Goal: Task Accomplishment & Management: Manage account settings

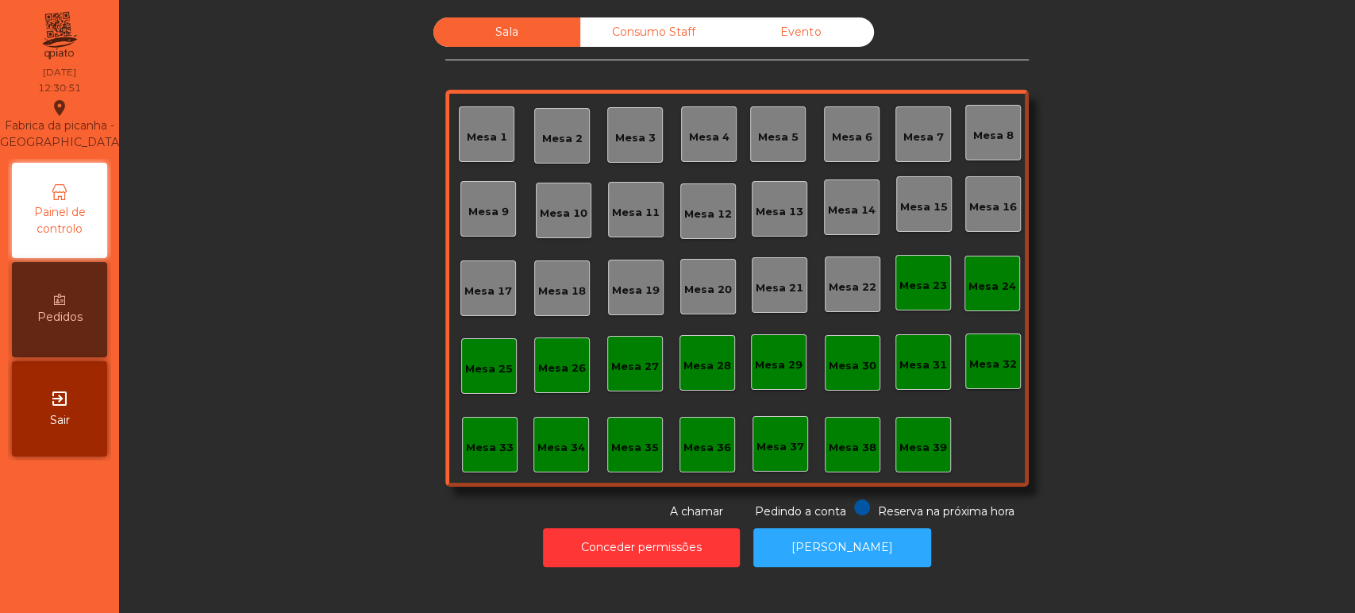
click at [911, 470] on div "Mesa 39" at bounding box center [924, 445] width 56 height 56
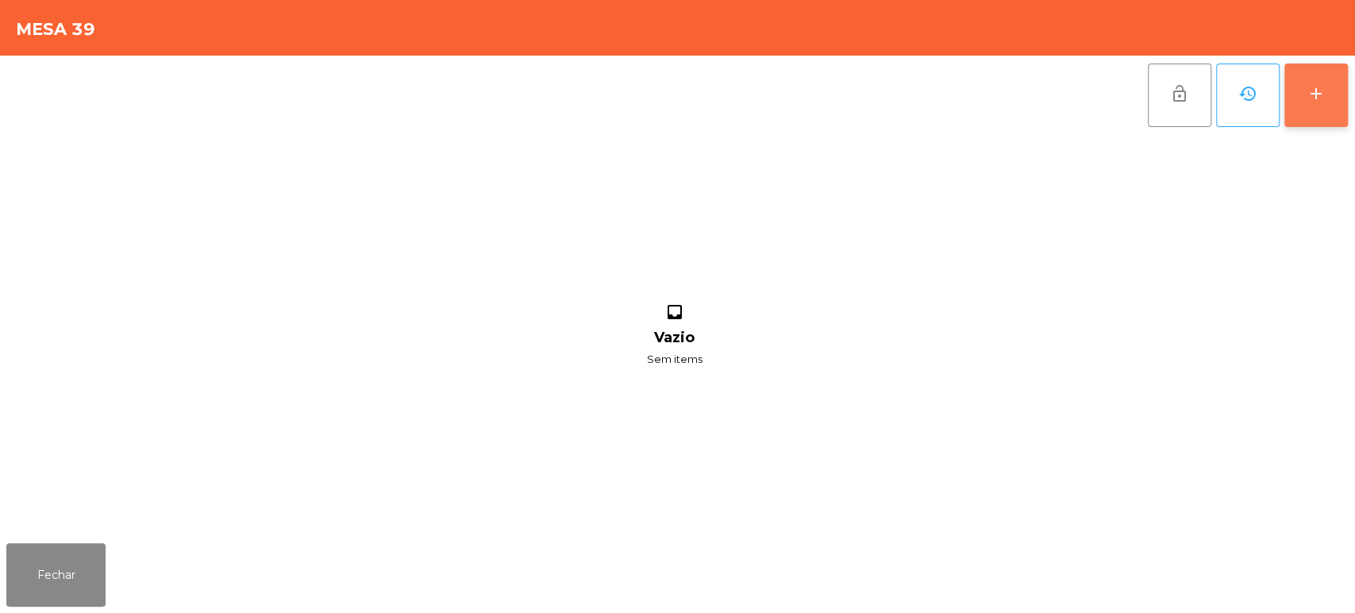
click at [1314, 115] on button "add" at bounding box center [1317, 96] width 64 height 64
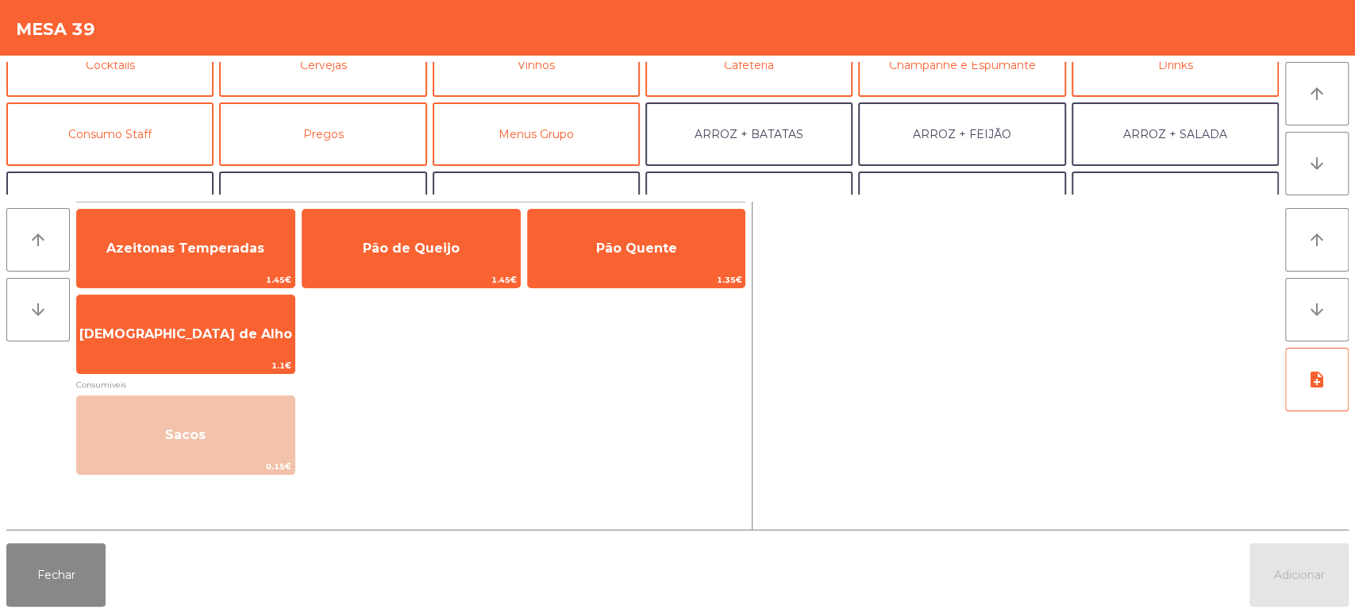
scroll to position [106, 0]
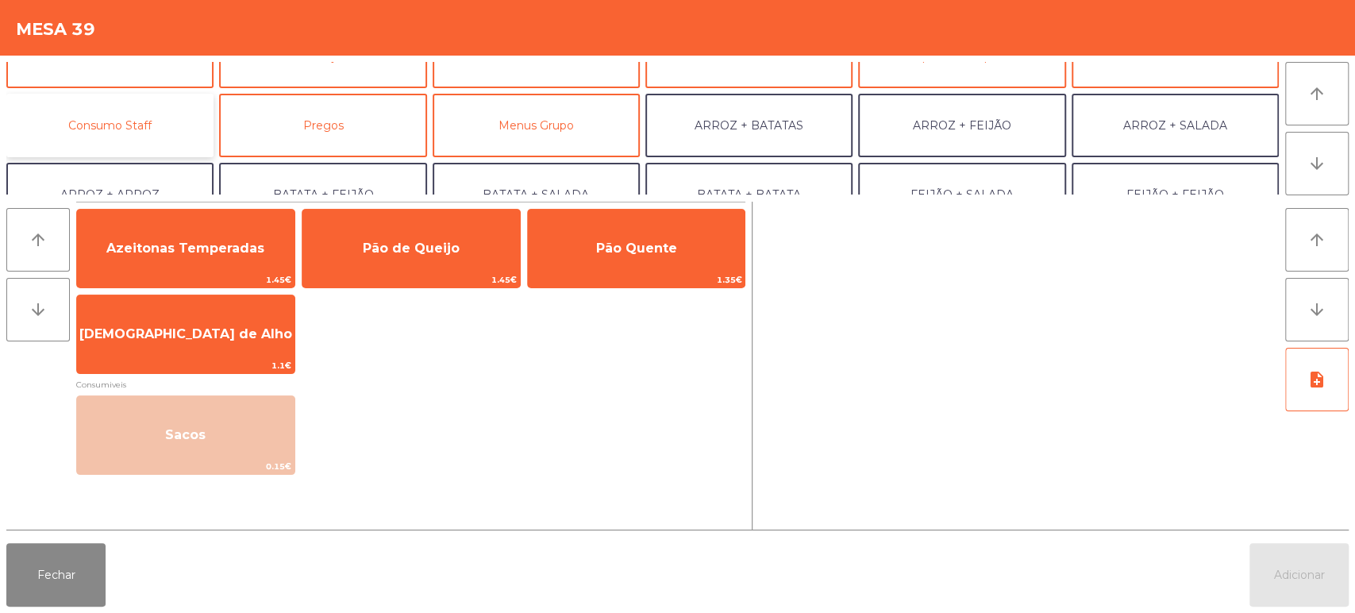
click at [171, 136] on button "Consumo Staff" at bounding box center [109, 126] width 207 height 64
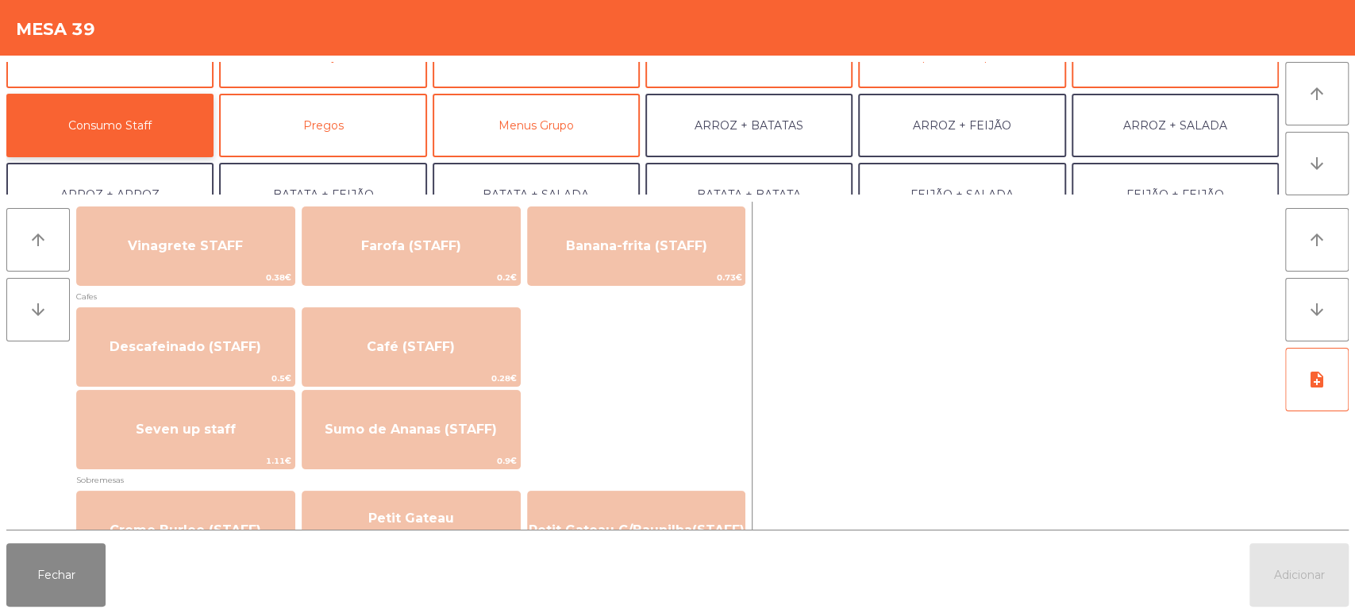
scroll to position [873, 0]
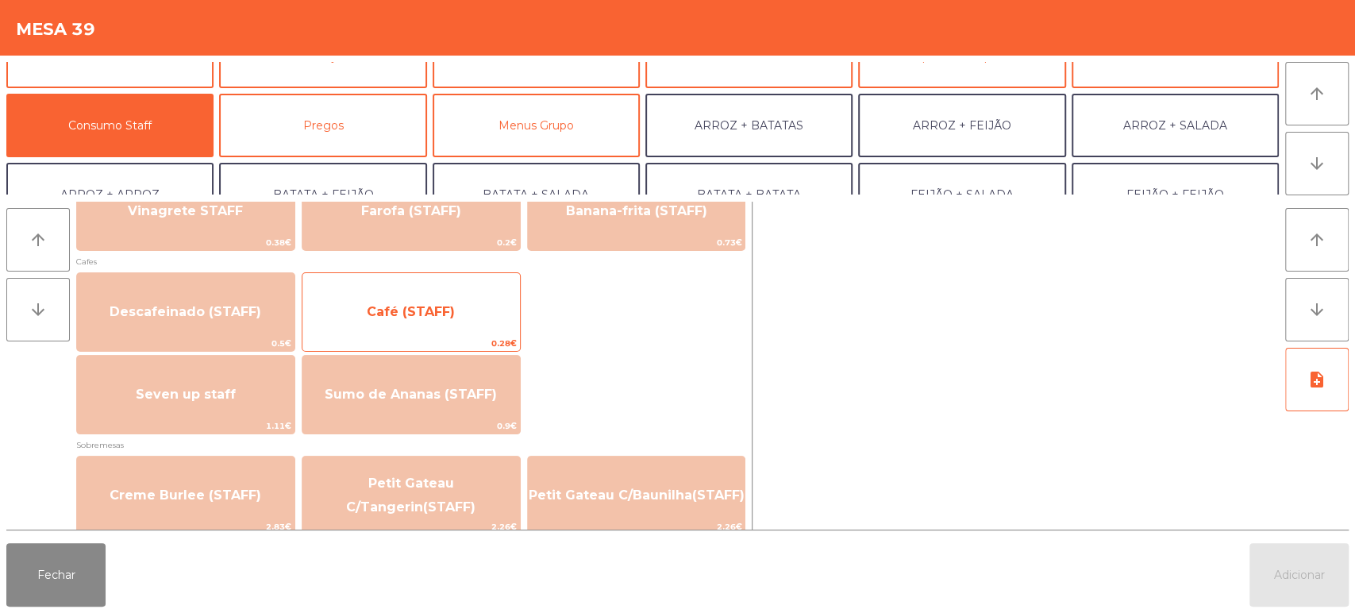
click at [464, 313] on span "Café (STAFF)" at bounding box center [411, 312] width 218 height 43
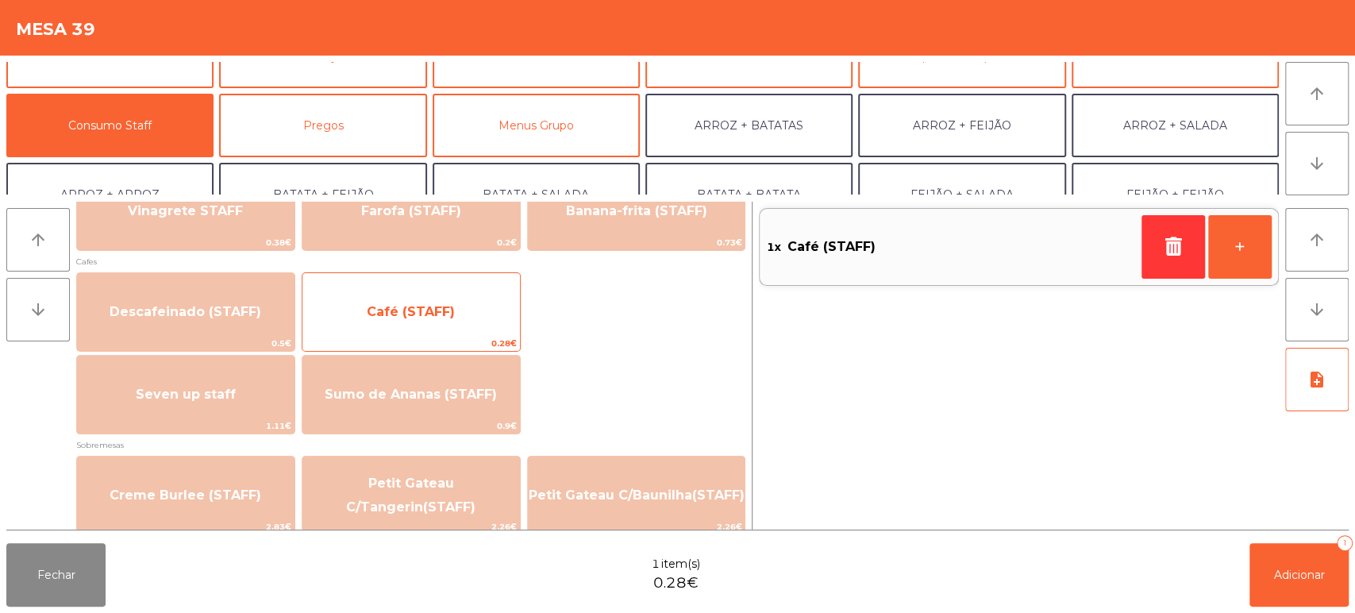
click at [452, 299] on span "Café (STAFF)" at bounding box center [411, 312] width 218 height 43
click at [445, 298] on span "Café (STAFF)" at bounding box center [411, 312] width 218 height 43
click at [438, 297] on span "Café (STAFF)" at bounding box center [411, 312] width 218 height 43
click at [441, 302] on span "Café (STAFF)" at bounding box center [411, 312] width 218 height 43
click at [437, 299] on span "Café (STAFF)" at bounding box center [411, 312] width 218 height 43
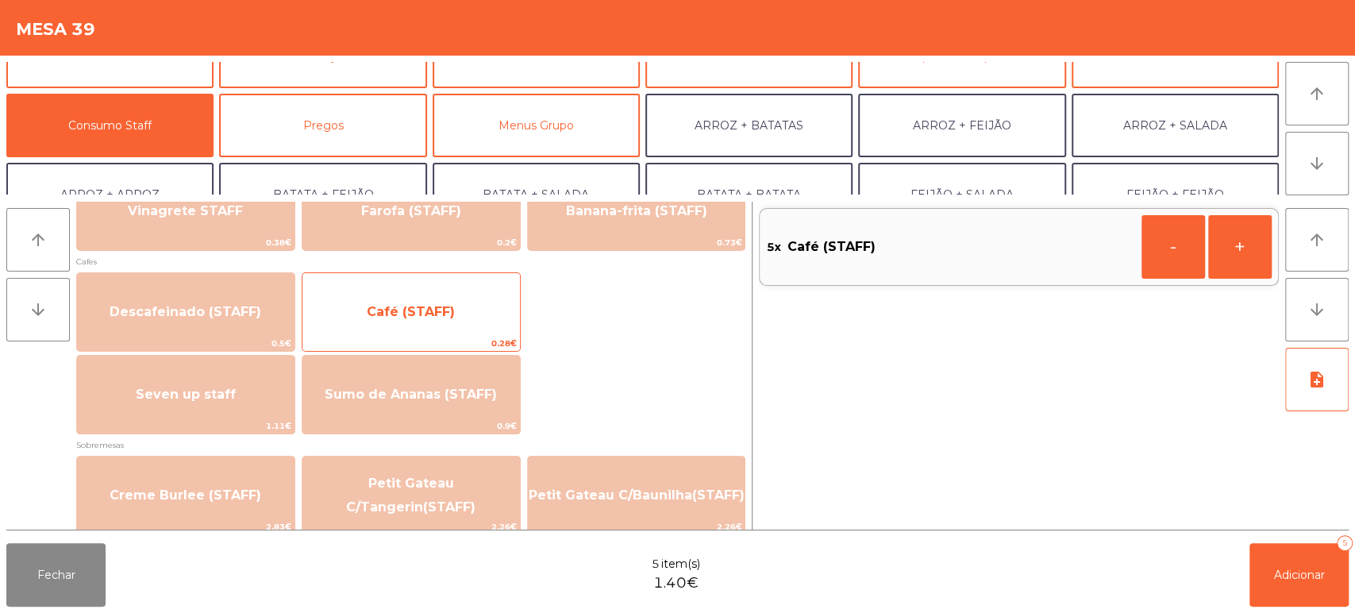
click at [439, 299] on span "Café (STAFF)" at bounding box center [411, 312] width 218 height 43
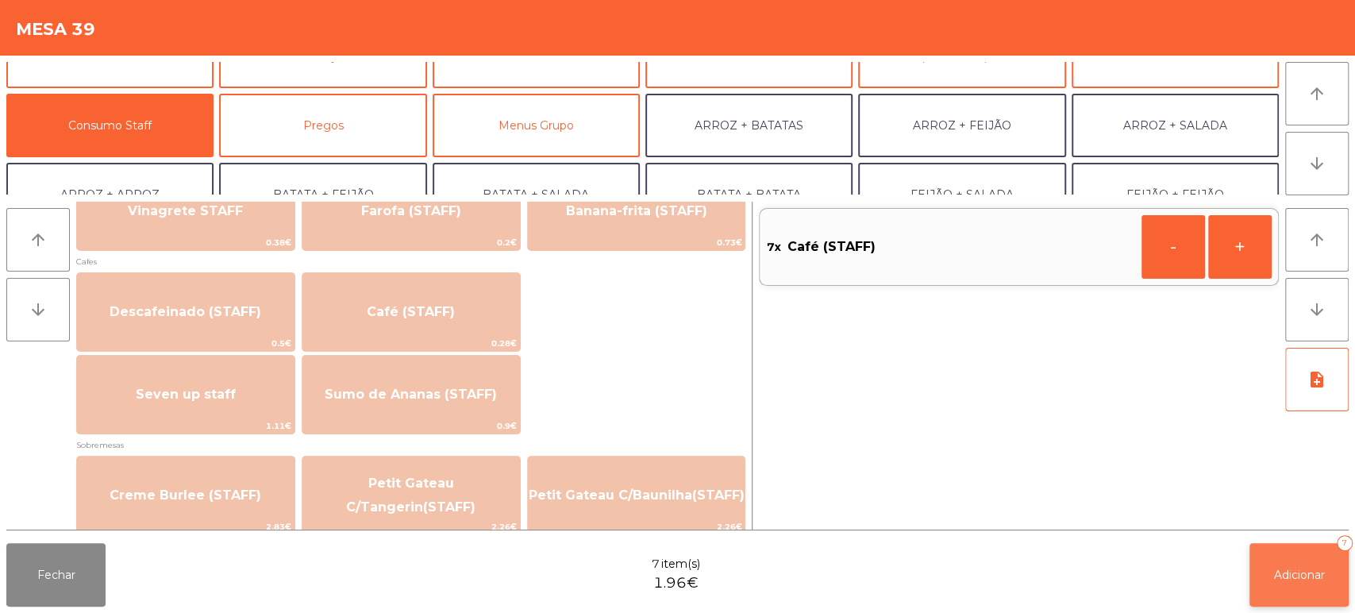
click at [1261, 580] on button "Adicionar 7" at bounding box center [1299, 575] width 99 height 64
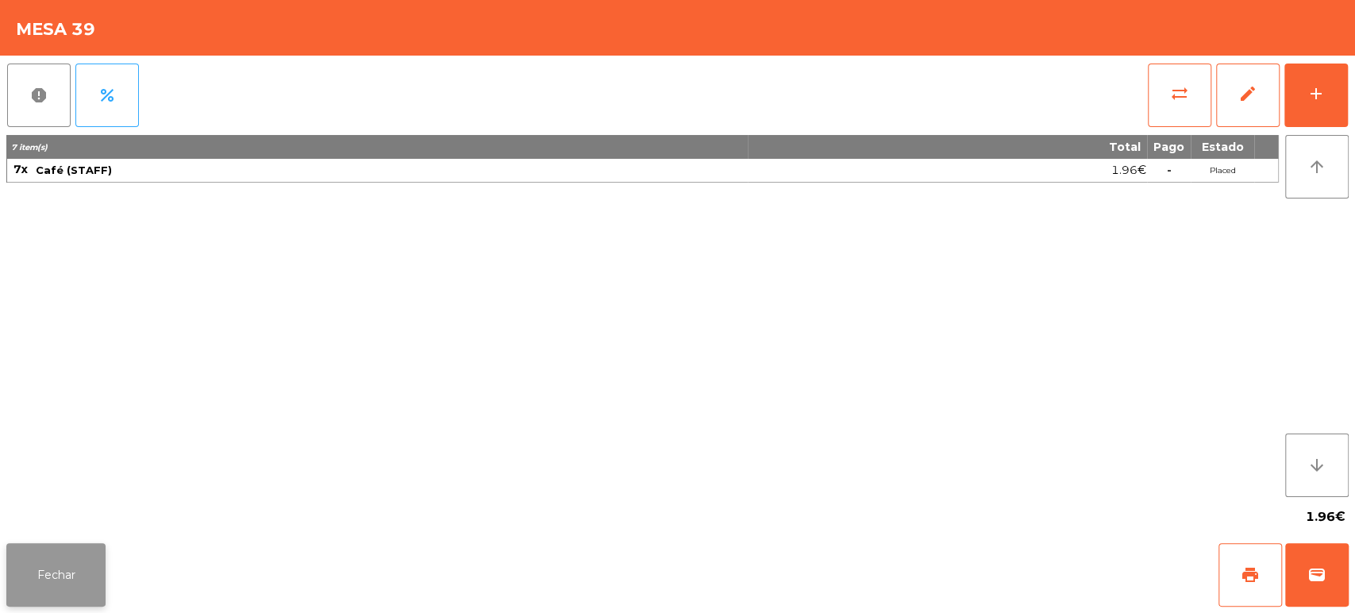
click at [83, 562] on button "Fechar" at bounding box center [55, 575] width 99 height 64
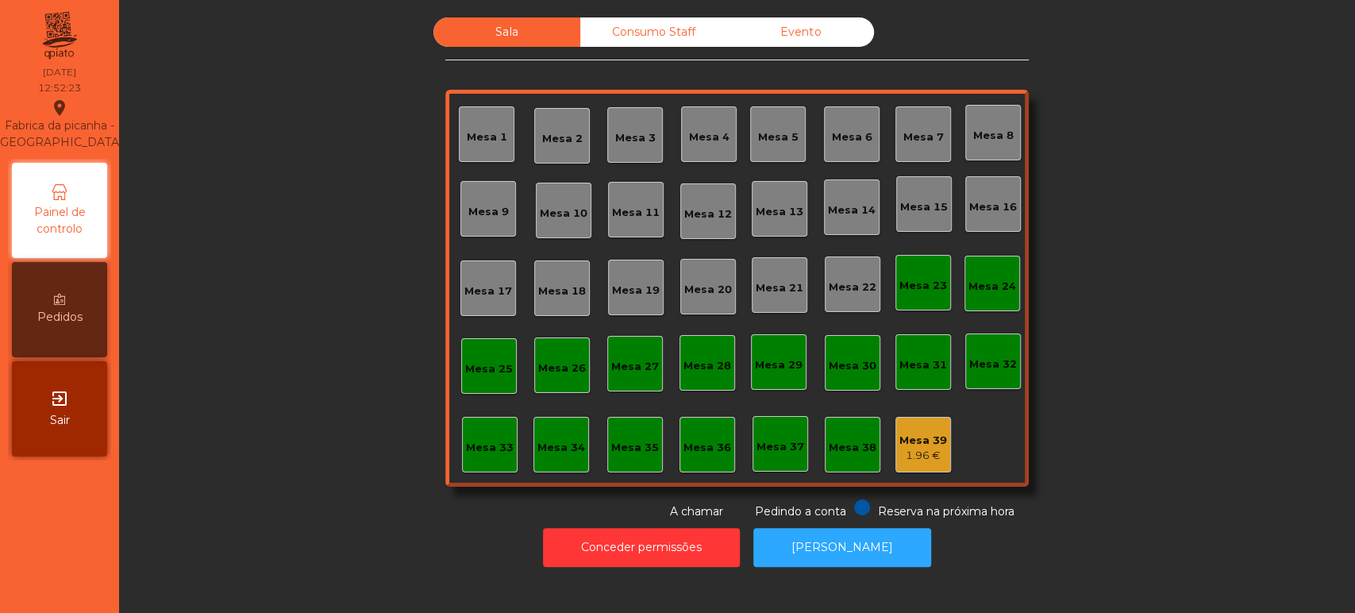
click at [495, 311] on div "Mesa 17" at bounding box center [488, 288] width 56 height 56
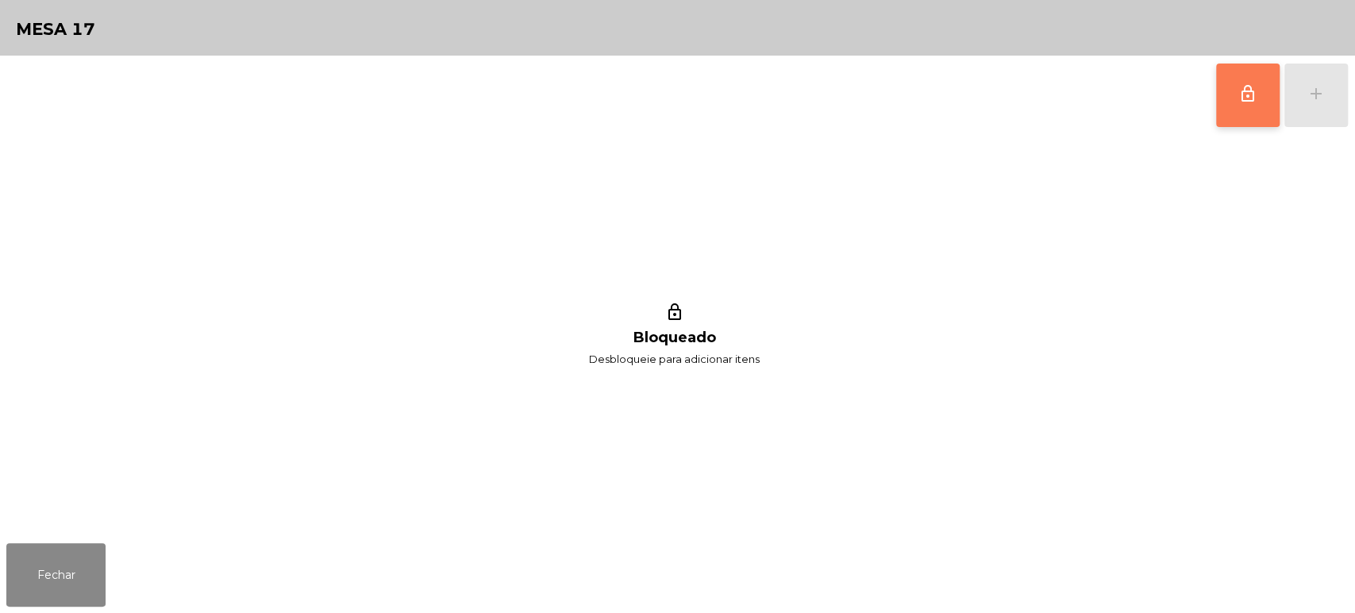
click at [1239, 84] on span "lock_outline" at bounding box center [1247, 93] width 19 height 19
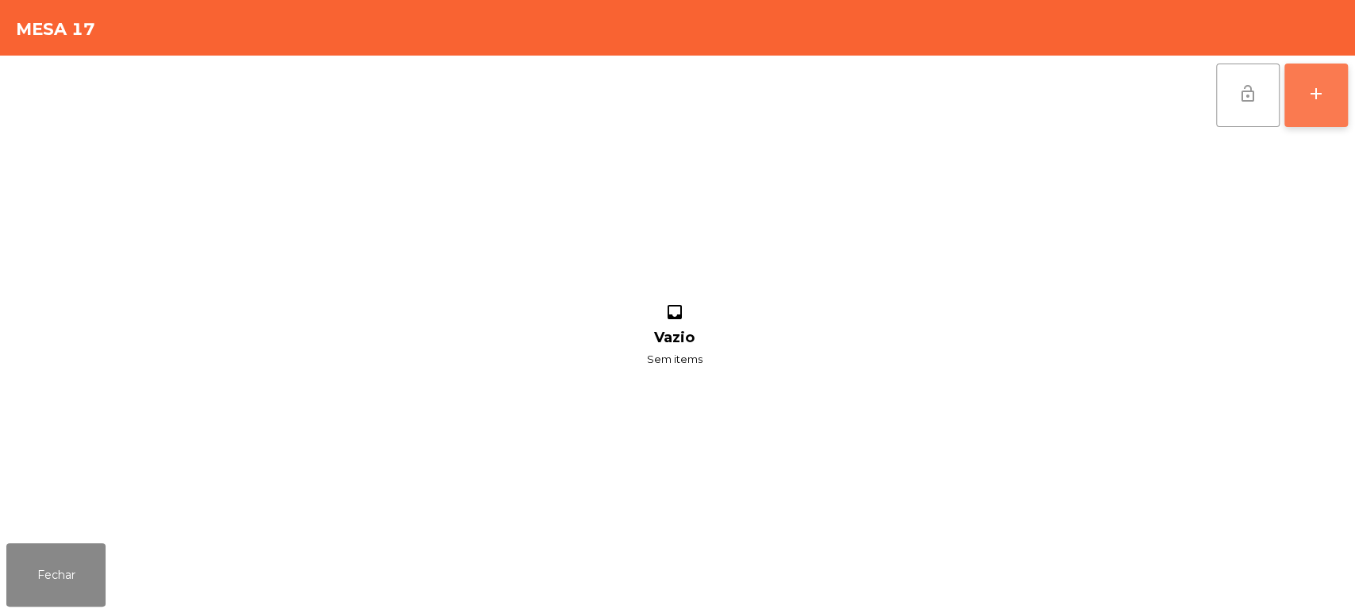
click at [1311, 82] on button "add" at bounding box center [1317, 96] width 64 height 64
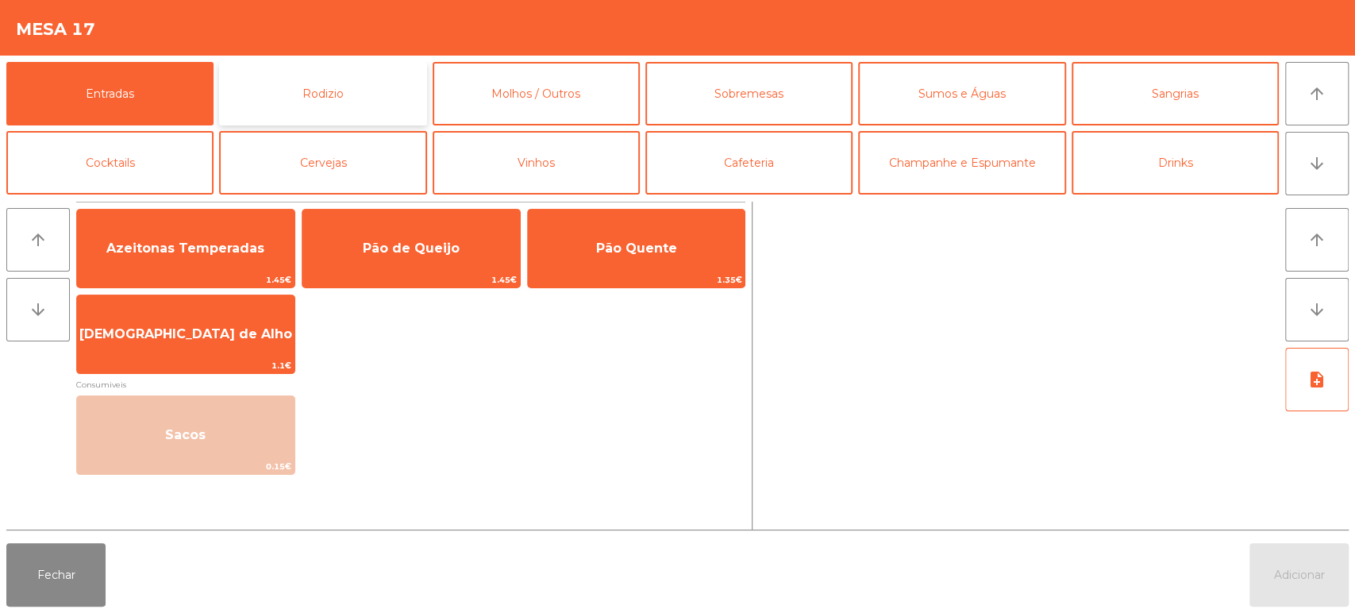
click at [345, 102] on button "Rodizio" at bounding box center [322, 94] width 207 height 64
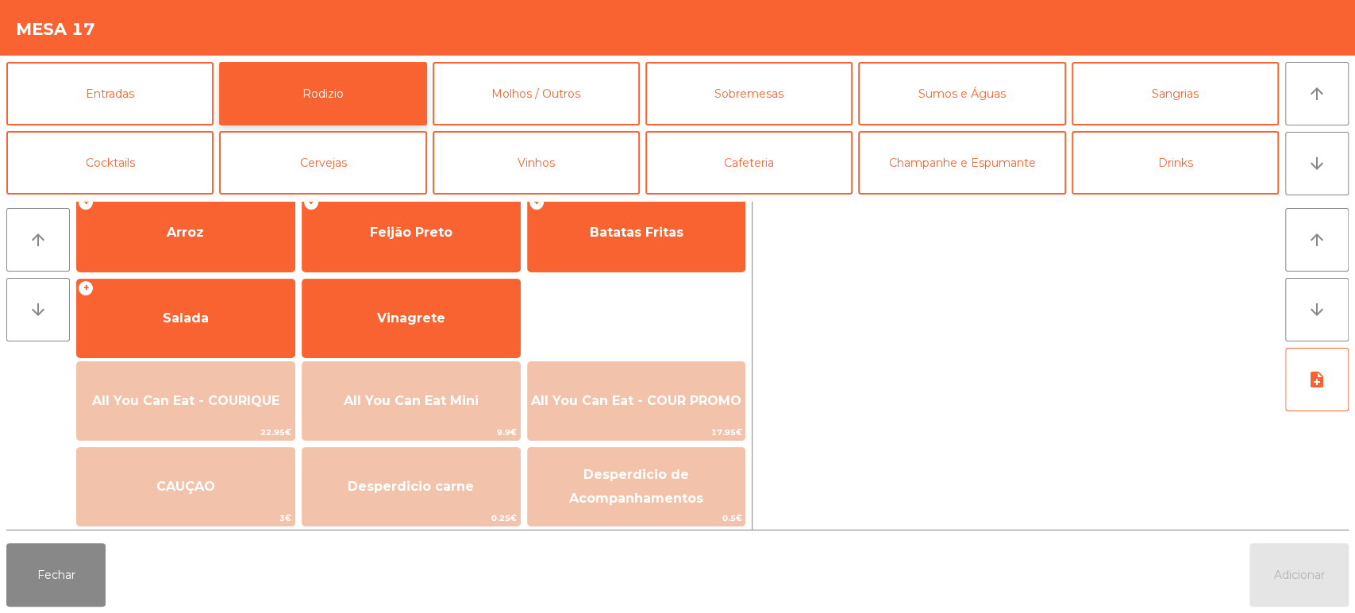
scroll to position [222, 0]
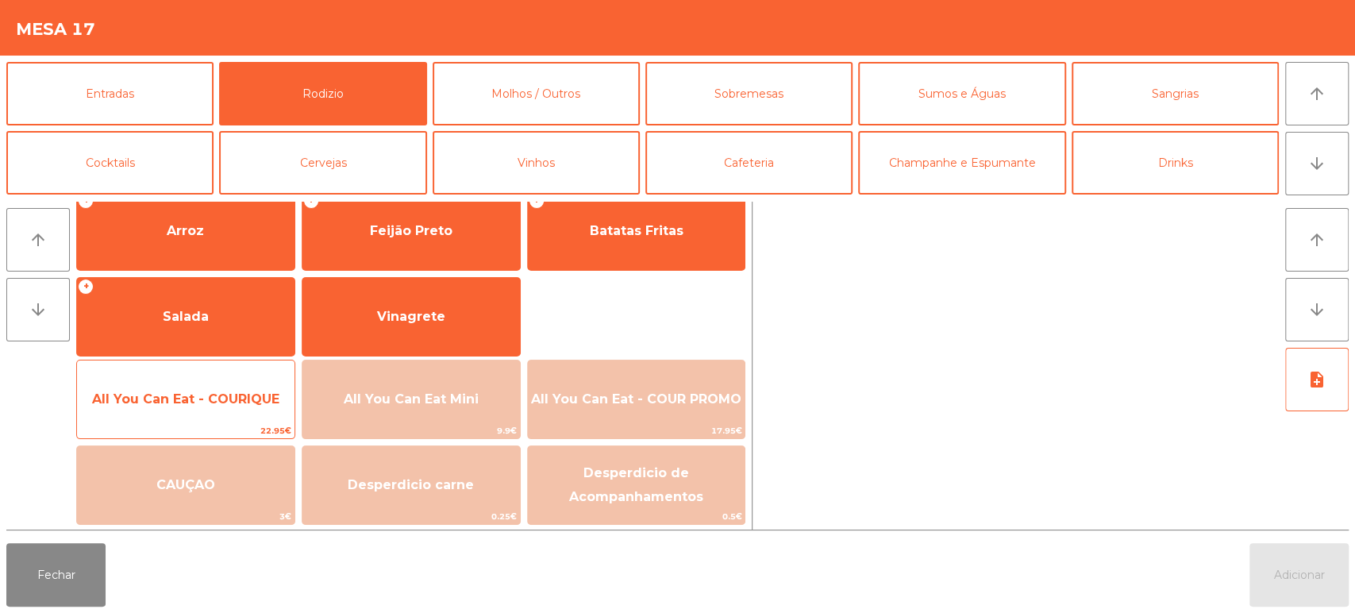
click at [230, 383] on span "All You Can Eat - COURIQUE" at bounding box center [186, 399] width 218 height 43
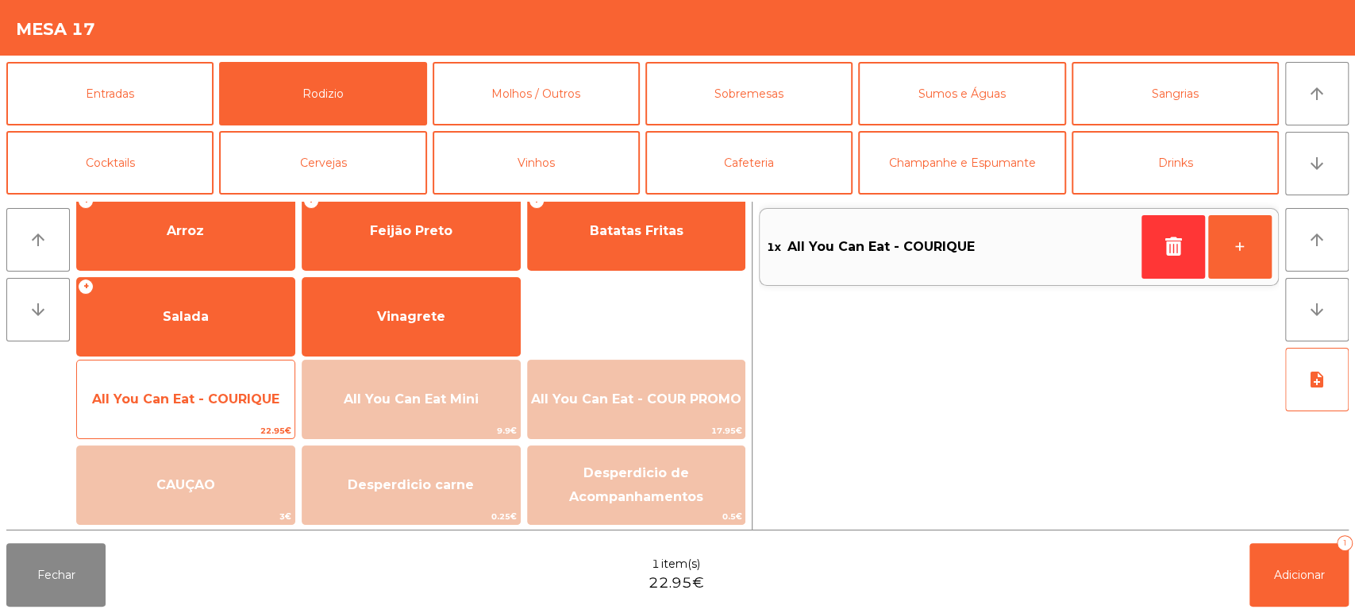
click at [239, 398] on span "All You Can Eat - COURIQUE" at bounding box center [185, 398] width 187 height 15
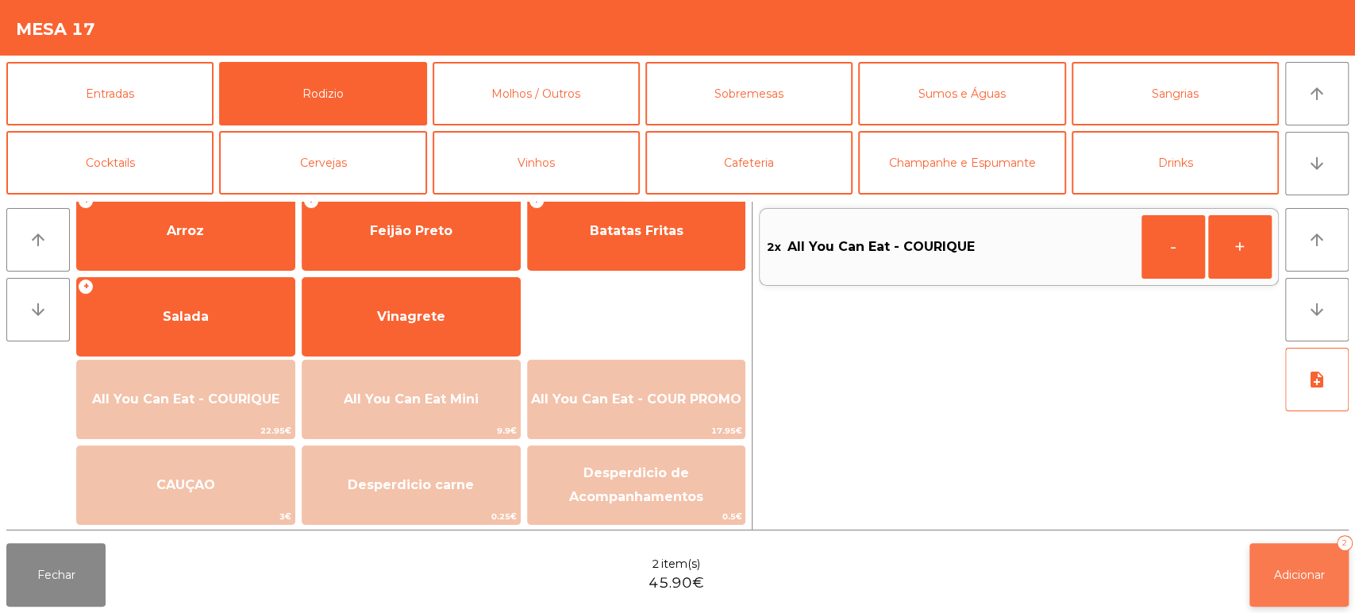
click at [1255, 572] on button "Adicionar 2" at bounding box center [1299, 575] width 99 height 64
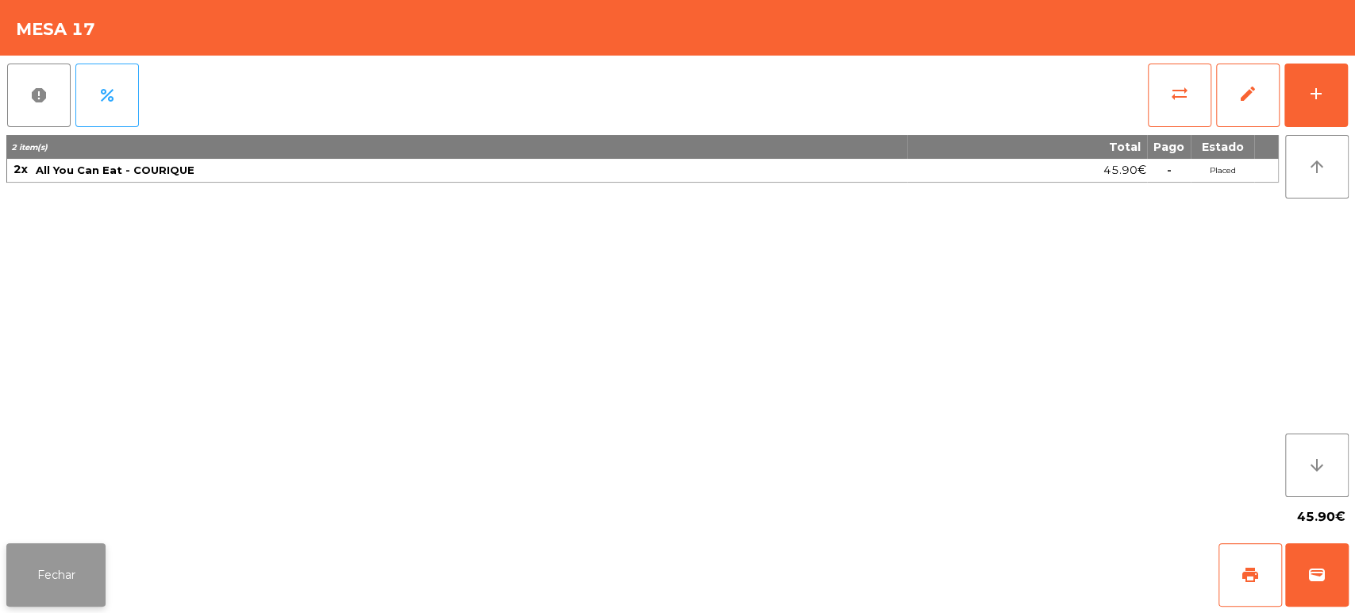
click at [89, 592] on button "Fechar" at bounding box center [55, 575] width 99 height 64
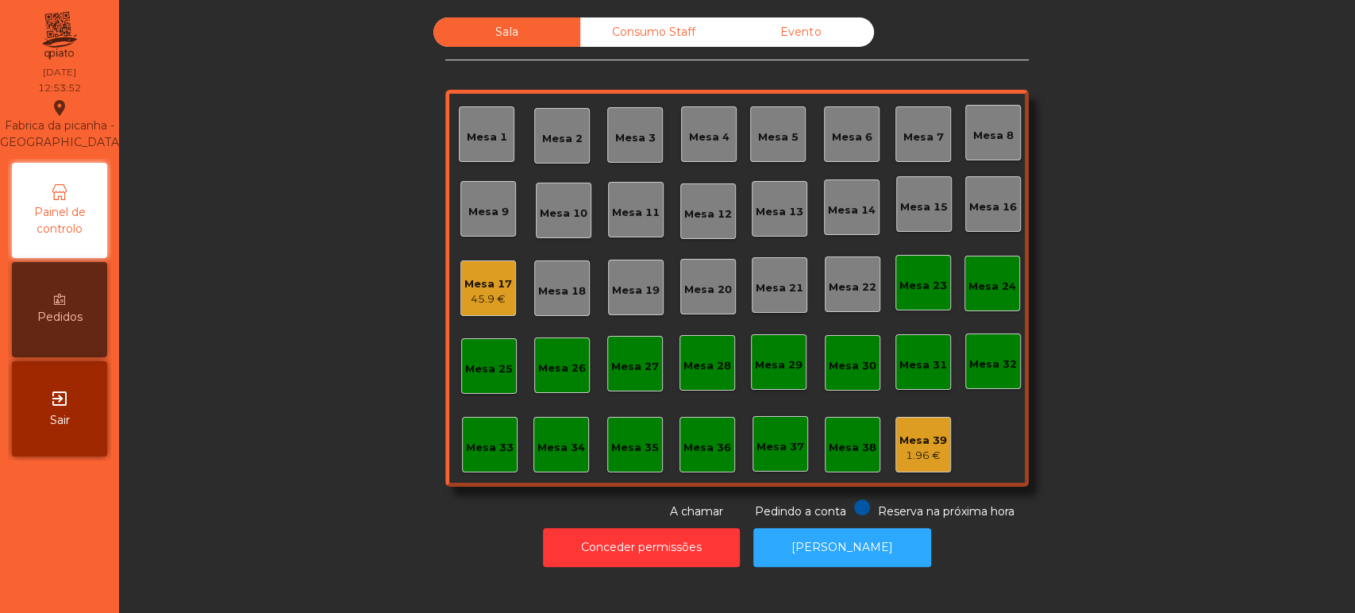
click at [345, 393] on div "Sala Consumo Staff Evento Mesa 1 Mesa 2 Mesa 3 Mesa 4 Mesa 5 Mesa 6 Mesa 7 Mesa…" at bounding box center [737, 268] width 1193 height 503
click at [909, 133] on div "Mesa 7" at bounding box center [923, 137] width 40 height 16
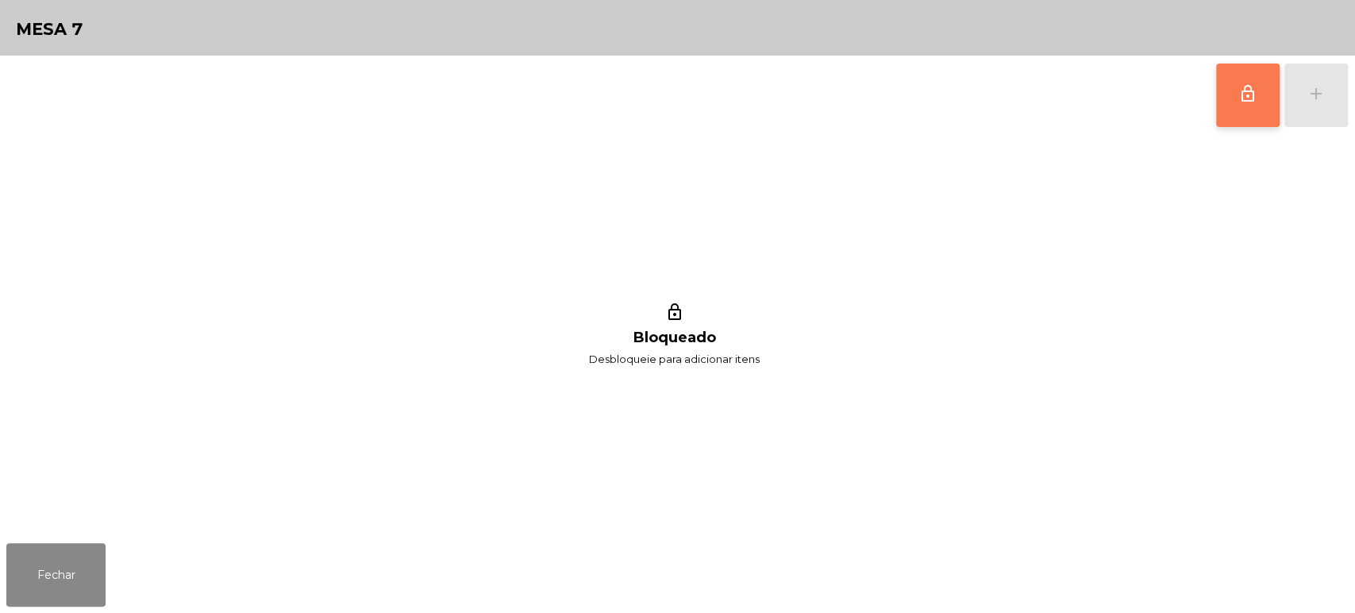
click at [1262, 83] on button "lock_outline" at bounding box center [1248, 96] width 64 height 64
click at [1314, 87] on div "add" at bounding box center [1316, 93] width 19 height 19
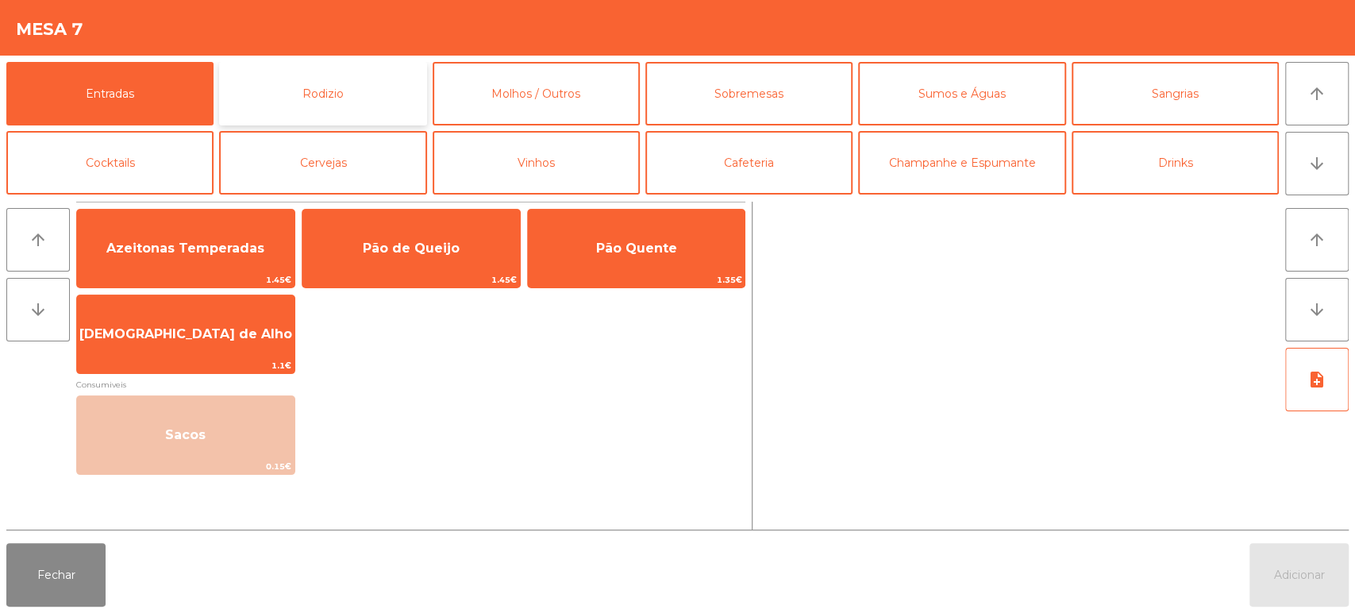
click at [342, 106] on button "Rodizio" at bounding box center [322, 94] width 207 height 64
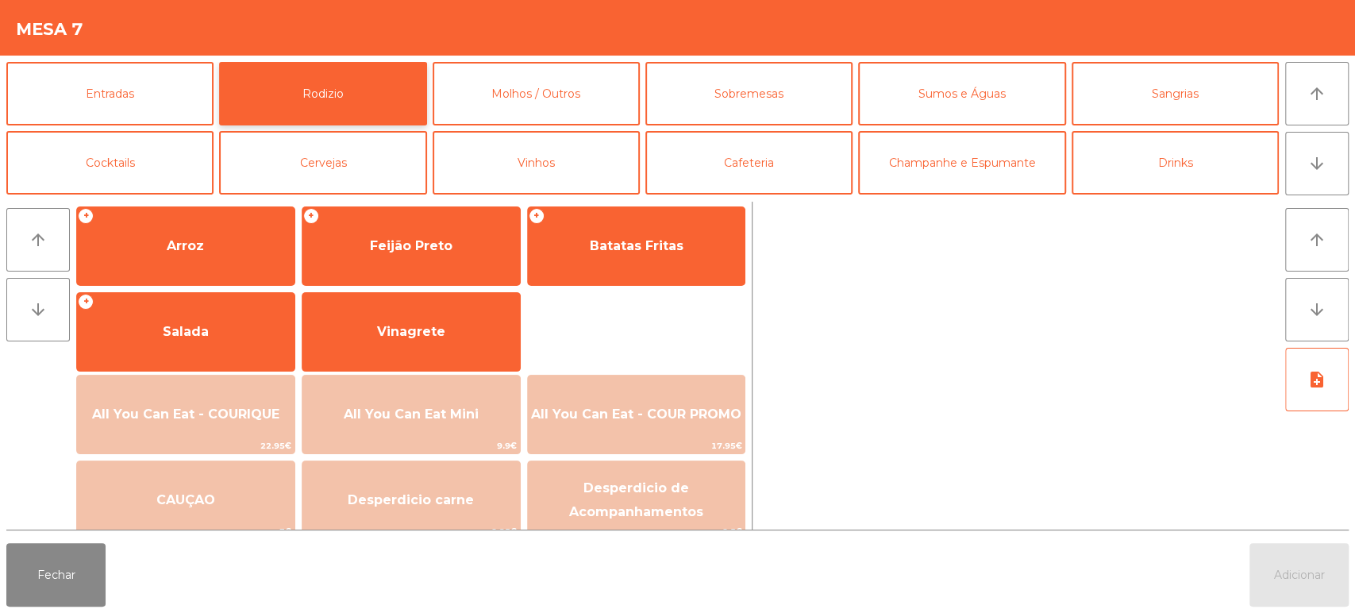
scroll to position [210, 0]
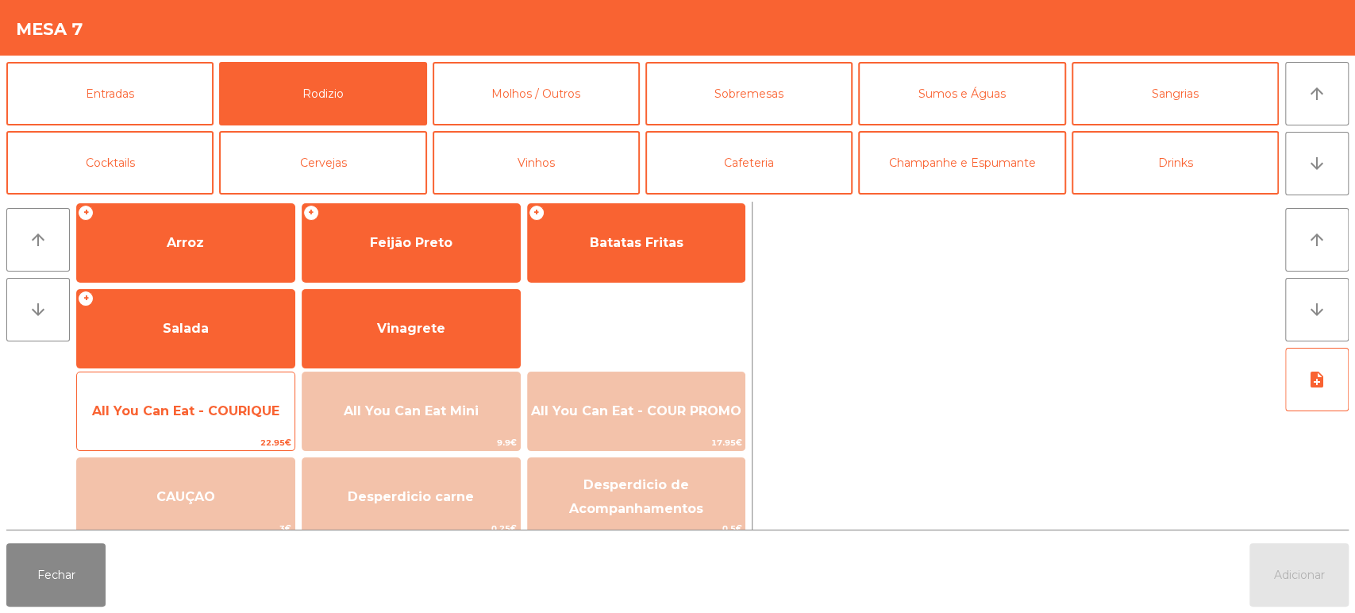
click at [230, 409] on span "All You Can Eat - COURIQUE" at bounding box center [185, 410] width 187 height 15
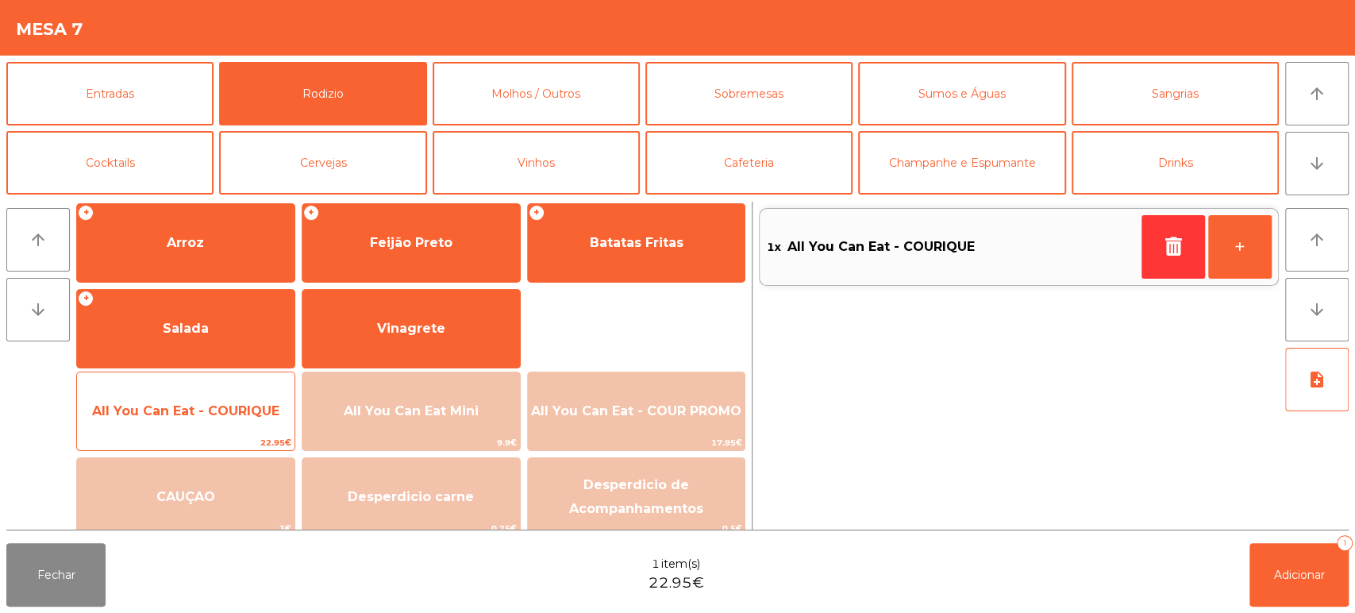
click at [219, 404] on span "All You Can Eat - COURIQUE" at bounding box center [185, 410] width 187 height 15
click at [216, 414] on span "All You Can Eat - COURIQUE" at bounding box center [185, 410] width 187 height 15
click at [233, 396] on span "All You Can Eat - COURIQUE" at bounding box center [186, 411] width 218 height 43
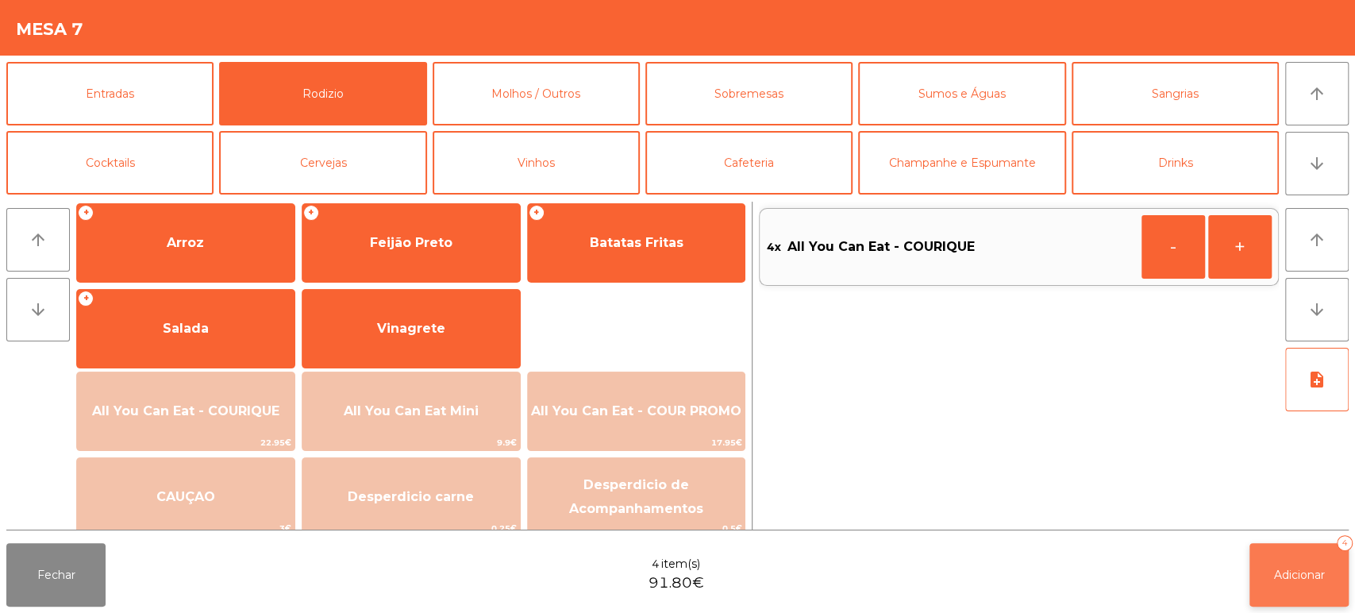
click at [1323, 578] on span "Adicionar" at bounding box center [1299, 575] width 51 height 14
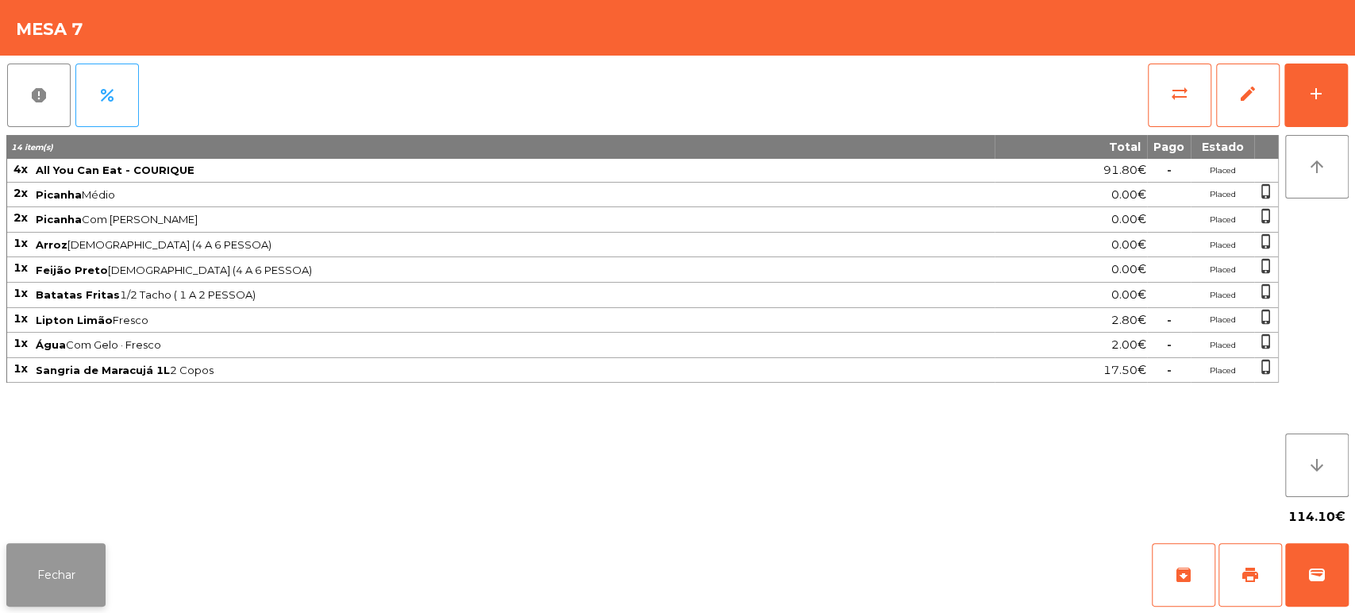
click at [49, 548] on button "Fechar" at bounding box center [55, 575] width 99 height 64
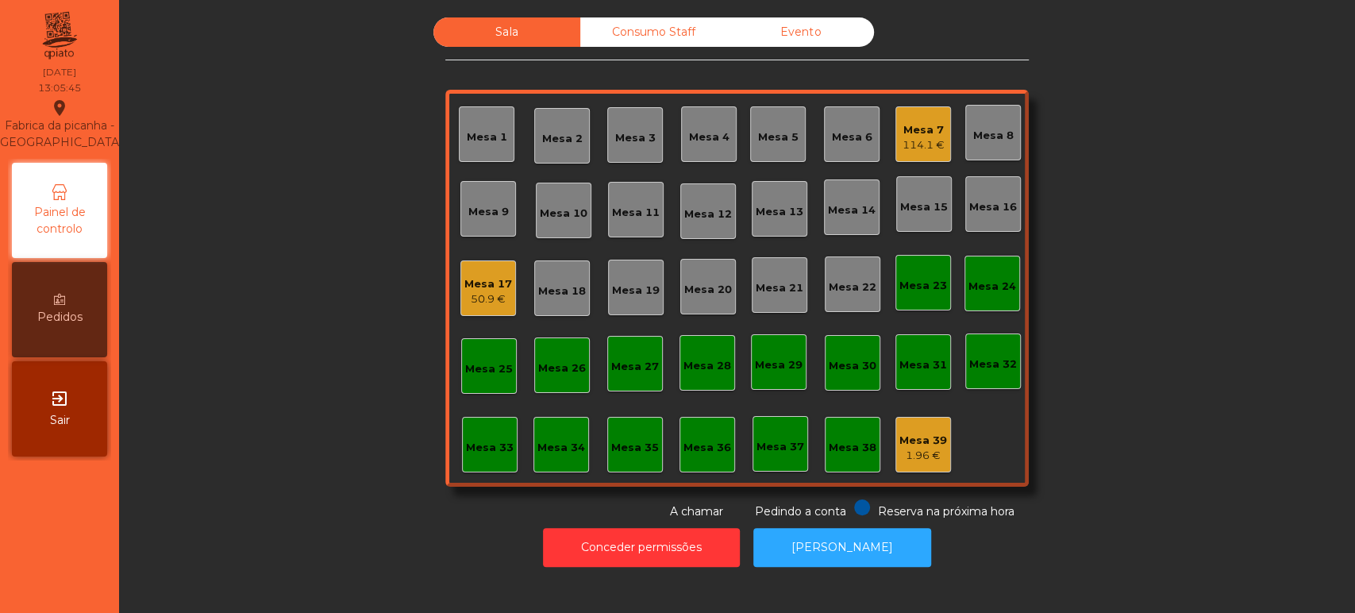
click at [780, 202] on div "Mesa 13" at bounding box center [780, 209] width 48 height 22
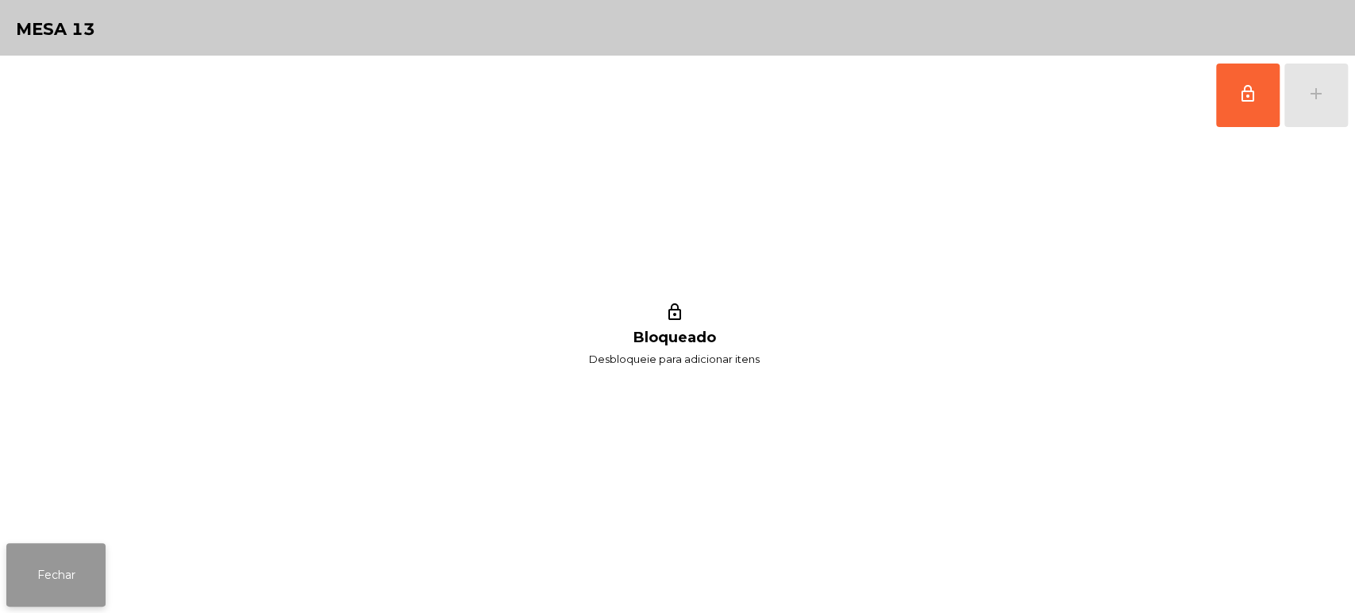
click at [79, 545] on button "Fechar" at bounding box center [55, 575] width 99 height 64
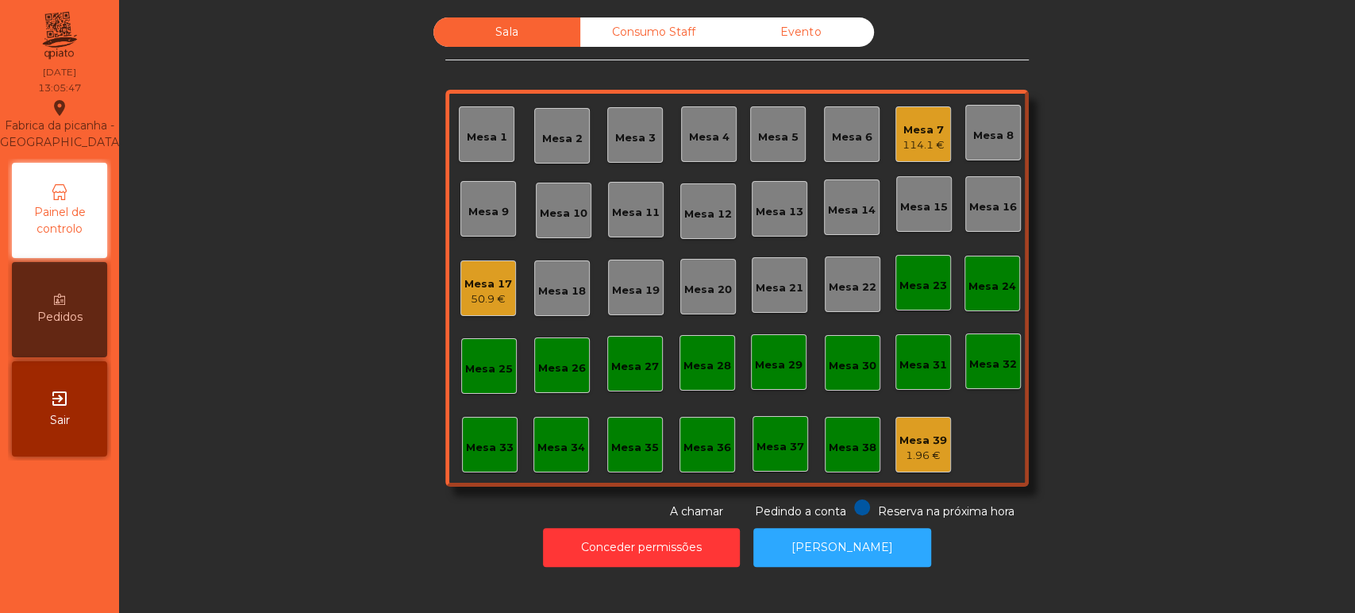
click at [838, 198] on div "Mesa 14" at bounding box center [852, 207] width 48 height 22
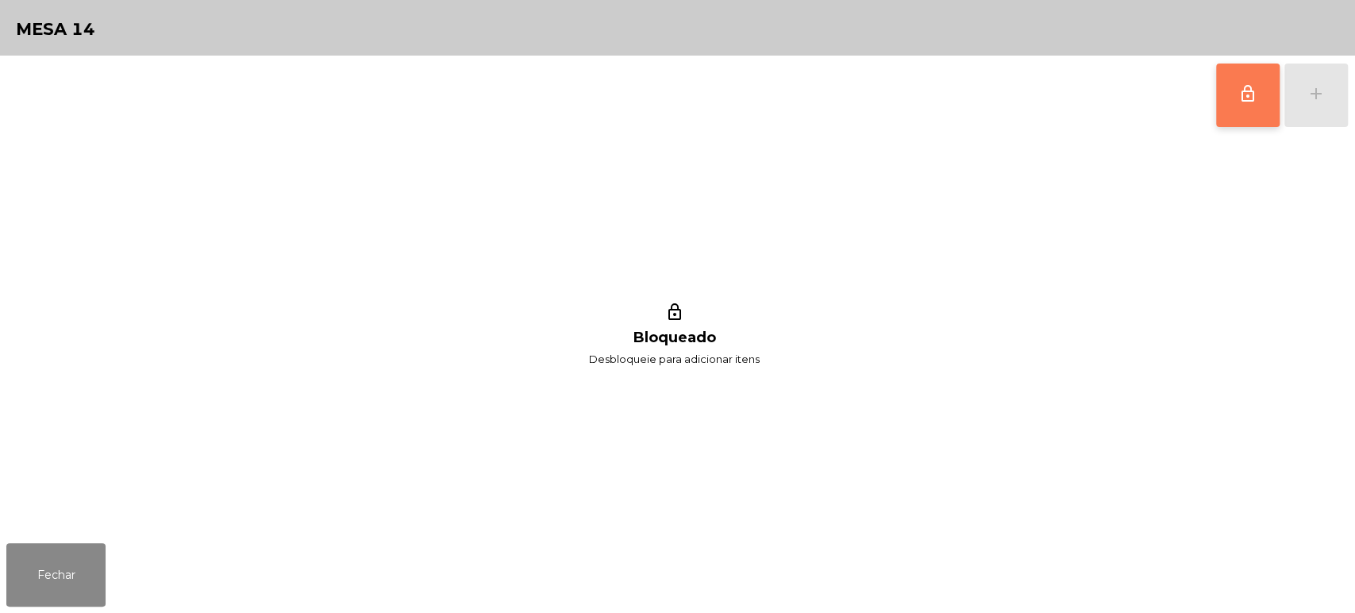
click at [1242, 95] on span "lock_outline" at bounding box center [1247, 93] width 19 height 19
click at [1321, 87] on div "add" at bounding box center [1316, 93] width 19 height 19
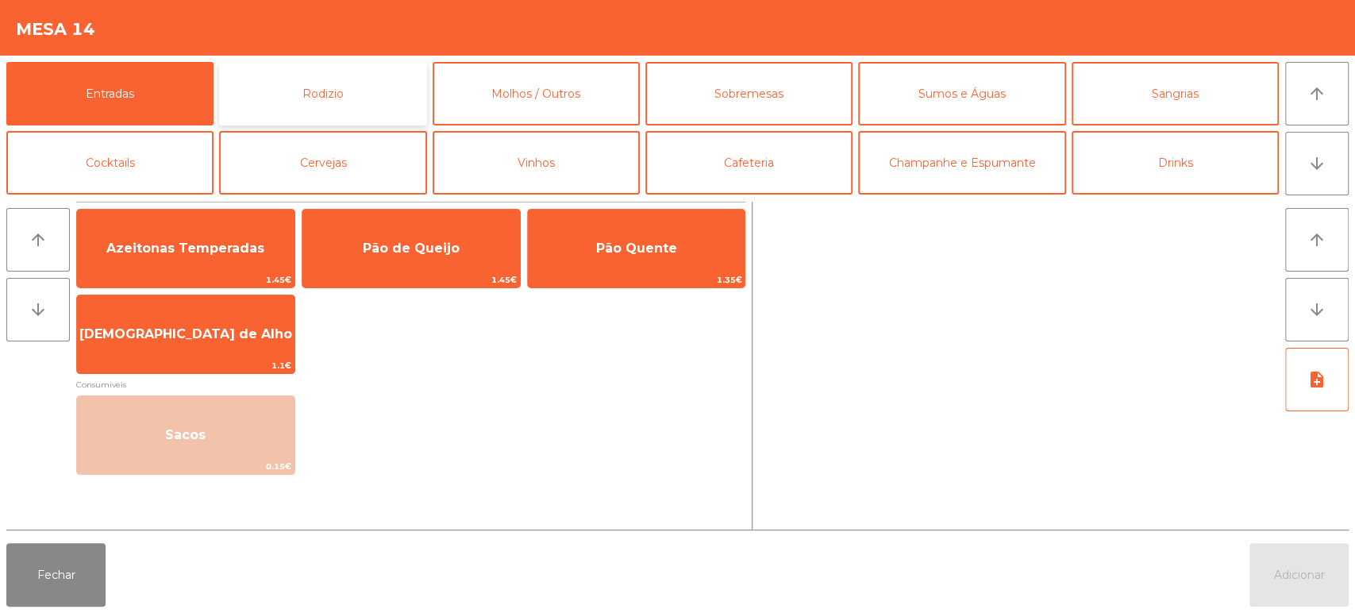
click at [333, 75] on button "Rodizio" at bounding box center [322, 94] width 207 height 64
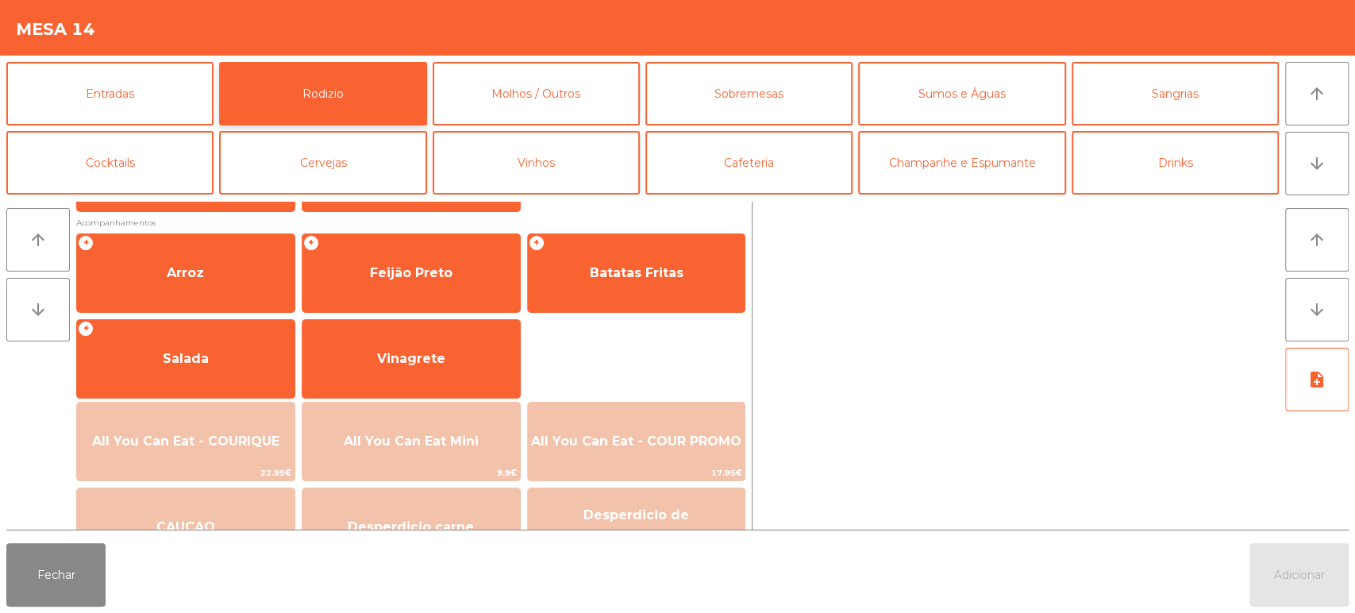
scroll to position [187, 0]
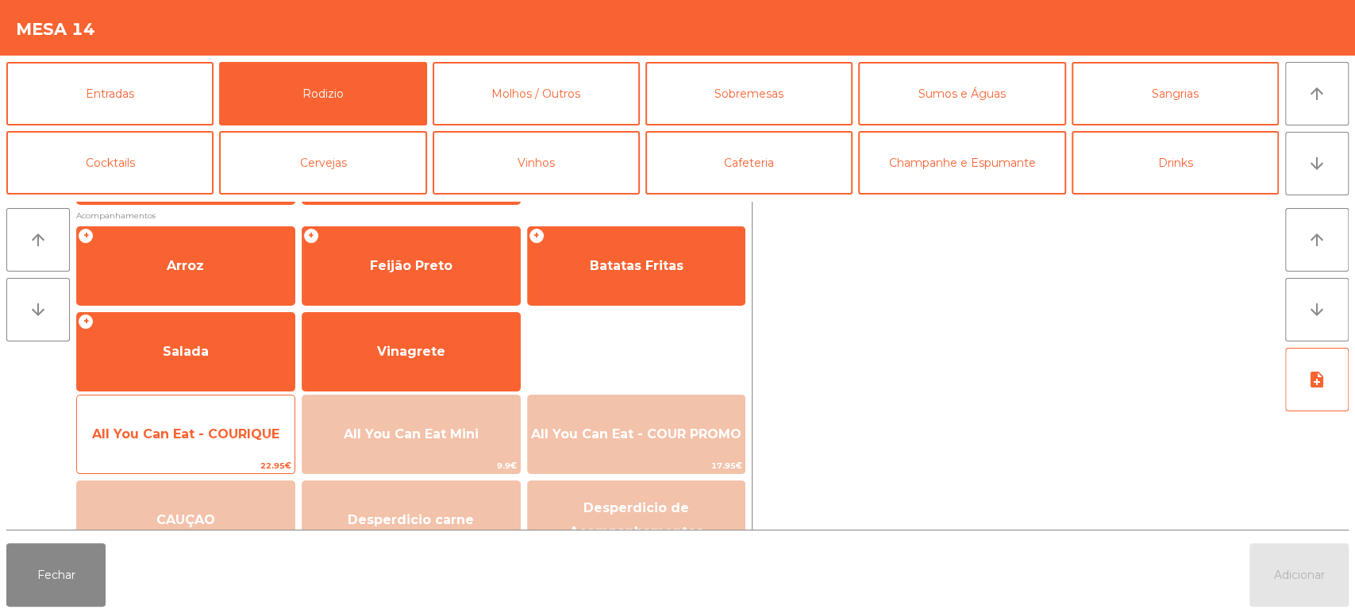
click at [213, 411] on div "All You Can Eat - COURIQUE 22.95€" at bounding box center [185, 434] width 219 height 79
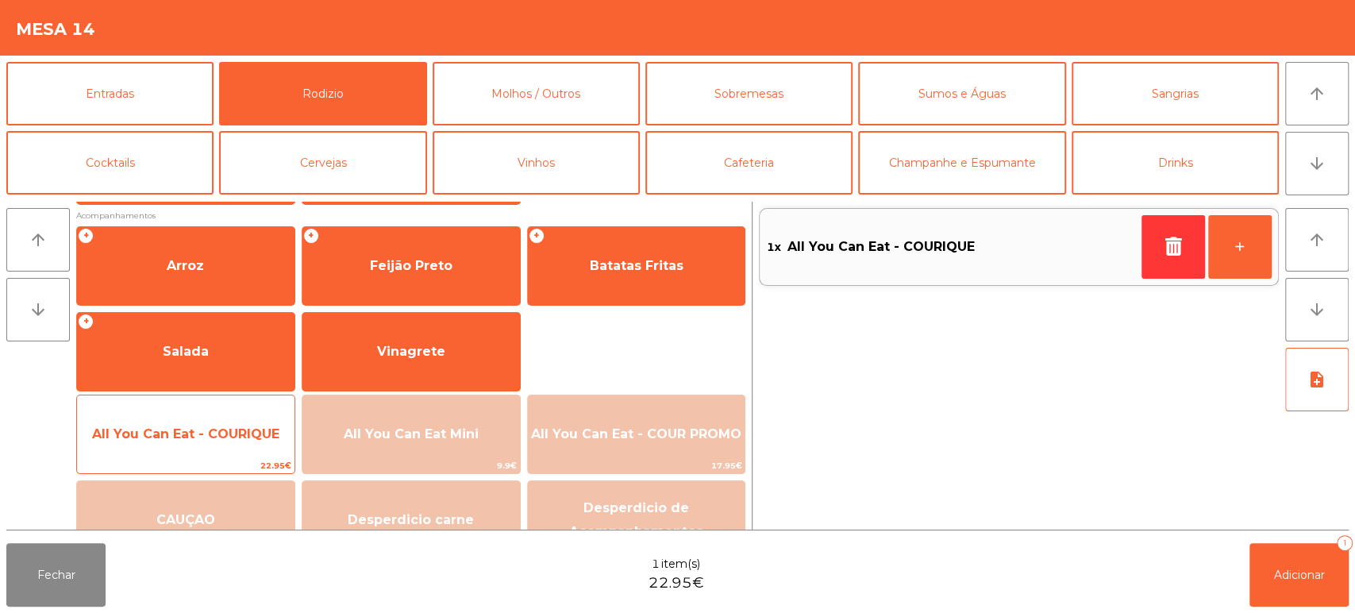
click at [214, 411] on div "All You Can Eat - COURIQUE 22.95€" at bounding box center [185, 434] width 219 height 79
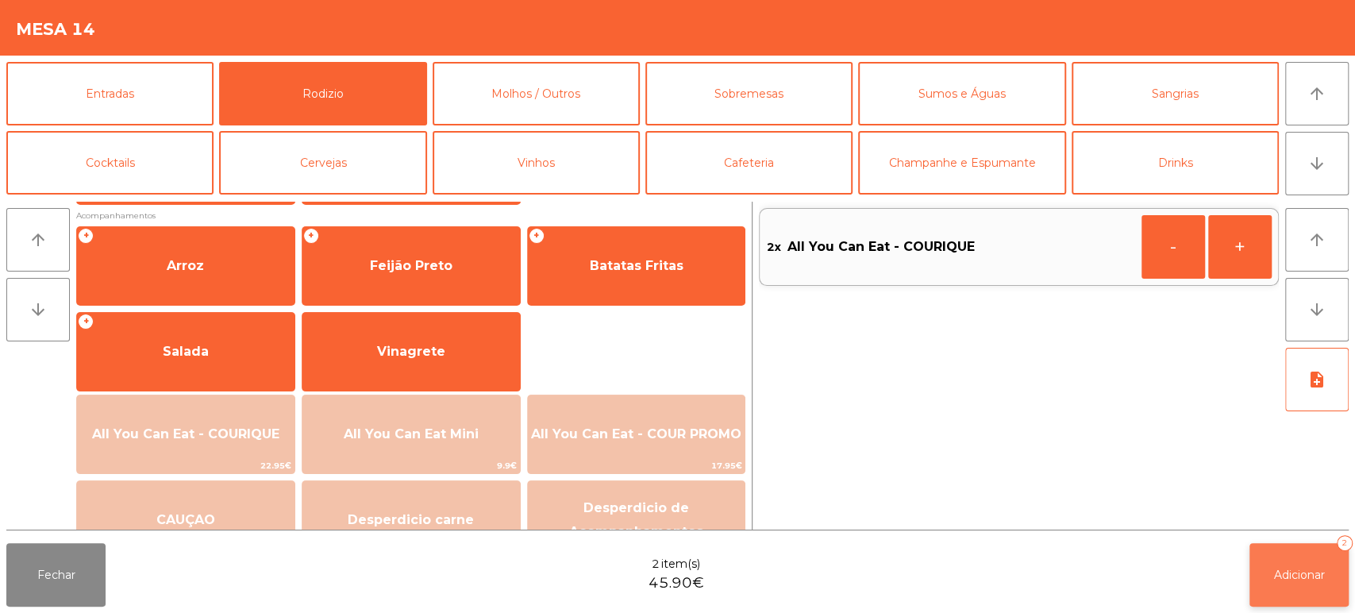
click at [1285, 559] on button "Adicionar 2" at bounding box center [1299, 575] width 99 height 64
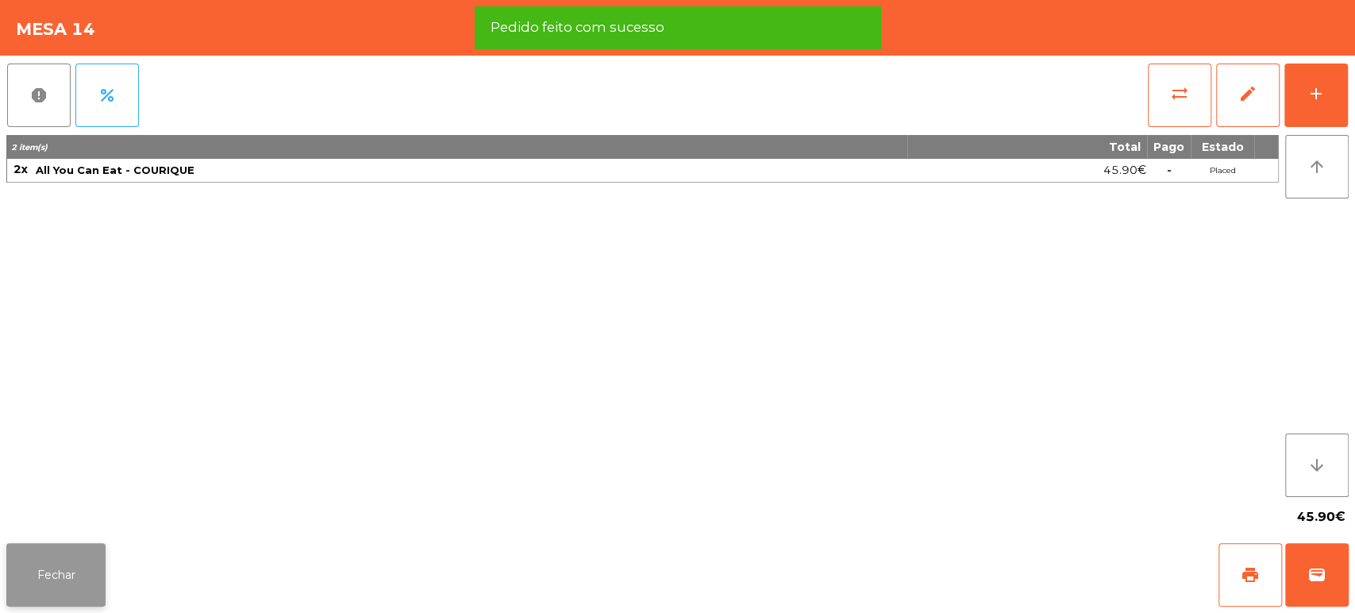
click at [91, 565] on button "Fechar" at bounding box center [55, 575] width 99 height 64
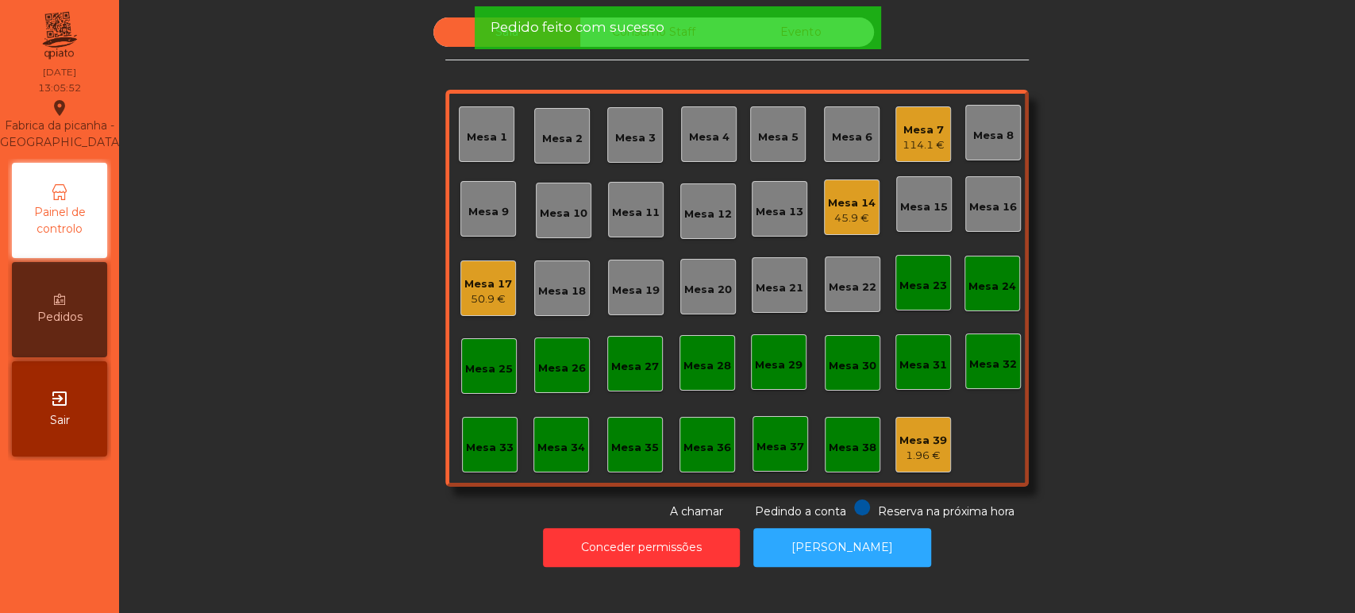
click at [238, 432] on div "Sala Consumo Staff Evento Mesa 1 Mesa 2 Mesa 3 Mesa 4 Mesa 5 Mesa 6 Mesa 7 114.…" at bounding box center [737, 268] width 1193 height 503
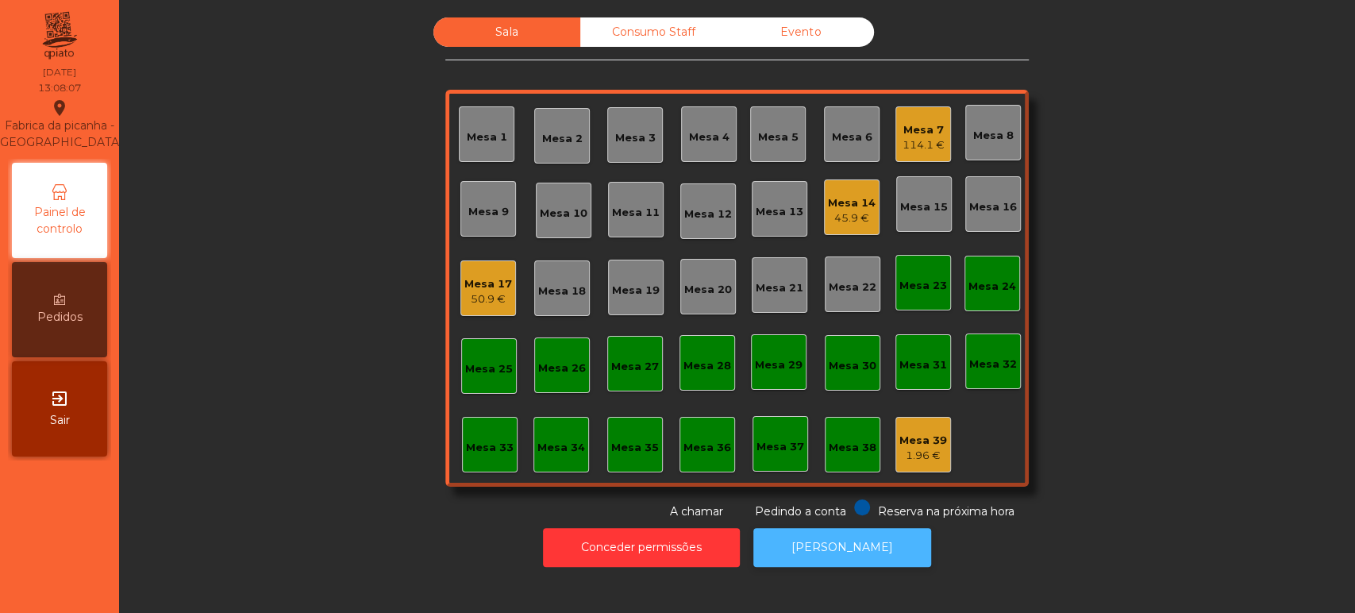
click at [863, 565] on button "[PERSON_NAME]" at bounding box center [842, 547] width 178 height 39
click at [865, 217] on div "52.95 €" at bounding box center [852, 218] width 48 height 16
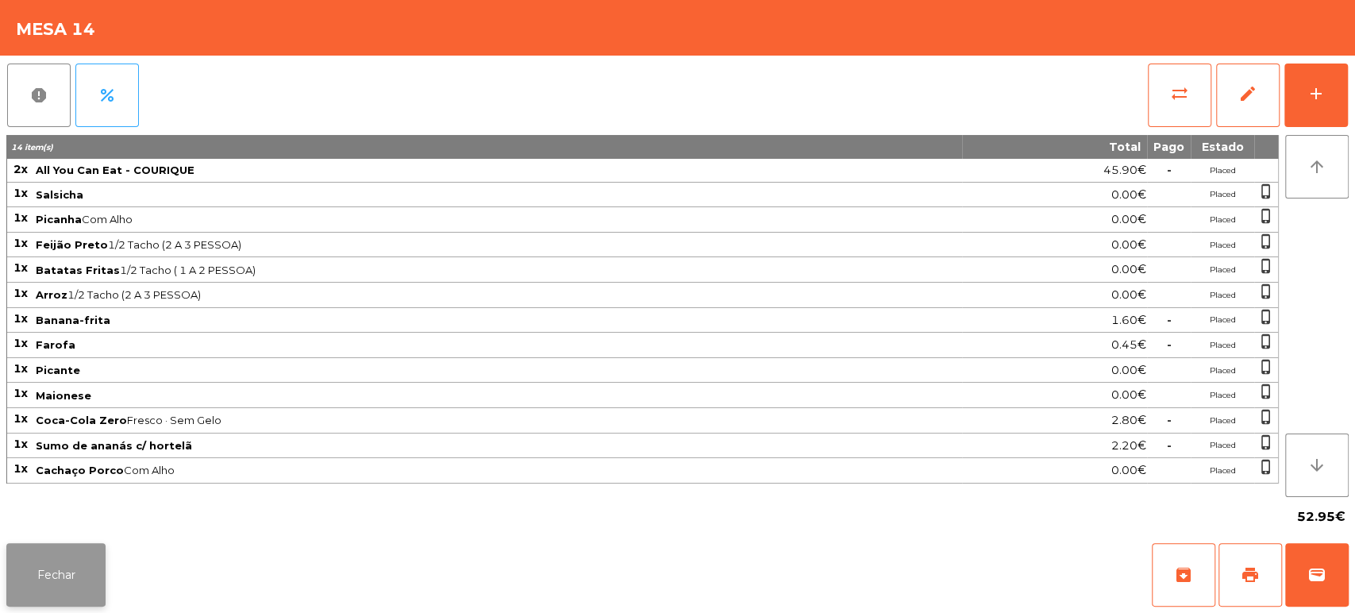
click at [72, 582] on button "Fechar" at bounding box center [55, 575] width 99 height 64
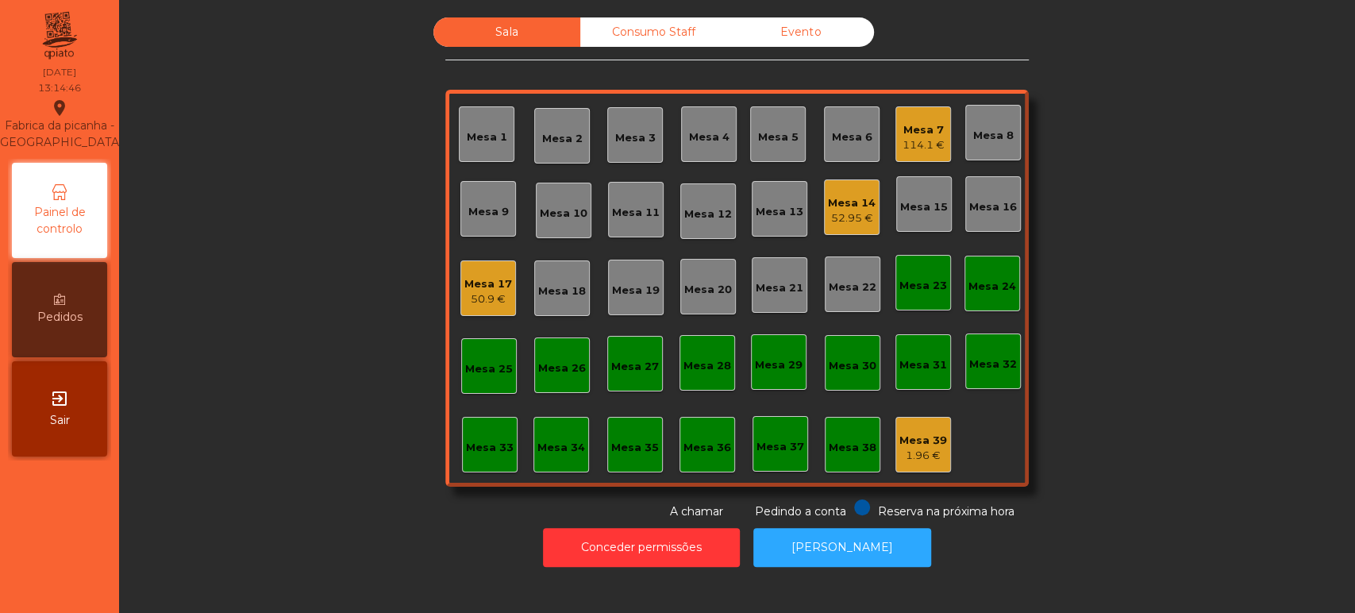
click at [1174, 302] on div "Sala Consumo Staff Evento Mesa 1 Mesa 2 Mesa 3 Mesa 4 Mesa 5 Mesa 6 Mesa 7 114.…" at bounding box center [737, 268] width 1193 height 503
click at [1122, 304] on div "Sala Consumo Staff Evento Mesa 1 Mesa 2 Mesa 3 Mesa 4 Mesa 5 Mesa 6 Mesa 7 114.…" at bounding box center [737, 268] width 1193 height 503
click at [758, 267] on div "Mesa 21" at bounding box center [780, 285] width 56 height 56
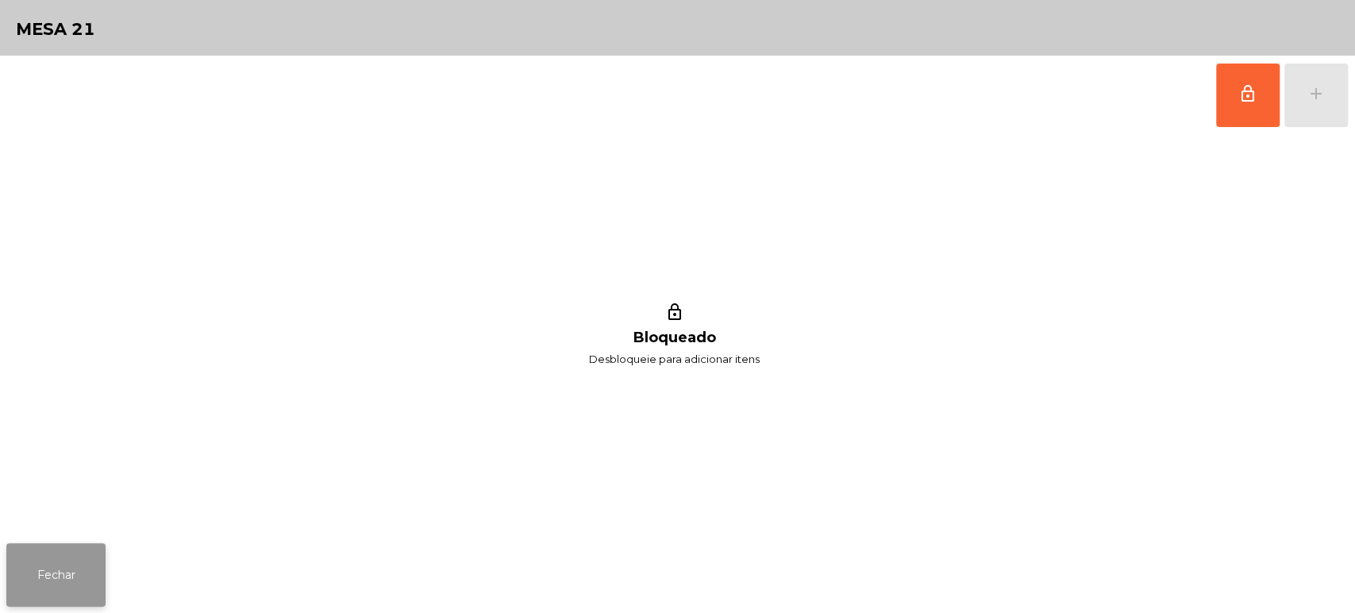
click at [47, 549] on button "Fechar" at bounding box center [55, 575] width 99 height 64
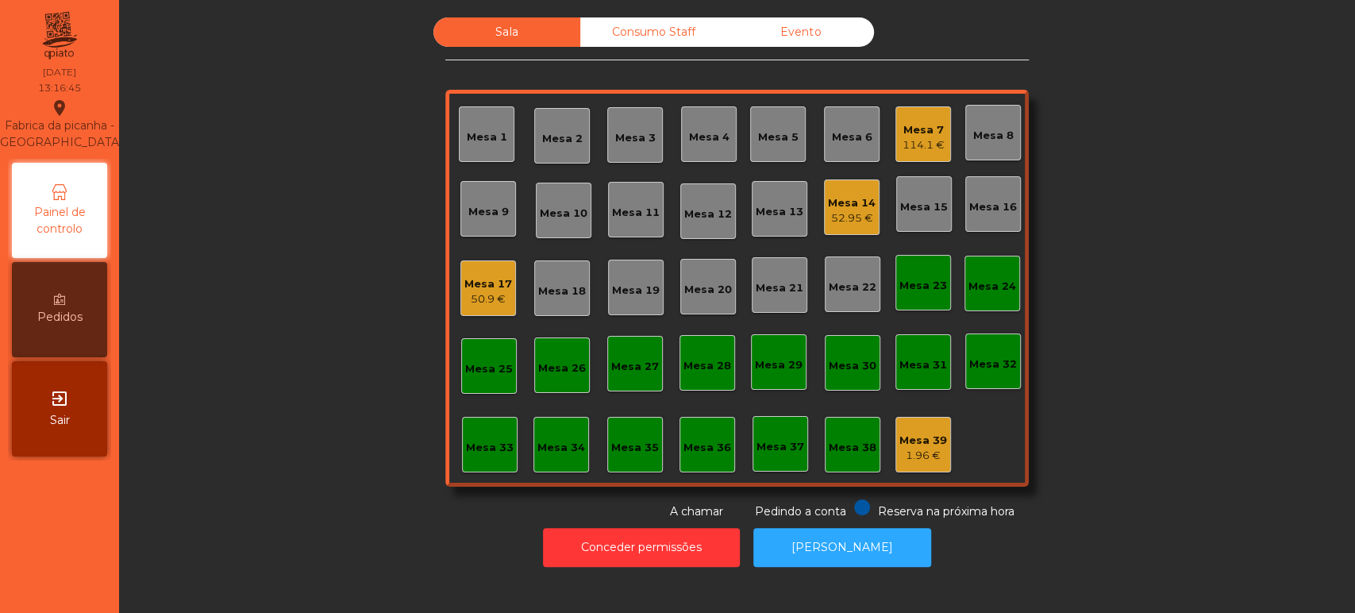
click at [478, 299] on div "50.9 €" at bounding box center [488, 299] width 48 height 16
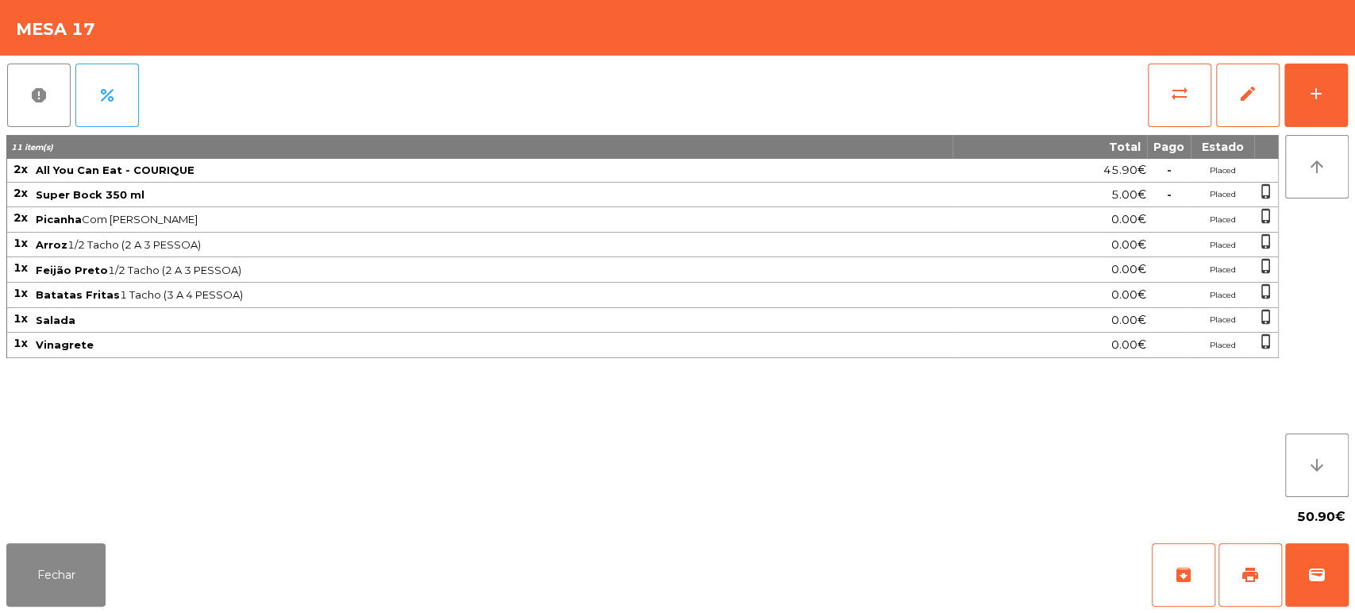
click at [1348, 98] on div "report percent sync_alt edit add 11 item(s) Total Pago Estado 2x All You Can Ea…" at bounding box center [677, 296] width 1355 height 481
click at [1307, 102] on div "add" at bounding box center [1316, 93] width 19 height 19
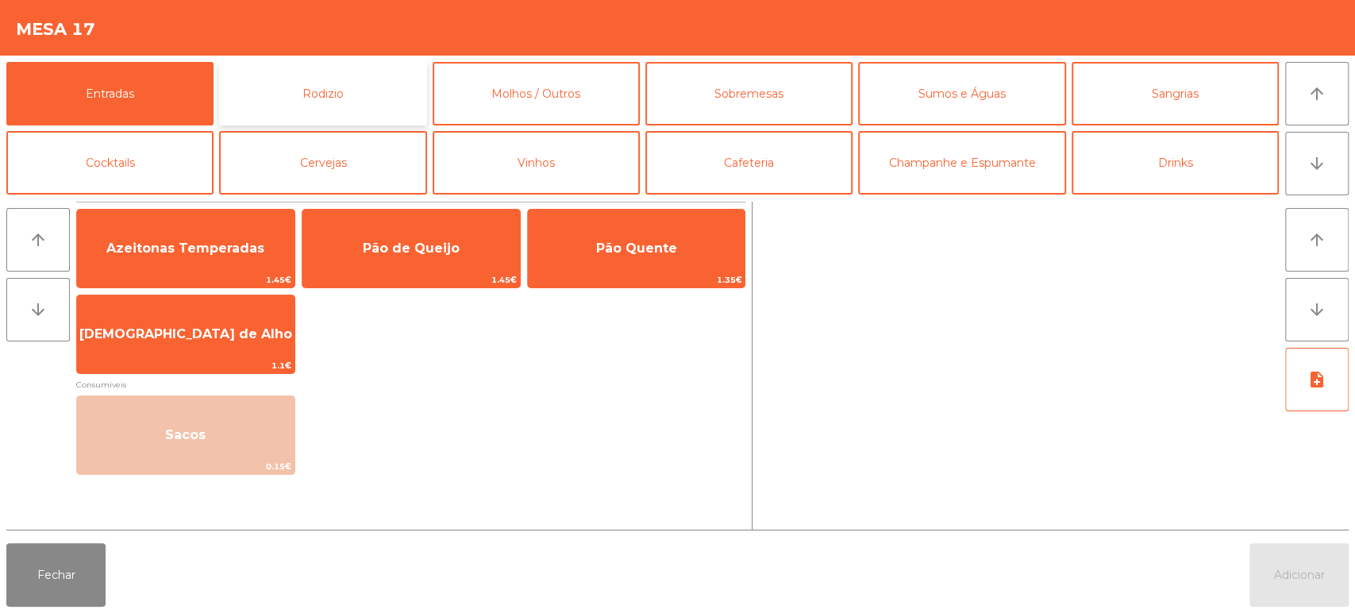
click at [375, 74] on button "Rodizio" at bounding box center [322, 94] width 207 height 64
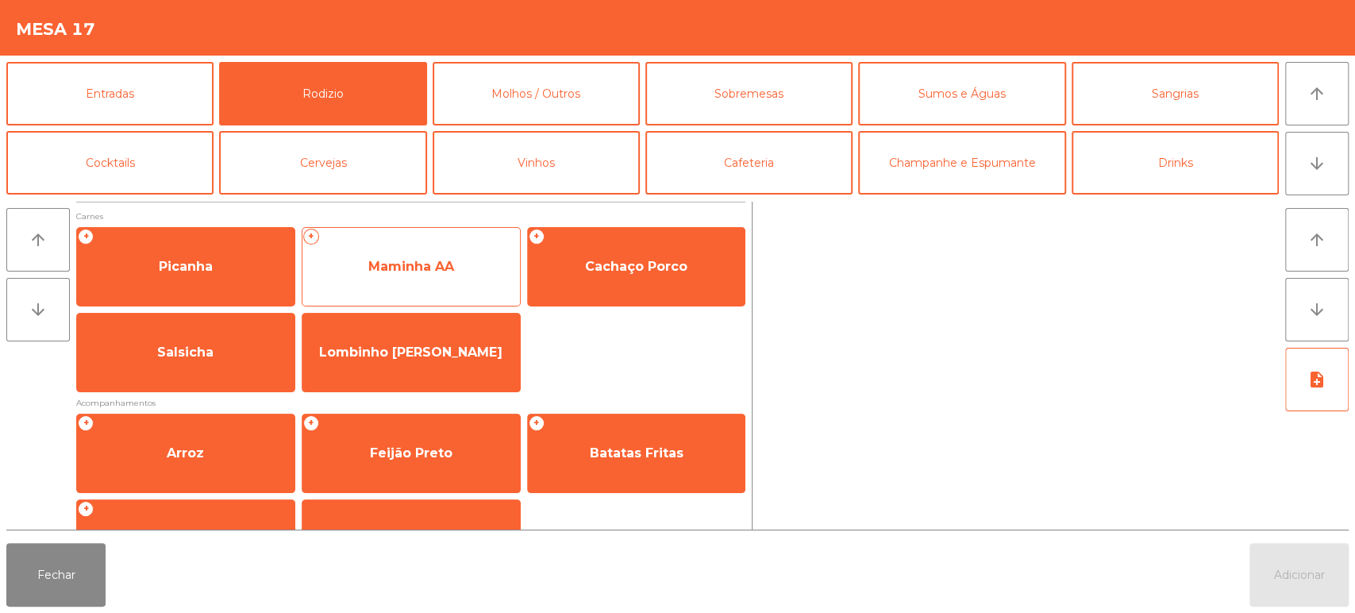
click at [356, 291] on div "+ Maminha AA" at bounding box center [411, 266] width 219 height 79
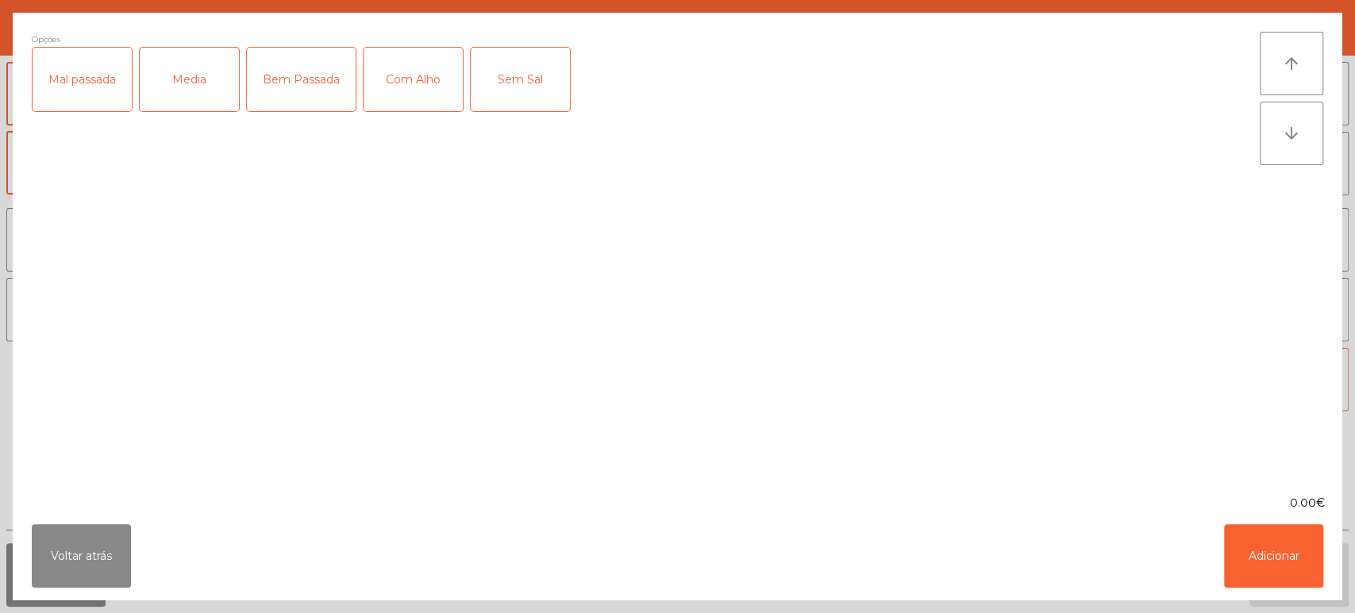
click at [185, 82] on div "Media" at bounding box center [189, 80] width 99 height 64
click at [379, 93] on div "Com Alho" at bounding box center [413, 80] width 99 height 64
click at [1245, 586] on button "Adicionar" at bounding box center [1273, 556] width 99 height 64
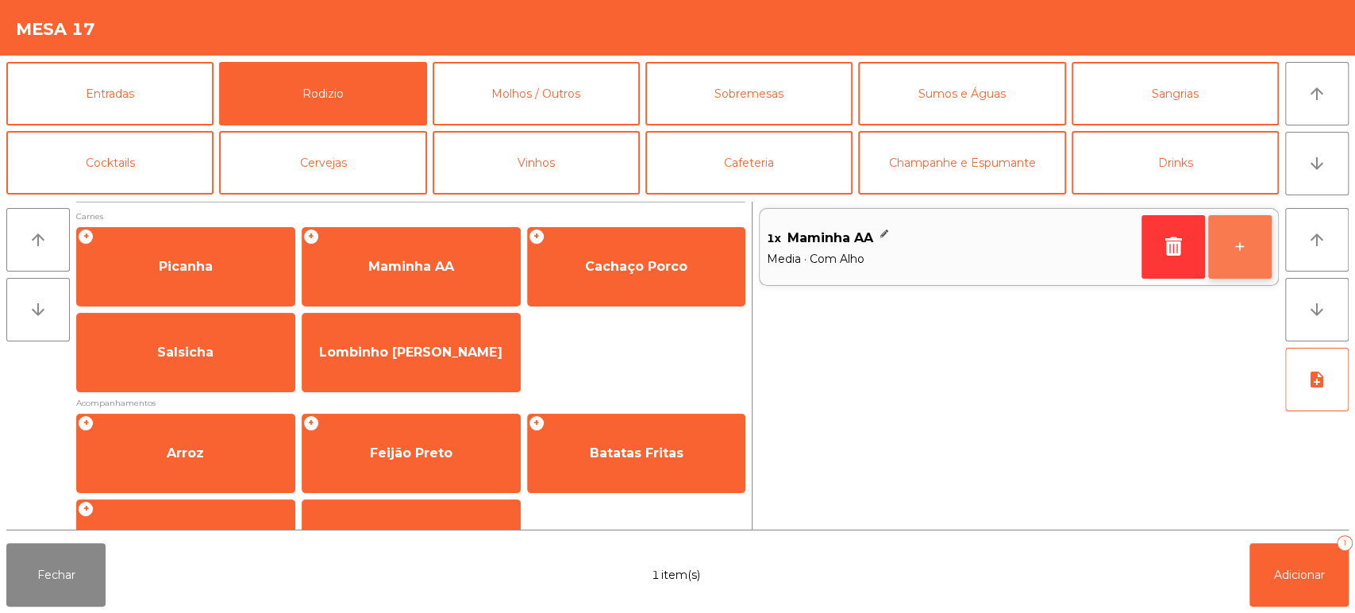
click at [1239, 246] on button "+" at bounding box center [1240, 247] width 64 height 64
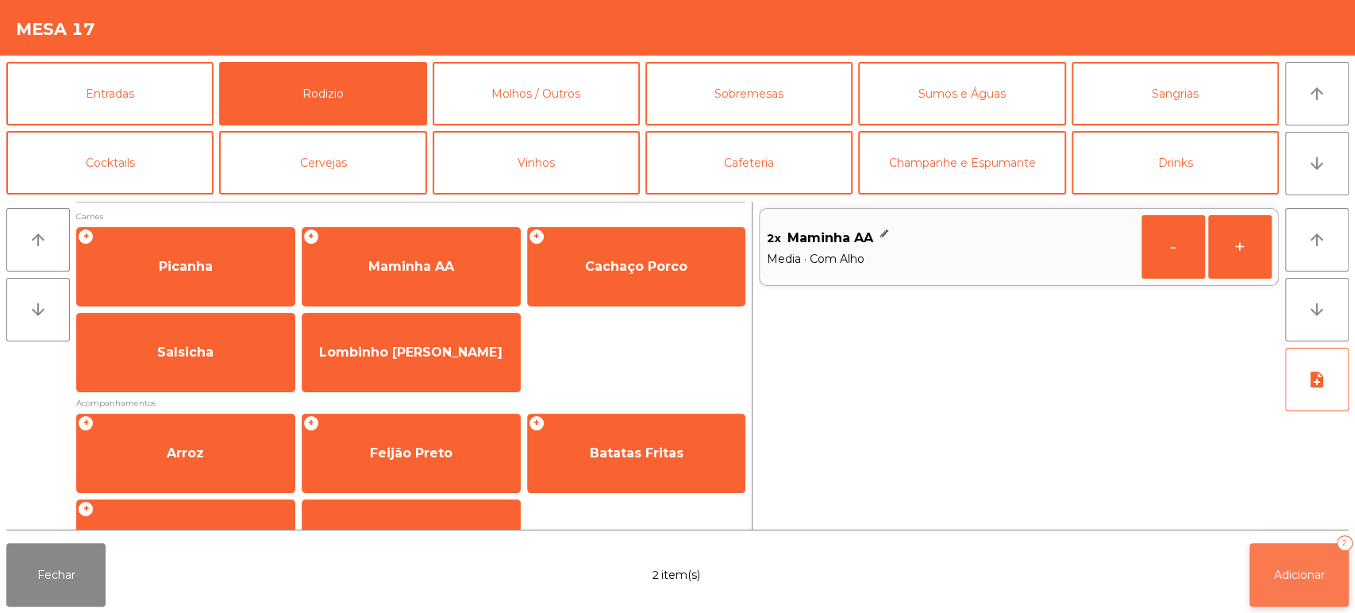
click at [1327, 554] on button "Adicionar 2" at bounding box center [1299, 575] width 99 height 64
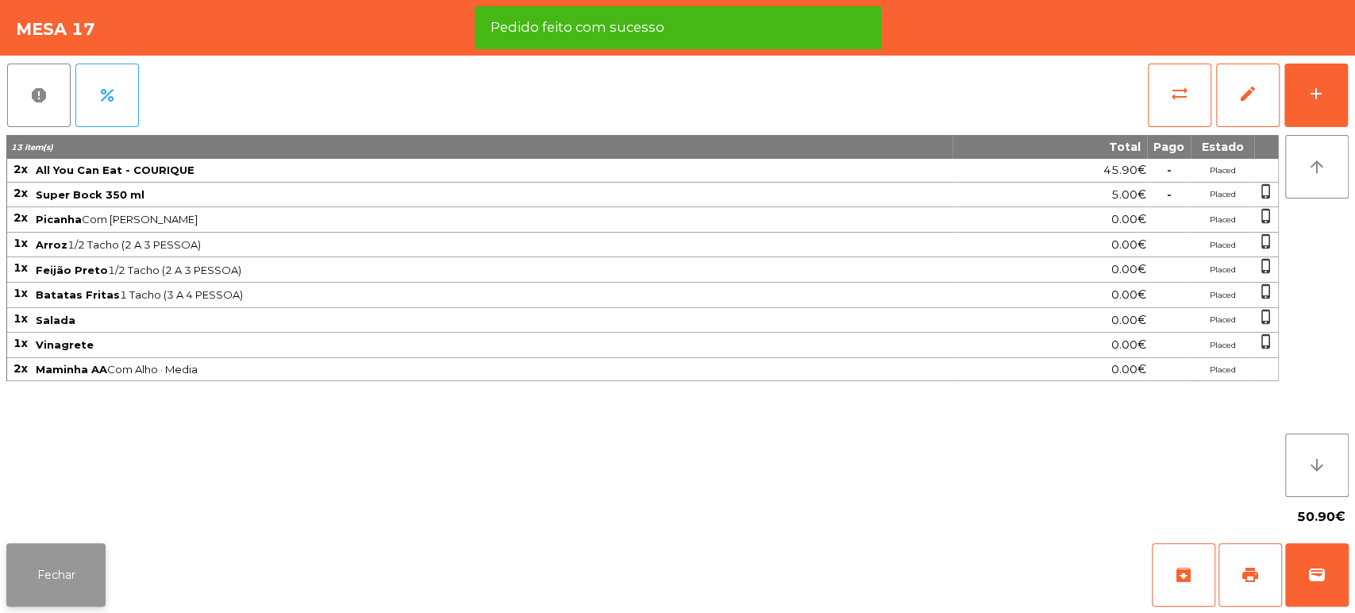
click at [41, 572] on button "Fechar" at bounding box center [55, 575] width 99 height 64
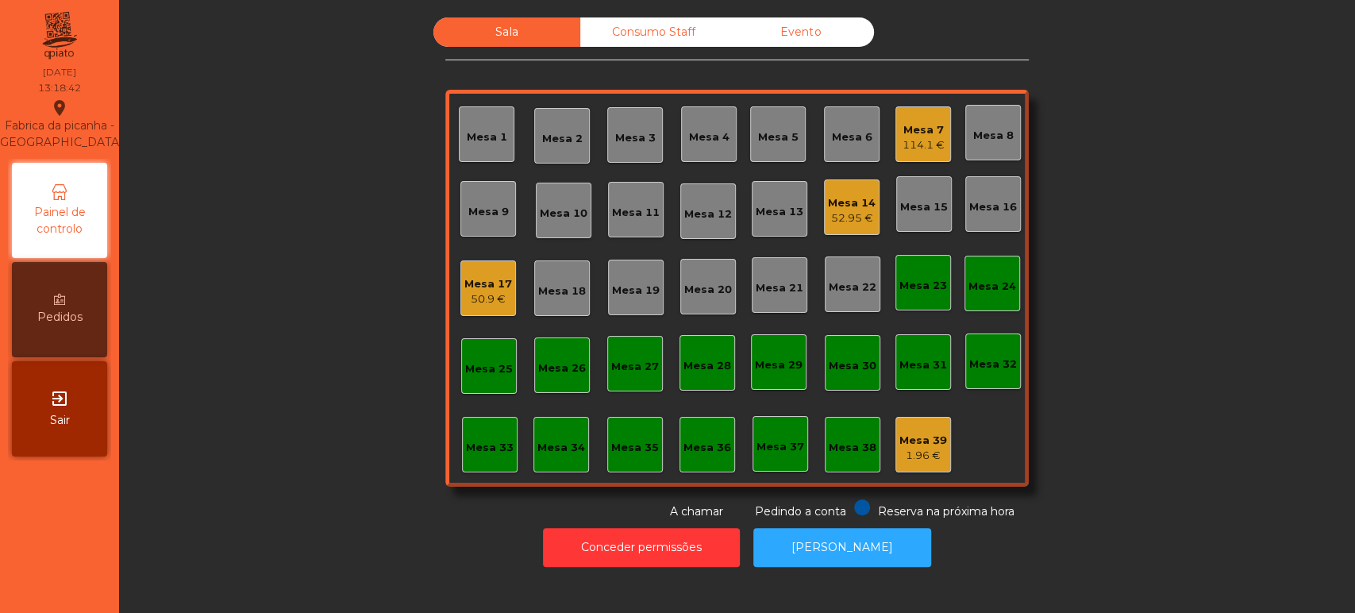
click at [626, 39] on div "Consumo Staff" at bounding box center [653, 31] width 147 height 29
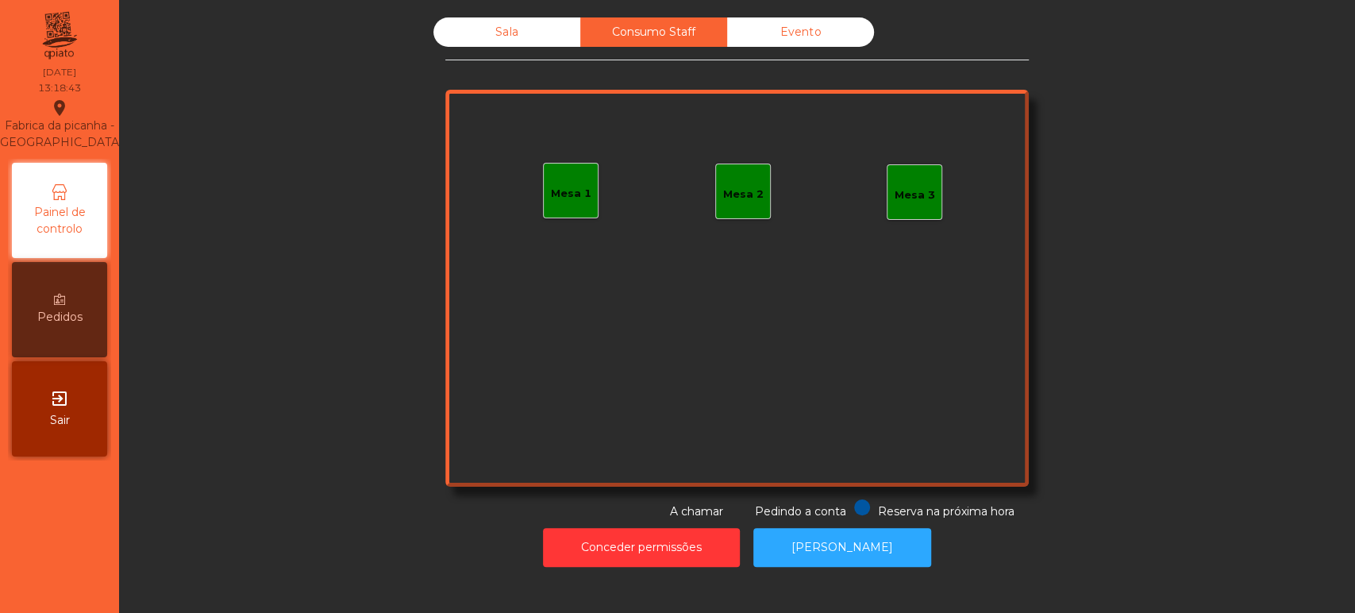
click at [572, 210] on div "Mesa 1" at bounding box center [571, 191] width 56 height 56
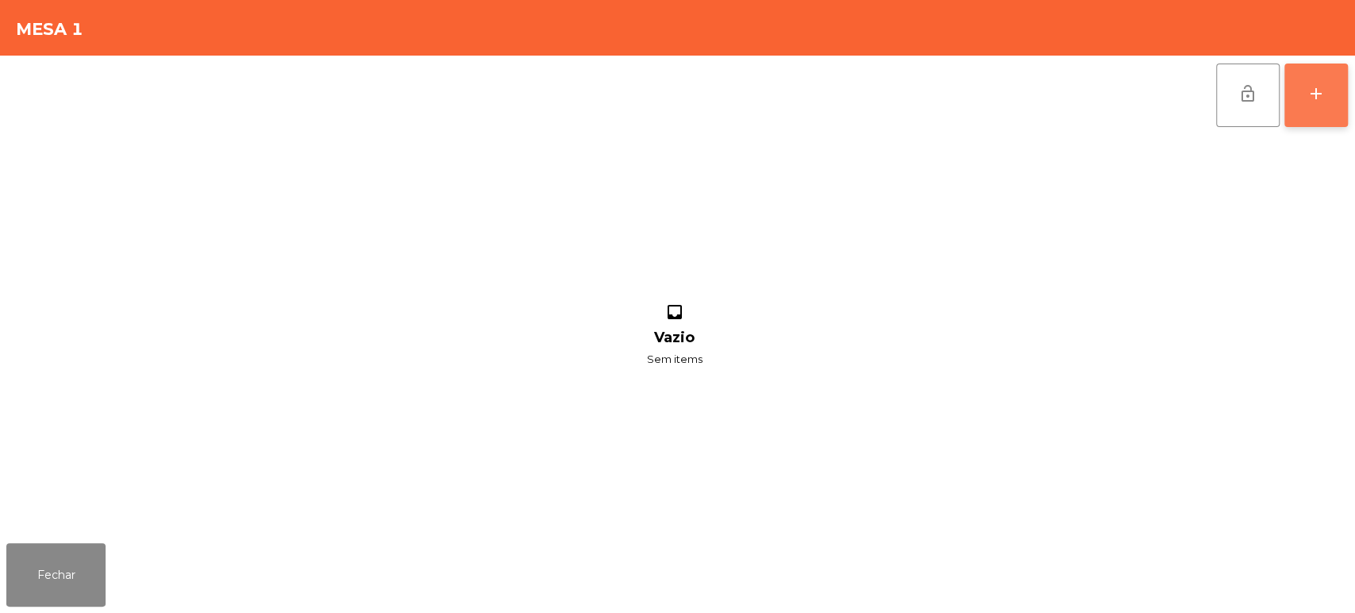
click at [1312, 104] on button "add" at bounding box center [1317, 96] width 64 height 64
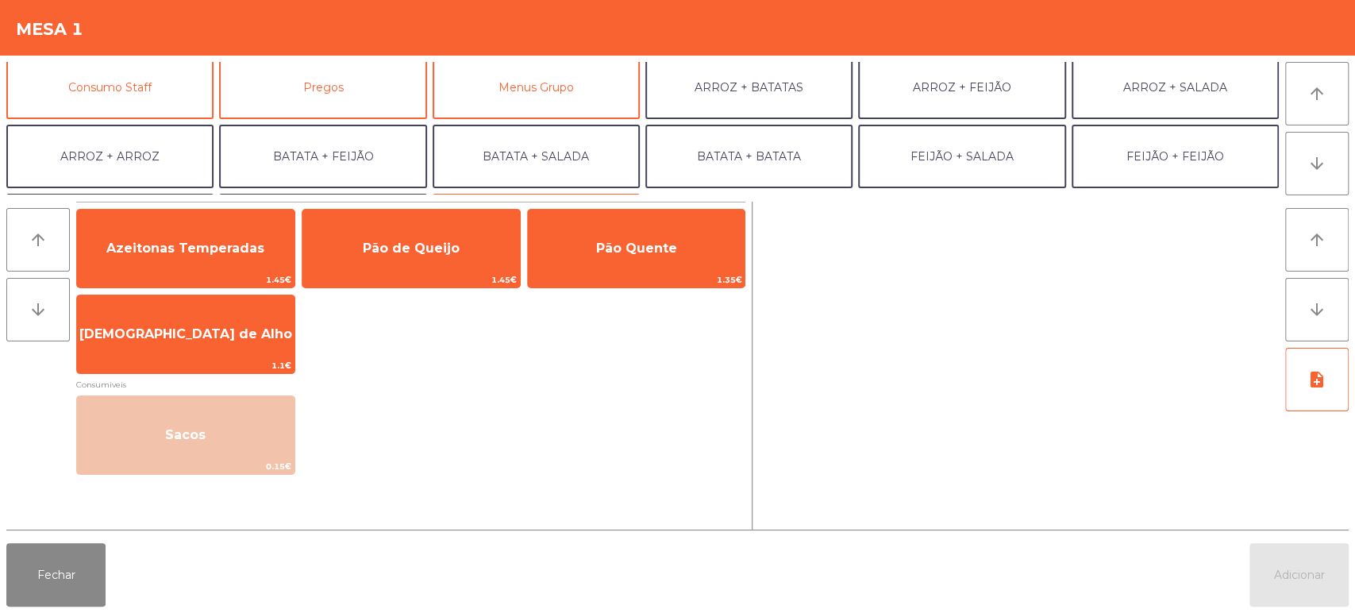
scroll to position [148, 0]
click at [137, 77] on button "Consumo Staff" at bounding box center [109, 84] width 207 height 64
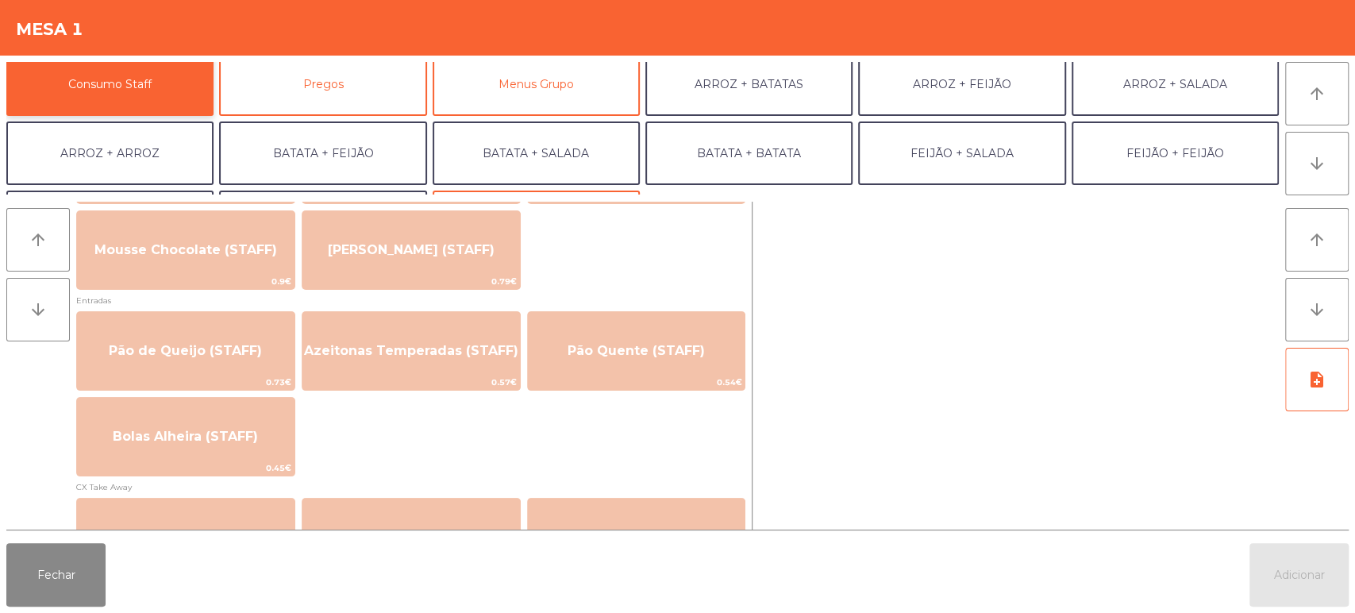
scroll to position [1204, 0]
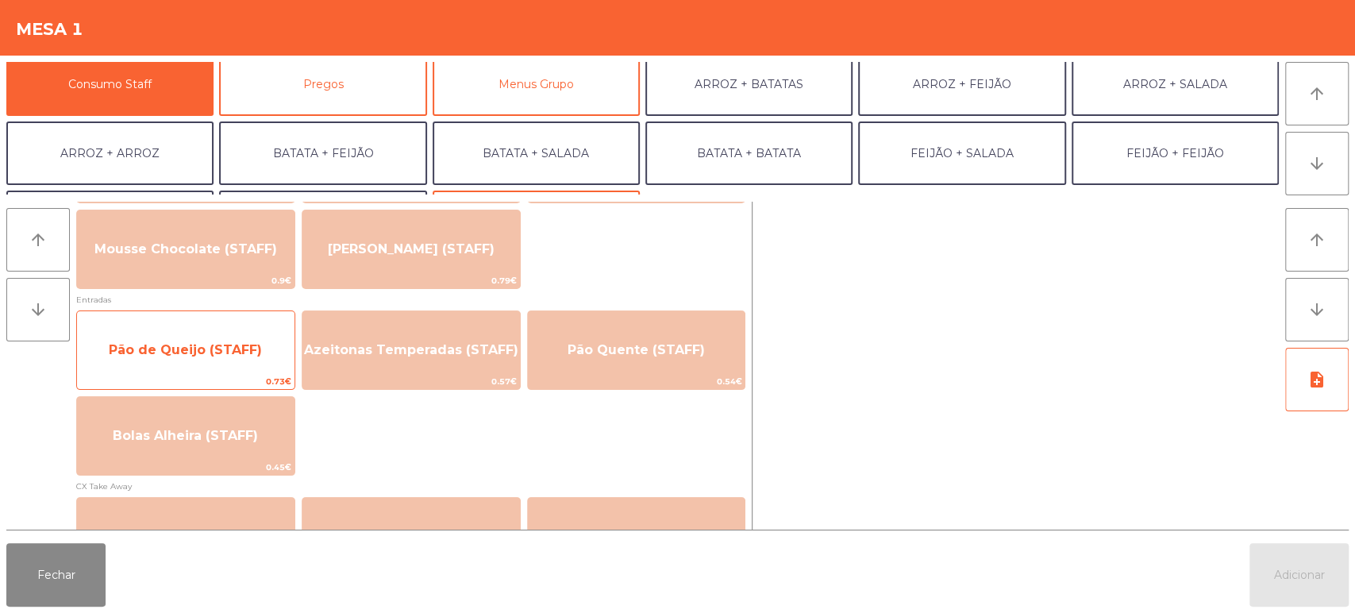
click at [245, 377] on span "0.73€" at bounding box center [186, 381] width 218 height 15
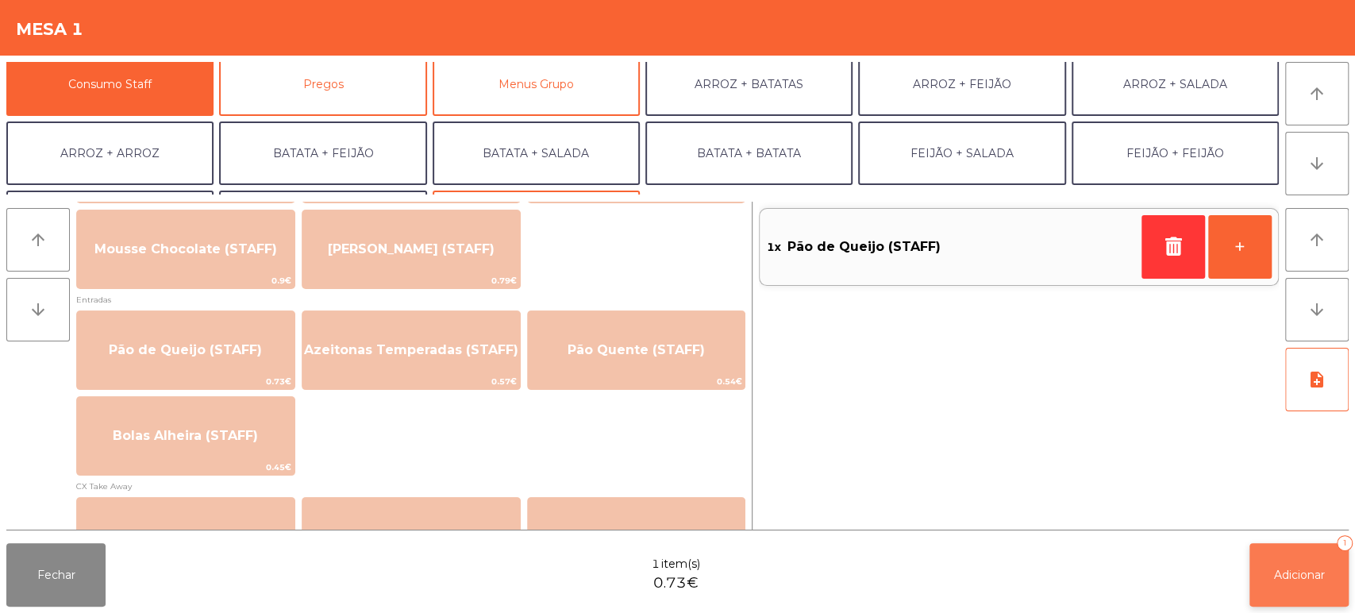
click at [1316, 584] on button "Adicionar 1" at bounding box center [1299, 575] width 99 height 64
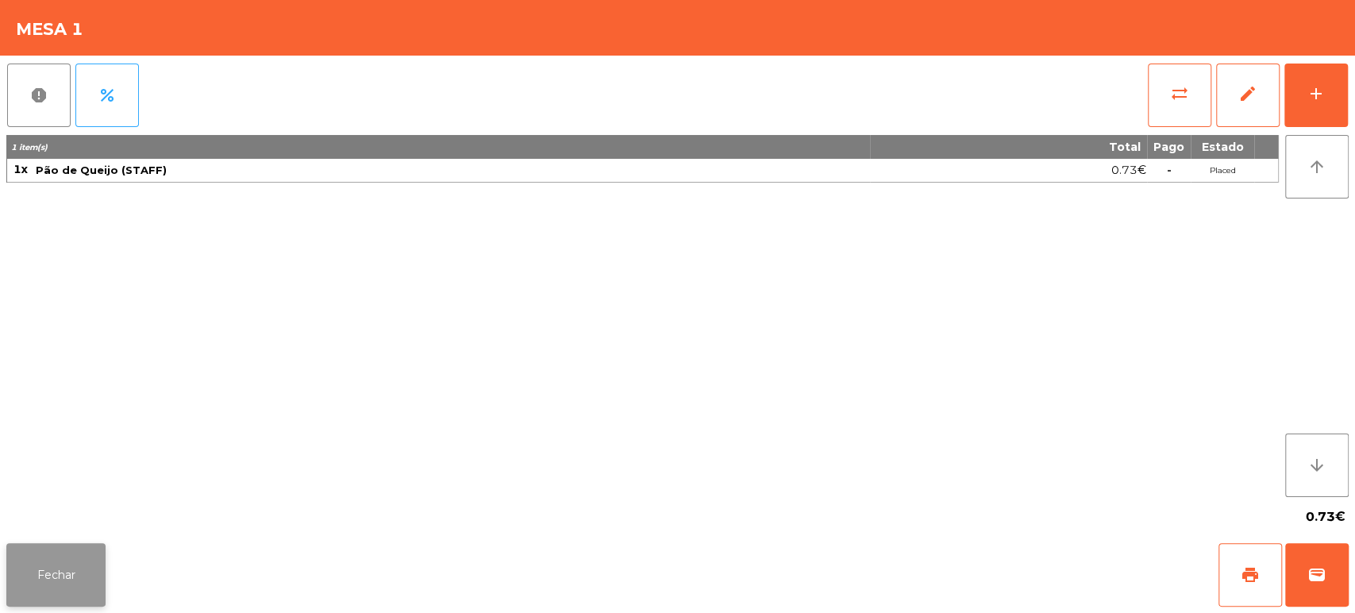
click at [51, 576] on button "Fechar" at bounding box center [55, 575] width 99 height 64
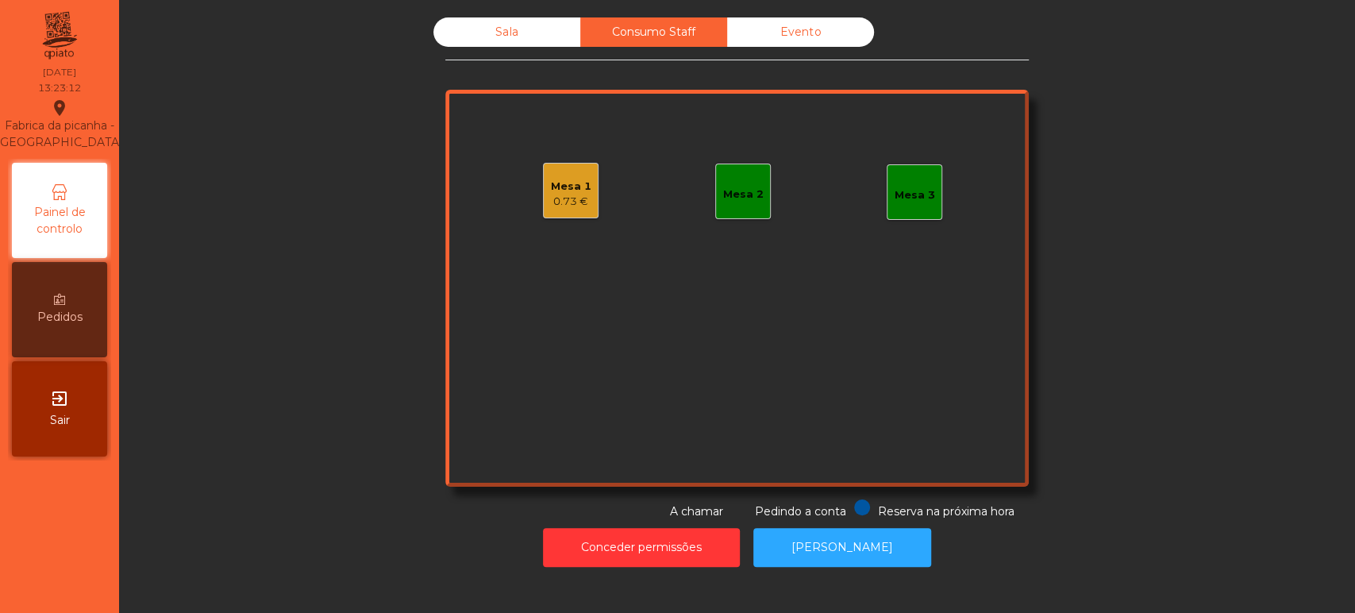
click at [515, 40] on div "Sala" at bounding box center [506, 31] width 147 height 29
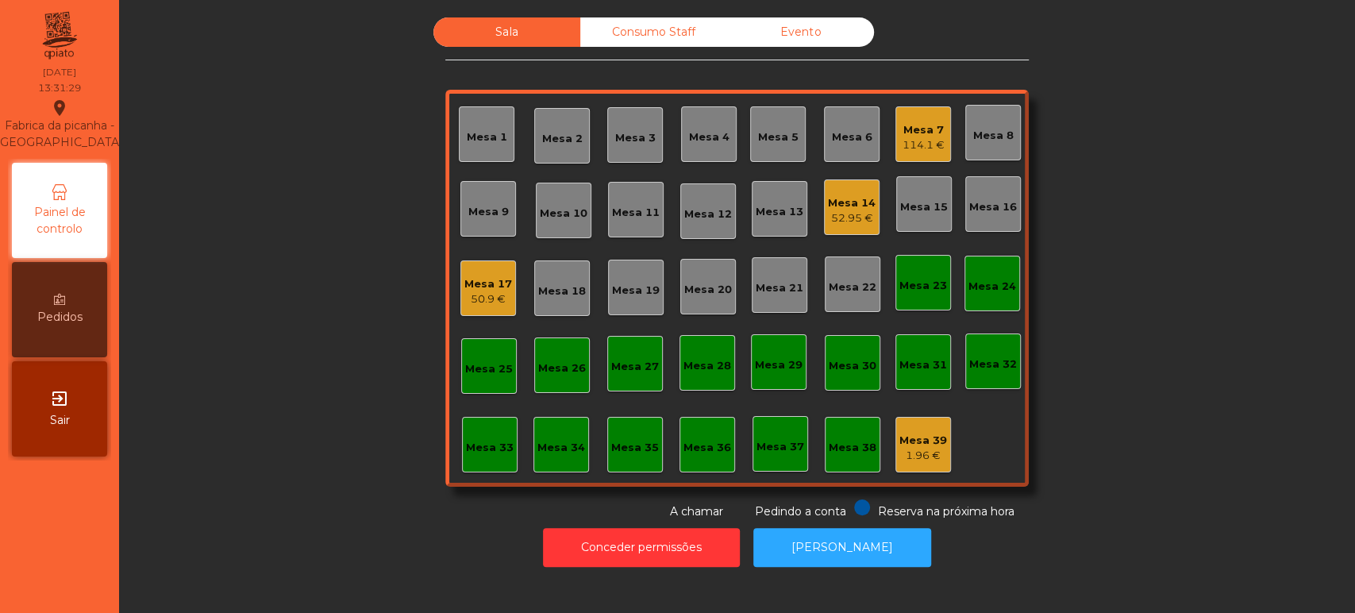
click at [464, 294] on div "50.9 €" at bounding box center [488, 299] width 48 height 16
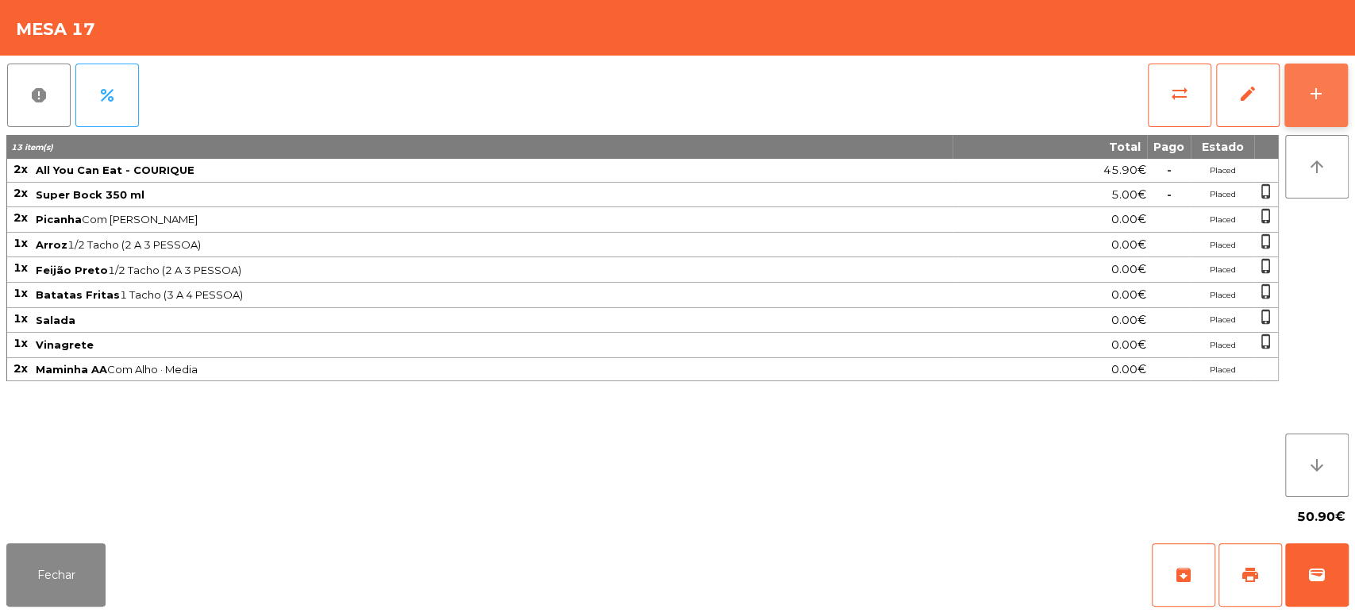
click at [1321, 110] on button "add" at bounding box center [1317, 96] width 64 height 64
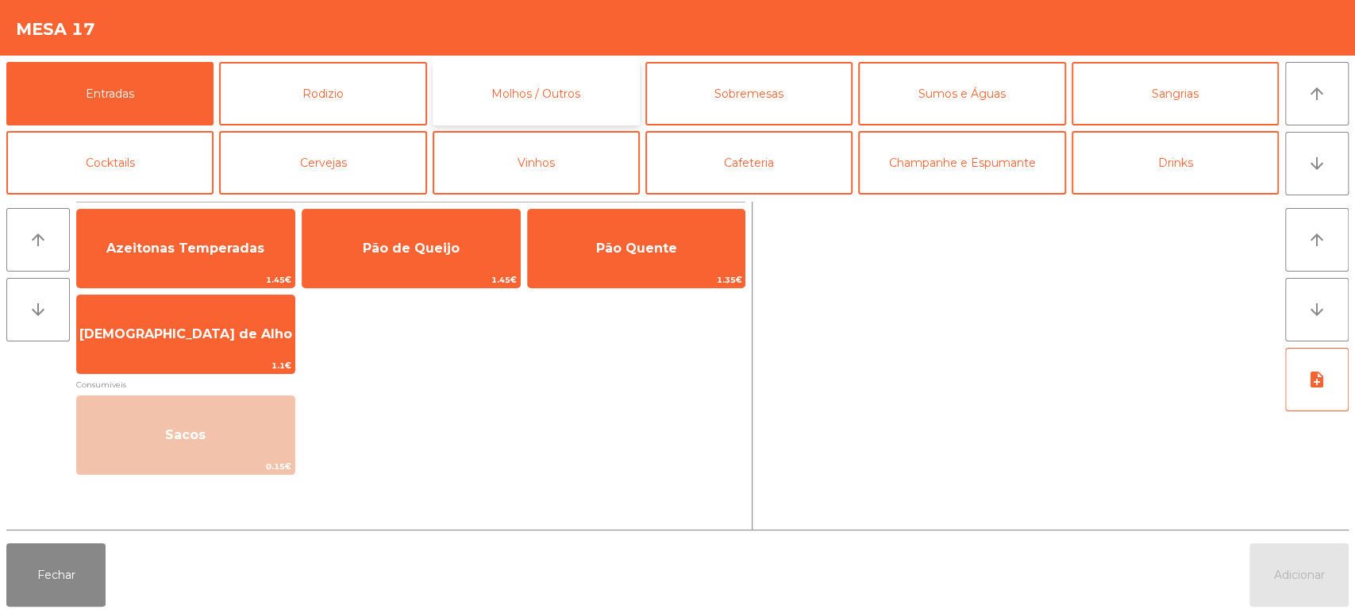
click at [576, 104] on button "Molhos / Outros" at bounding box center [536, 94] width 207 height 64
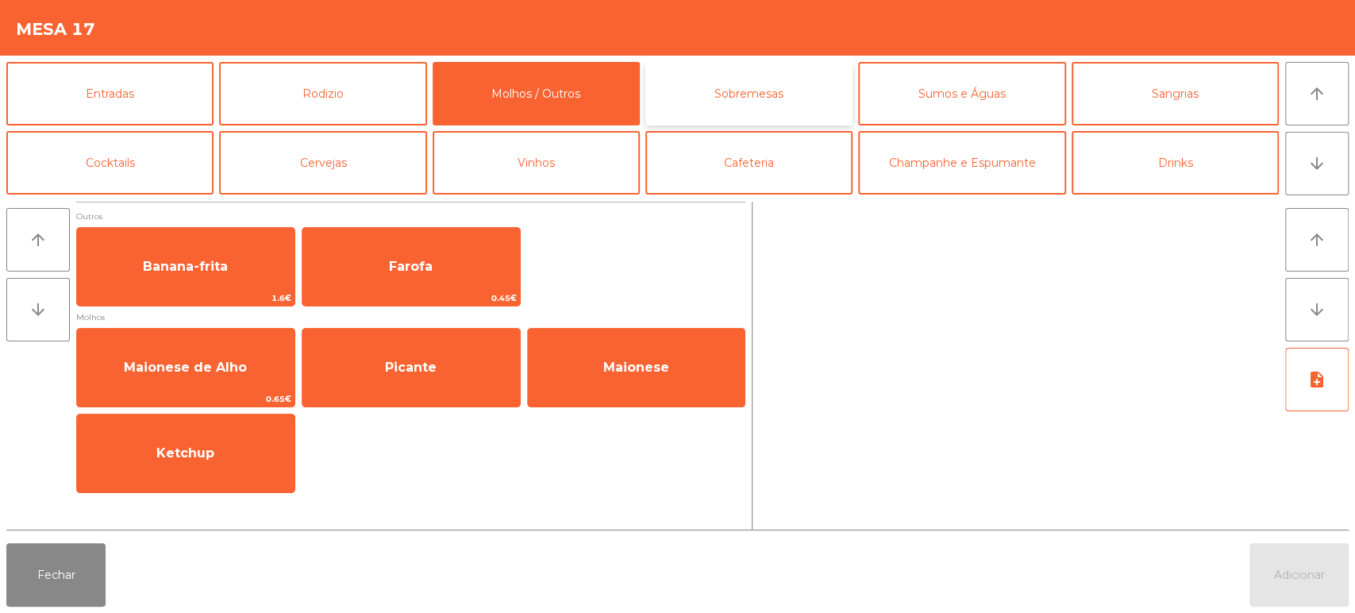
click at [749, 106] on button "Sobremesas" at bounding box center [748, 94] width 207 height 64
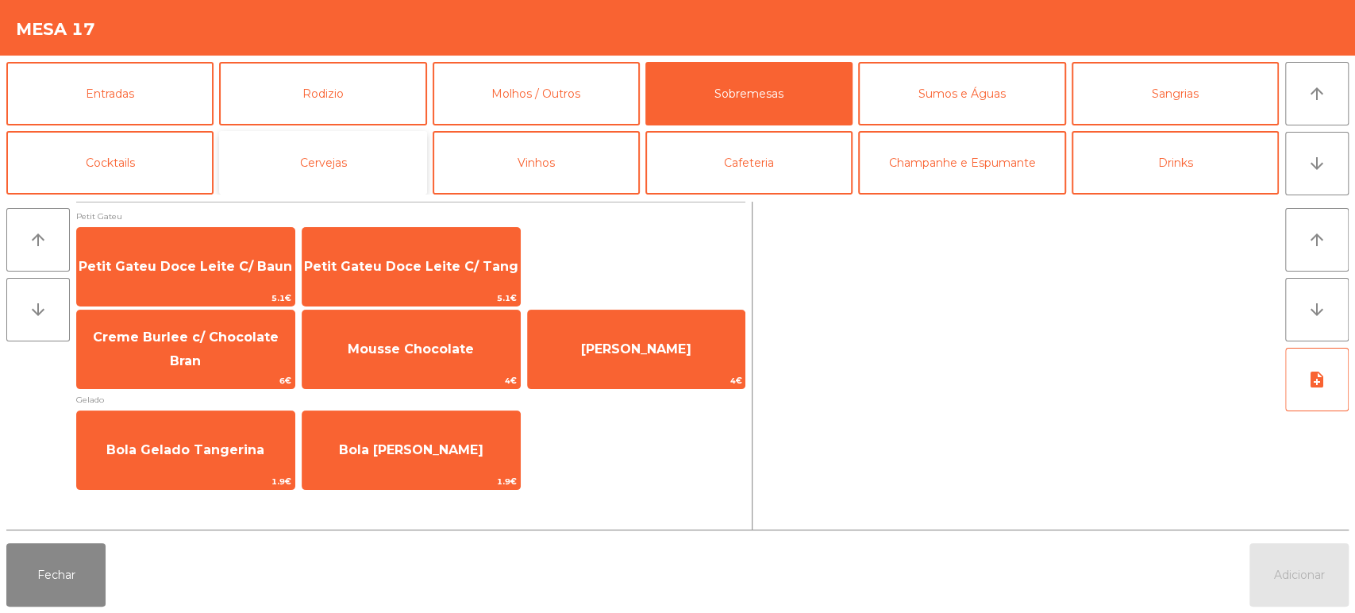
click at [341, 182] on button "Cervejas" at bounding box center [322, 163] width 207 height 64
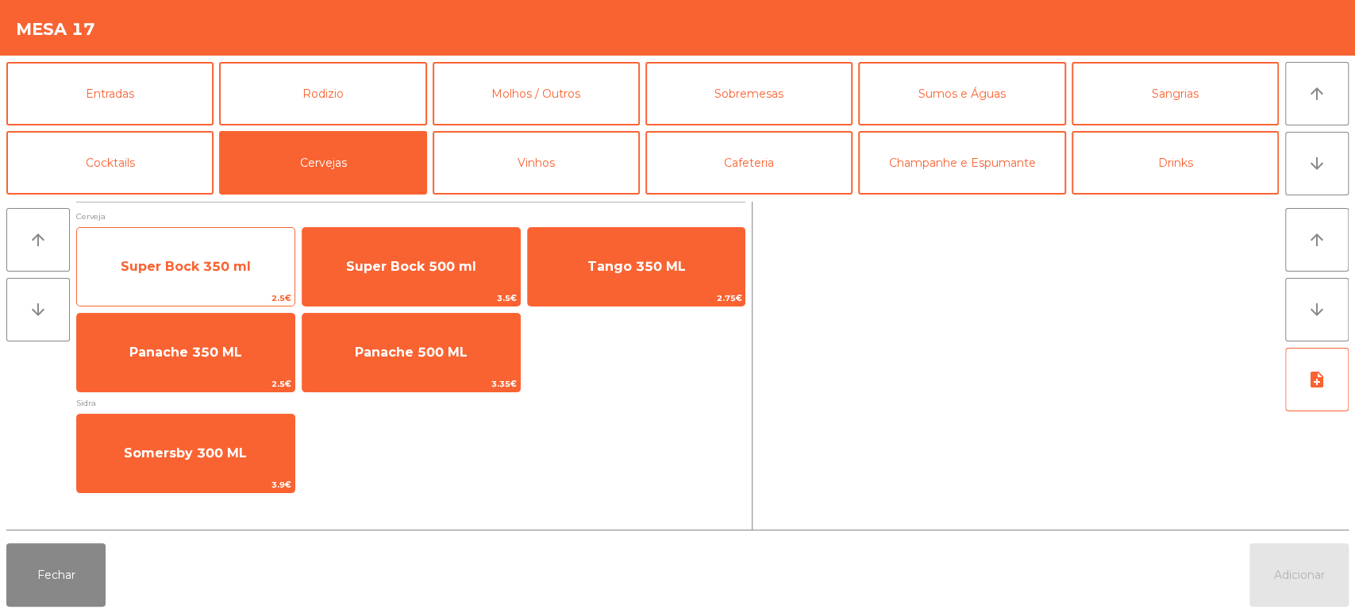
click at [198, 272] on span "Super Bock 350 ml" at bounding box center [186, 266] width 130 height 15
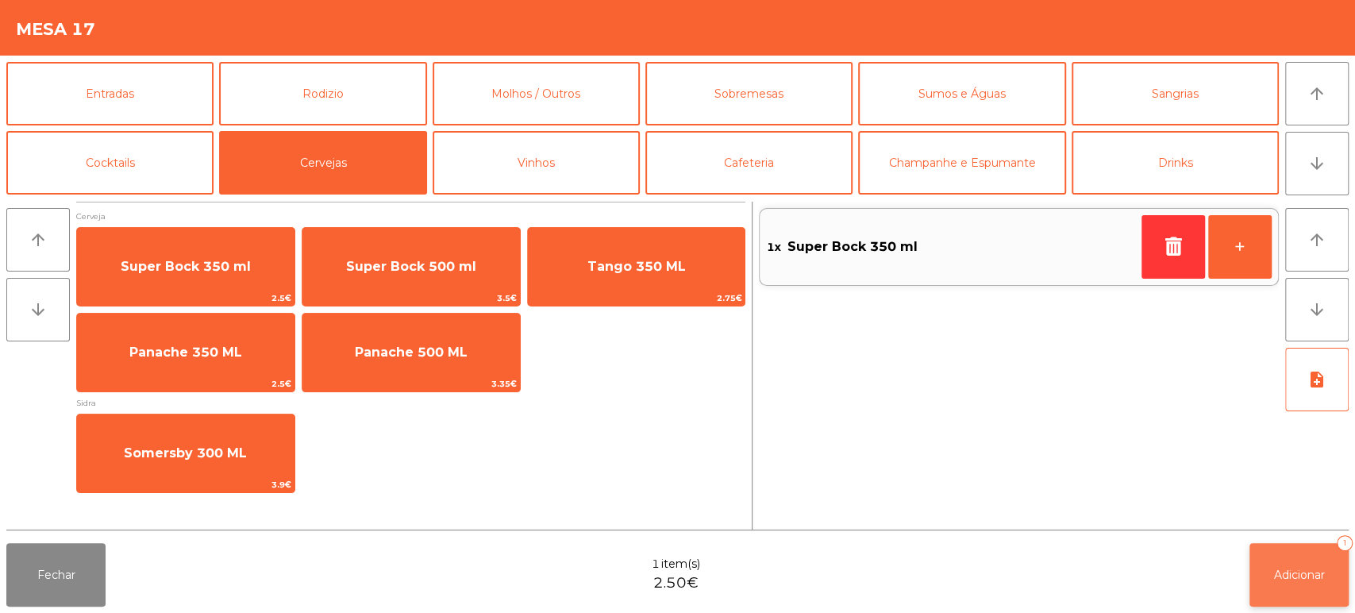
click at [1296, 568] on span "Adicionar" at bounding box center [1299, 575] width 51 height 14
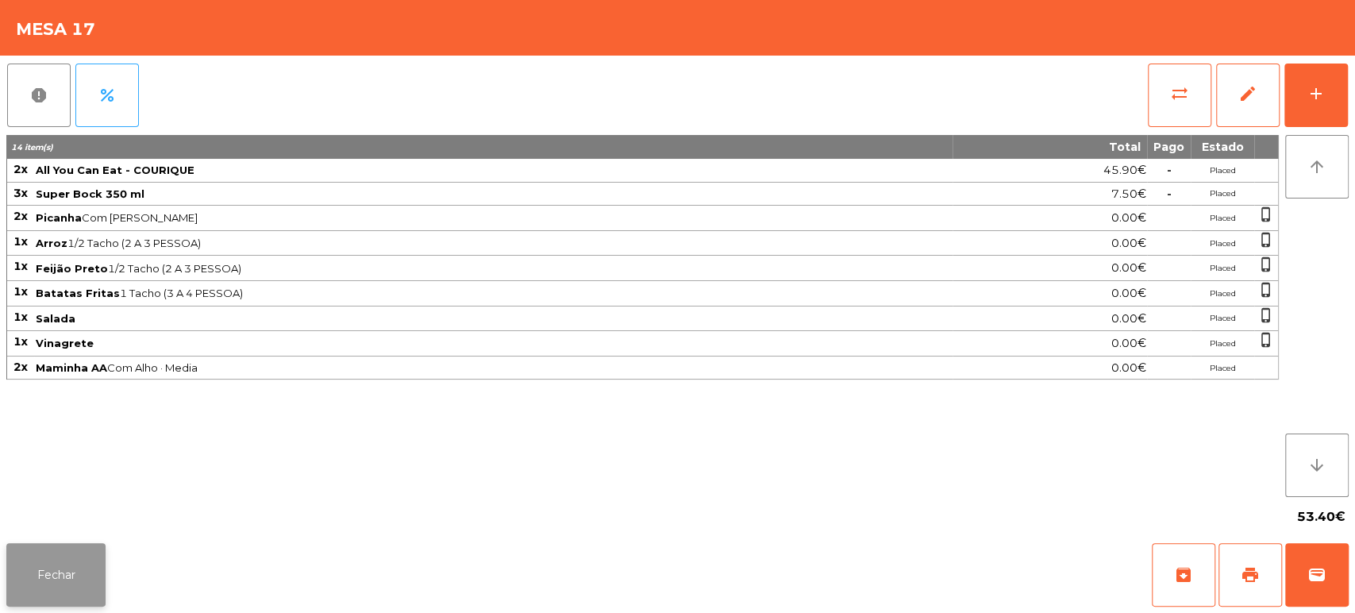
click at [39, 555] on button "Fechar" at bounding box center [55, 575] width 99 height 64
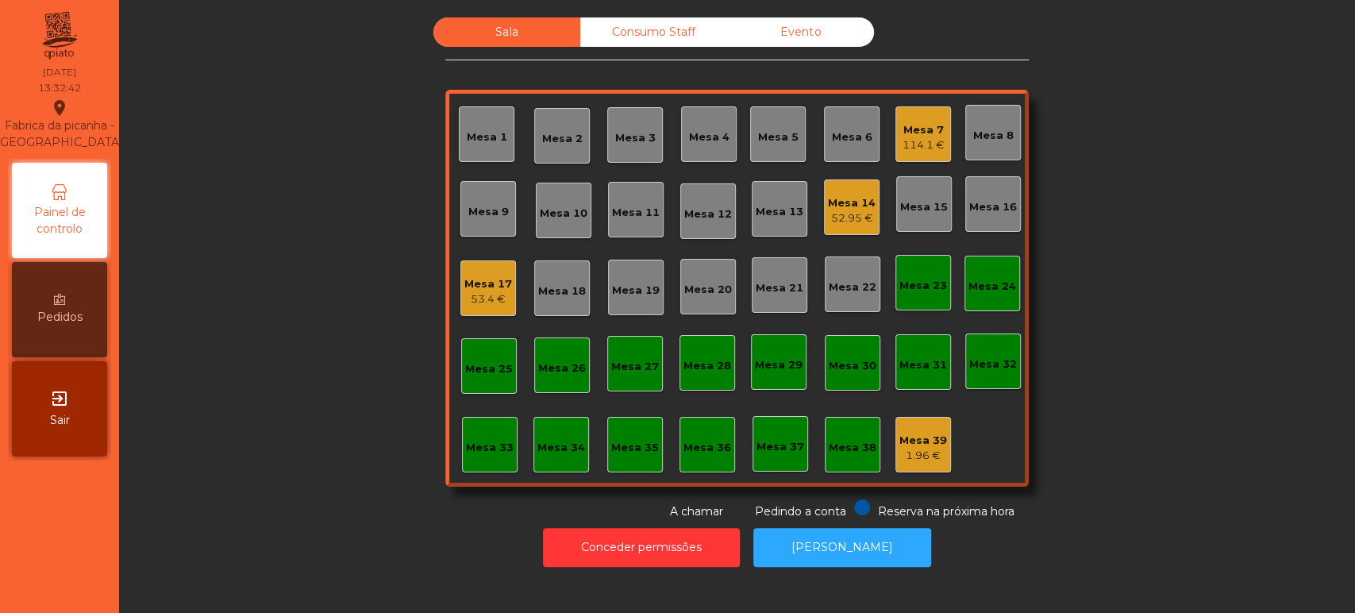
click at [486, 210] on div "Mesa 9" at bounding box center [488, 212] width 40 height 16
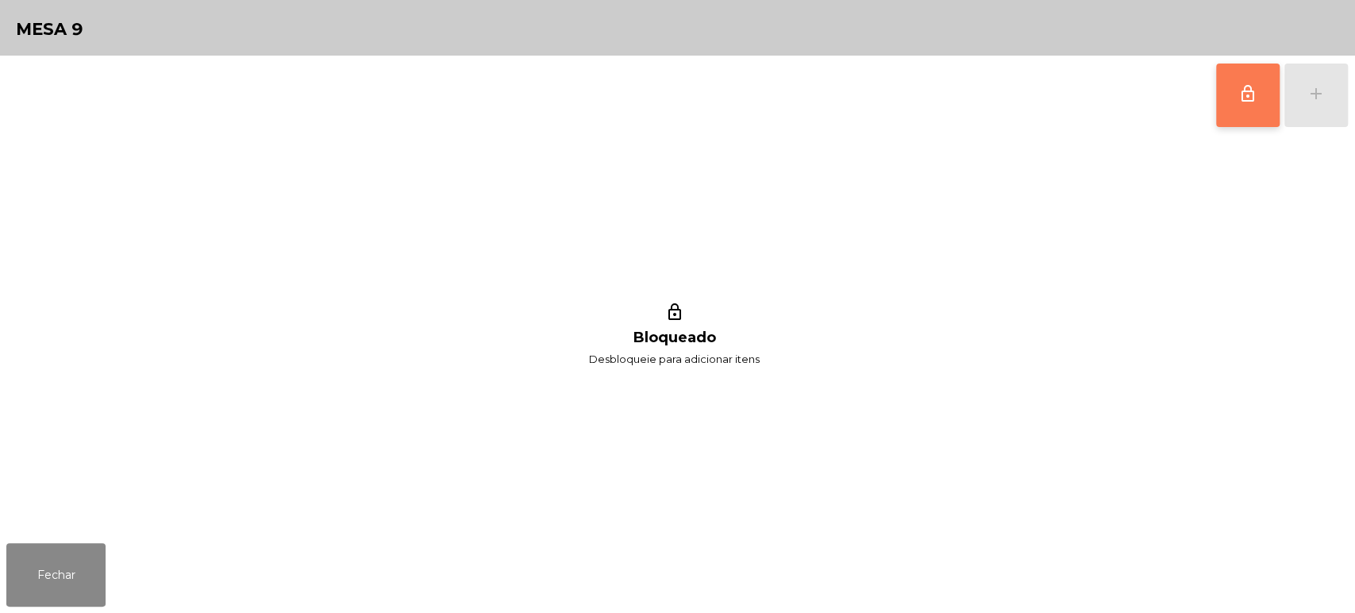
click at [1246, 111] on button "lock_outline" at bounding box center [1248, 96] width 64 height 64
click at [1320, 103] on button "add" at bounding box center [1317, 96] width 64 height 64
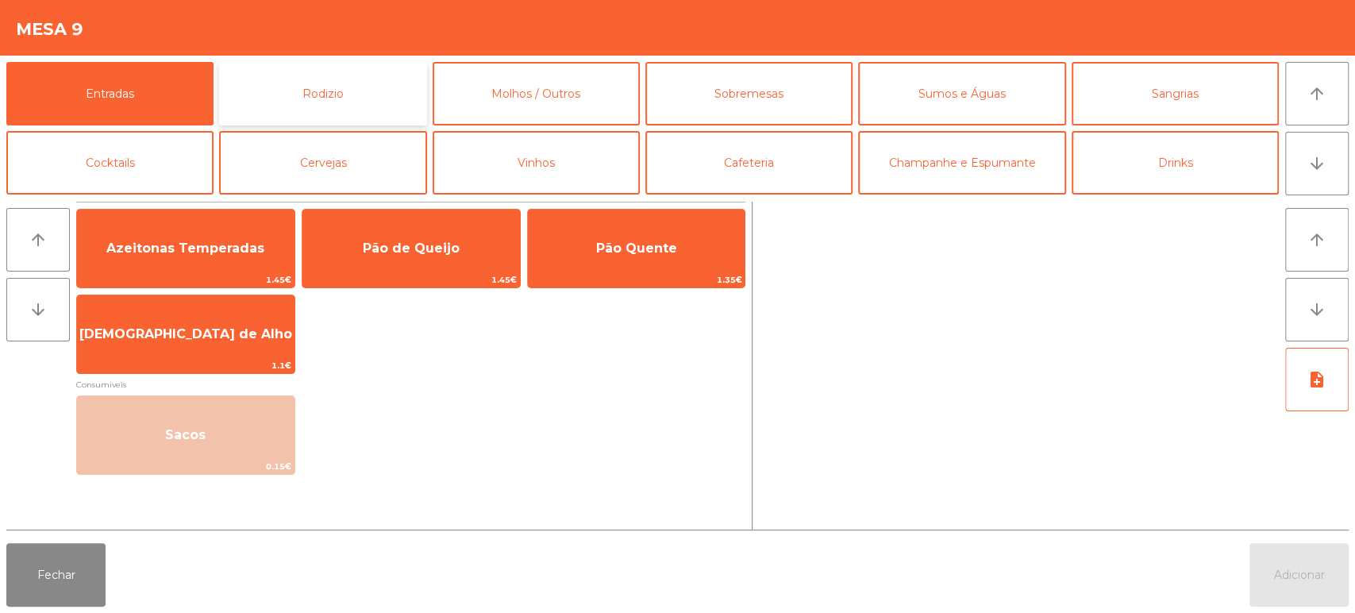
click at [352, 109] on button "Rodizio" at bounding box center [322, 94] width 207 height 64
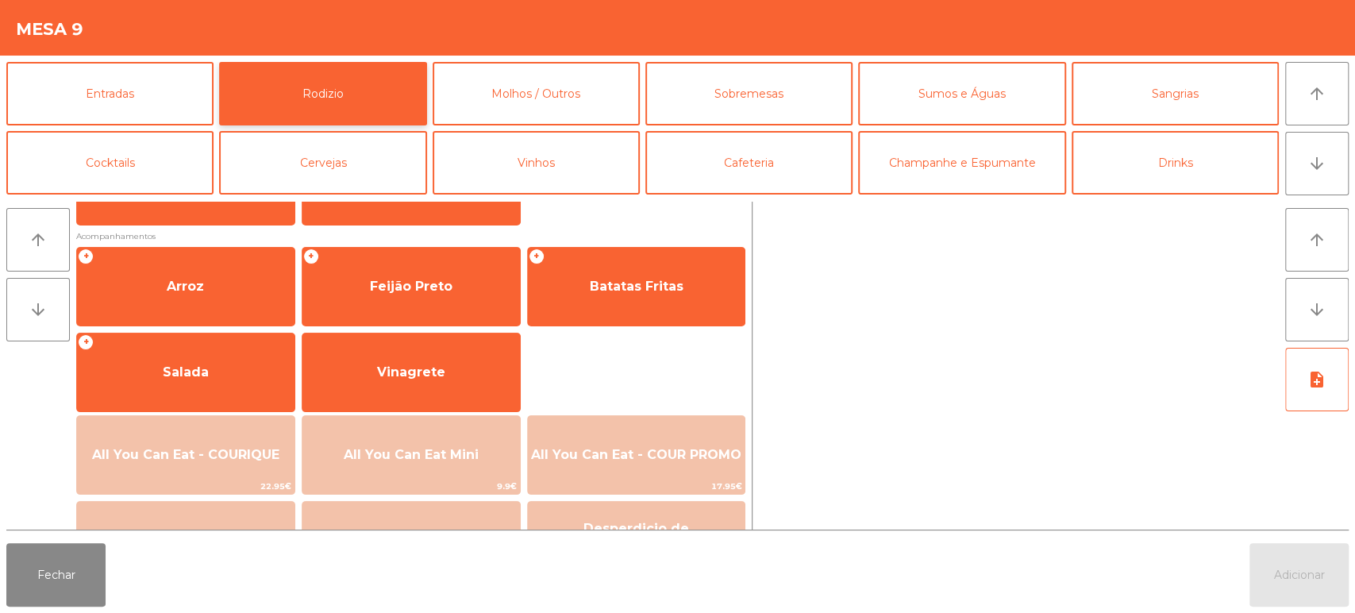
scroll to position [223, 0]
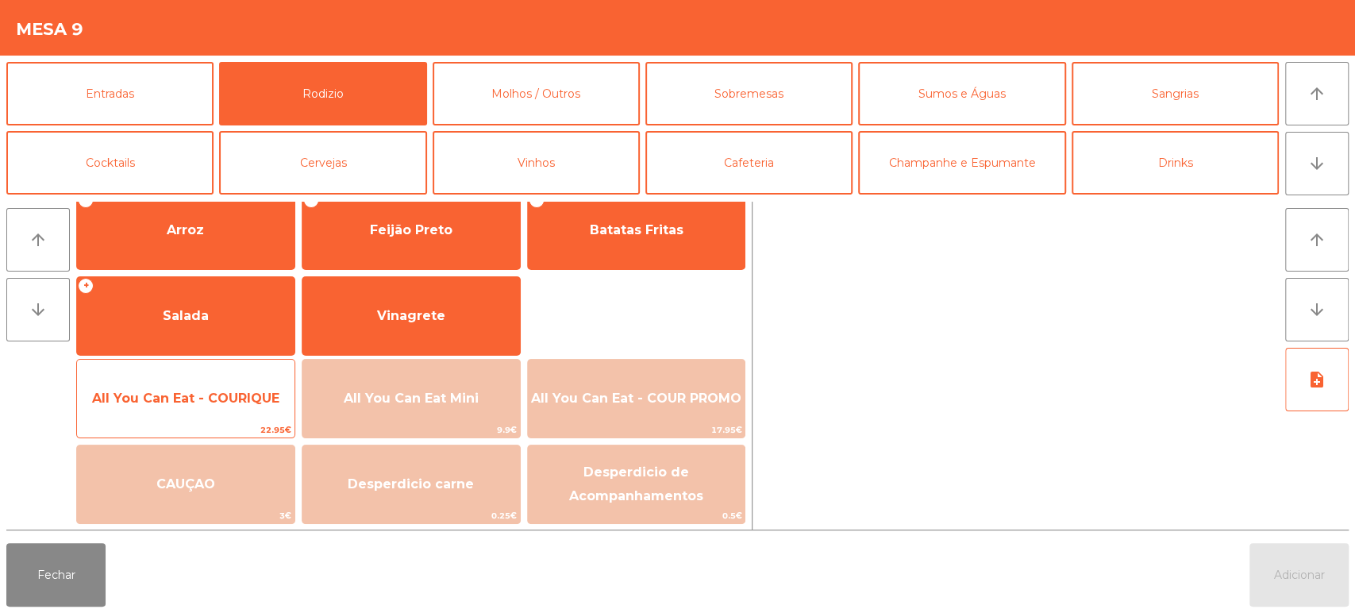
click at [215, 405] on span "All You Can Eat - COURIQUE" at bounding box center [185, 398] width 187 height 15
click at [218, 412] on span "All You Can Eat - COURIQUE" at bounding box center [186, 398] width 218 height 43
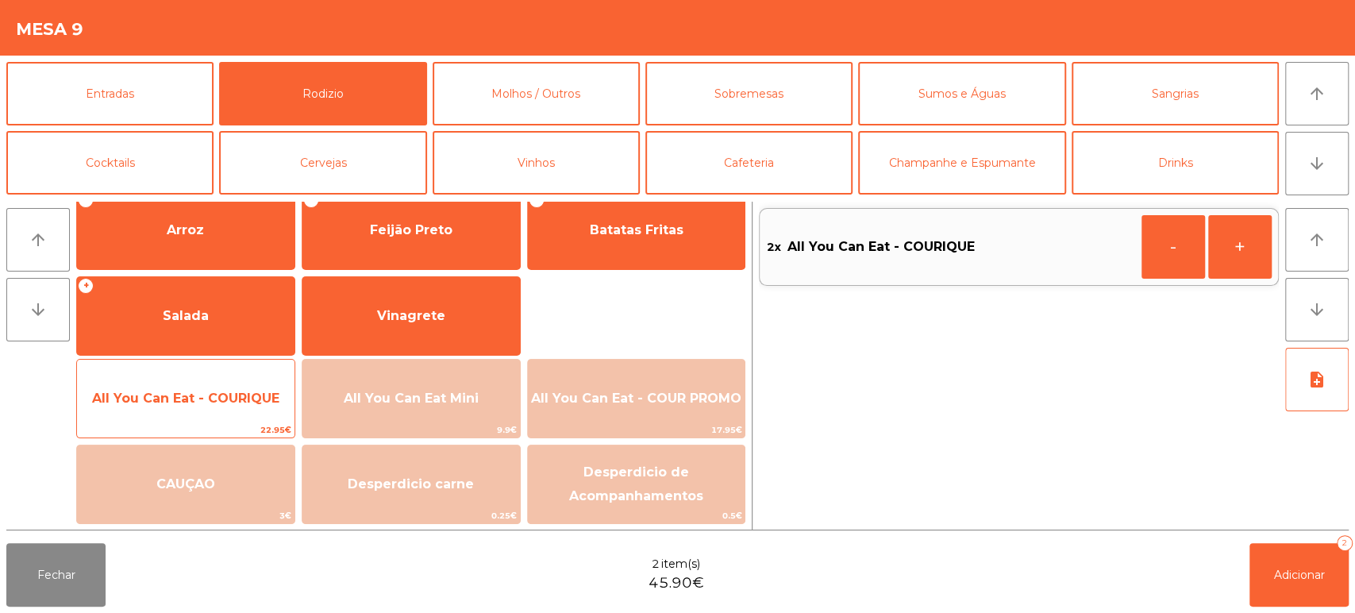
click at [219, 403] on span "All You Can Eat - COURIQUE" at bounding box center [185, 398] width 187 height 15
click at [214, 410] on span "All You Can Eat - COURIQUE" at bounding box center [186, 398] width 218 height 43
click at [207, 409] on span "All You Can Eat - COURIQUE" at bounding box center [186, 398] width 218 height 43
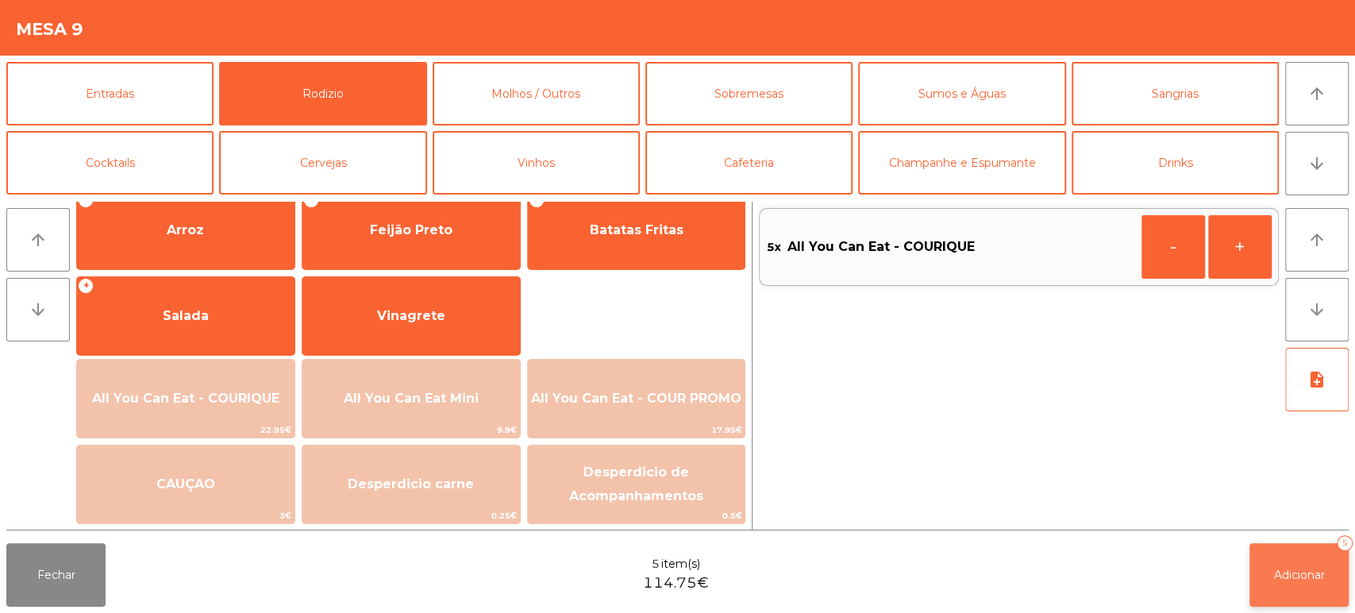
click at [1269, 572] on button "Adicionar 5" at bounding box center [1299, 575] width 99 height 64
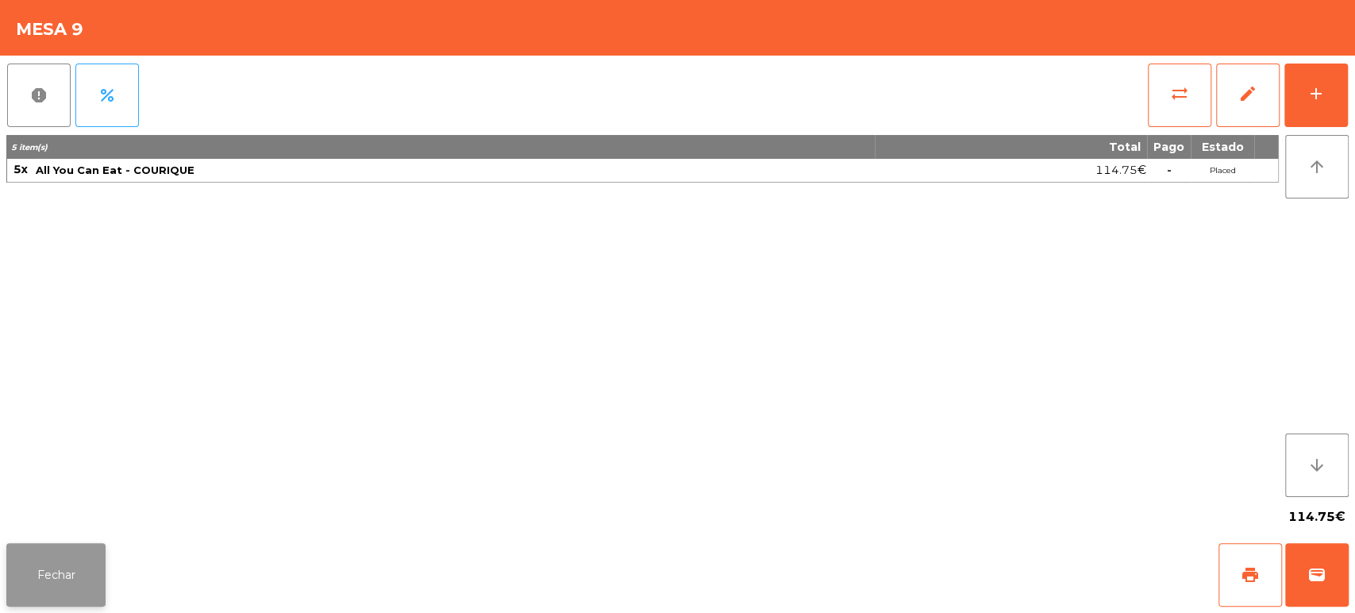
click at [101, 556] on button "Fechar" at bounding box center [55, 575] width 99 height 64
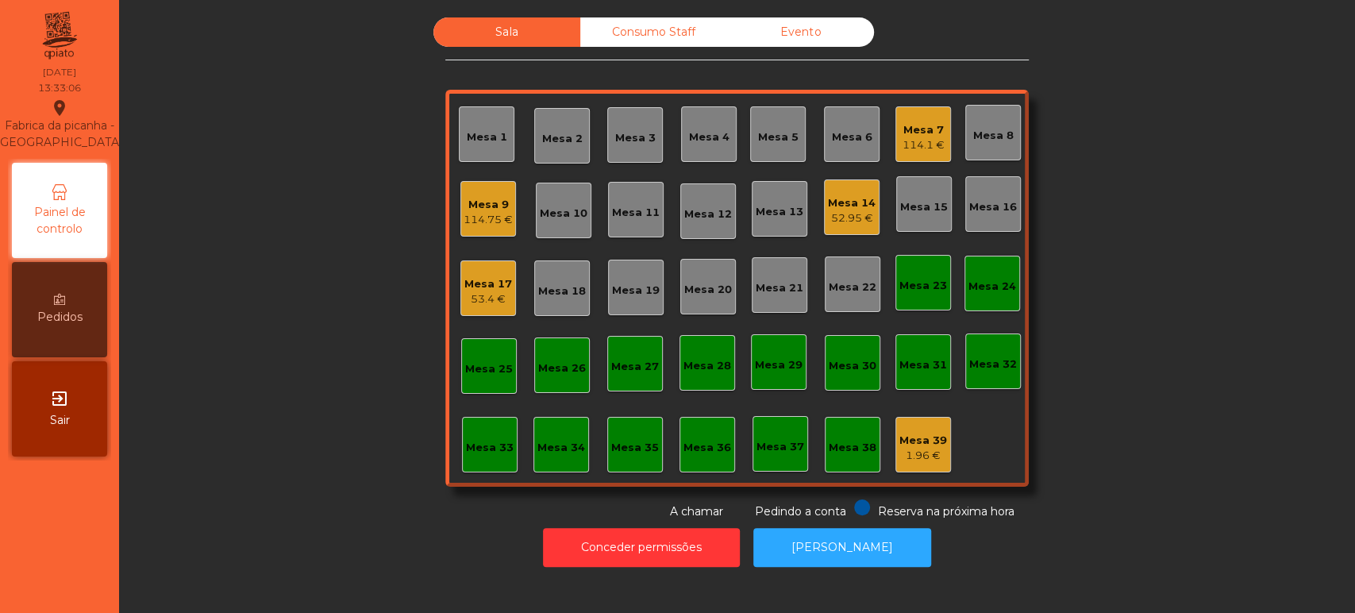
click at [324, 437] on div "Sala Consumo Staff Evento Mesa 1 Mesa 2 Mesa 3 Mesa 4 Mesa 5 Mesa 6 Mesa 7 114.…" at bounding box center [737, 268] width 1193 height 503
click at [502, 291] on div "Mesa 17" at bounding box center [488, 284] width 48 height 16
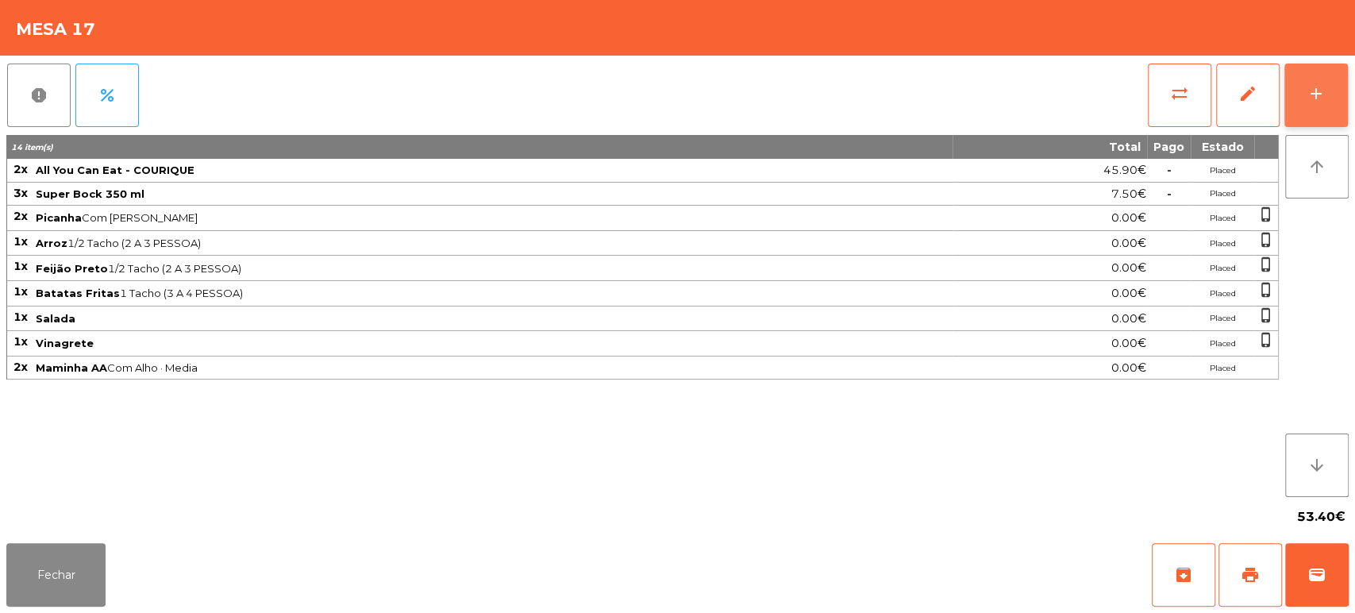
click at [1321, 94] on div "add" at bounding box center [1316, 93] width 19 height 19
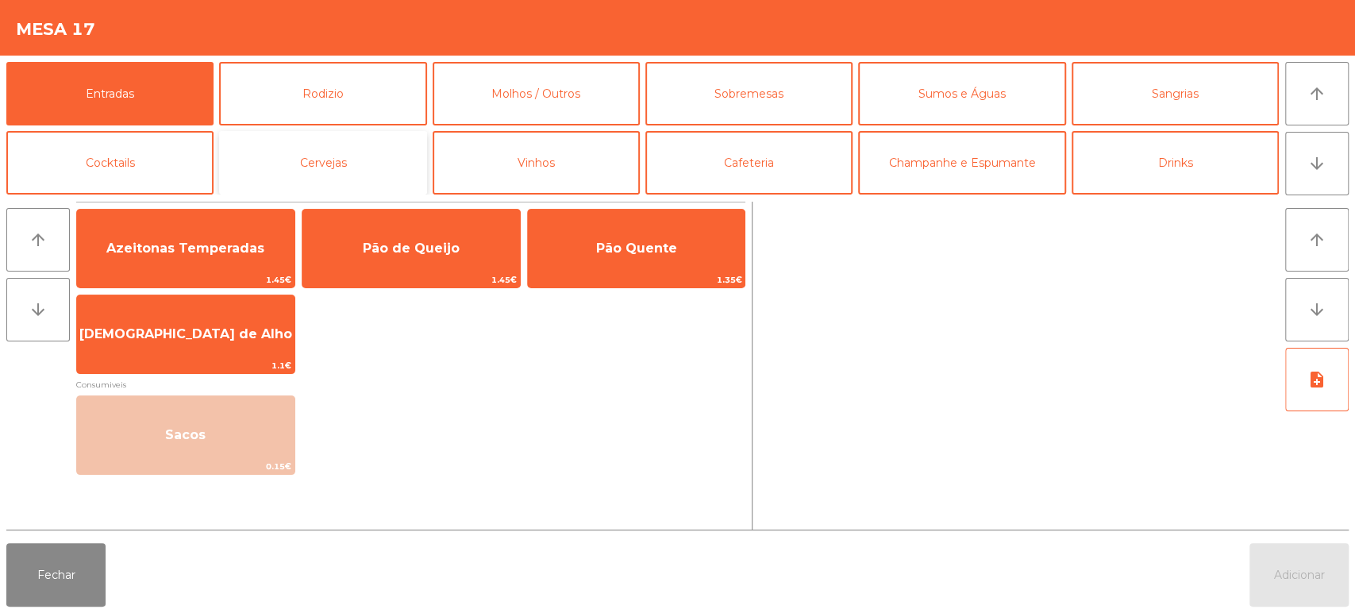
click at [338, 168] on button "Cervejas" at bounding box center [322, 163] width 207 height 64
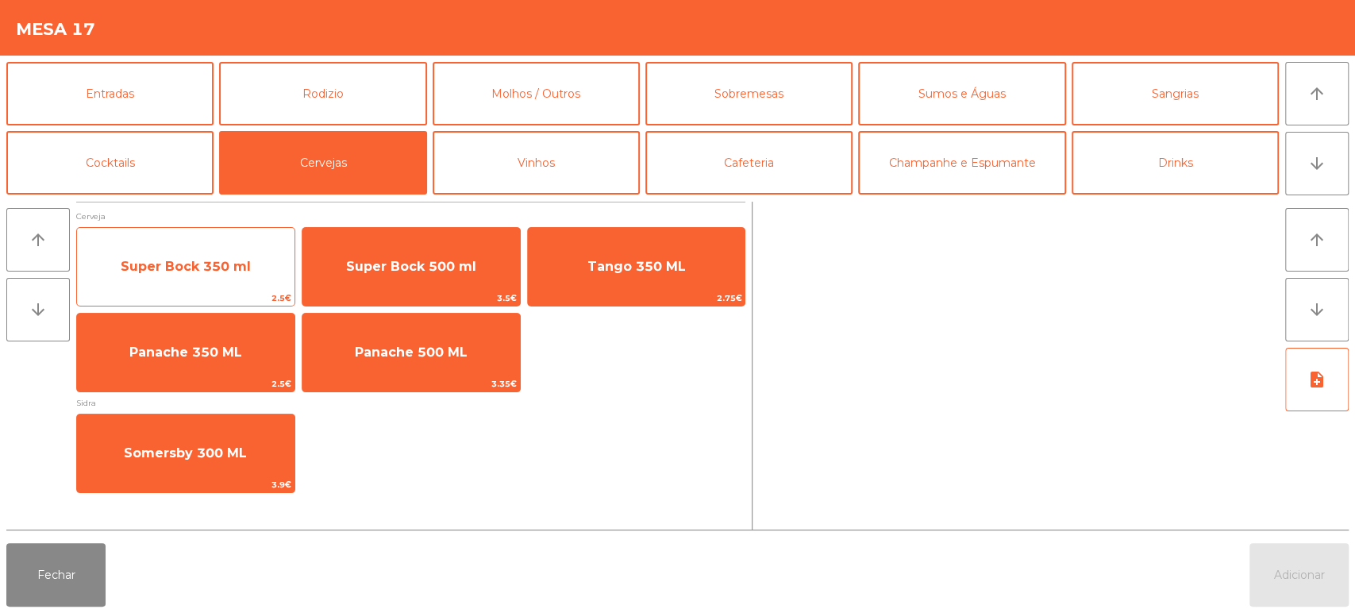
click at [245, 278] on span "Super Bock 350 ml" at bounding box center [186, 266] width 218 height 43
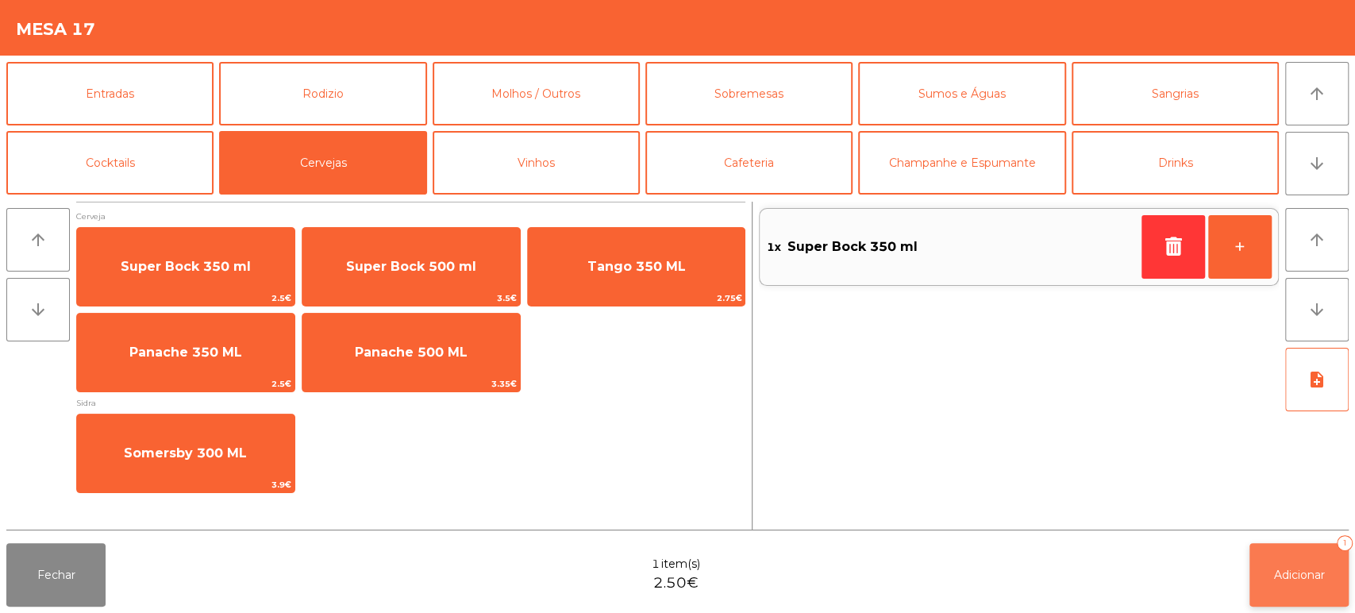
click at [1303, 569] on span "Adicionar" at bounding box center [1299, 575] width 51 height 14
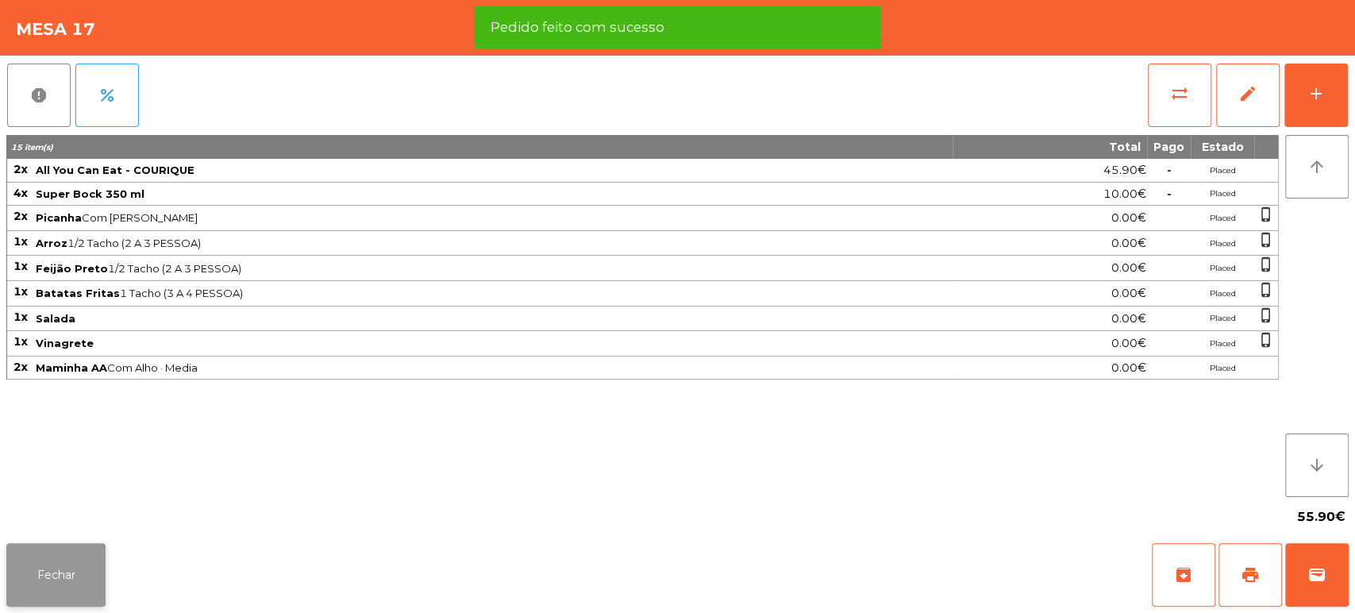
click at [65, 557] on button "Fechar" at bounding box center [55, 575] width 99 height 64
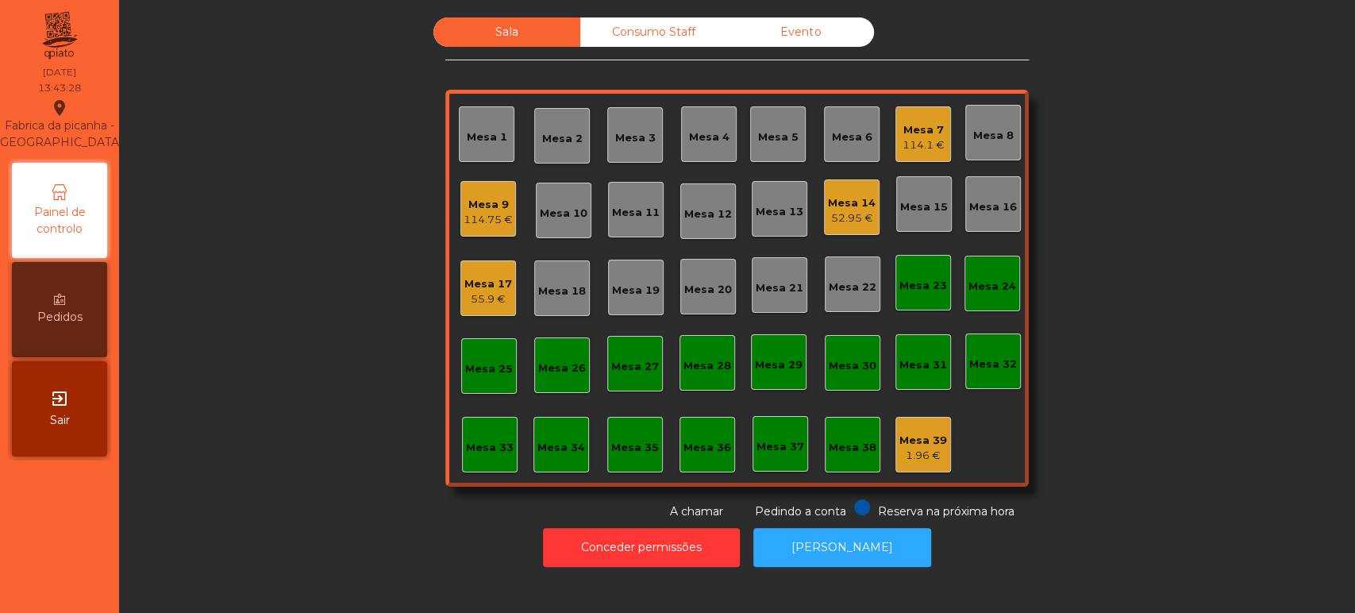
click at [483, 203] on div "Mesa 9" at bounding box center [488, 205] width 49 height 16
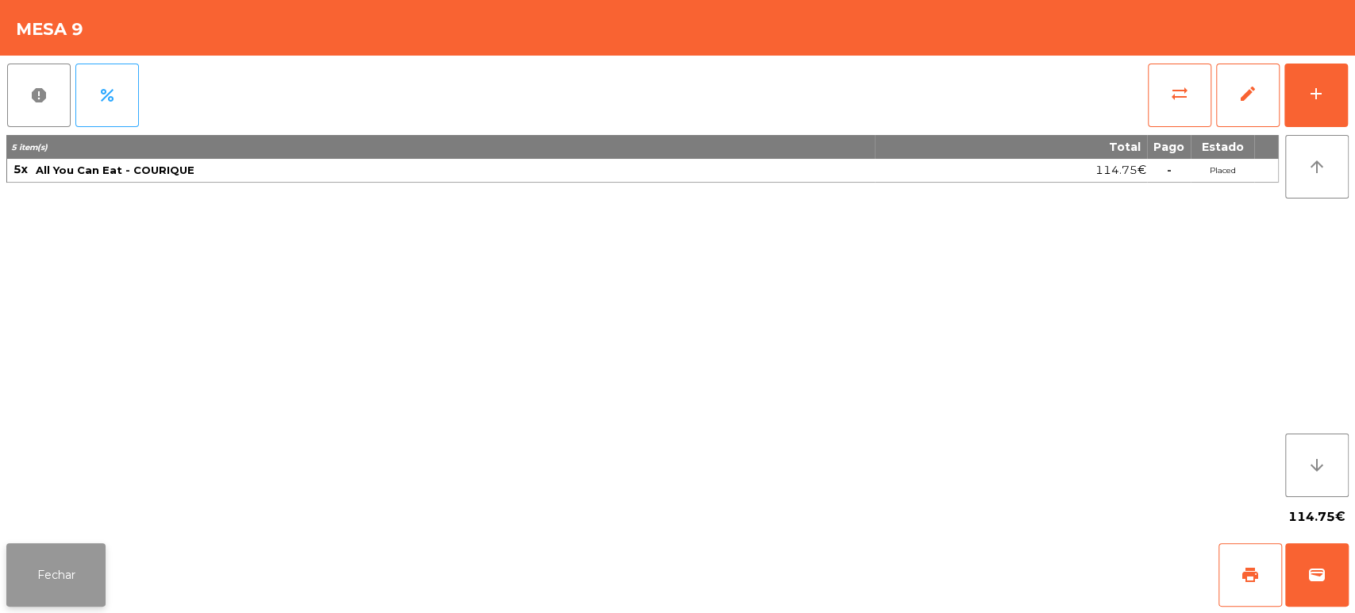
click at [52, 565] on button "Fechar" at bounding box center [55, 575] width 99 height 64
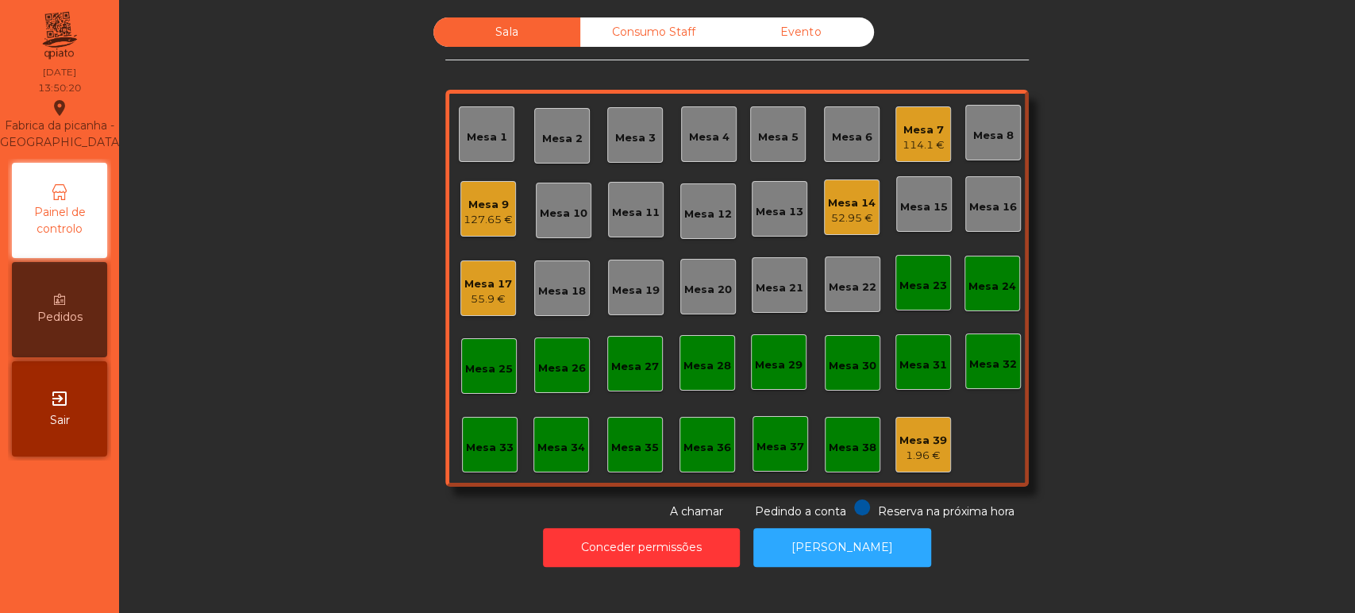
click at [551, 367] on div "Mesa 26" at bounding box center [562, 368] width 48 height 16
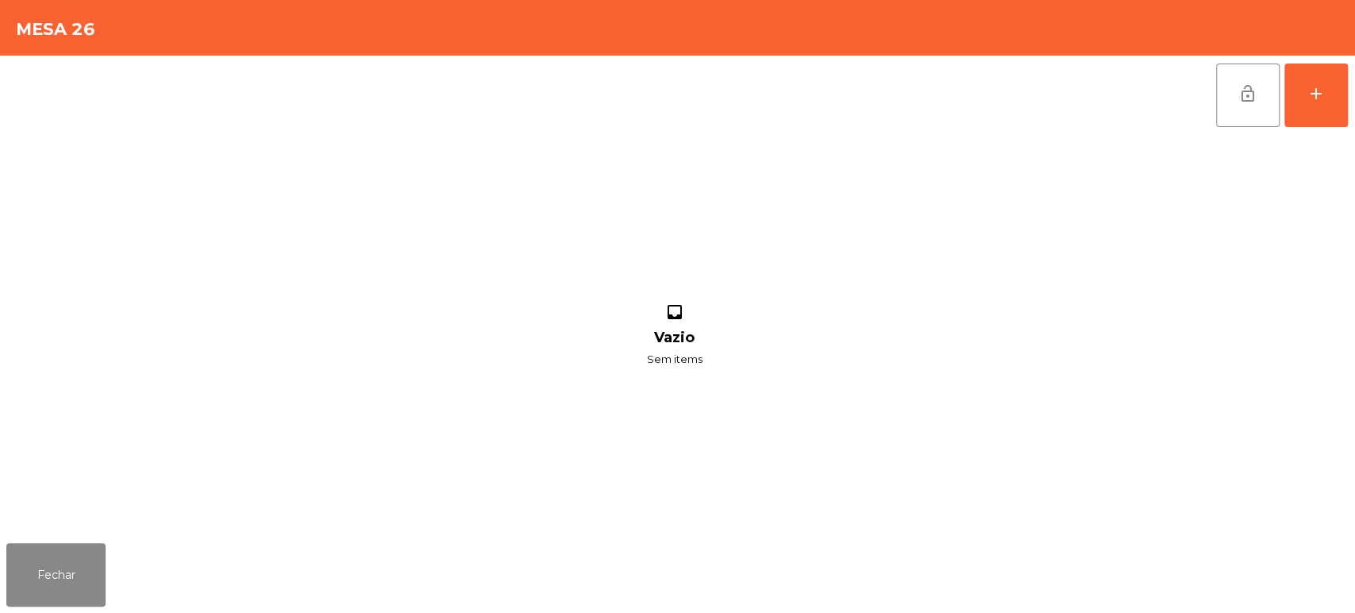
click at [1350, 91] on div "lock_open add inbox Vazio Sem items" at bounding box center [677, 296] width 1355 height 481
click at [1335, 110] on button "add" at bounding box center [1317, 96] width 64 height 64
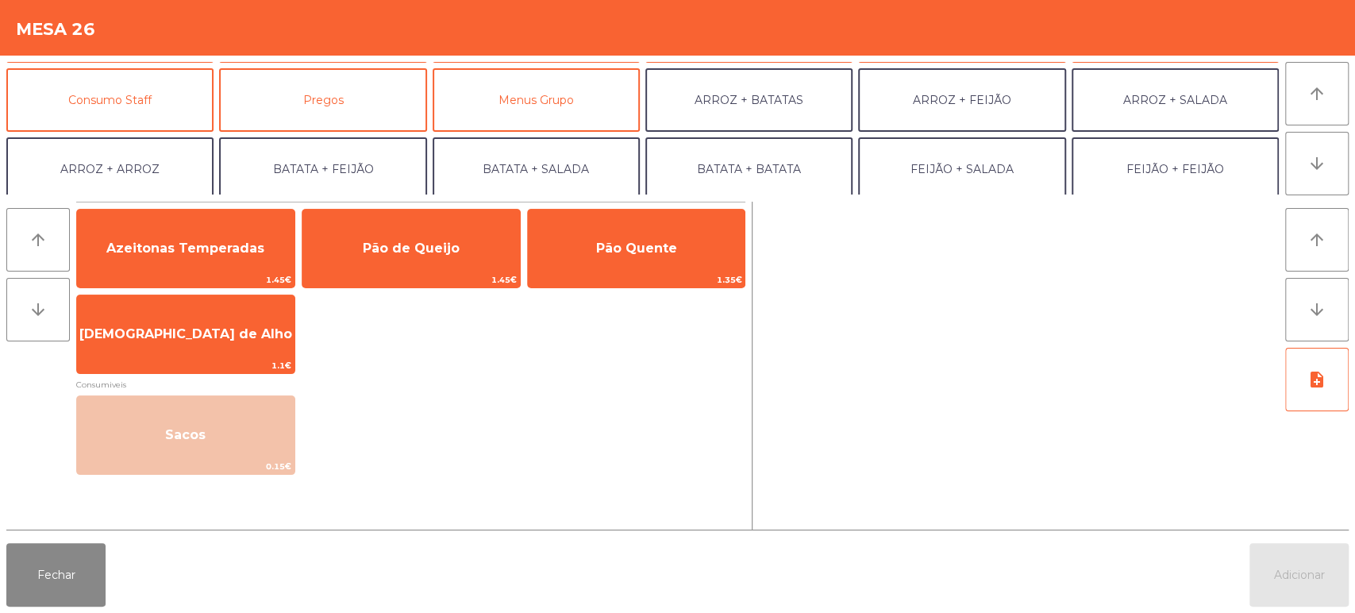
scroll to position [159, 0]
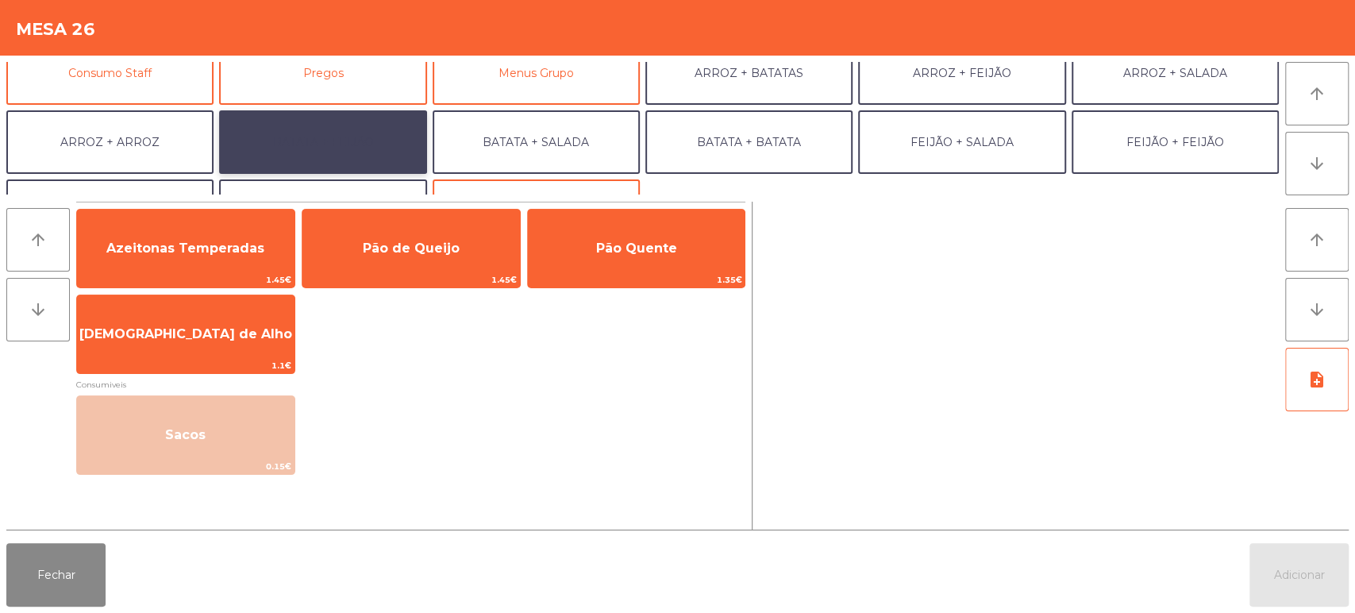
click at [370, 148] on button "BATATA + FEIJÃO" at bounding box center [322, 142] width 207 height 64
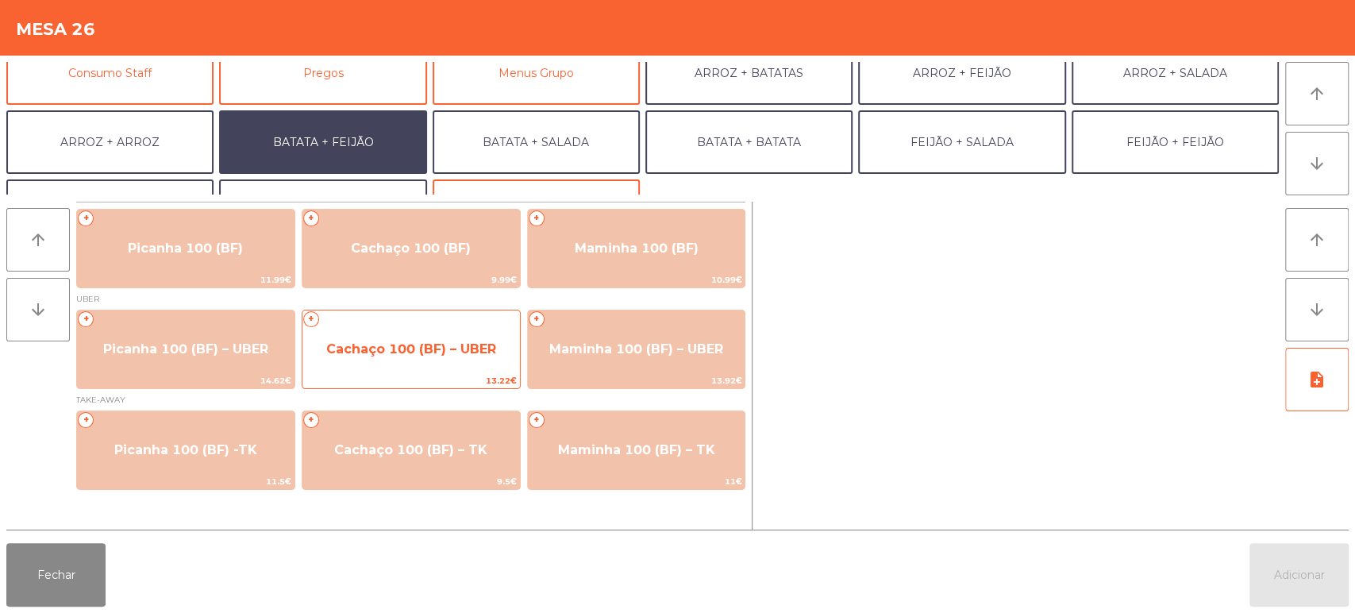
click at [451, 375] on span "13.22€" at bounding box center [411, 380] width 218 height 15
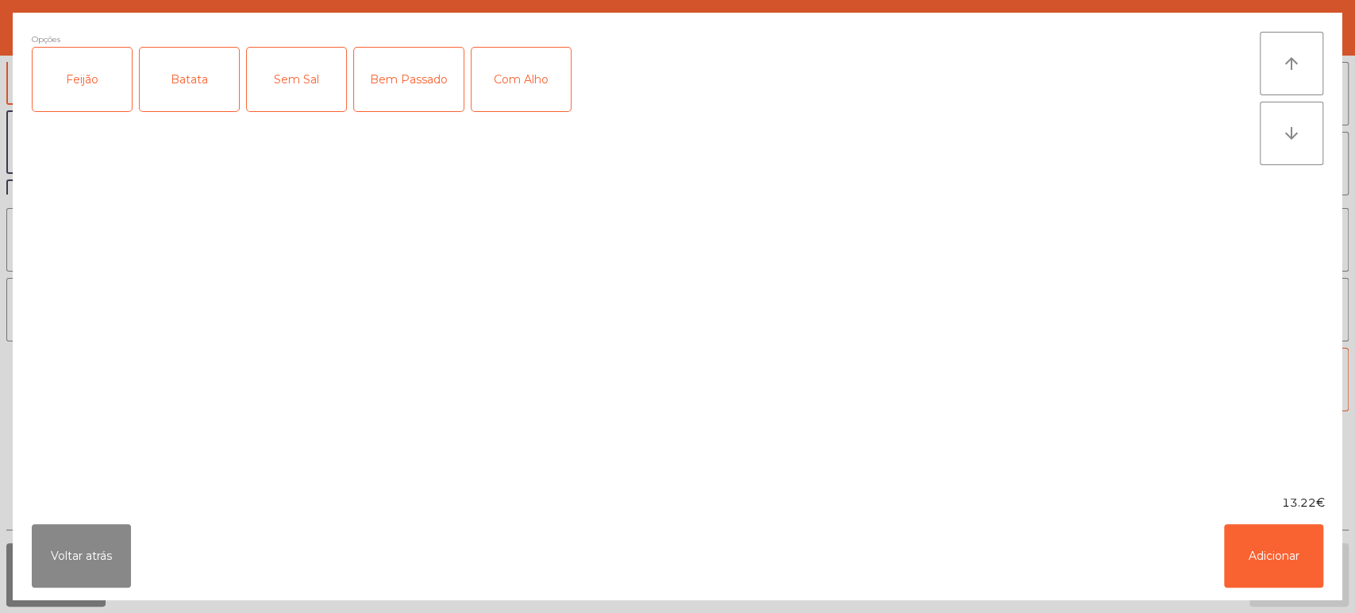
click at [114, 102] on div "Feijão" at bounding box center [82, 80] width 99 height 64
click at [191, 83] on div "Batata" at bounding box center [189, 80] width 99 height 64
click at [1279, 571] on button "Adicionar" at bounding box center [1273, 556] width 99 height 64
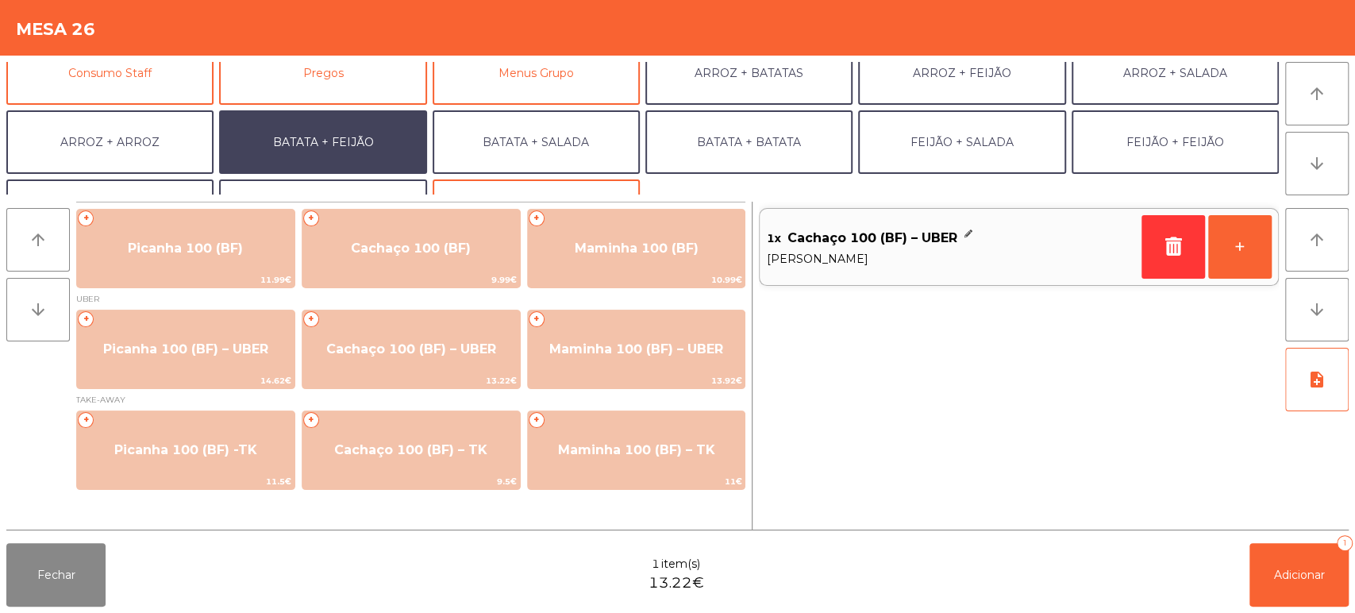
scroll to position [206, 0]
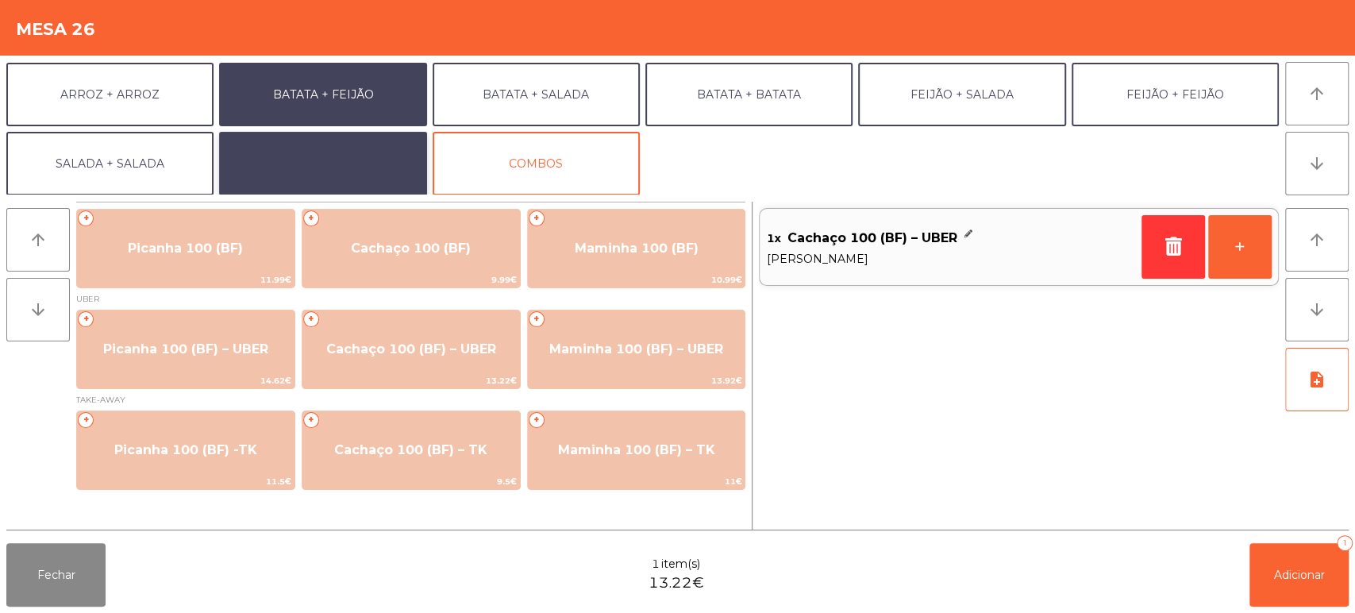
click at [377, 169] on button "EXTRAS UBER" at bounding box center [322, 164] width 207 height 64
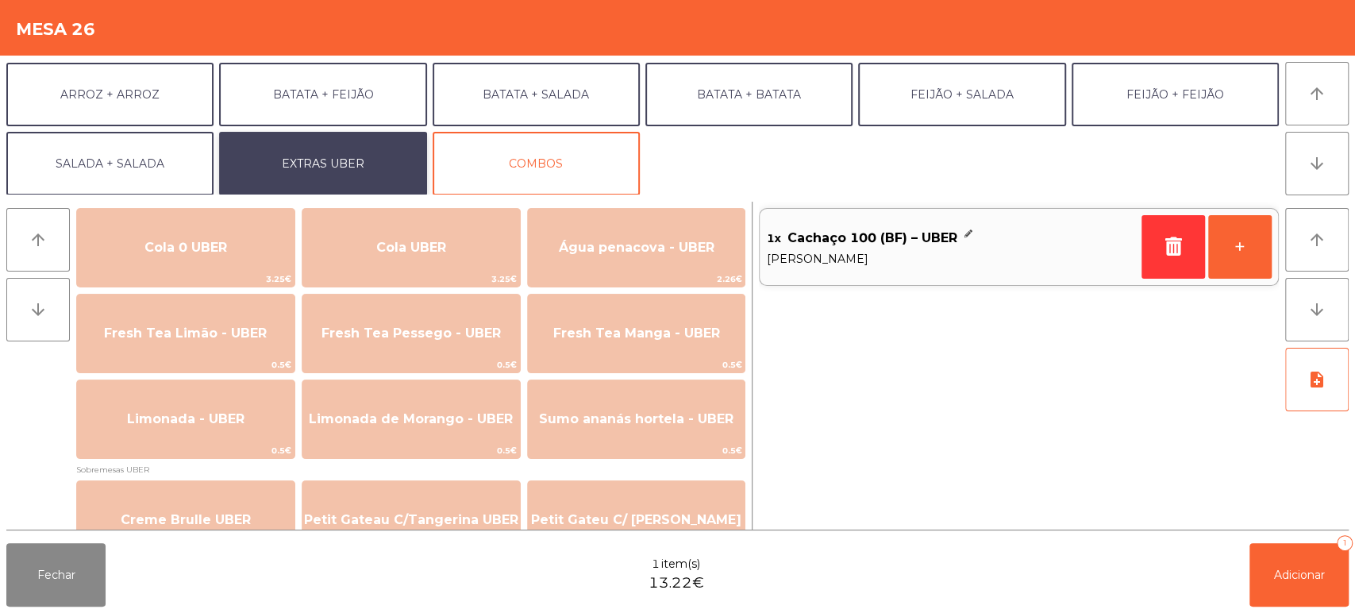
scroll to position [429, 0]
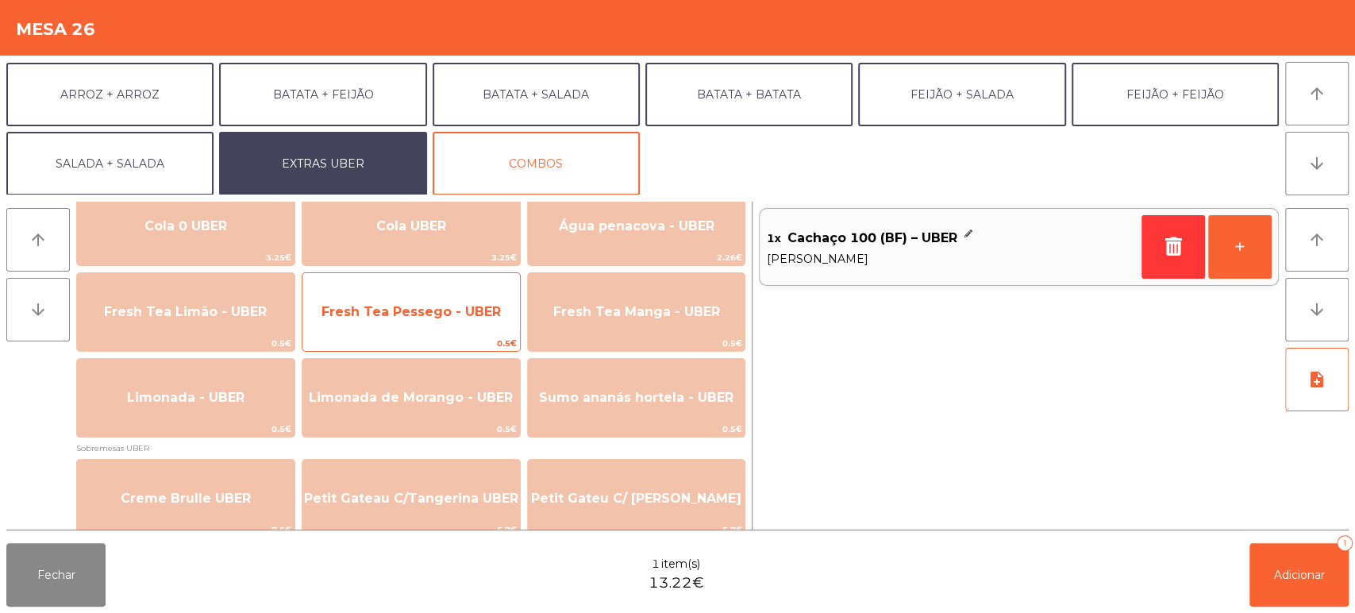
click at [461, 330] on span "Fresh Tea Pessego - UBER" at bounding box center [411, 312] width 218 height 43
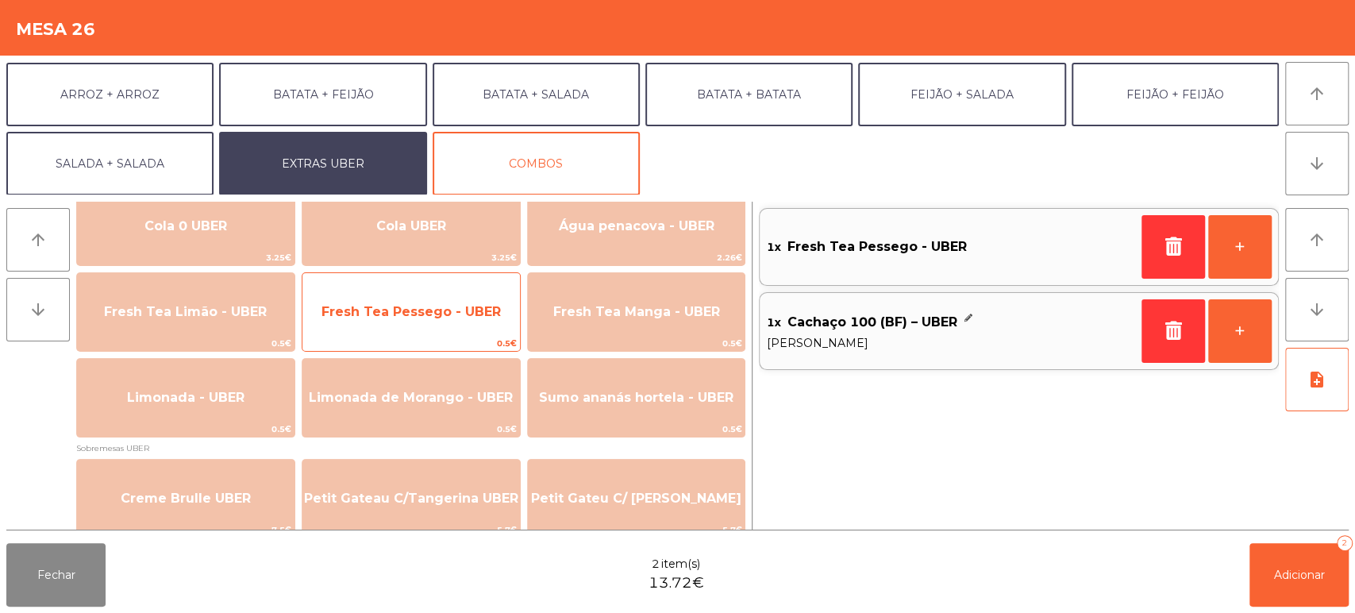
click at [475, 320] on span "Fresh Tea Pessego - UBER" at bounding box center [411, 312] width 218 height 43
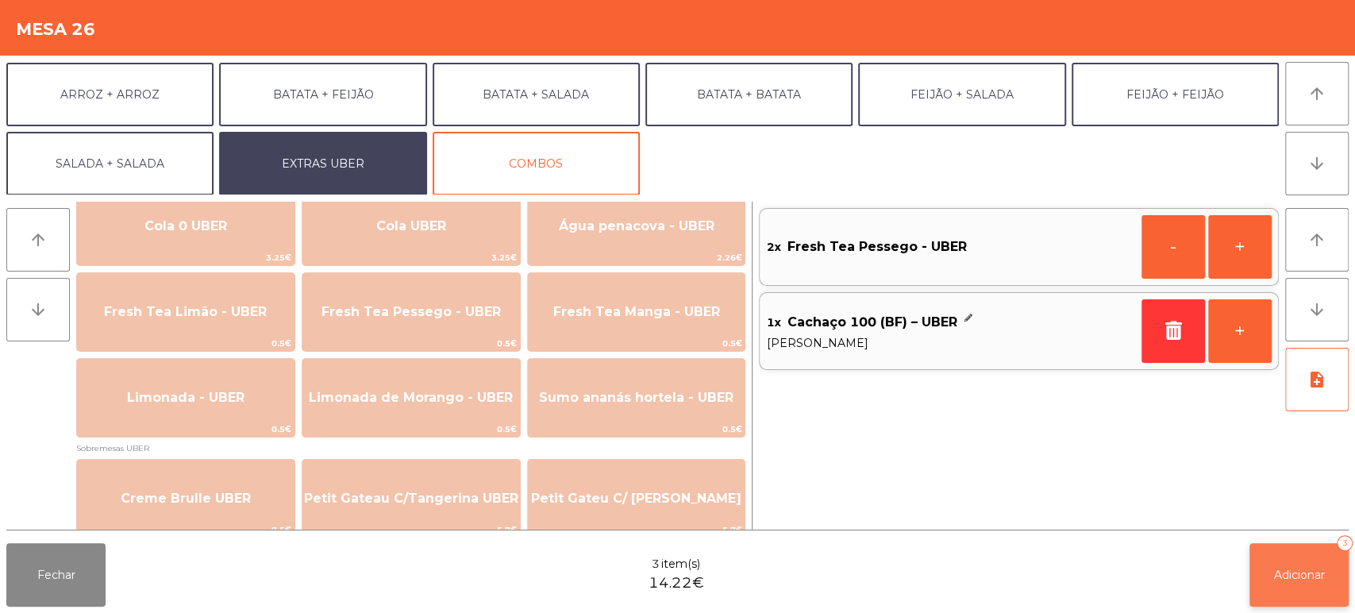
click at [1290, 580] on span "Adicionar" at bounding box center [1299, 575] width 51 height 14
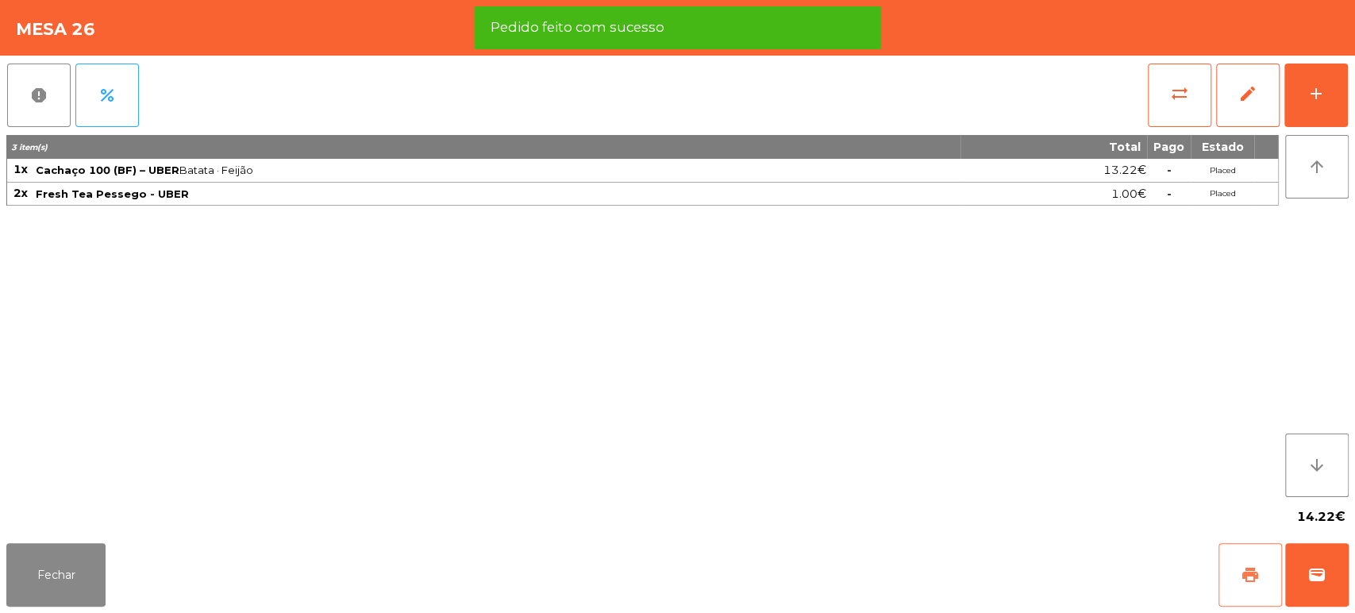
click at [1251, 565] on span "print" at bounding box center [1250, 574] width 19 height 19
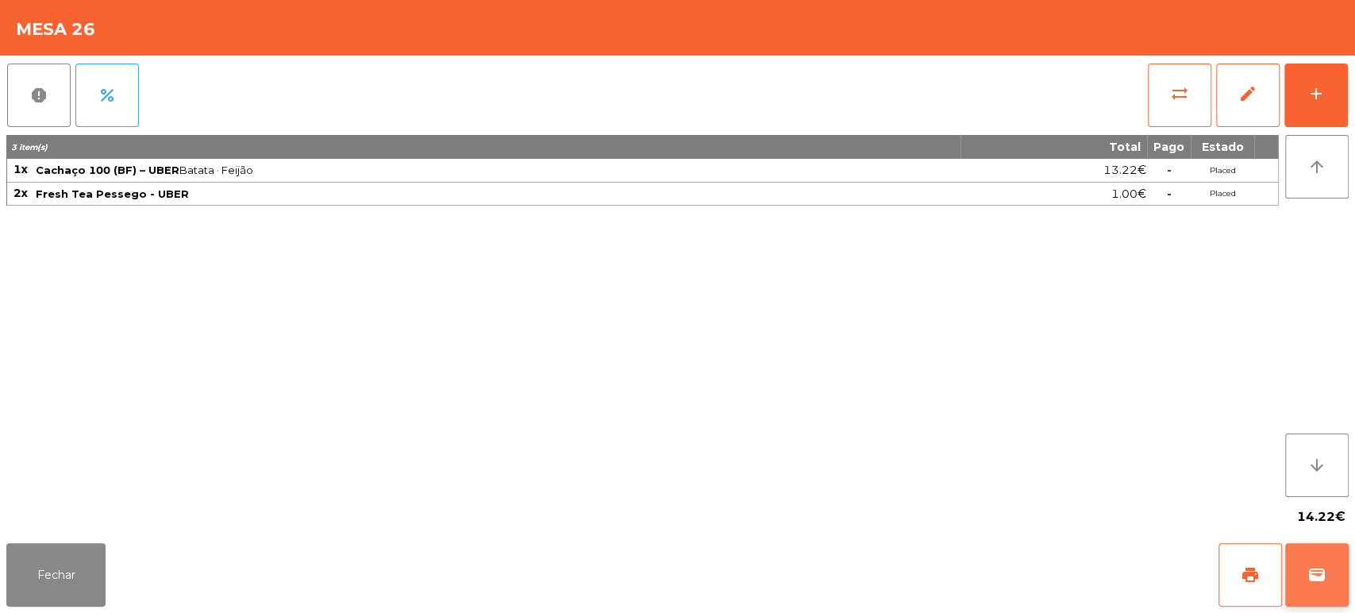
click at [1336, 572] on button "wallet" at bounding box center [1317, 575] width 64 height 64
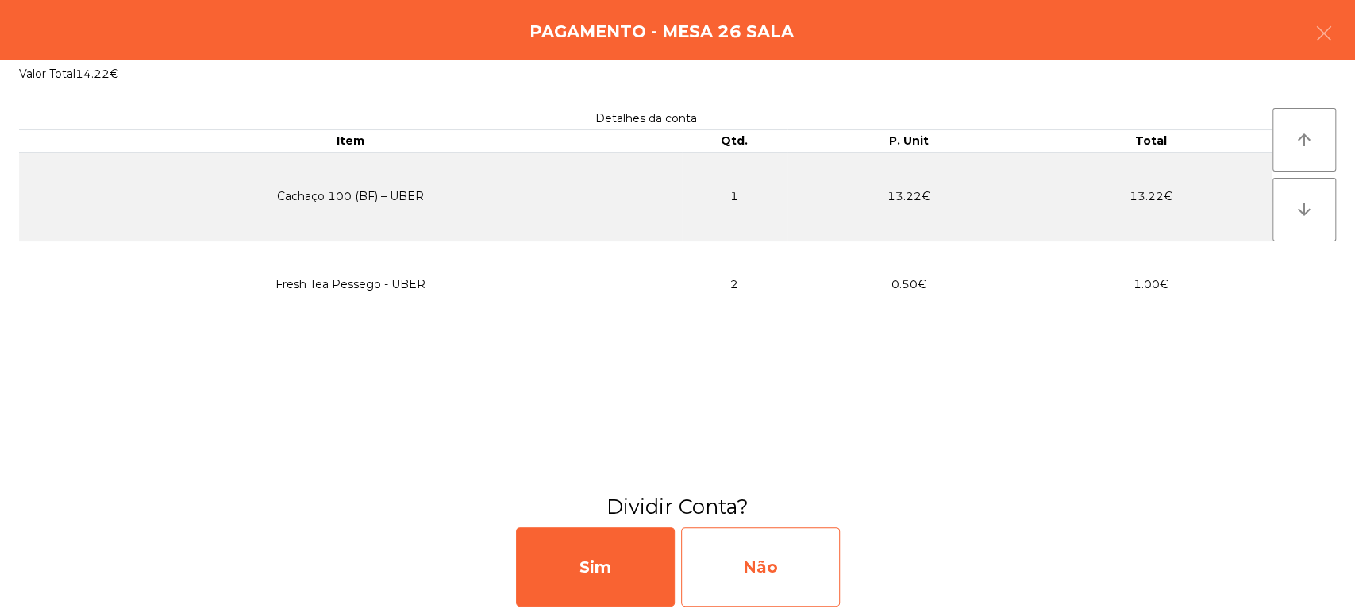
click at [771, 582] on div "Não" at bounding box center [760, 566] width 159 height 79
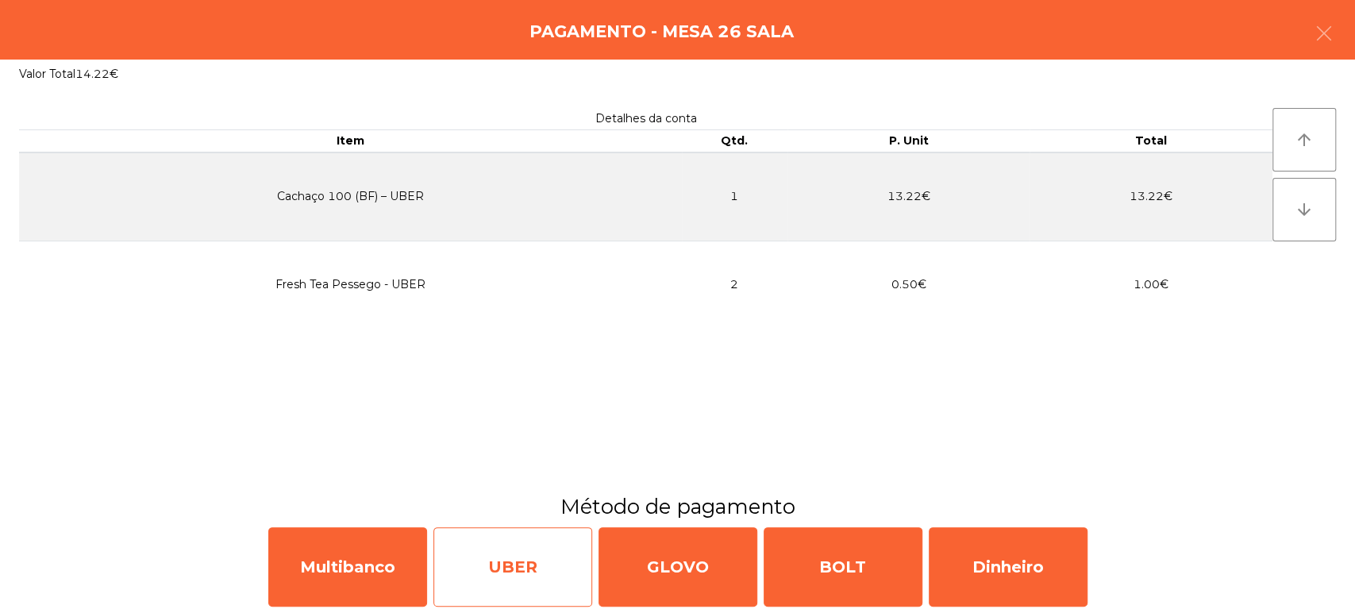
click at [510, 550] on div "UBER" at bounding box center [512, 566] width 159 height 79
select select "**"
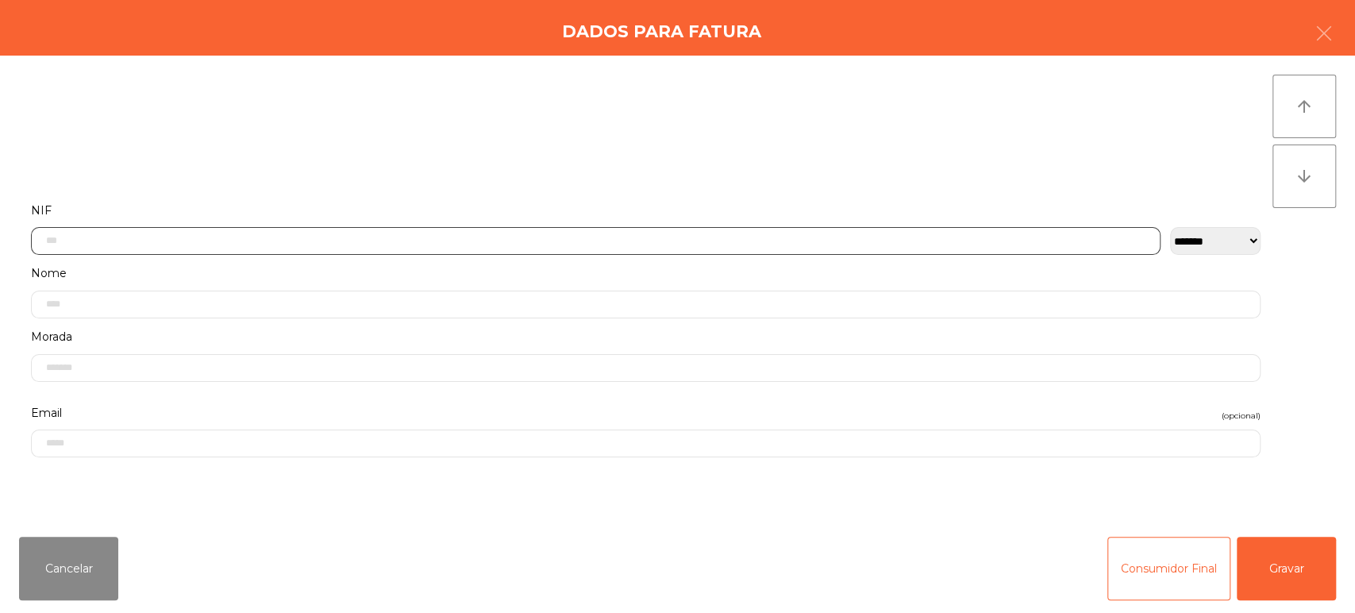
click at [170, 240] on input "text" at bounding box center [596, 241] width 1130 height 28
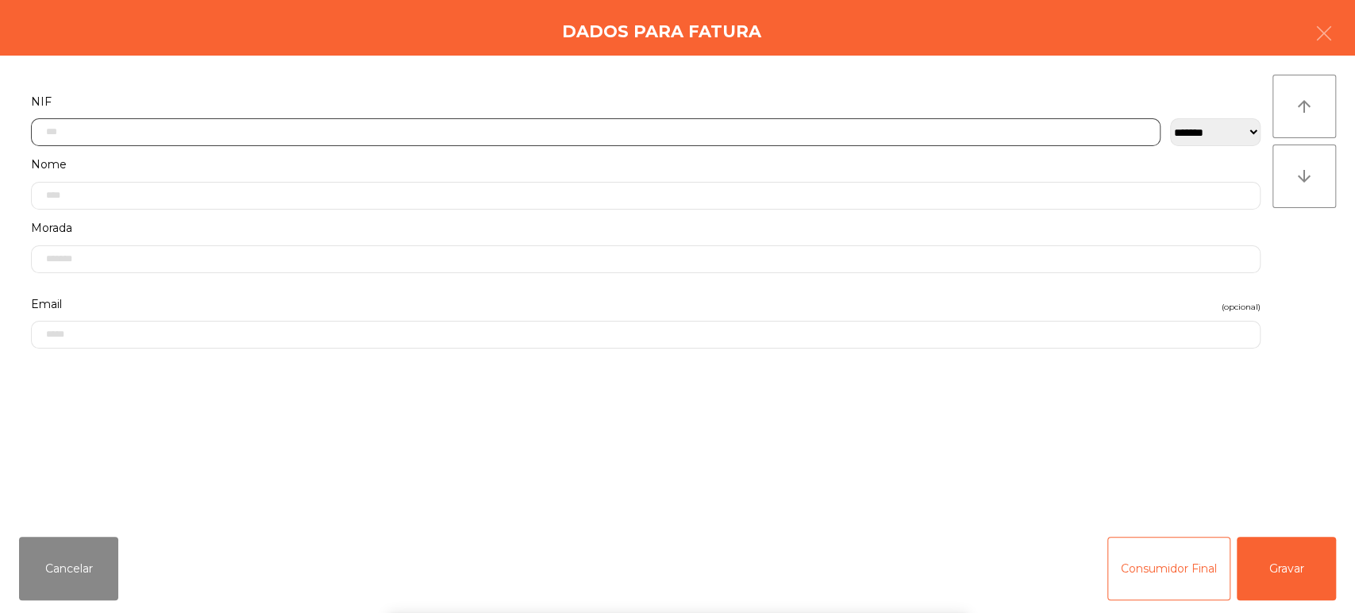
scroll to position [124, 0]
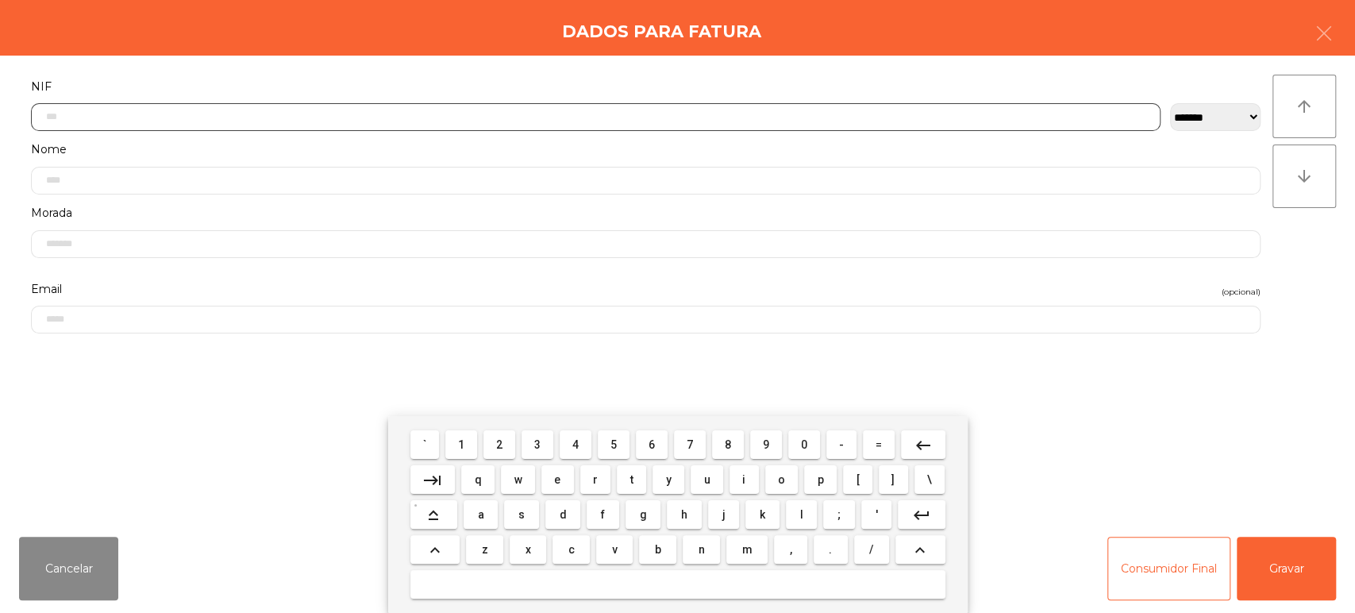
click at [499, 445] on span "2" at bounding box center [499, 444] width 6 height 13
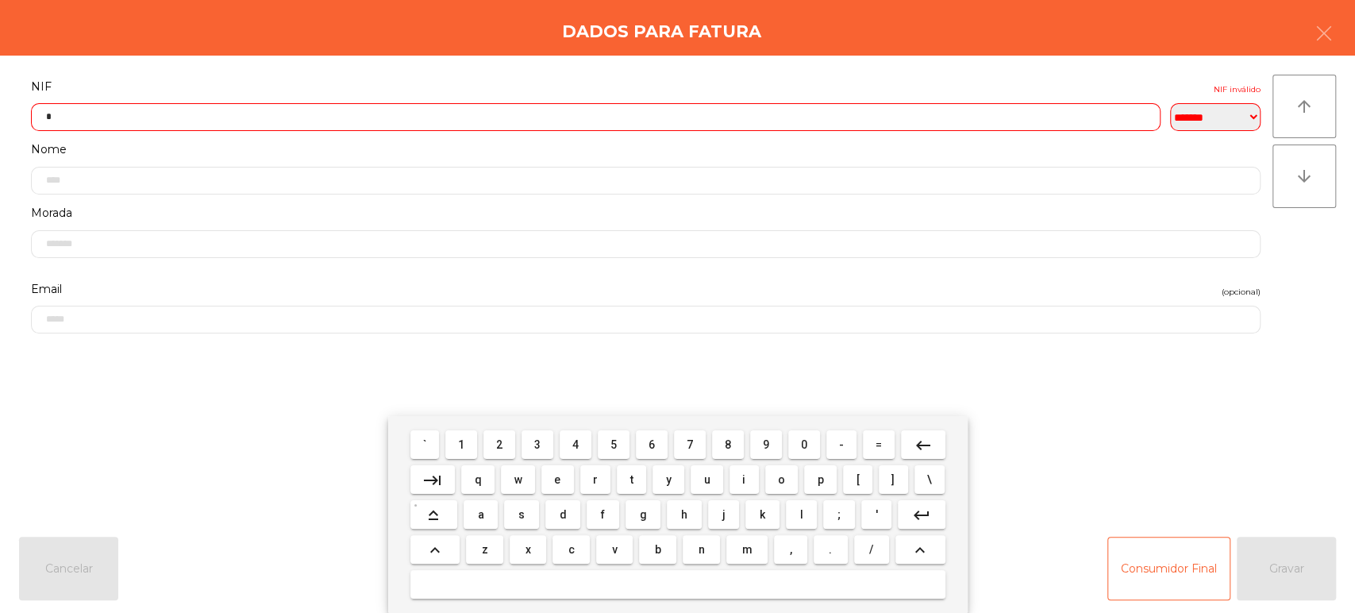
click at [578, 438] on span "4" at bounding box center [575, 444] width 6 height 13
click at [576, 445] on span "4" at bounding box center [575, 444] width 6 height 13
click at [614, 445] on span "5" at bounding box center [614, 444] width 6 height 13
click at [448, 448] on button "1" at bounding box center [461, 444] width 32 height 29
click at [499, 445] on span "2" at bounding box center [499, 444] width 6 height 13
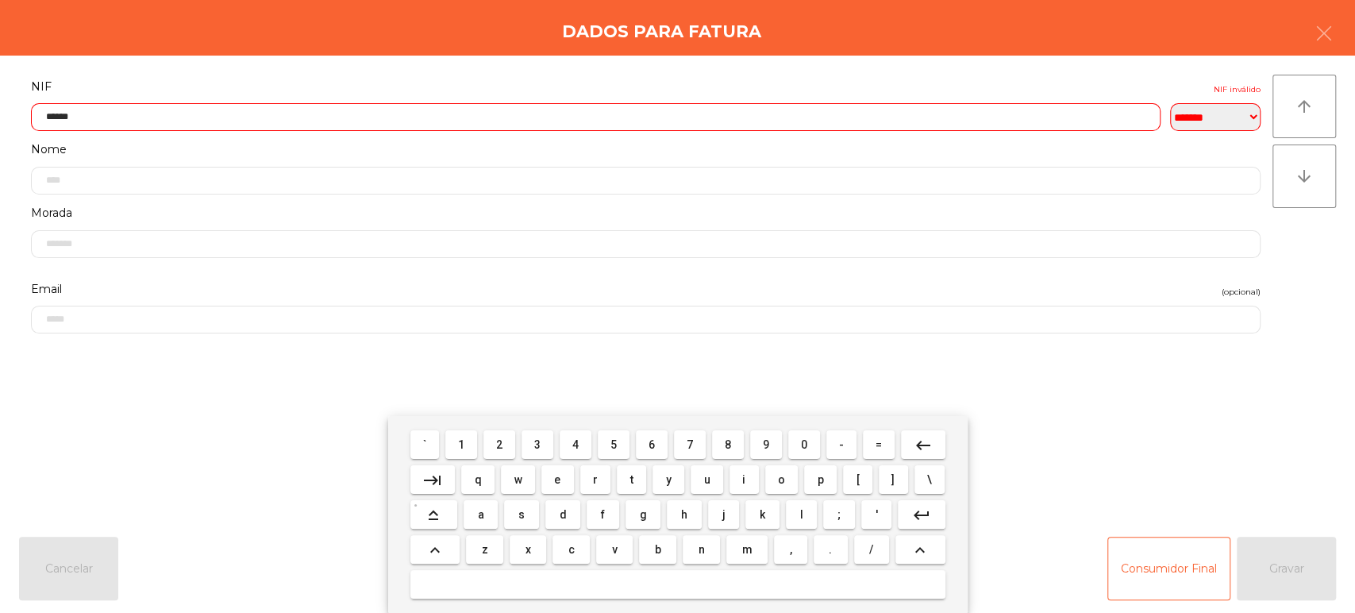
click at [728, 444] on span "8" at bounding box center [728, 444] width 6 height 13
click at [791, 447] on button "0" at bounding box center [804, 444] width 32 height 29
click at [767, 447] on span "9" at bounding box center [766, 444] width 6 height 13
type input "*********"
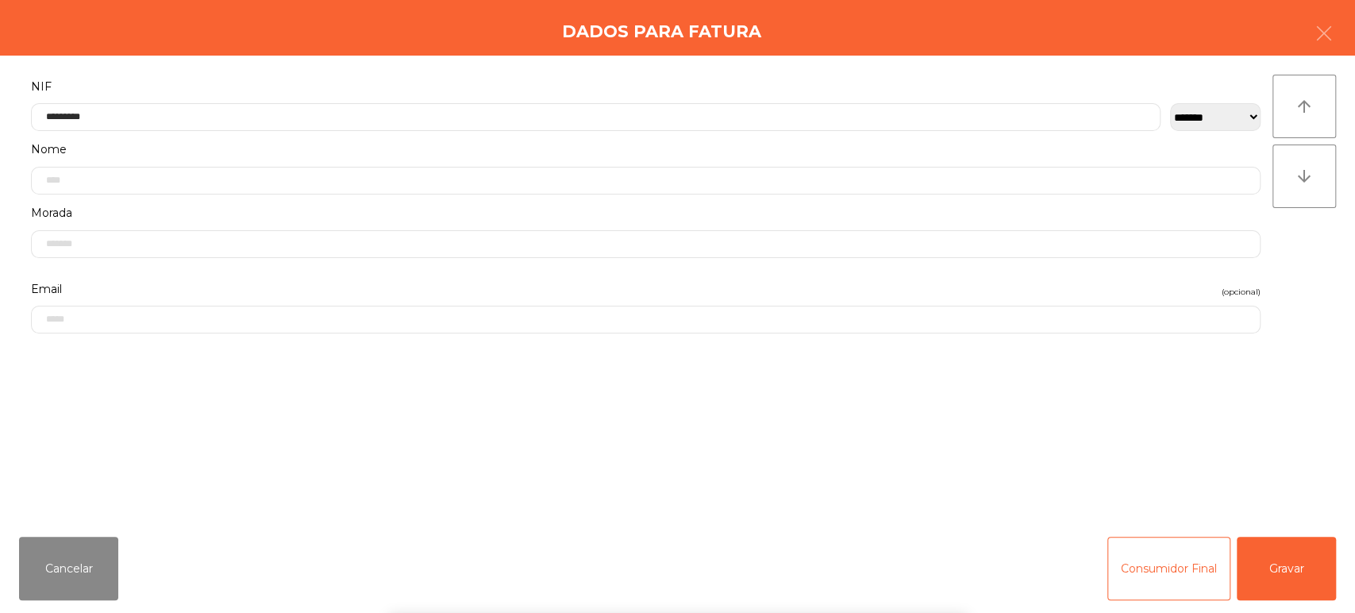
click at [1180, 460] on div "` 1 2 3 4 5 6 7 8 9 0 - = keyboard_backspace keyboard_tab q w e r t y u i o p […" at bounding box center [677, 514] width 1355 height 197
click at [1315, 579] on button "Gravar" at bounding box center [1286, 569] width 99 height 64
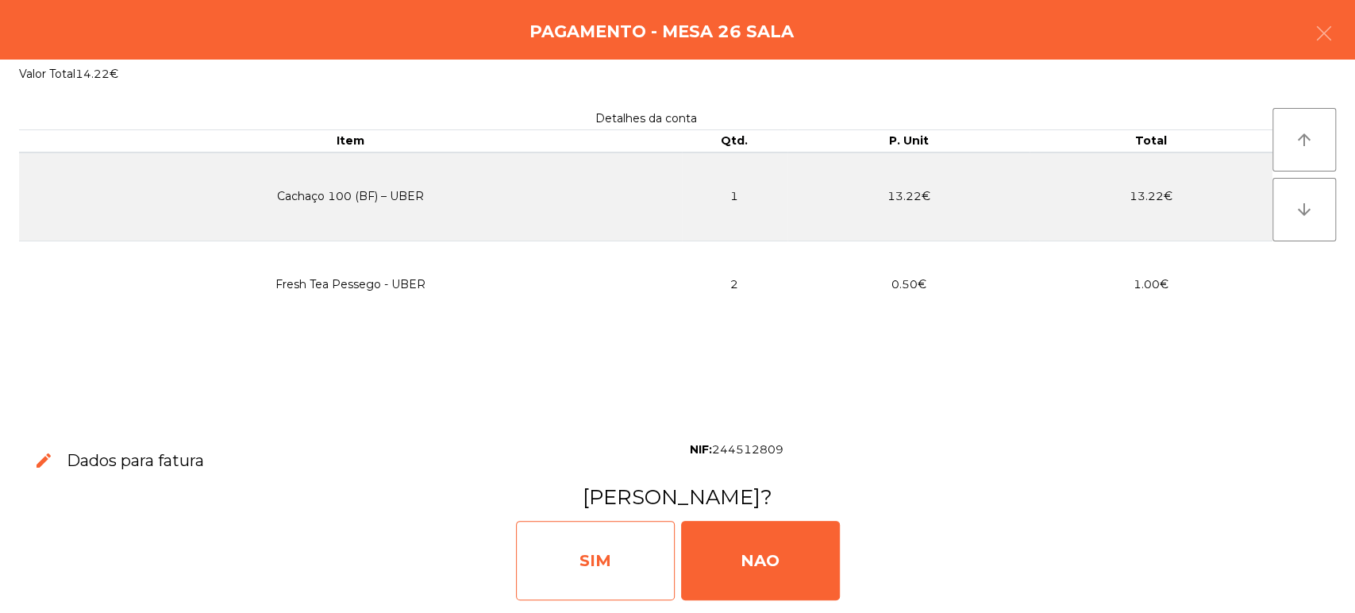
click at [614, 590] on div "SIM" at bounding box center [595, 560] width 159 height 79
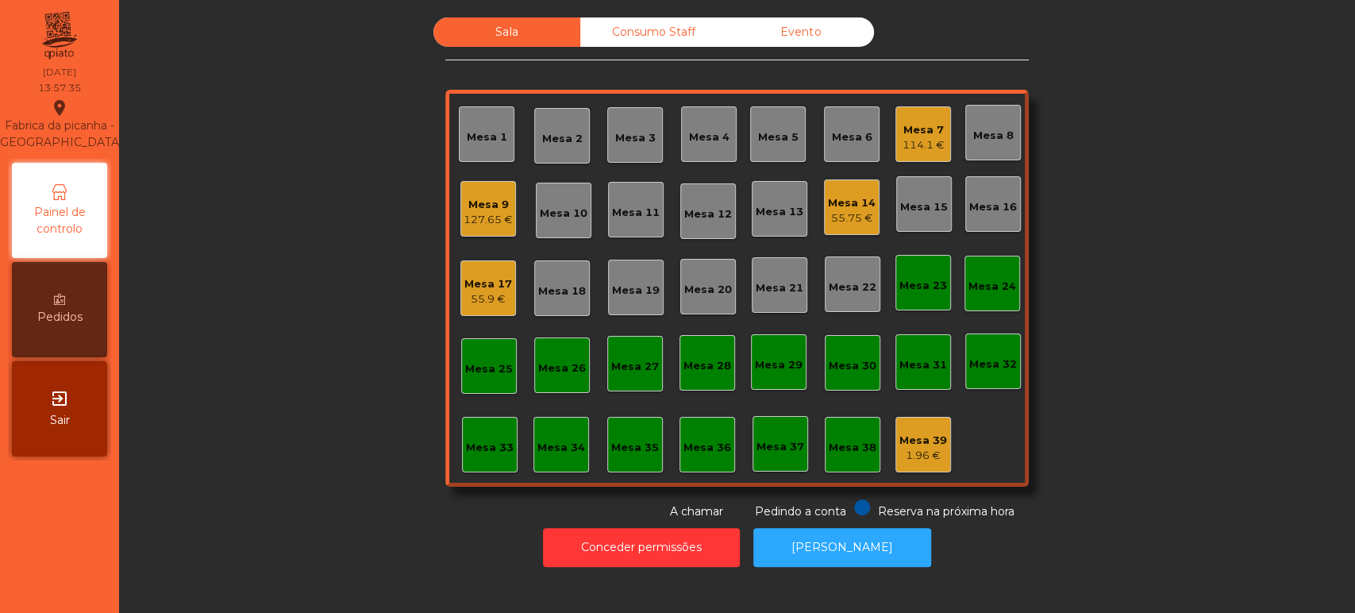
click at [503, 295] on div "55.9 €" at bounding box center [488, 299] width 48 height 16
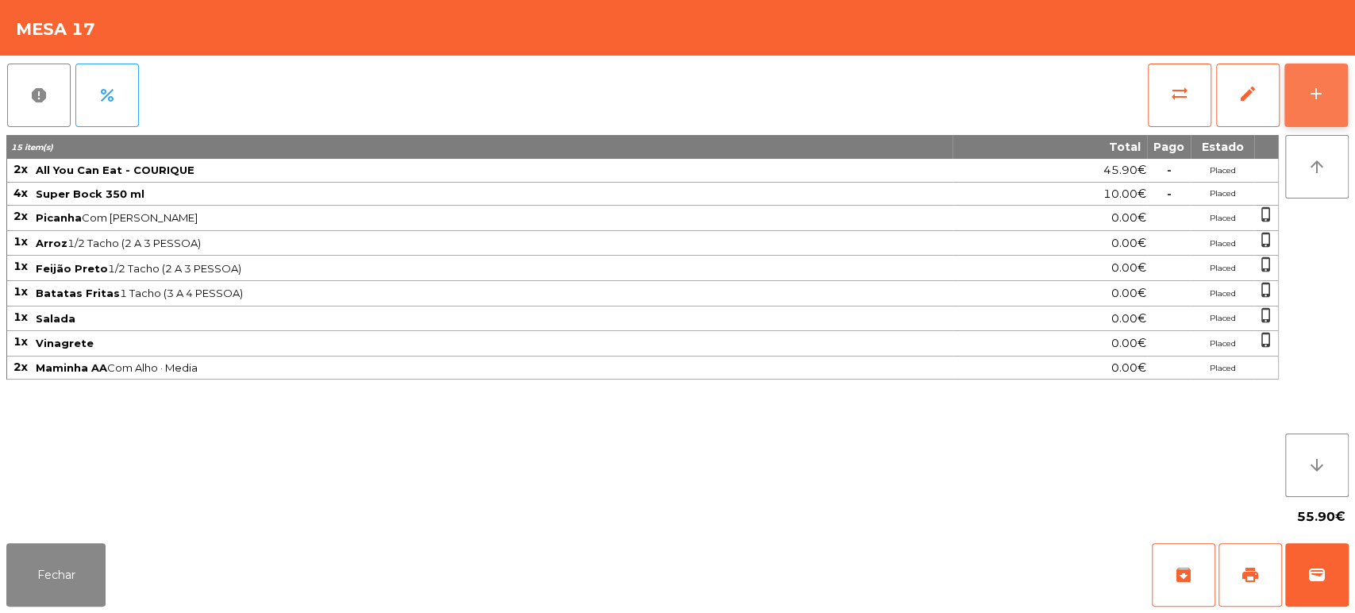
click at [1344, 104] on button "add" at bounding box center [1317, 96] width 64 height 64
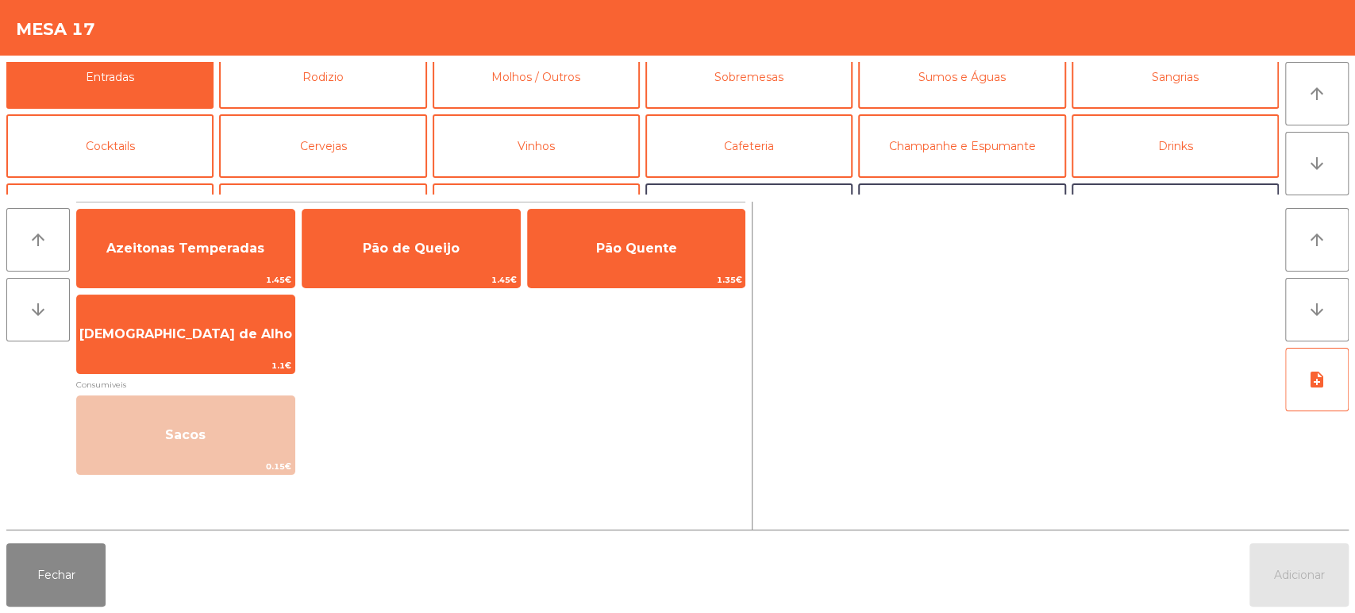
scroll to position [21, 0]
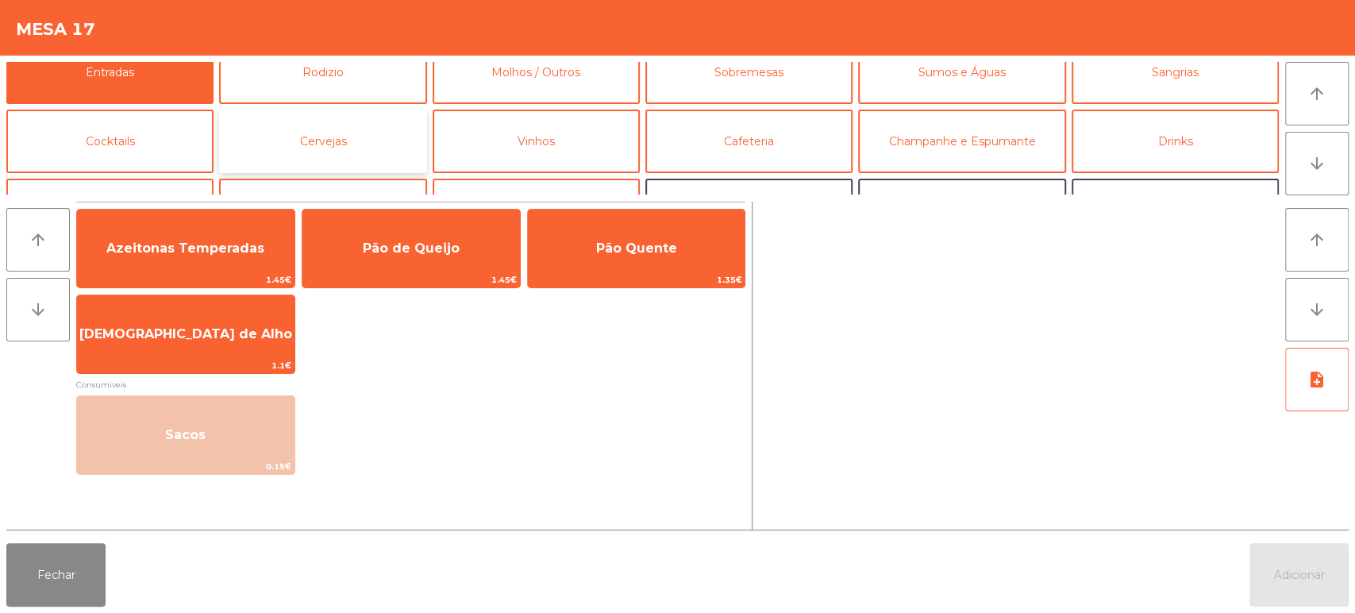
click at [310, 135] on button "Cervejas" at bounding box center [322, 142] width 207 height 64
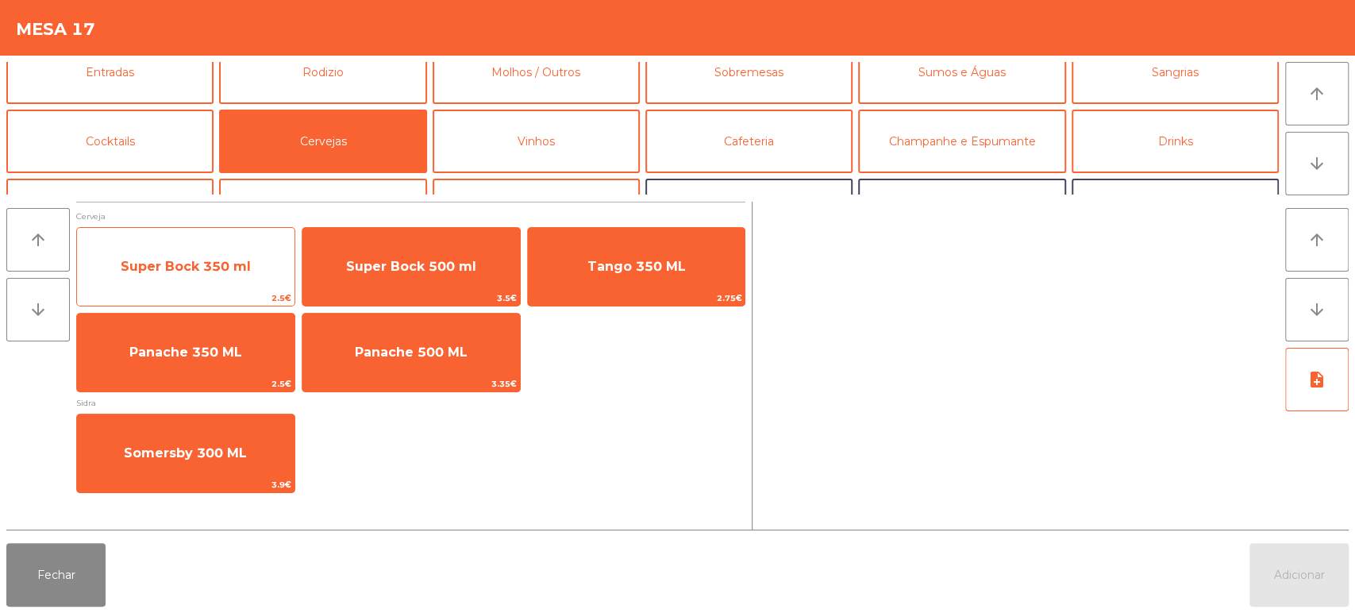
click at [210, 271] on span "Super Bock 350 ml" at bounding box center [186, 266] width 130 height 15
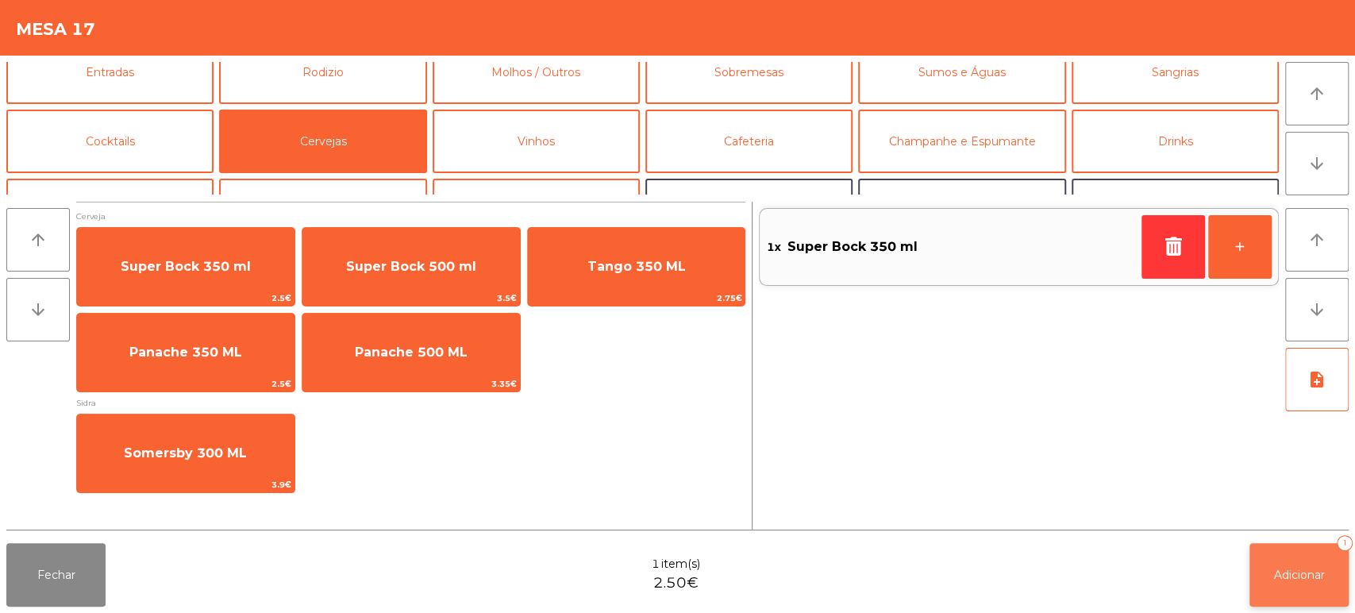
click at [1300, 578] on span "Adicionar" at bounding box center [1299, 575] width 51 height 14
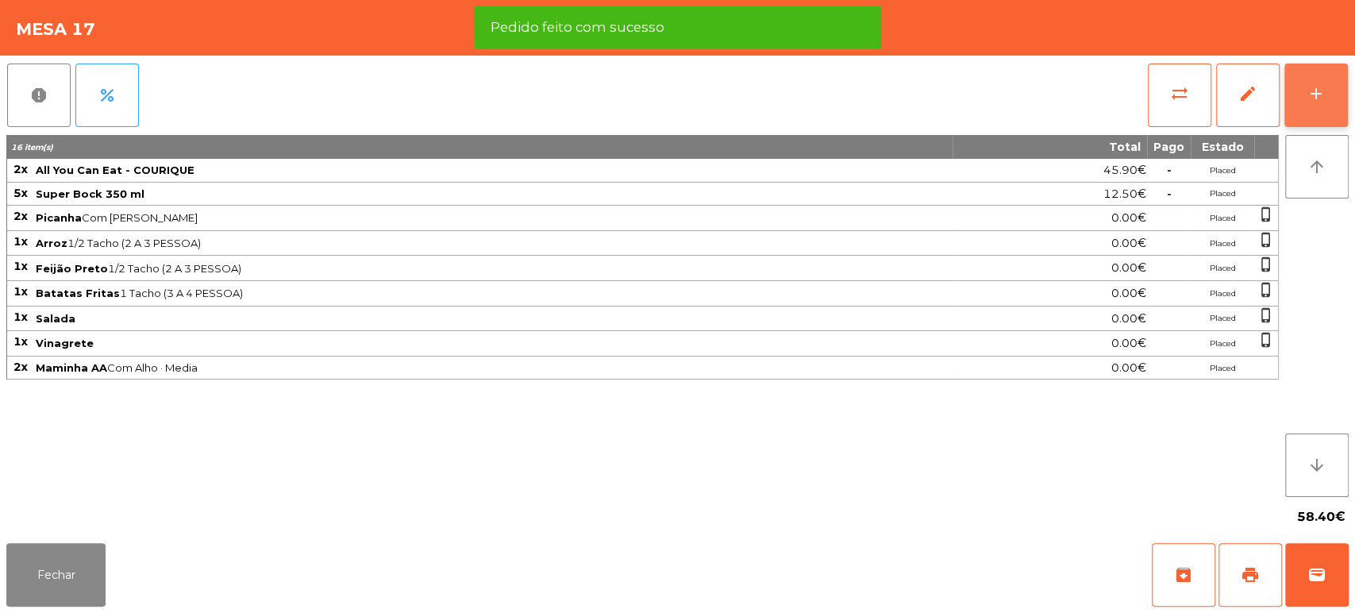
click at [1323, 110] on button "add" at bounding box center [1317, 96] width 64 height 64
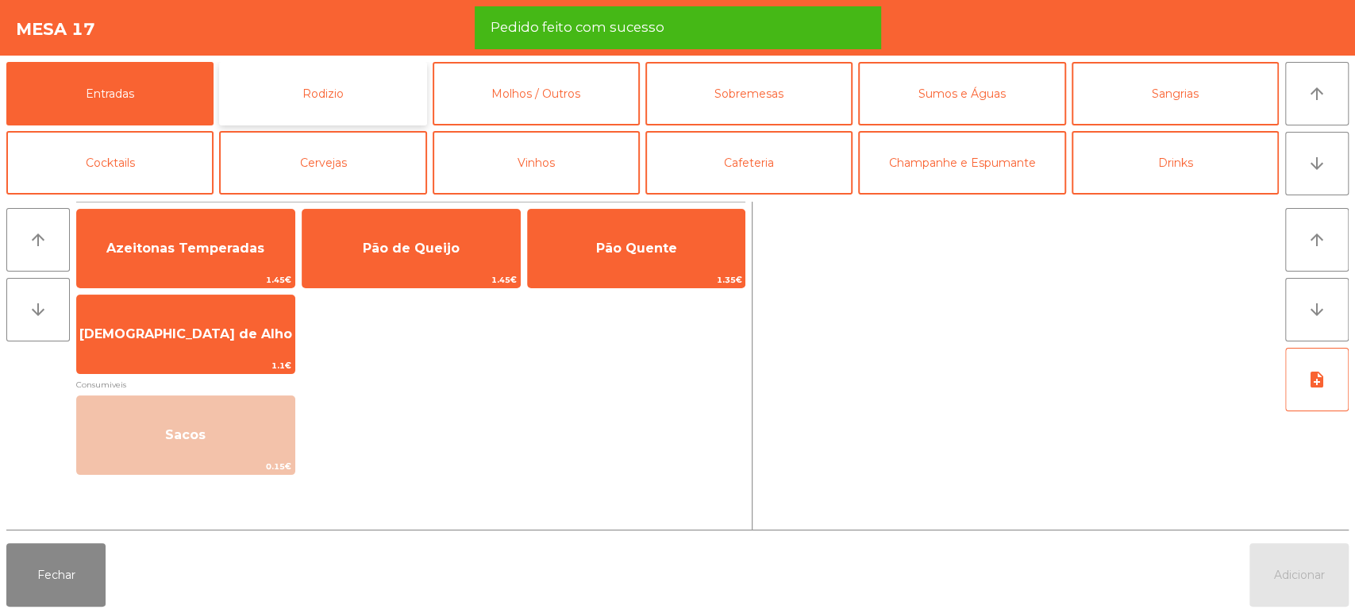
click at [276, 88] on button "Rodizio" at bounding box center [322, 94] width 207 height 64
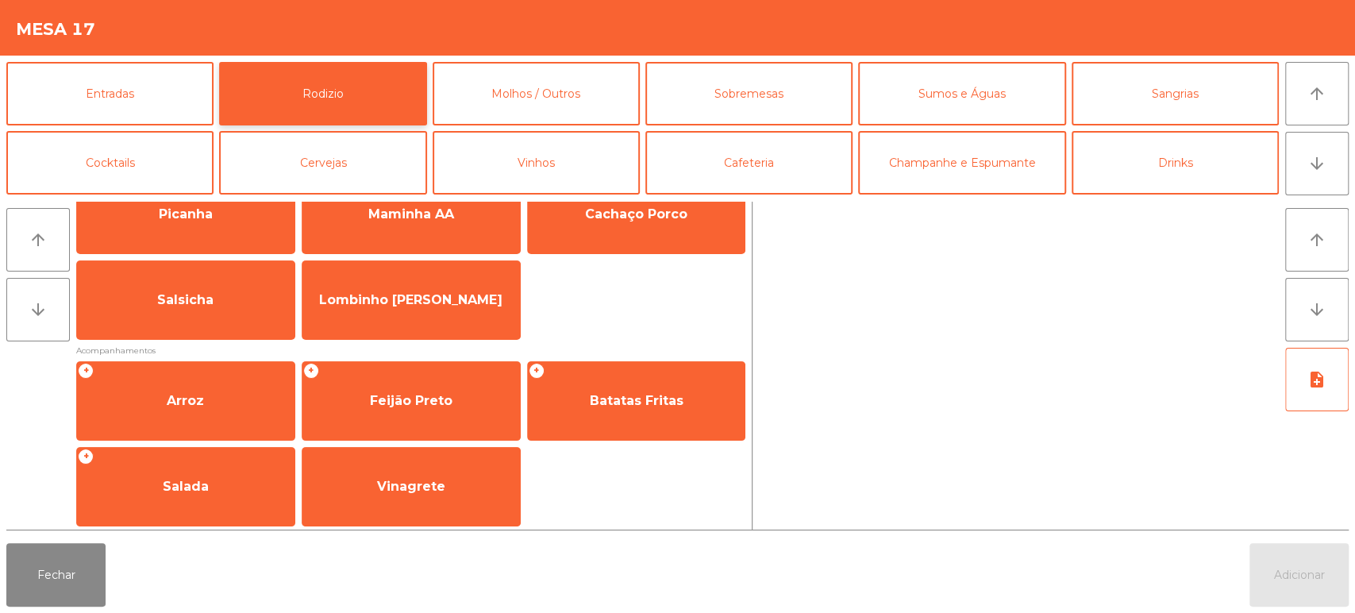
scroll to position [53, 0]
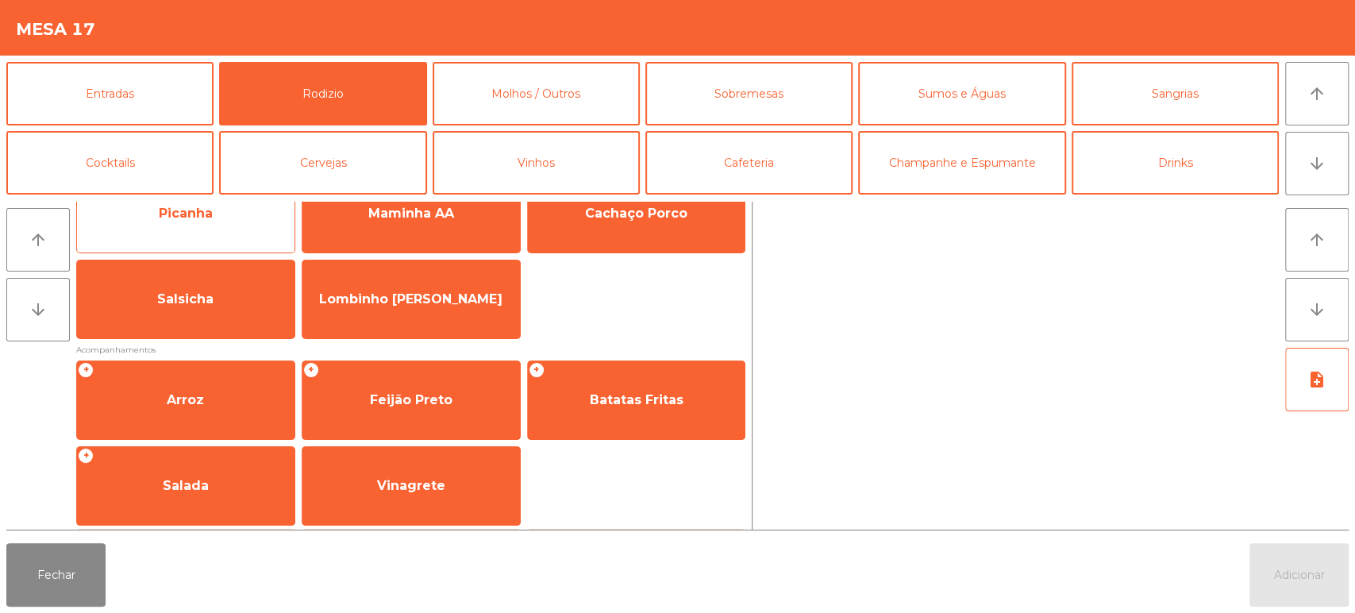
click at [225, 221] on span "Picanha" at bounding box center [186, 213] width 218 height 43
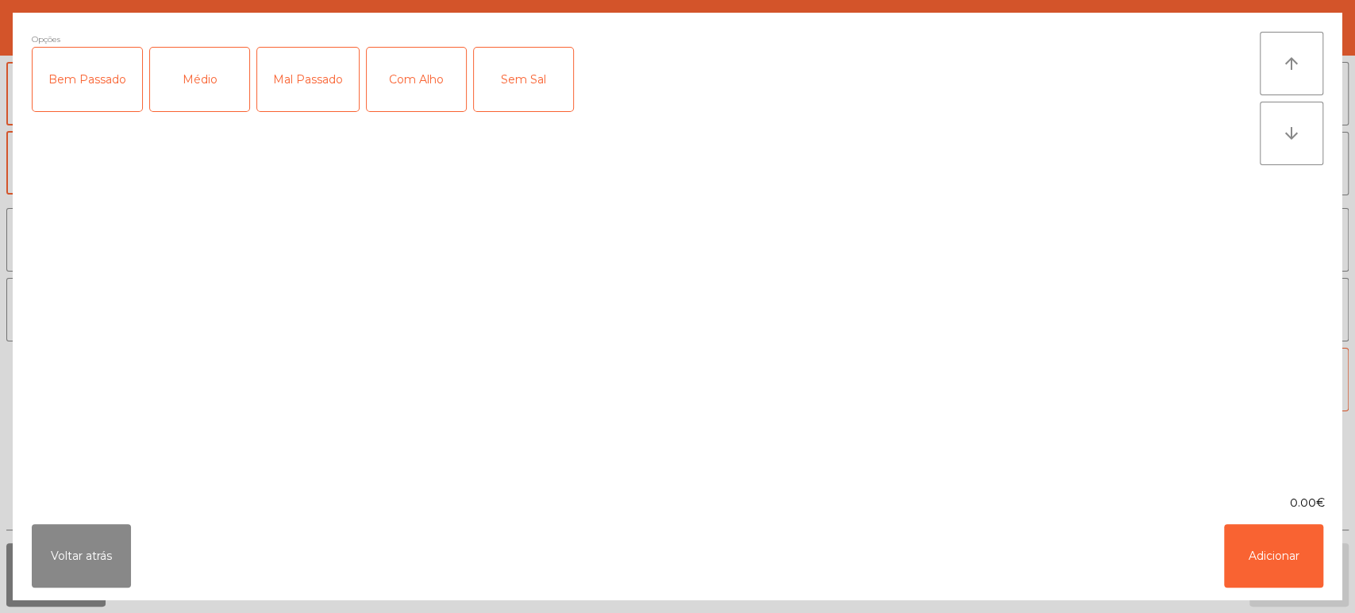
click at [92, 83] on div "Bem Passado" at bounding box center [88, 80] width 110 height 64
click at [399, 86] on div "Com Alho" at bounding box center [416, 80] width 99 height 64
click at [1295, 569] on button "Adicionar" at bounding box center [1273, 556] width 99 height 64
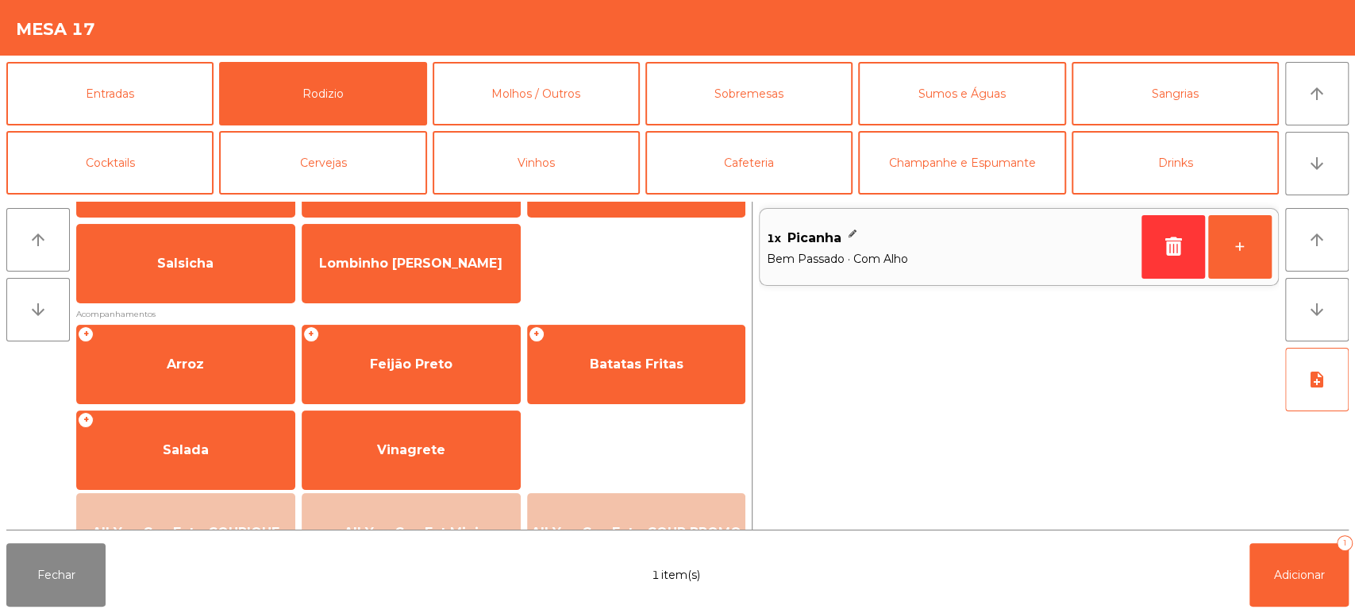
scroll to position [92, 0]
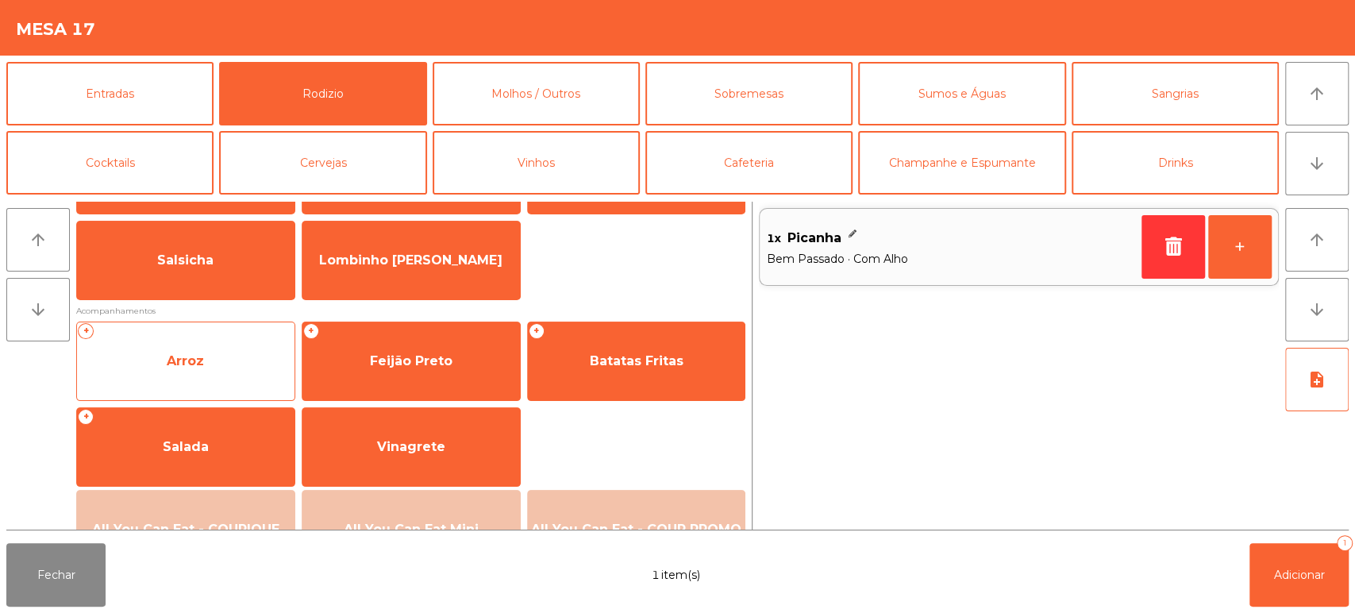
click at [236, 381] on span "Arroz" at bounding box center [186, 361] width 218 height 43
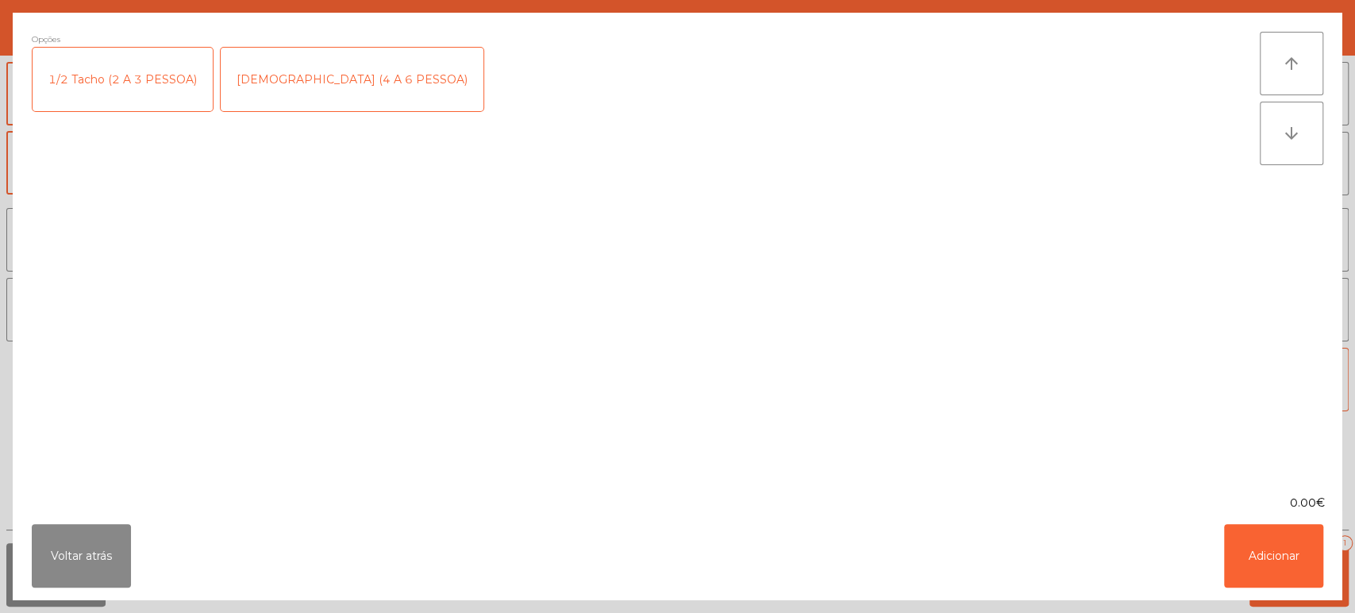
click at [146, 62] on div "1/2 Tacho (2 A 3 PESSOA)" at bounding box center [123, 80] width 180 height 64
click at [1291, 550] on button "Adicionar" at bounding box center [1273, 556] width 99 height 64
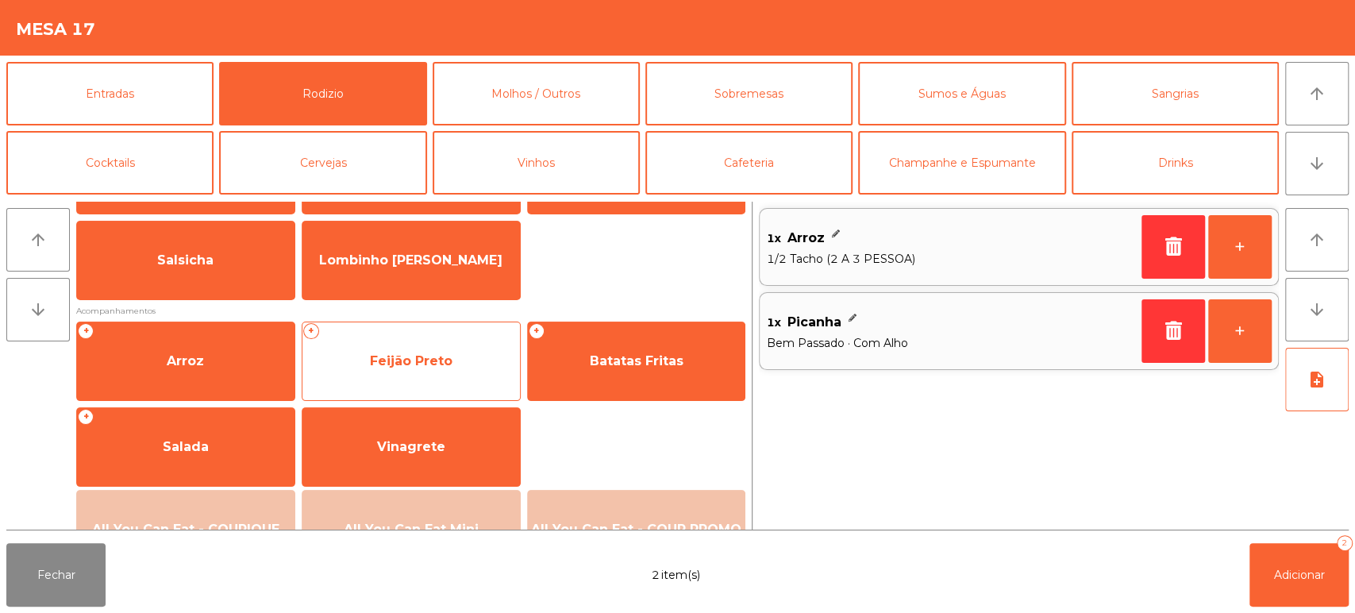
click at [406, 375] on span "Feijão Preto" at bounding box center [411, 361] width 218 height 43
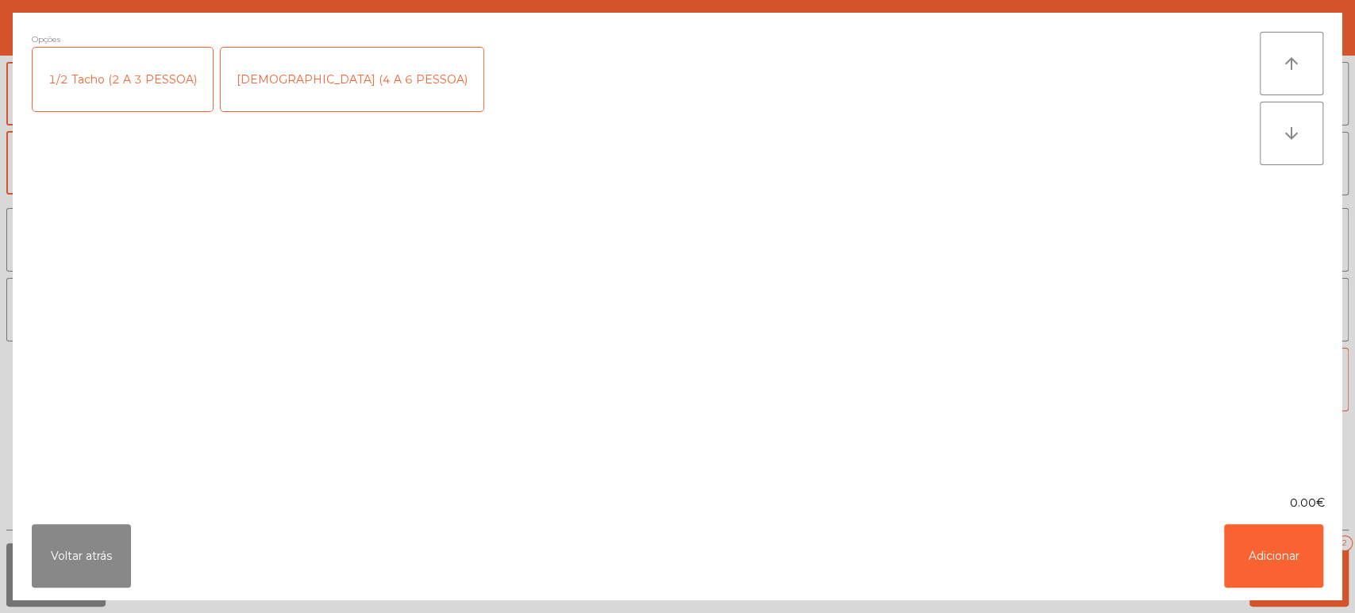
click at [141, 79] on div "1/2 Tacho (2 A 3 PESSOA)" at bounding box center [123, 80] width 180 height 64
click at [1284, 546] on button "Adicionar" at bounding box center [1273, 556] width 99 height 64
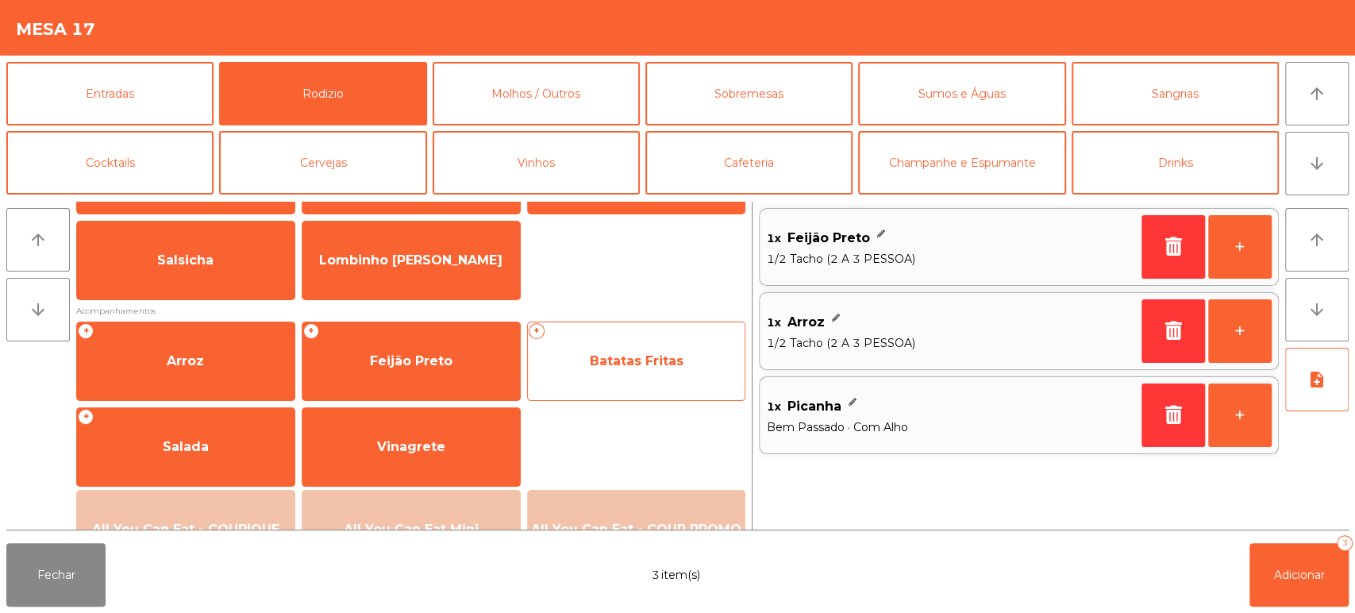
click at [619, 352] on span "Batatas Fritas" at bounding box center [637, 361] width 218 height 43
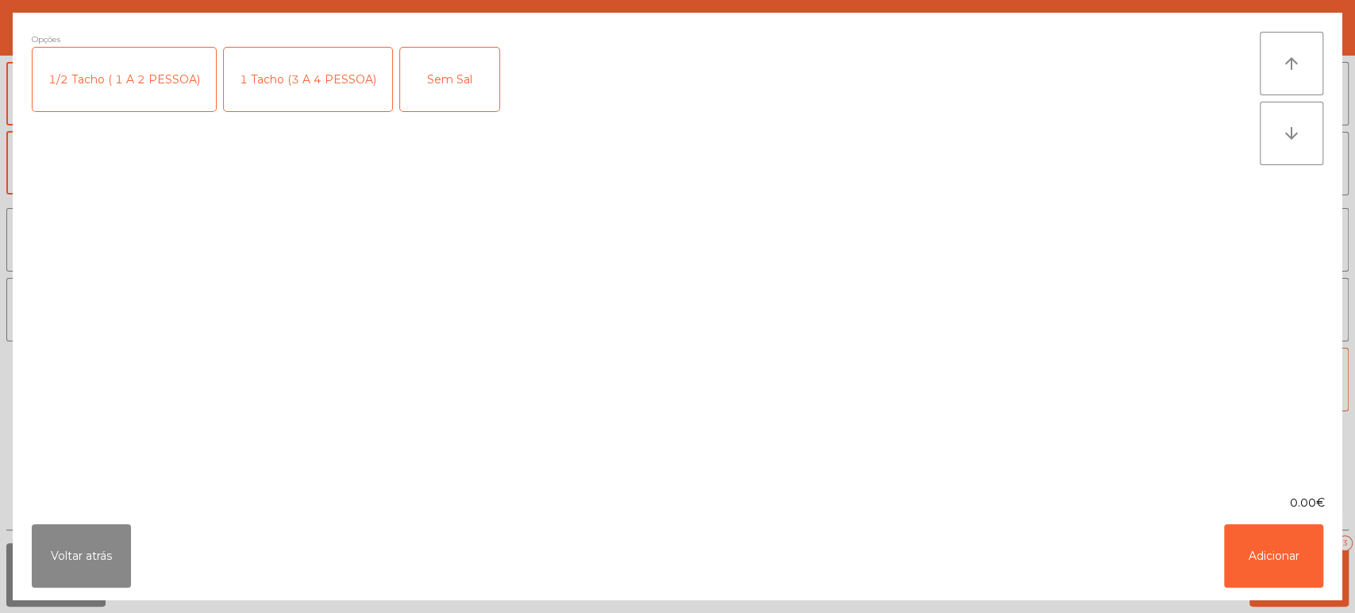
click at [108, 61] on div "1/2 Tacho ( 1 A 2 PESSOA)" at bounding box center [124, 80] width 183 height 64
click at [245, 70] on div "1 Tacho (3 A 4 PESSOA)" at bounding box center [308, 80] width 168 height 64
click at [177, 76] on div "1/2 Tacho ( 1 A 2 PESSOA)" at bounding box center [124, 80] width 183 height 64
click at [292, 87] on div "1 Tacho (3 A 4 PESSOA)" at bounding box center [308, 80] width 168 height 64
click at [178, 71] on div "1/2 Tacho ( 1 A 2 PESSOA)" at bounding box center [124, 80] width 183 height 64
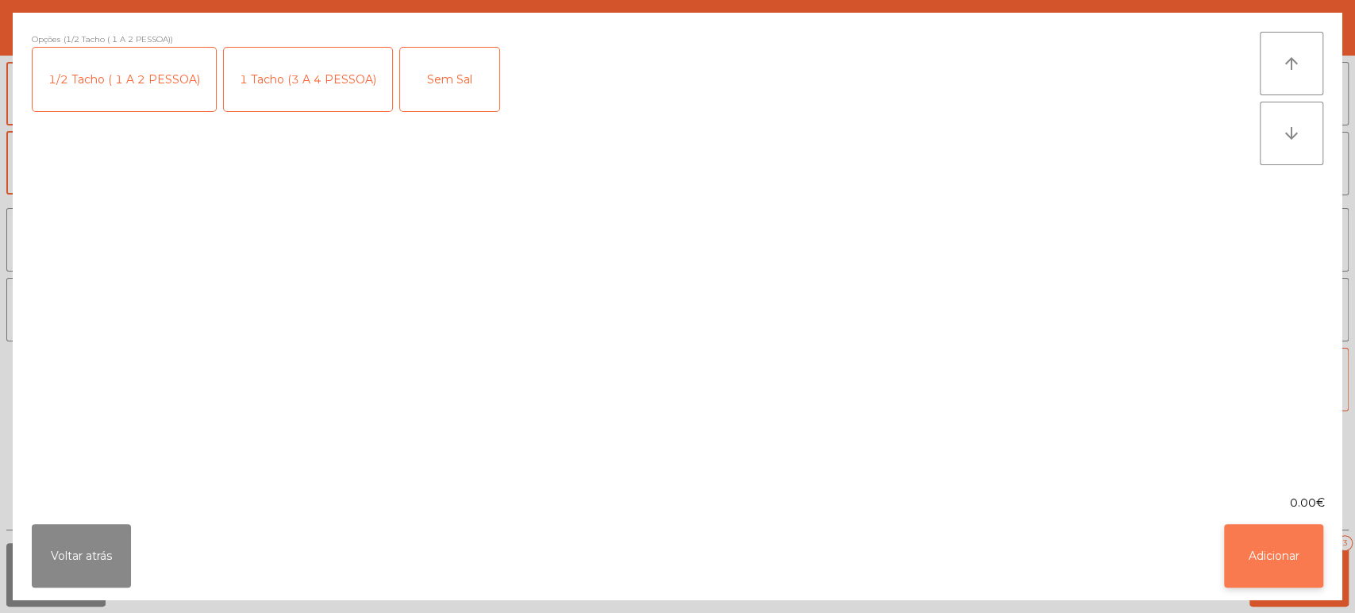
click at [1273, 554] on button "Adicionar" at bounding box center [1273, 556] width 99 height 64
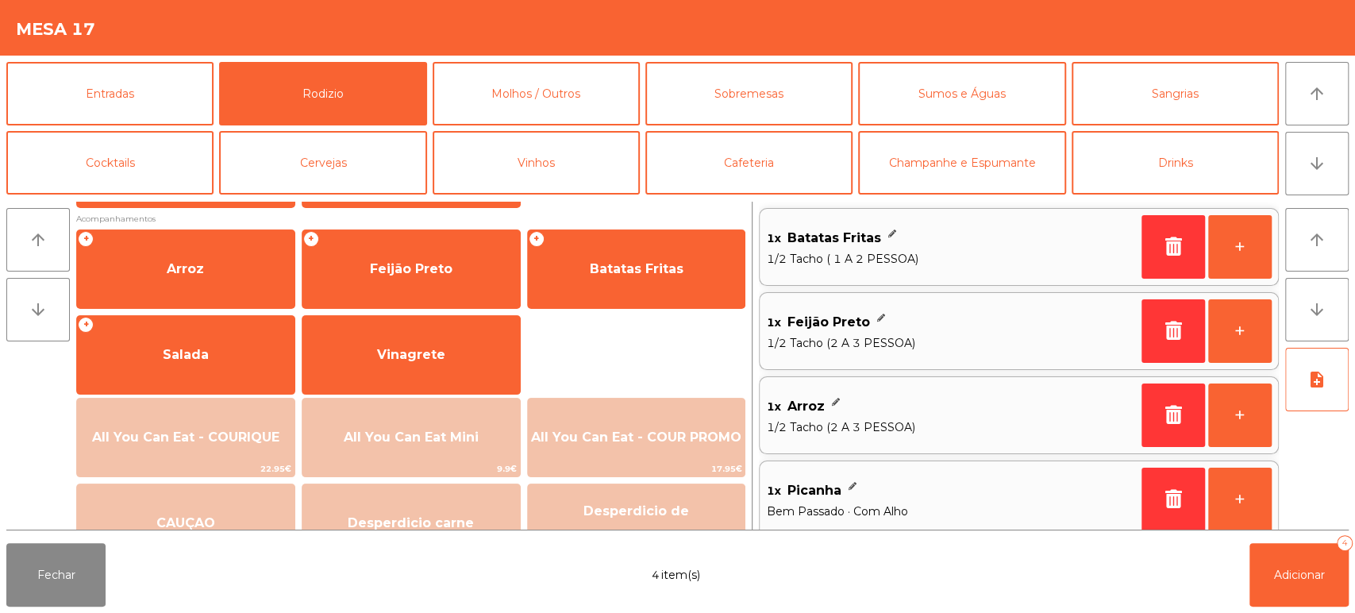
scroll to position [191, 0]
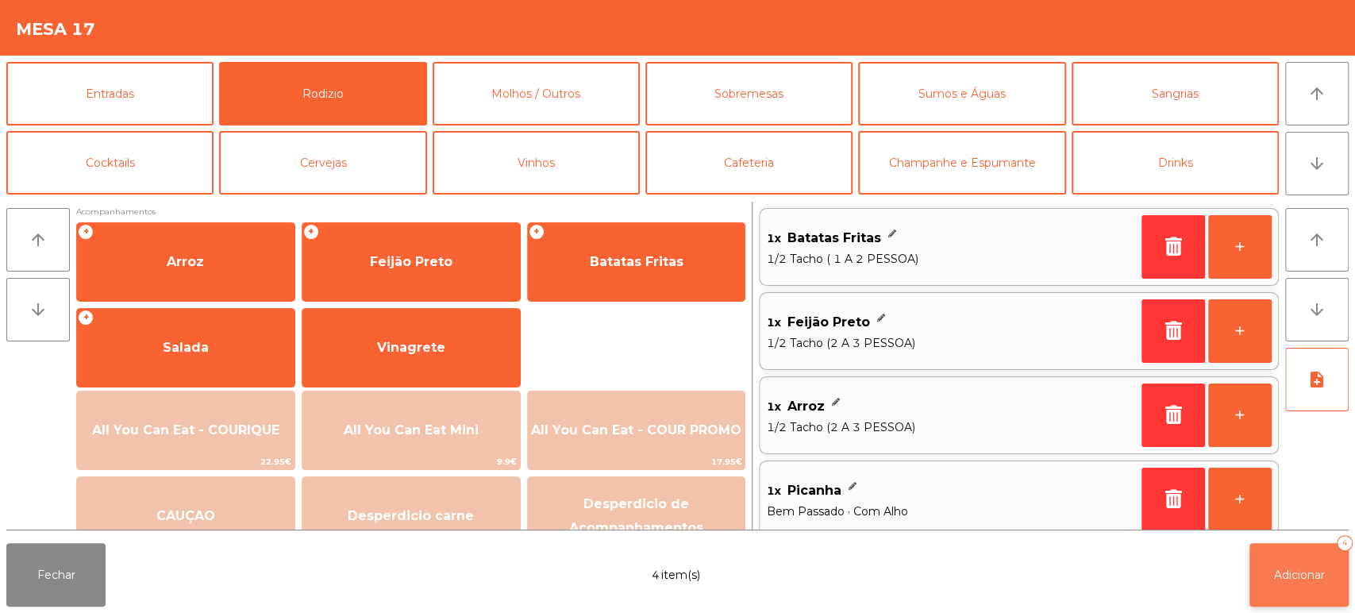
click at [1296, 578] on span "Adicionar" at bounding box center [1299, 575] width 51 height 14
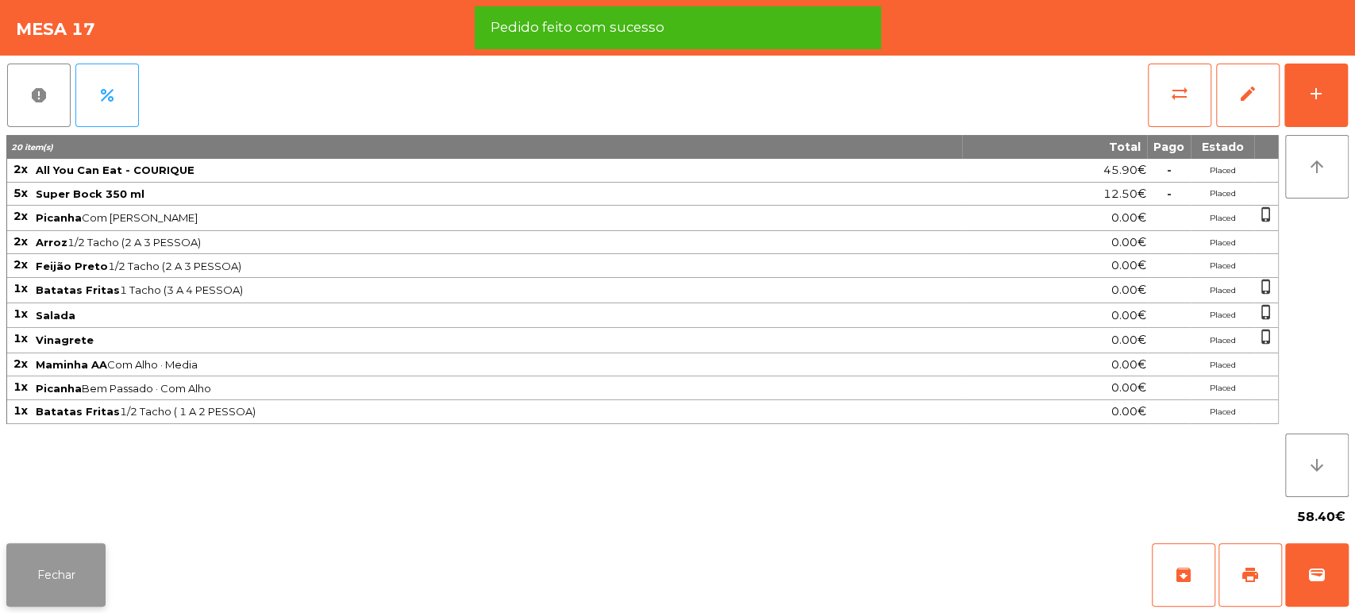
click at [81, 559] on button "Fechar" at bounding box center [55, 575] width 99 height 64
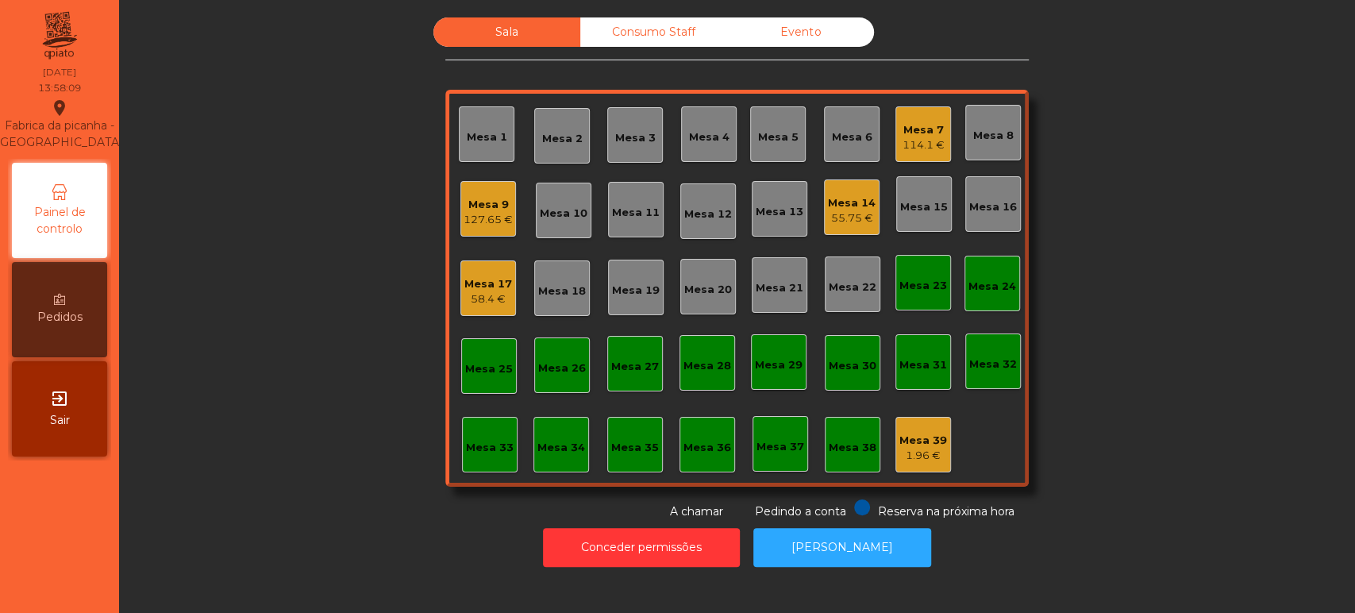
click at [483, 279] on div "Mesa 17" at bounding box center [488, 284] width 48 height 16
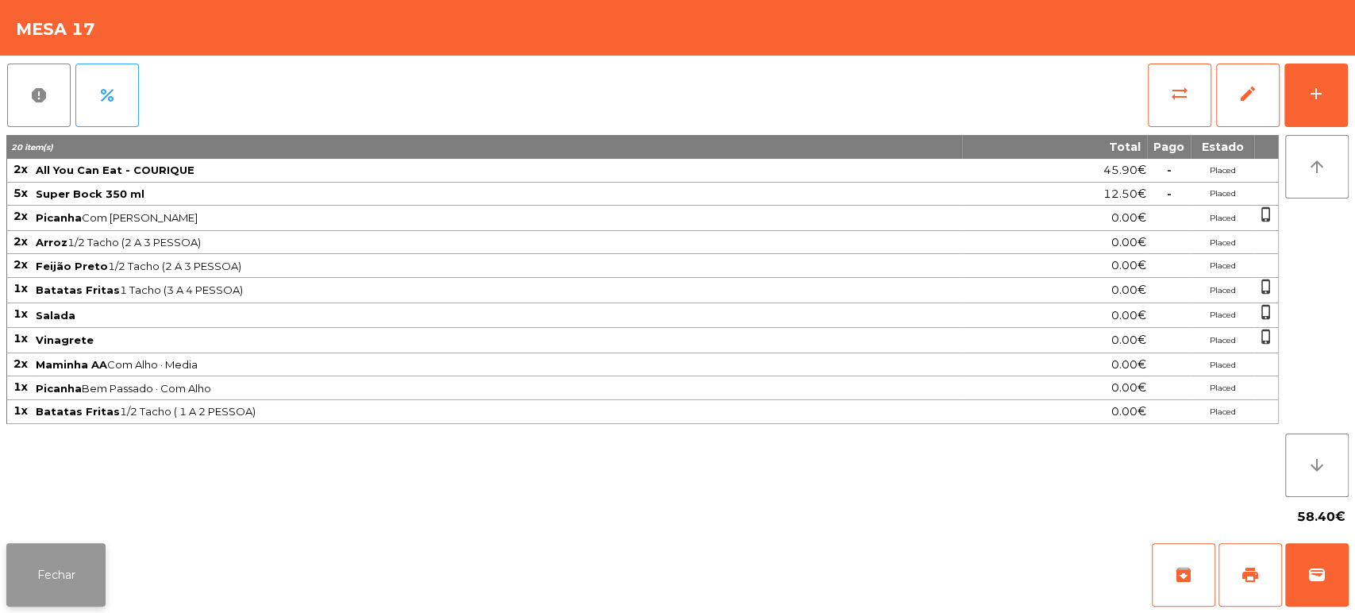
click at [87, 567] on button "Fechar" at bounding box center [55, 575] width 99 height 64
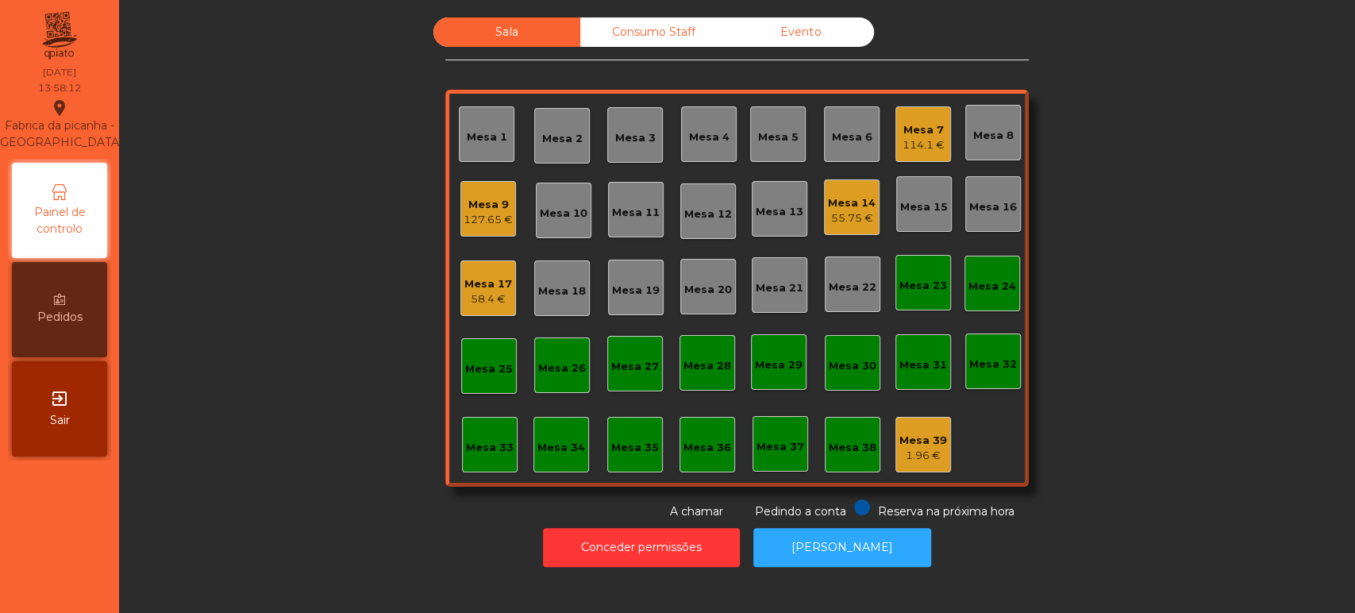
click at [1206, 406] on div "Sala Consumo Staff Evento Mesa 1 Mesa 2 Mesa 3 Mesa 4 Mesa 5 Mesa 6 Mesa 7 114.…" at bounding box center [737, 268] width 1193 height 503
click at [502, 294] on div "58.4 €" at bounding box center [488, 299] width 48 height 16
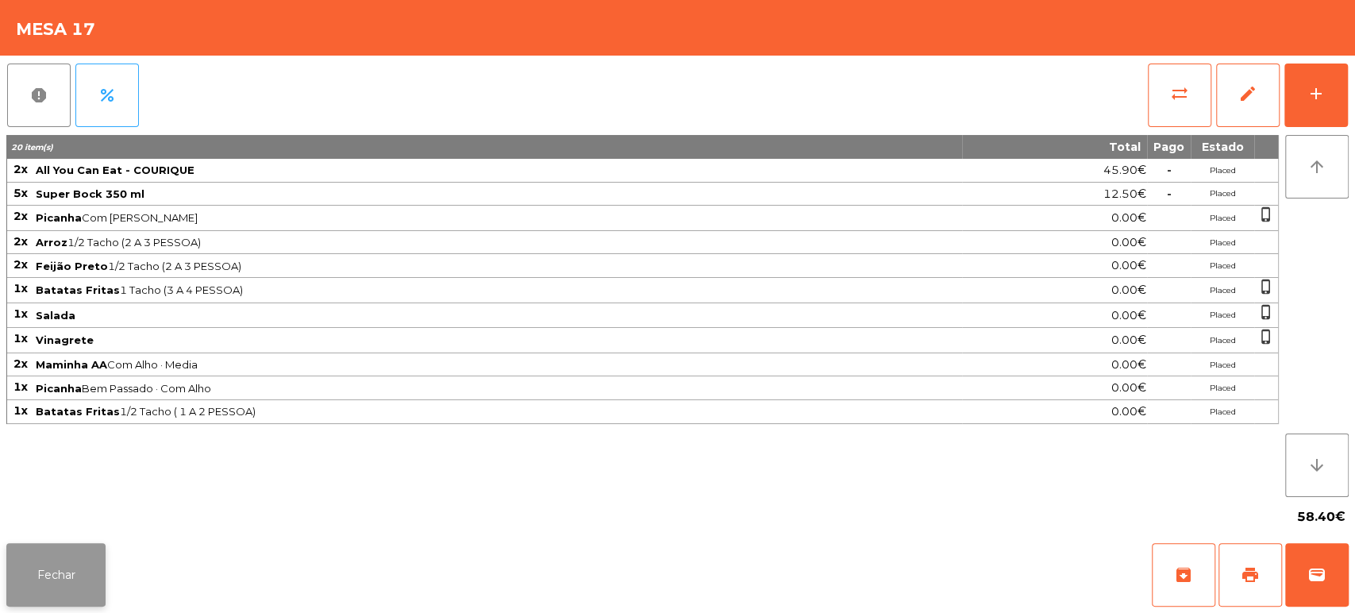
click at [83, 593] on button "Fechar" at bounding box center [55, 575] width 99 height 64
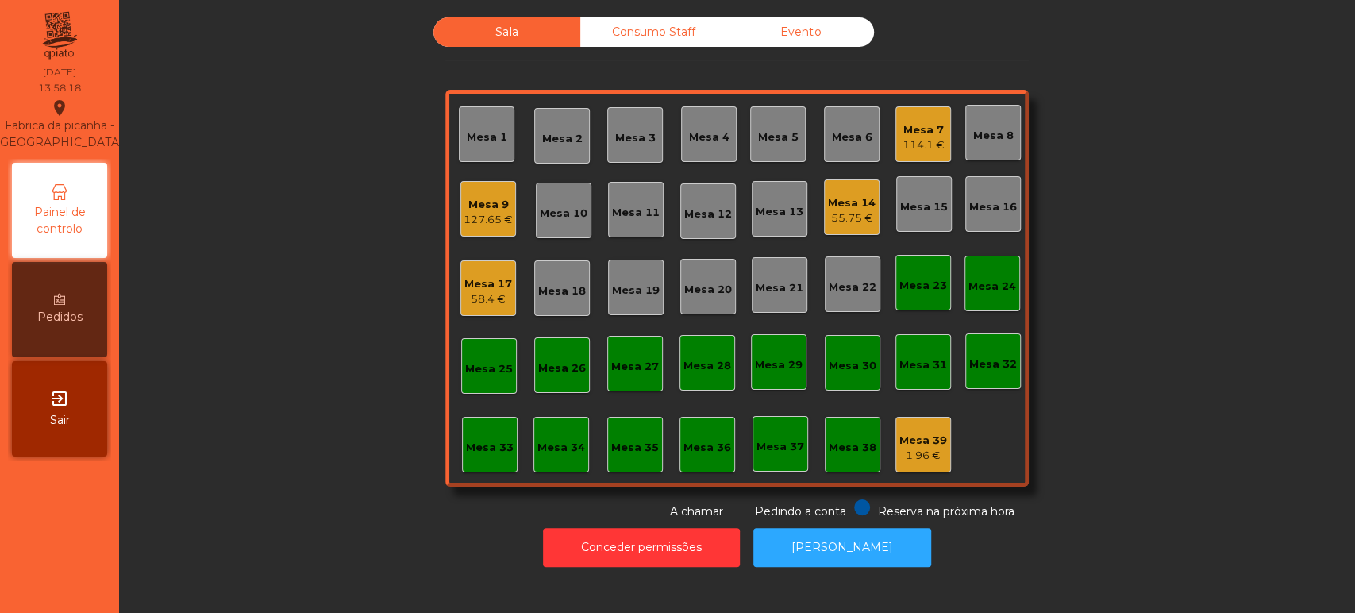
click at [460, 298] on div "Mesa 17 58.4 €" at bounding box center [488, 288] width 56 height 56
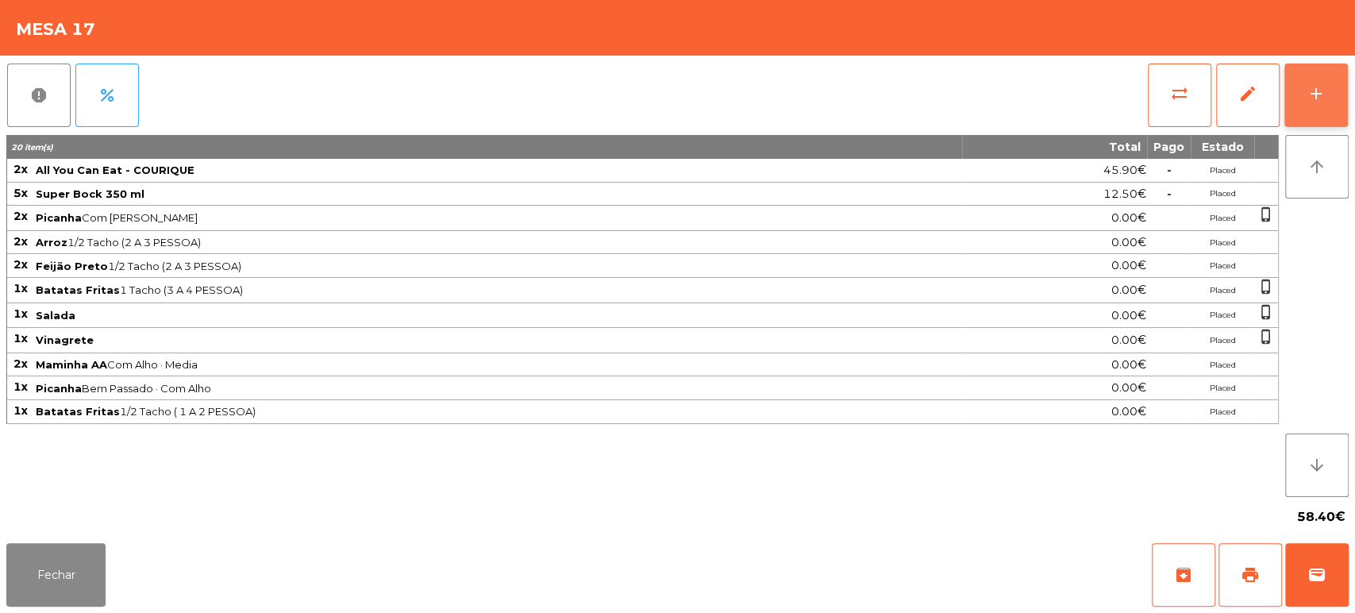
click at [1304, 103] on button "add" at bounding box center [1317, 96] width 64 height 64
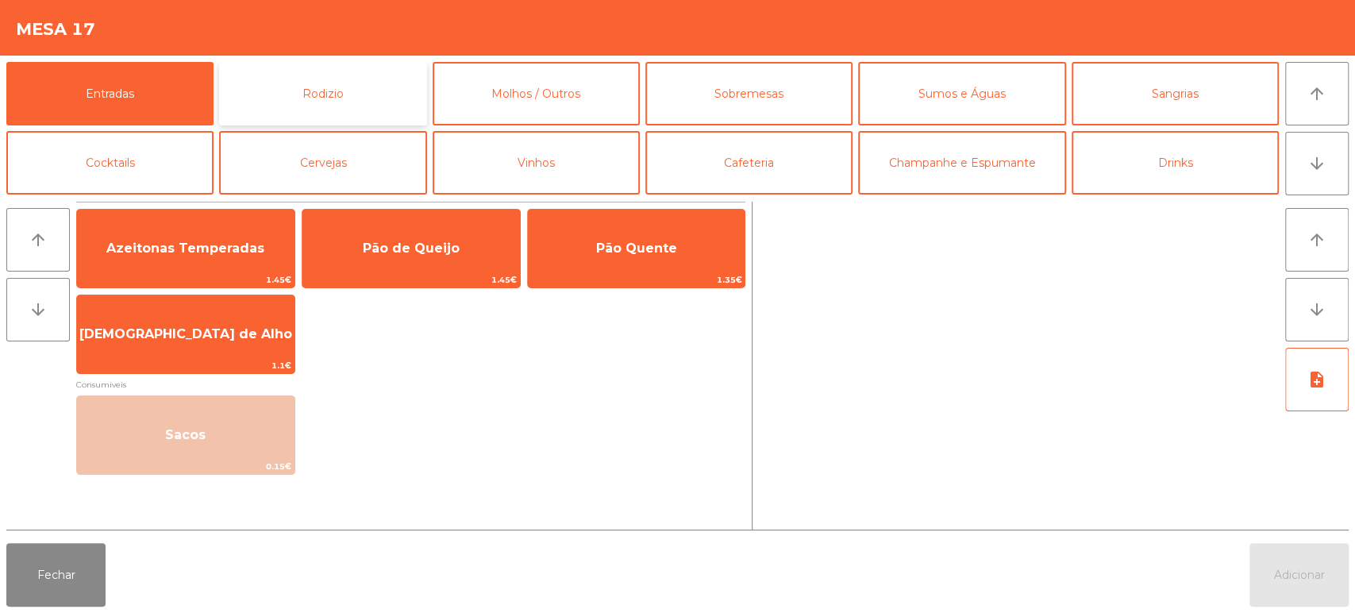
click at [366, 93] on button "Rodizio" at bounding box center [322, 94] width 207 height 64
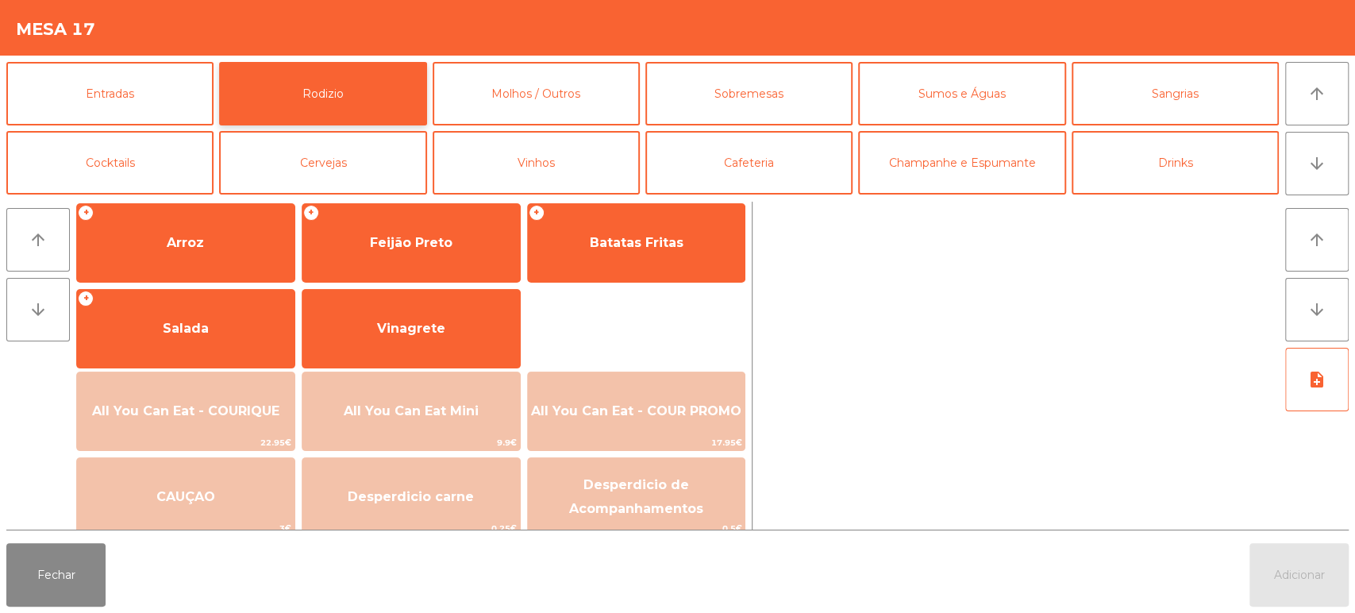
scroll to position [223, 0]
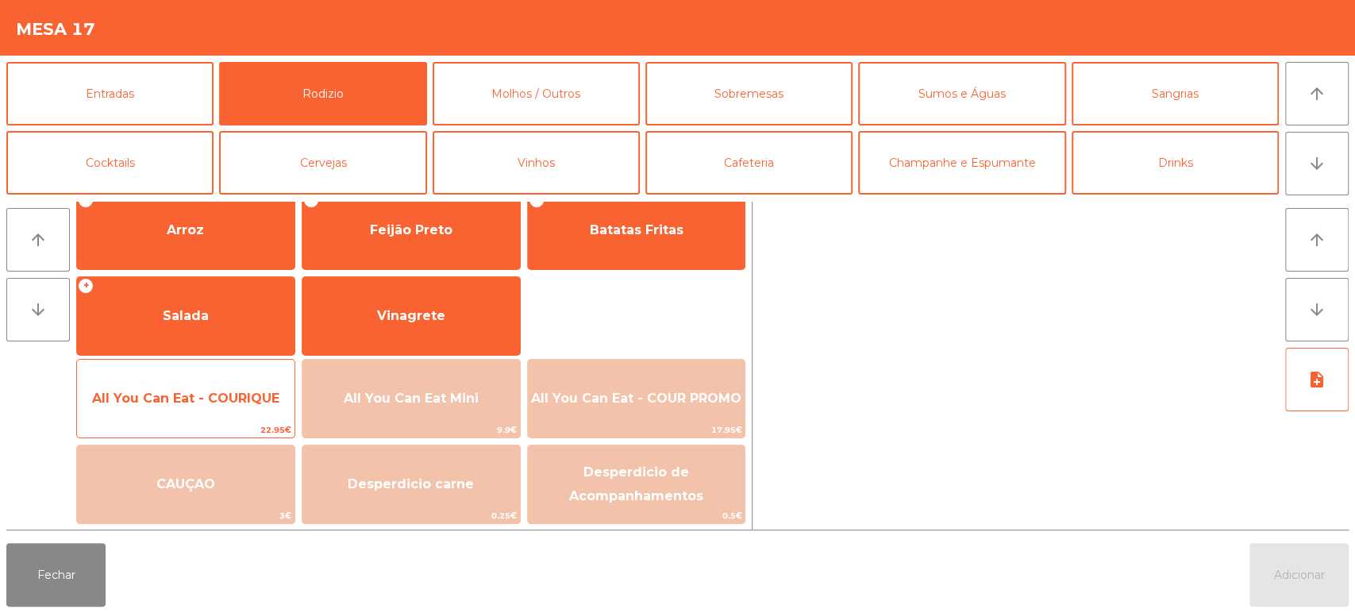
click at [209, 408] on span "All You Can Eat - COURIQUE" at bounding box center [186, 398] width 218 height 43
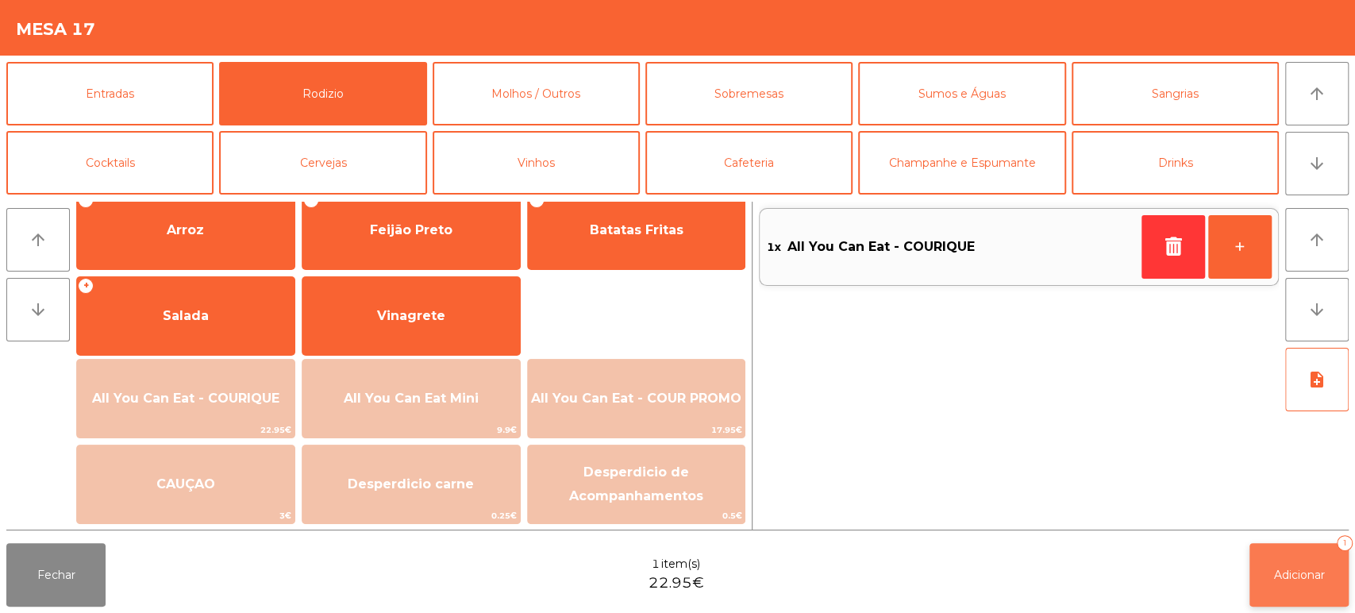
click at [1283, 570] on span "Adicionar" at bounding box center [1299, 575] width 51 height 14
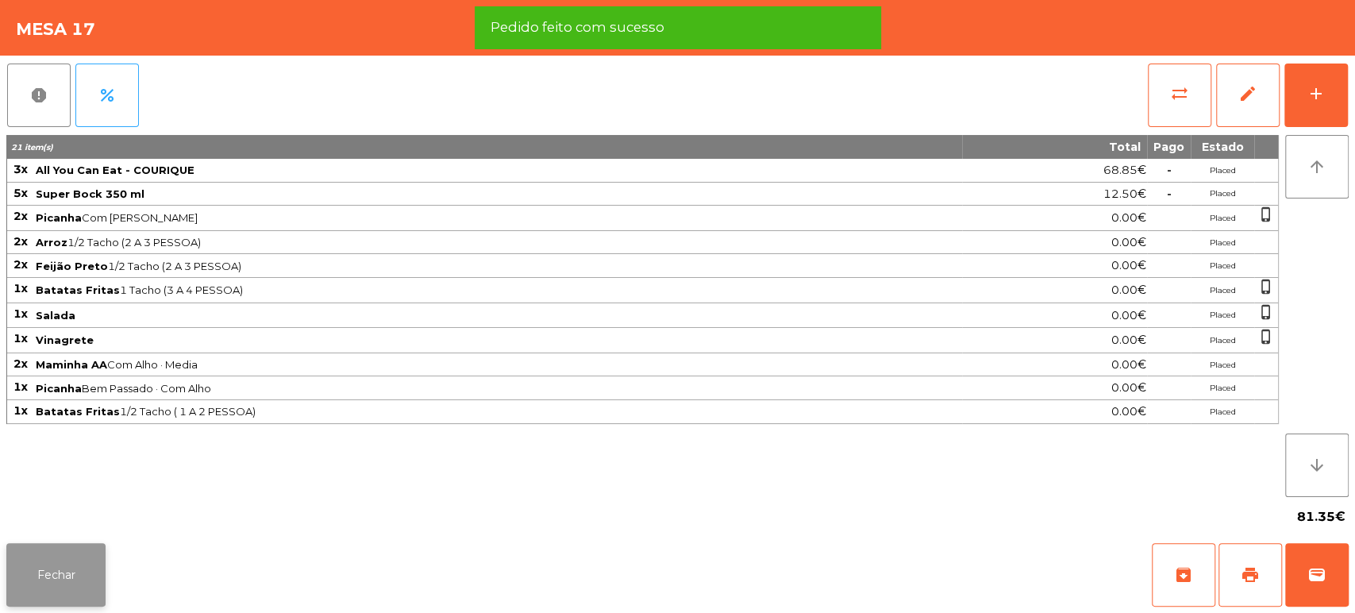
click at [76, 572] on button "Fechar" at bounding box center [55, 575] width 99 height 64
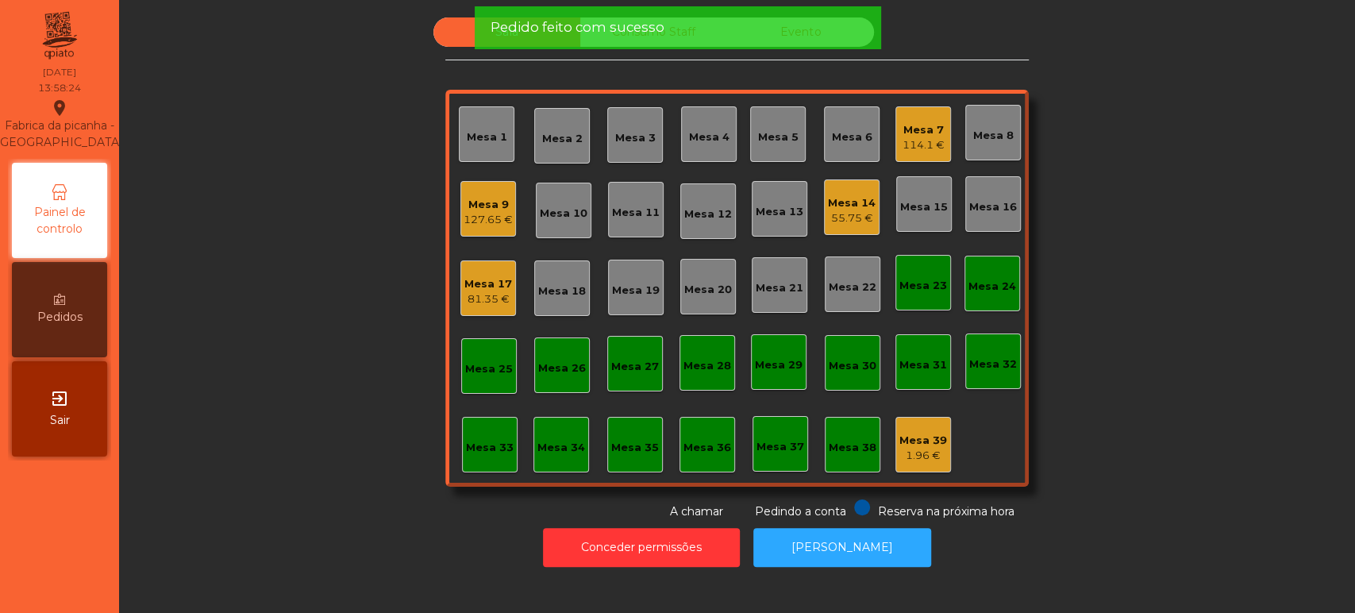
click at [1179, 328] on div "Sala Consumo Staff Evento Mesa 1 Mesa 2 Mesa 3 Mesa 4 Mesa 5 Mesa 6 Mesa 7 114.…" at bounding box center [737, 268] width 1193 height 503
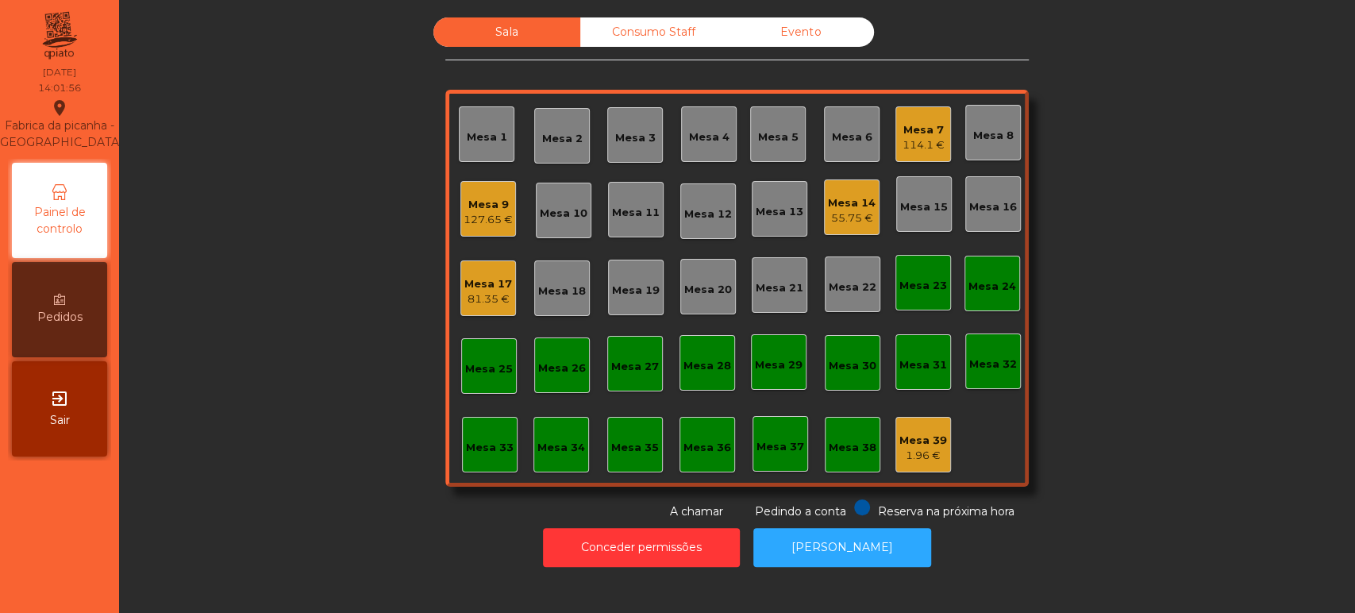
click at [619, 233] on div "Mesa 11" at bounding box center [636, 210] width 56 height 56
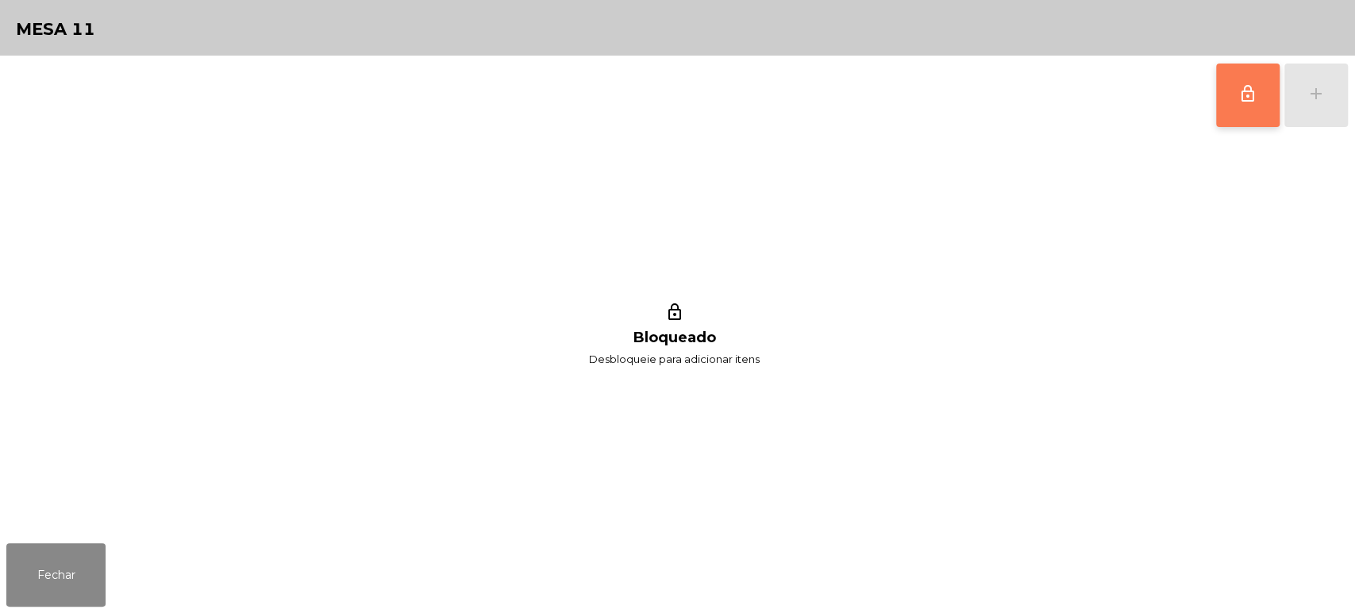
click at [1255, 84] on span "lock_outline" at bounding box center [1247, 93] width 19 height 19
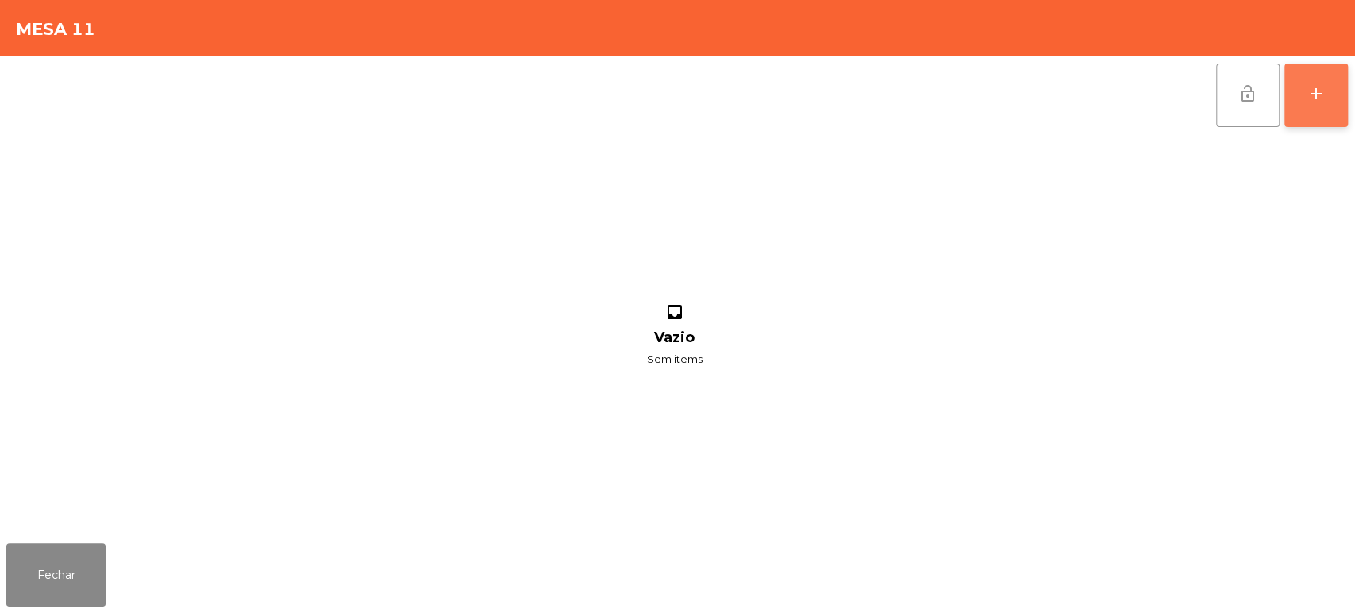
click at [1334, 99] on button "add" at bounding box center [1317, 96] width 64 height 64
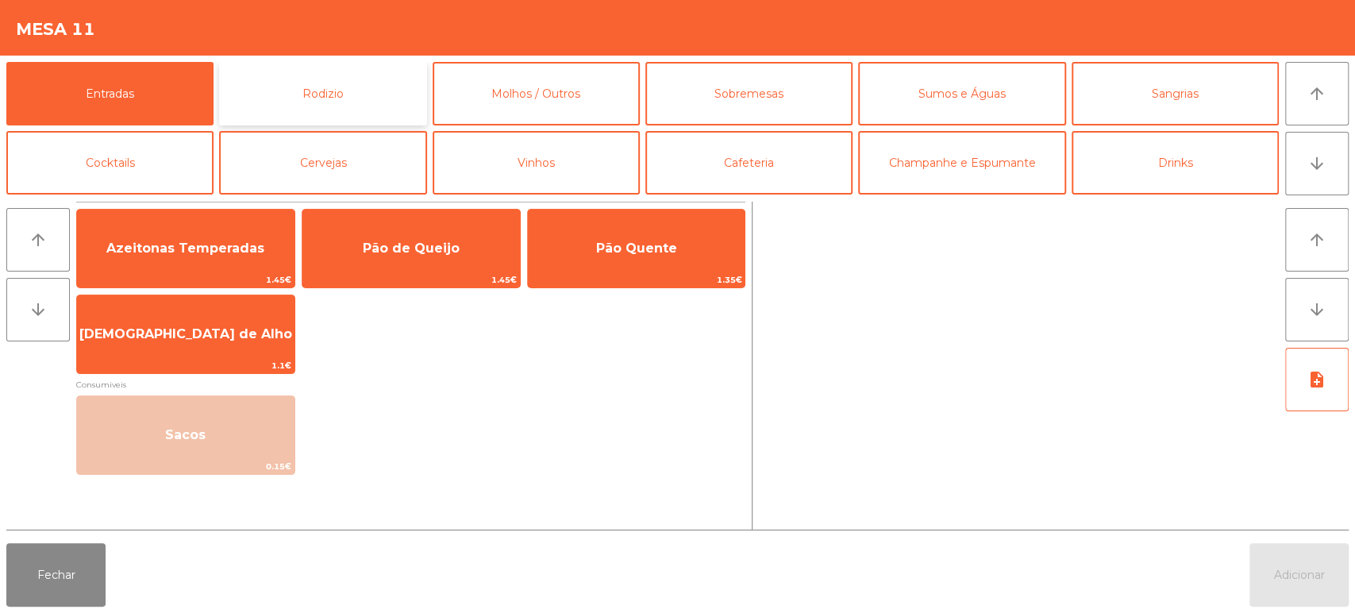
click at [305, 108] on button "Rodizio" at bounding box center [322, 94] width 207 height 64
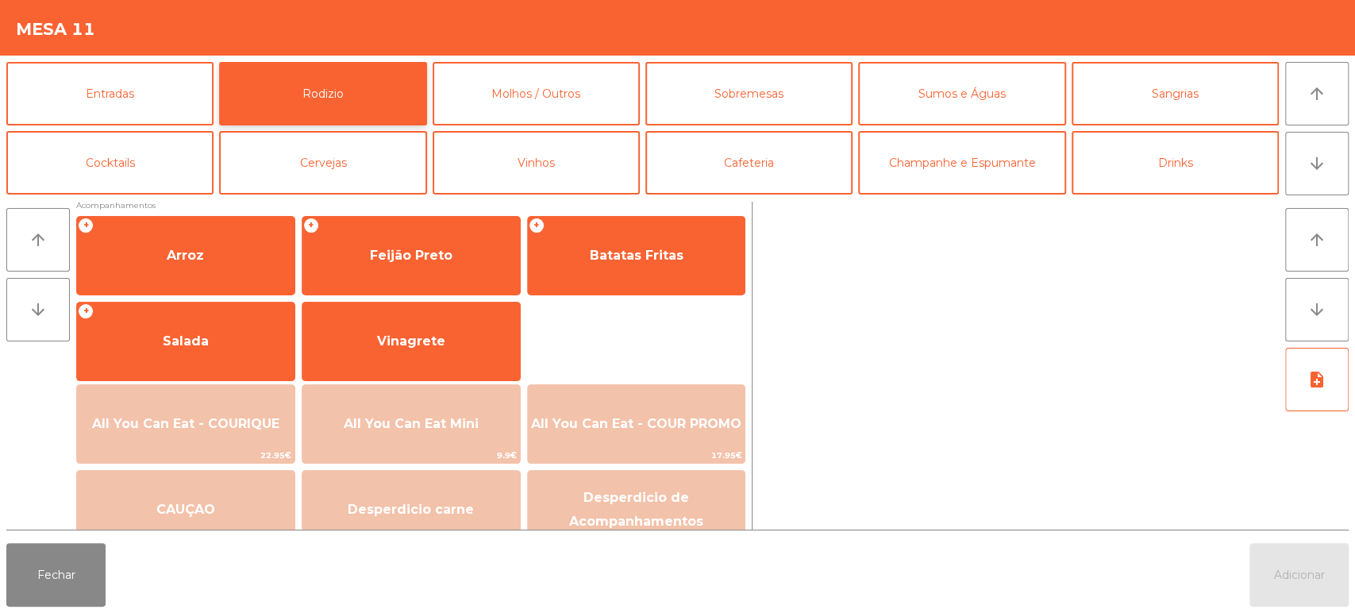
scroll to position [198, 0]
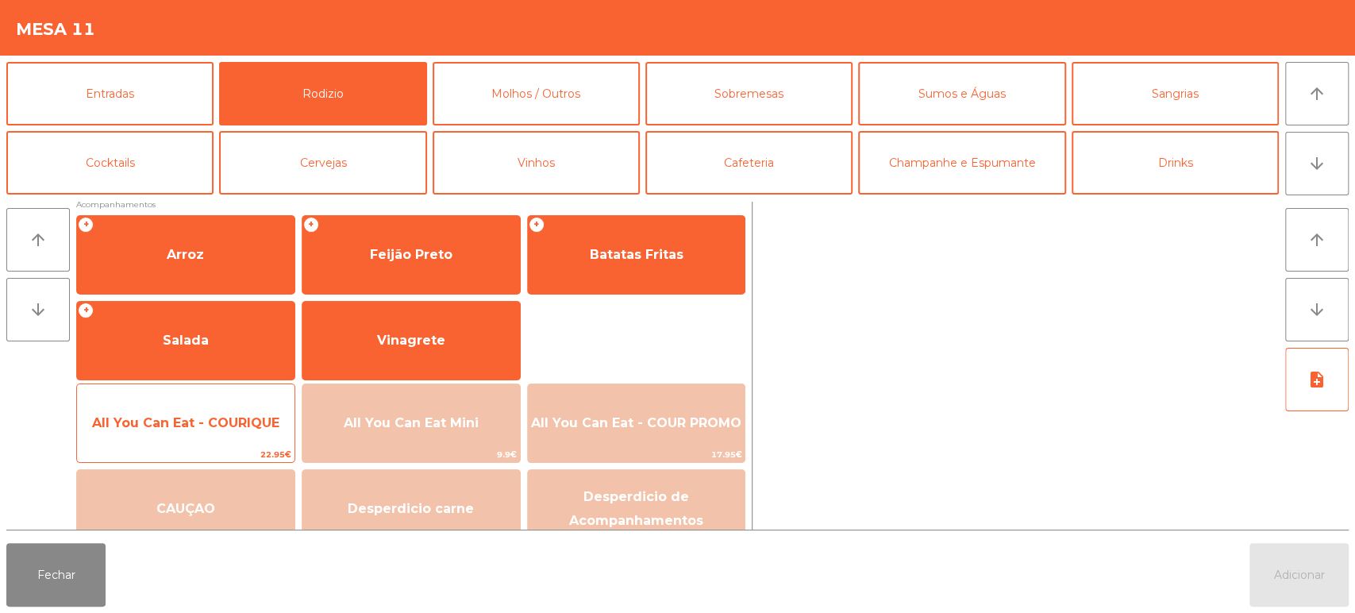
click at [183, 434] on span "All You Can Eat - COURIQUE" at bounding box center [186, 423] width 218 height 43
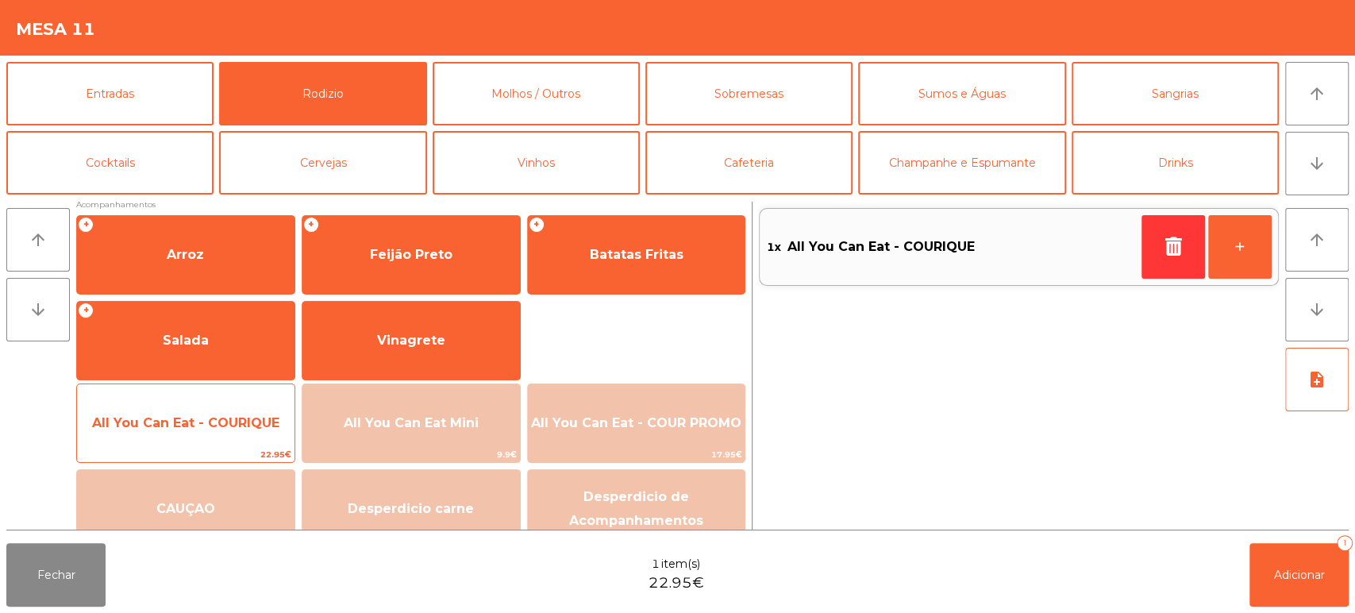
click at [185, 427] on span "All You Can Eat - COURIQUE" at bounding box center [185, 422] width 187 height 15
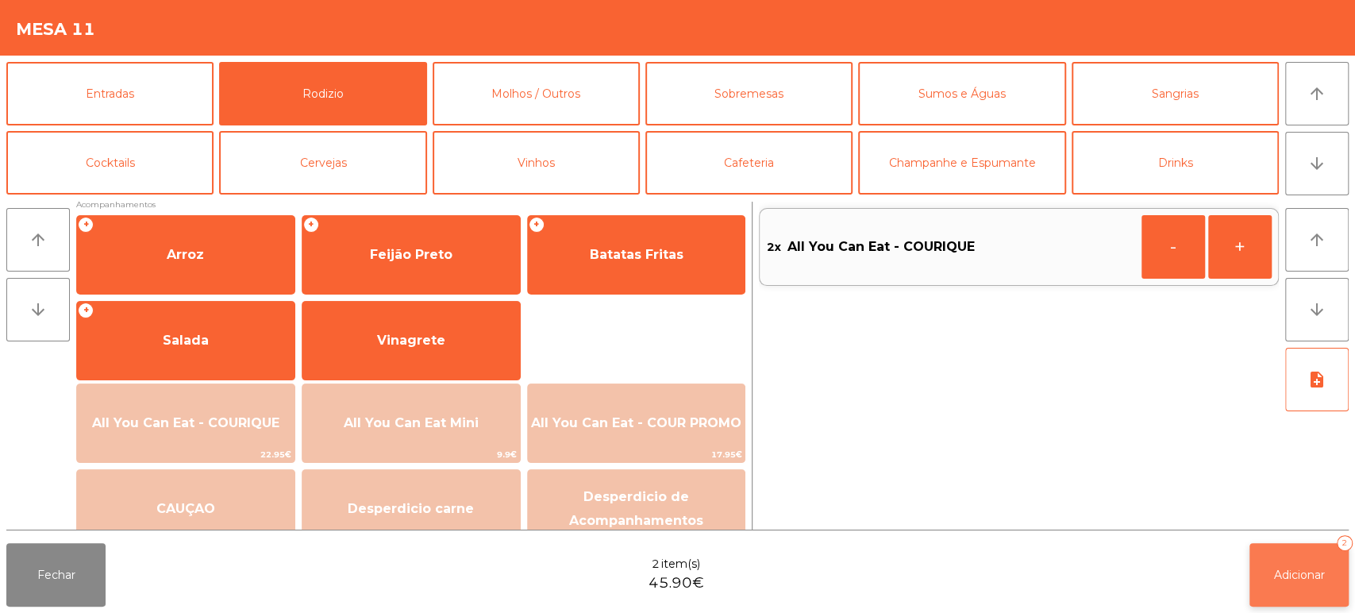
click at [1296, 580] on span "Adicionar" at bounding box center [1299, 575] width 51 height 14
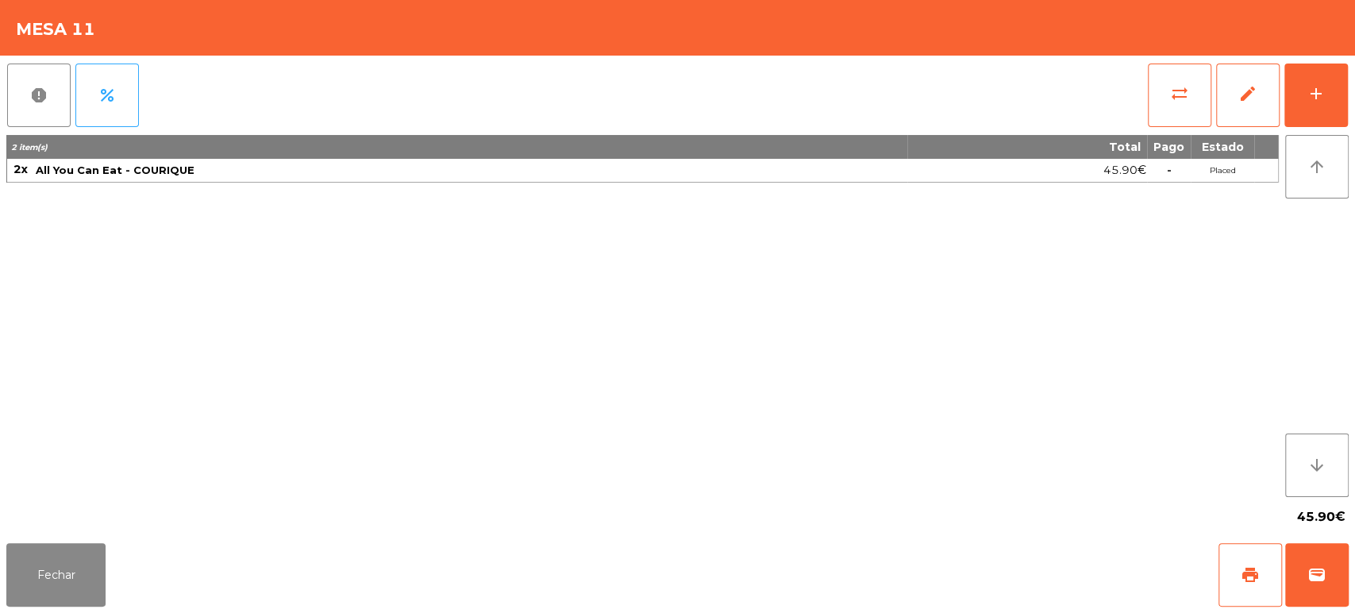
click at [1097, 350] on div "2 item(s) Total Pago Estado 2x All You Can Eat - COURIQUE 45.90€ - Placed" at bounding box center [642, 316] width 1273 height 362
click at [1042, 273] on div "2 item(s) Total Pago Estado 2x All You Can Eat - COURIQUE 45.90€ - Placed" at bounding box center [642, 316] width 1273 height 362
click at [1044, 311] on div "2 item(s) Total Pago Estado 2x All You Can Eat - COURIQUE 45.90€ - Placed" at bounding box center [642, 316] width 1273 height 362
click at [52, 546] on button "Fechar" at bounding box center [55, 575] width 99 height 64
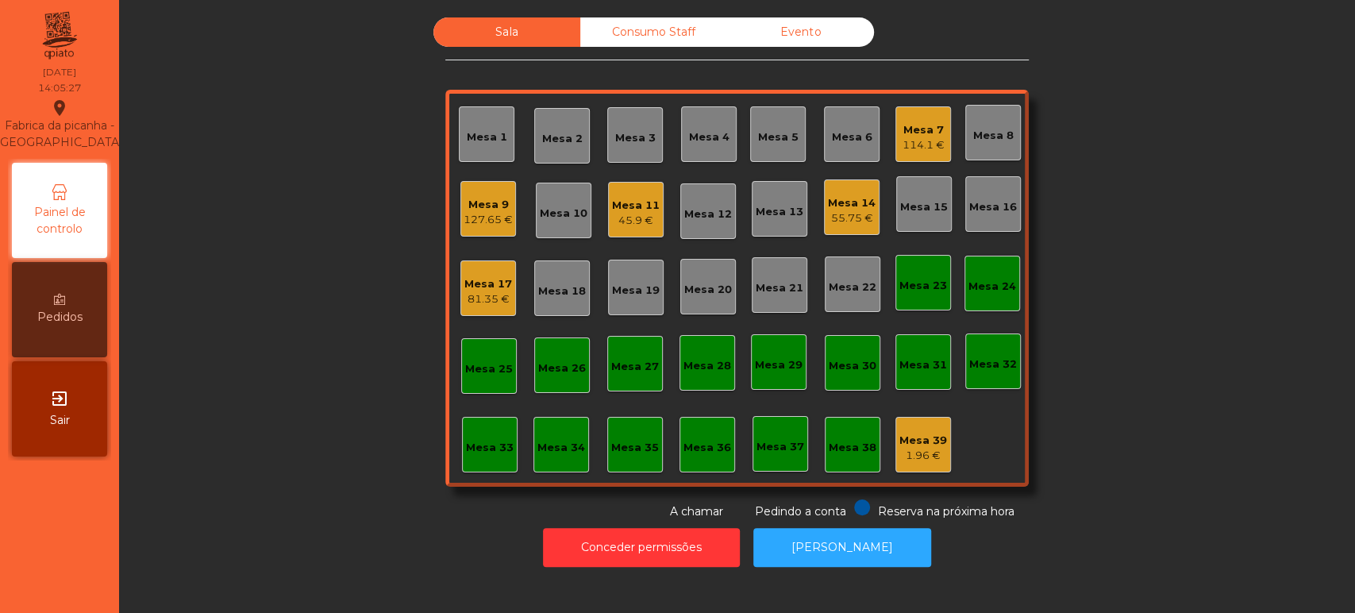
click at [480, 202] on div "Mesa 9" at bounding box center [488, 205] width 49 height 16
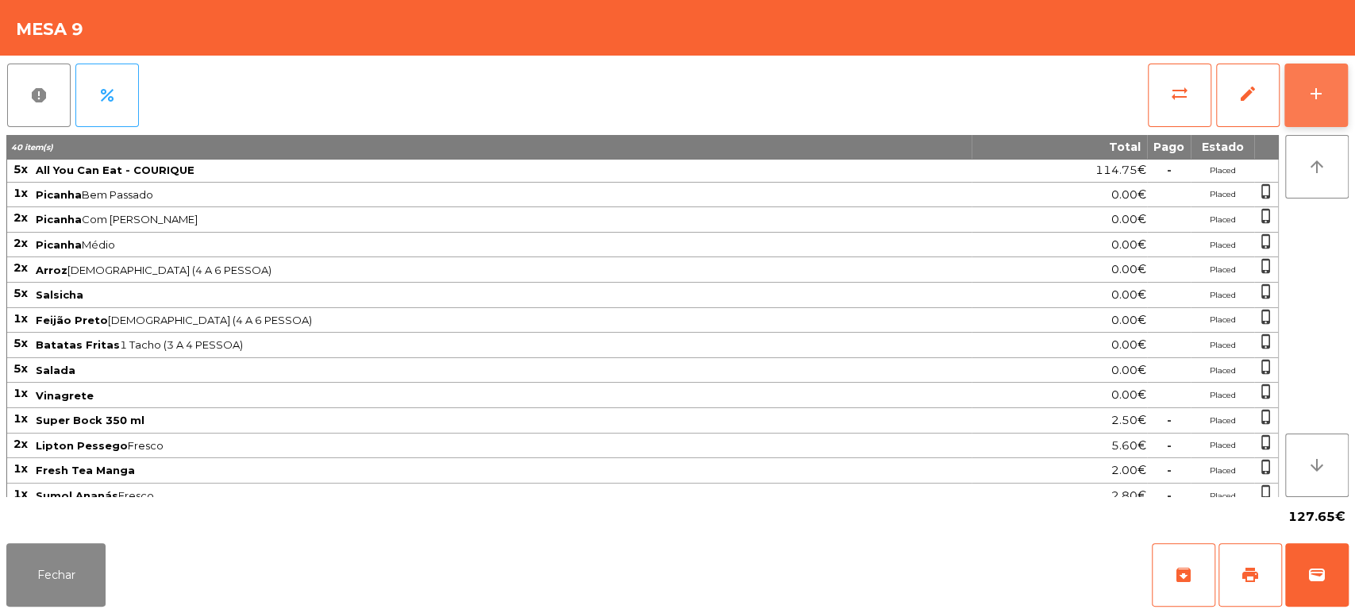
click at [1330, 82] on button "add" at bounding box center [1317, 96] width 64 height 64
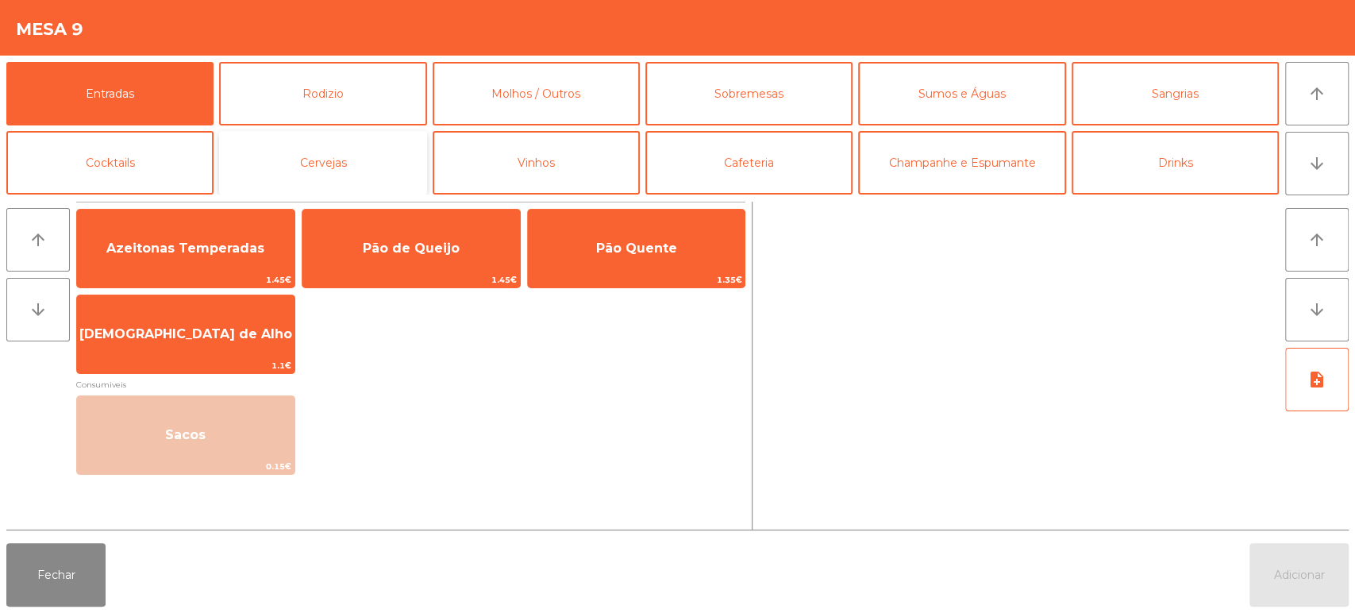
click at [308, 174] on button "Cervejas" at bounding box center [322, 163] width 207 height 64
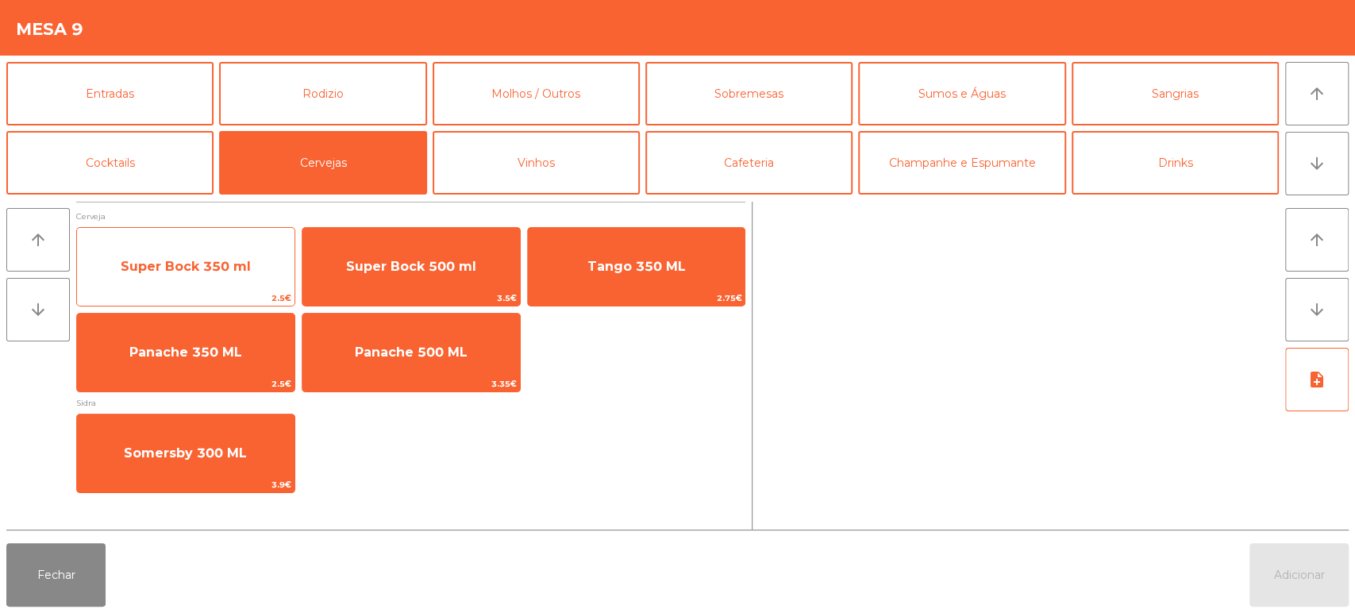
click at [210, 242] on div "Super Bock 350 ml 2.5€" at bounding box center [185, 266] width 219 height 79
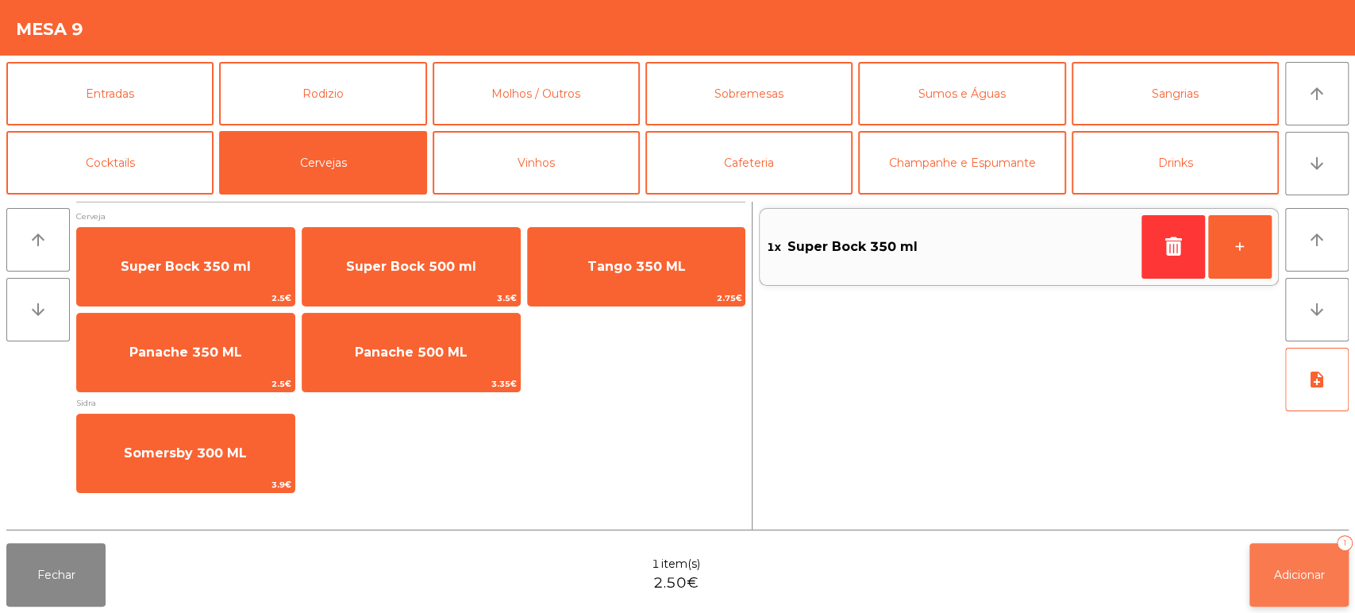
click at [1314, 570] on span "Adicionar" at bounding box center [1299, 575] width 51 height 14
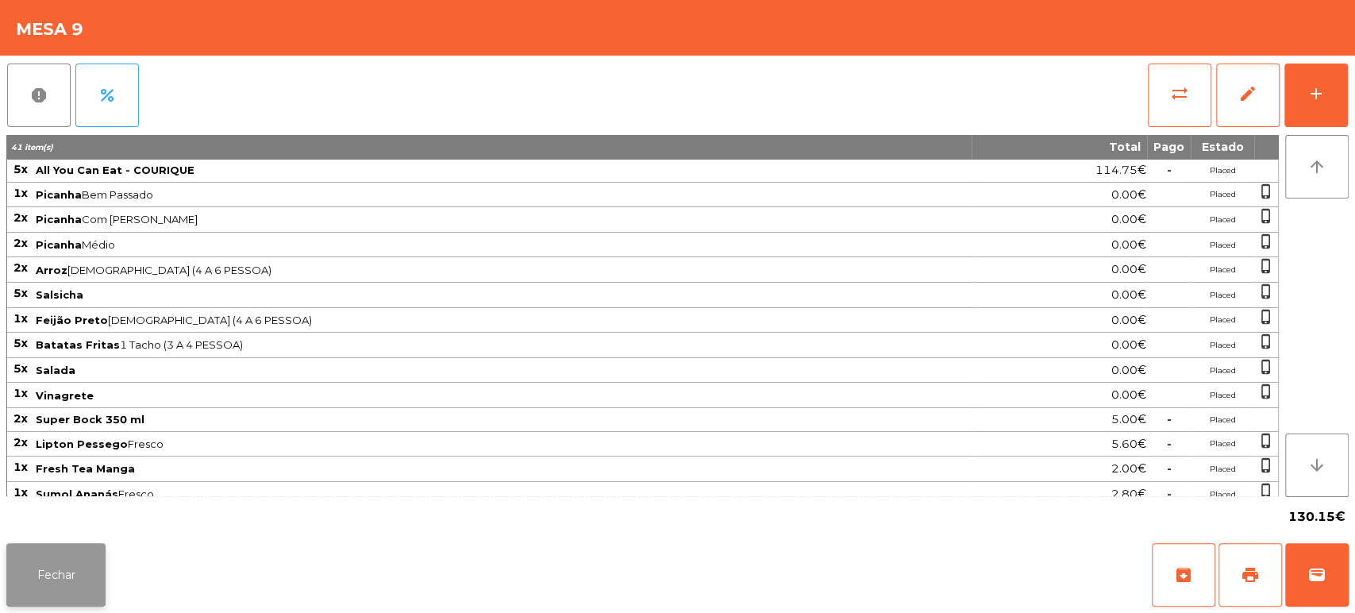
click at [50, 584] on button "Fechar" at bounding box center [55, 575] width 99 height 64
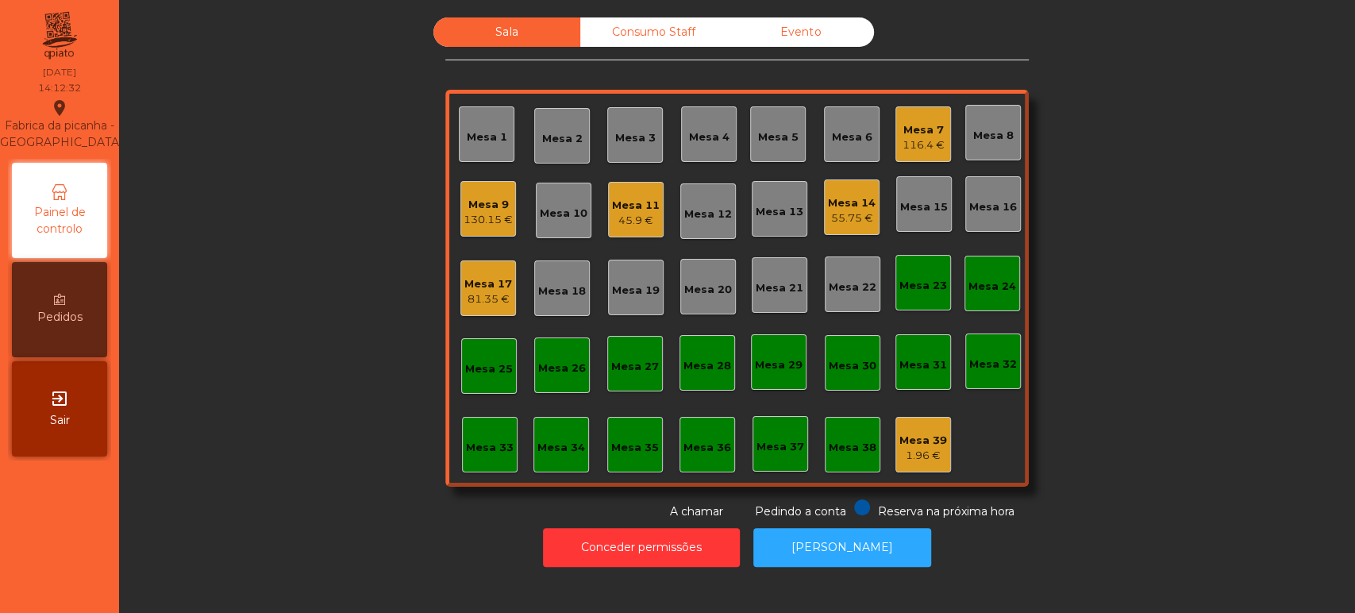
click at [302, 200] on div "Sala Consumo Staff Evento Mesa 1 Mesa 2 Mesa 3 Mesa 4 Mesa 5 Mesa 6 Mesa 7 116.…" at bounding box center [737, 268] width 1193 height 503
click at [904, 122] on div "Mesa 7" at bounding box center [924, 130] width 42 height 16
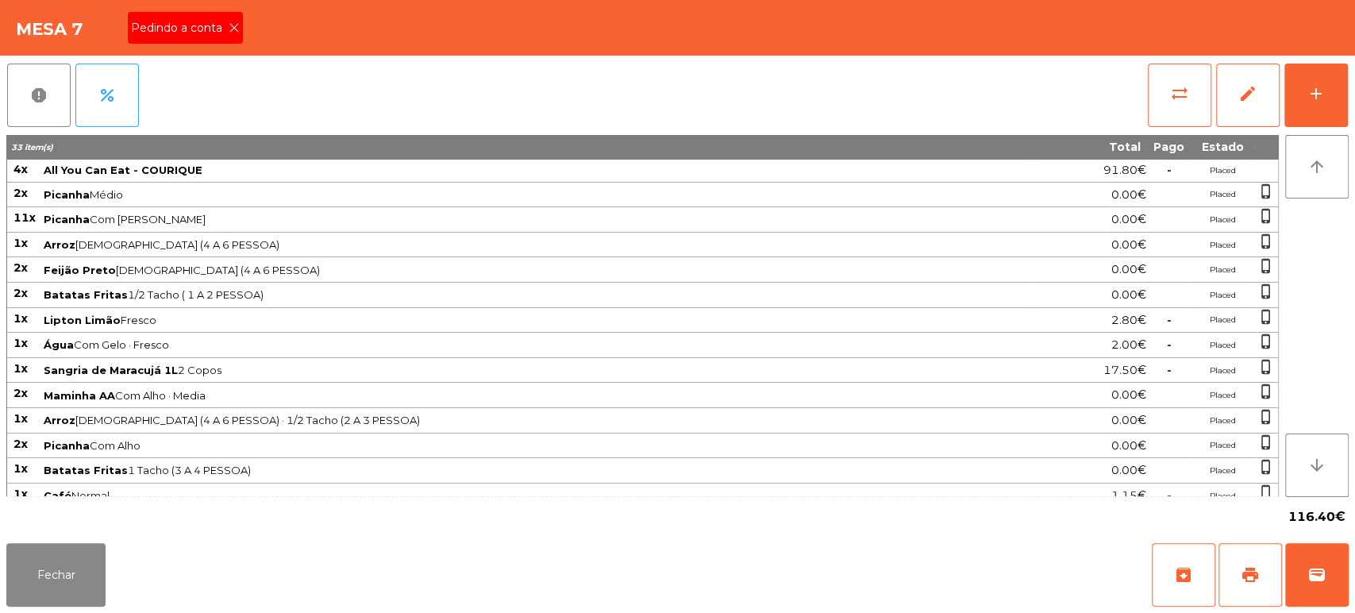
click at [198, 27] on span "Pedindo a conta" at bounding box center [180, 28] width 98 height 17
click at [1238, 568] on button "print" at bounding box center [1251, 575] width 64 height 64
click at [1327, 557] on button "wallet" at bounding box center [1317, 575] width 64 height 64
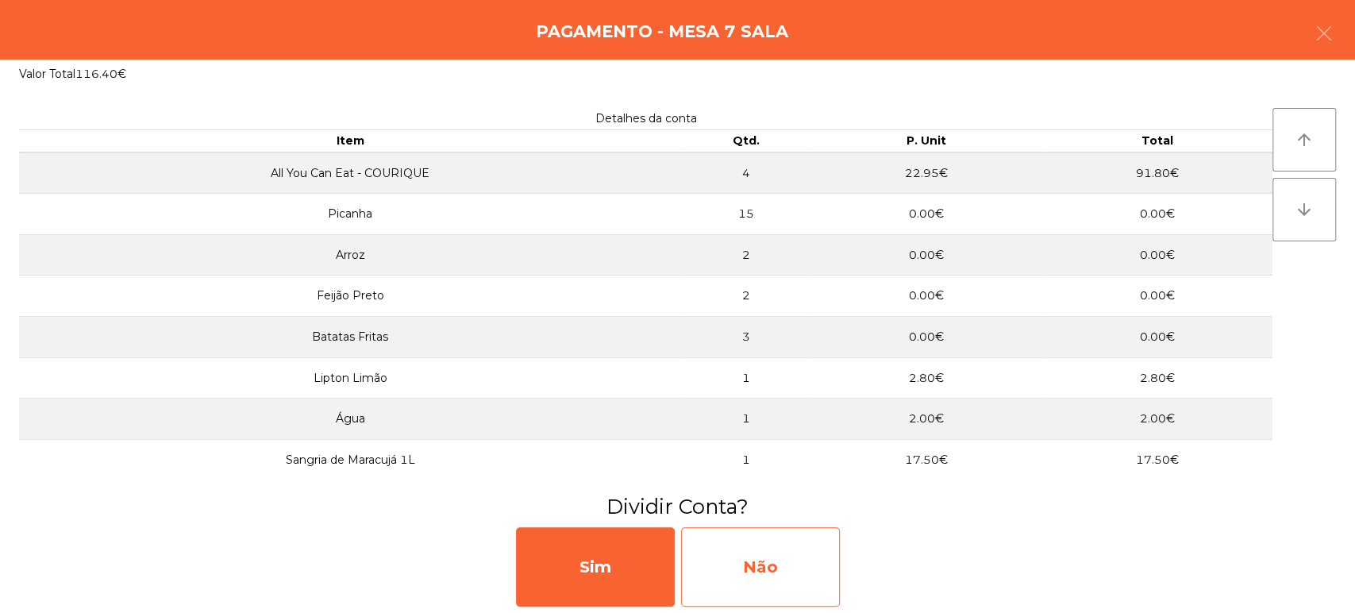
click at [780, 553] on div "Não" at bounding box center [760, 566] width 159 height 79
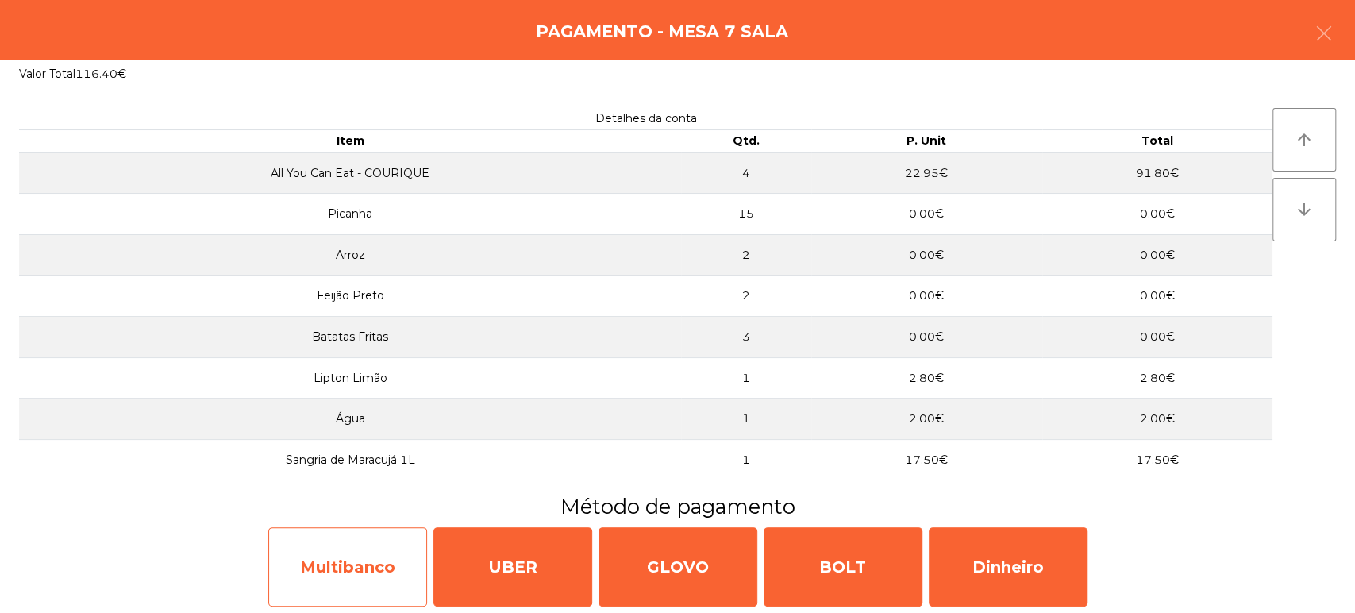
click at [366, 557] on div "Multibanco" at bounding box center [347, 566] width 159 height 79
select select "**"
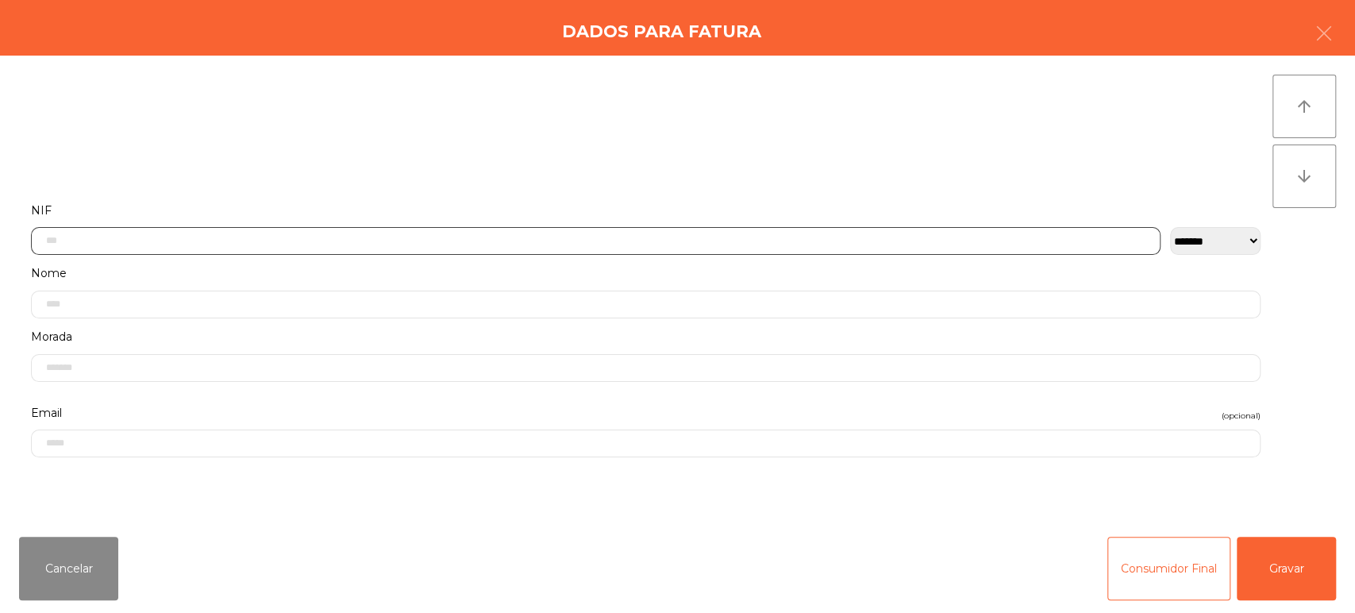
click at [375, 241] on input "text" at bounding box center [596, 241] width 1130 height 28
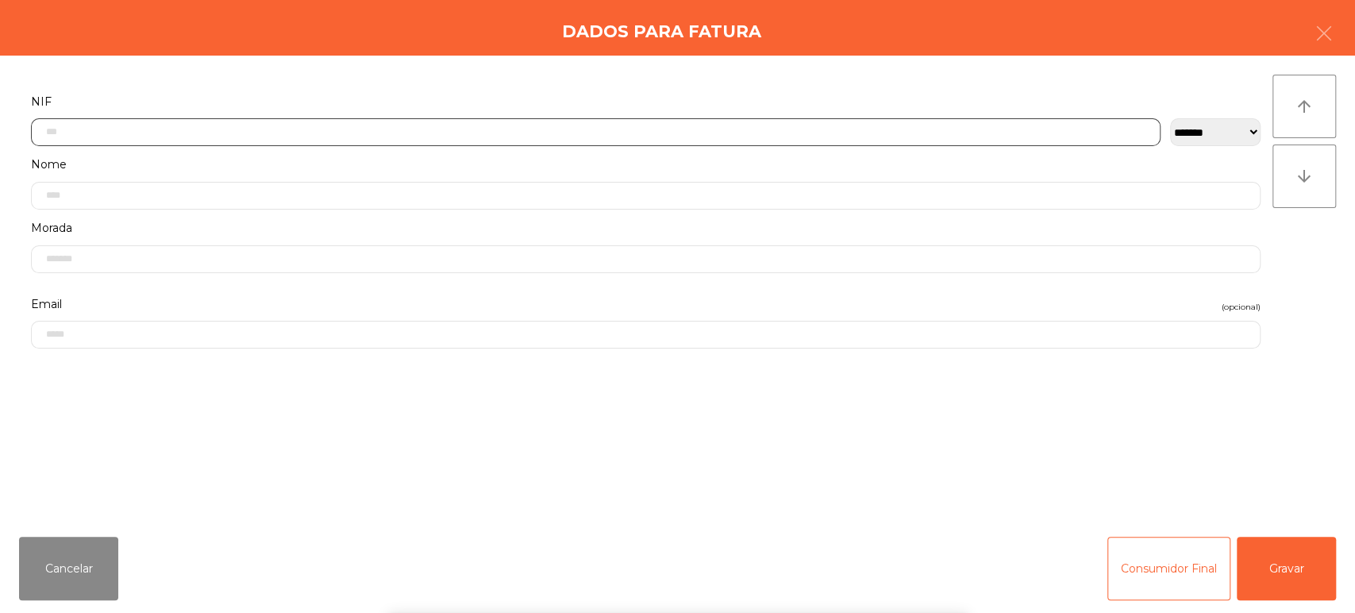
scroll to position [124, 0]
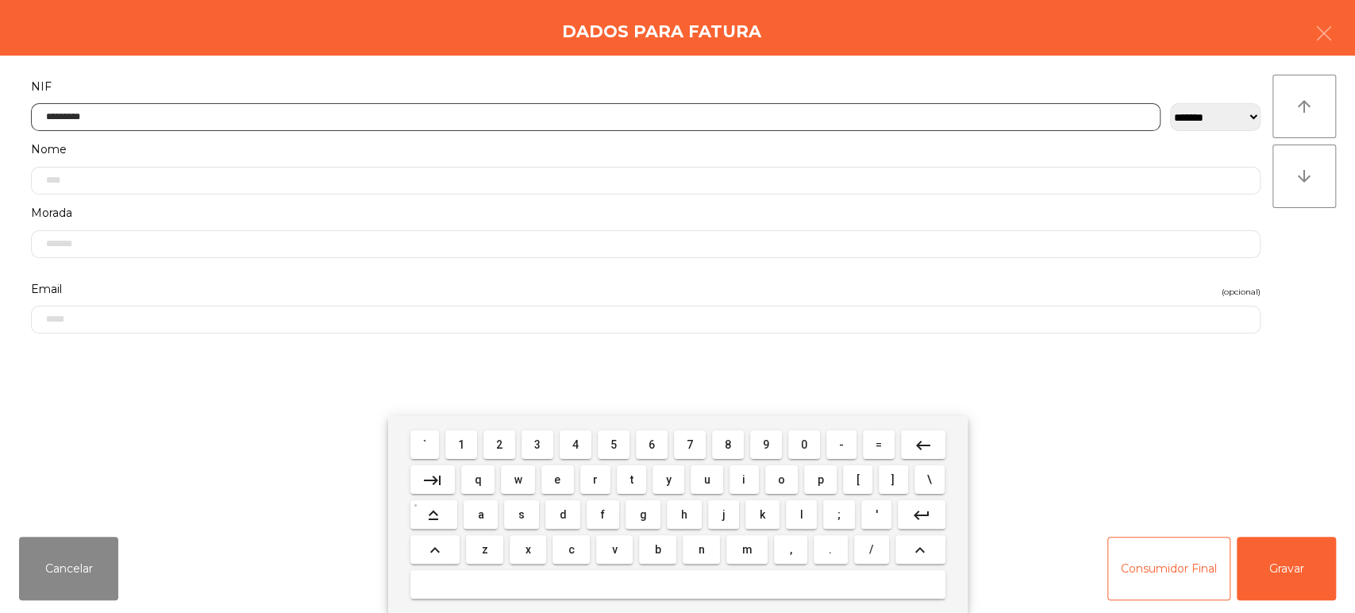
type input "*********"
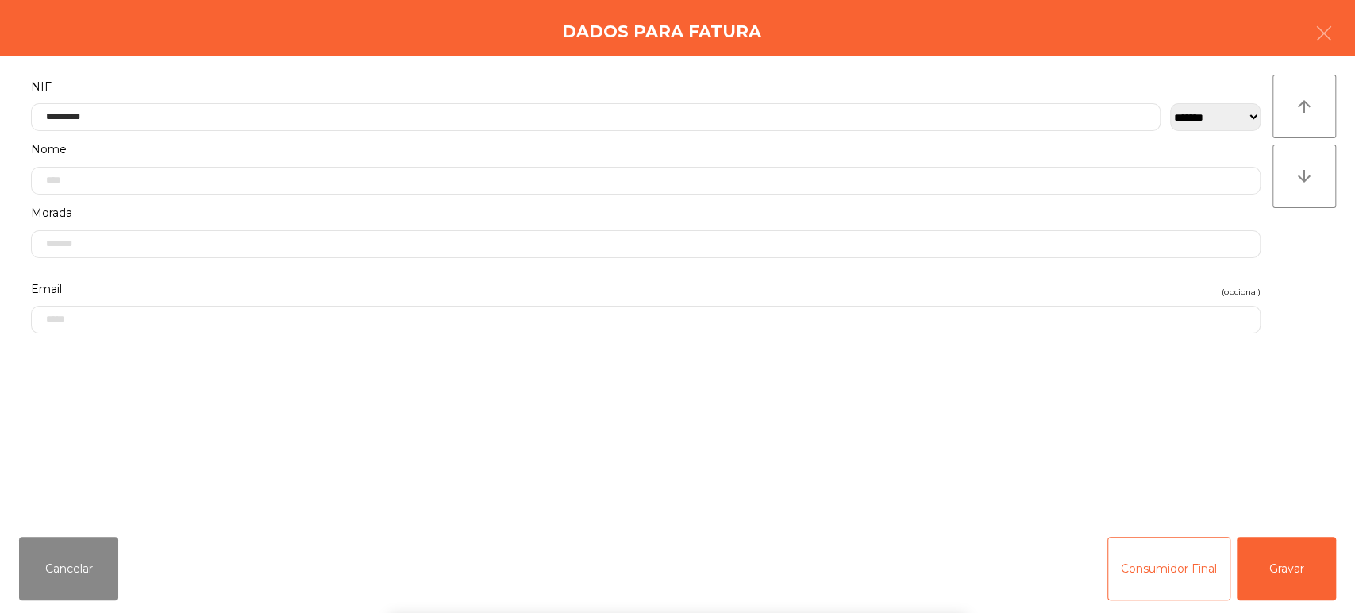
click at [1309, 230] on div "arrow_upward arrow_downward" at bounding box center [1305, 290] width 64 height 430
click at [1289, 553] on button "Gravar" at bounding box center [1286, 569] width 99 height 64
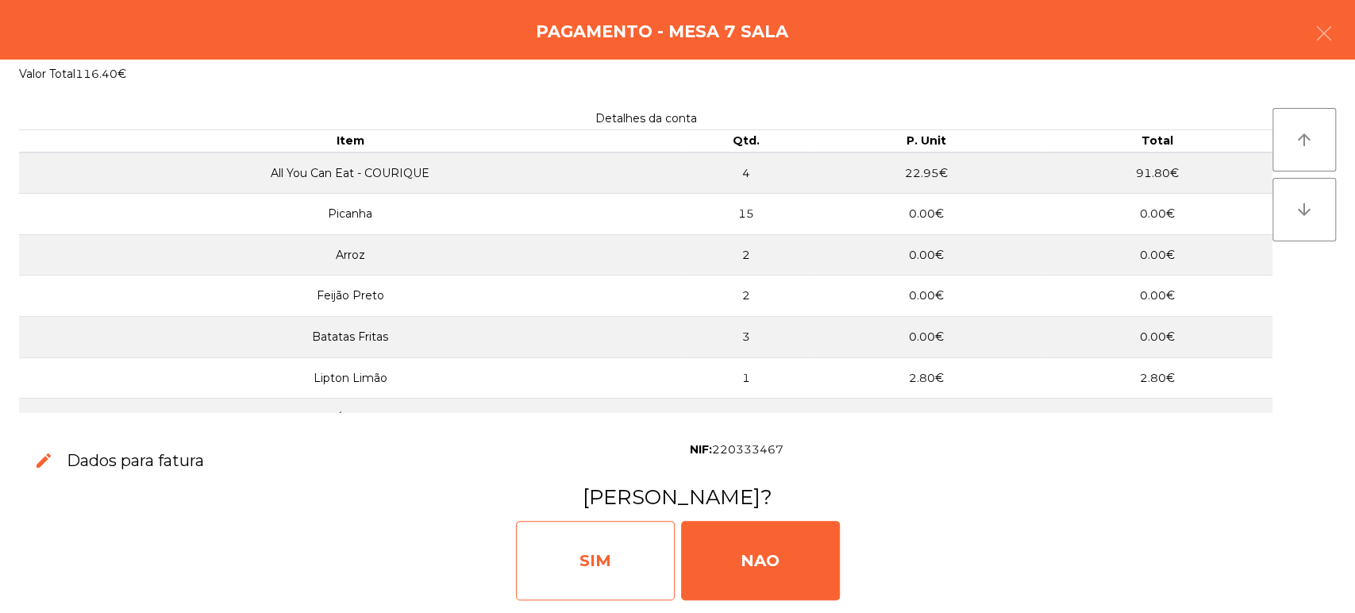
click at [648, 550] on div "SIM" at bounding box center [595, 560] width 159 height 79
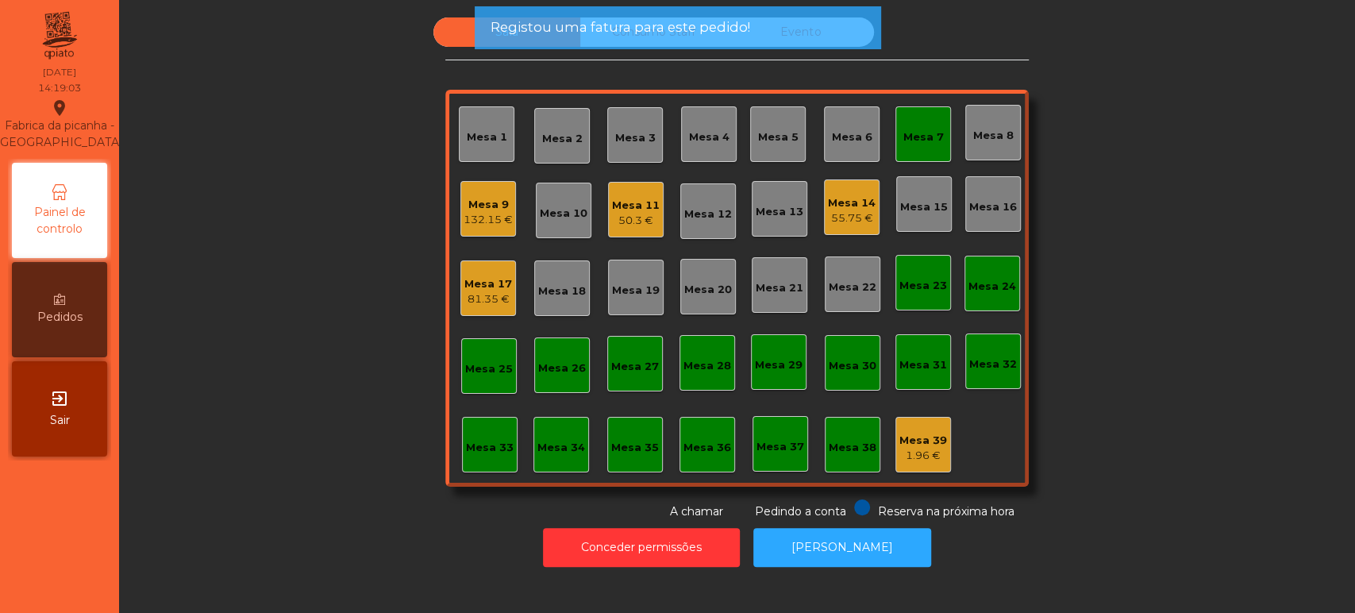
click at [896, 146] on div "Mesa 7" at bounding box center [924, 134] width 56 height 56
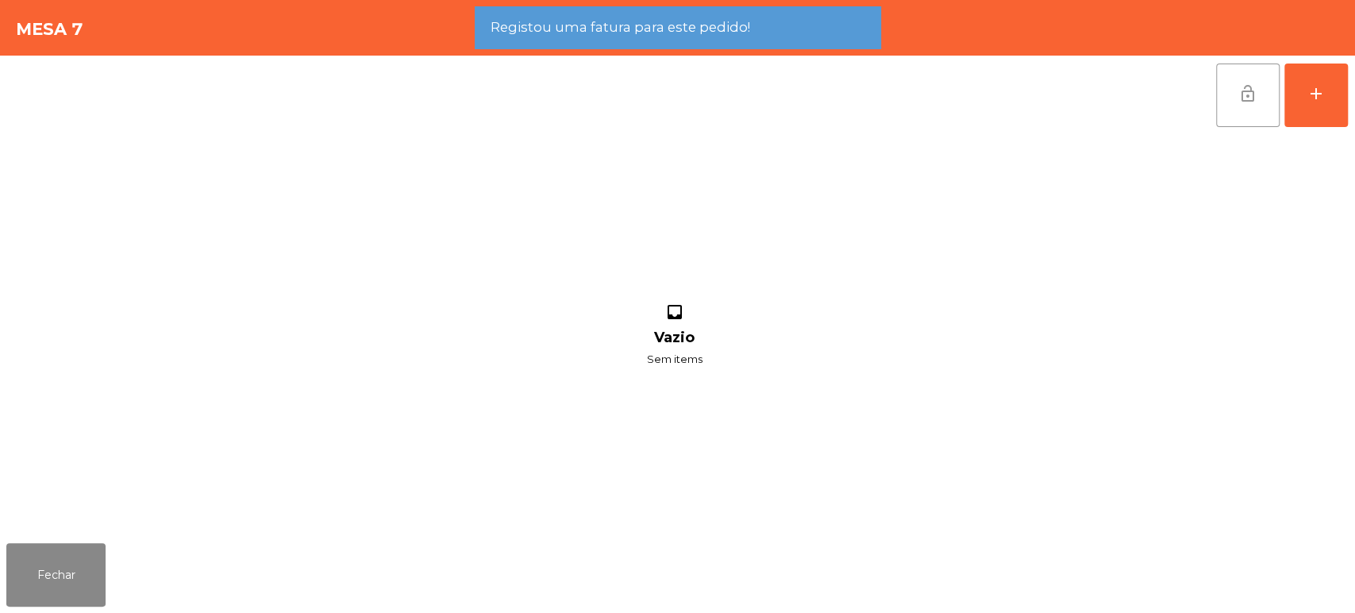
click at [1265, 102] on button "lock_open" at bounding box center [1248, 96] width 64 height 64
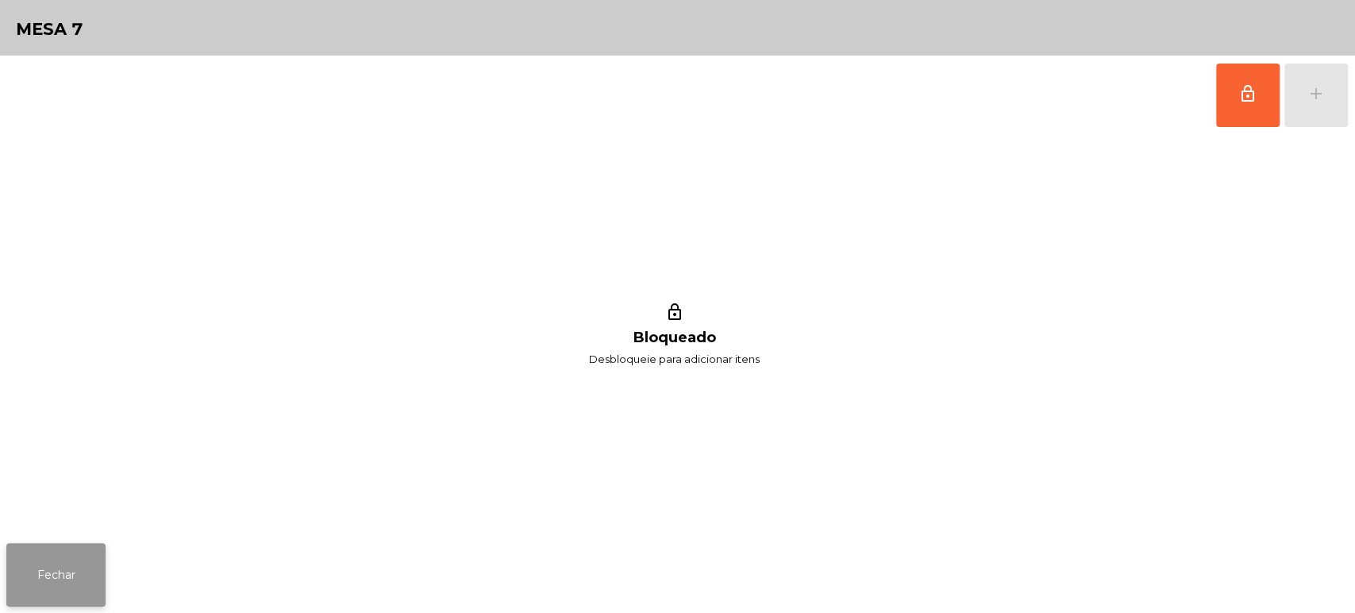
click at [49, 568] on button "Fechar" at bounding box center [55, 575] width 99 height 64
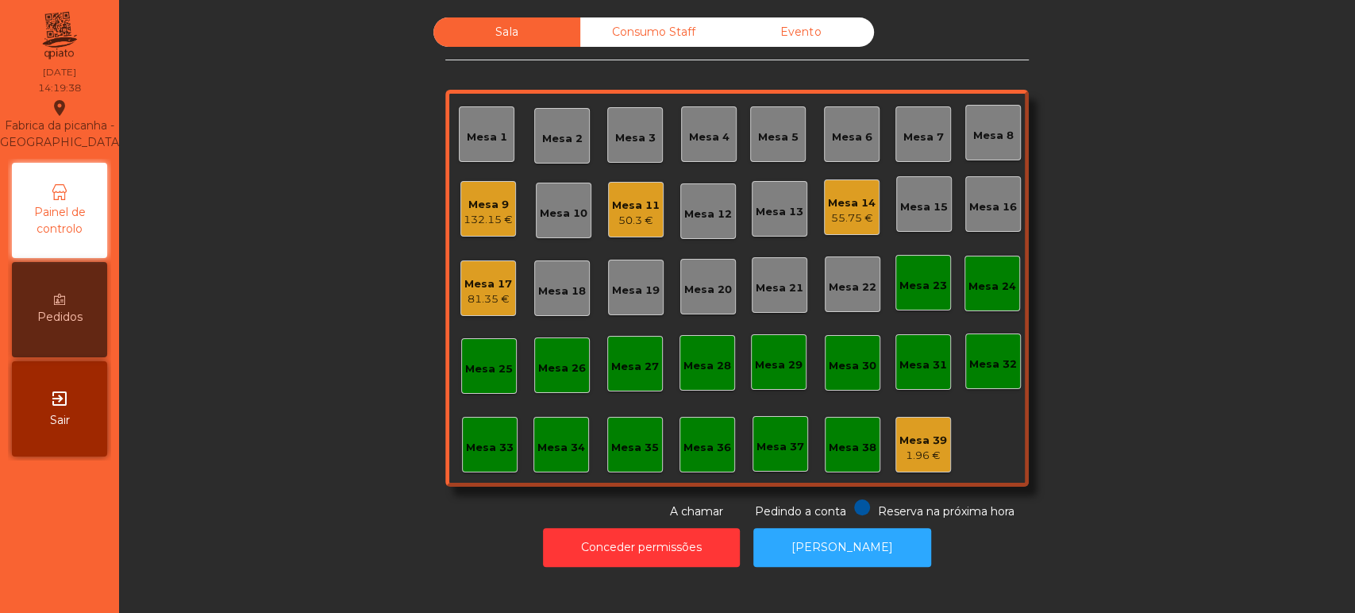
click at [580, 140] on div "Mesa 2" at bounding box center [562, 136] width 56 height 56
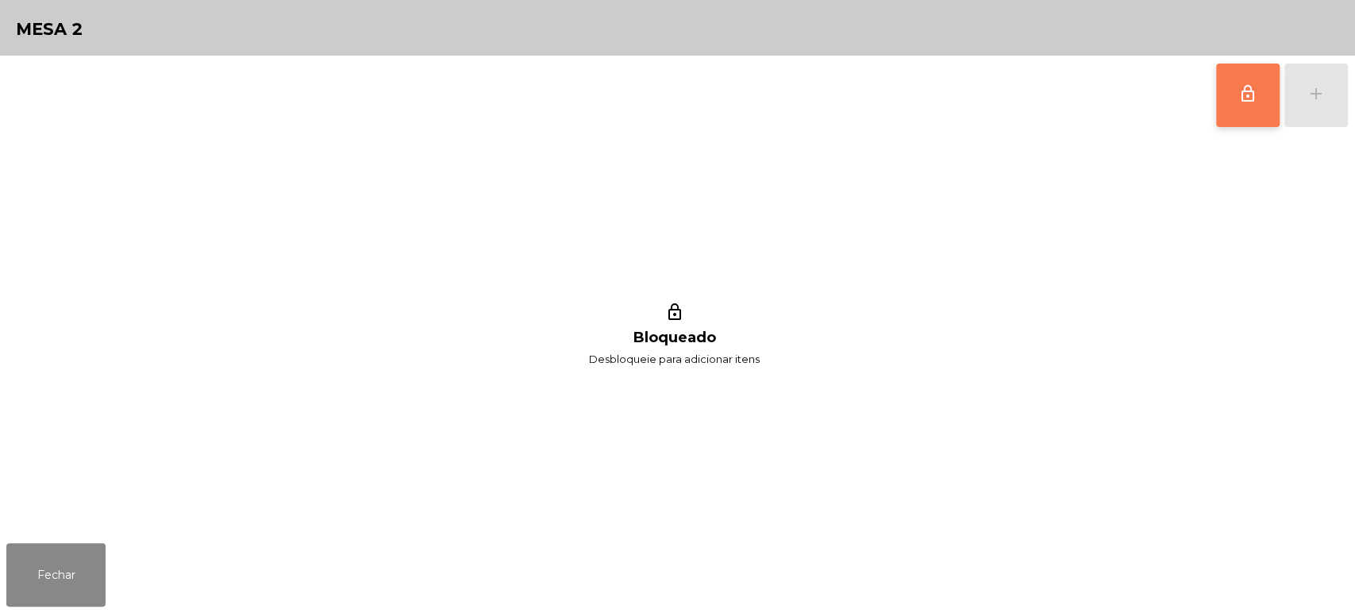
click at [1248, 97] on span "lock_outline" at bounding box center [1247, 93] width 19 height 19
click at [1323, 108] on div "lock_outline add" at bounding box center [1281, 95] width 133 height 79
click at [1347, 110] on div "lock_outline add" at bounding box center [1281, 95] width 133 height 79
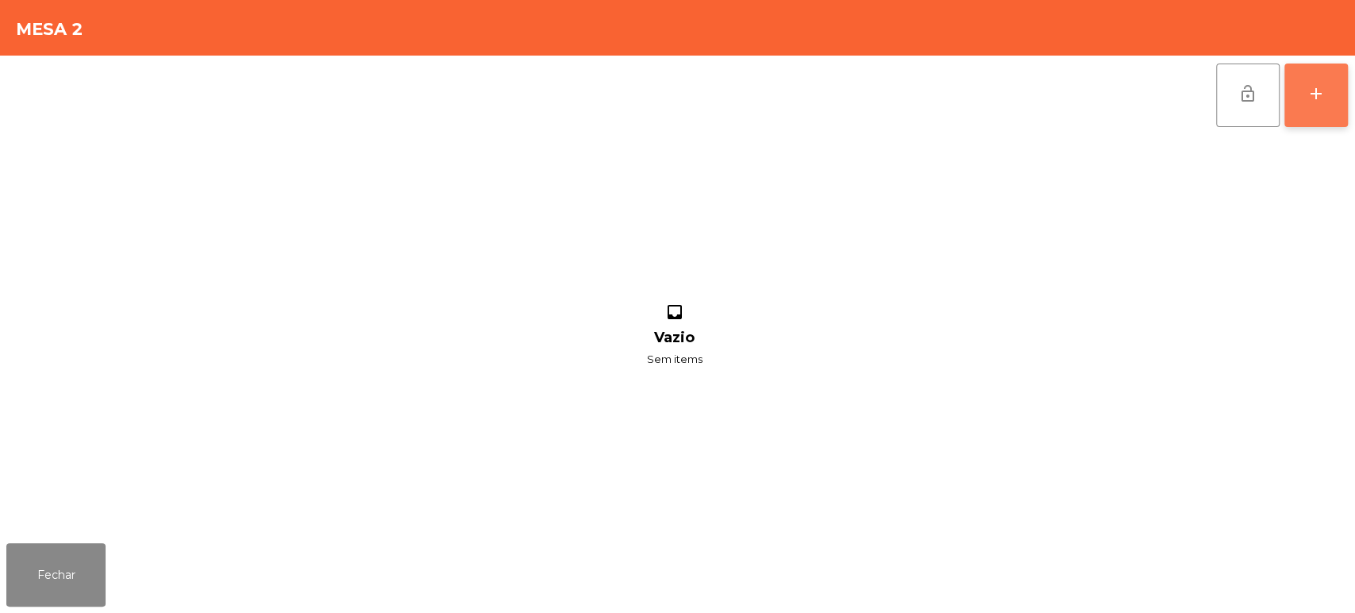
click at [1316, 94] on div "add" at bounding box center [1316, 93] width 19 height 19
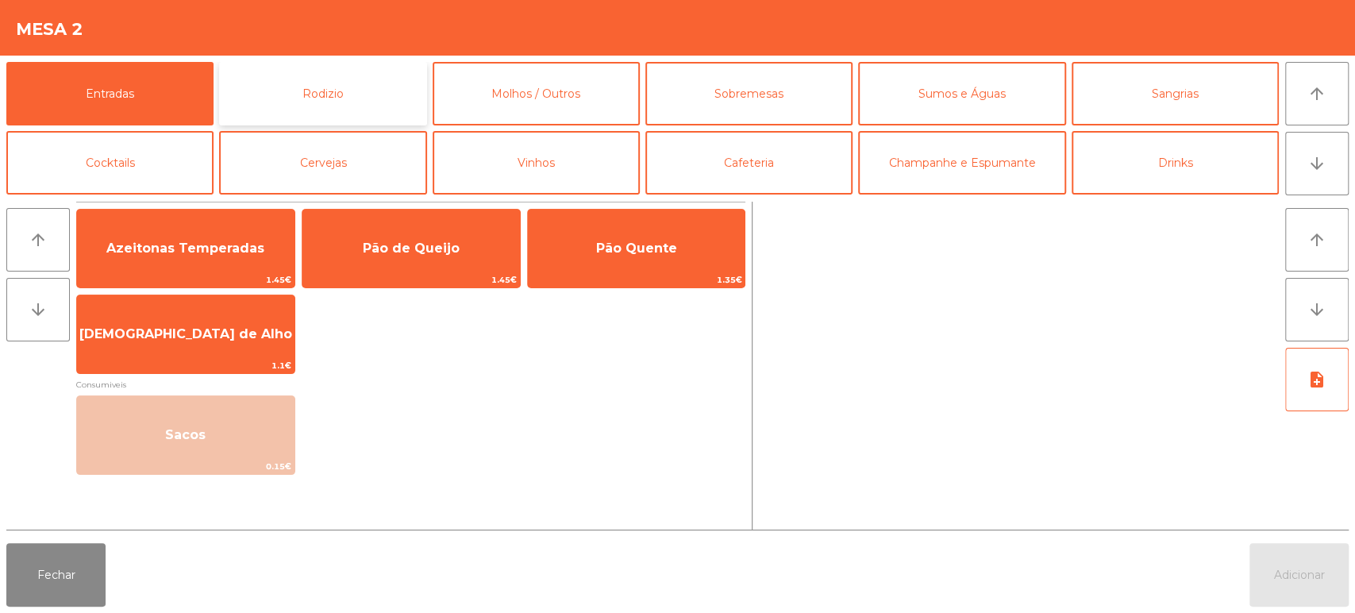
click at [360, 81] on button "Rodizio" at bounding box center [322, 94] width 207 height 64
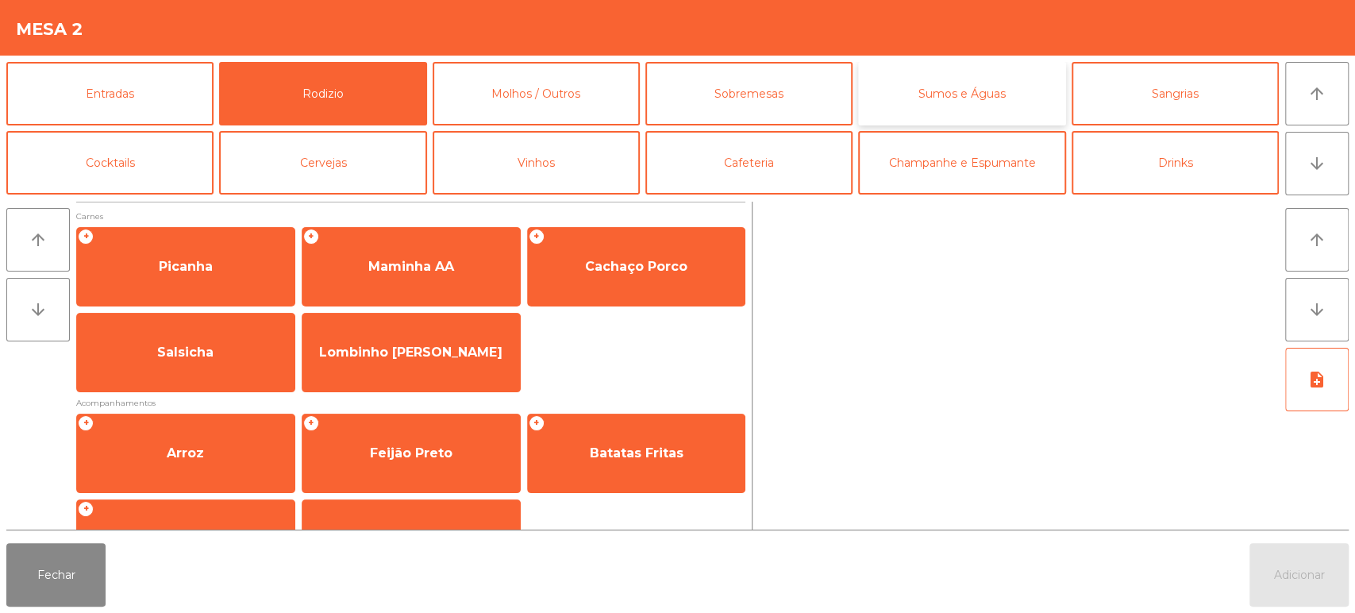
click at [954, 94] on button "Sumos e Águas" at bounding box center [961, 94] width 207 height 64
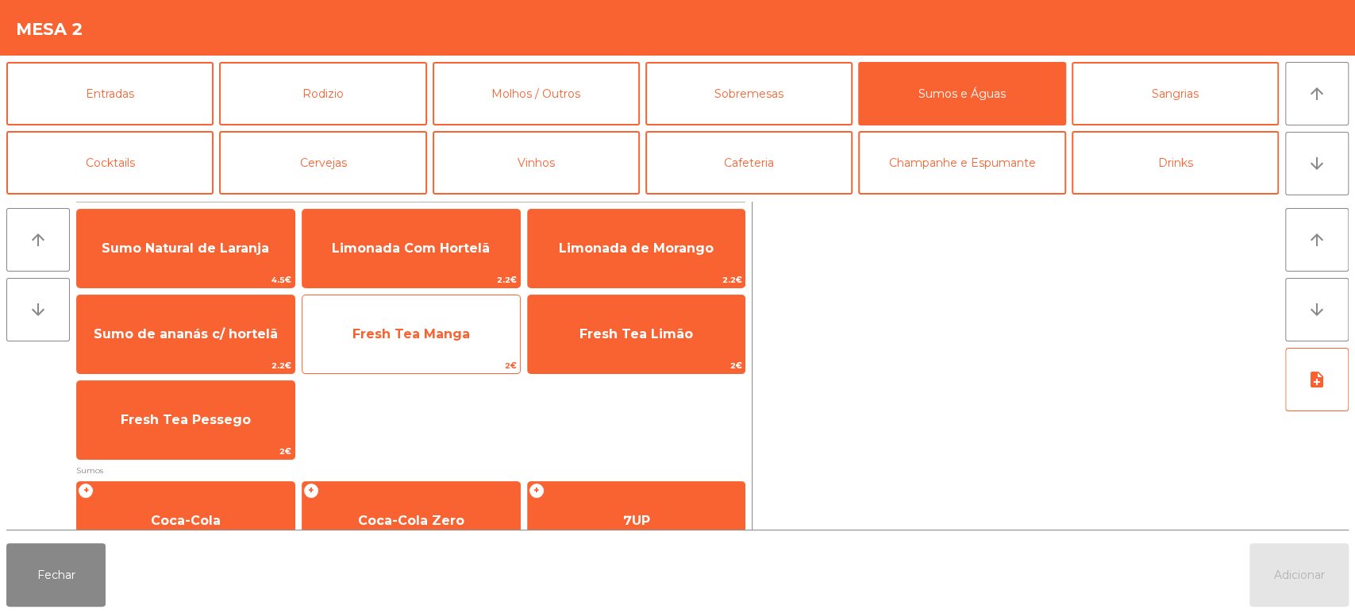
click at [374, 348] on span "Fresh Tea Manga" at bounding box center [411, 334] width 218 height 43
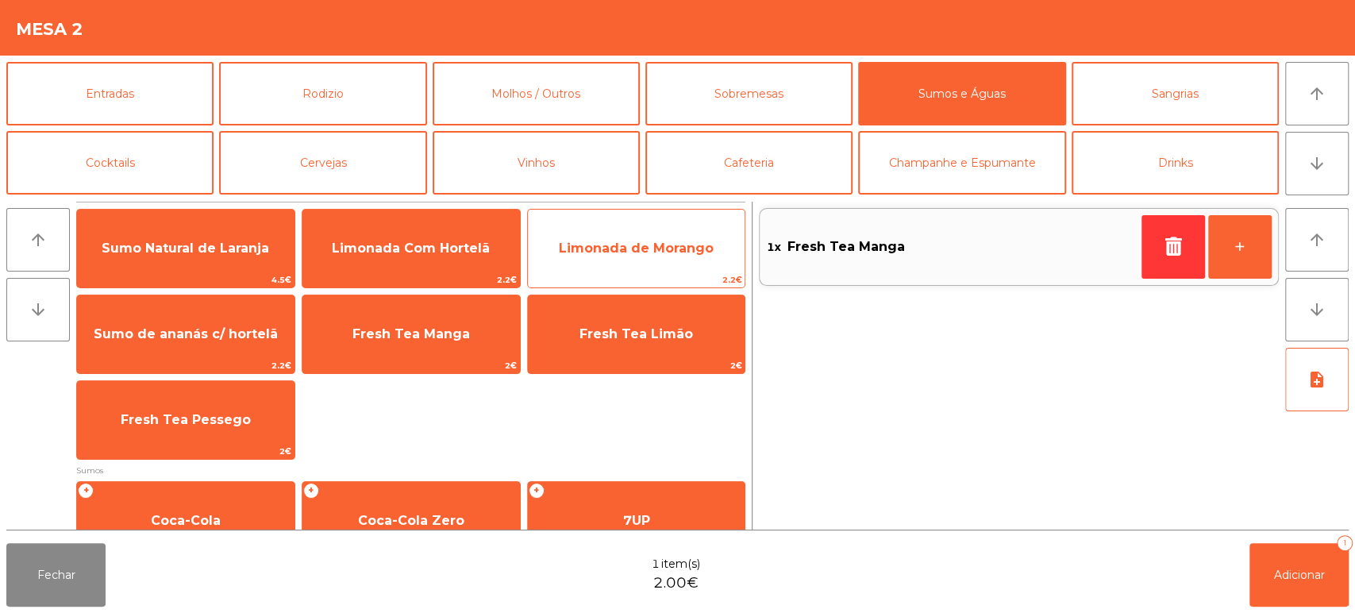
click at [610, 248] on span "Limonada de Morango" at bounding box center [636, 248] width 155 height 15
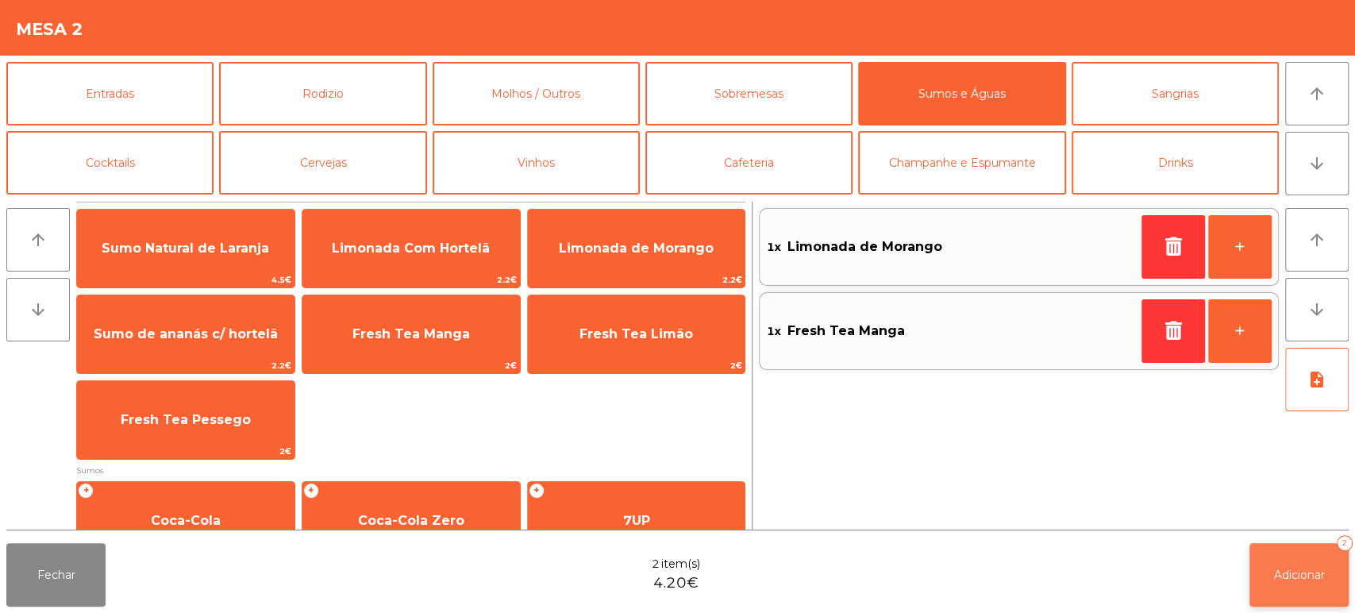
click at [1319, 564] on button "Adicionar 2" at bounding box center [1299, 575] width 99 height 64
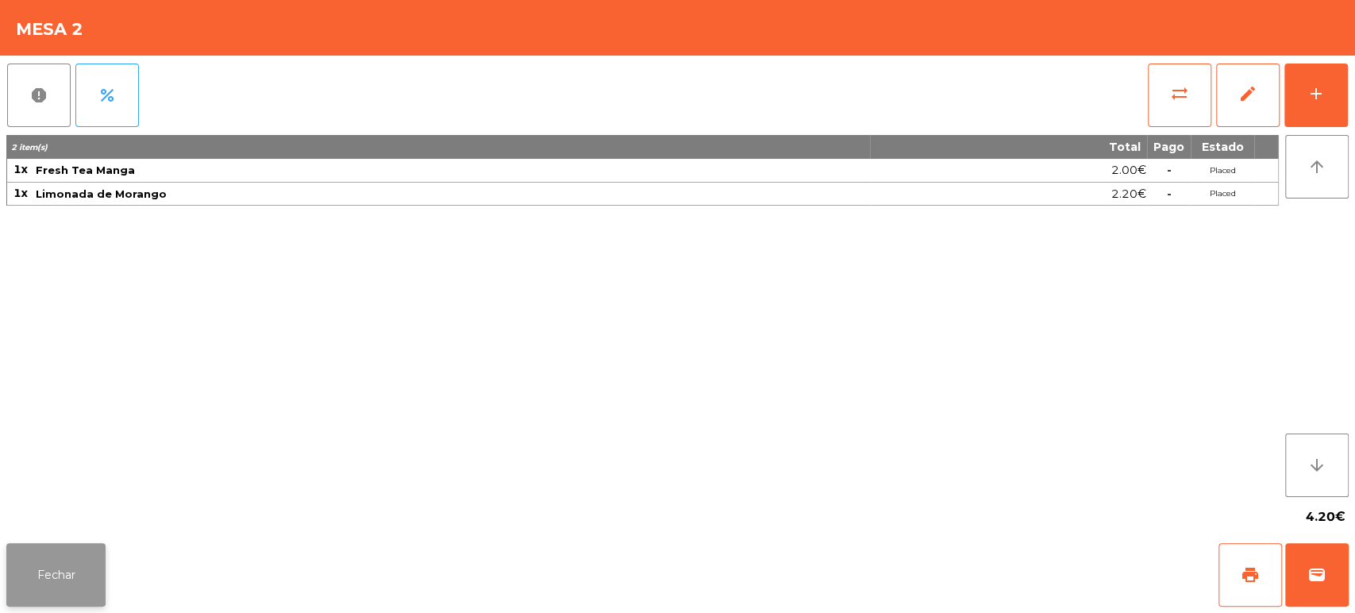
click at [83, 568] on button "Fechar" at bounding box center [55, 575] width 99 height 64
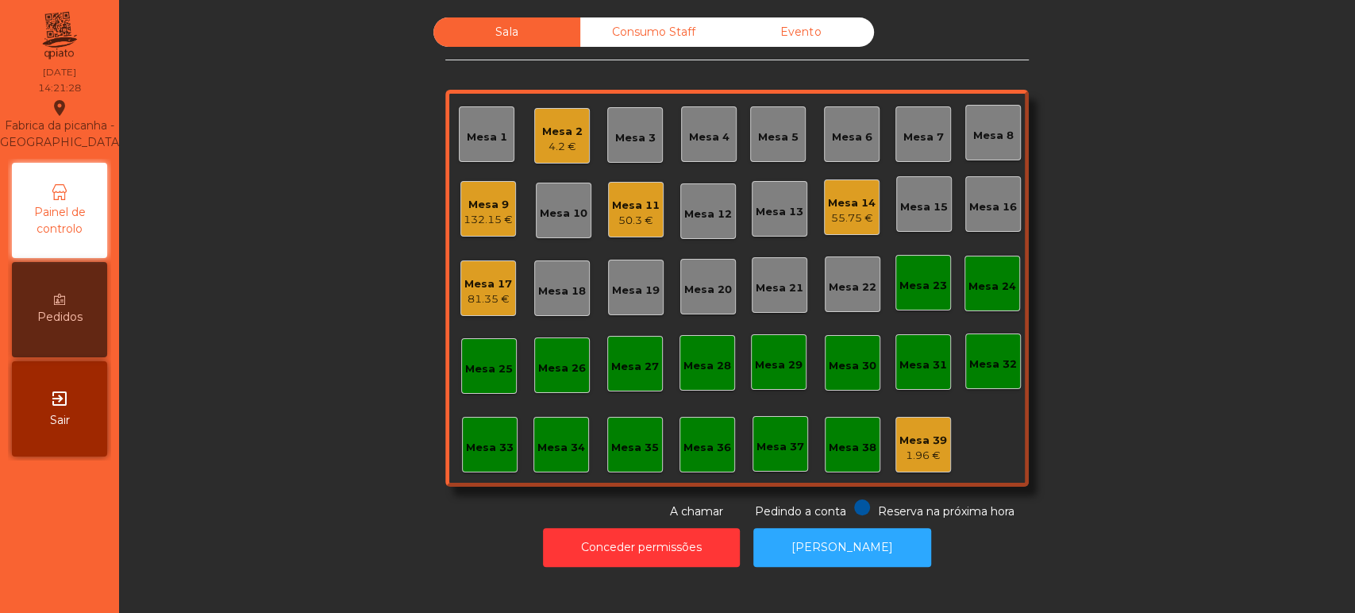
click at [549, 140] on div "4.2 €" at bounding box center [562, 147] width 40 height 16
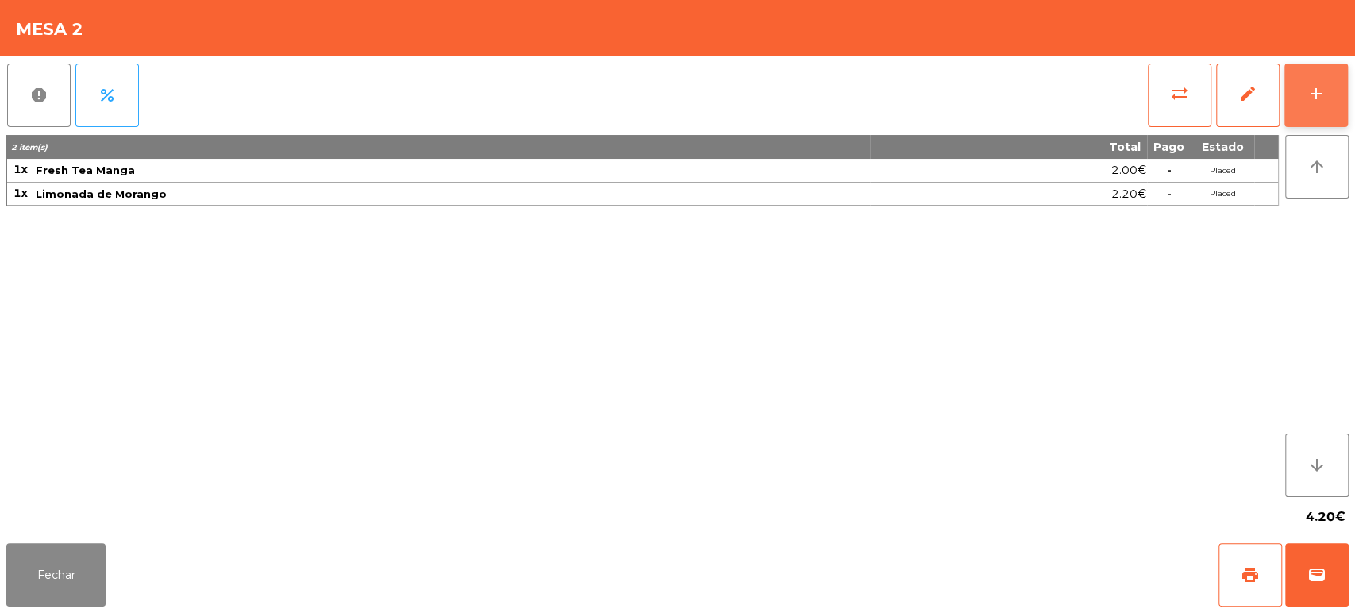
click at [1307, 87] on div "add" at bounding box center [1316, 93] width 19 height 19
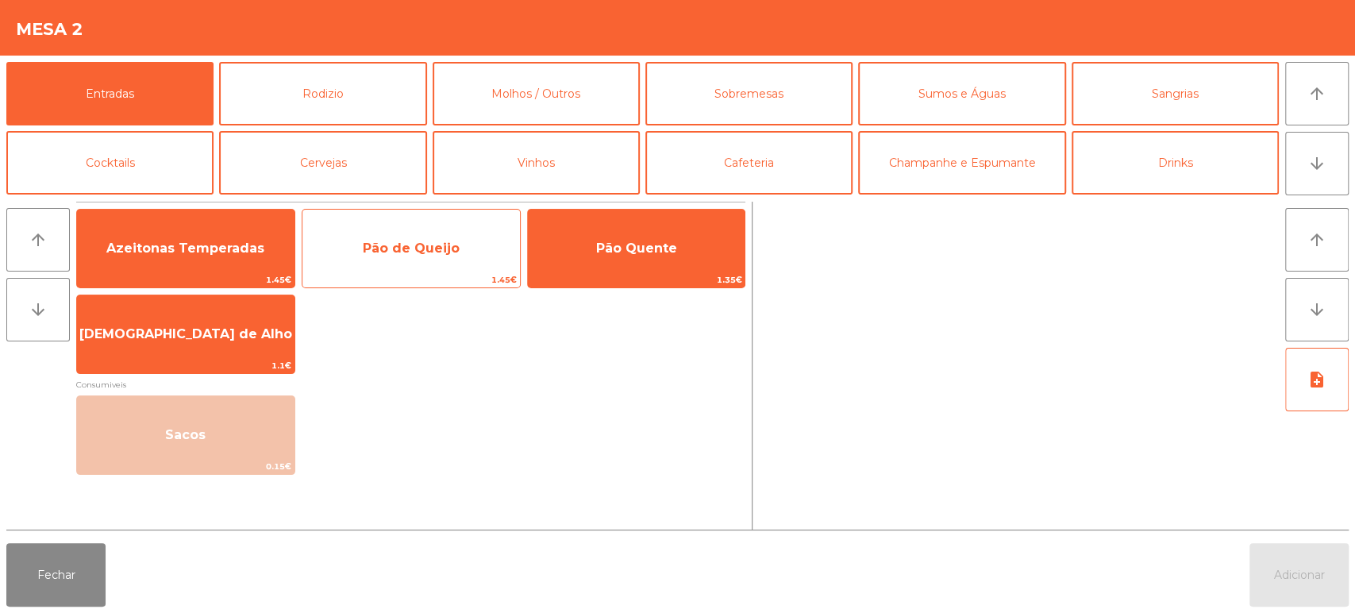
click at [379, 255] on span "Pão de Queijo" at bounding box center [411, 248] width 97 height 15
click at [375, 263] on span "Pão de Queijo" at bounding box center [411, 248] width 218 height 43
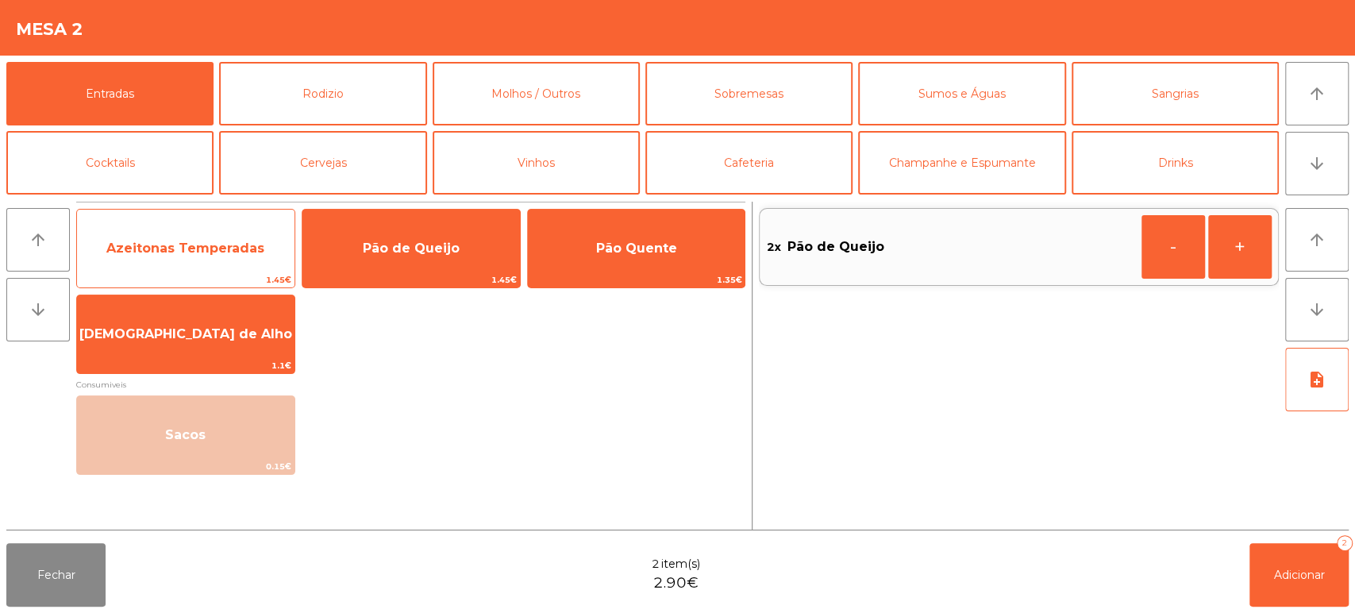
click at [213, 238] on span "Azeitonas Temperadas" at bounding box center [186, 248] width 218 height 43
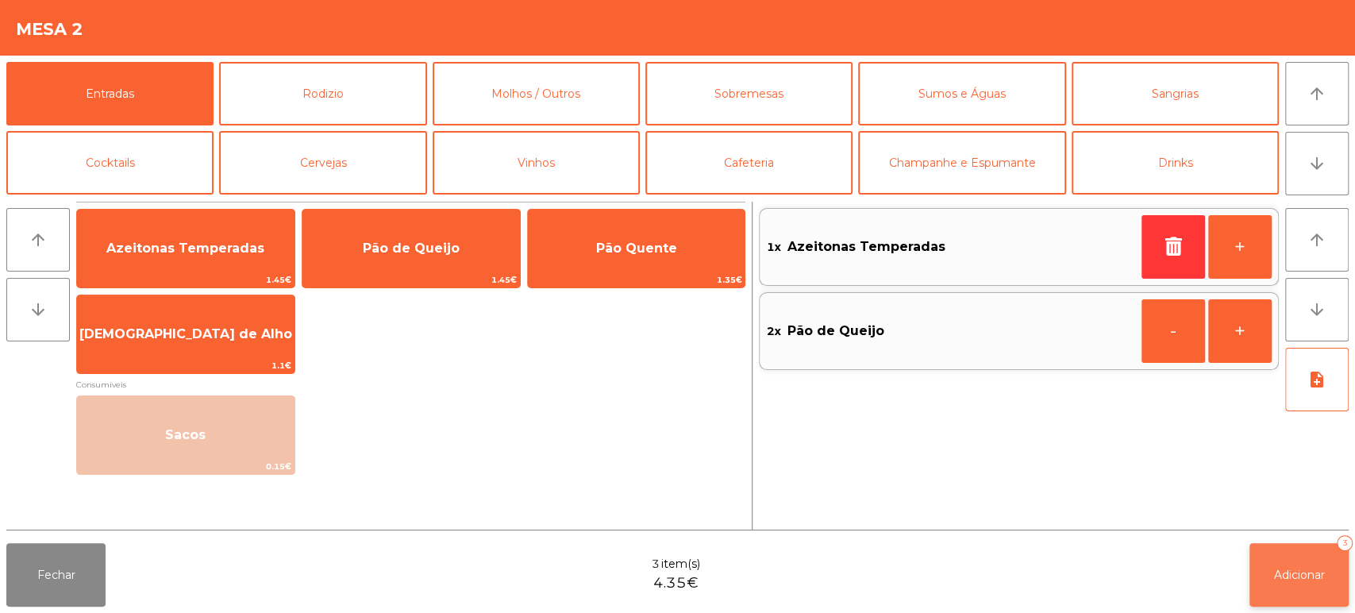
click at [1292, 560] on button "Adicionar 3" at bounding box center [1299, 575] width 99 height 64
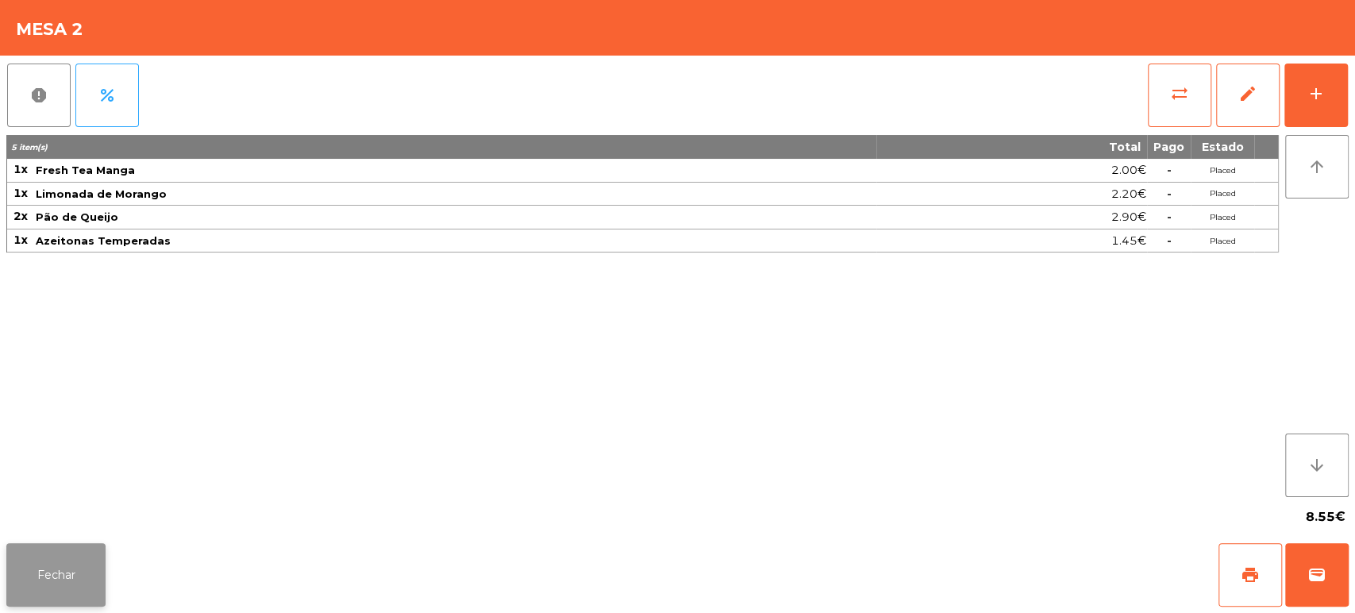
click at [98, 549] on button "Fechar" at bounding box center [55, 575] width 99 height 64
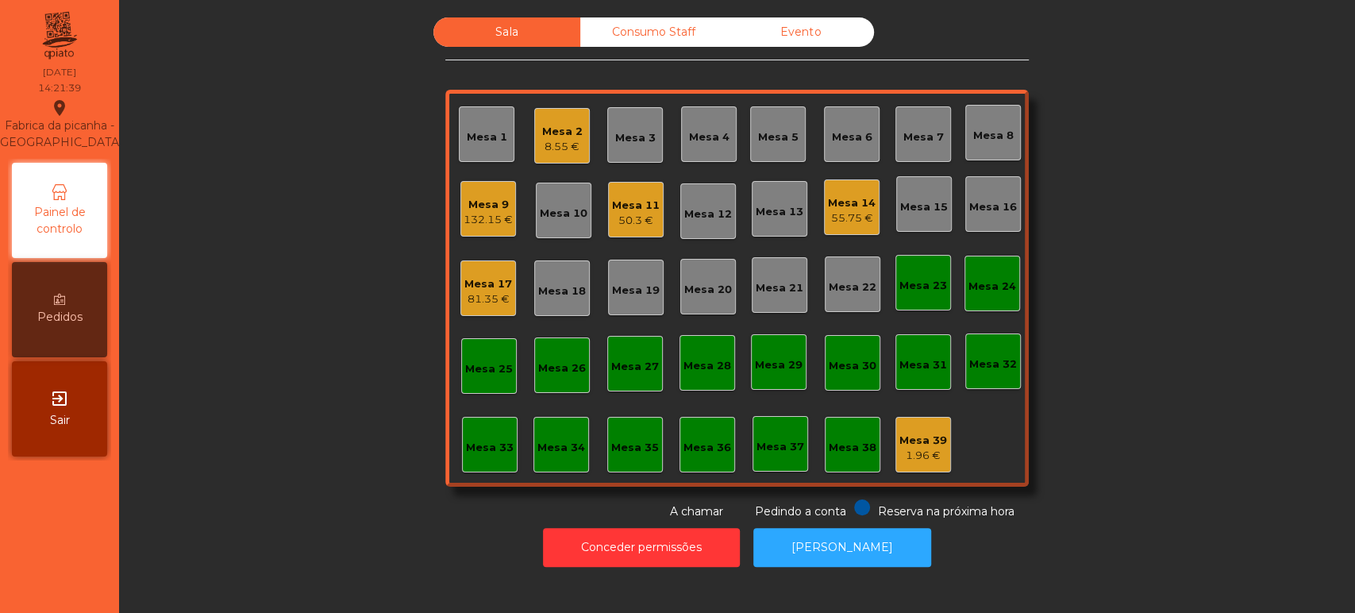
click at [394, 240] on div "Sala Consumo Staff Evento Mesa 1 Mesa 2 8.55 € Mesa 3 Mesa 4 Mesa 5 Mesa 6 Mesa…" at bounding box center [737, 268] width 1193 height 503
click at [191, 108] on div "Sala Consumo Staff Evento Mesa 1 Mesa 2 8.55 € Mesa 3 Mesa 4 Mesa 5 Mesa 6 Mesa…" at bounding box center [737, 268] width 1193 height 503
click at [545, 373] on div "Mesa 26" at bounding box center [562, 368] width 48 height 16
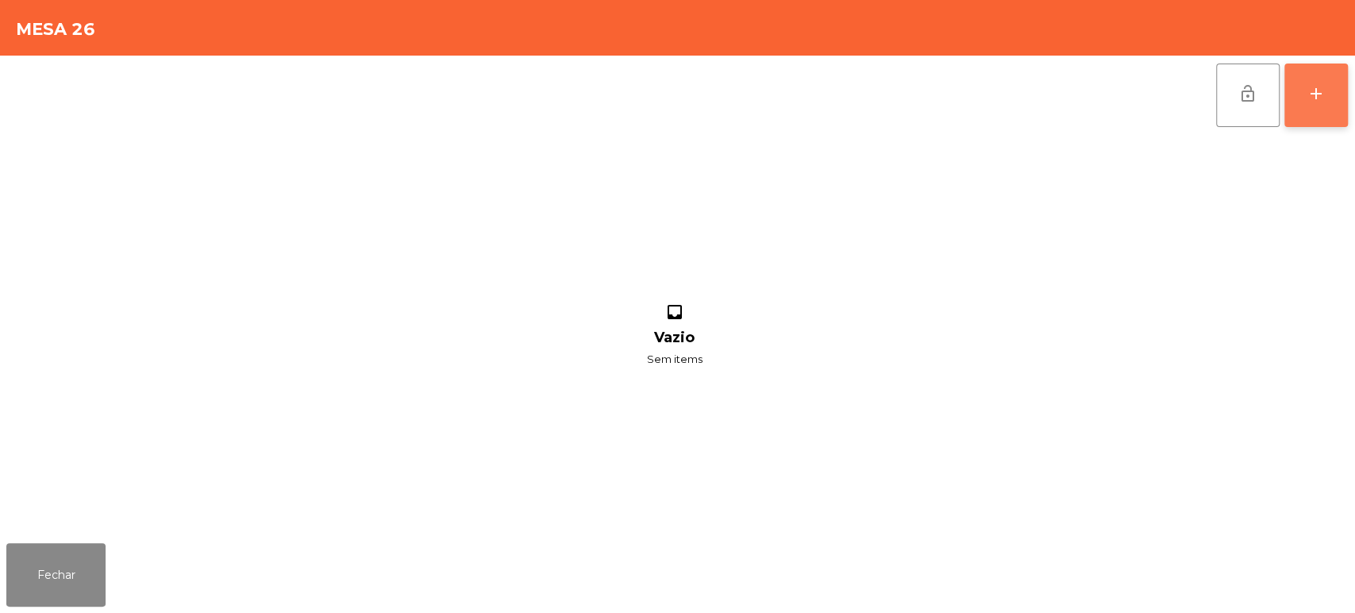
click at [1346, 105] on button "add" at bounding box center [1317, 96] width 64 height 64
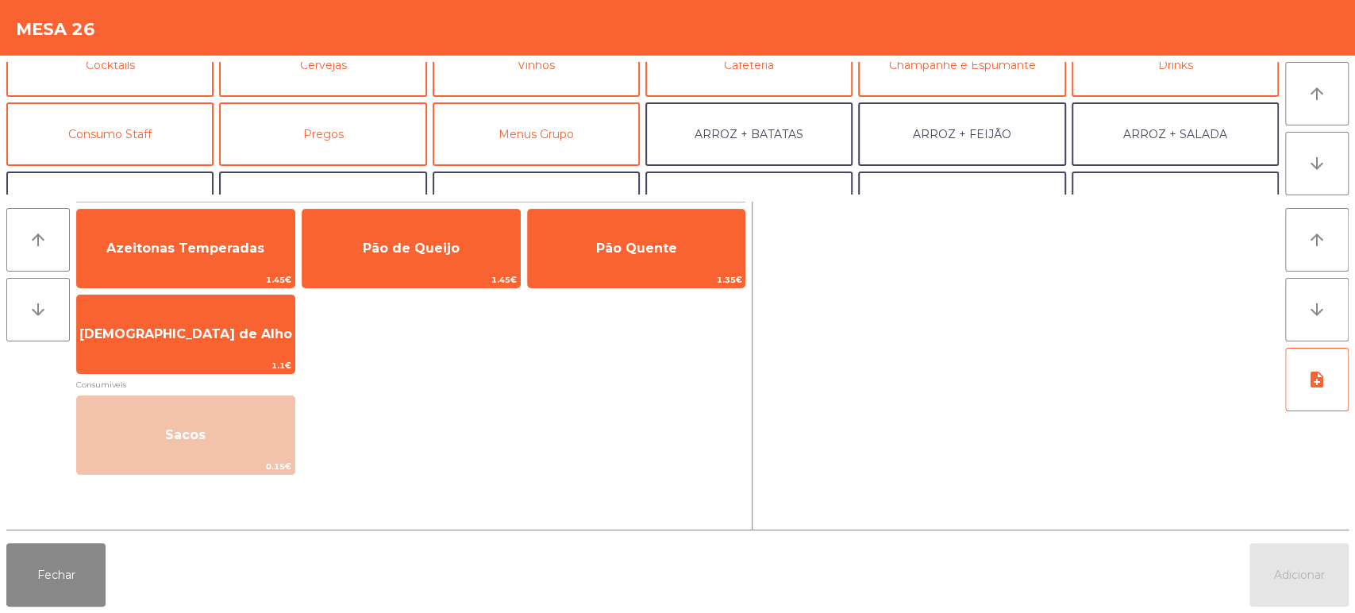
scroll to position [101, 0]
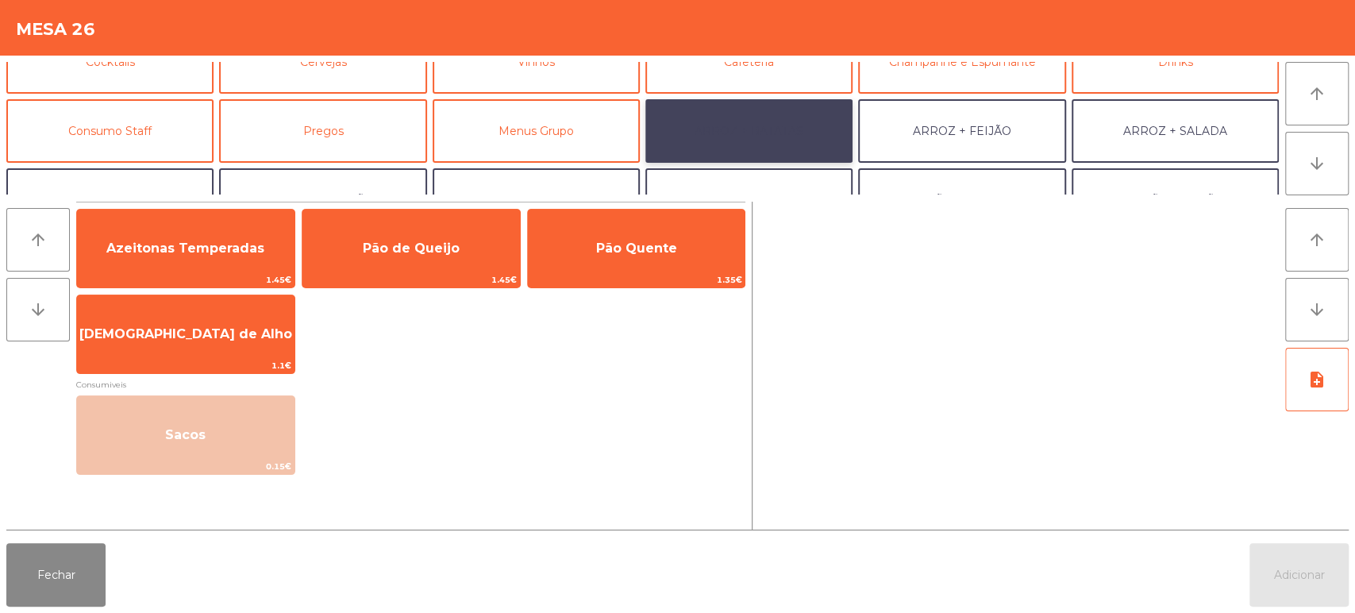
click at [787, 128] on button "ARROZ + BATATAS" at bounding box center [748, 131] width 207 height 64
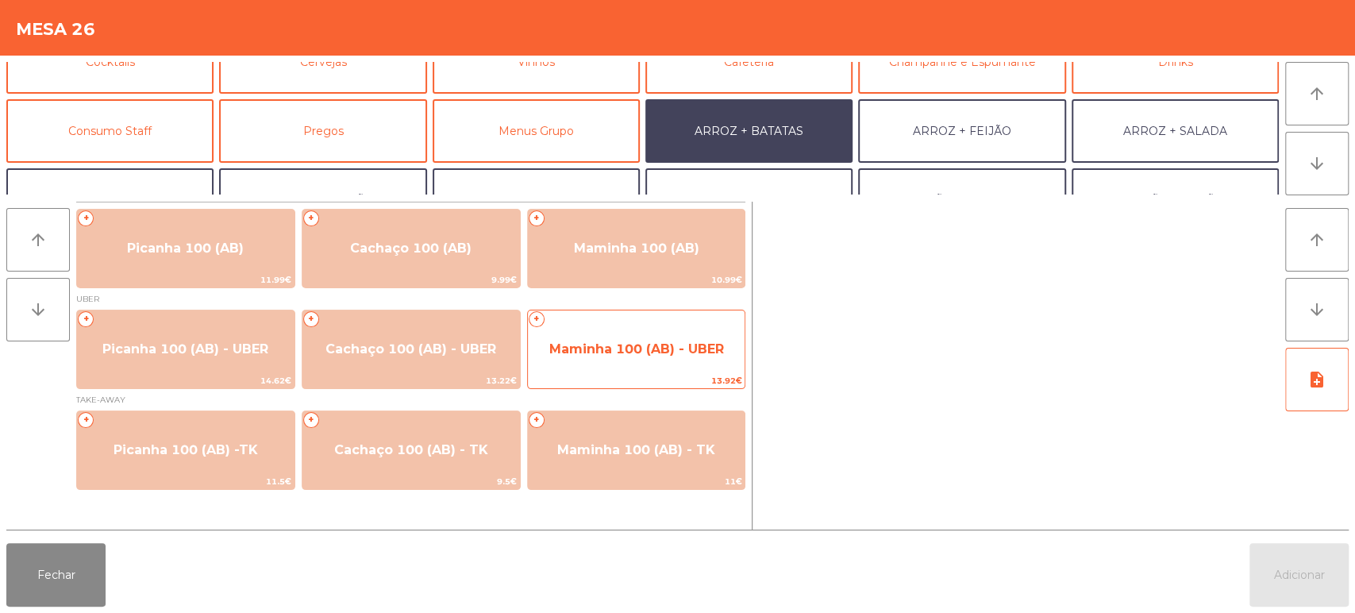
click at [645, 368] on span "Maminha 100 (AB) - UBER" at bounding box center [637, 349] width 218 height 43
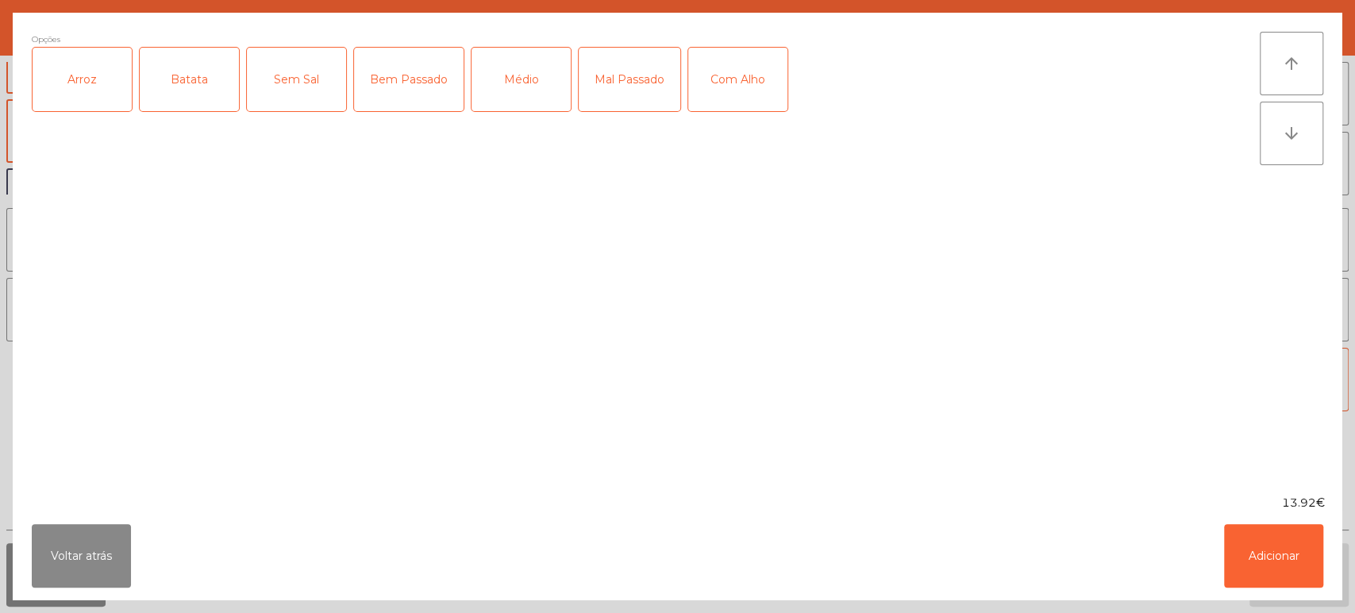
click at [100, 101] on div "Arroz" at bounding box center [82, 80] width 99 height 64
click at [184, 79] on div "Batata" at bounding box center [189, 80] width 99 height 64
click at [519, 83] on div "Médio" at bounding box center [521, 80] width 99 height 64
click at [750, 98] on div "Com Alho" at bounding box center [737, 80] width 99 height 64
click at [1281, 573] on button "Adicionar" at bounding box center [1273, 556] width 99 height 64
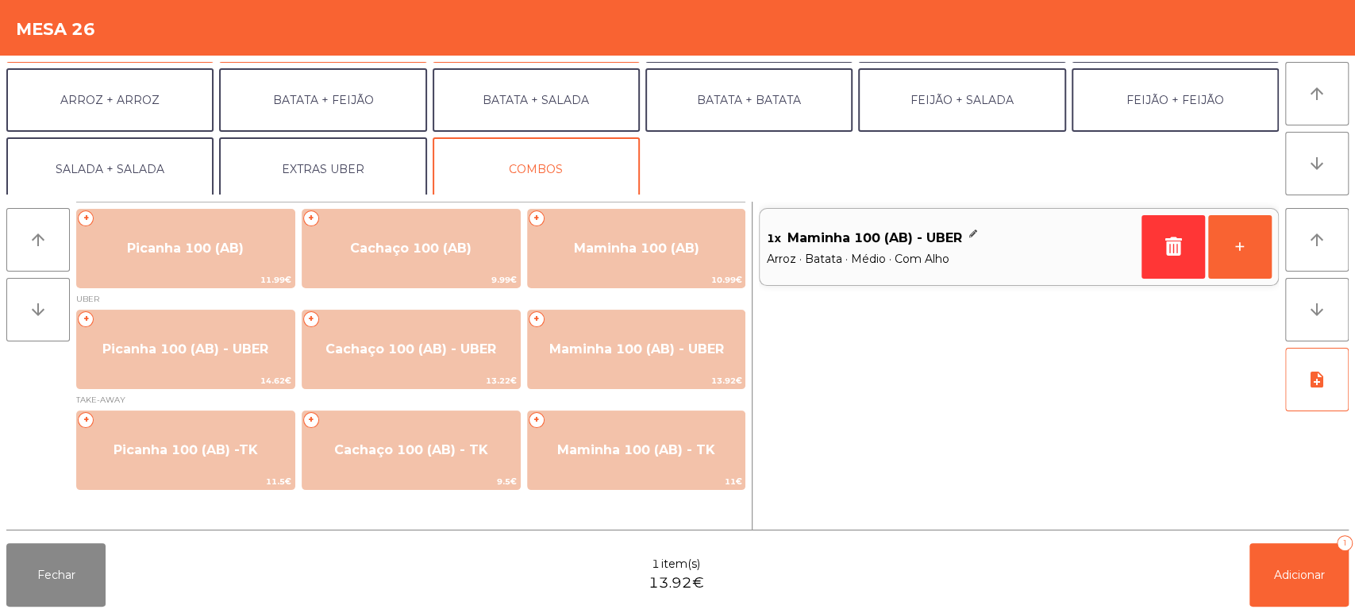
scroll to position [206, 0]
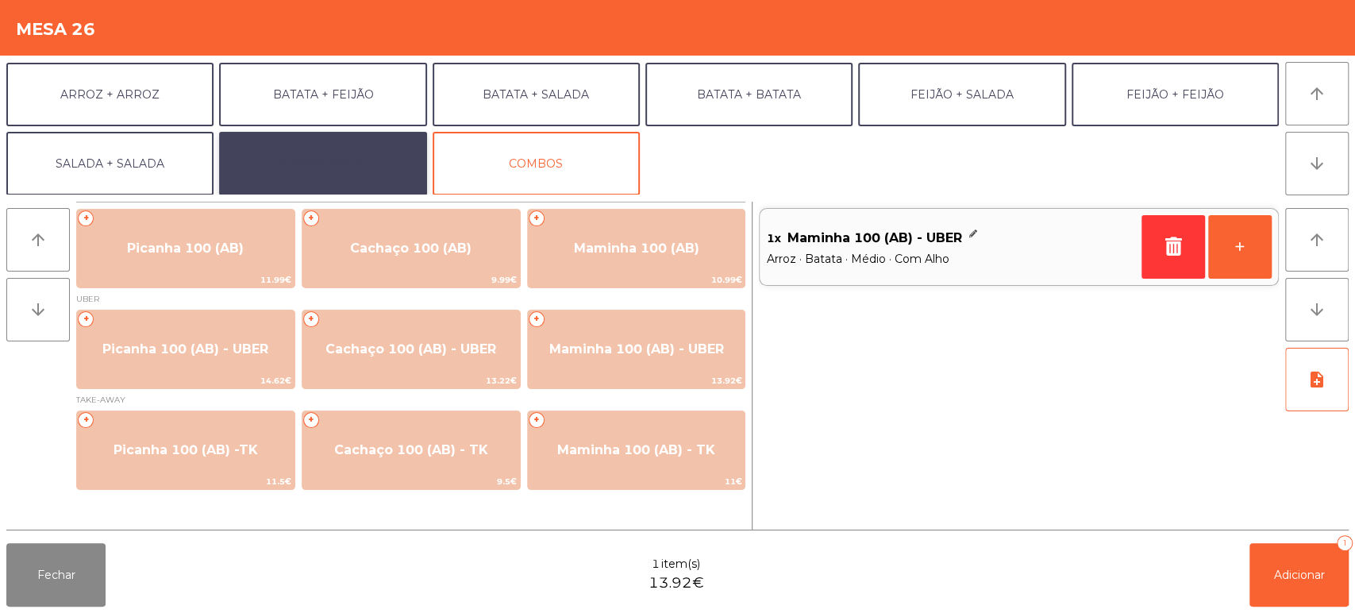
click at [351, 158] on button "EXTRAS UBER" at bounding box center [322, 164] width 207 height 64
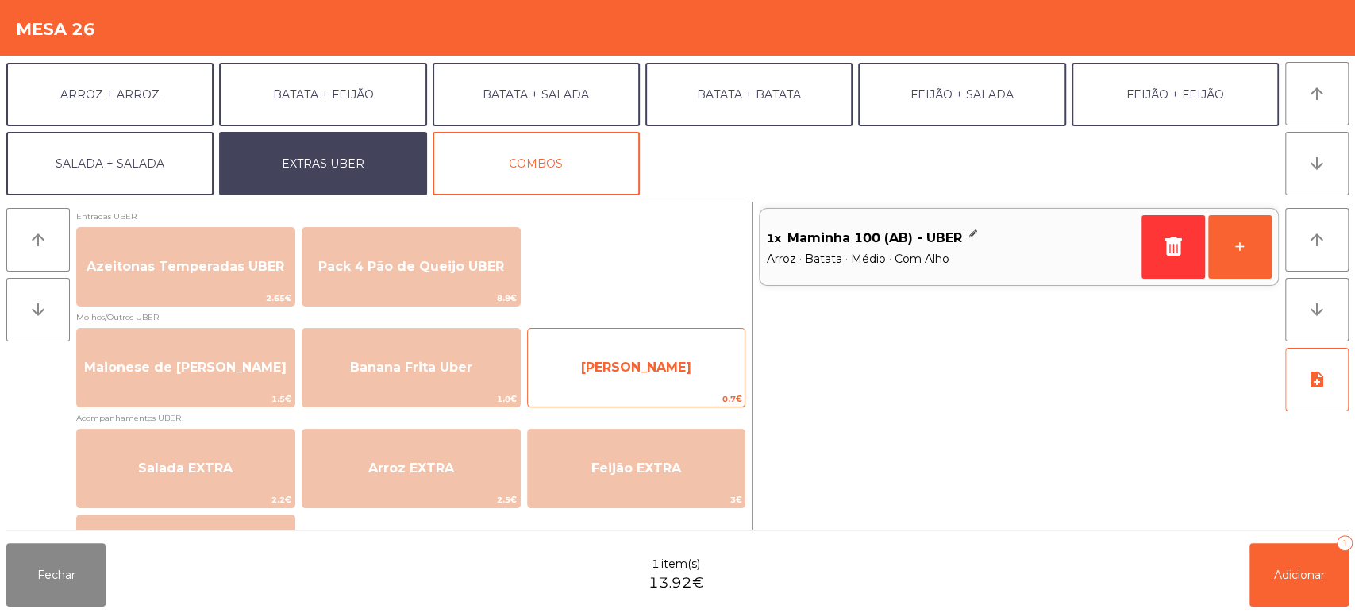
click at [615, 387] on span "Farofa Uber" at bounding box center [637, 367] width 218 height 43
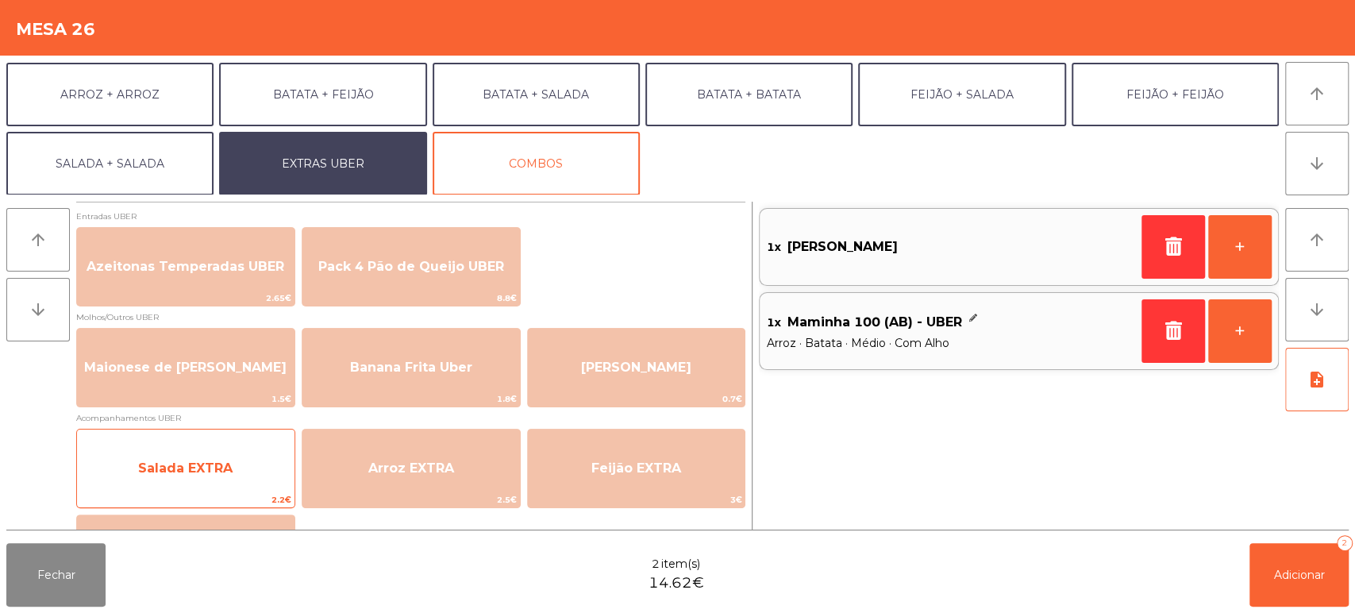
click at [225, 476] on span "Salada EXTRA" at bounding box center [185, 467] width 94 height 15
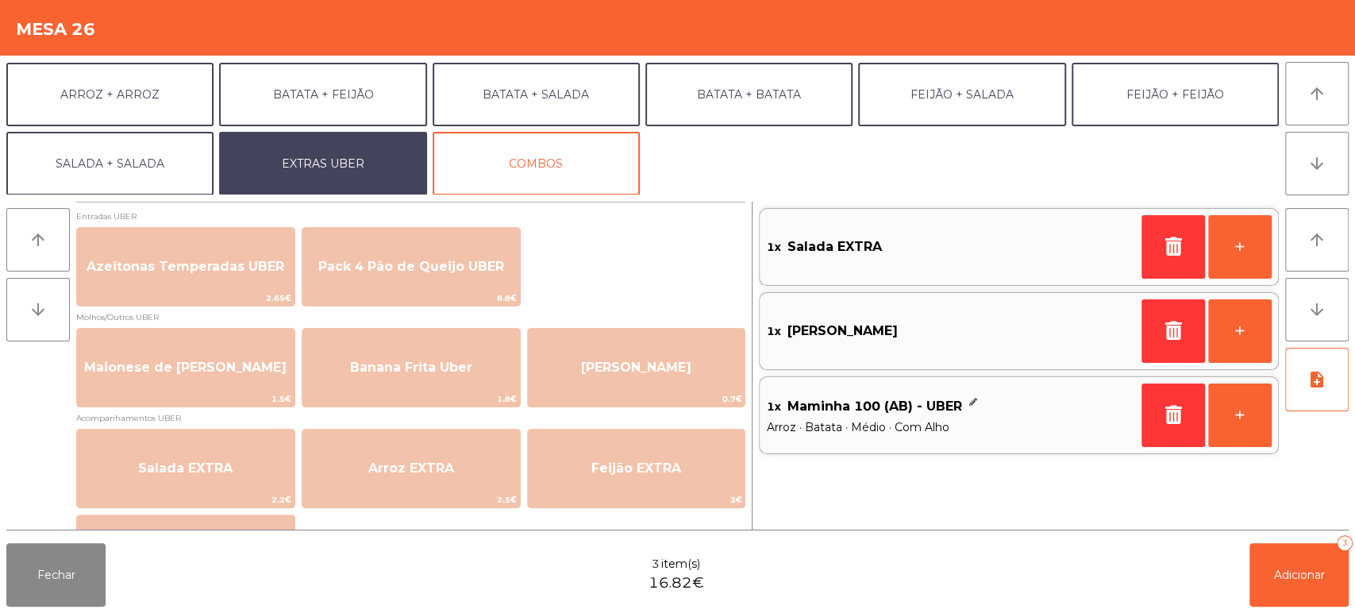
click at [1276, 607] on div "Fechar 3 item(s) 16.82€ Adicionar 3" at bounding box center [677, 575] width 1355 height 76
click at [1262, 580] on button "Adicionar 3" at bounding box center [1299, 575] width 99 height 64
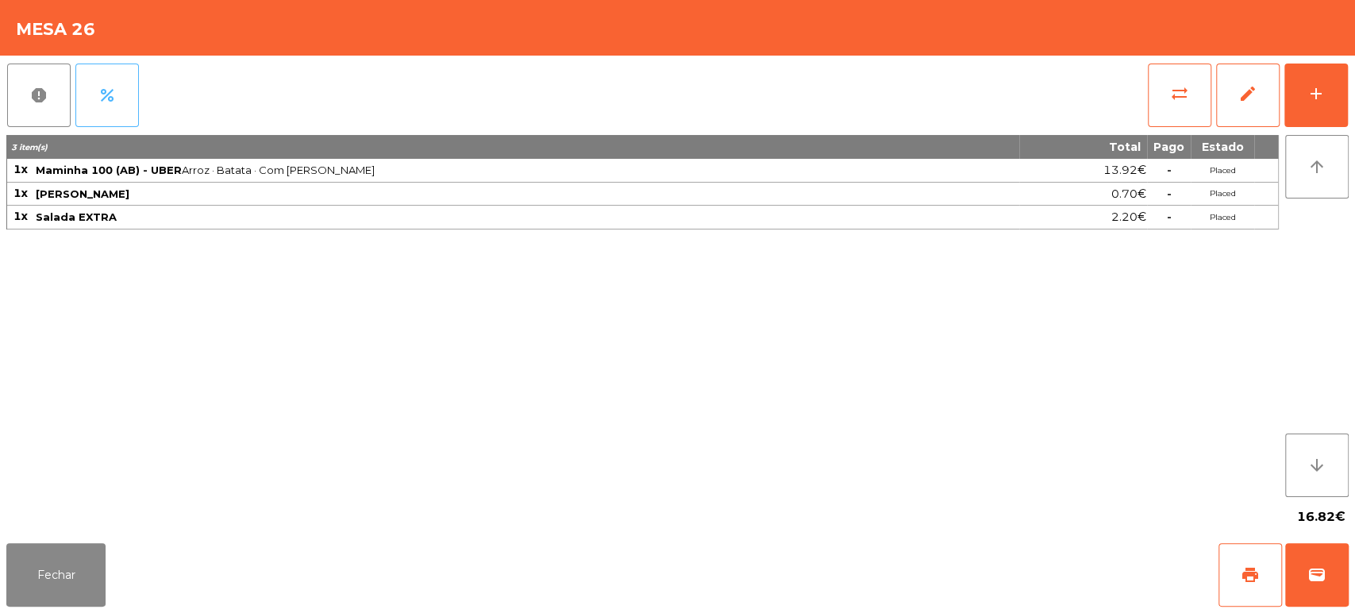
click at [114, 98] on span "percent" at bounding box center [107, 95] width 19 height 19
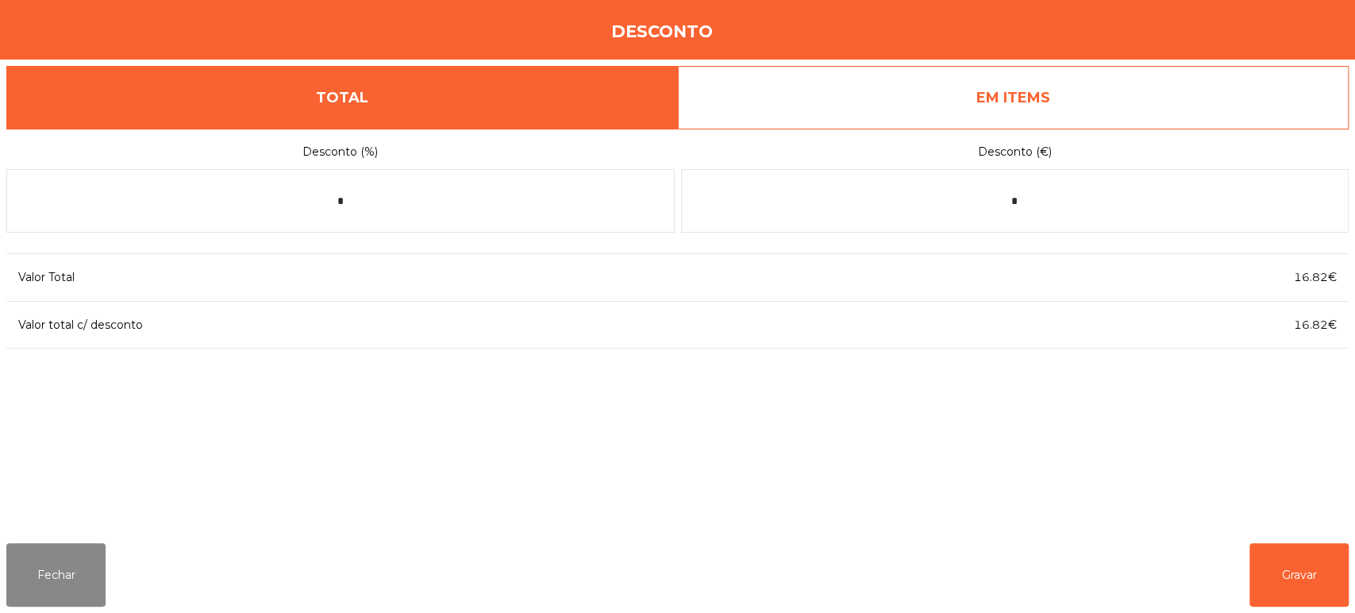
click at [942, 110] on link "EM ITEMS" at bounding box center [1014, 98] width 672 height 64
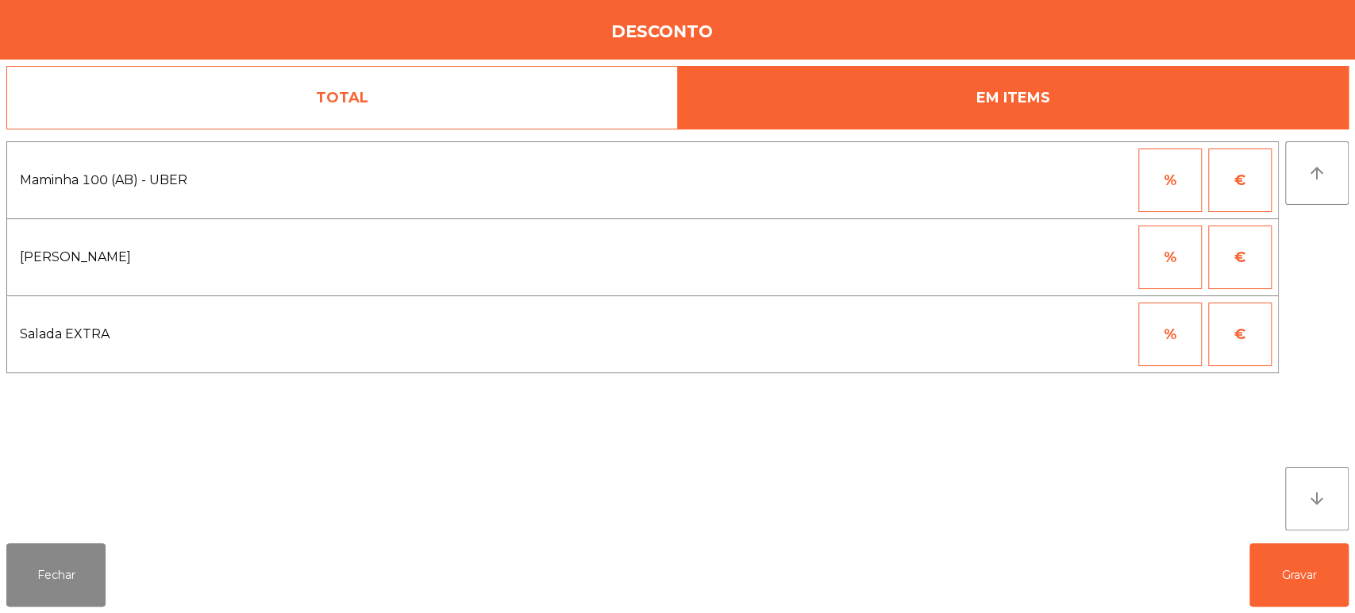
click at [1169, 273] on button "%" at bounding box center [1170, 257] width 64 height 64
click at [1224, 266] on button "€" at bounding box center [1240, 257] width 64 height 64
click at [1089, 256] on input "*" at bounding box center [1092, 257] width 79 height 64
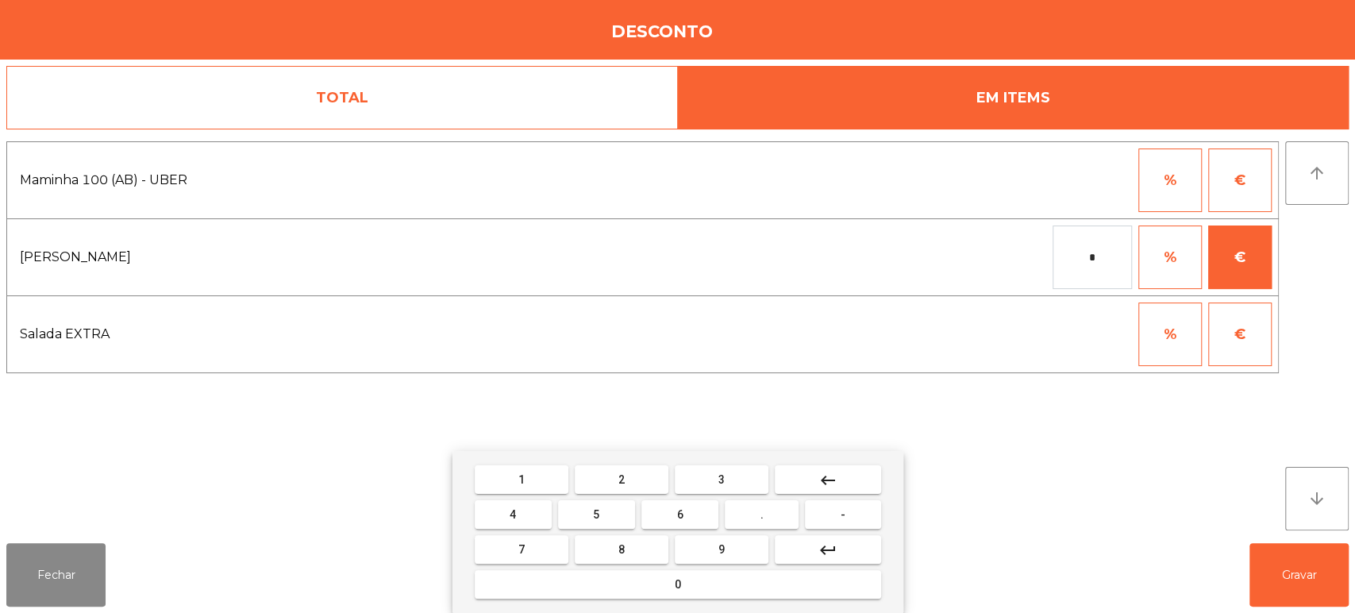
click at [746, 596] on button "0" at bounding box center [678, 584] width 406 height 29
click at [762, 514] on span "." at bounding box center [762, 514] width 3 height 13
click at [521, 479] on span "1" at bounding box center [521, 479] width 6 height 13
type input "***"
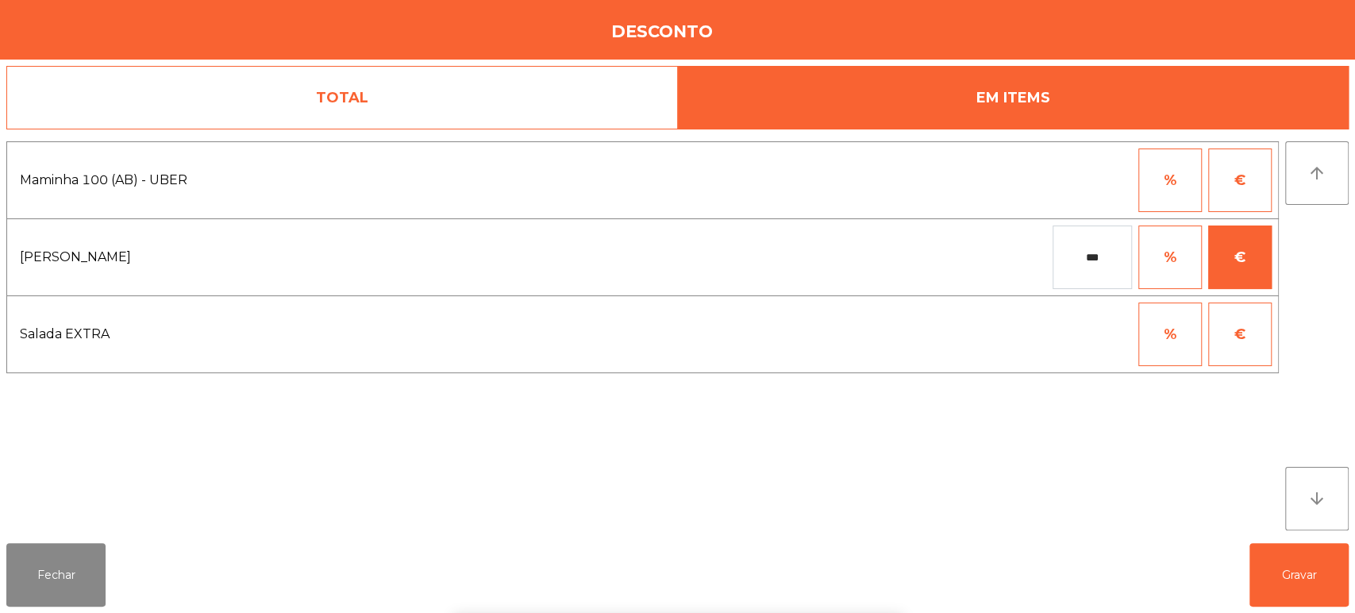
click at [1092, 476] on div "1 2 3 keyboard_backspace 4 5 6 . - 7 8 9 keyboard_return 0" at bounding box center [677, 532] width 1355 height 162
click at [1297, 571] on button "Gravar" at bounding box center [1299, 575] width 99 height 64
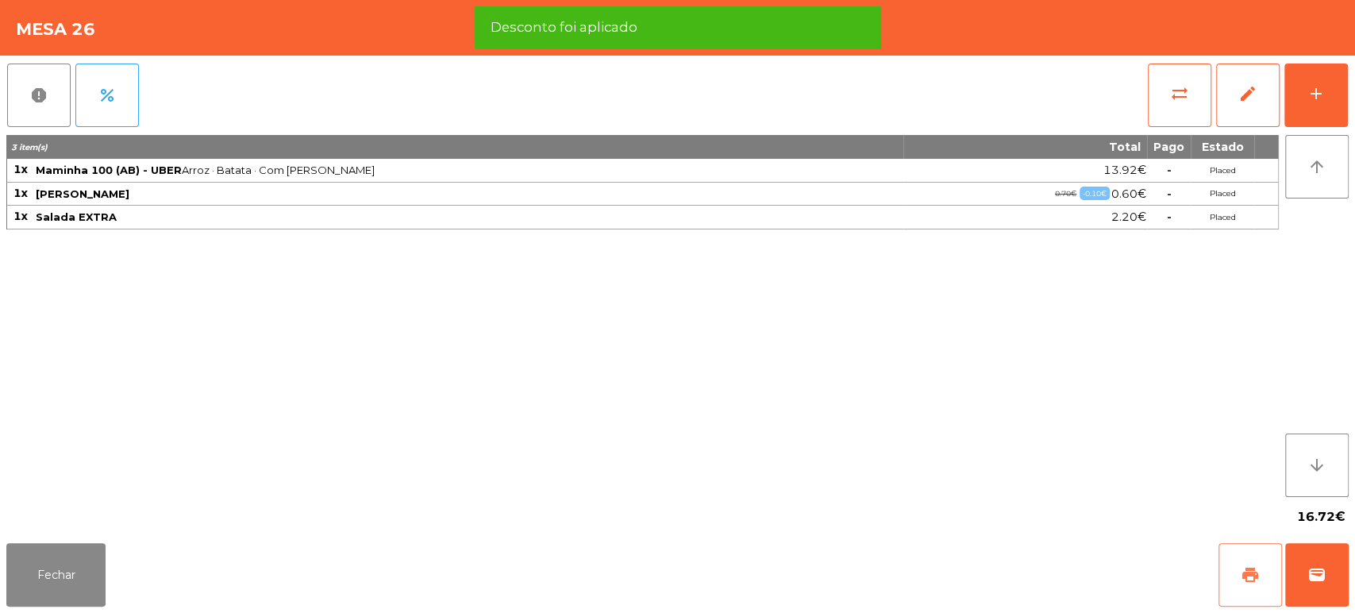
click at [1265, 578] on button "print" at bounding box center [1251, 575] width 64 height 64
click at [1304, 581] on button "wallet" at bounding box center [1317, 575] width 64 height 64
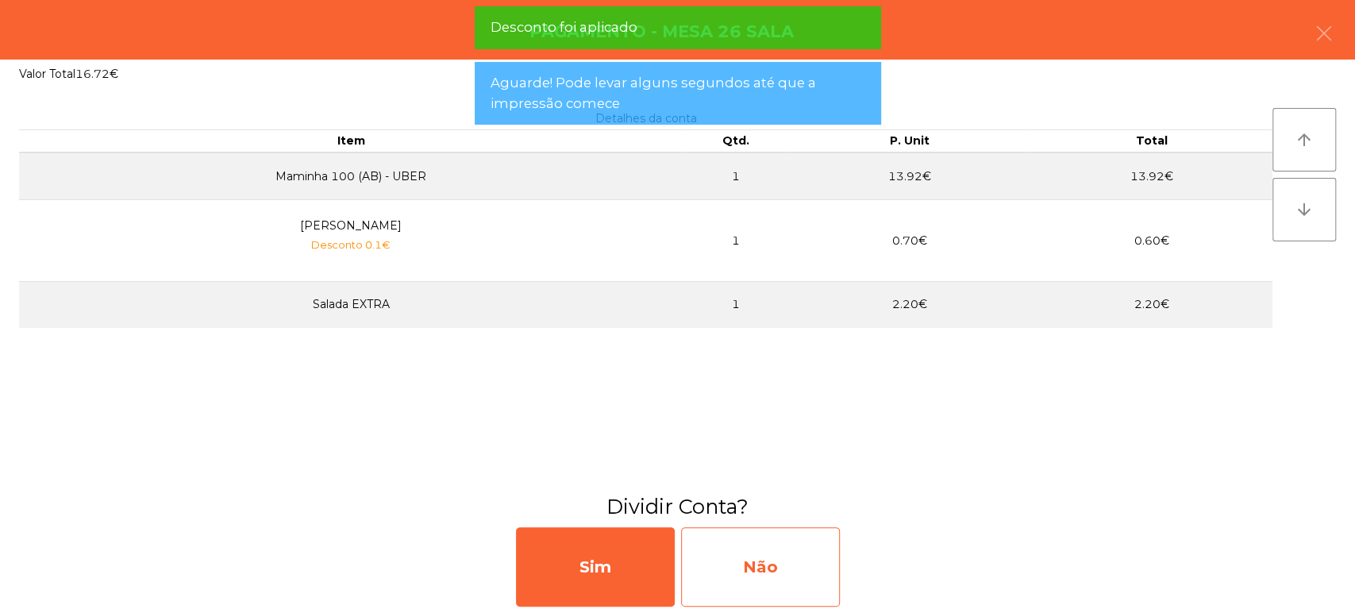
click at [752, 557] on div "Não" at bounding box center [760, 566] width 159 height 79
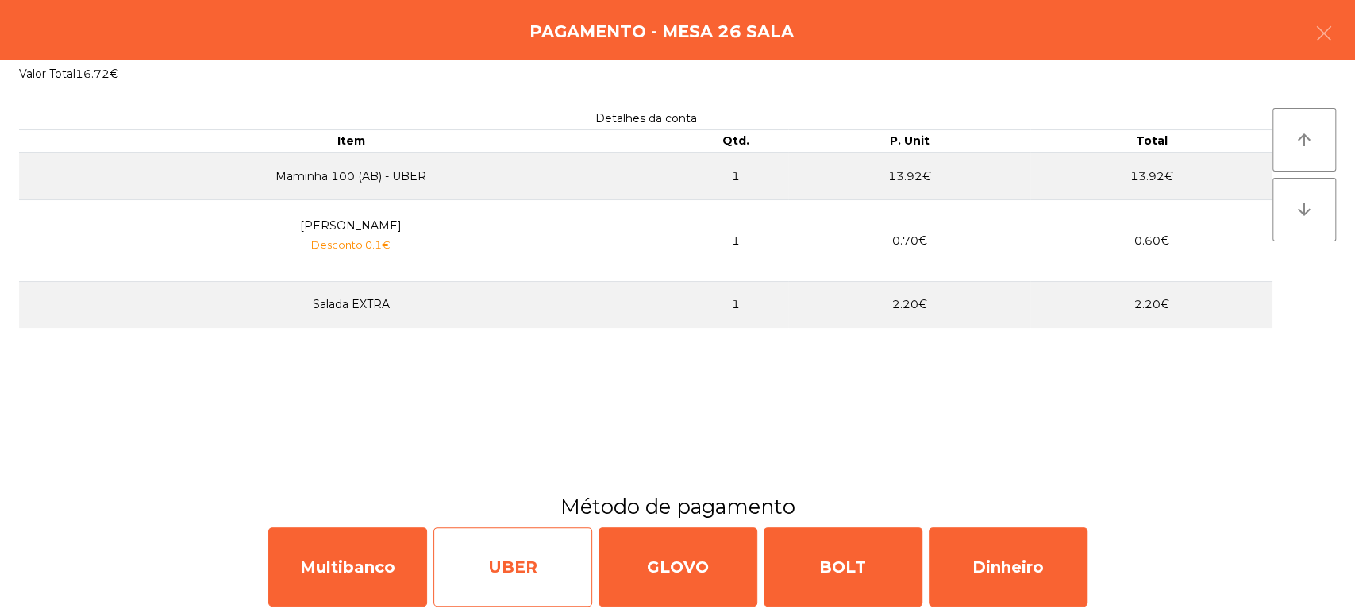
click at [526, 586] on div "UBER" at bounding box center [512, 566] width 159 height 79
select select "**"
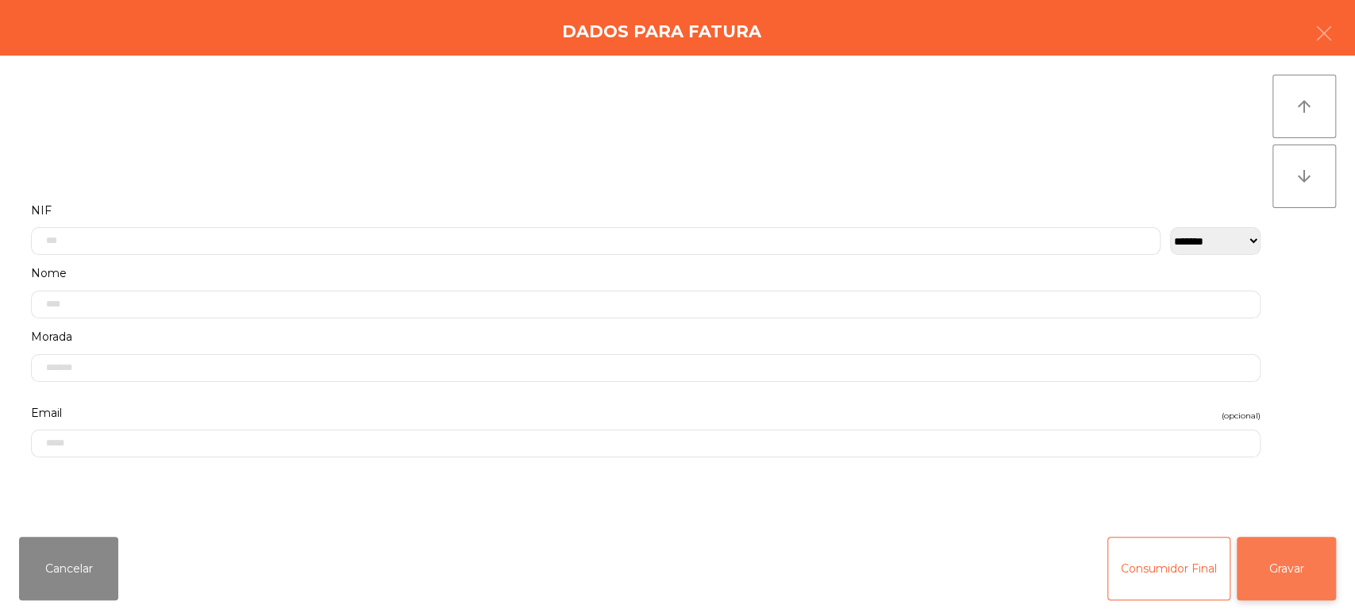
click at [1306, 561] on button "Gravar" at bounding box center [1286, 569] width 99 height 64
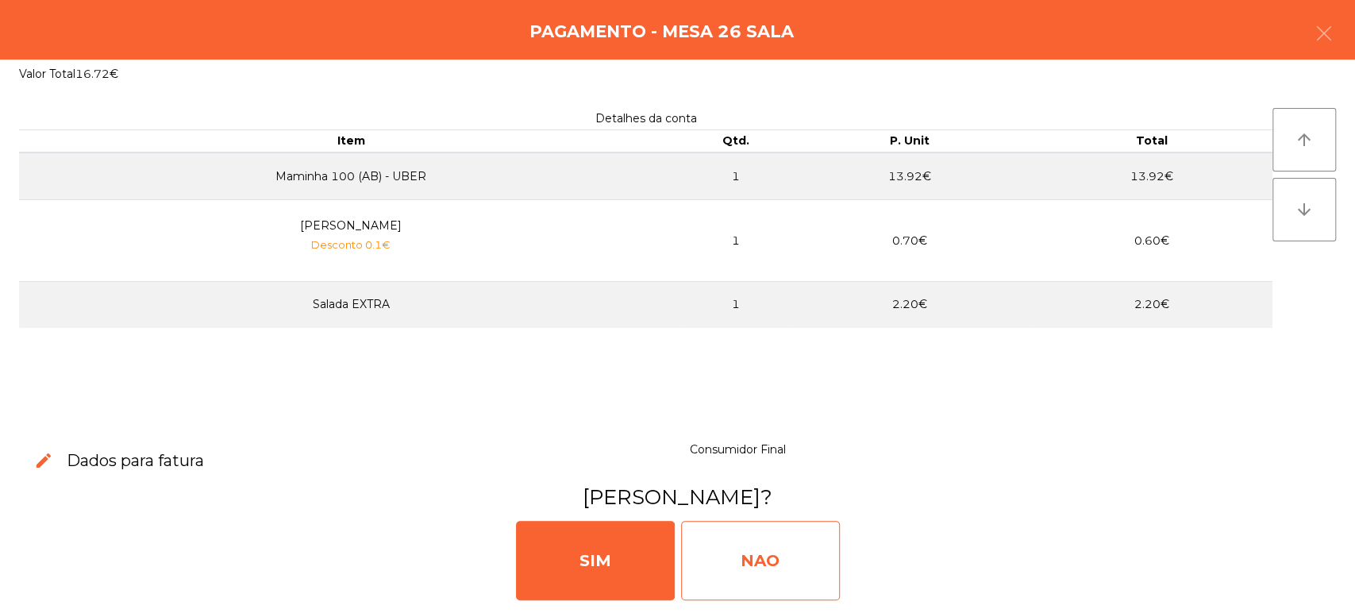
click at [779, 545] on div "NAO" at bounding box center [760, 560] width 159 height 79
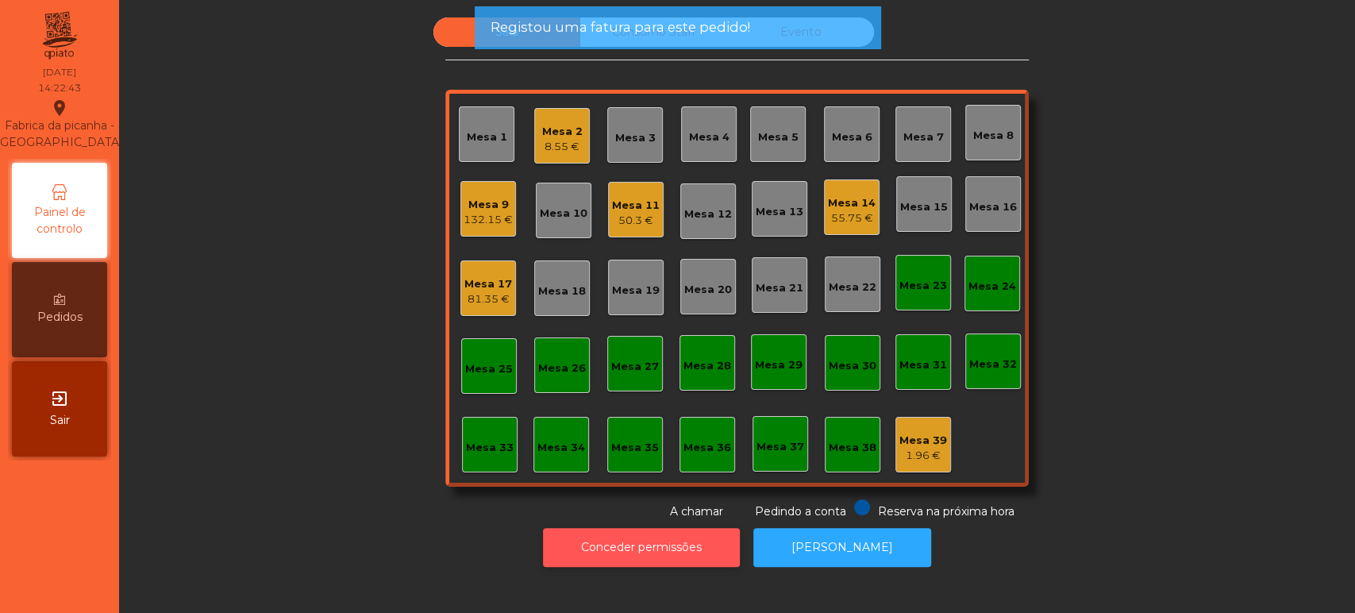
click at [614, 559] on button "Conceder permissões" at bounding box center [641, 547] width 197 height 39
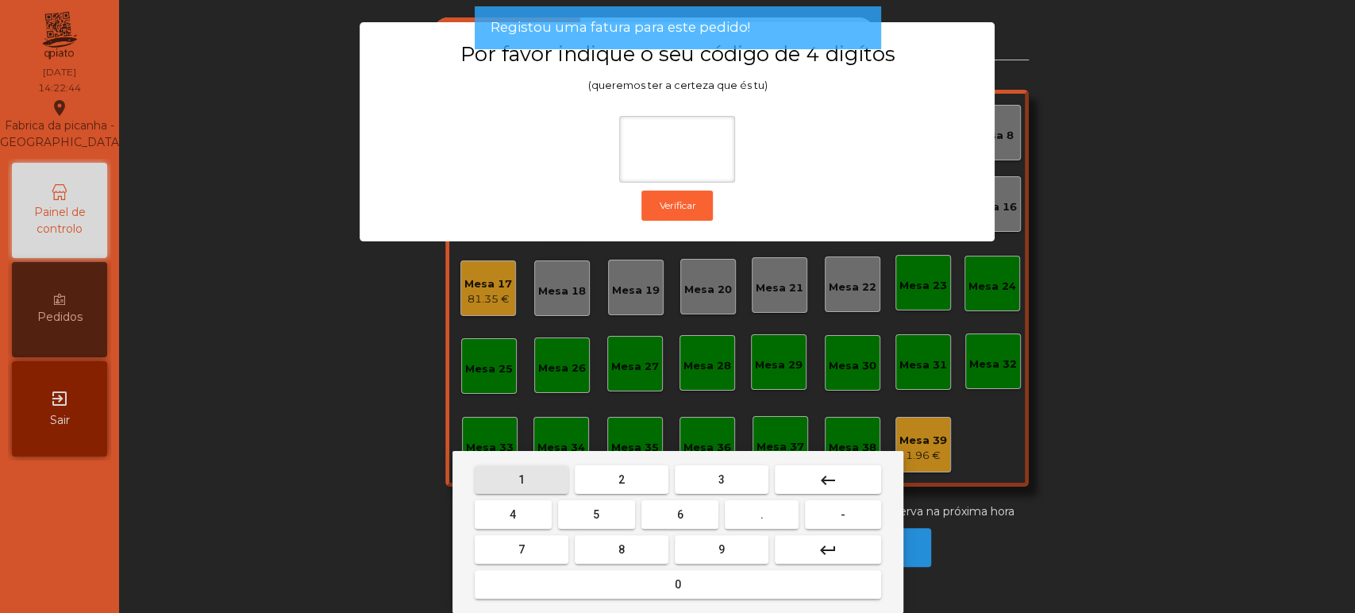
click at [521, 479] on span "1" at bounding box center [521, 479] width 6 height 13
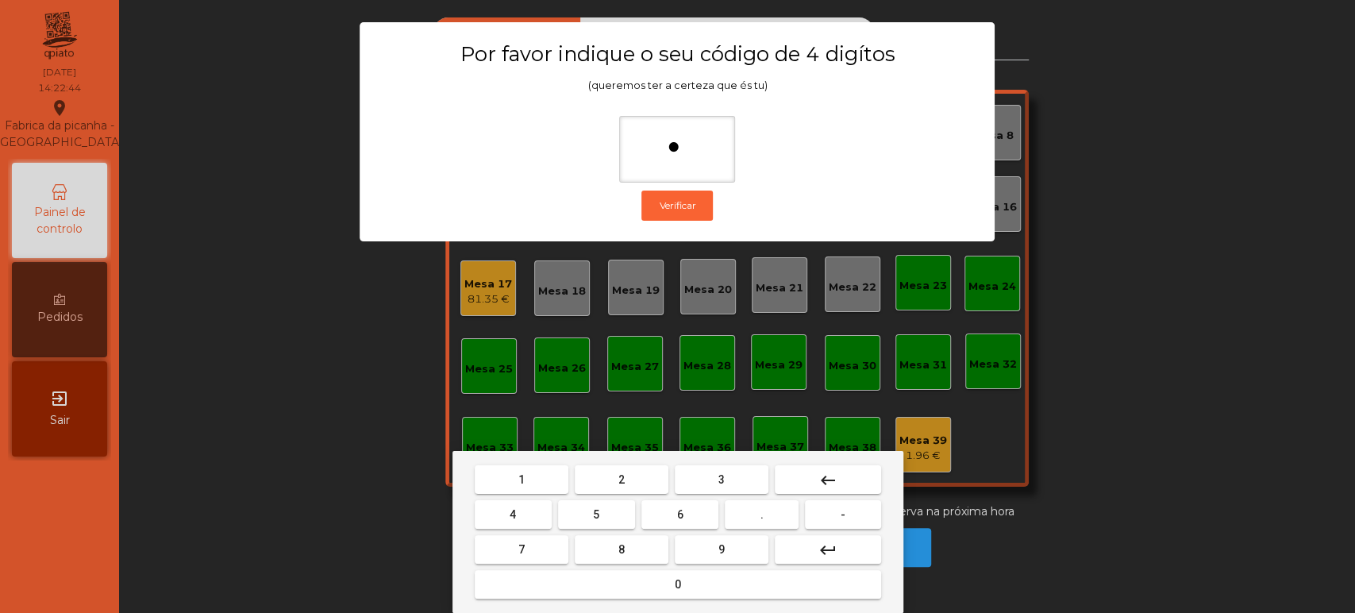
click at [721, 479] on span "3" at bounding box center [721, 479] width 6 height 13
click at [610, 514] on button "5" at bounding box center [596, 514] width 77 height 29
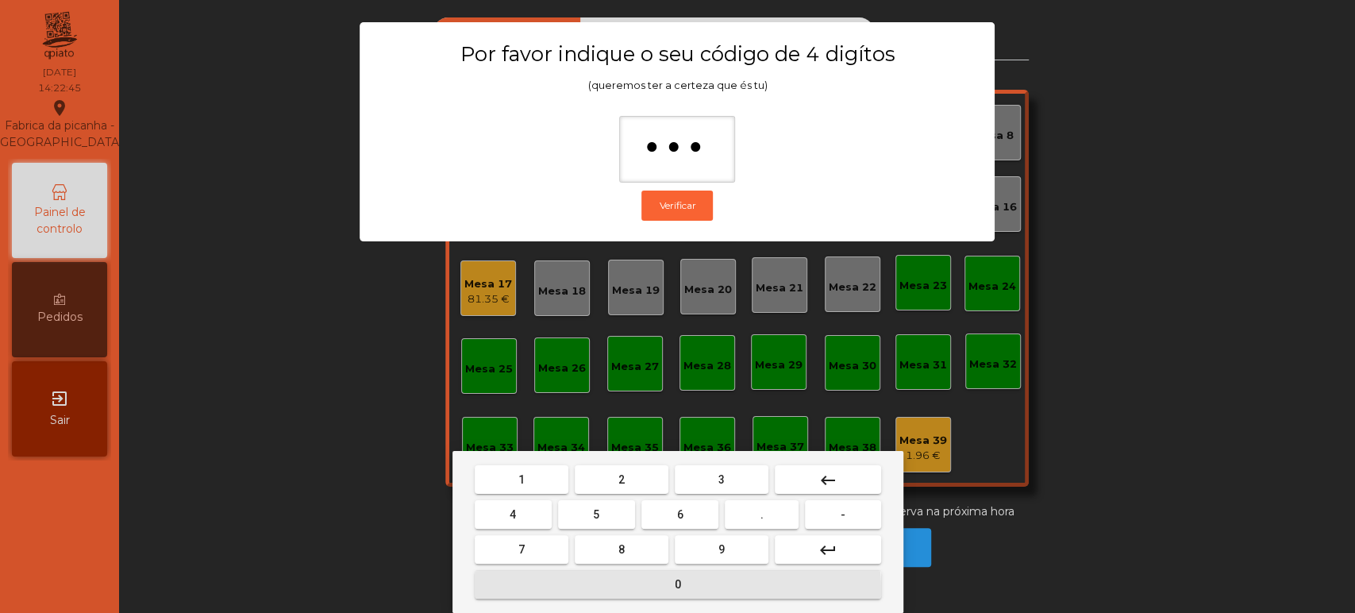
click at [587, 591] on button "0" at bounding box center [678, 584] width 406 height 29
type input "****"
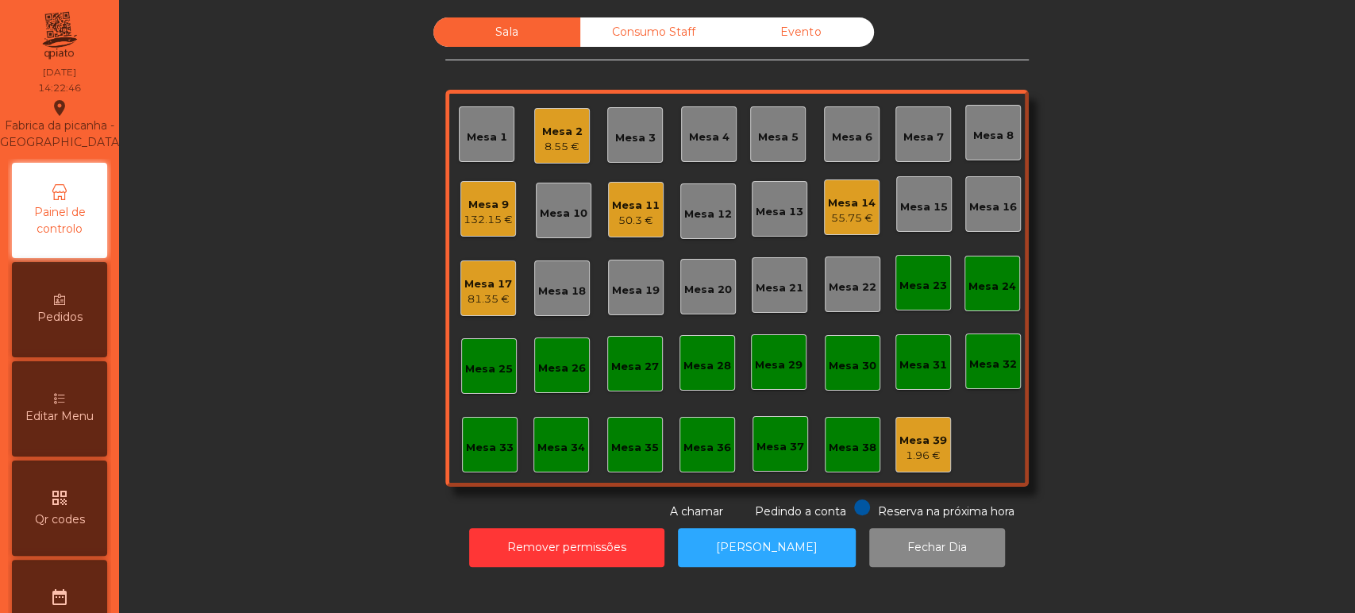
click at [89, 450] on div "Editar Menu" at bounding box center [59, 408] width 95 height 95
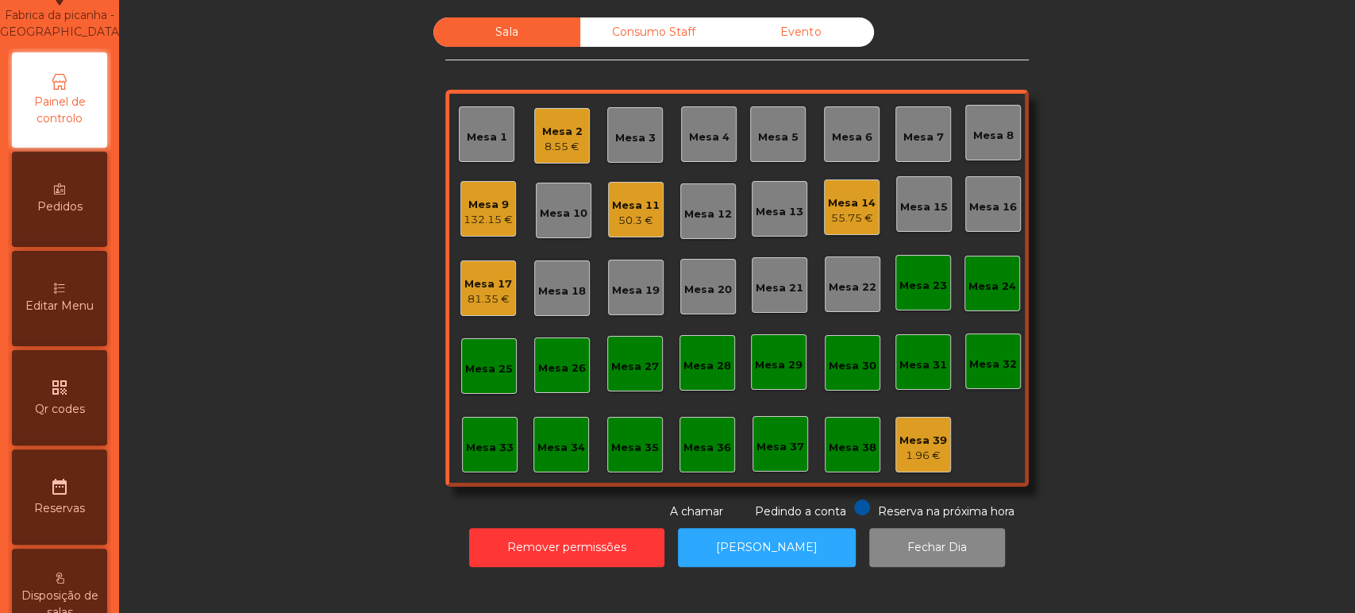
select select "*"
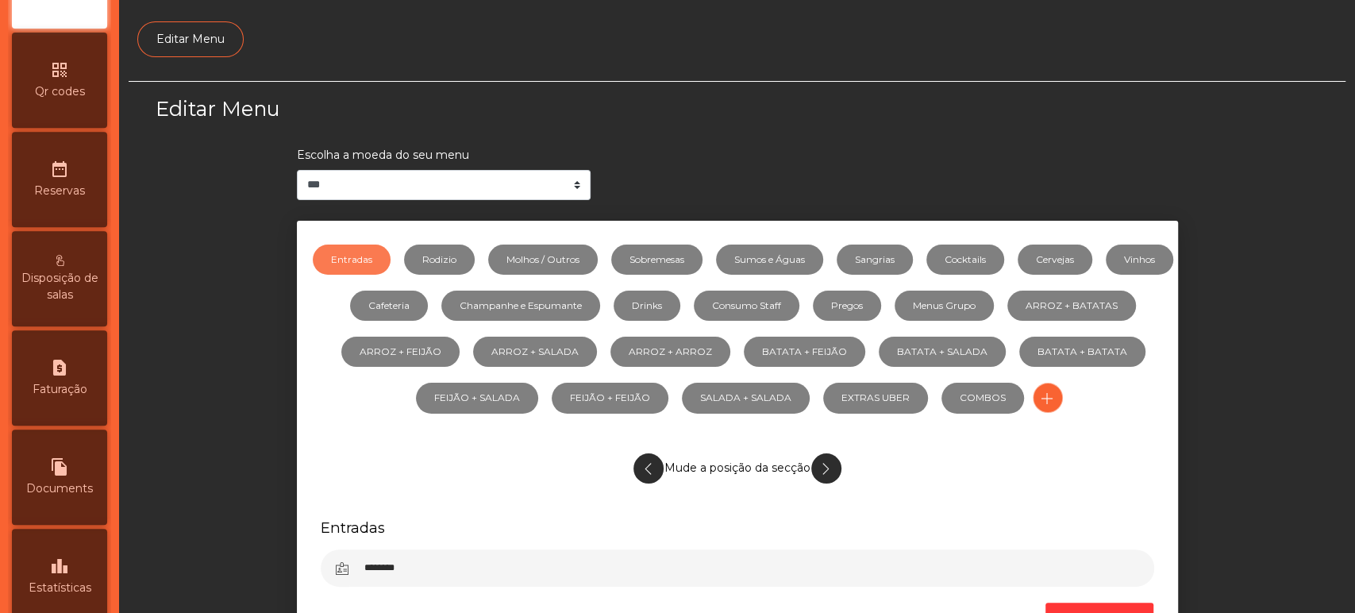
scroll to position [566, 0]
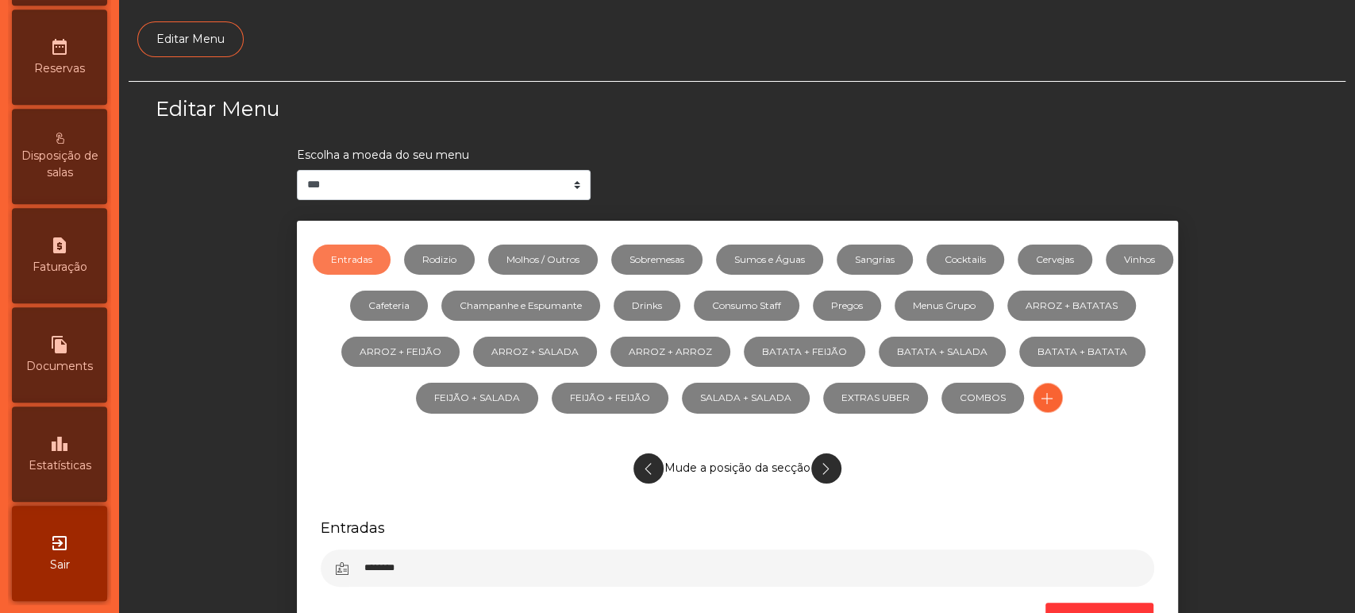
click at [96, 279] on div "request_page Faturação" at bounding box center [59, 255] width 95 height 95
select select "*"
select select "****"
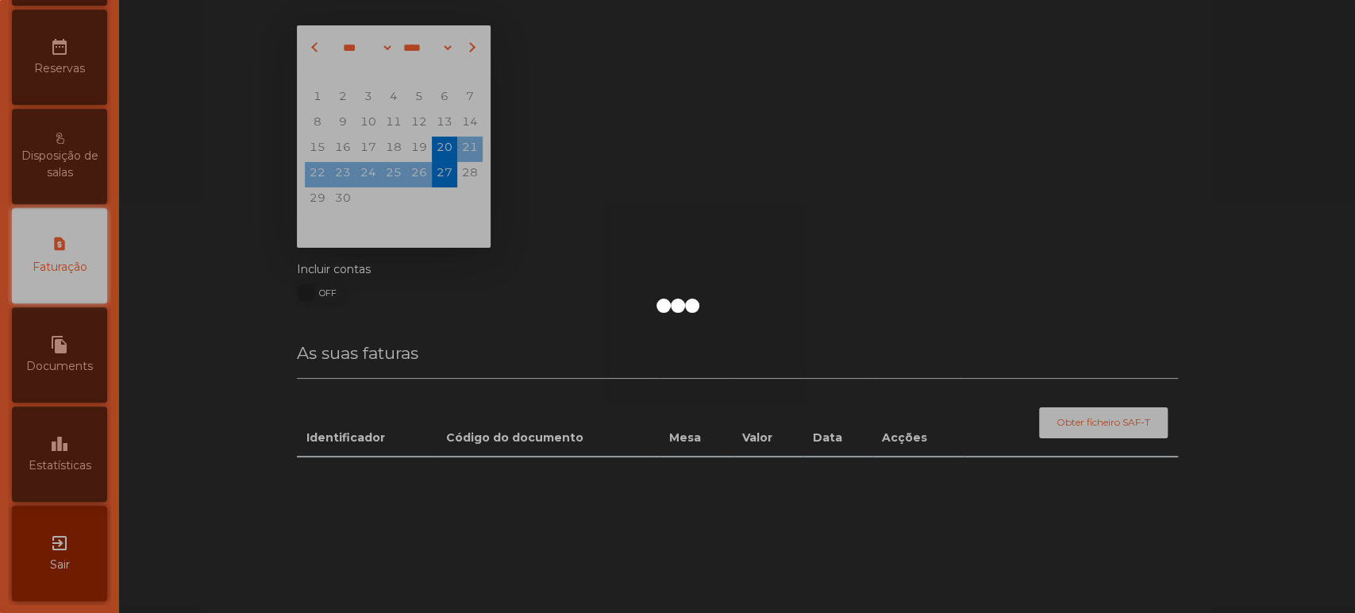
scroll to position [515, 0]
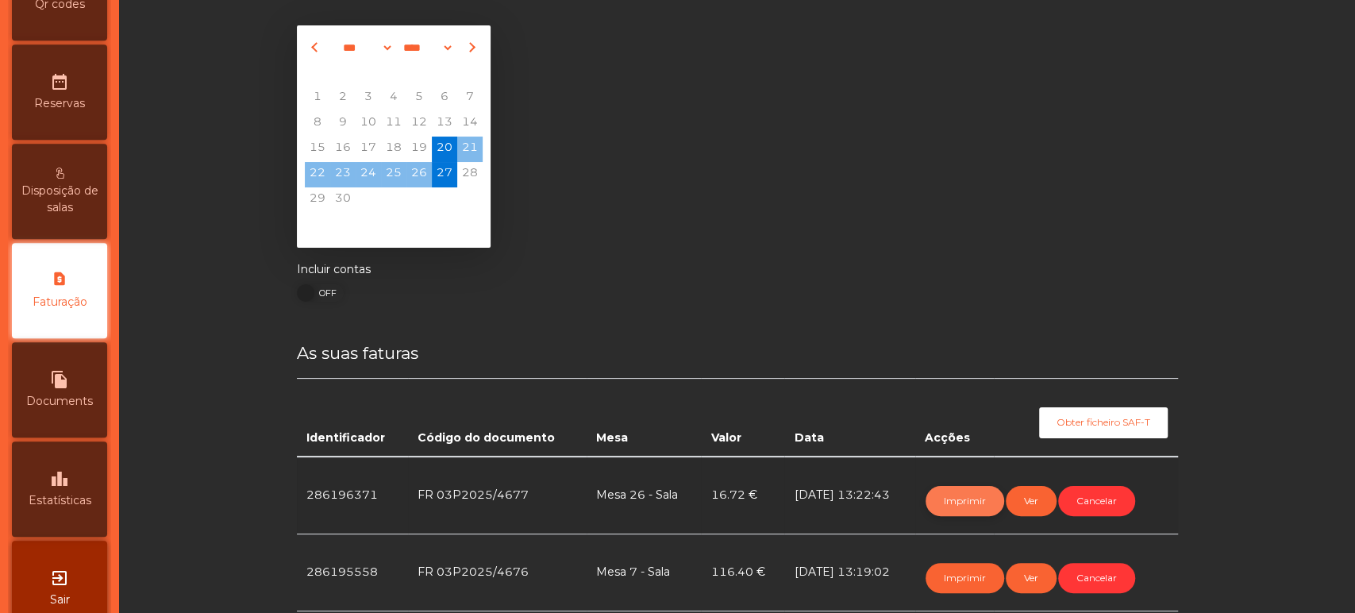
click at [958, 502] on button "Imprimir" at bounding box center [965, 501] width 79 height 30
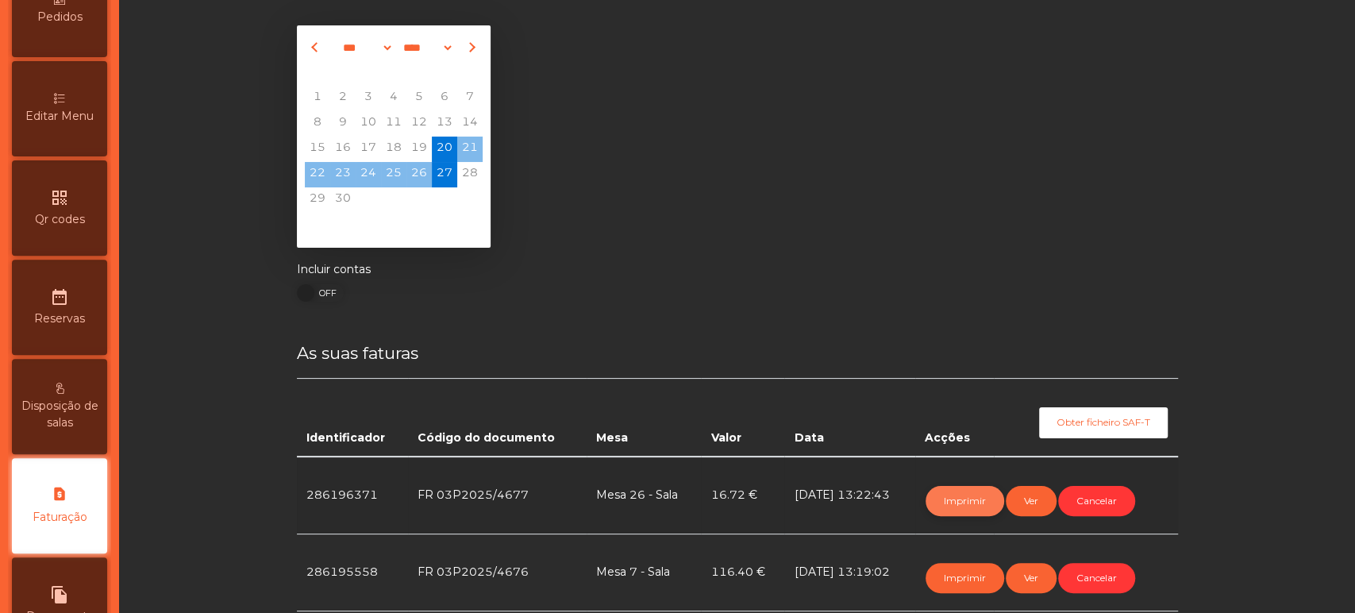
scroll to position [0, 0]
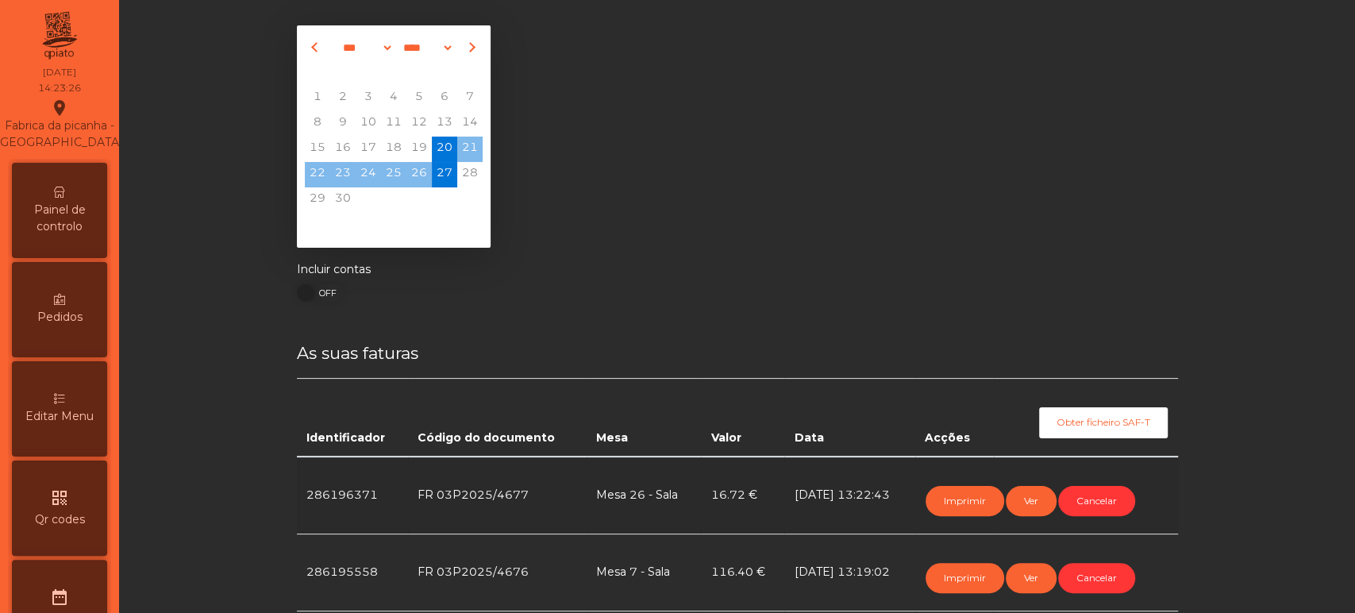
click at [48, 216] on div "Painel de controlo" at bounding box center [59, 210] width 95 height 95
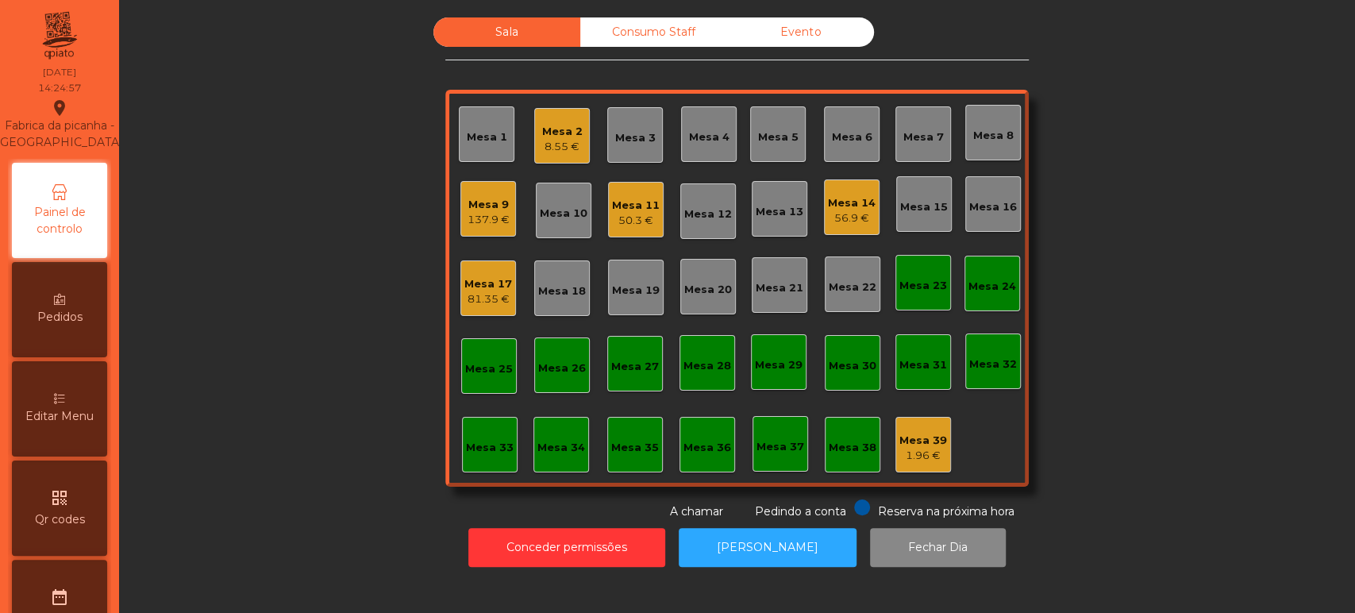
click at [483, 209] on div "Mesa 9" at bounding box center [489, 205] width 42 height 16
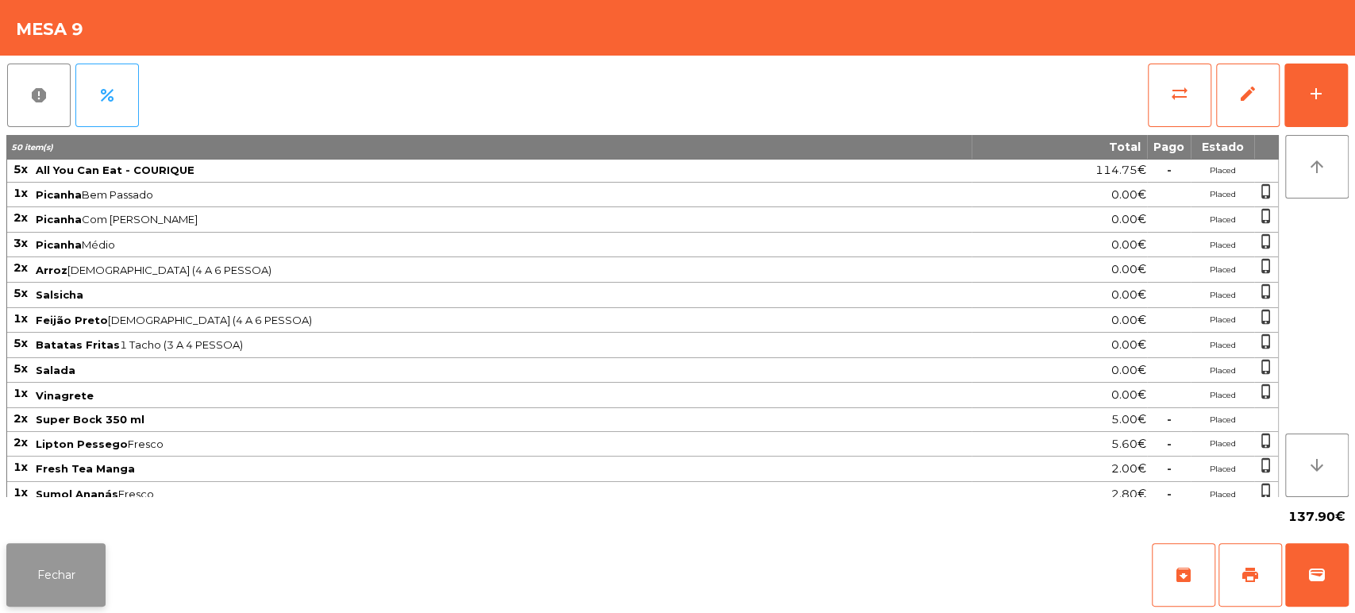
click at [79, 583] on button "Fechar" at bounding box center [55, 575] width 99 height 64
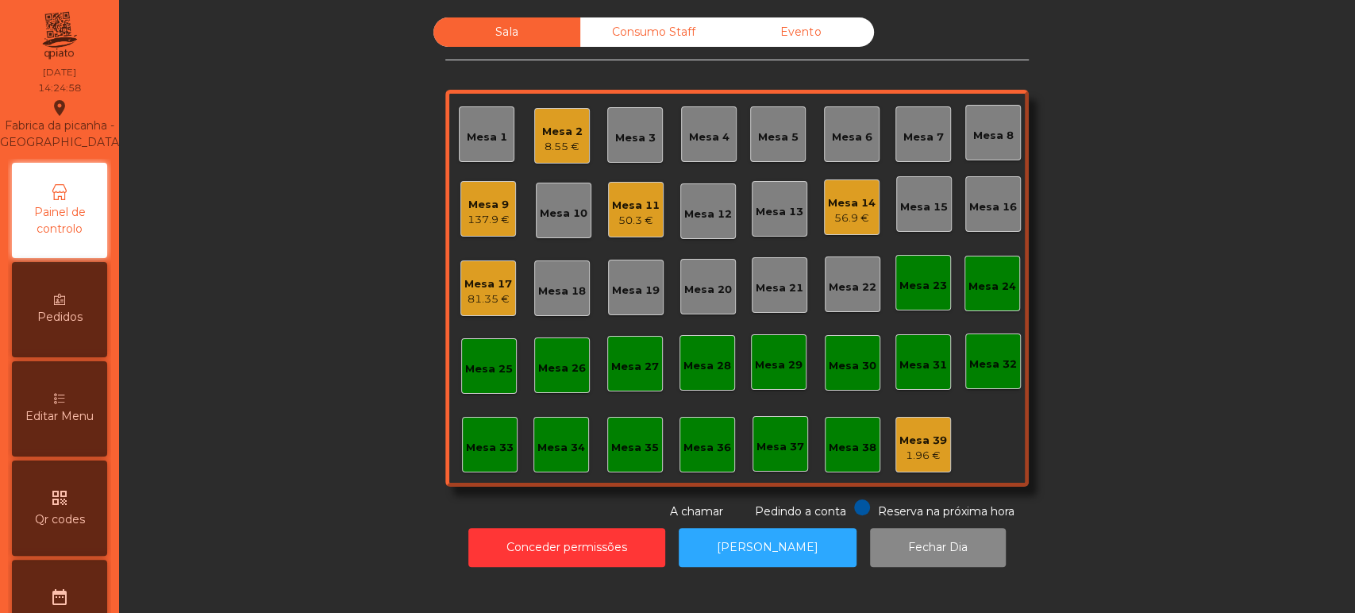
click at [301, 360] on div "Sala Consumo Staff Evento Mesa 1 Mesa 2 8.55 € Mesa 3 Mesa 4 Mesa 5 Mesa 6 Mesa…" at bounding box center [737, 268] width 1193 height 503
click at [839, 215] on div "56.9 €" at bounding box center [852, 218] width 48 height 16
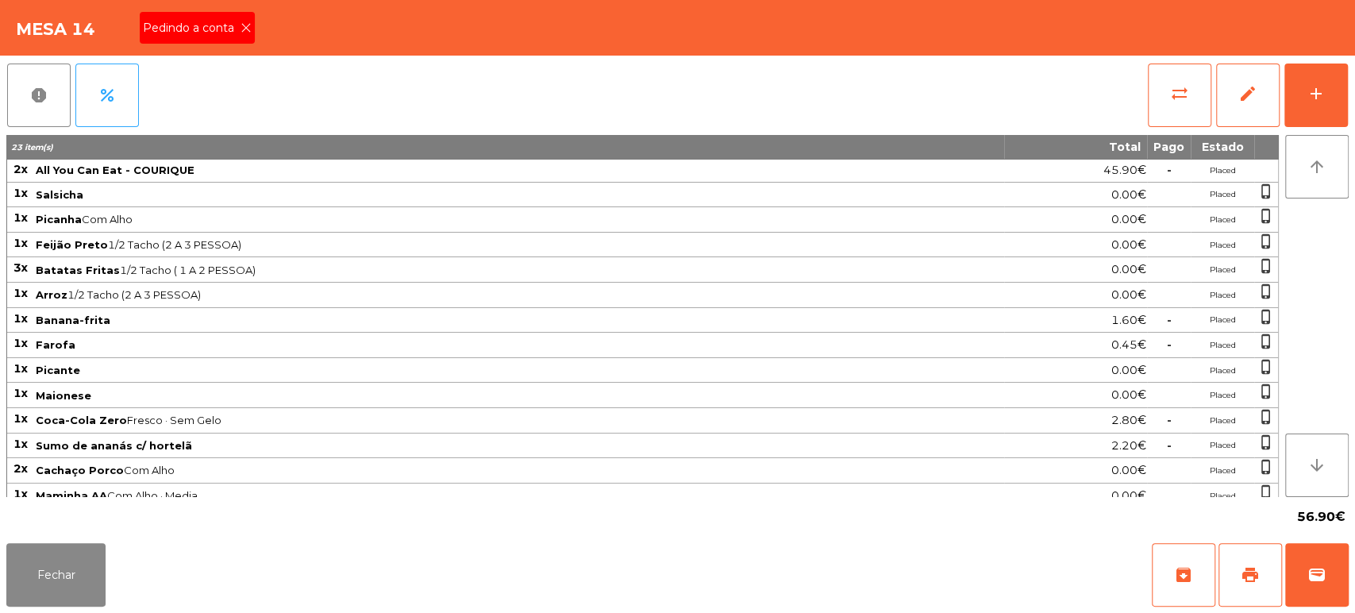
click at [241, 76] on div "report percent sync_alt edit add" at bounding box center [677, 95] width 1342 height 79
click at [245, 32] on icon at bounding box center [246, 27] width 11 height 11
click at [1241, 584] on span "print" at bounding box center [1250, 574] width 19 height 19
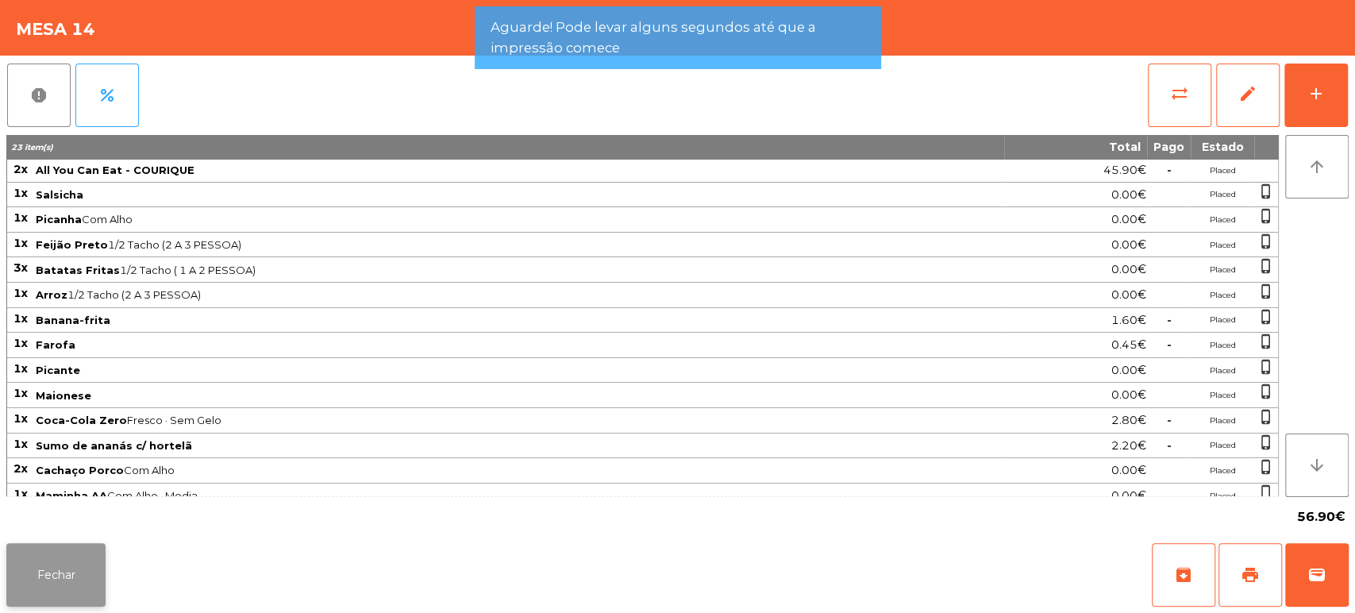
click at [32, 586] on button "Fechar" at bounding box center [55, 575] width 99 height 64
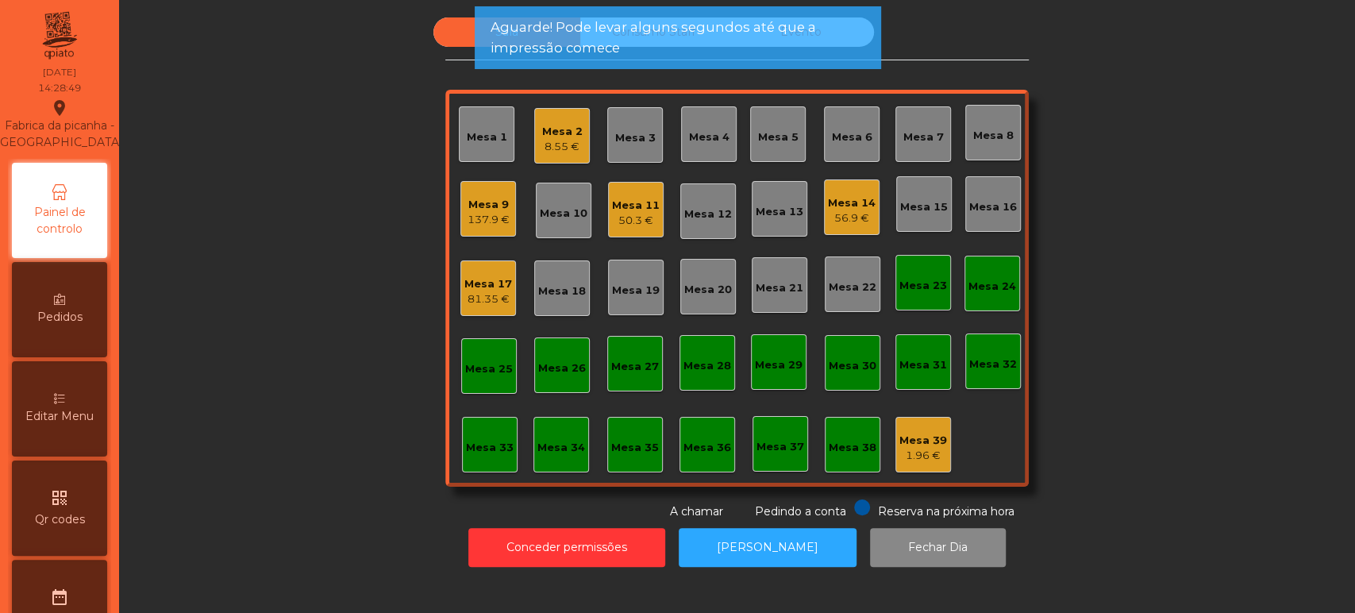
click at [460, 305] on div "Mesa 17 81.35 €" at bounding box center [488, 288] width 56 height 56
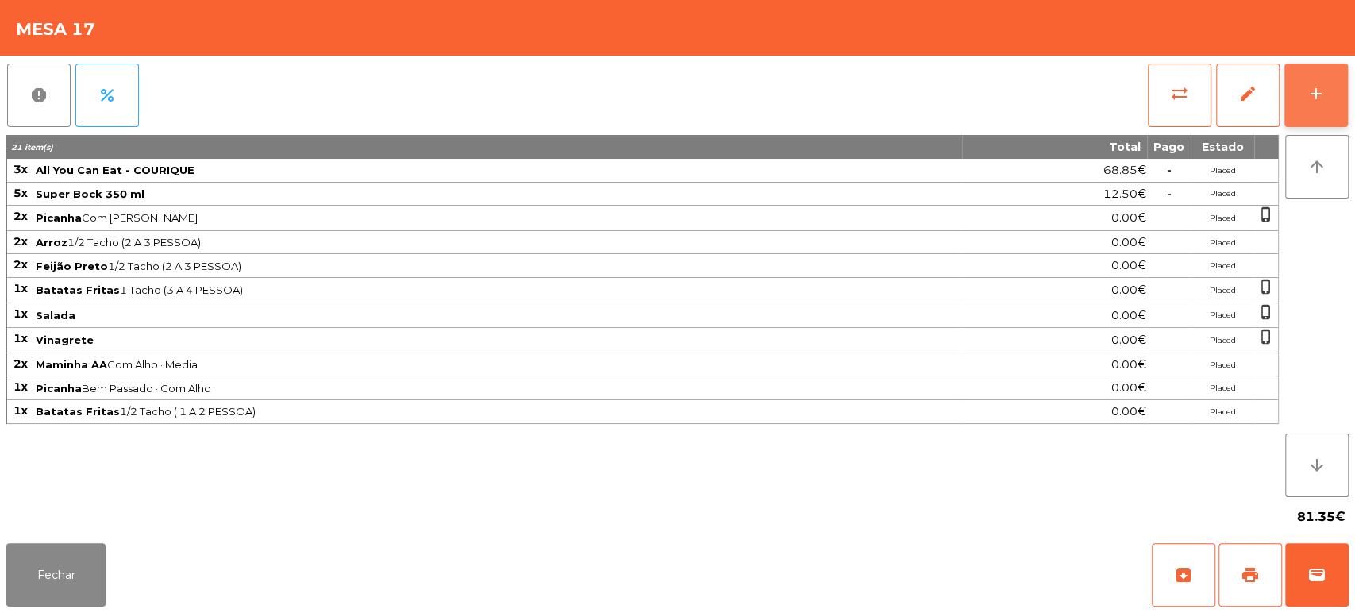
click at [1292, 95] on button "add" at bounding box center [1317, 96] width 64 height 64
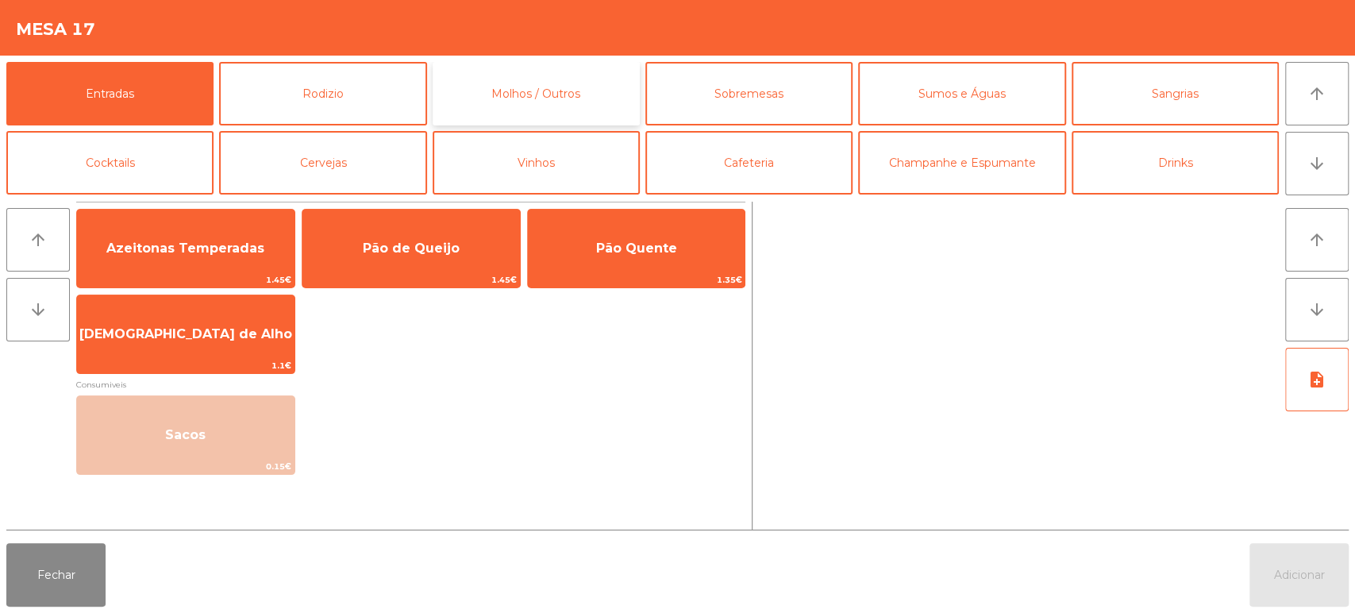
click at [557, 106] on button "Molhos / Outros" at bounding box center [536, 94] width 207 height 64
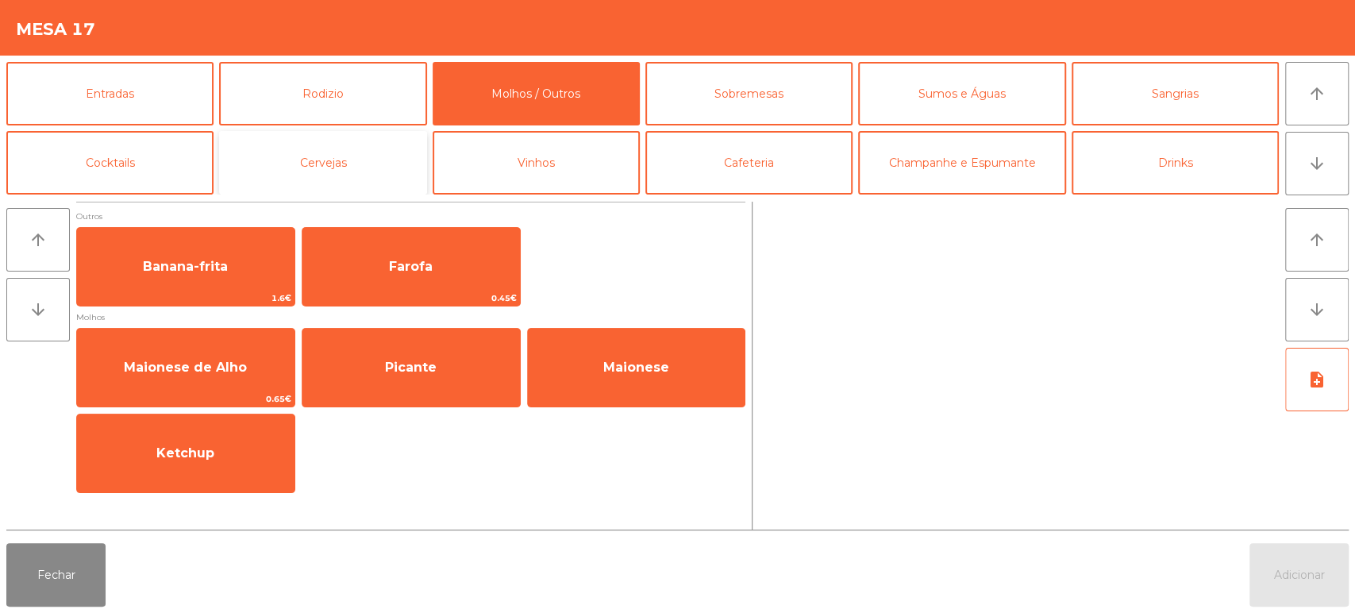
click at [316, 163] on button "Cervejas" at bounding box center [322, 163] width 207 height 64
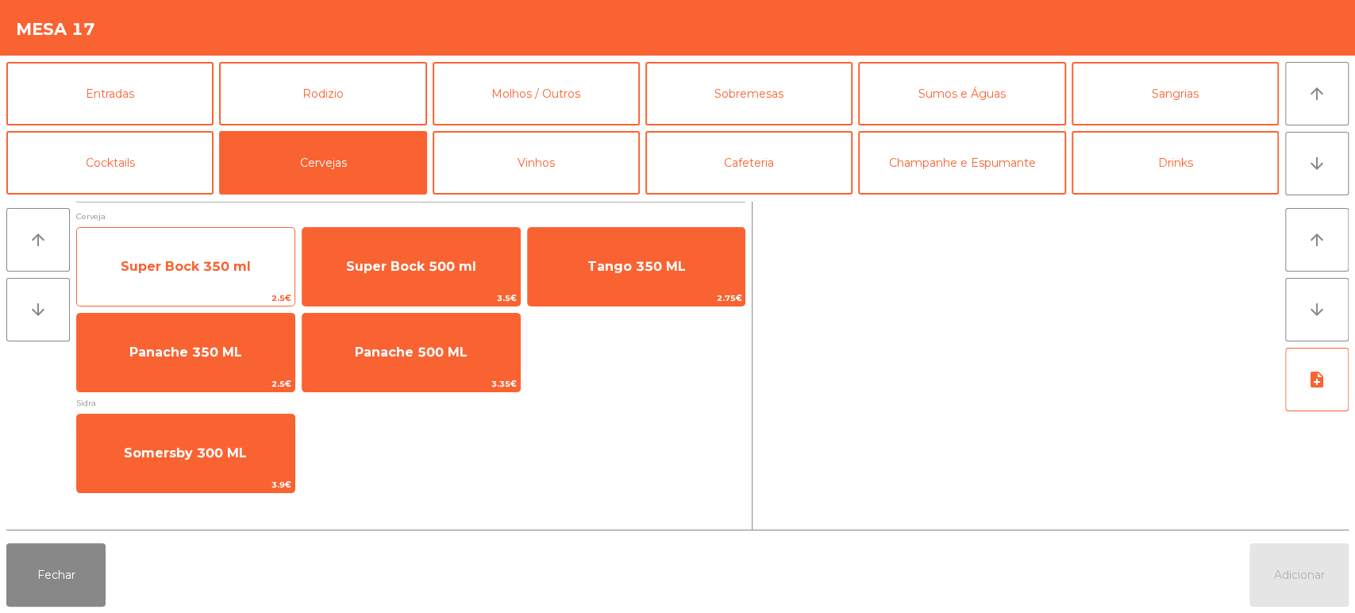
click at [217, 249] on span "Super Bock 350 ml" at bounding box center [186, 266] width 218 height 43
click at [238, 238] on div "Super Bock 350 ml 2.5€" at bounding box center [185, 266] width 219 height 79
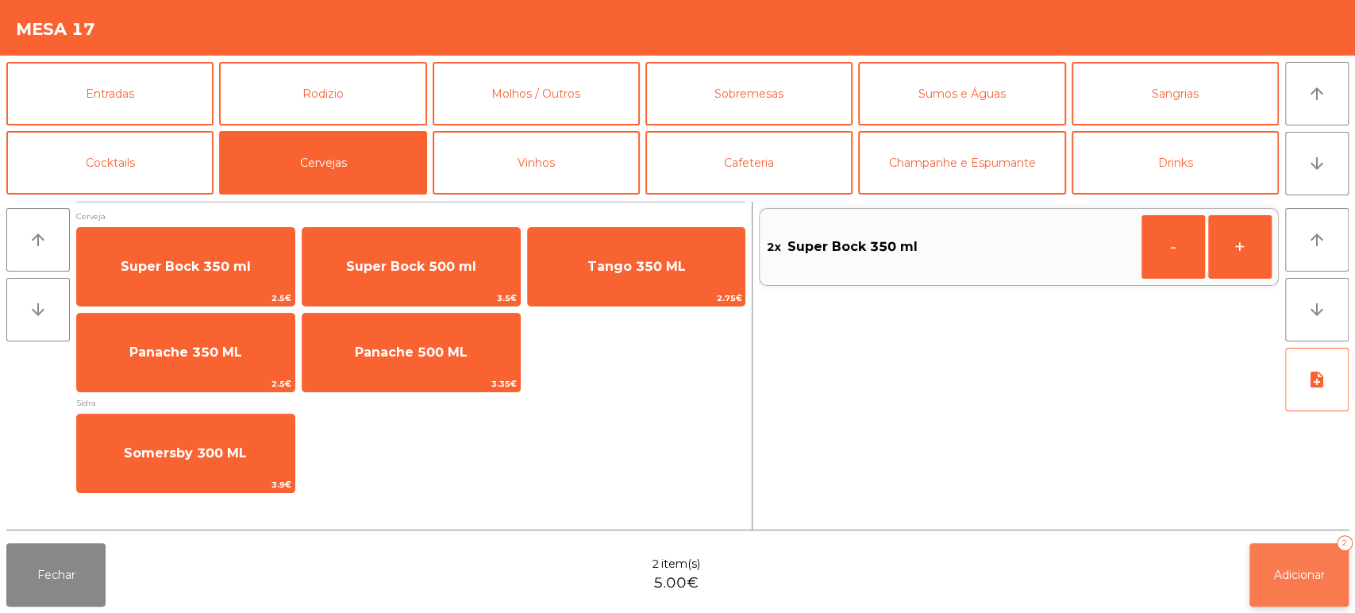
click at [1306, 590] on button "Adicionar 2" at bounding box center [1299, 575] width 99 height 64
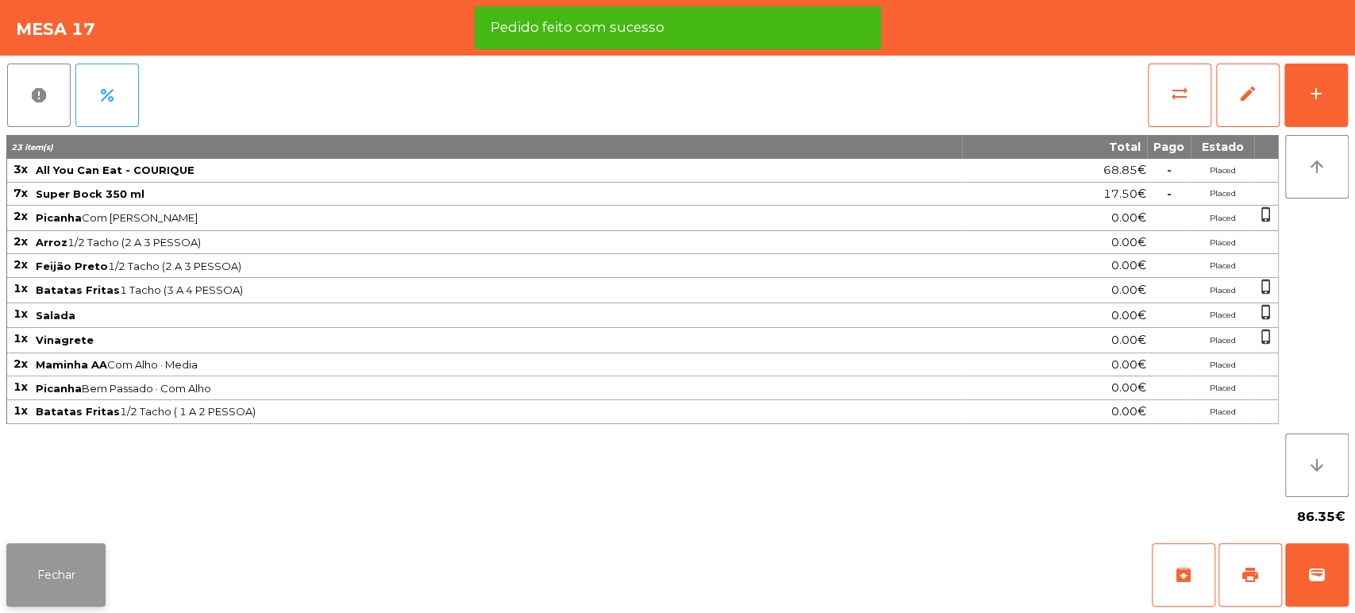
click at [64, 550] on button "Fechar" at bounding box center [55, 575] width 99 height 64
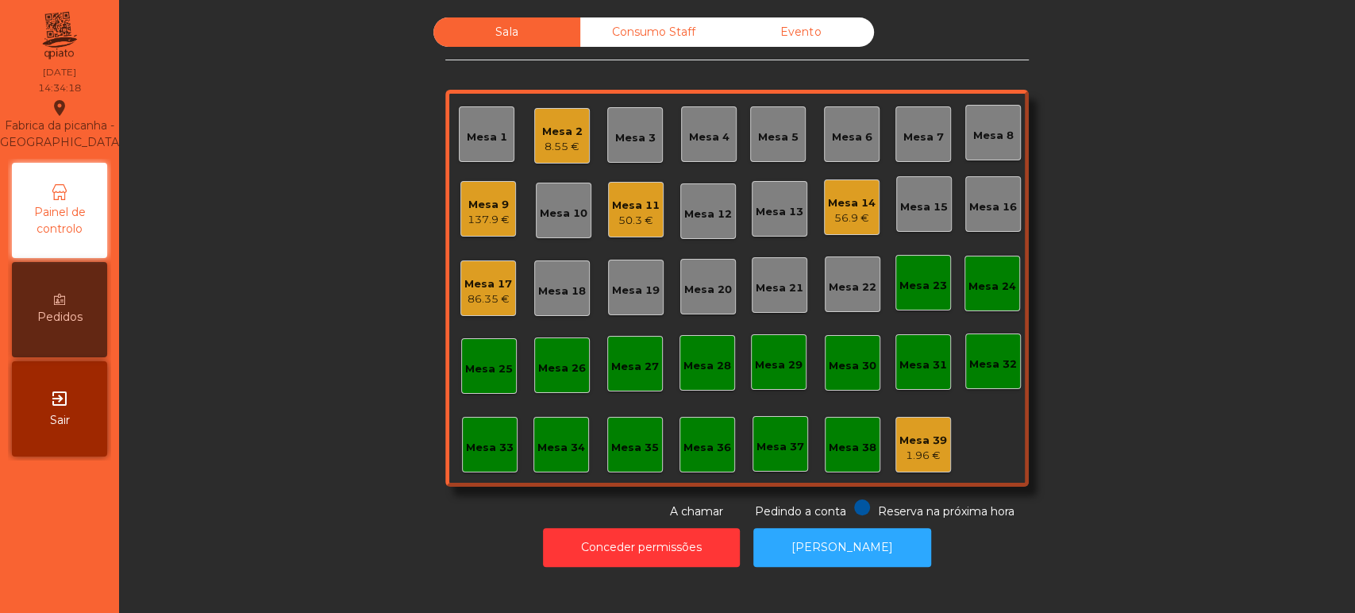
click at [493, 185] on div "Mesa 9 137.9 €" at bounding box center [488, 209] width 56 height 56
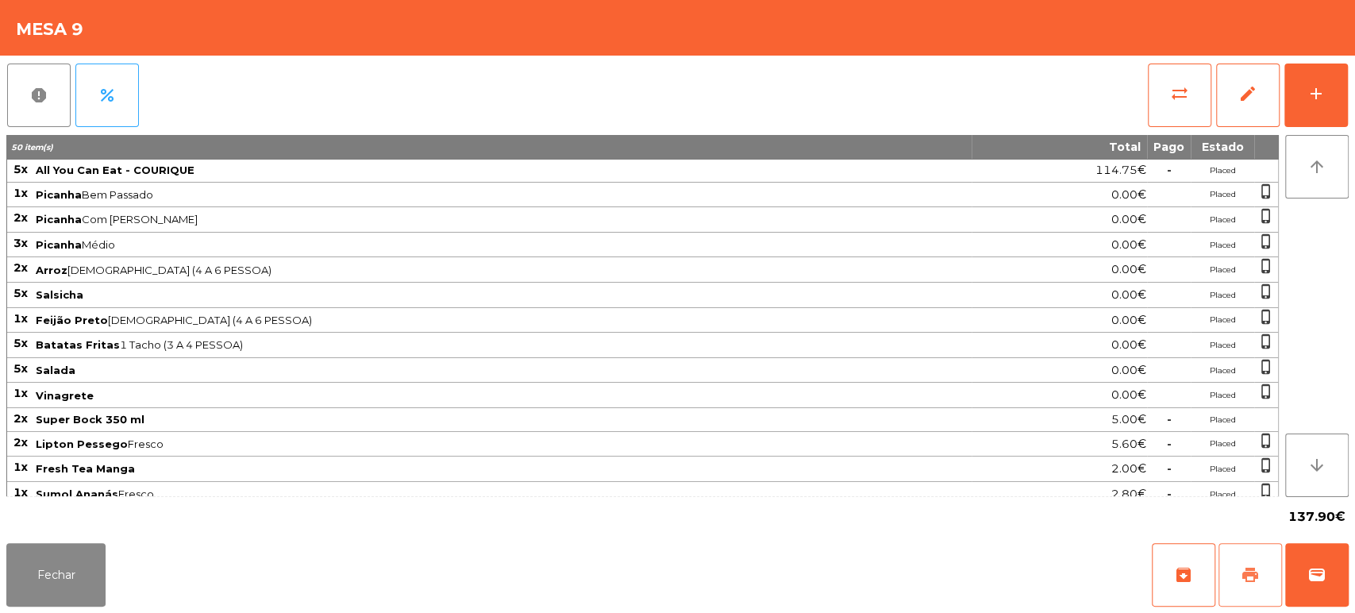
click at [1258, 561] on button "print" at bounding box center [1251, 575] width 64 height 64
click at [70, 583] on button "Fechar" at bounding box center [55, 575] width 99 height 64
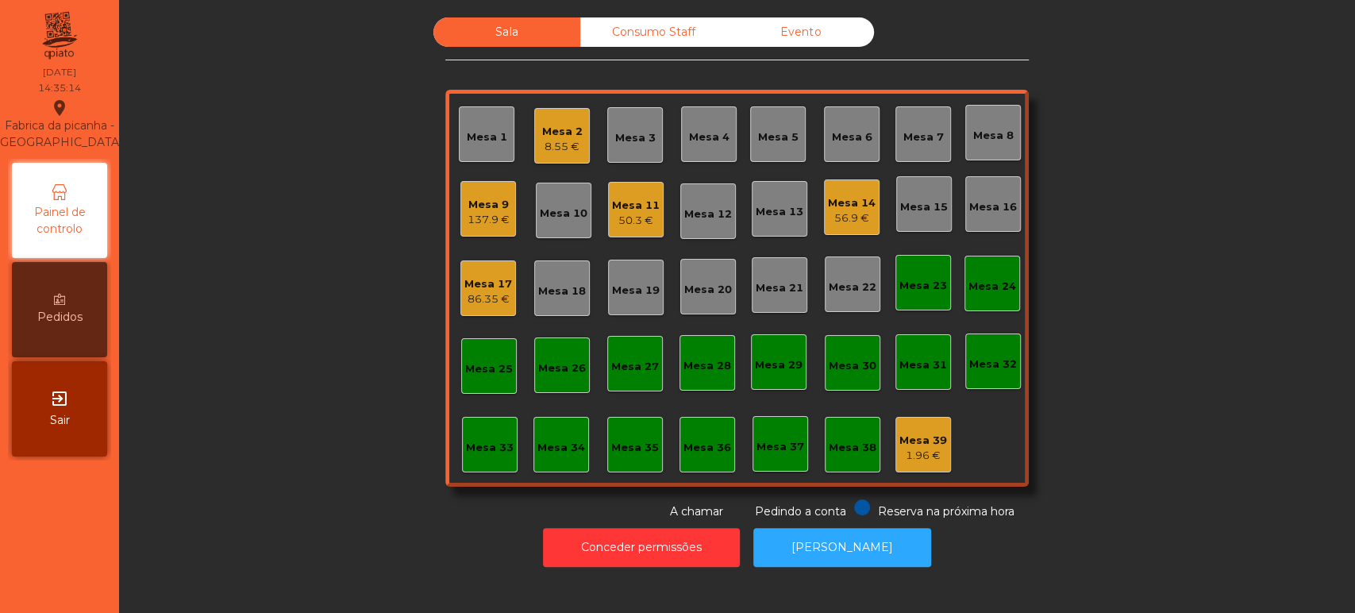
click at [1204, 480] on div "Sala Consumo Staff Evento Mesa 1 Mesa 2 8.55 € Mesa 3 Mesa 4 Mesa 5 Mesa 6 Mesa…" at bounding box center [737, 268] width 1193 height 503
click at [842, 552] on button "[PERSON_NAME]" at bounding box center [842, 547] width 178 height 39
click at [546, 136] on div "Mesa 2" at bounding box center [562, 132] width 40 height 16
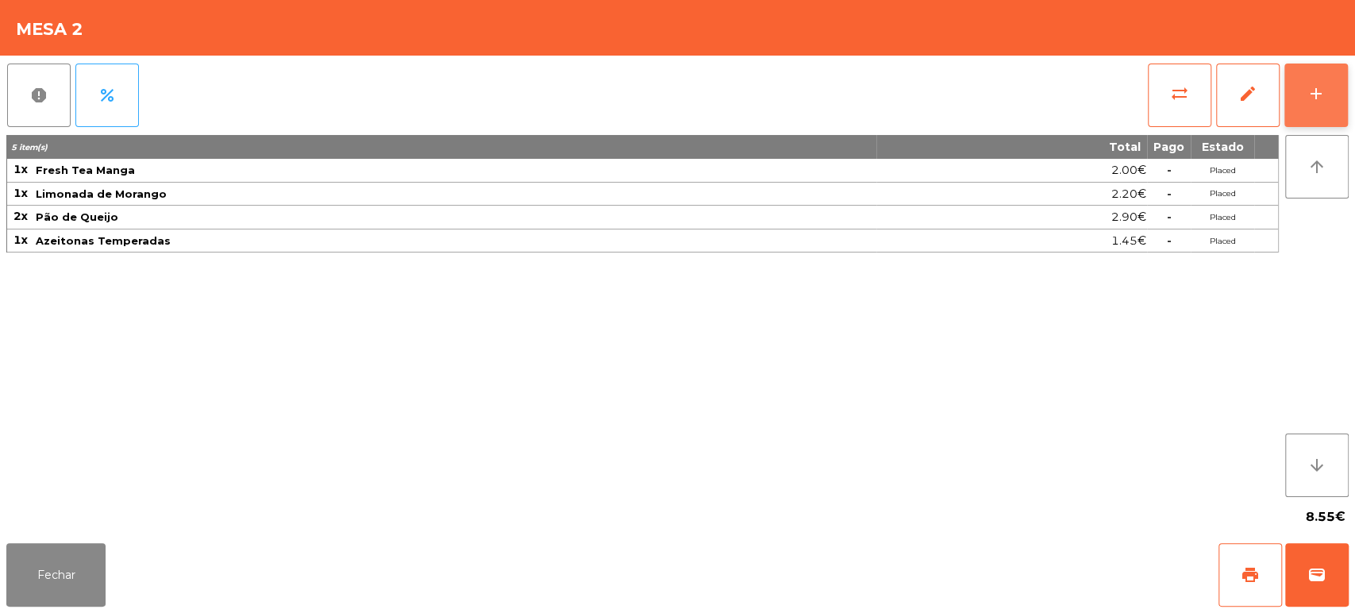
click at [1334, 83] on button "add" at bounding box center [1317, 96] width 64 height 64
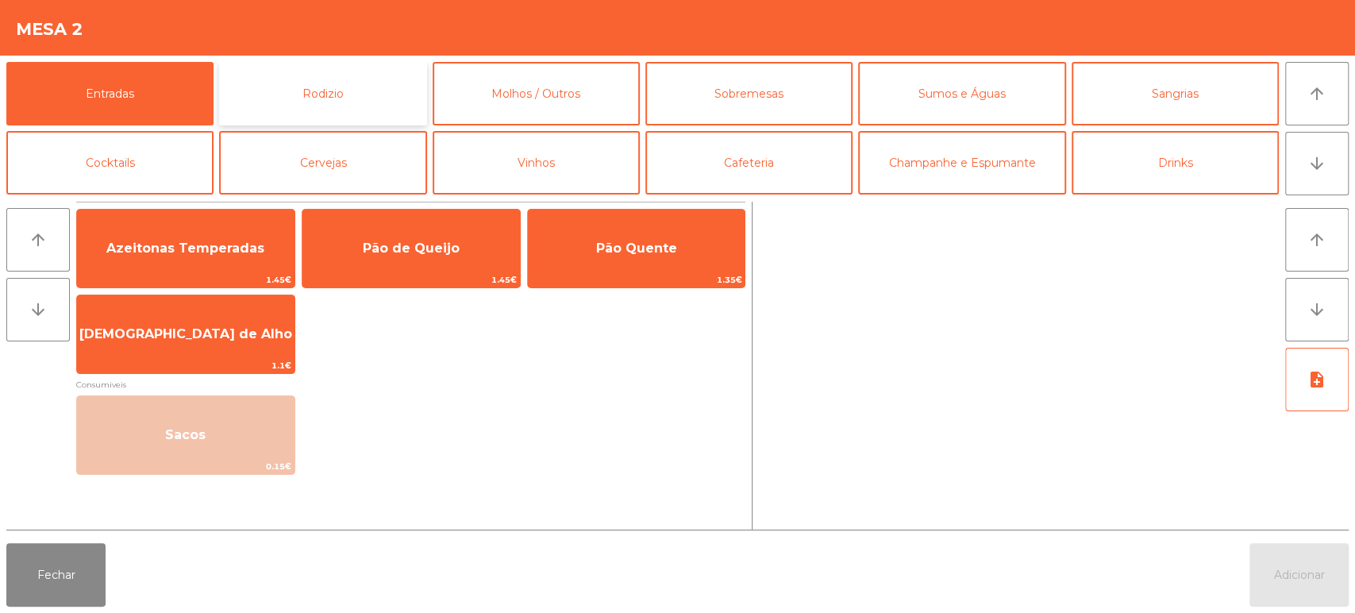
click at [320, 80] on button "Rodizio" at bounding box center [322, 94] width 207 height 64
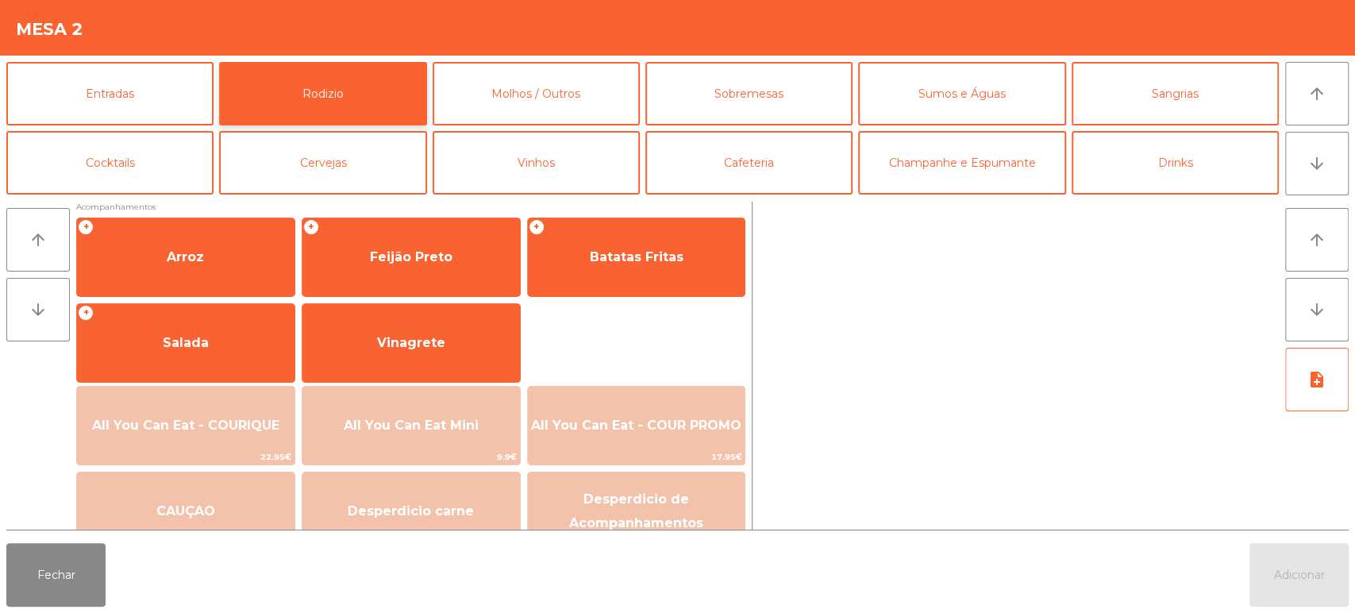
scroll to position [200, 0]
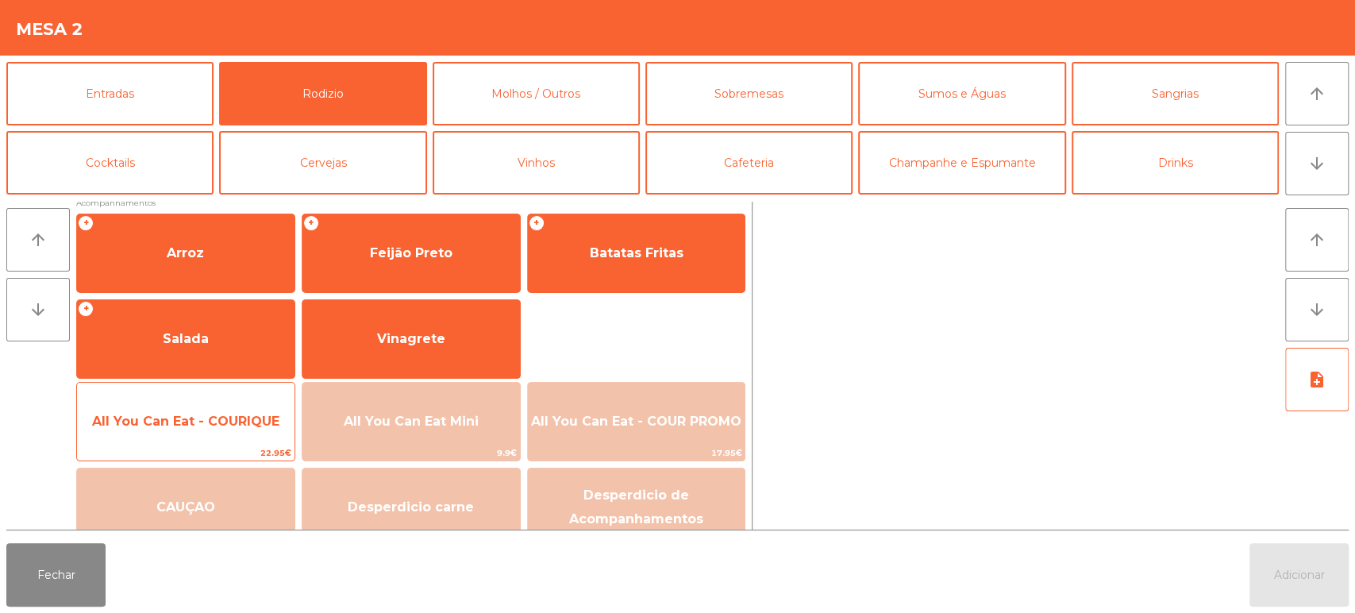
click at [237, 426] on span "All You Can Eat - COURIQUE" at bounding box center [185, 421] width 187 height 15
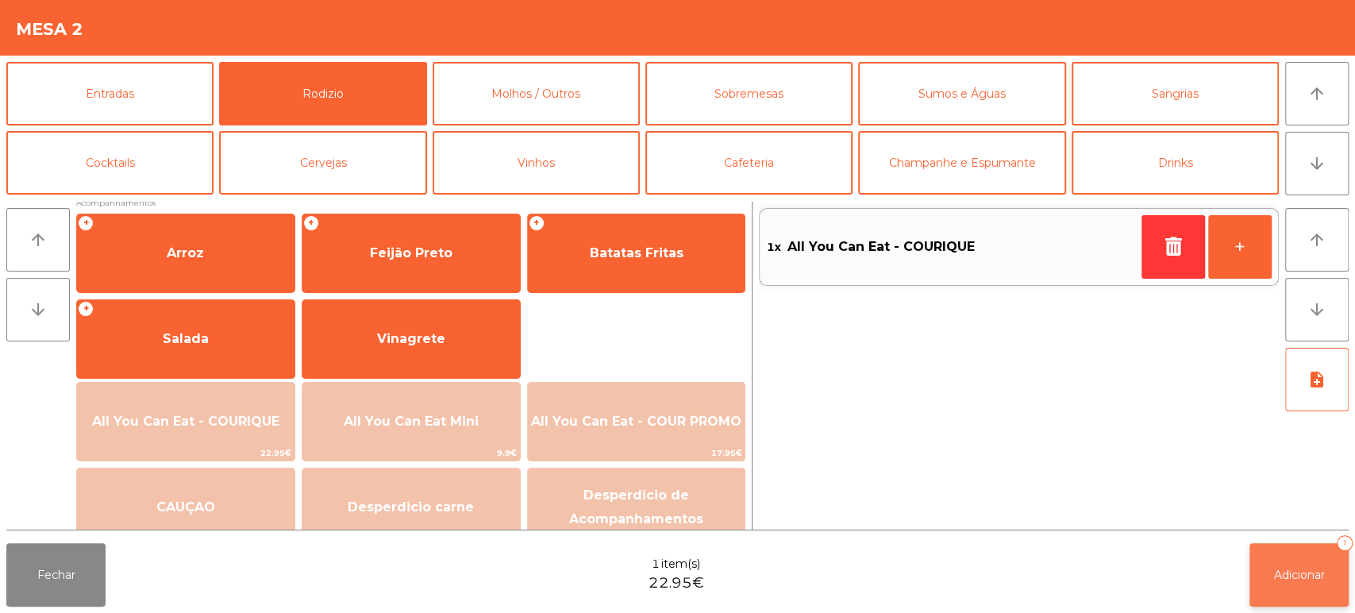
click at [1289, 578] on span "Adicionar" at bounding box center [1299, 575] width 51 height 14
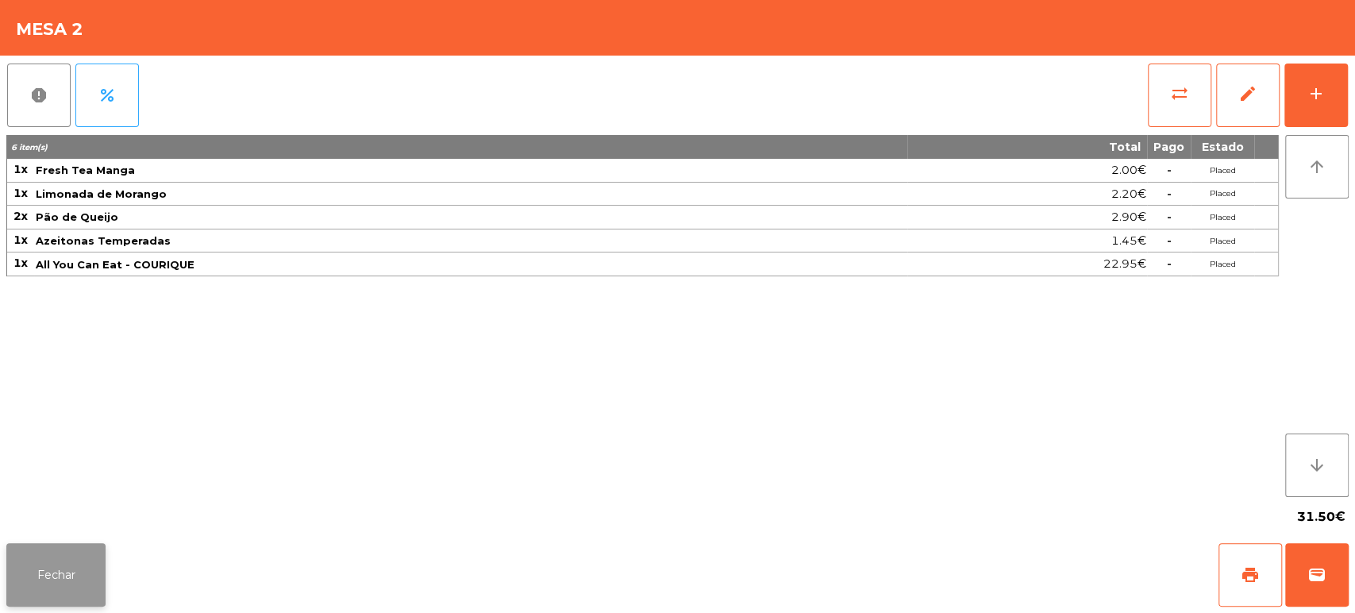
click at [57, 562] on button "Fechar" at bounding box center [55, 575] width 99 height 64
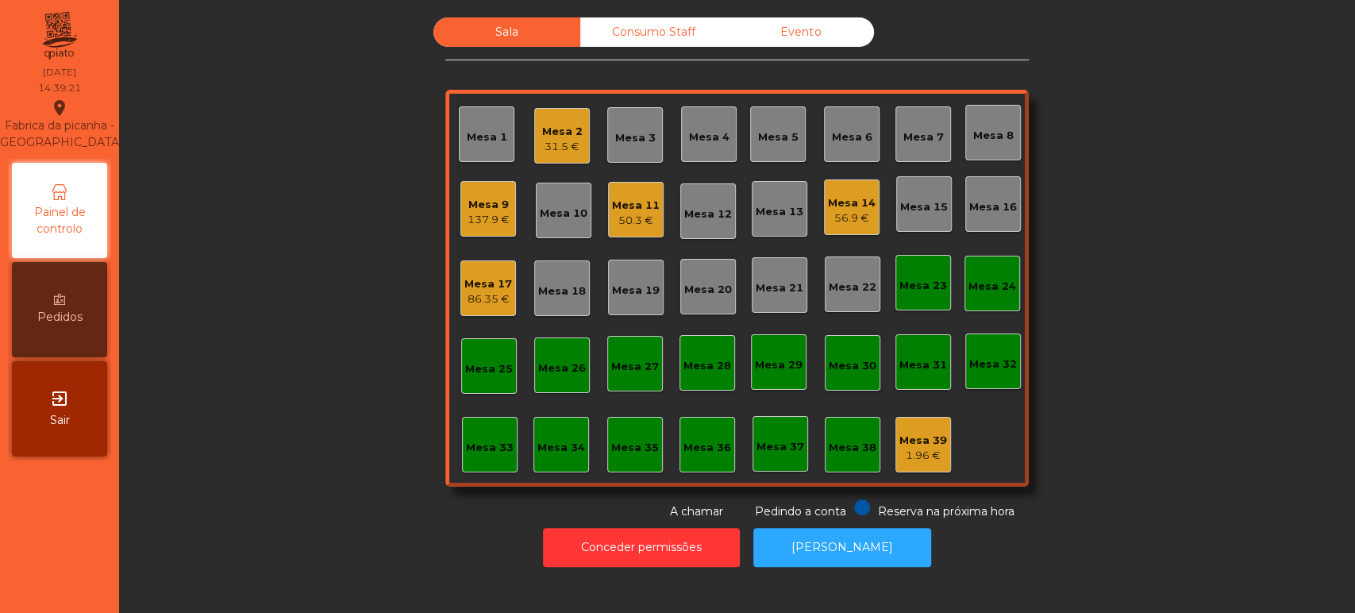
click at [577, 212] on div "Mesa 10" at bounding box center [564, 214] width 48 height 16
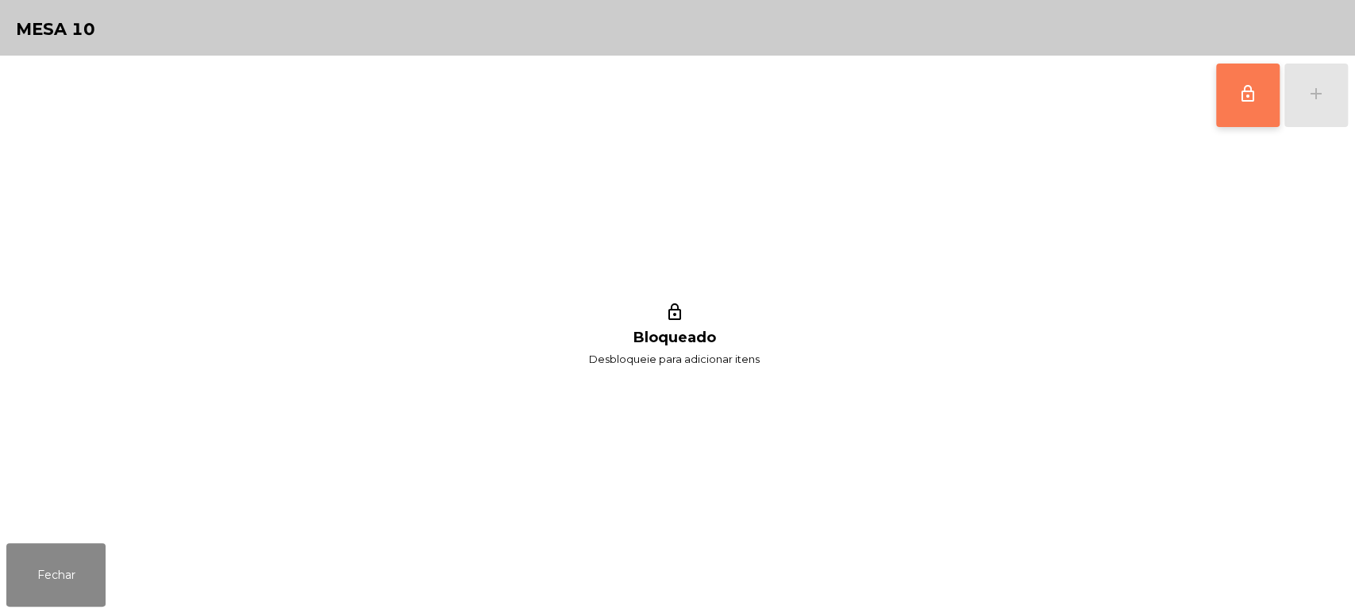
click at [1250, 99] on span "lock_outline" at bounding box center [1247, 93] width 19 height 19
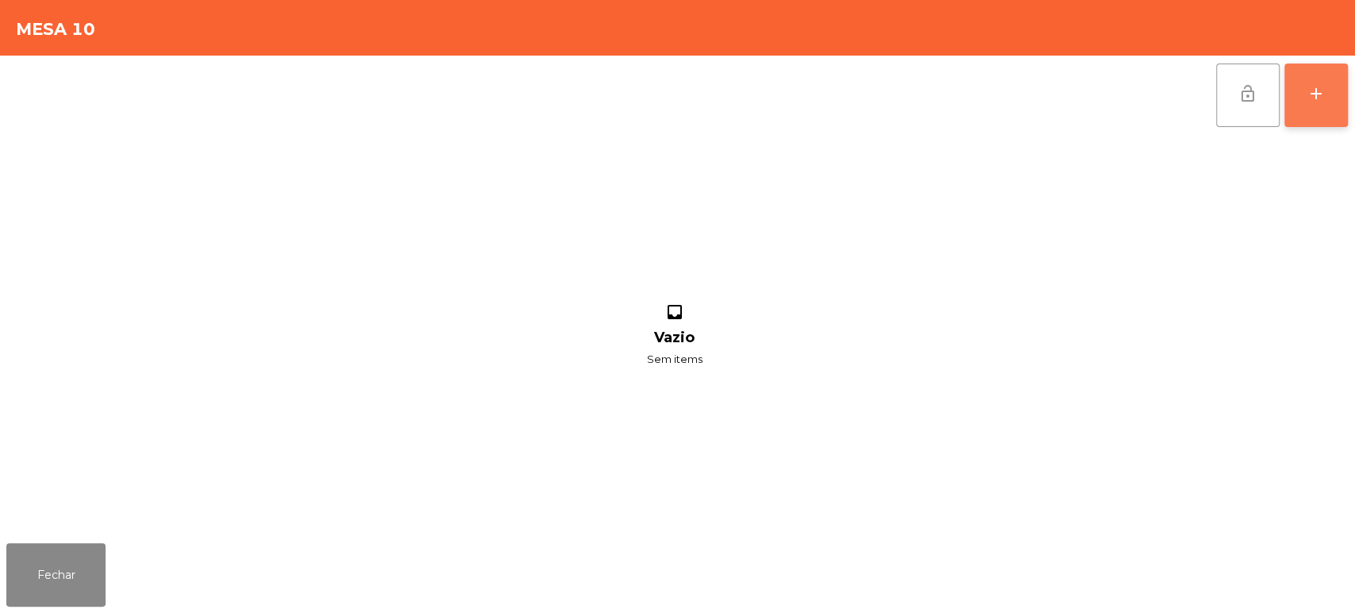
click at [1330, 97] on button "add" at bounding box center [1317, 96] width 64 height 64
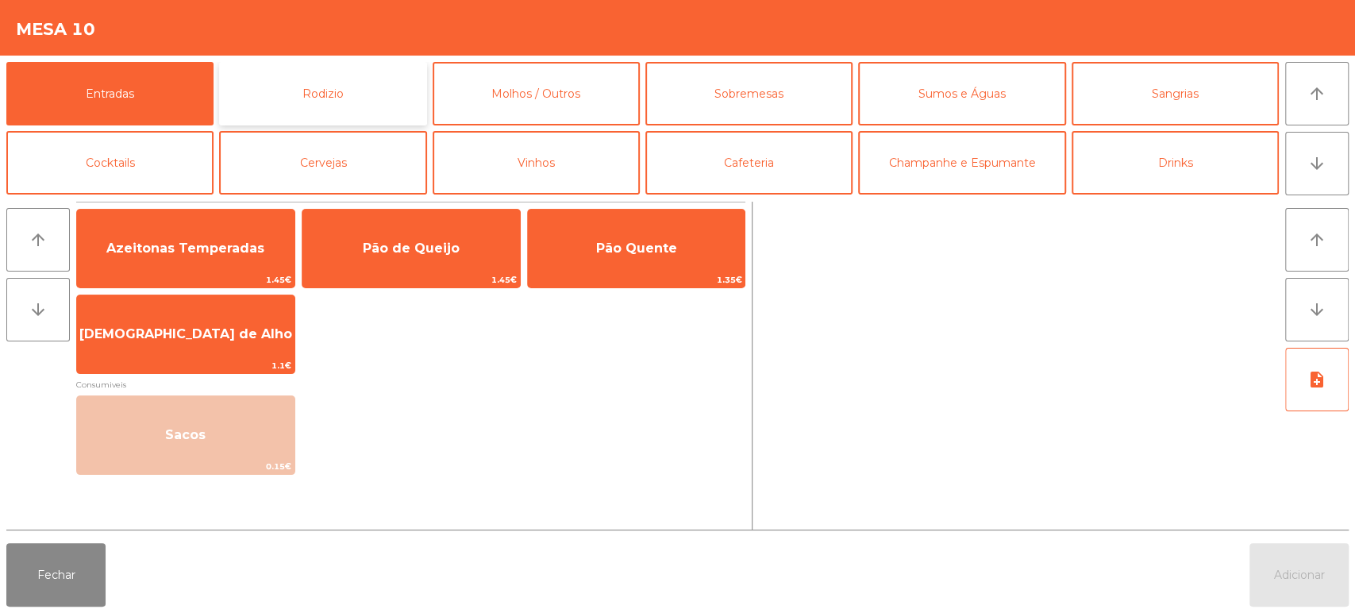
click at [308, 98] on button "Rodizio" at bounding box center [322, 94] width 207 height 64
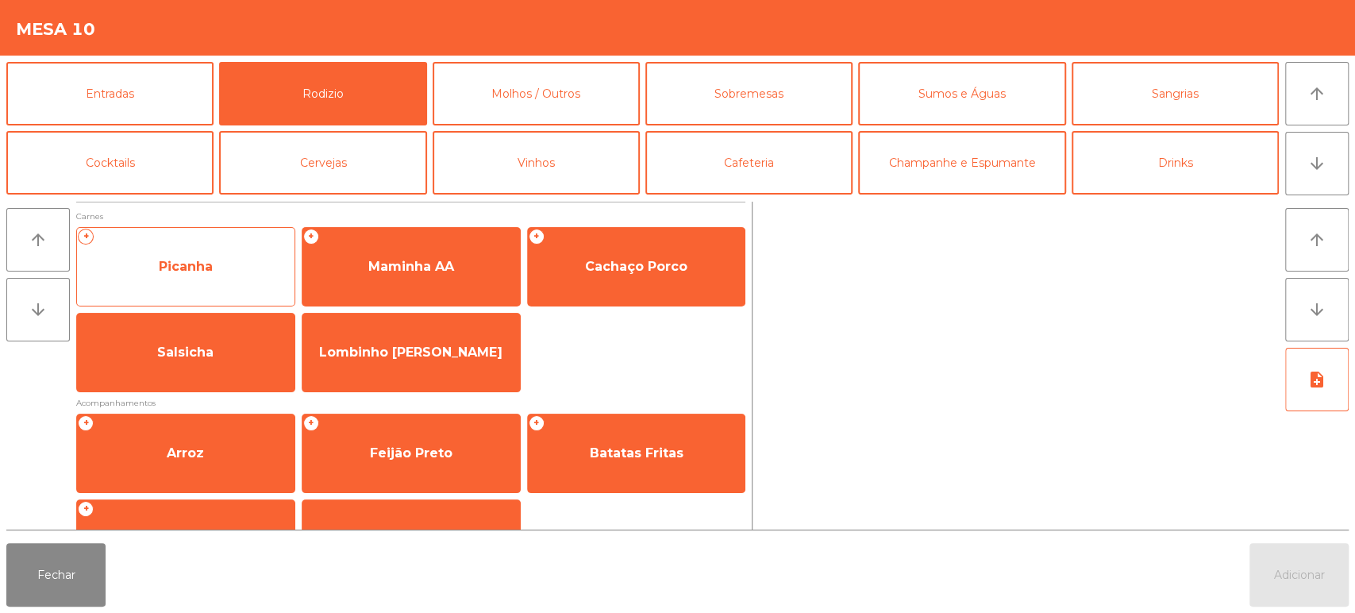
click at [198, 279] on span "Picanha" at bounding box center [186, 266] width 218 height 43
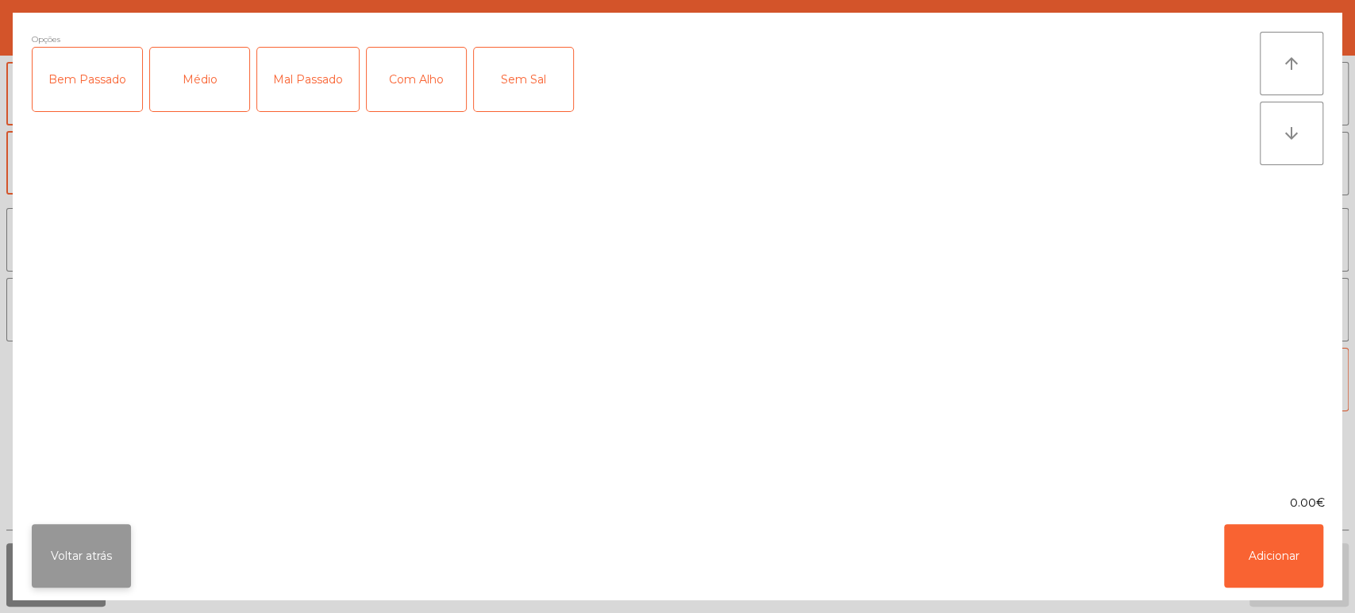
click at [110, 546] on button "Voltar atrás" at bounding box center [81, 556] width 99 height 64
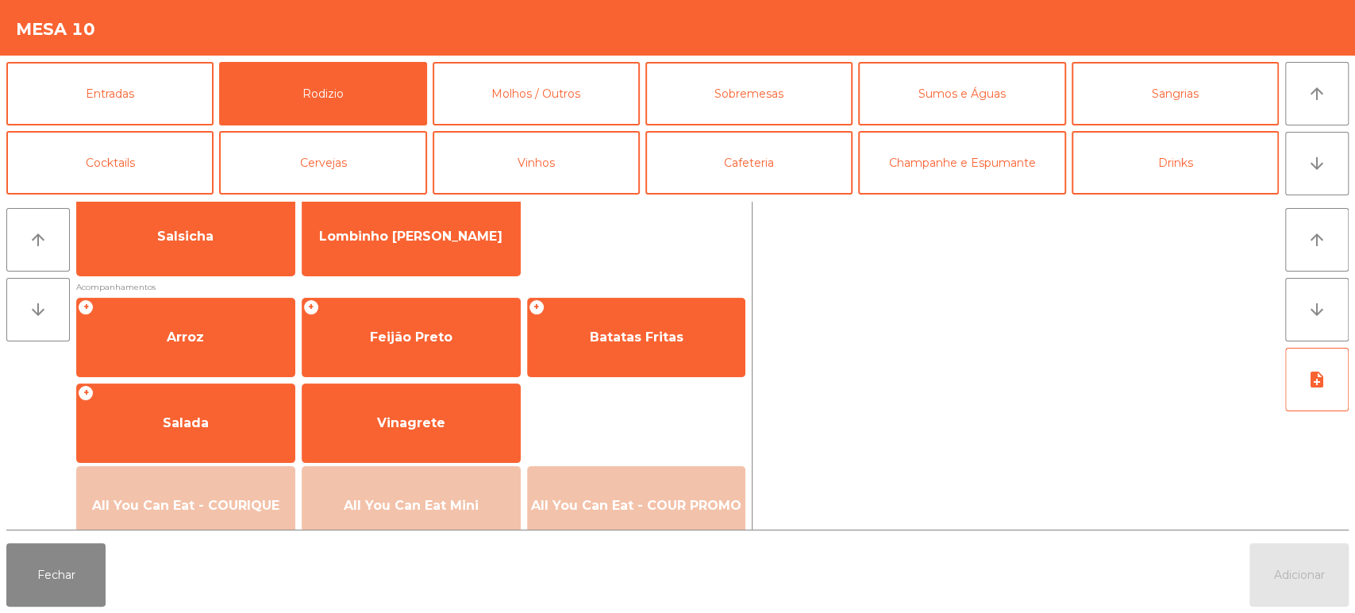
scroll to position [133, 0]
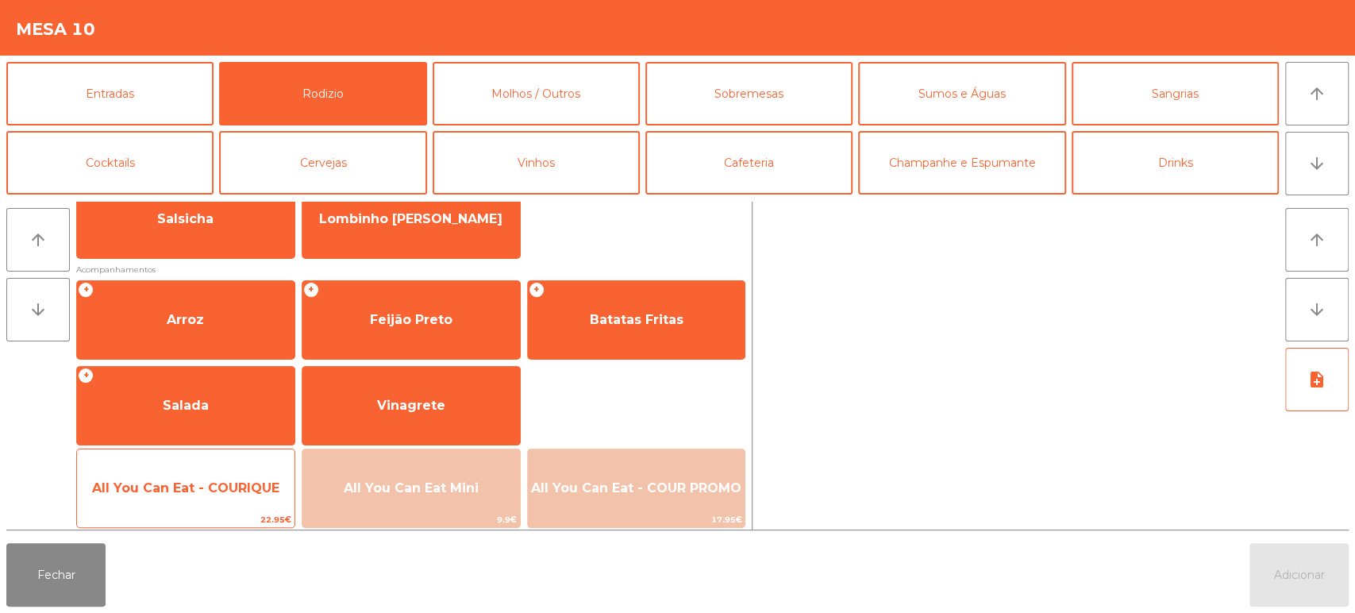
click at [185, 487] on span "All You Can Eat - COURIQUE" at bounding box center [185, 487] width 187 height 15
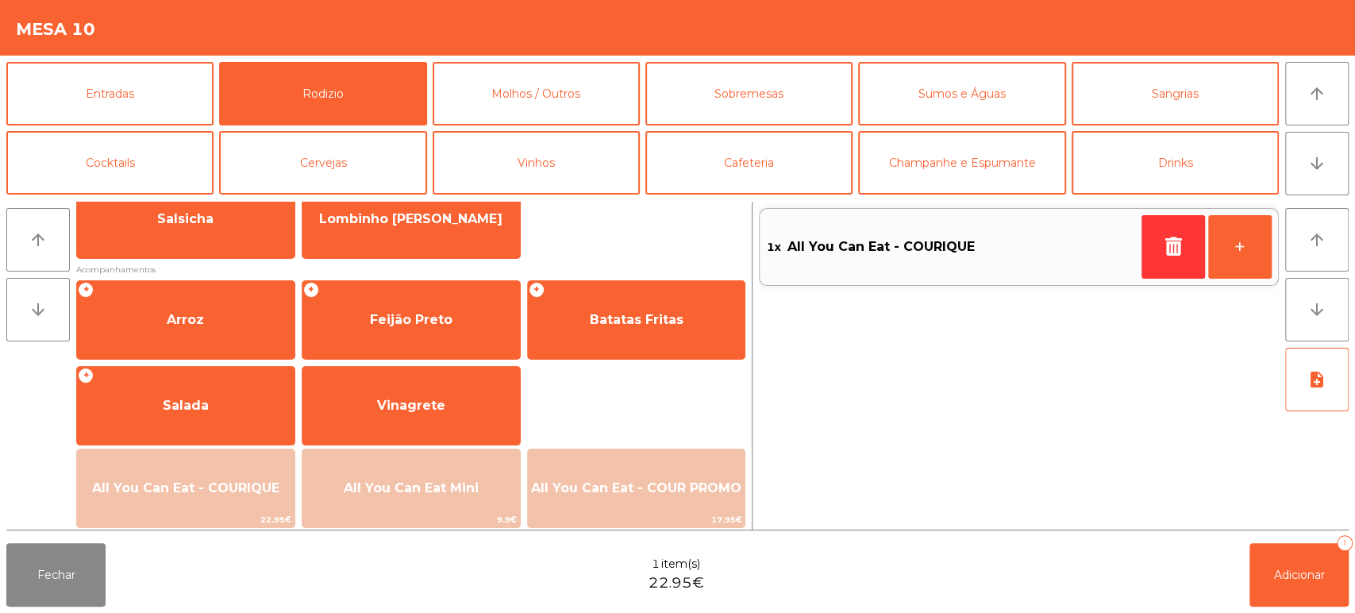
click at [1354, 577] on div "Fechar 1 item(s) 22.95€ Adicionar 1" at bounding box center [677, 575] width 1355 height 76
click at [1299, 565] on button "Adicionar 1" at bounding box center [1299, 575] width 99 height 64
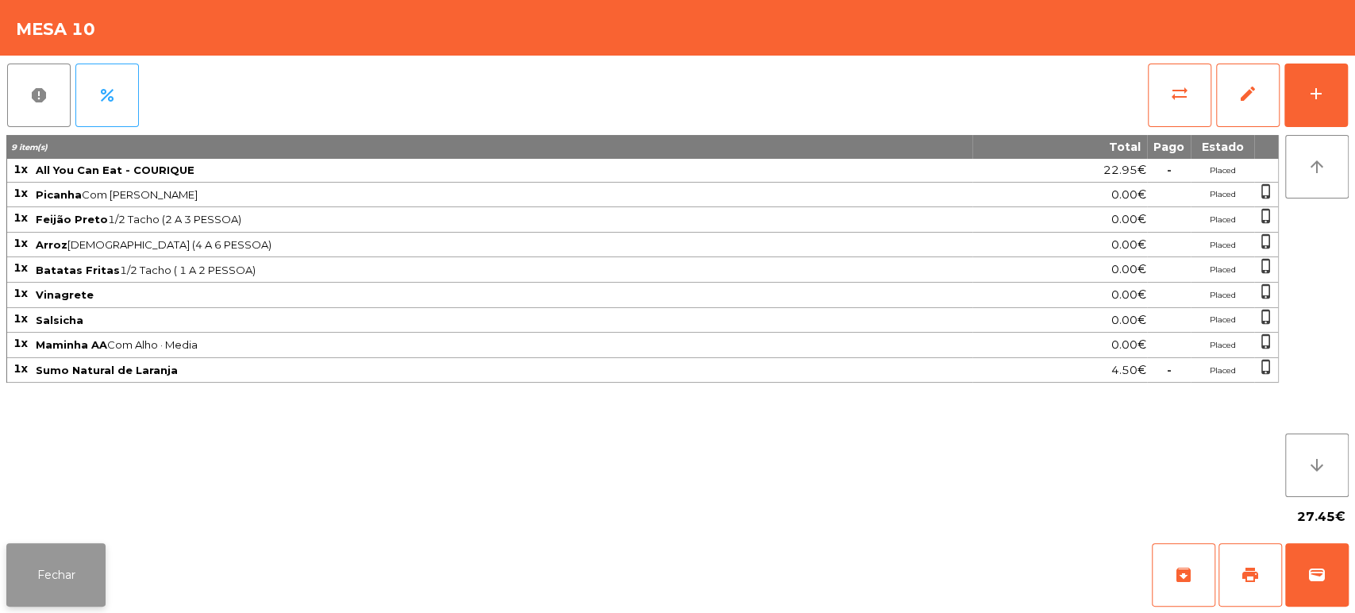
click at [39, 580] on button "Fechar" at bounding box center [55, 575] width 99 height 64
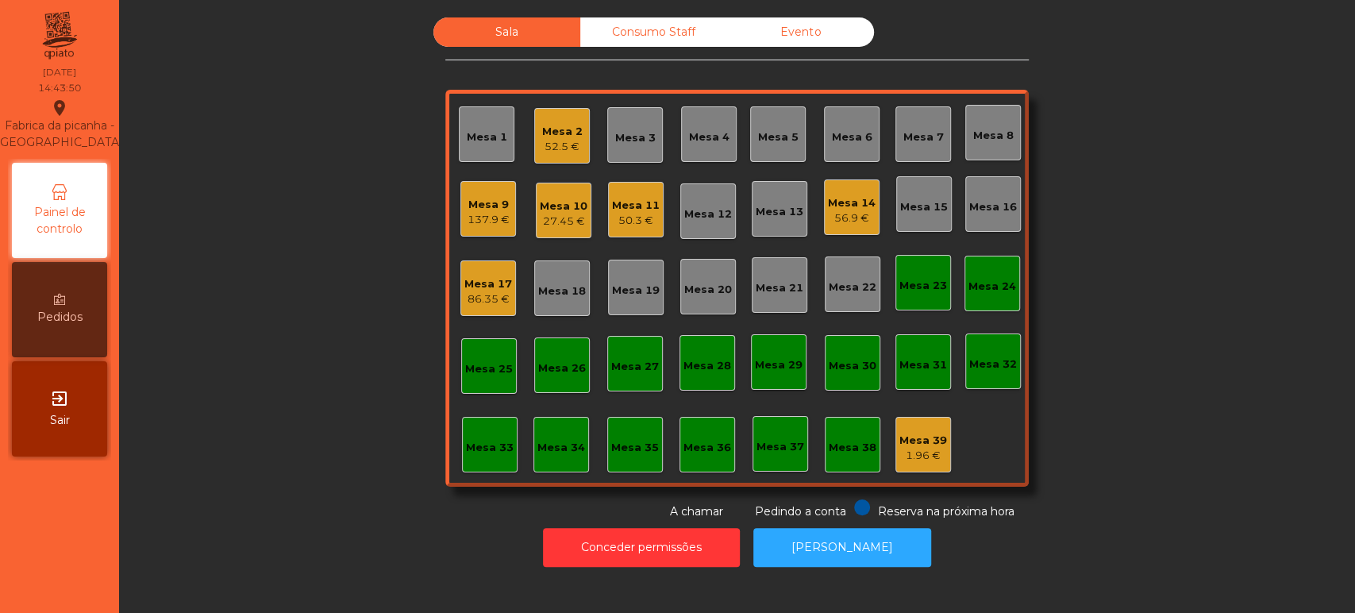
click at [842, 126] on div "Mesa 6" at bounding box center [852, 134] width 40 height 22
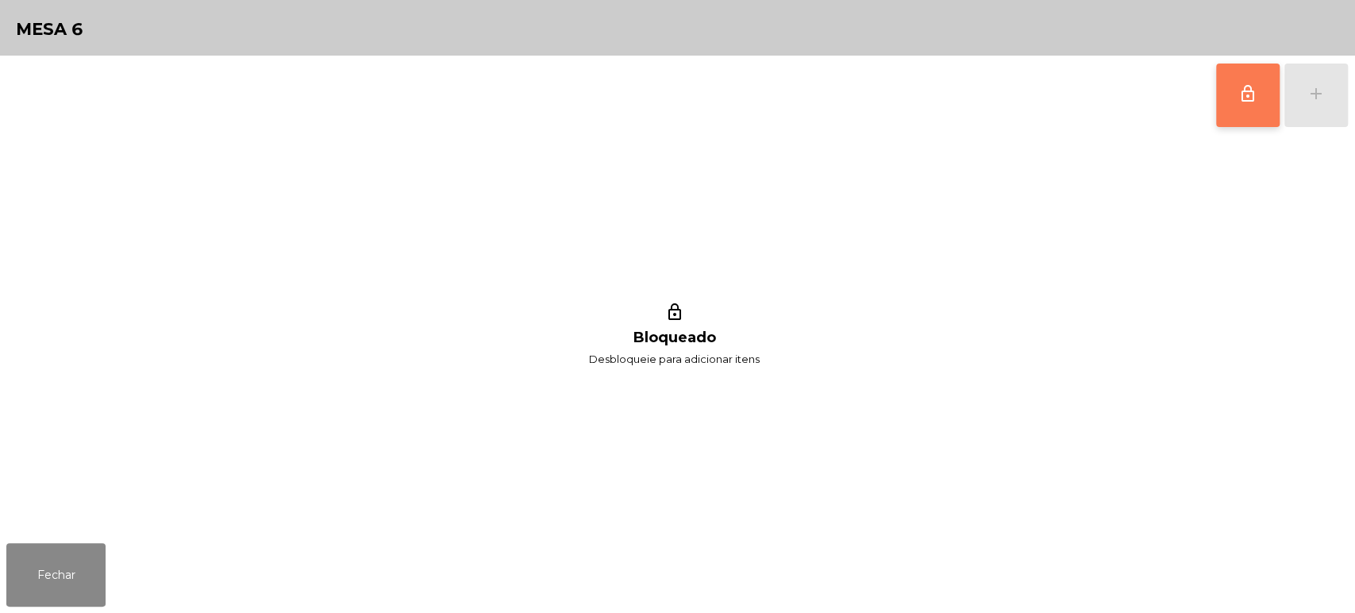
click at [1231, 92] on button "lock_outline" at bounding box center [1248, 96] width 64 height 64
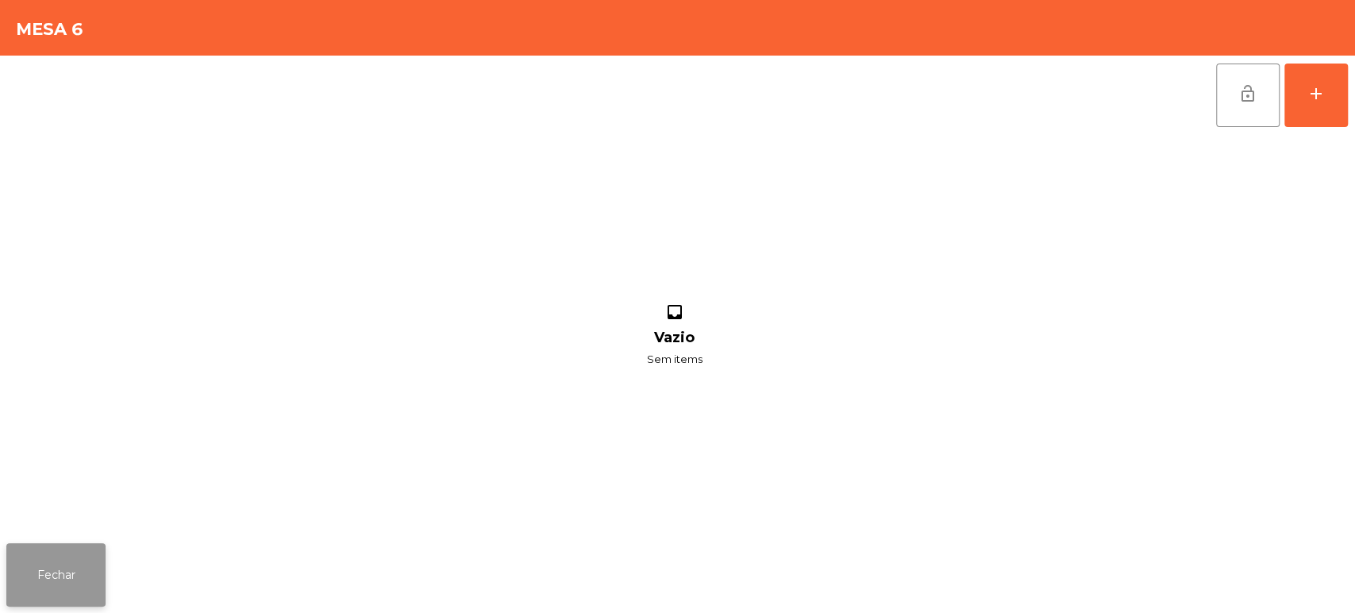
click at [52, 557] on button "Fechar" at bounding box center [55, 575] width 99 height 64
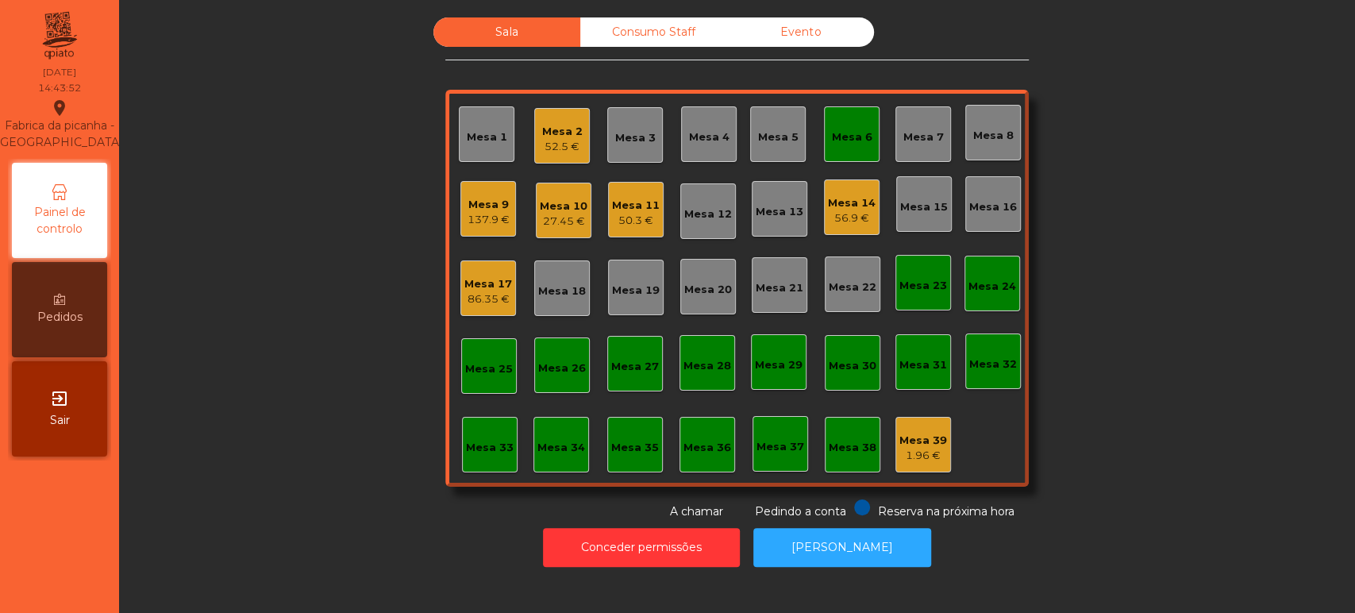
click at [857, 214] on div "56.9 €" at bounding box center [852, 218] width 48 height 16
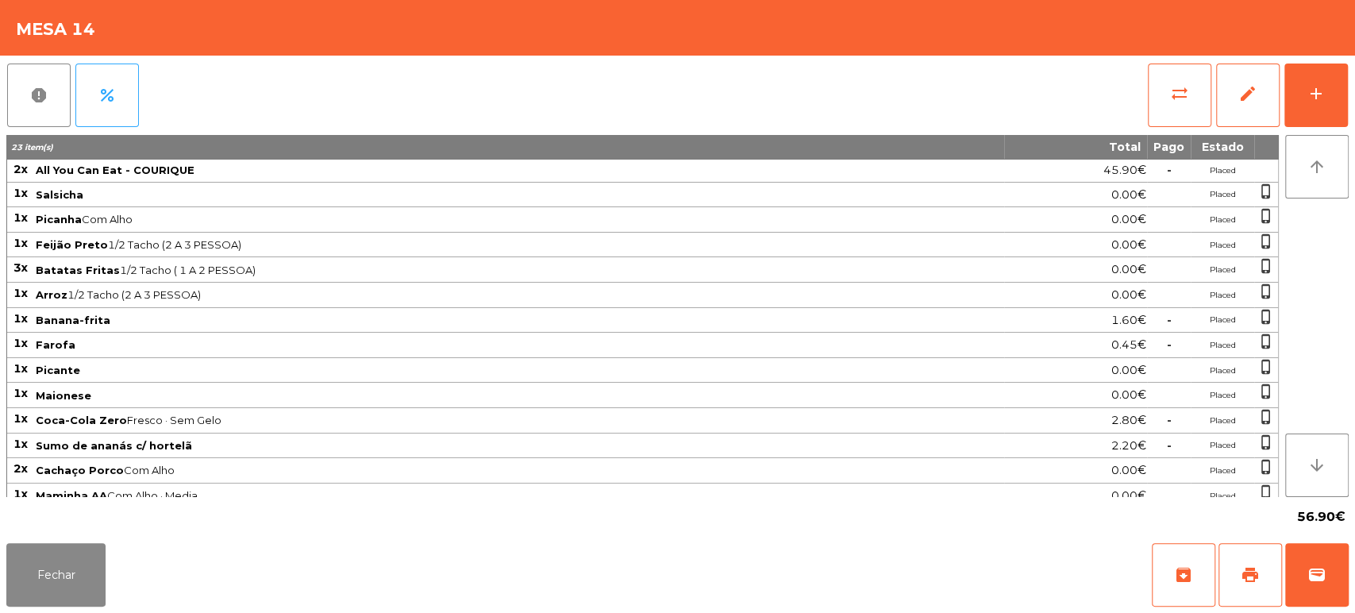
click at [44, 528] on div "56.90€" at bounding box center [677, 517] width 1342 height 40
click at [79, 565] on button "Fechar" at bounding box center [55, 575] width 99 height 64
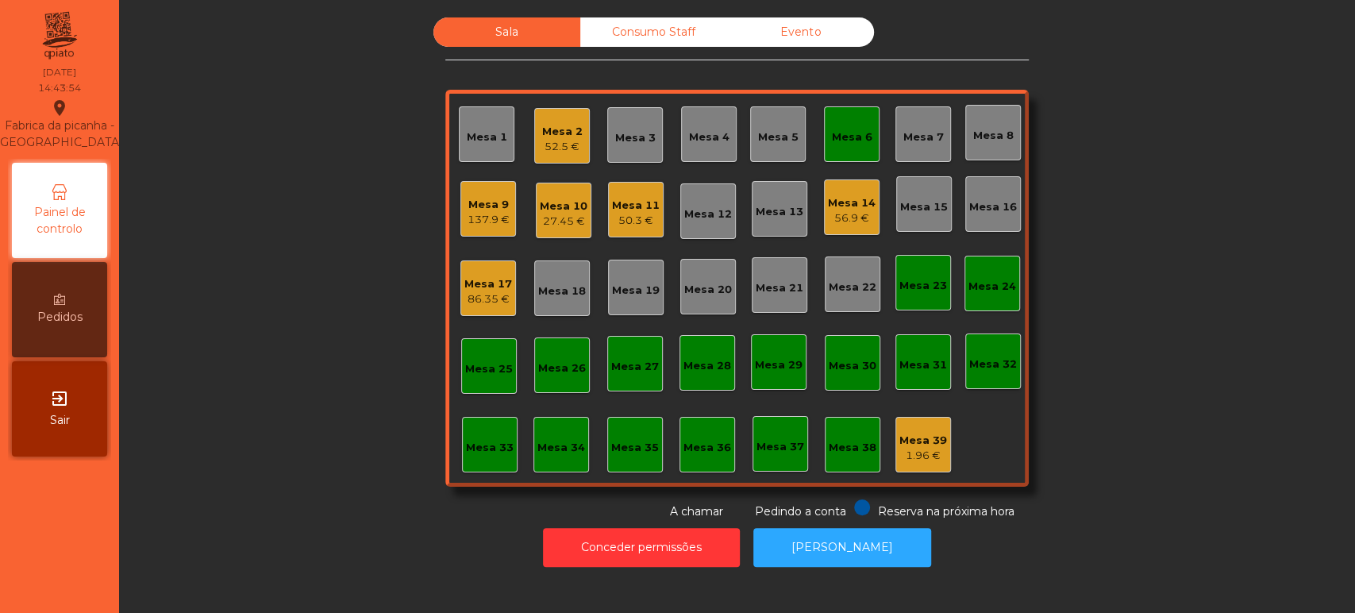
click at [845, 204] on div "Mesa 14" at bounding box center [852, 203] width 48 height 16
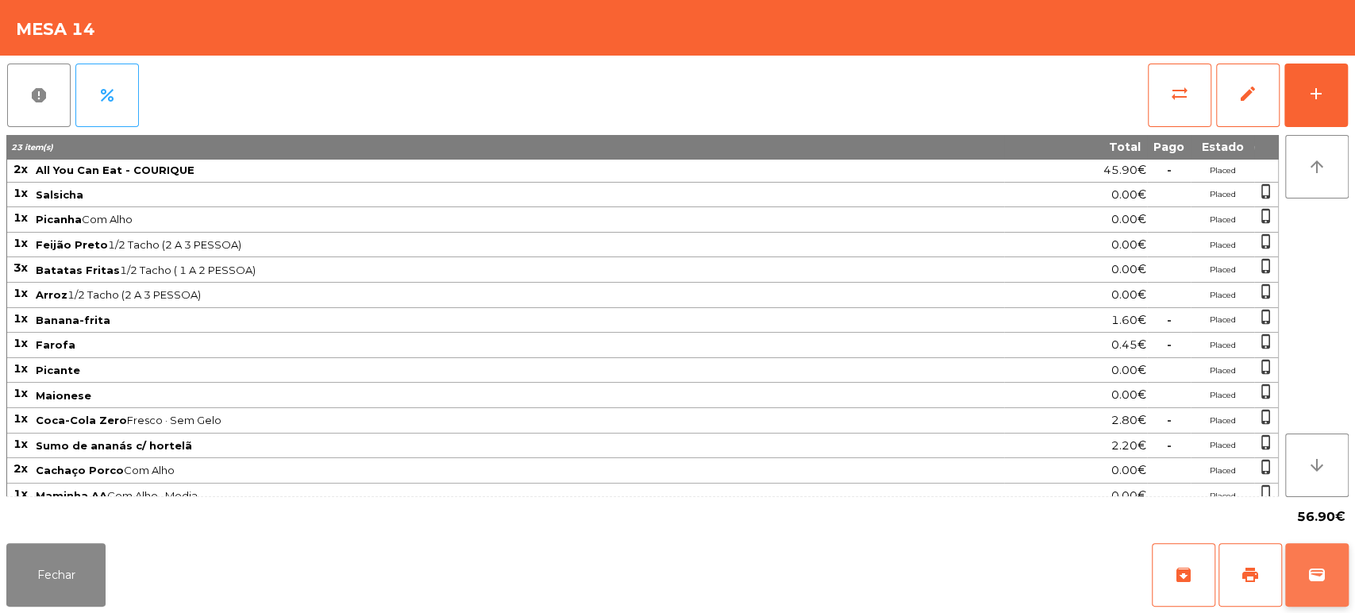
click at [1325, 559] on button "wallet" at bounding box center [1317, 575] width 64 height 64
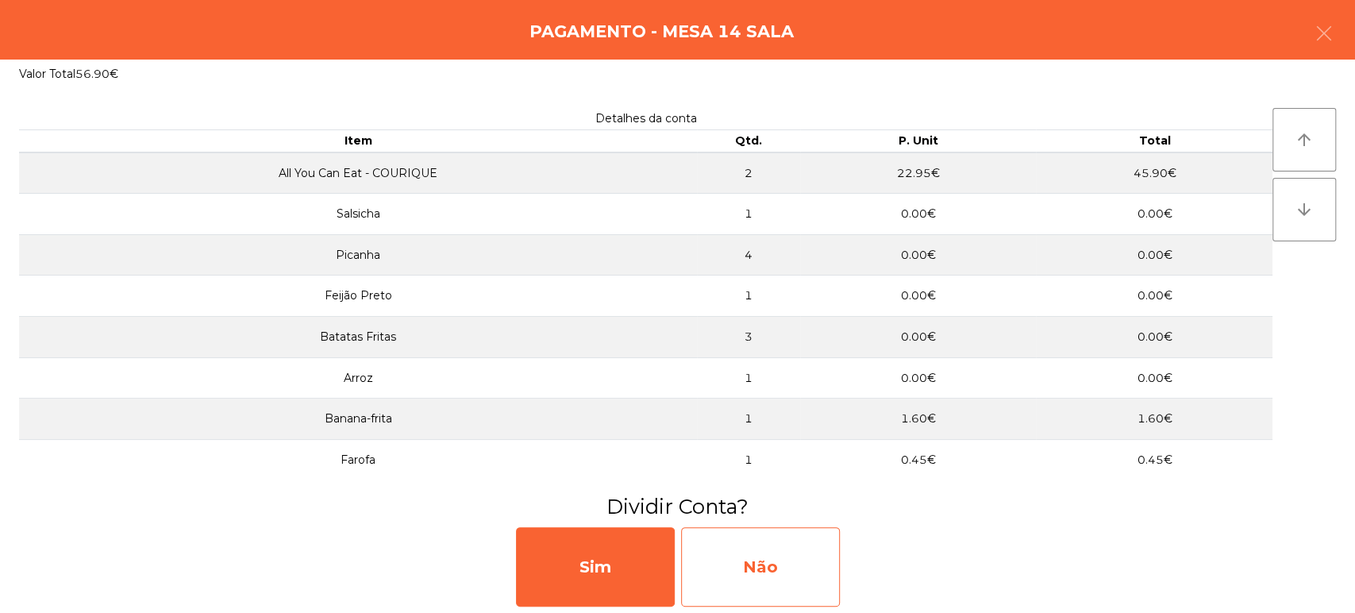
click at [776, 545] on div "Não" at bounding box center [760, 566] width 159 height 79
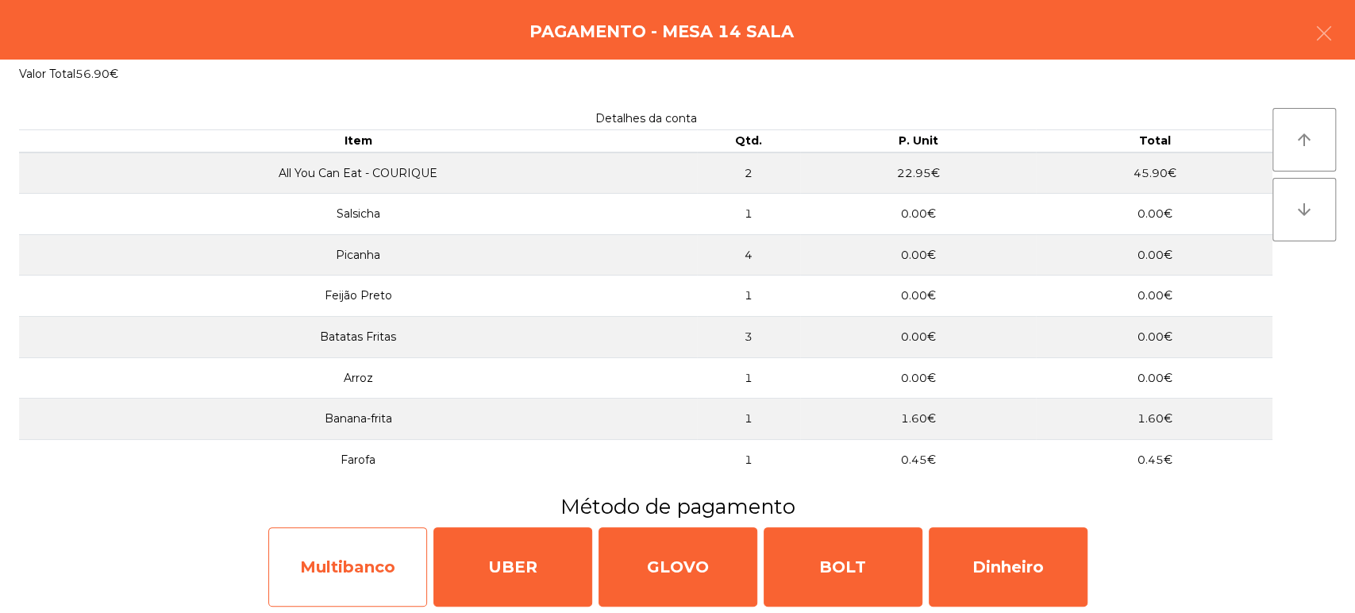
click at [349, 576] on div "Multibanco" at bounding box center [347, 566] width 159 height 79
select select "**"
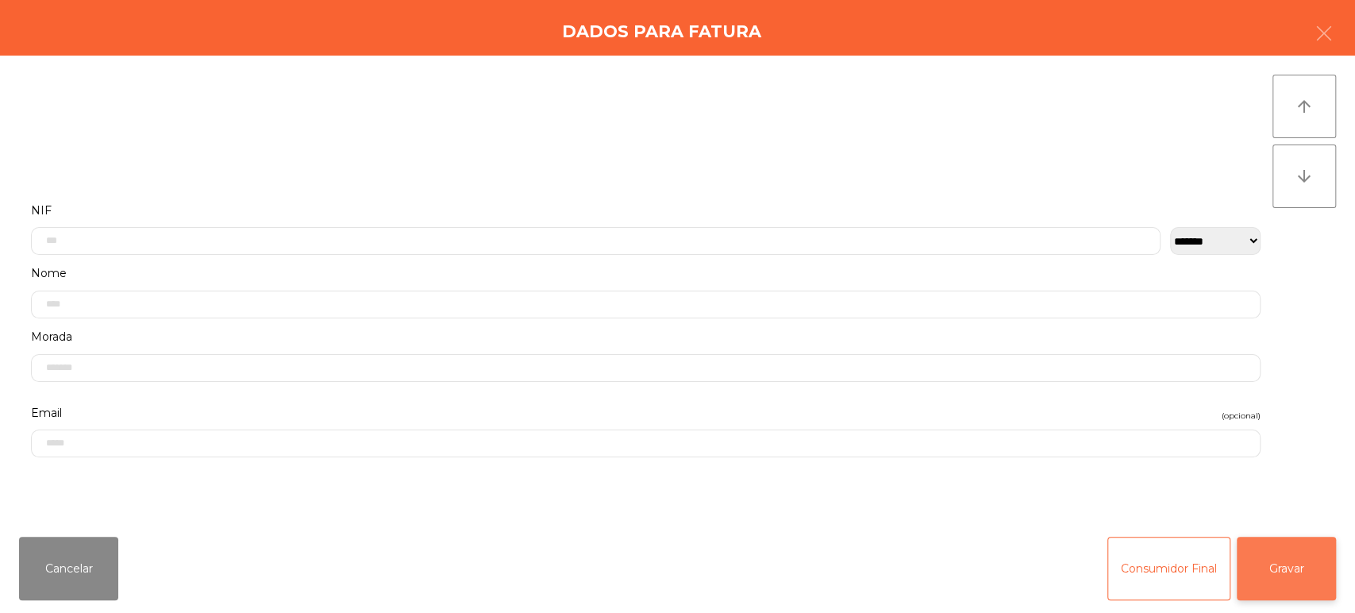
click at [1304, 565] on button "Gravar" at bounding box center [1286, 569] width 99 height 64
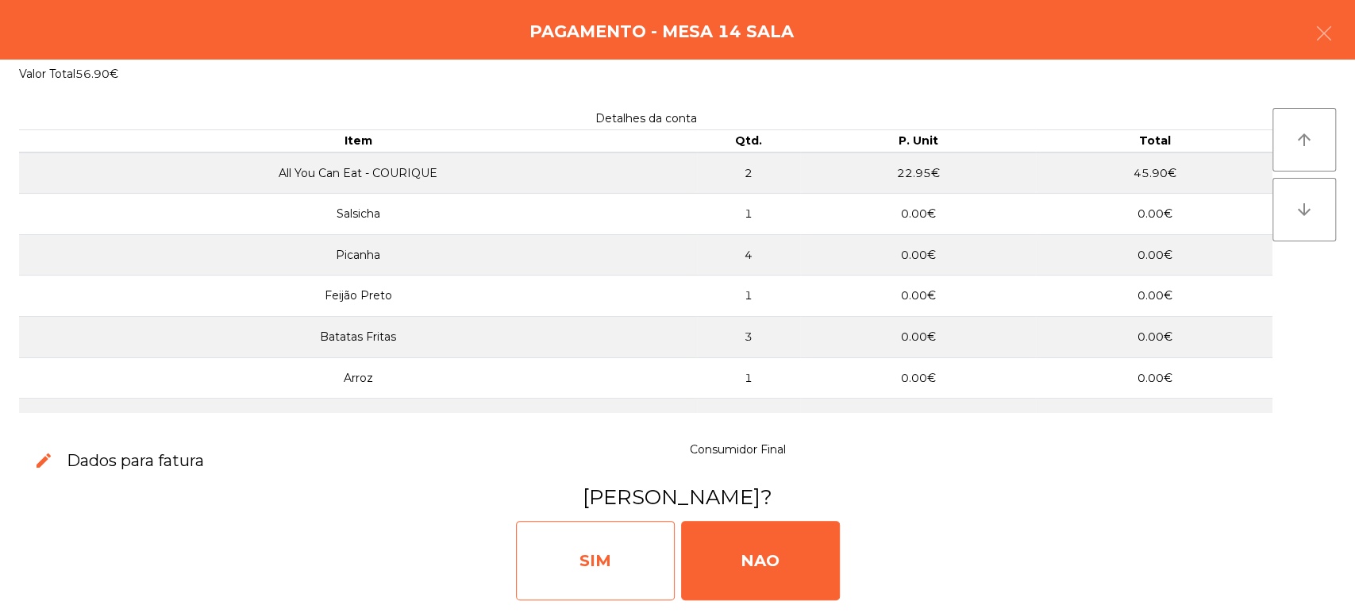
click at [553, 566] on div "SIM" at bounding box center [595, 560] width 159 height 79
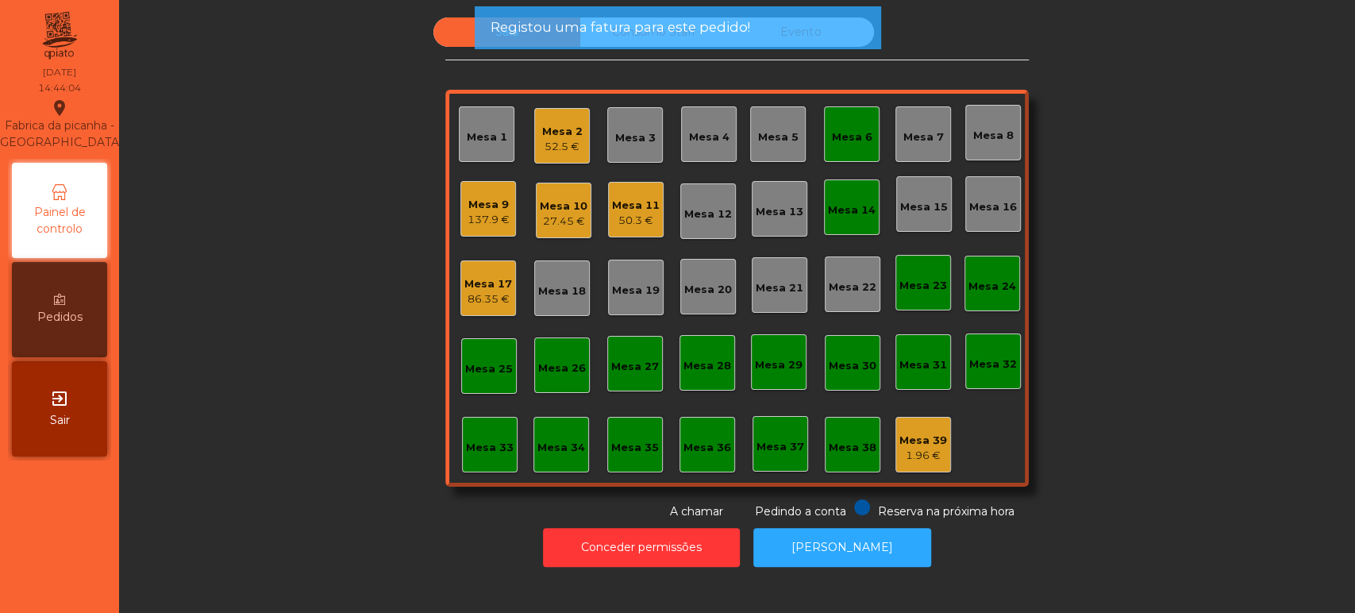
click at [842, 214] on div "Mesa 14" at bounding box center [852, 210] width 48 height 16
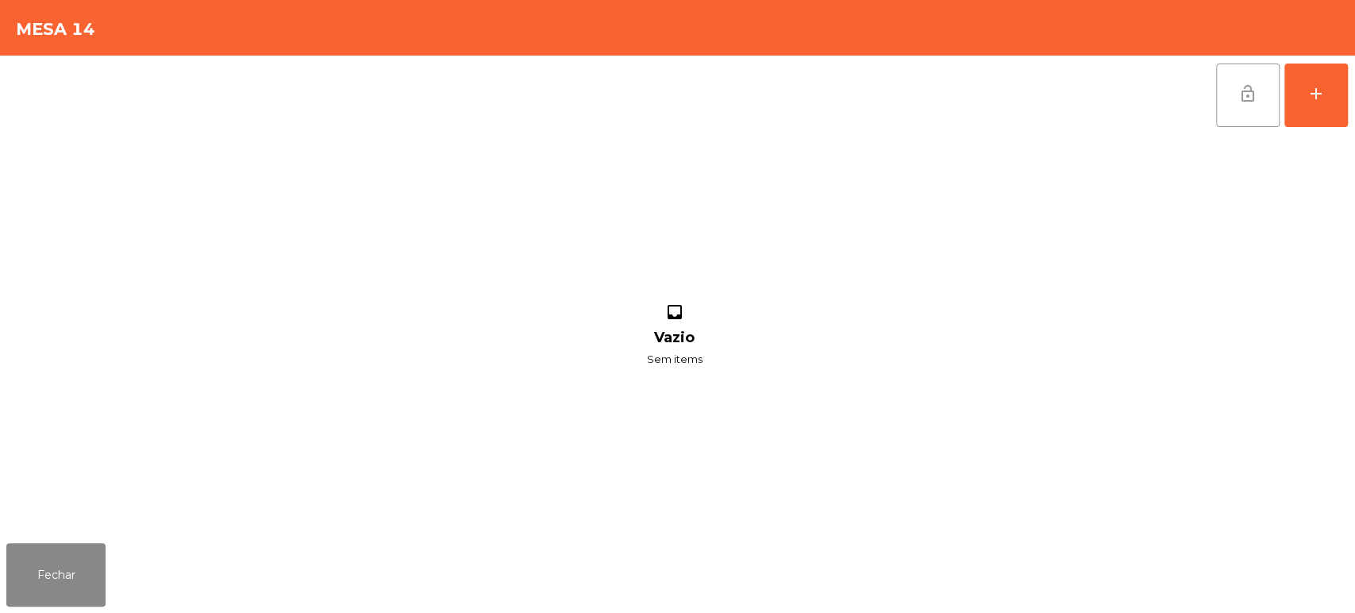
click at [1242, 87] on span "lock_open" at bounding box center [1247, 93] width 19 height 19
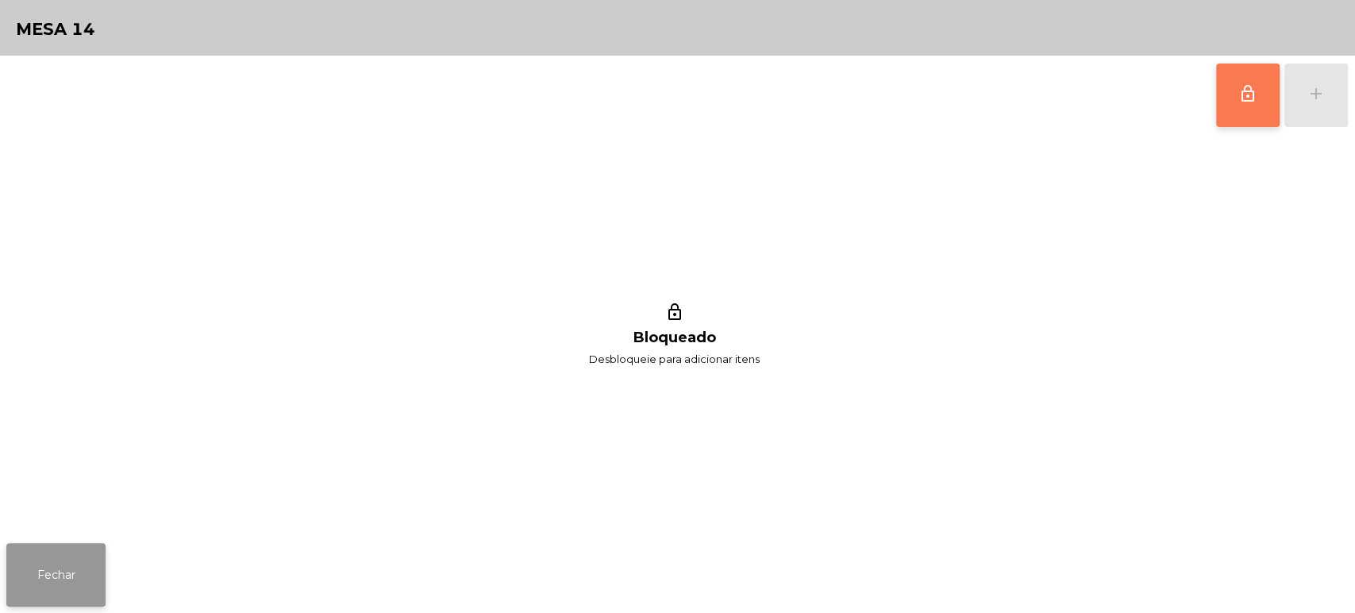
click at [55, 599] on button "Fechar" at bounding box center [55, 575] width 99 height 64
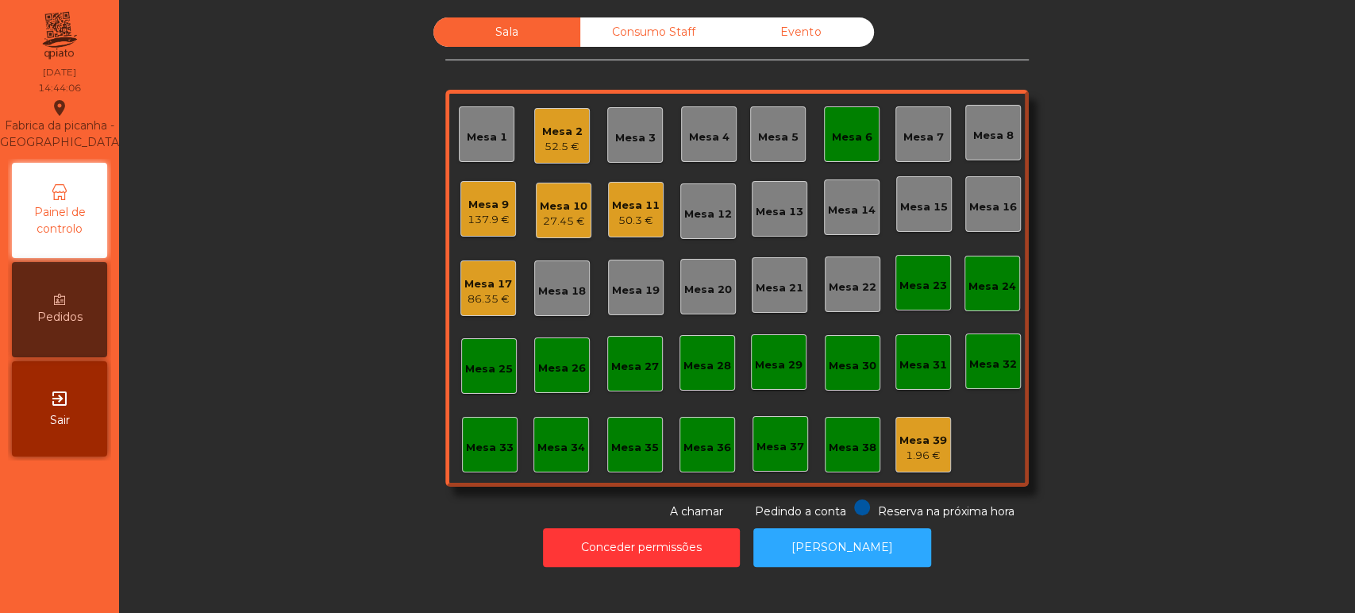
click at [540, 227] on div "27.45 €" at bounding box center [564, 222] width 48 height 16
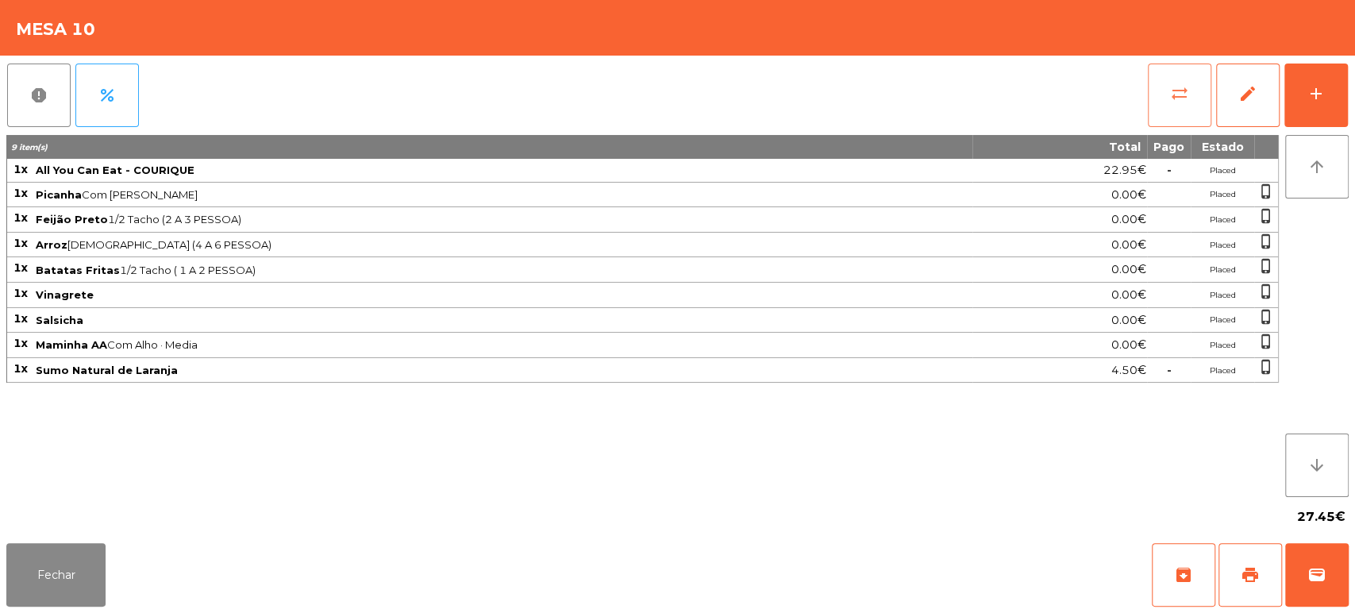
click at [1172, 110] on button "sync_alt" at bounding box center [1180, 96] width 64 height 64
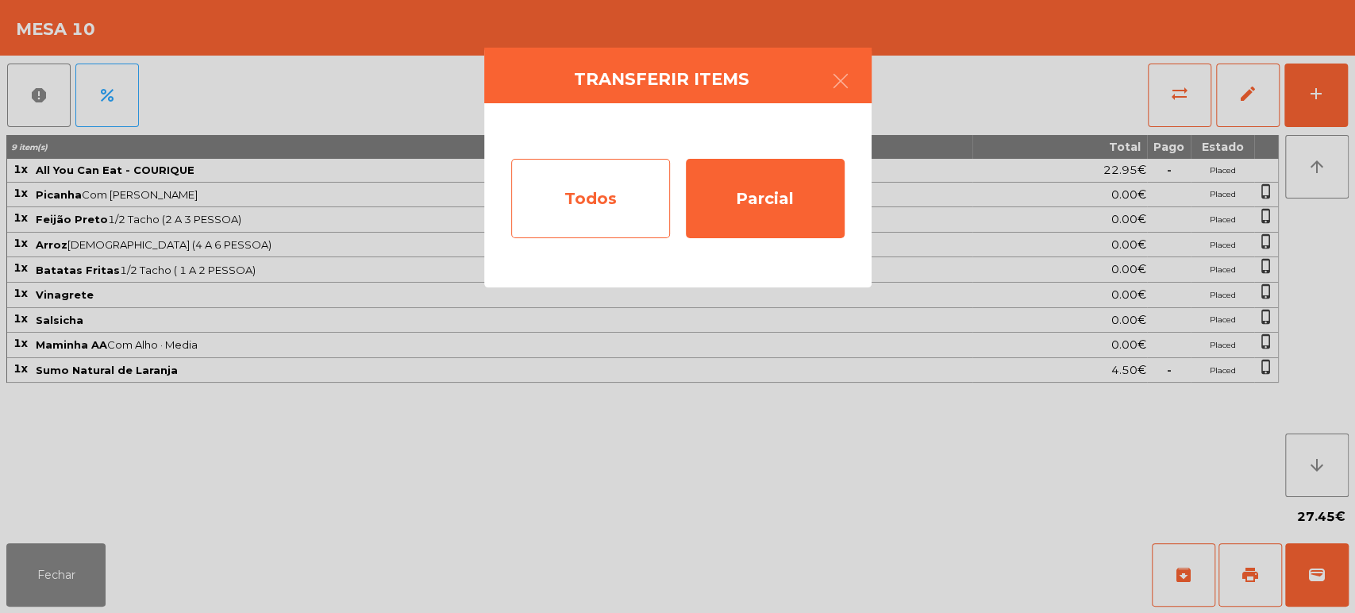
click at [546, 218] on div "Todos" at bounding box center [590, 198] width 159 height 79
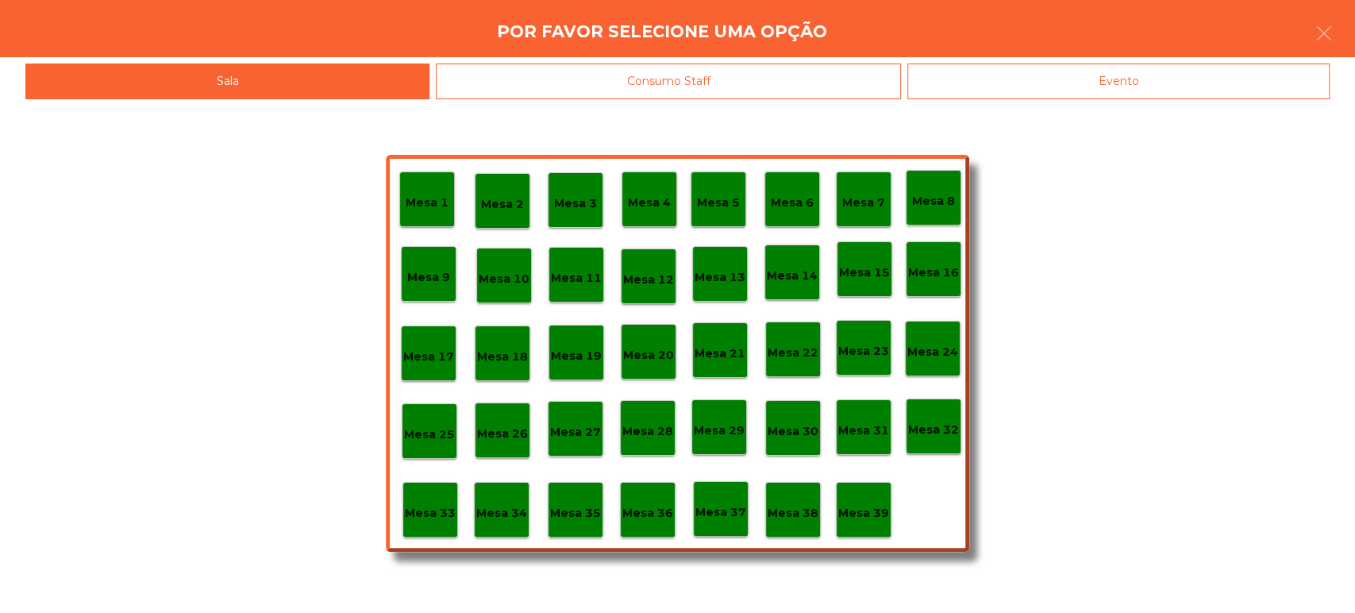
click at [804, 197] on p "Mesa 6" at bounding box center [792, 203] width 43 height 18
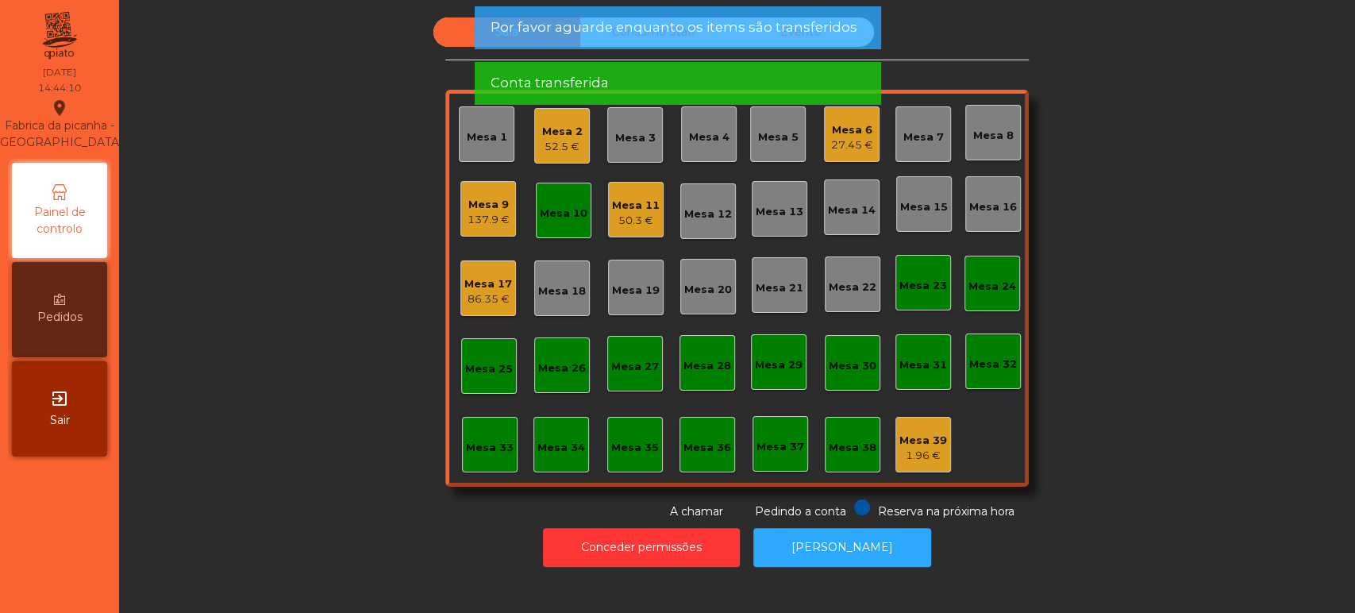
click at [546, 221] on div "Mesa 10" at bounding box center [564, 211] width 56 height 56
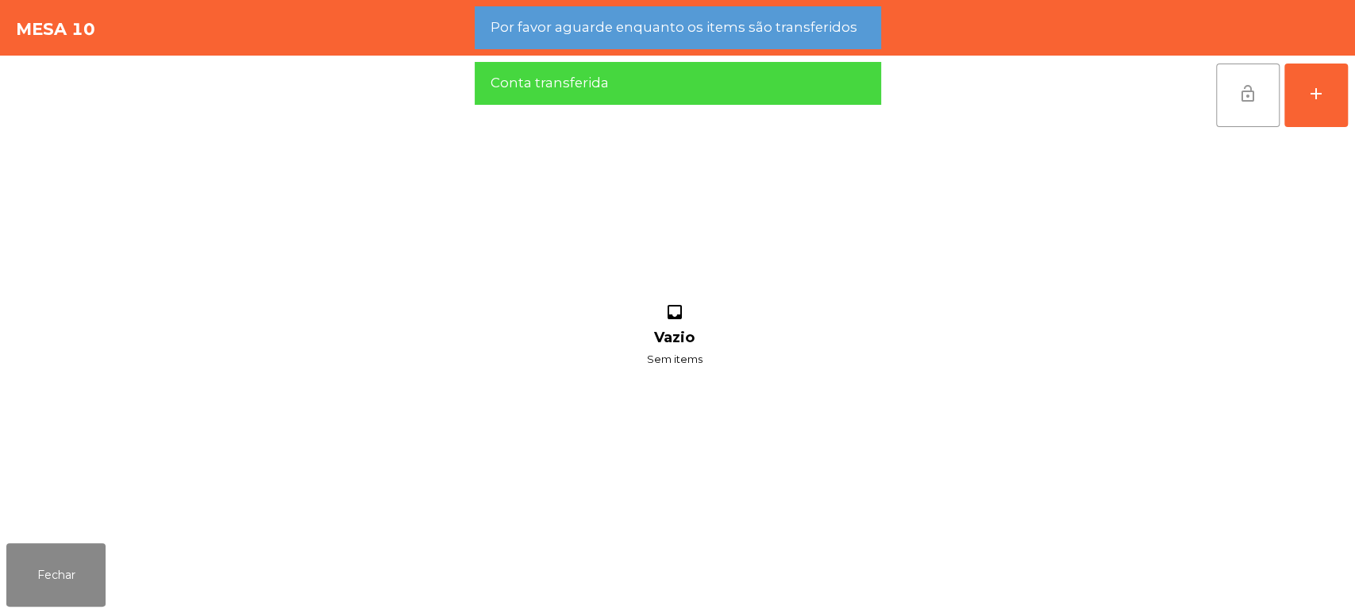
click at [1223, 104] on button "lock_open" at bounding box center [1248, 96] width 64 height 64
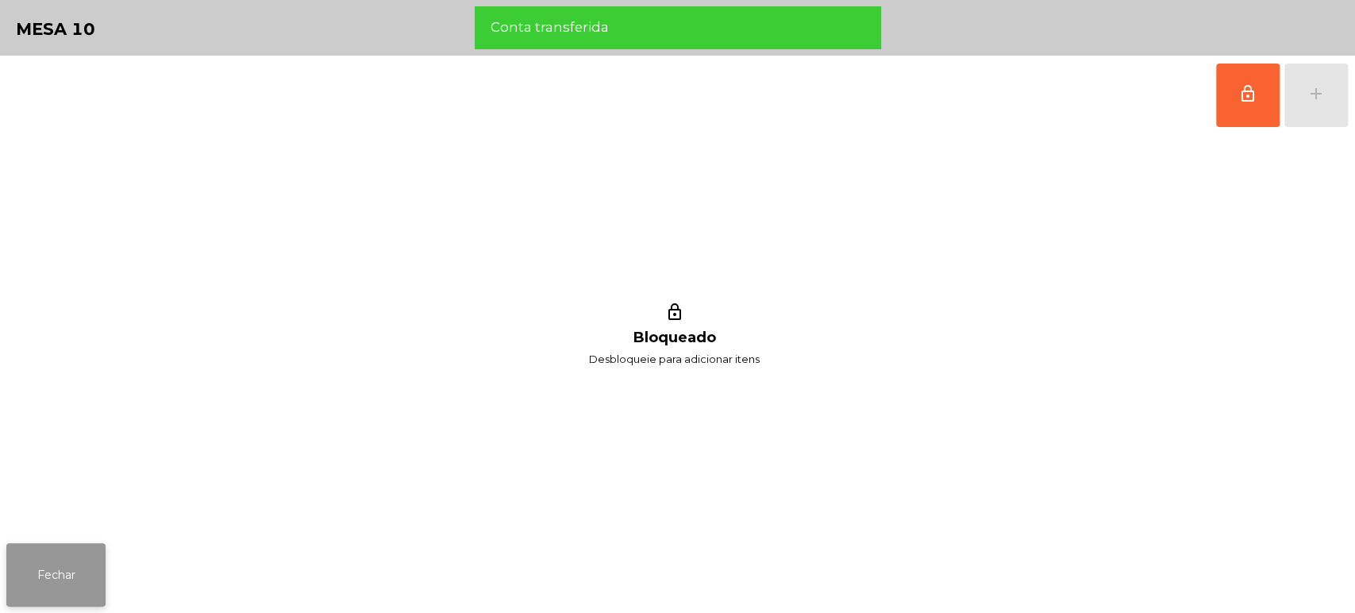
click at [56, 549] on button "Fechar" at bounding box center [55, 575] width 99 height 64
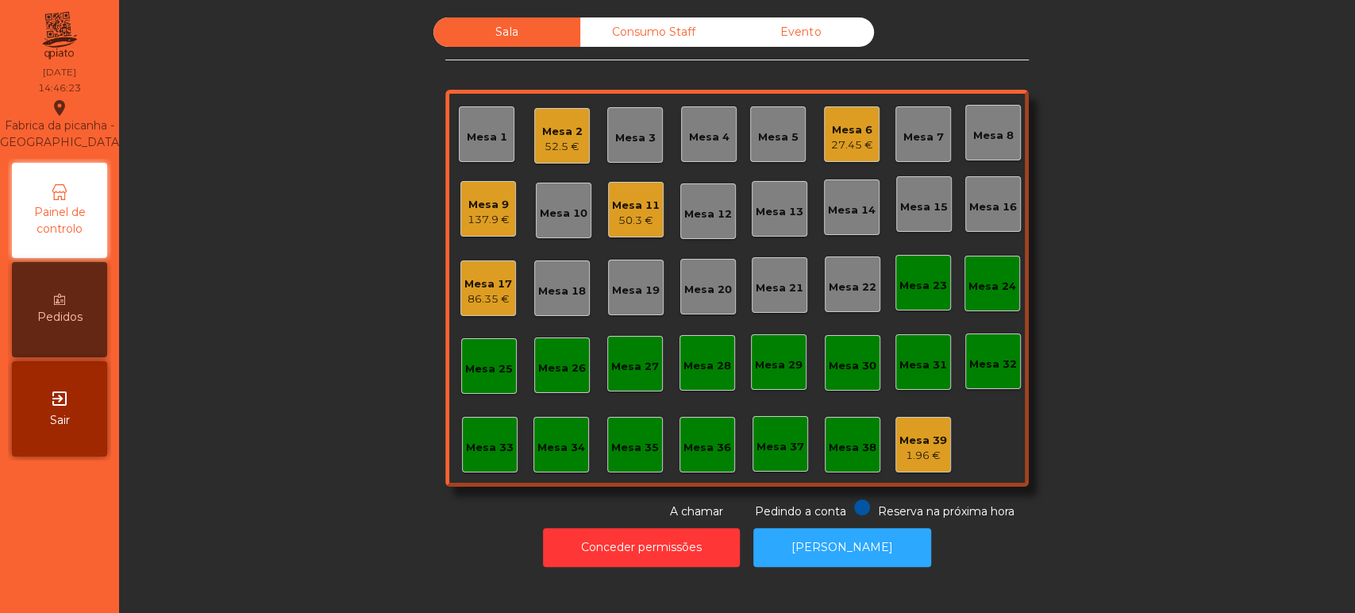
click at [501, 205] on div "Mesa 9" at bounding box center [489, 205] width 42 height 16
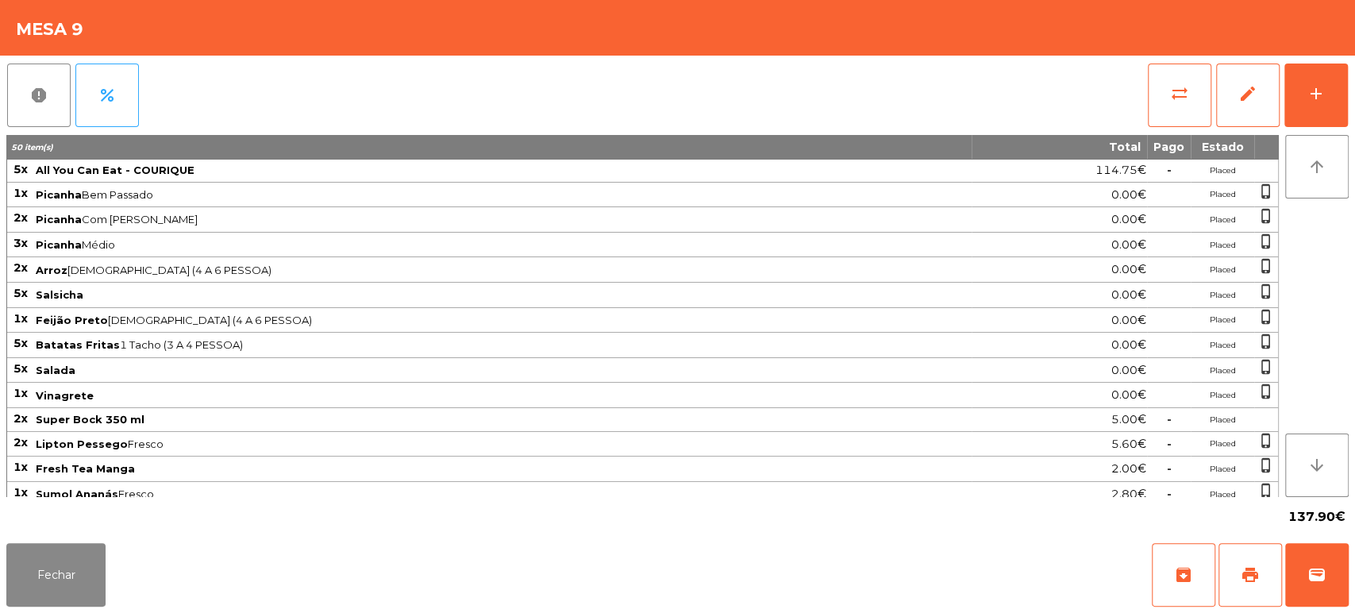
click at [1313, 528] on span "137.90€" at bounding box center [1317, 517] width 57 height 24
click at [1339, 548] on button "wallet" at bounding box center [1317, 575] width 64 height 64
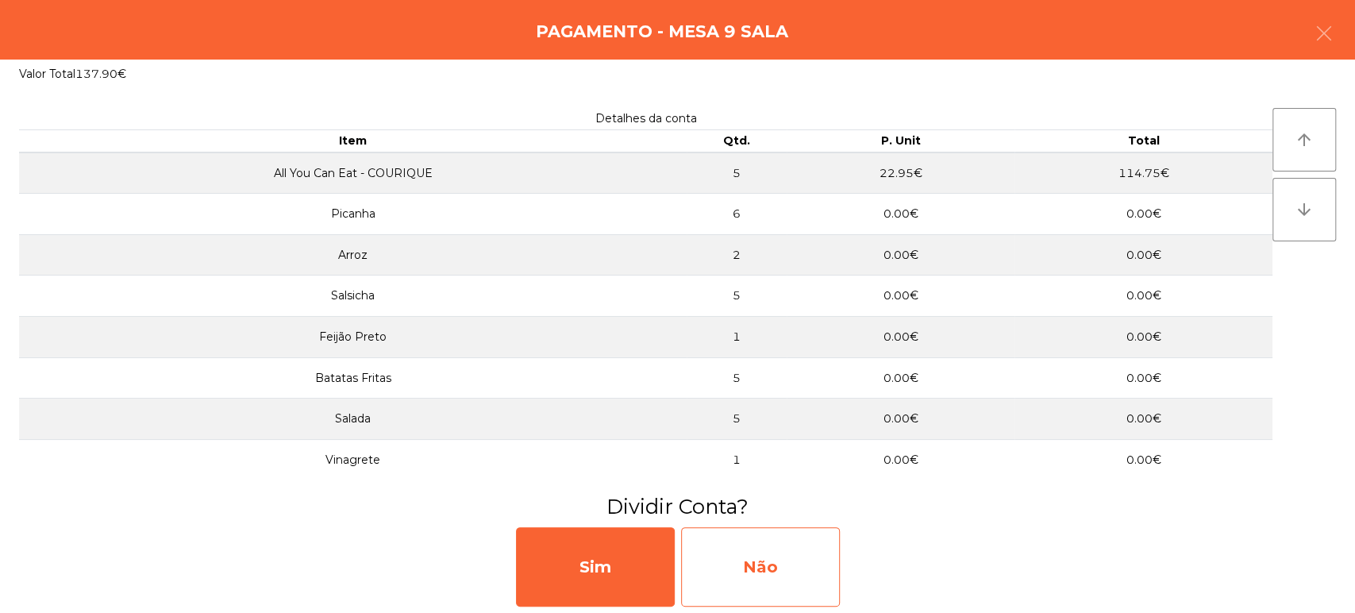
click at [808, 584] on div "Não" at bounding box center [760, 566] width 159 height 79
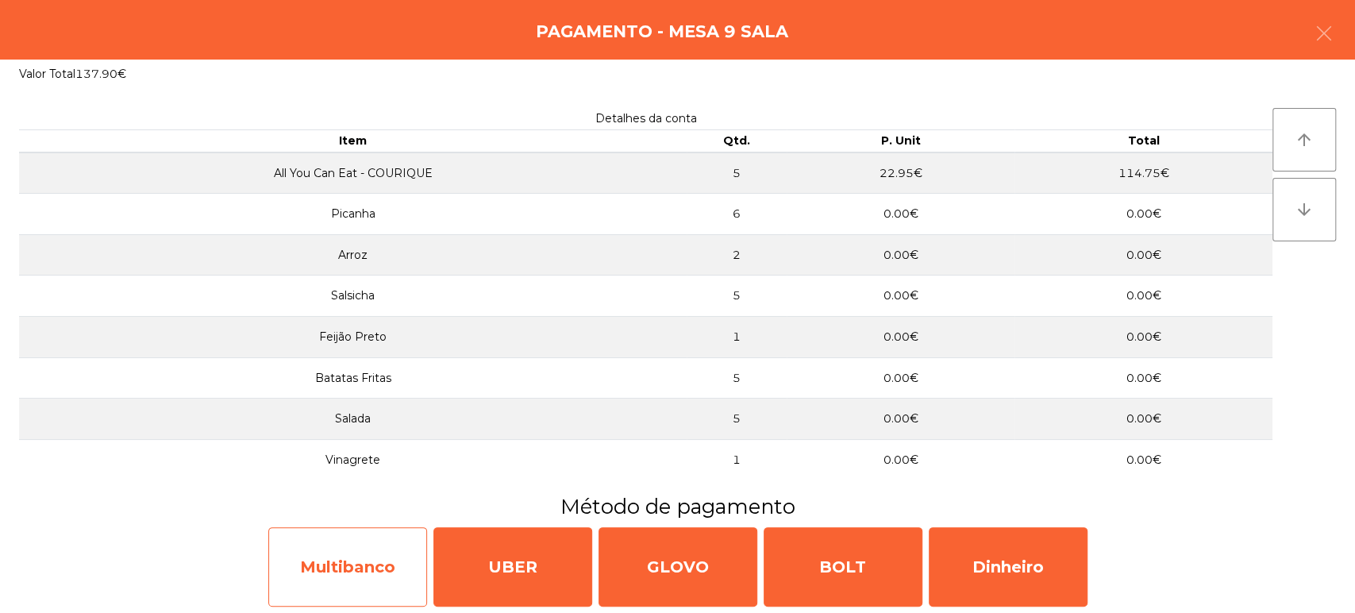
click at [345, 594] on div "Multibanco" at bounding box center [347, 566] width 159 height 79
select select "**"
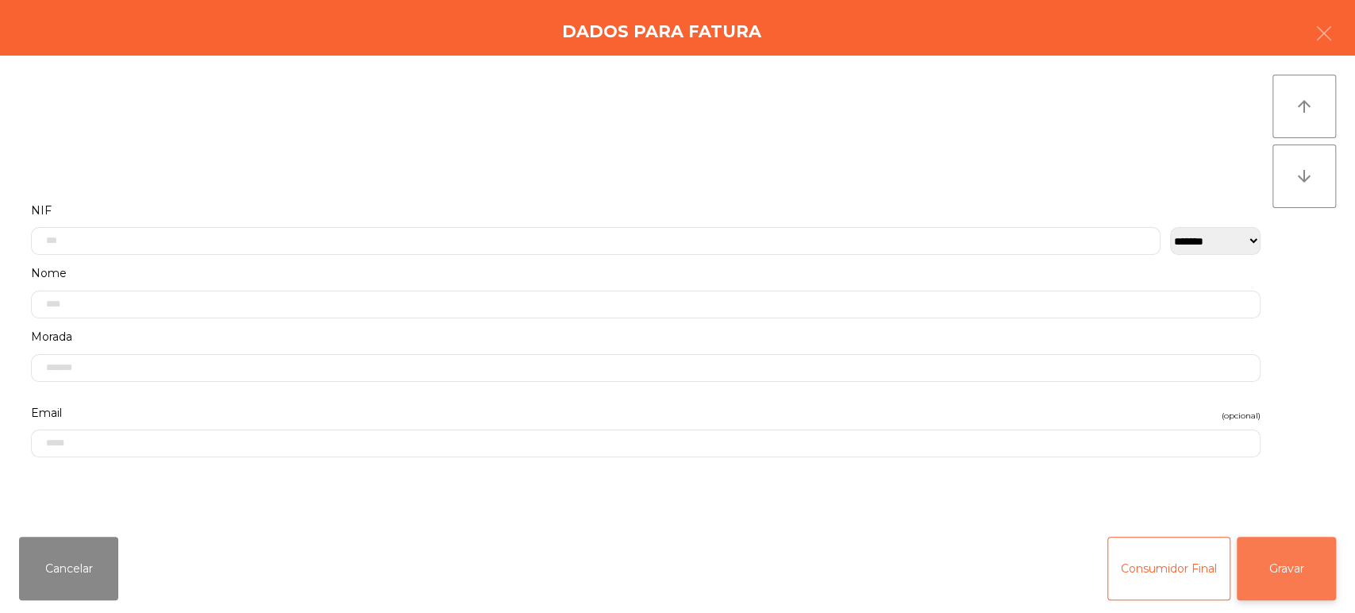
click at [1301, 560] on button "Gravar" at bounding box center [1286, 569] width 99 height 64
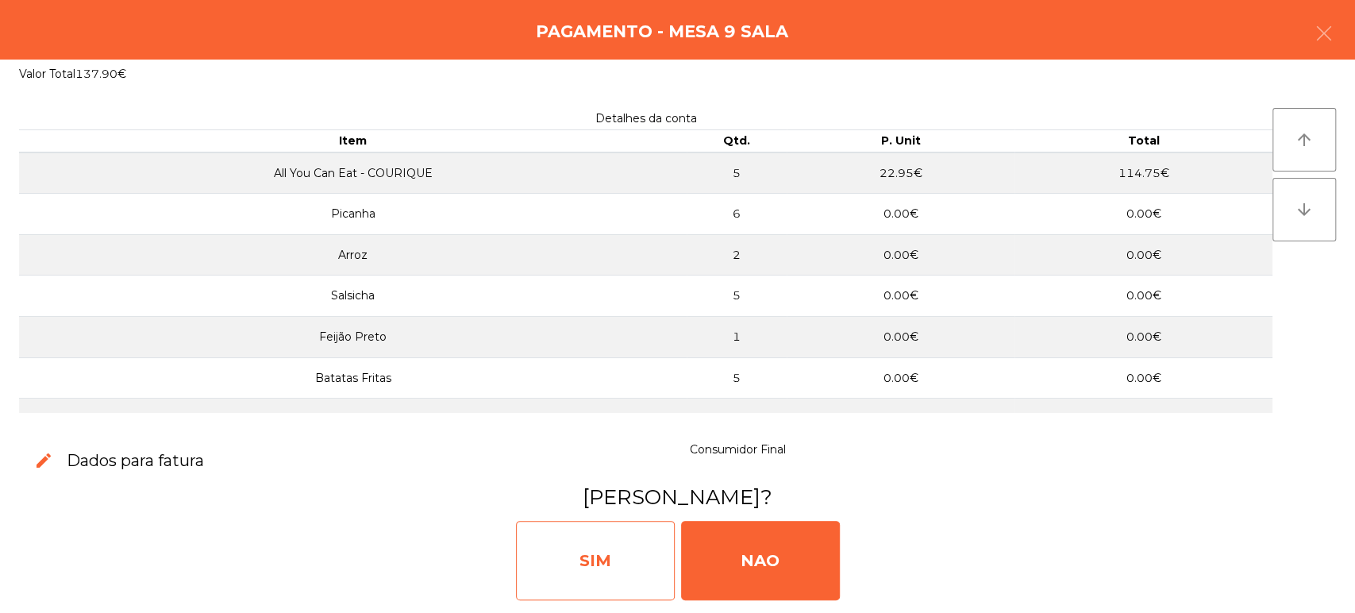
click at [584, 542] on div "SIM" at bounding box center [595, 560] width 159 height 79
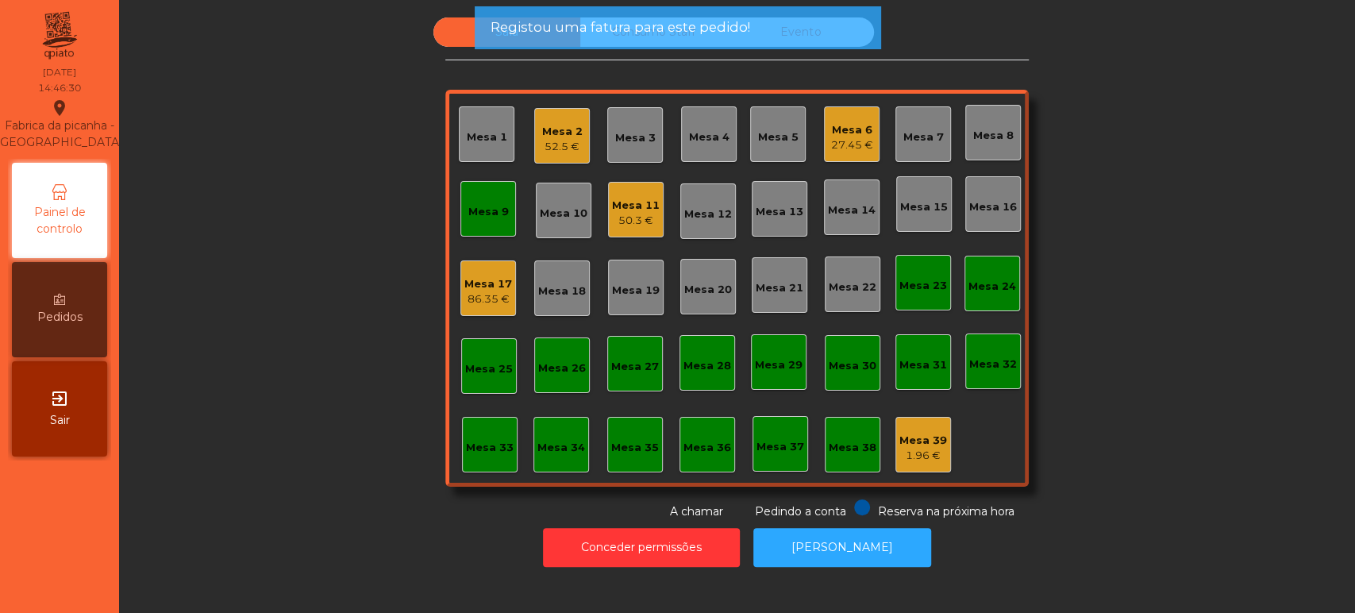
click at [495, 210] on div "Mesa 9" at bounding box center [488, 212] width 40 height 16
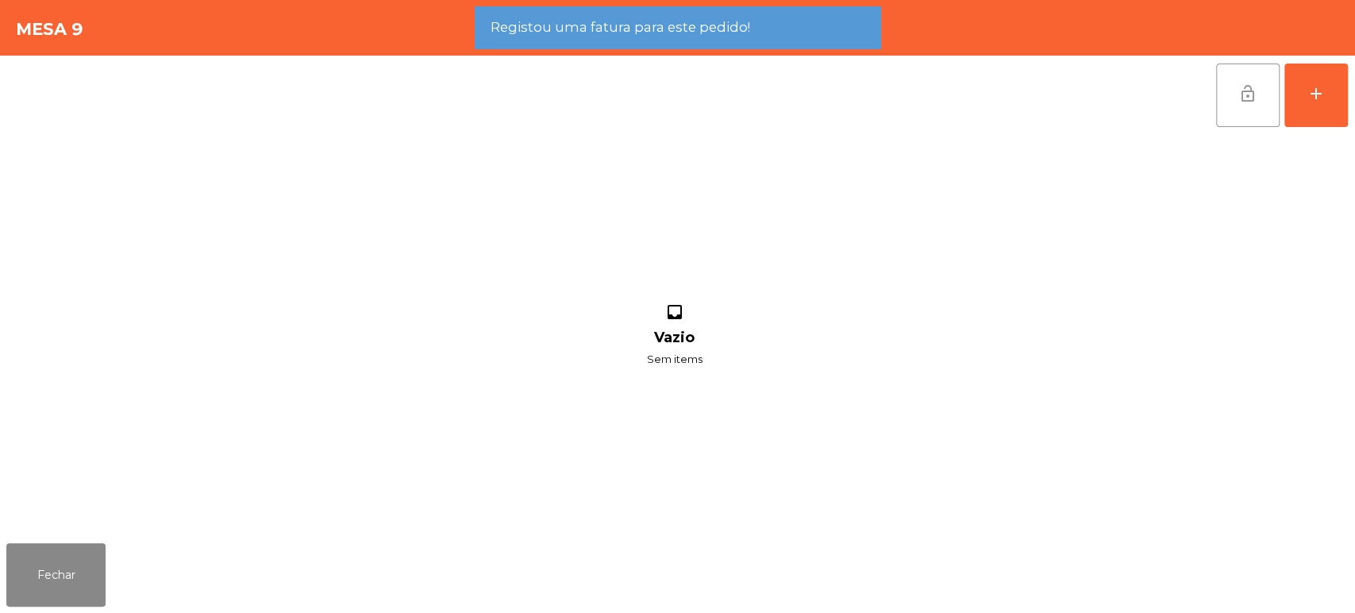
click at [1220, 111] on button "lock_open" at bounding box center [1248, 96] width 64 height 64
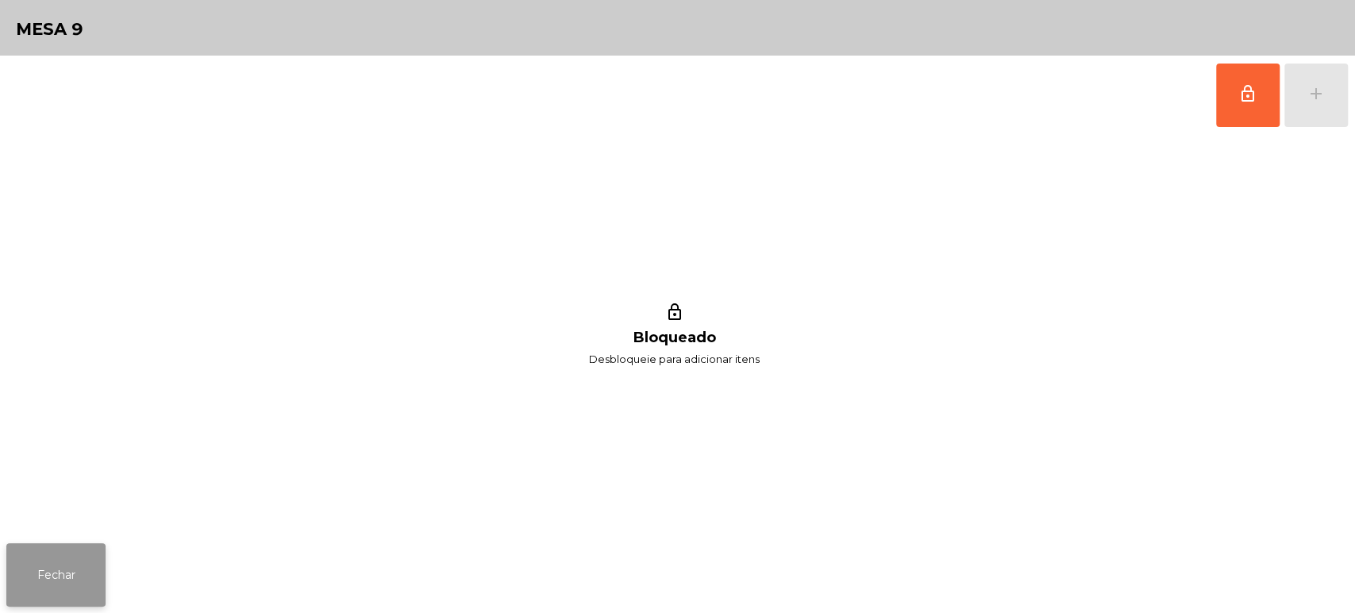
click at [52, 572] on button "Fechar" at bounding box center [55, 575] width 99 height 64
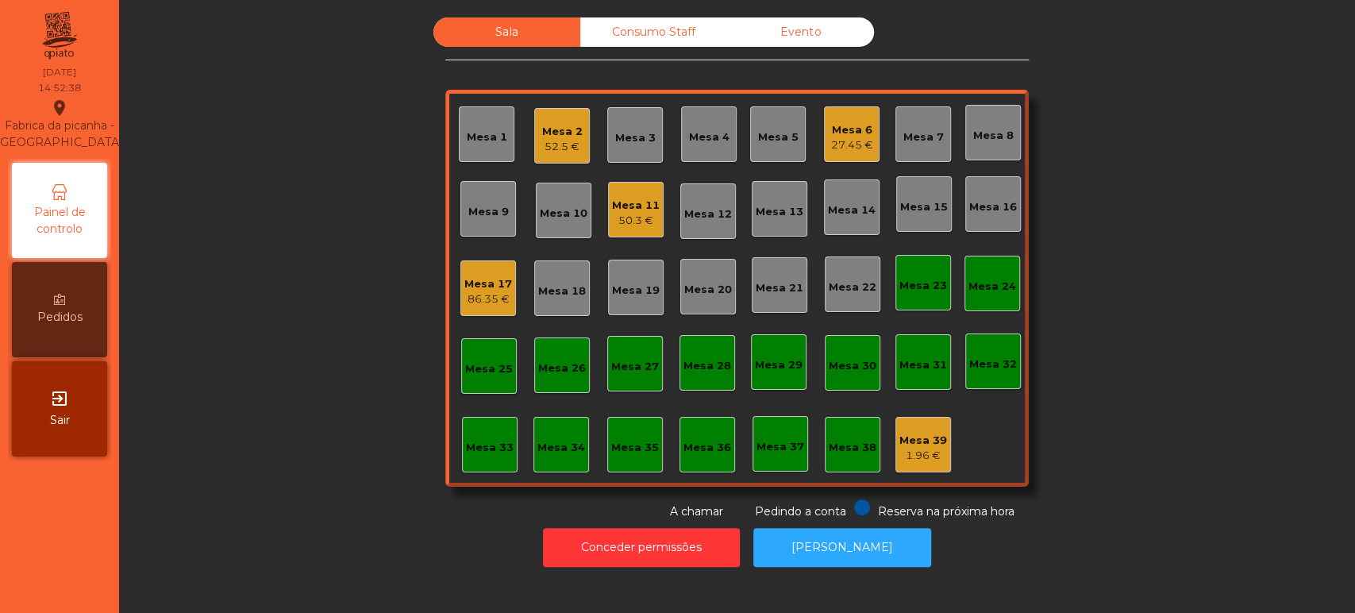
click at [1231, 340] on div "Sala Consumo Staff Evento Mesa 1 Mesa 2 52.5 € Mesa 3 Mesa 4 [GEOGRAPHIC_DATA] …" at bounding box center [737, 268] width 1193 height 503
click at [309, 344] on div "Sala Consumo Staff Evento Mesa 1 Mesa 2 52.5 € Mesa 3 Mesa 4 [GEOGRAPHIC_DATA] …" at bounding box center [737, 268] width 1193 height 503
click at [545, 146] on div "52.5 €" at bounding box center [562, 147] width 40 height 16
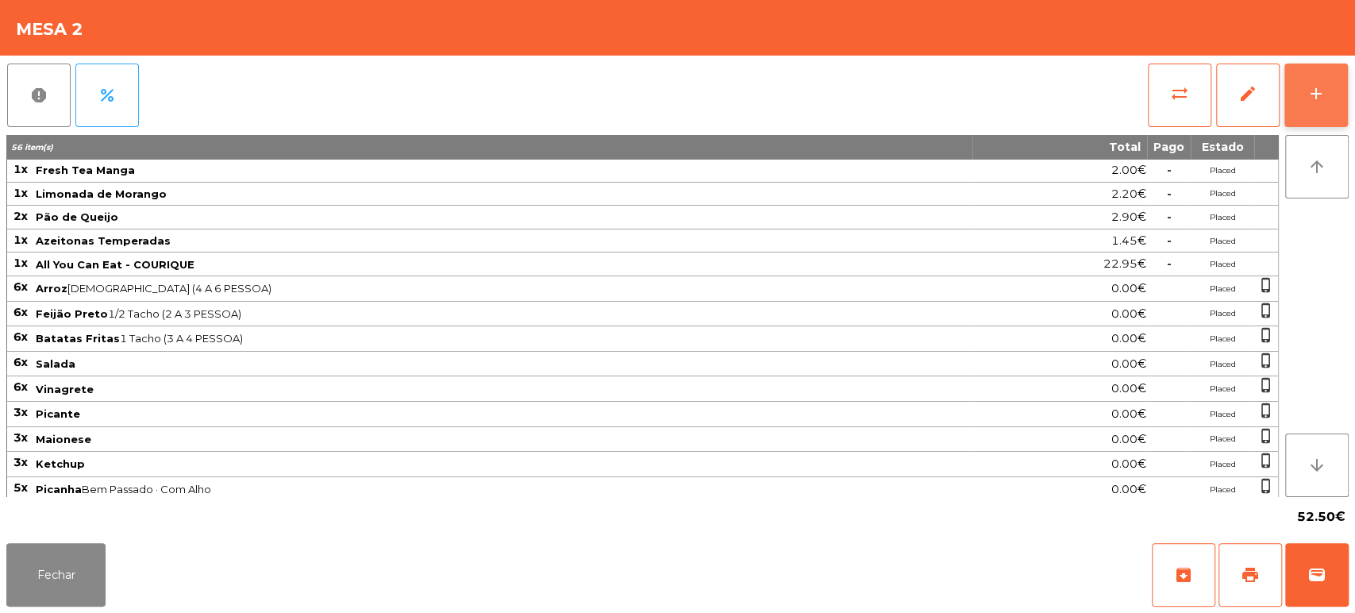
click at [1313, 126] on button "add" at bounding box center [1317, 96] width 64 height 64
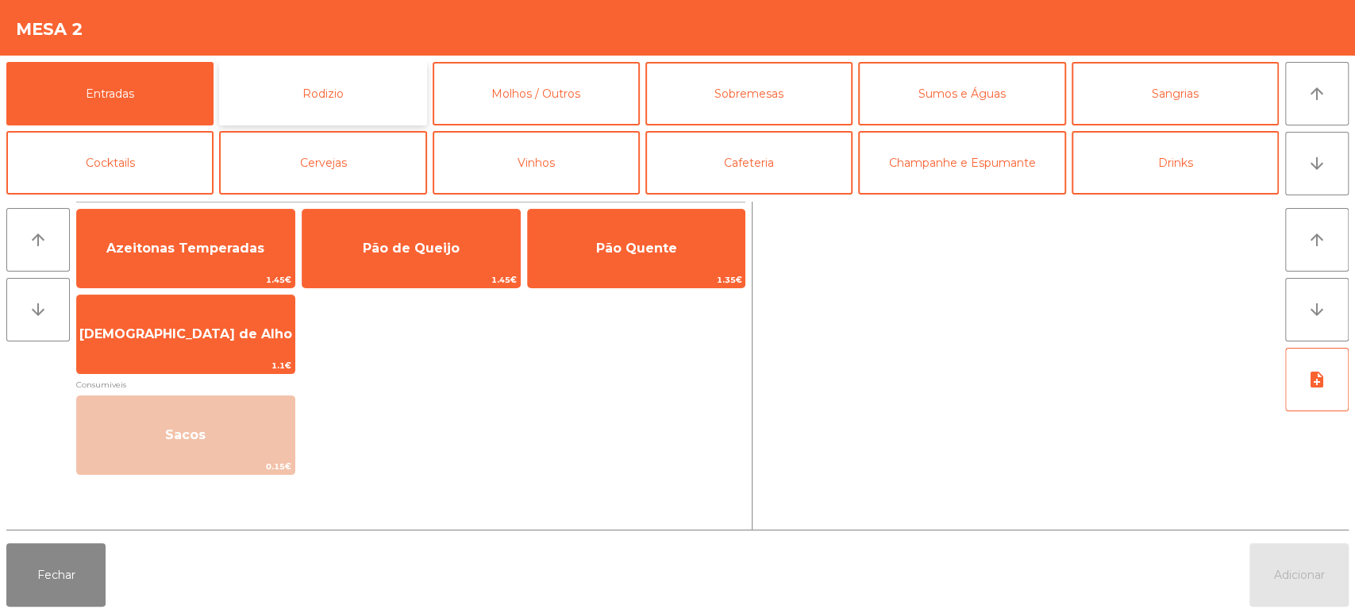
click at [330, 80] on button "Rodizio" at bounding box center [322, 94] width 207 height 64
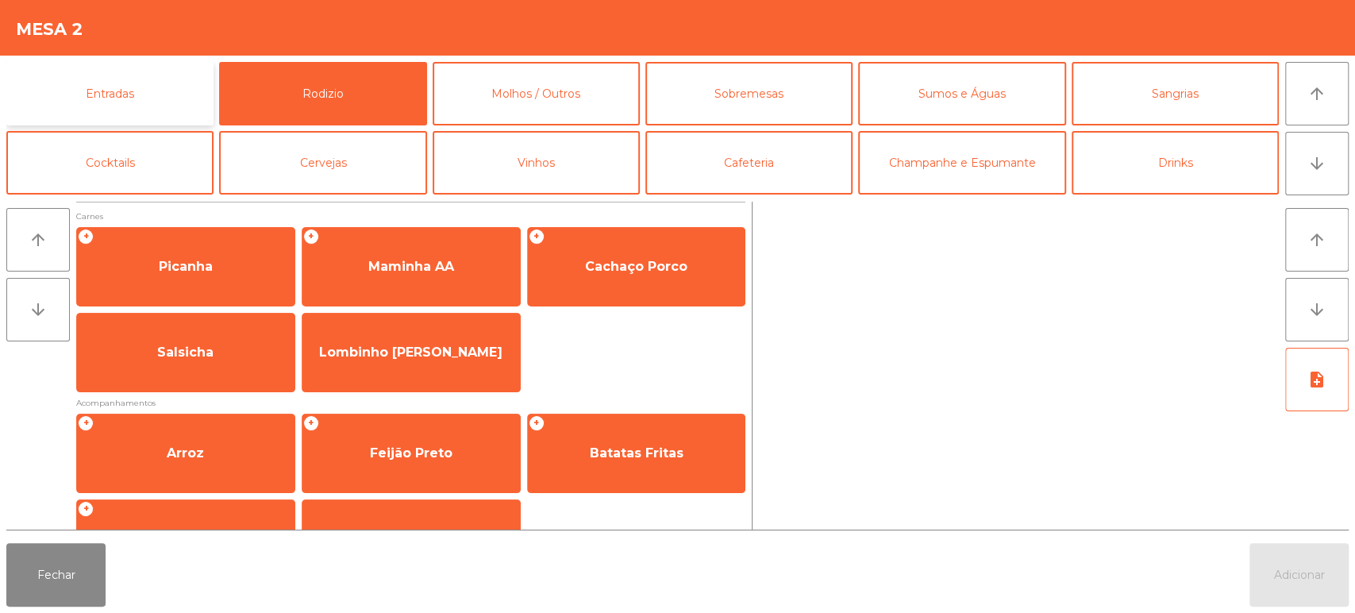
click at [132, 79] on button "Entradas" at bounding box center [109, 94] width 207 height 64
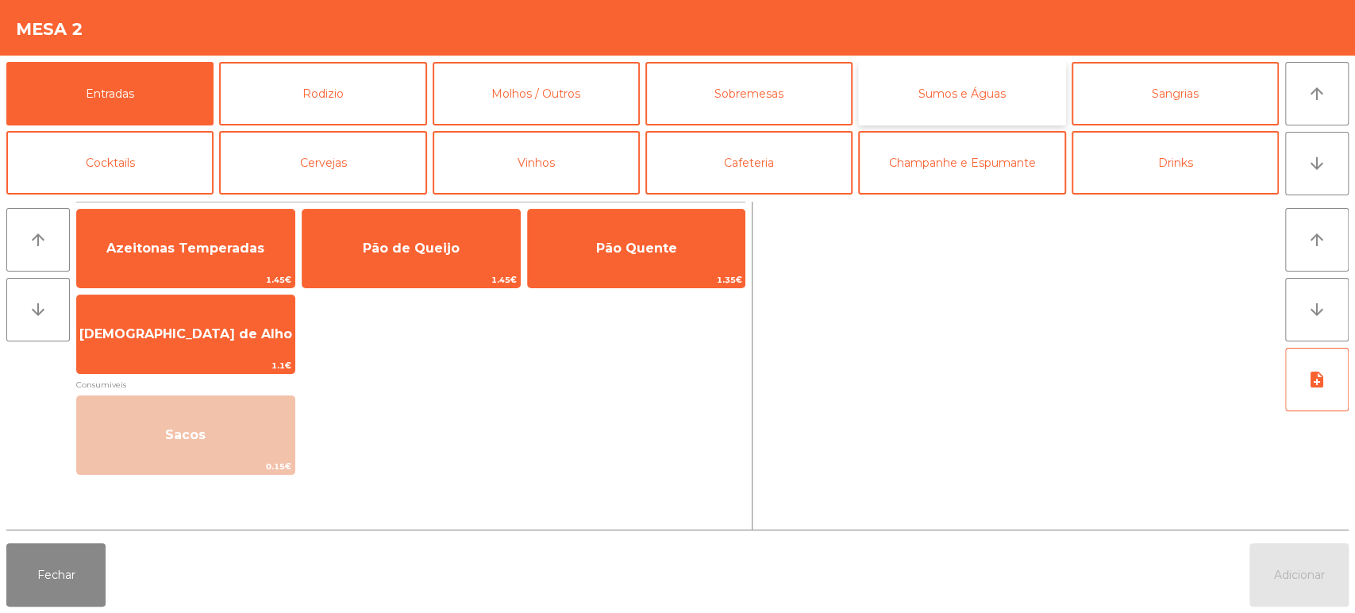
click at [984, 104] on button "Sumos e Águas" at bounding box center [961, 94] width 207 height 64
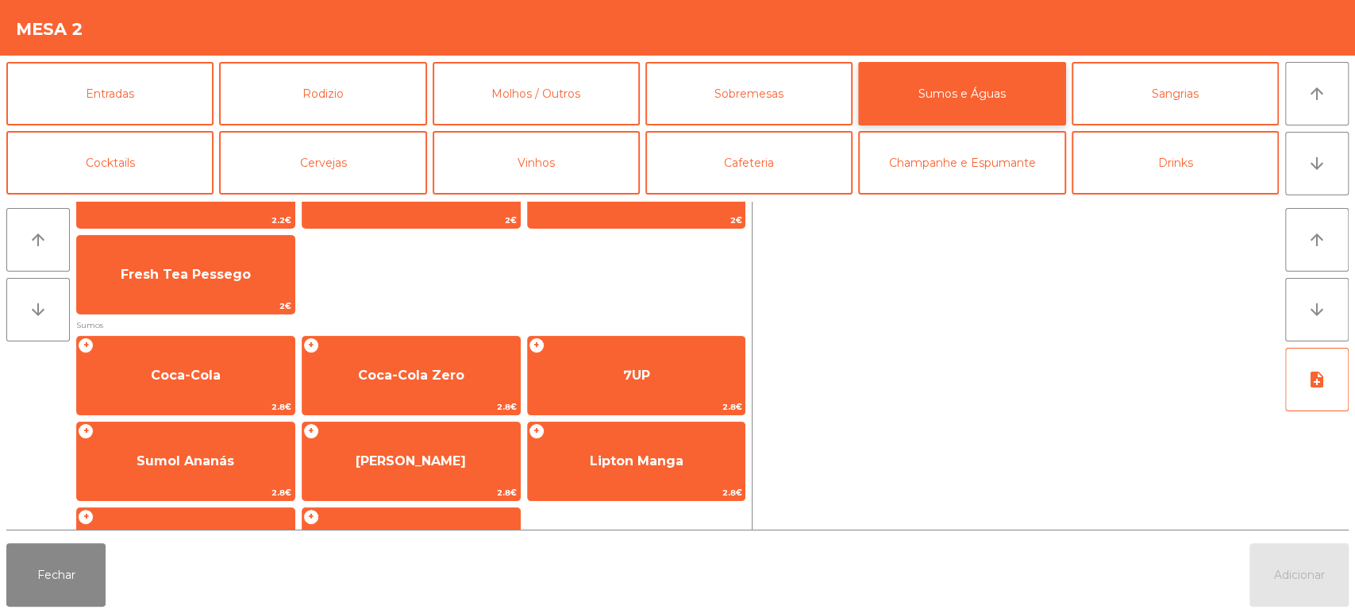
scroll to position [156, 0]
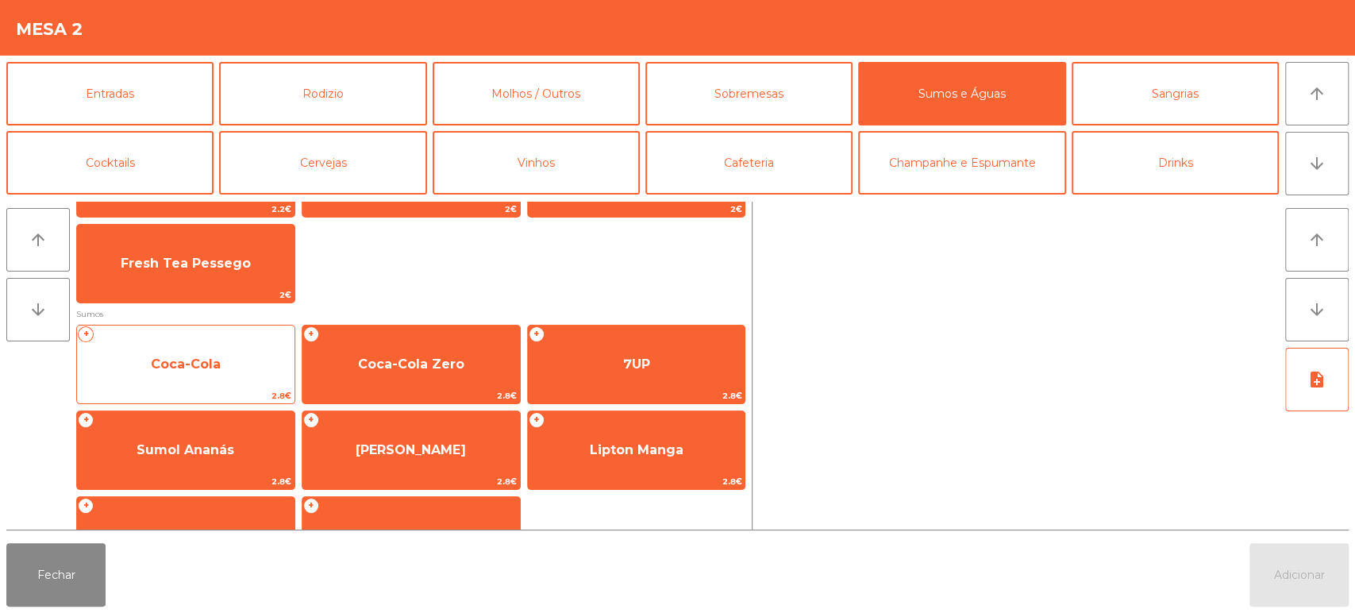
click at [218, 379] on span "Coca-Cola" at bounding box center [186, 364] width 218 height 43
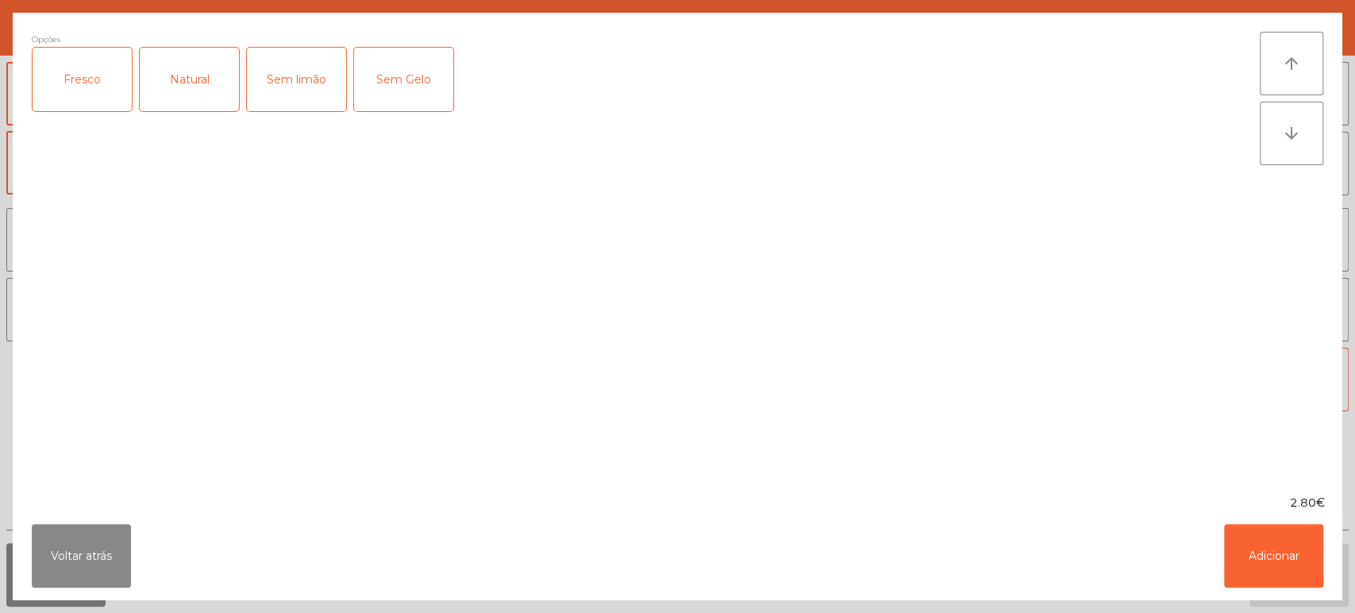
click at [1340, 556] on div "Voltar atrás Adicionar" at bounding box center [678, 555] width 1330 height 89
click at [1285, 545] on button "Adicionar" at bounding box center [1273, 556] width 99 height 64
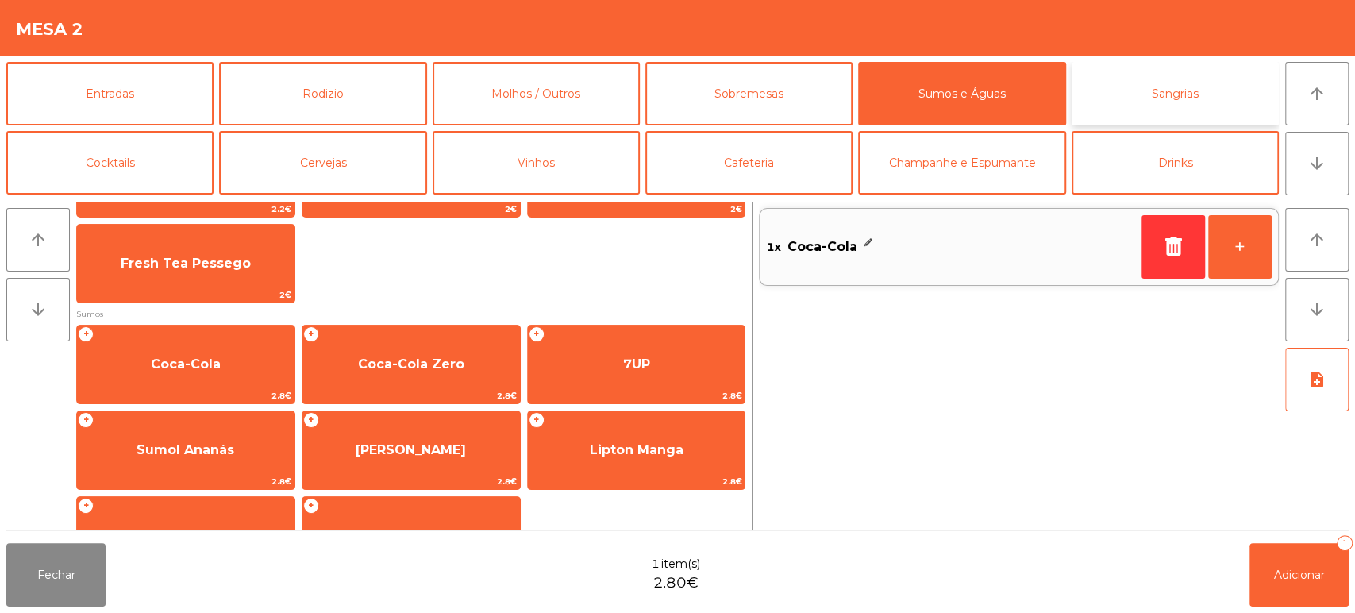
click at [1177, 82] on button "Sangrias" at bounding box center [1175, 94] width 207 height 64
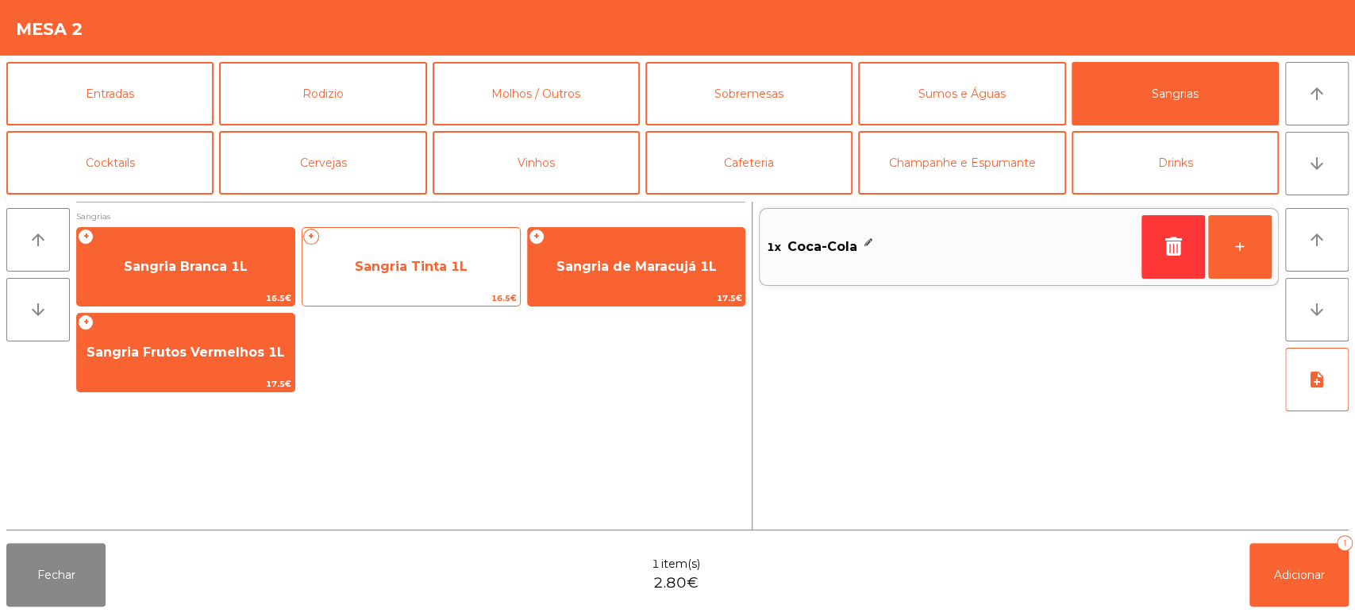
click at [418, 273] on span "Sangria Tinta 1L" at bounding box center [411, 266] width 113 height 15
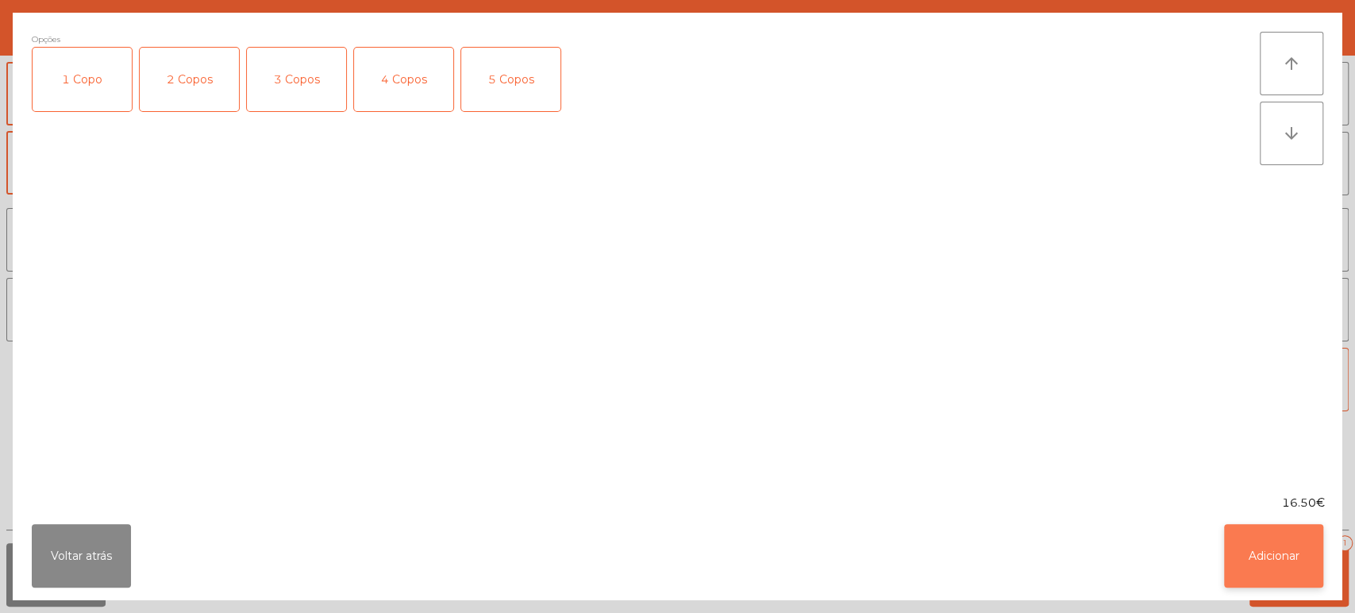
click at [1266, 546] on button "Adicionar" at bounding box center [1273, 556] width 99 height 64
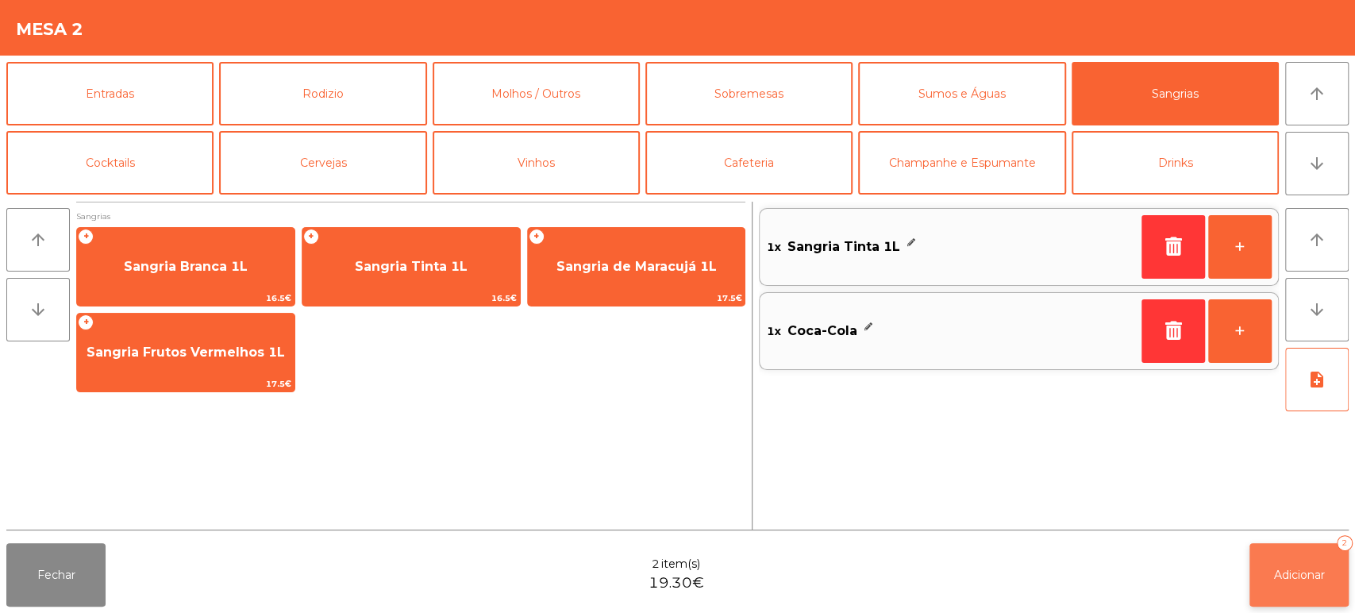
click at [1306, 561] on button "Adicionar 2" at bounding box center [1299, 575] width 99 height 64
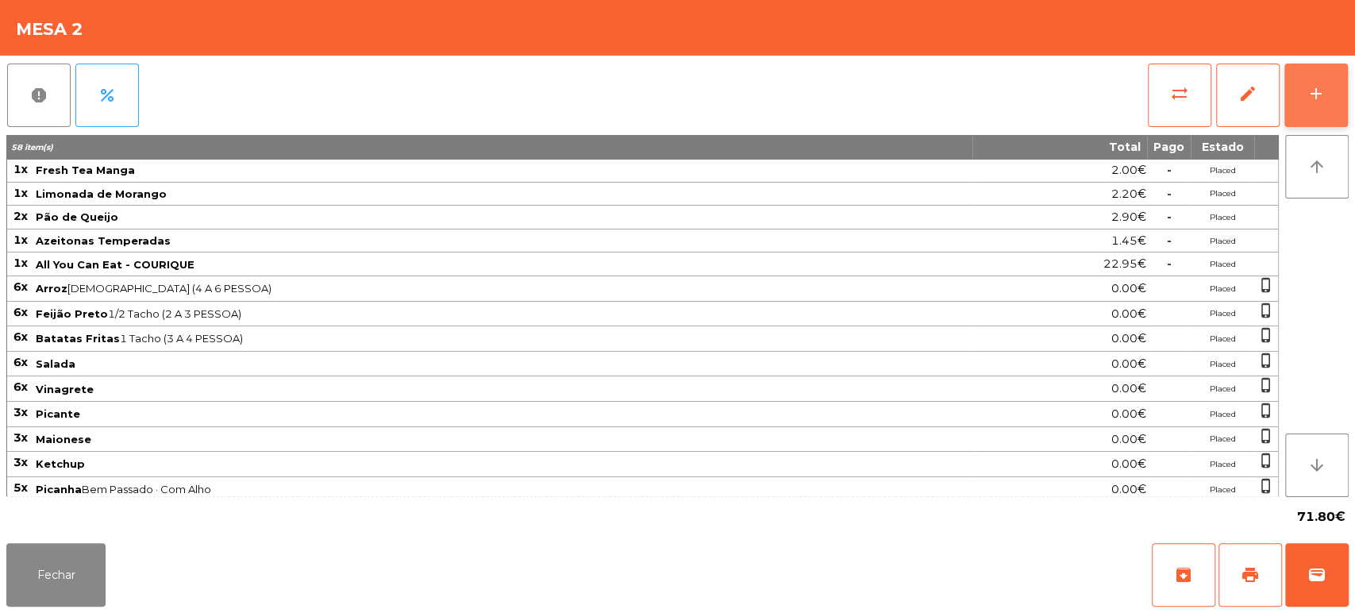
click at [1327, 87] on button "add" at bounding box center [1317, 96] width 64 height 64
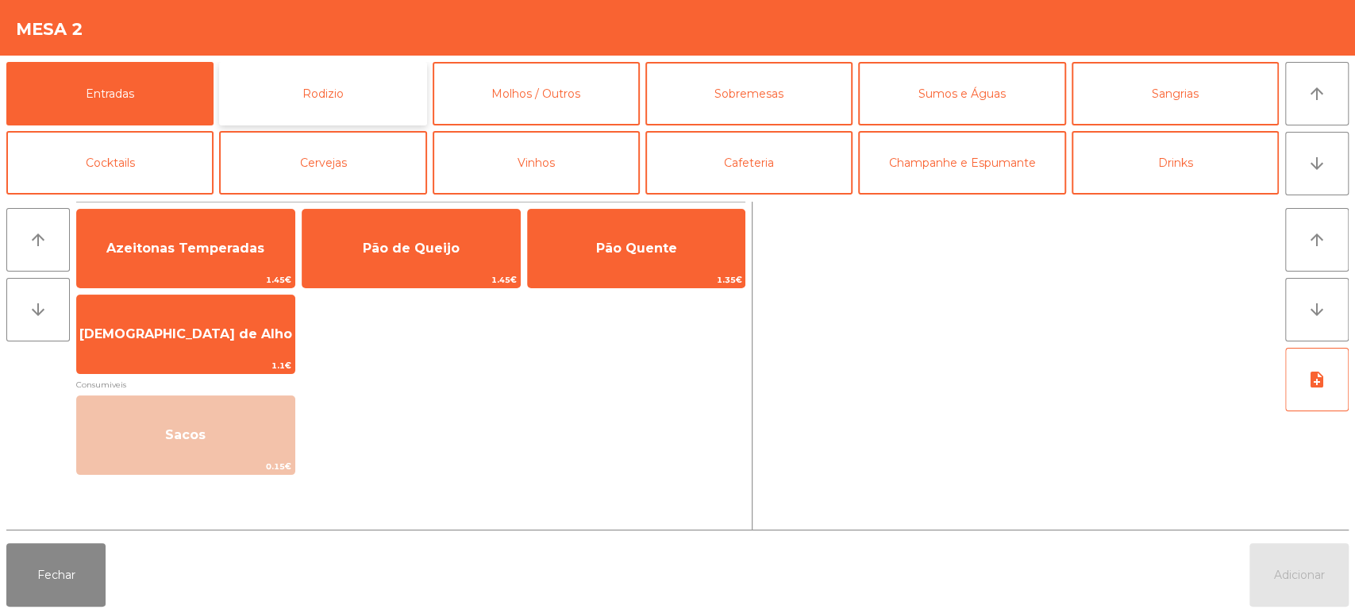
click at [356, 98] on button "Rodizio" at bounding box center [322, 94] width 207 height 64
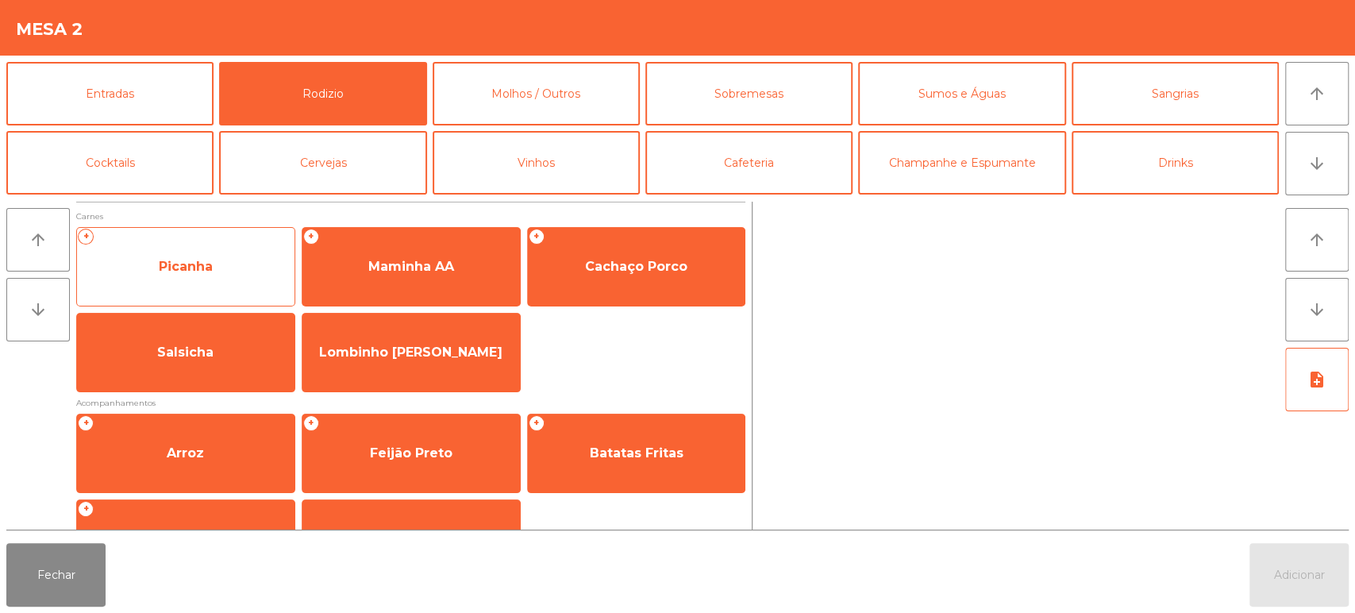
click at [210, 262] on span "Picanha" at bounding box center [186, 266] width 54 height 15
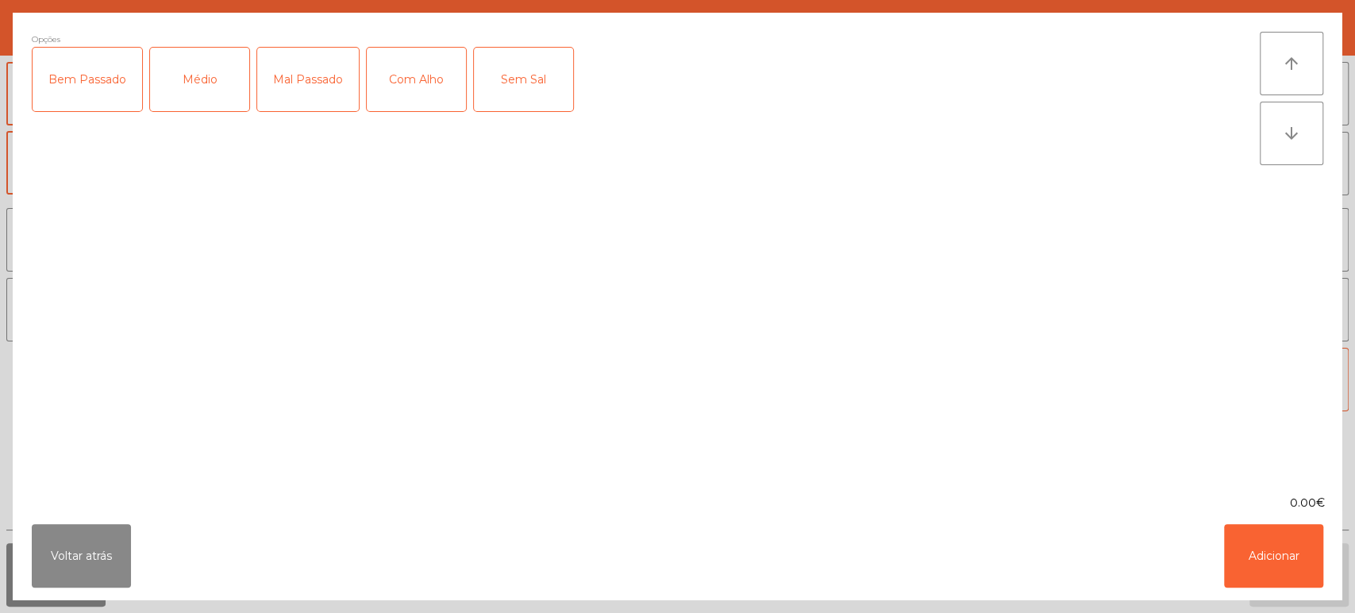
click at [196, 102] on div "Médio" at bounding box center [199, 80] width 99 height 64
click at [410, 83] on div "Com Alho" at bounding box center [416, 80] width 99 height 64
click at [1258, 546] on button "Adicionar" at bounding box center [1273, 556] width 99 height 64
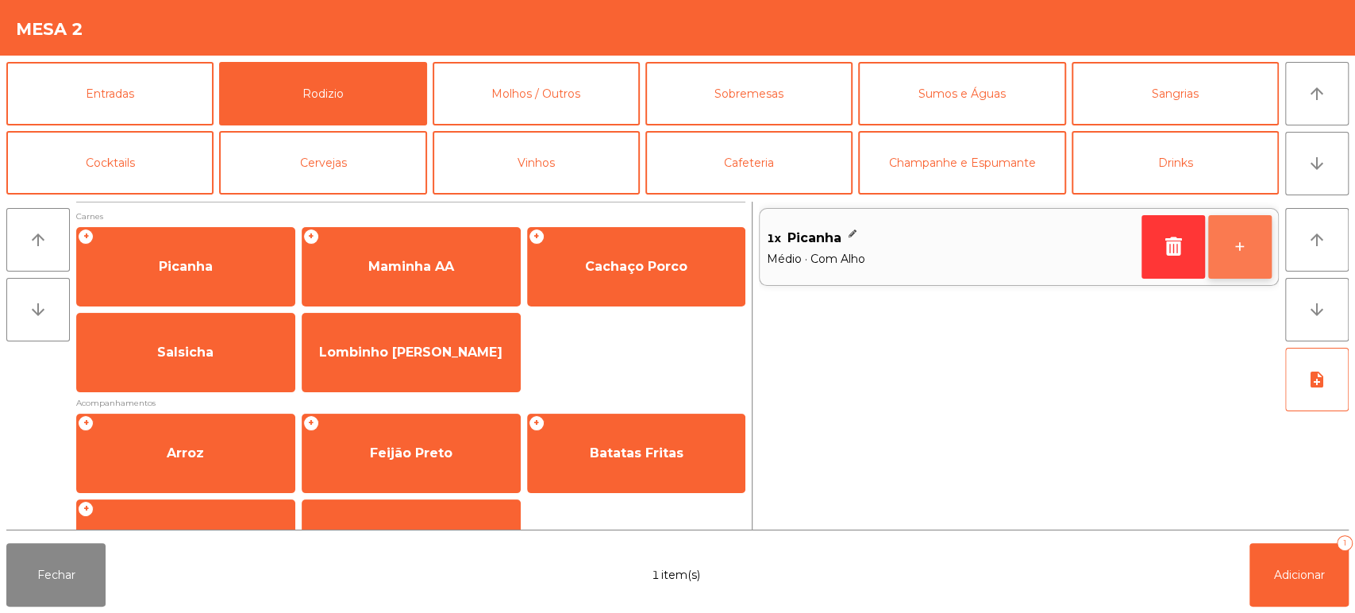
click at [1250, 243] on button "+" at bounding box center [1240, 247] width 64 height 64
click at [1265, 240] on button "+" at bounding box center [1240, 247] width 64 height 64
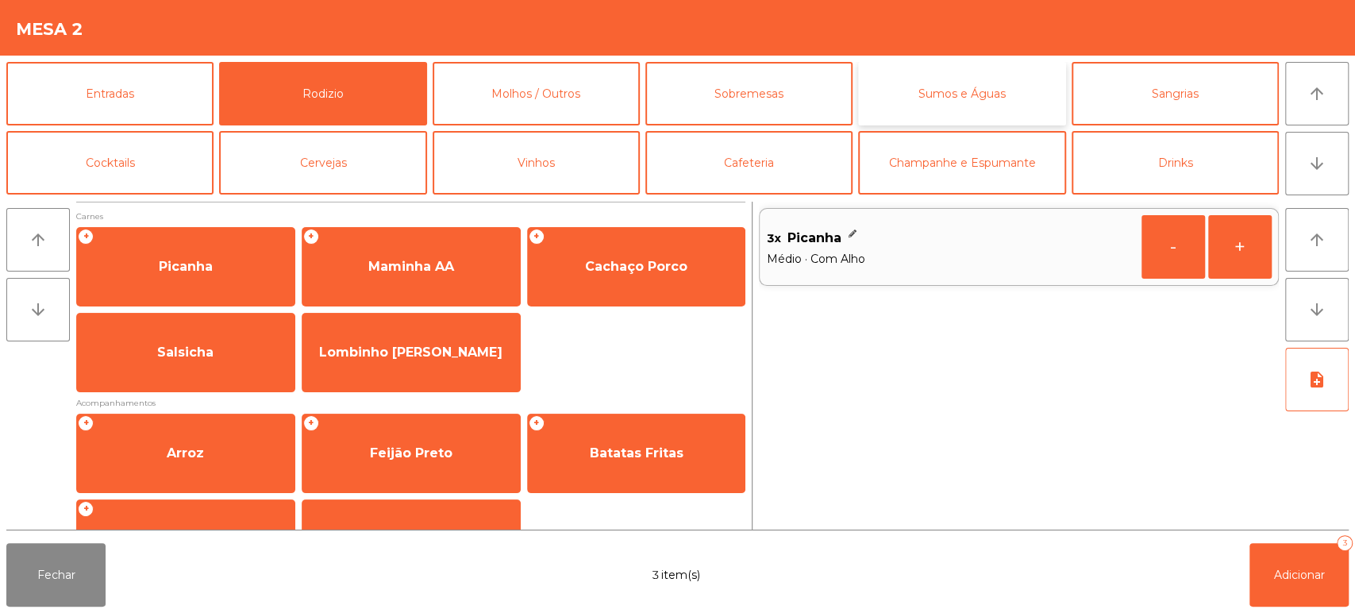
click at [974, 98] on button "Sumos e Águas" at bounding box center [961, 94] width 207 height 64
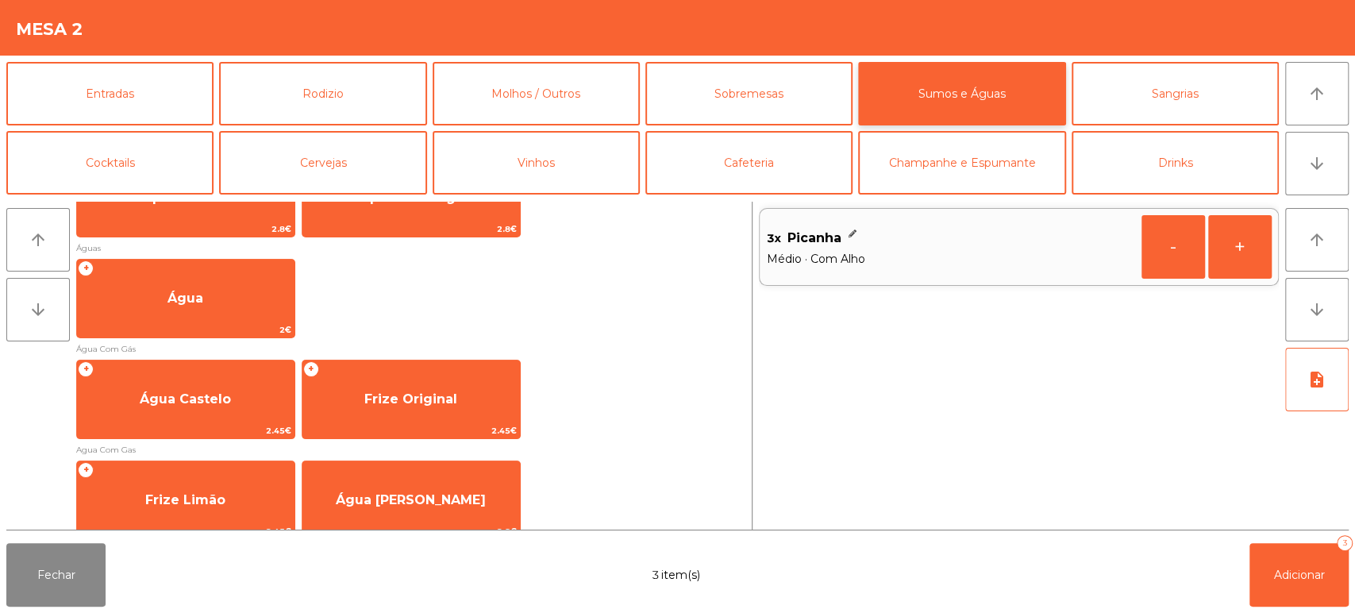
scroll to position [510, 0]
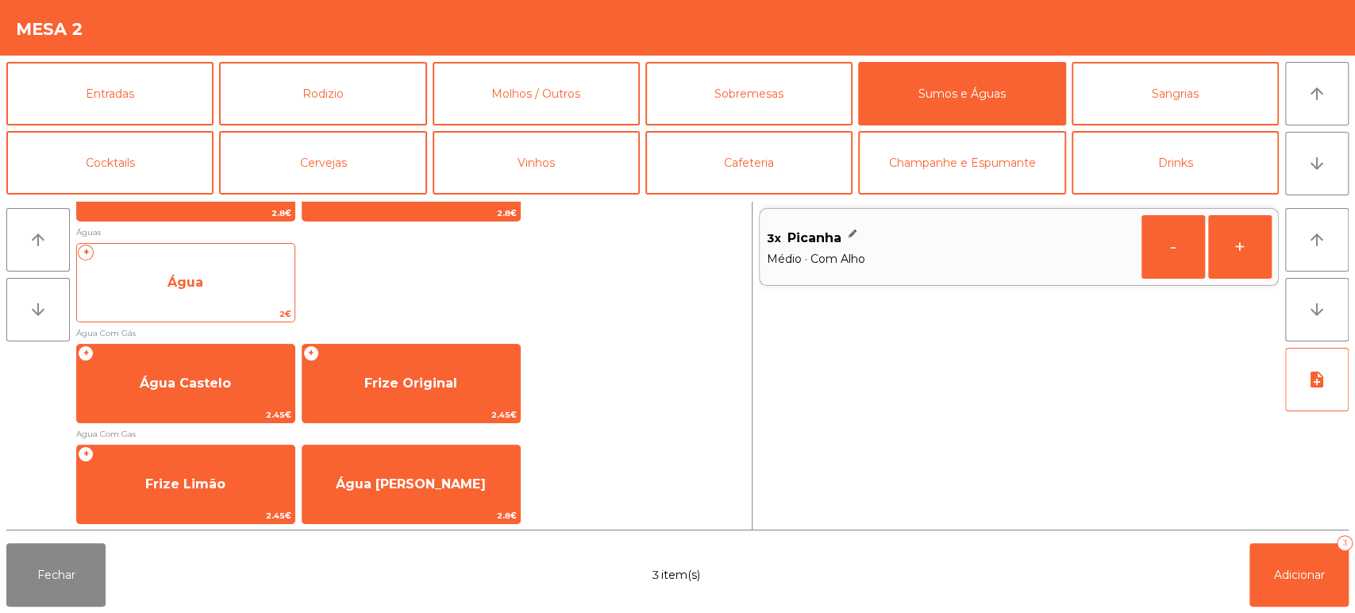
click at [173, 299] on span "Água" at bounding box center [186, 282] width 218 height 43
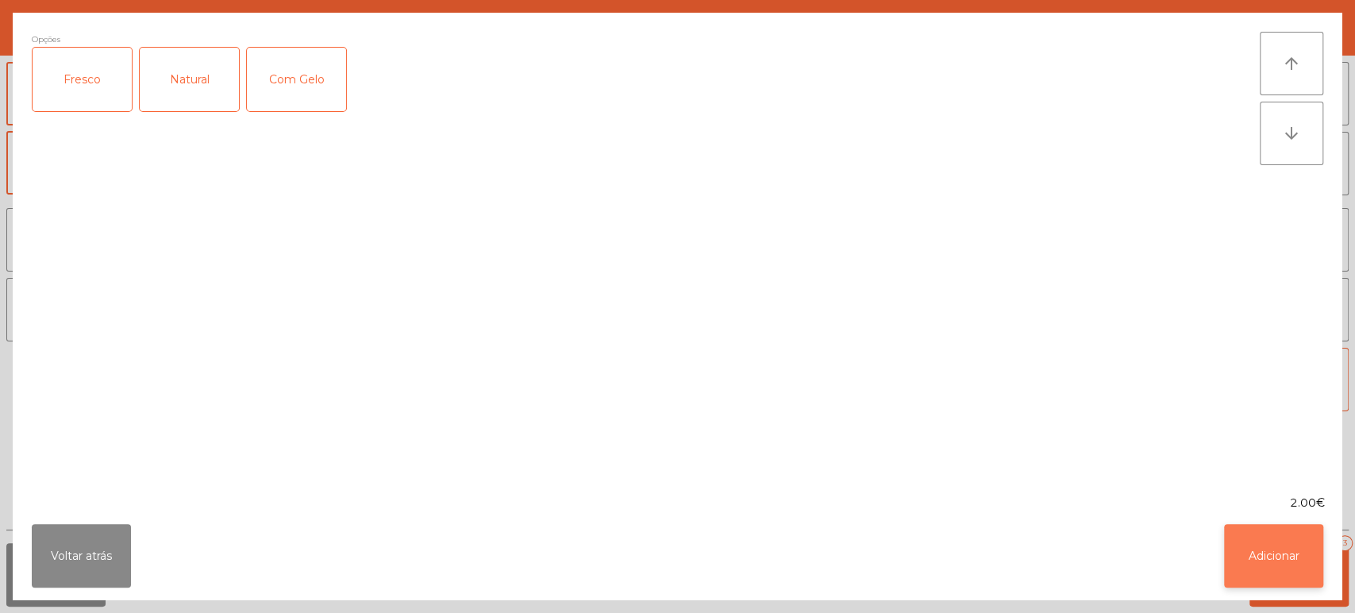
click at [1254, 538] on button "Adicionar" at bounding box center [1273, 556] width 99 height 64
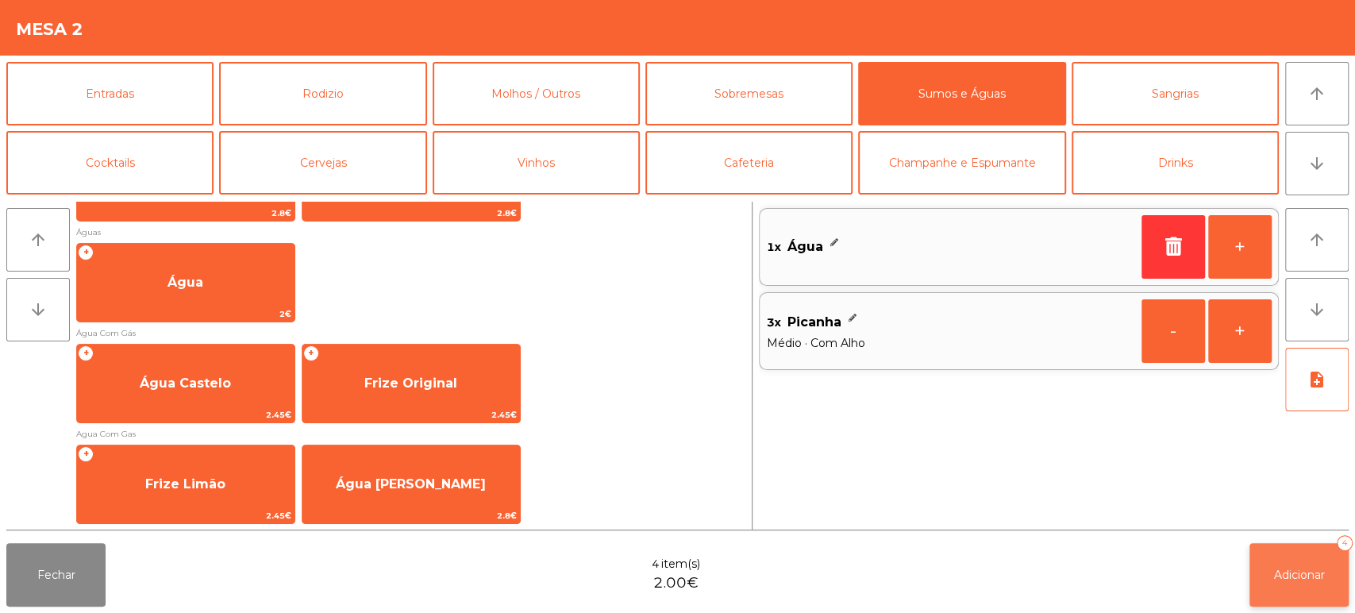
click at [1311, 584] on button "Adicionar 4" at bounding box center [1299, 575] width 99 height 64
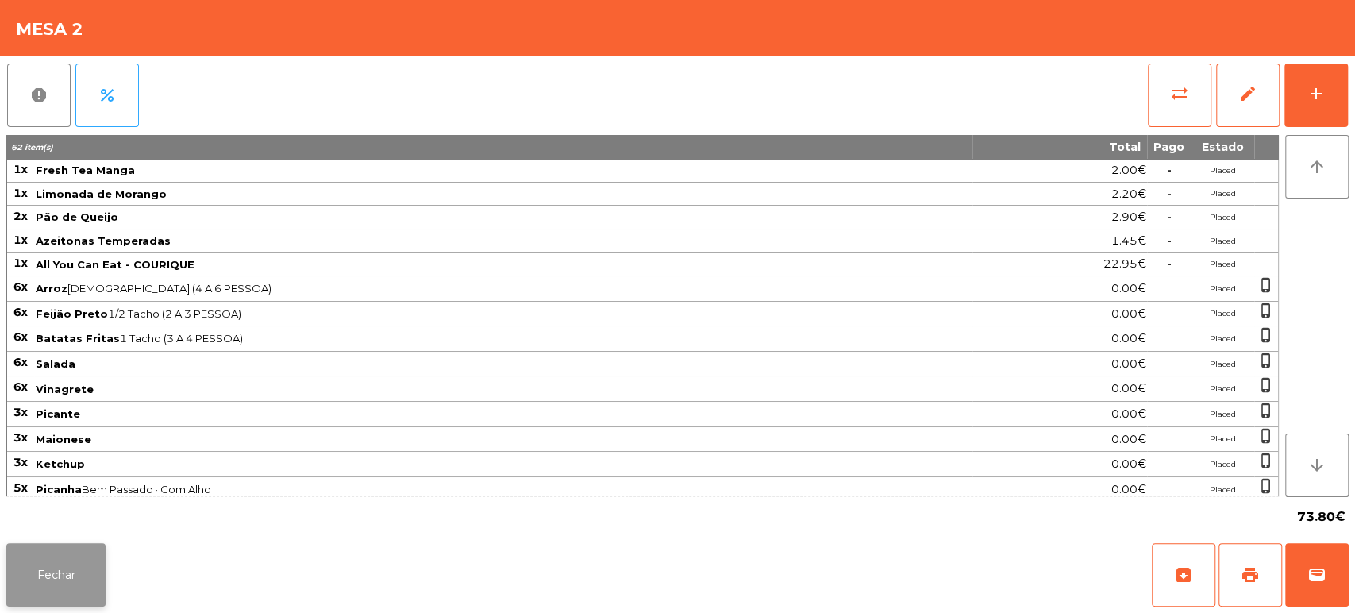
click at [48, 563] on button "Fechar" at bounding box center [55, 575] width 99 height 64
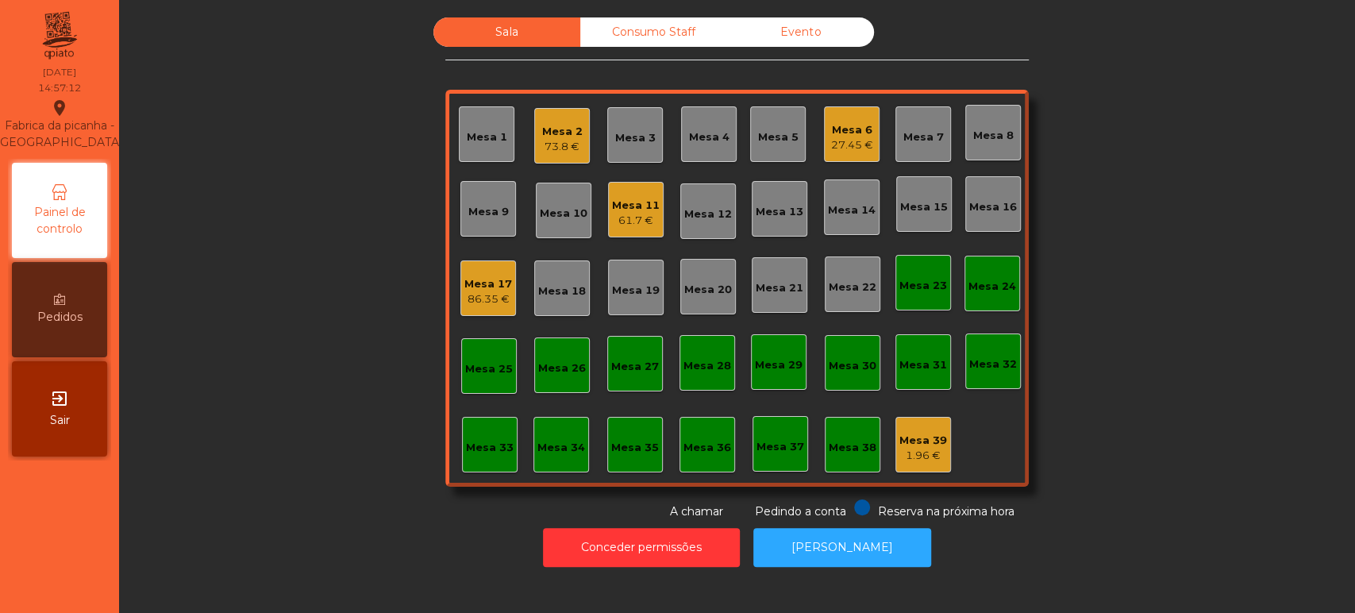
click at [645, 203] on div "Mesa 11" at bounding box center [636, 206] width 48 height 16
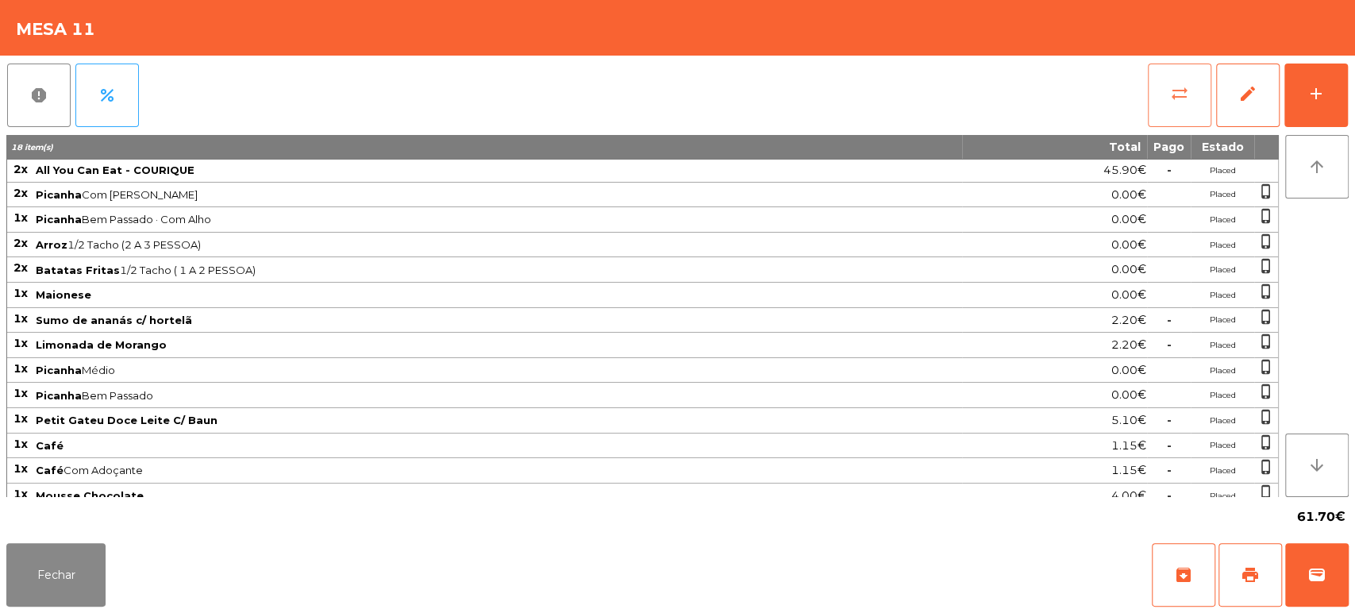
click at [1185, 94] on span "sync_alt" at bounding box center [1179, 93] width 19 height 19
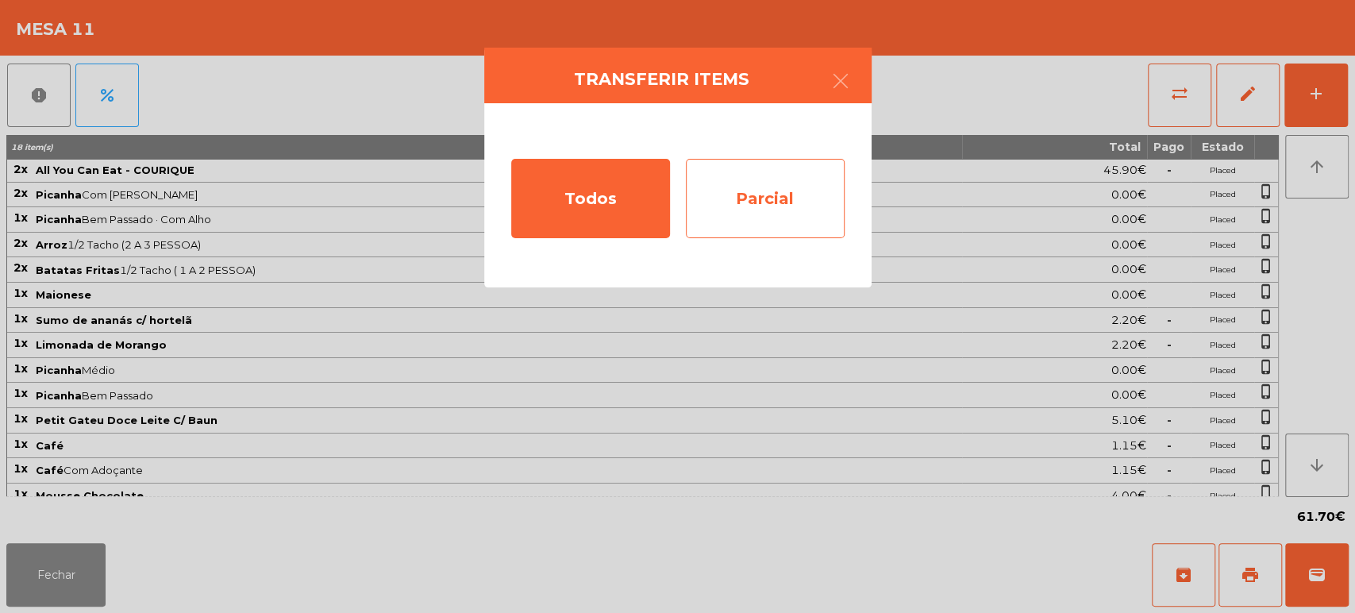
click at [798, 218] on div "Parcial" at bounding box center [765, 198] width 159 height 79
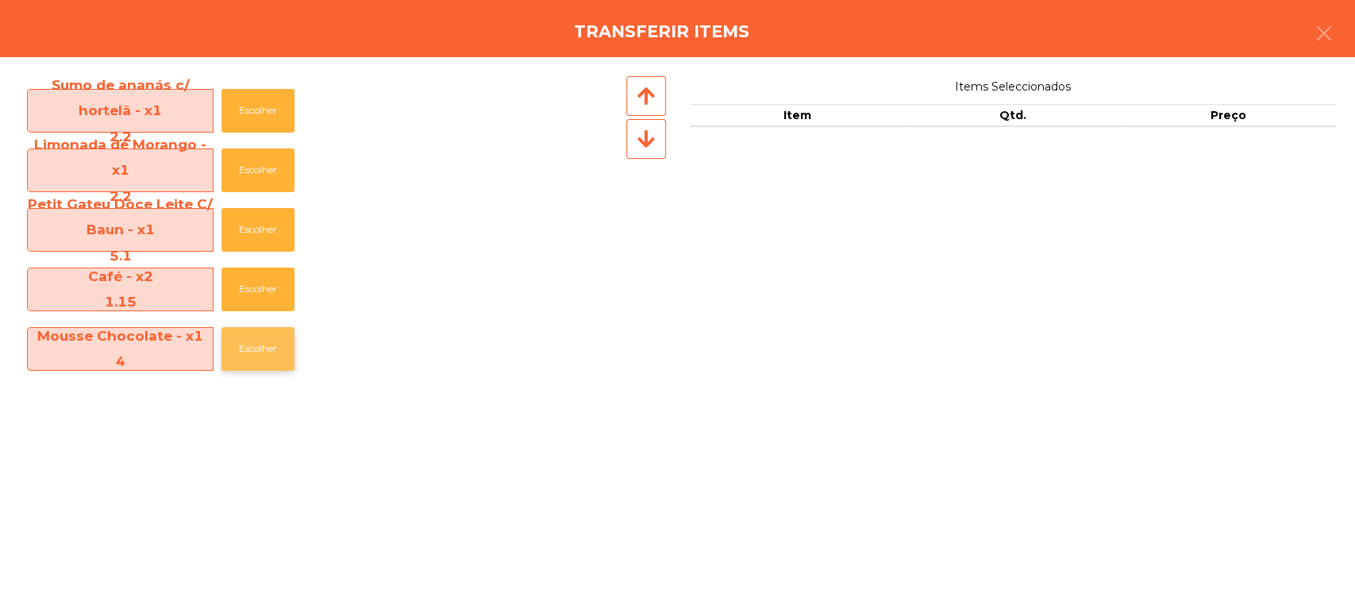
click at [264, 368] on button "Escolher" at bounding box center [258, 349] width 73 height 44
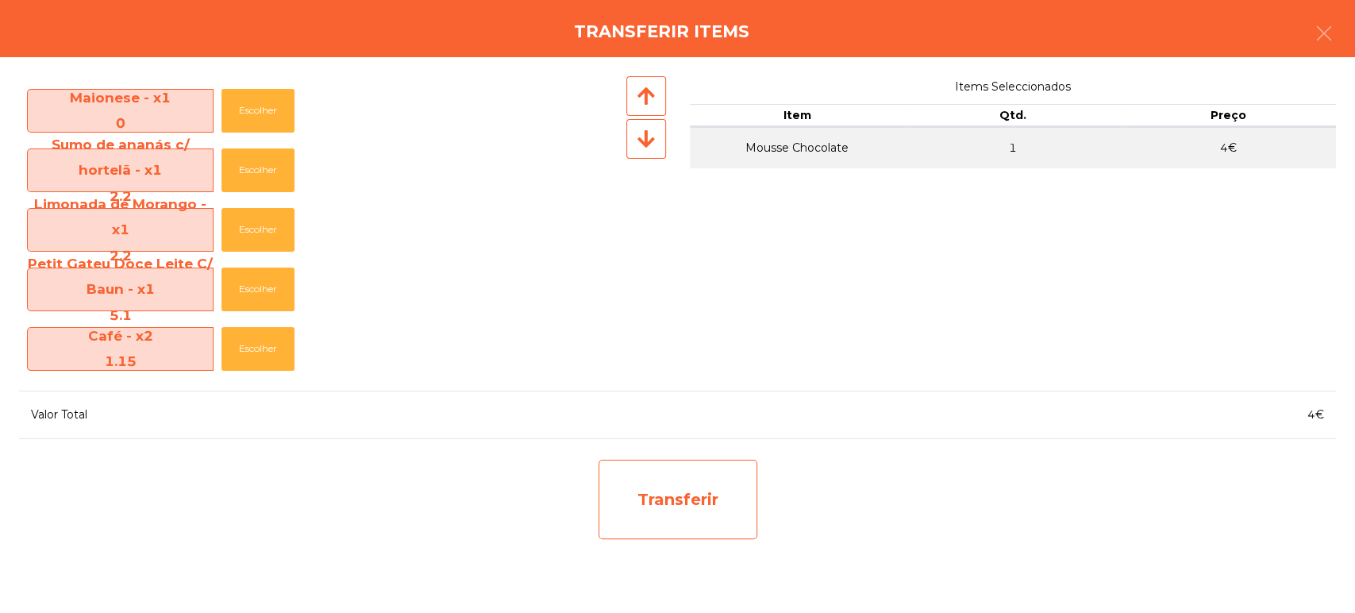
click at [707, 525] on div "Transferir" at bounding box center [678, 499] width 159 height 79
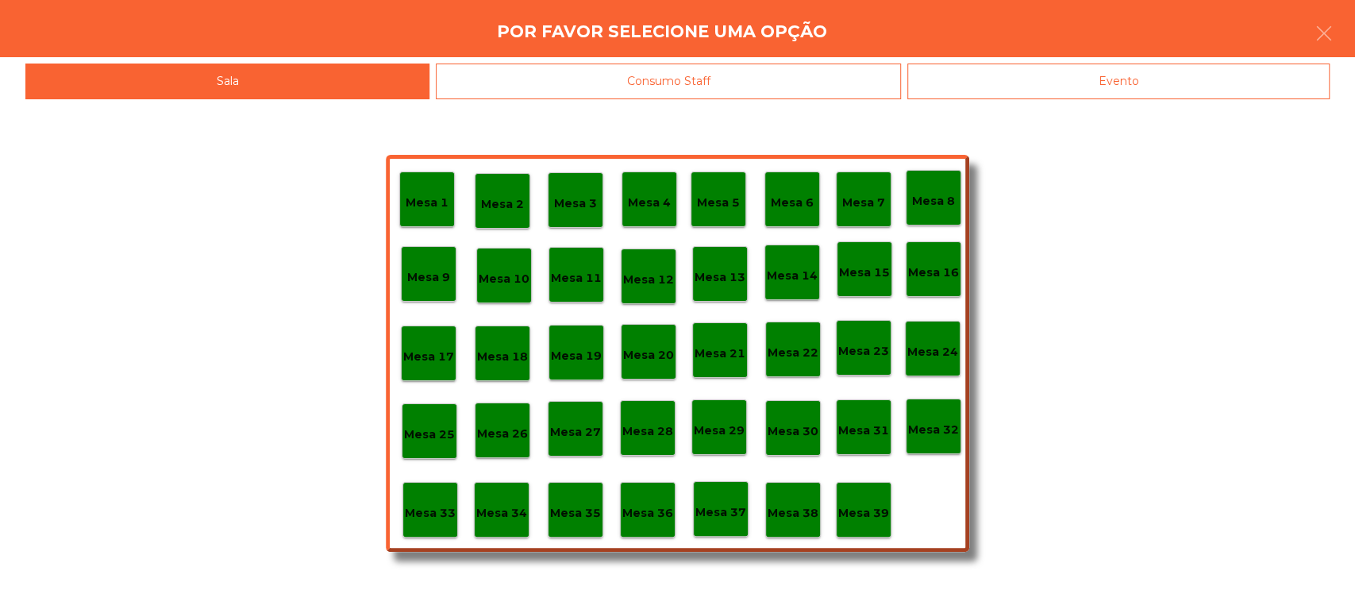
click at [735, 517] on p "Mesa 37" at bounding box center [720, 512] width 51 height 18
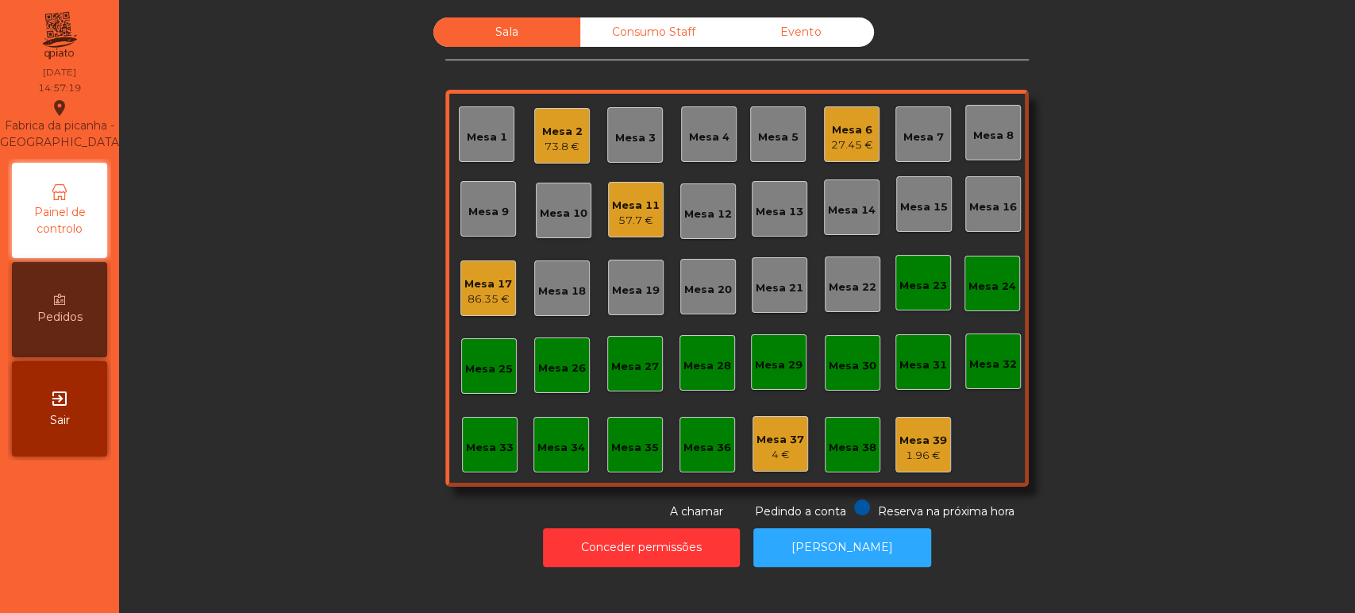
click at [557, 144] on div "73.8 €" at bounding box center [562, 147] width 40 height 16
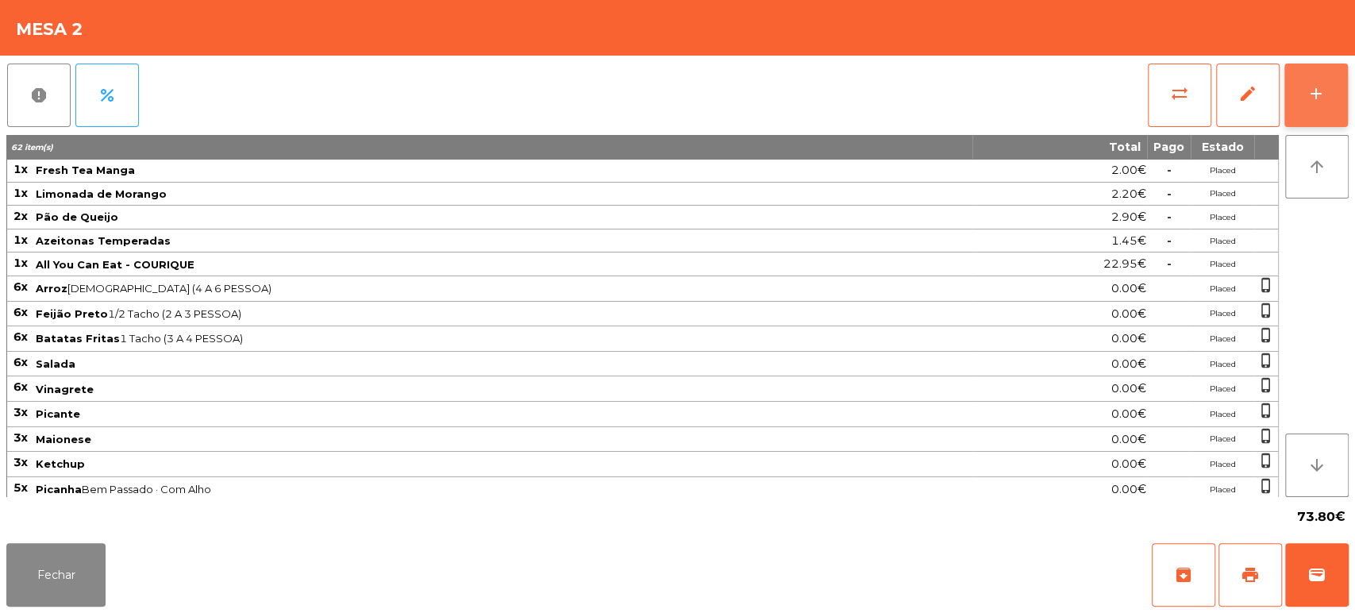
click at [1346, 78] on button "add" at bounding box center [1317, 96] width 64 height 64
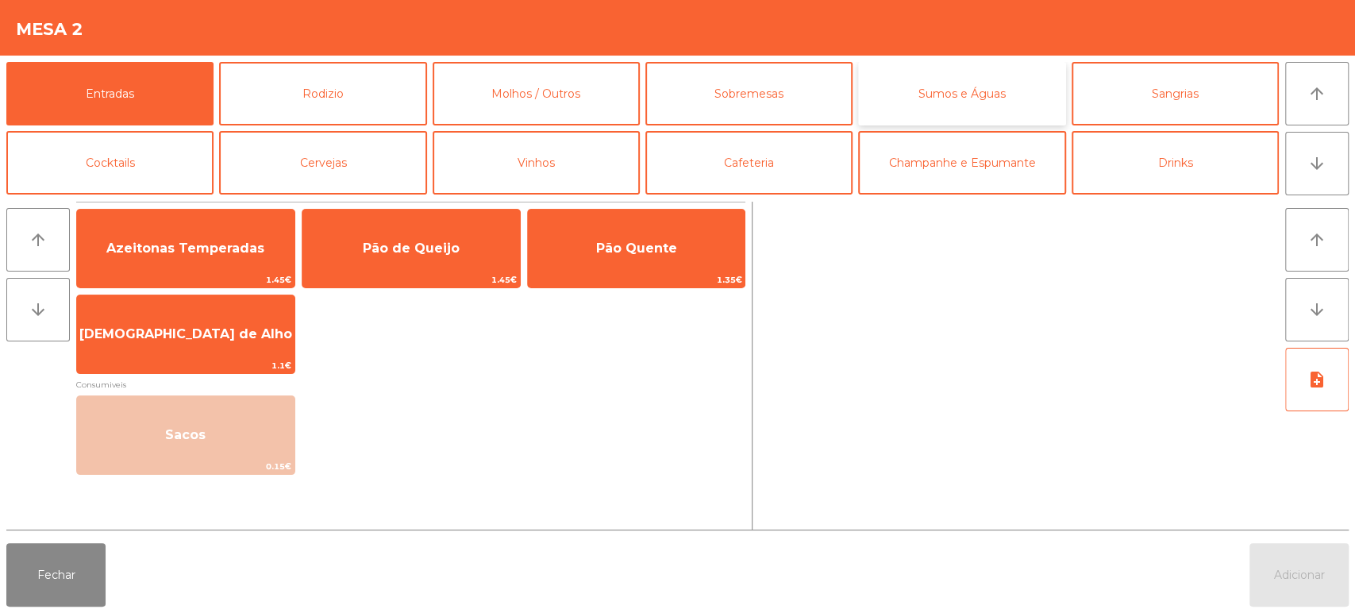
click at [1004, 91] on button "Sumos e Águas" at bounding box center [961, 94] width 207 height 64
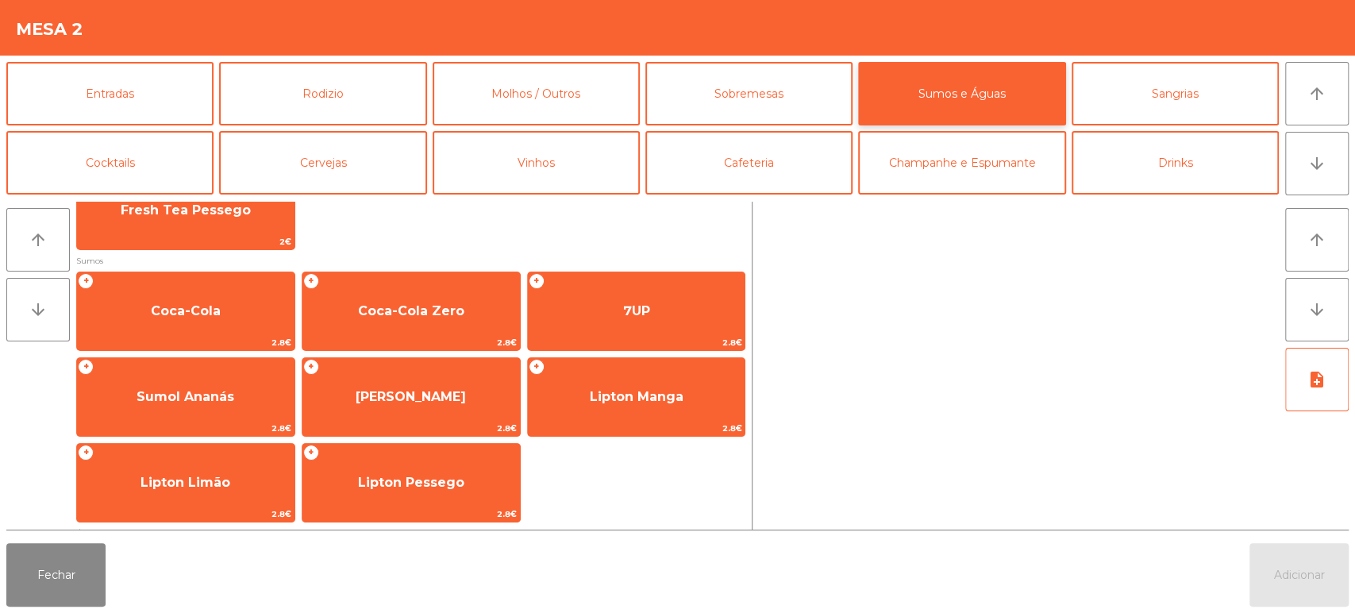
scroll to position [211, 0]
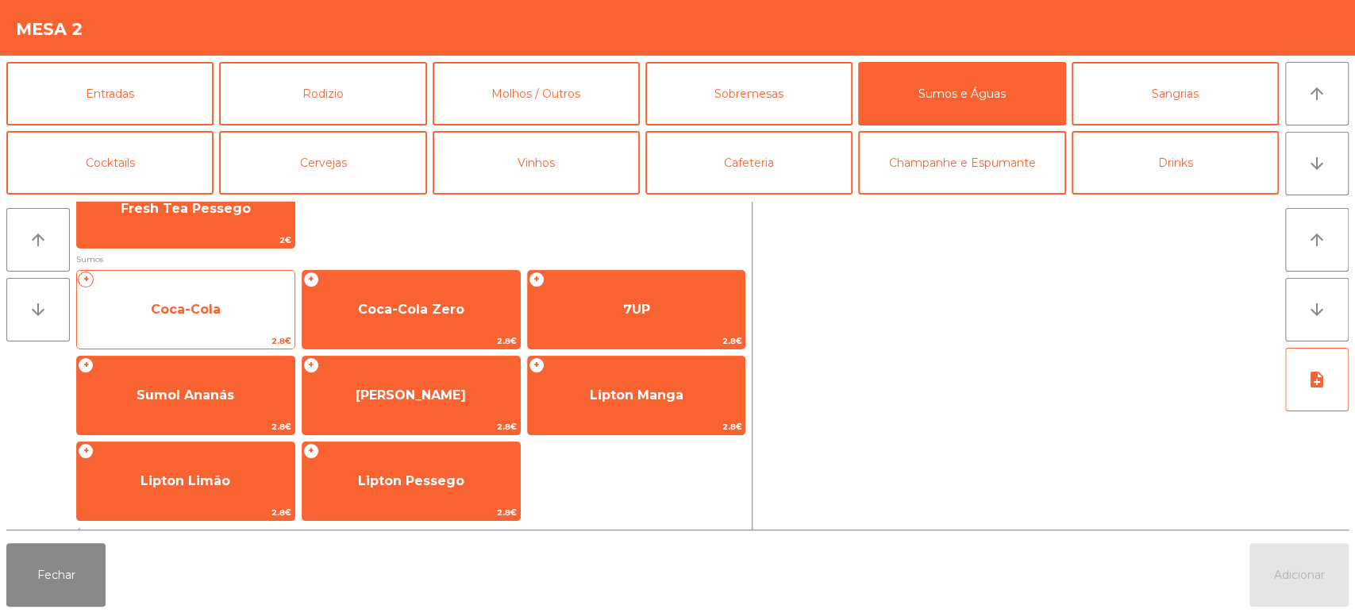
click at [248, 305] on span "Coca-Cola" at bounding box center [186, 309] width 218 height 43
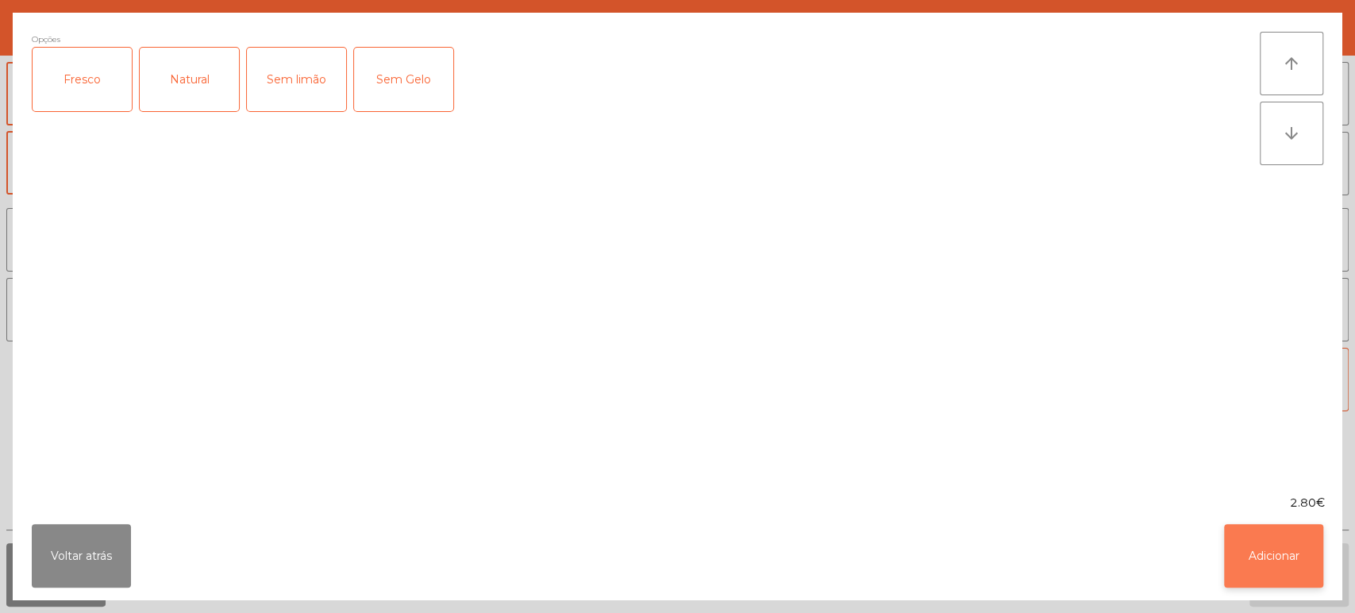
click at [1276, 568] on button "Adicionar" at bounding box center [1273, 556] width 99 height 64
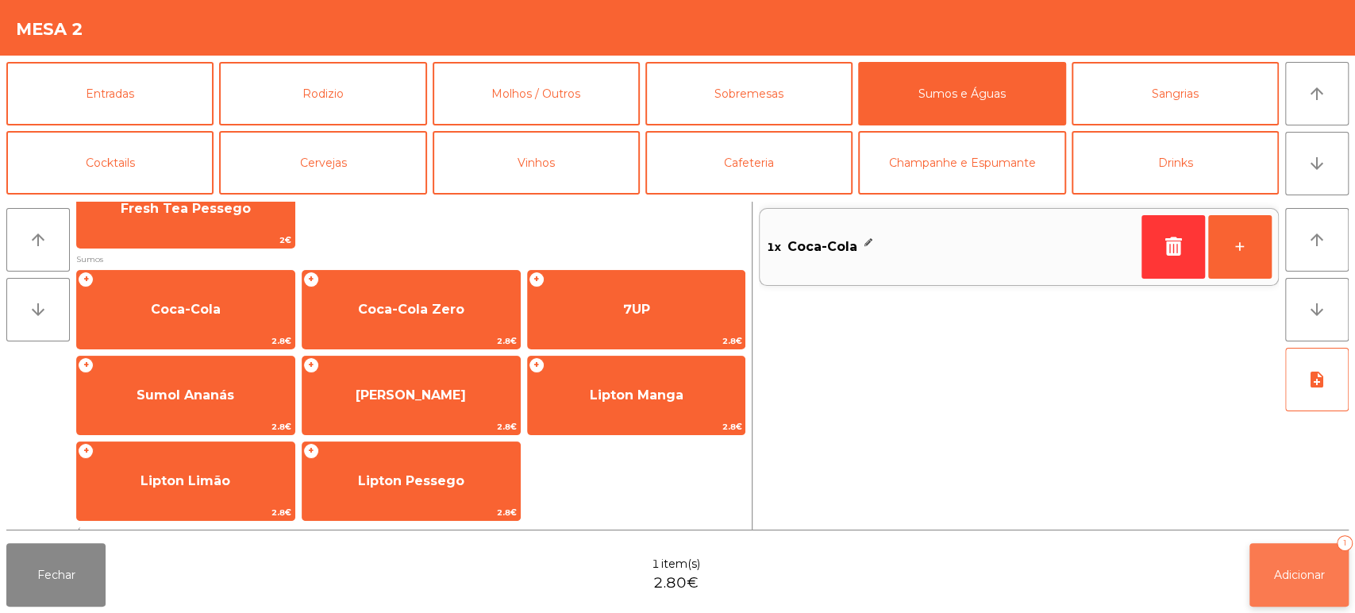
click at [1251, 578] on button "Adicionar 1" at bounding box center [1299, 575] width 99 height 64
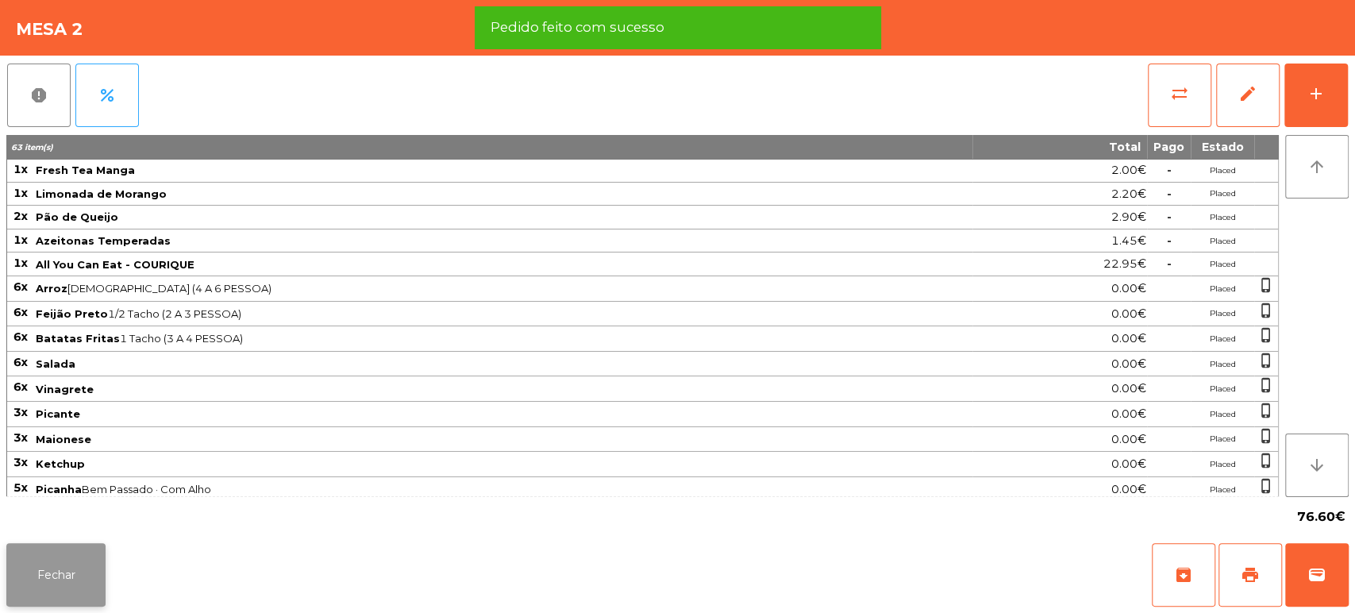
click at [84, 564] on button "Fechar" at bounding box center [55, 575] width 99 height 64
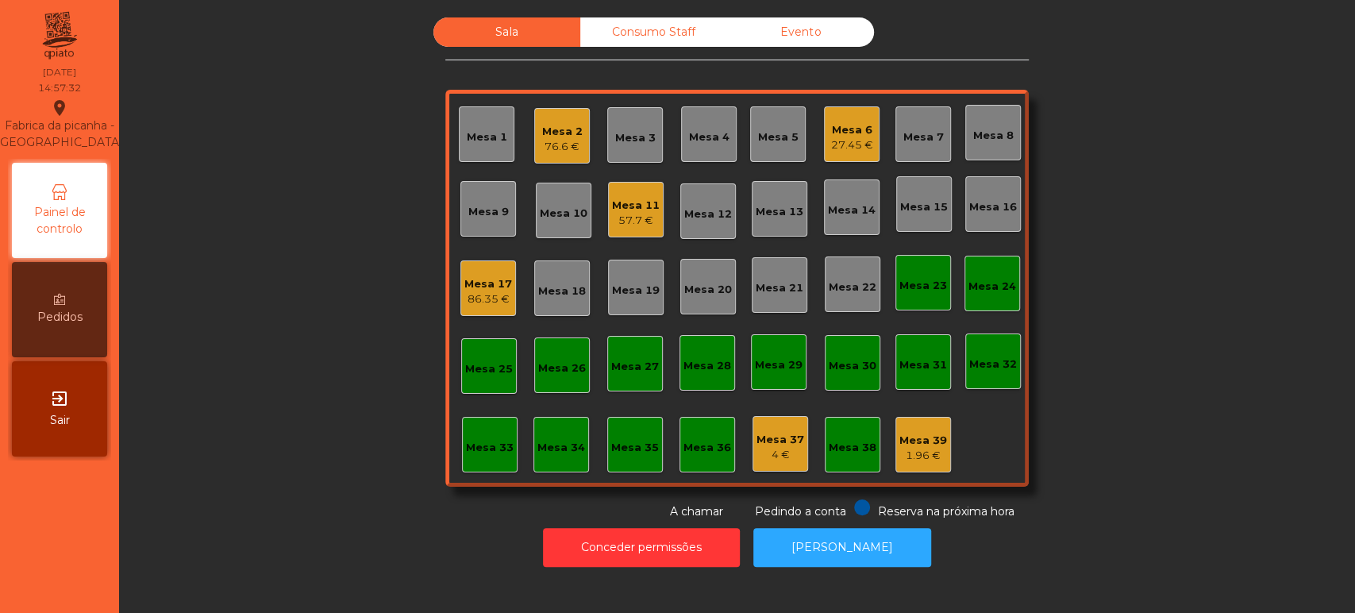
click at [544, 140] on div "76.6 €" at bounding box center [562, 147] width 40 height 16
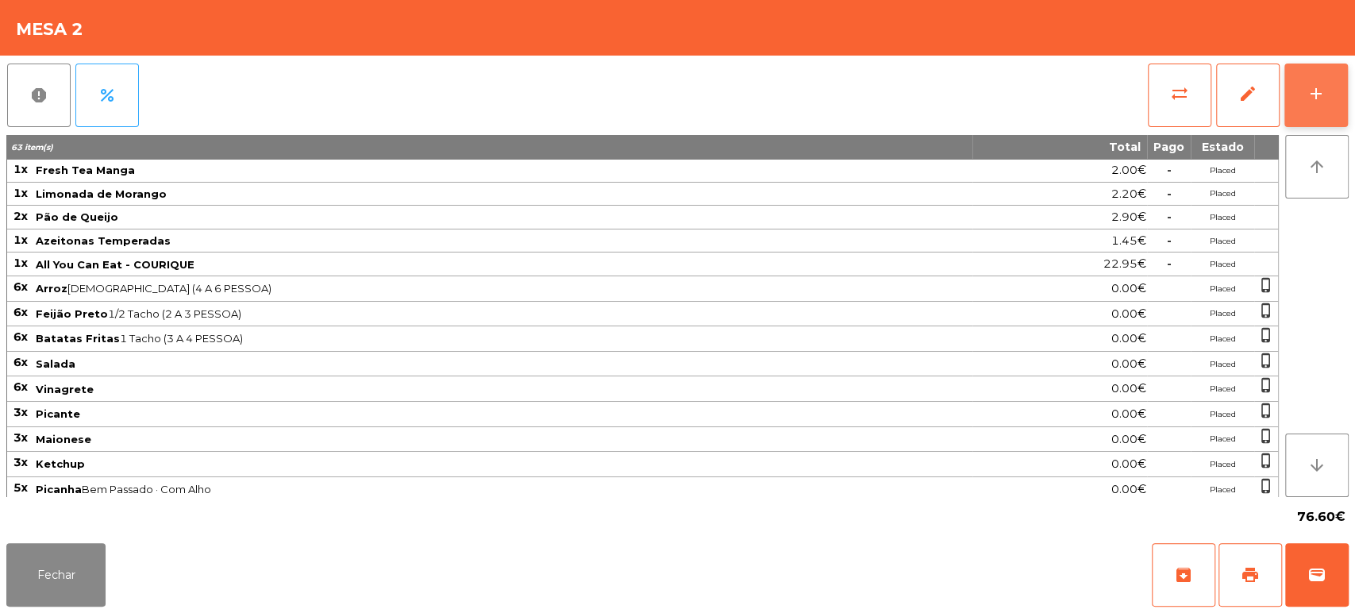
click at [1318, 108] on button "add" at bounding box center [1317, 96] width 64 height 64
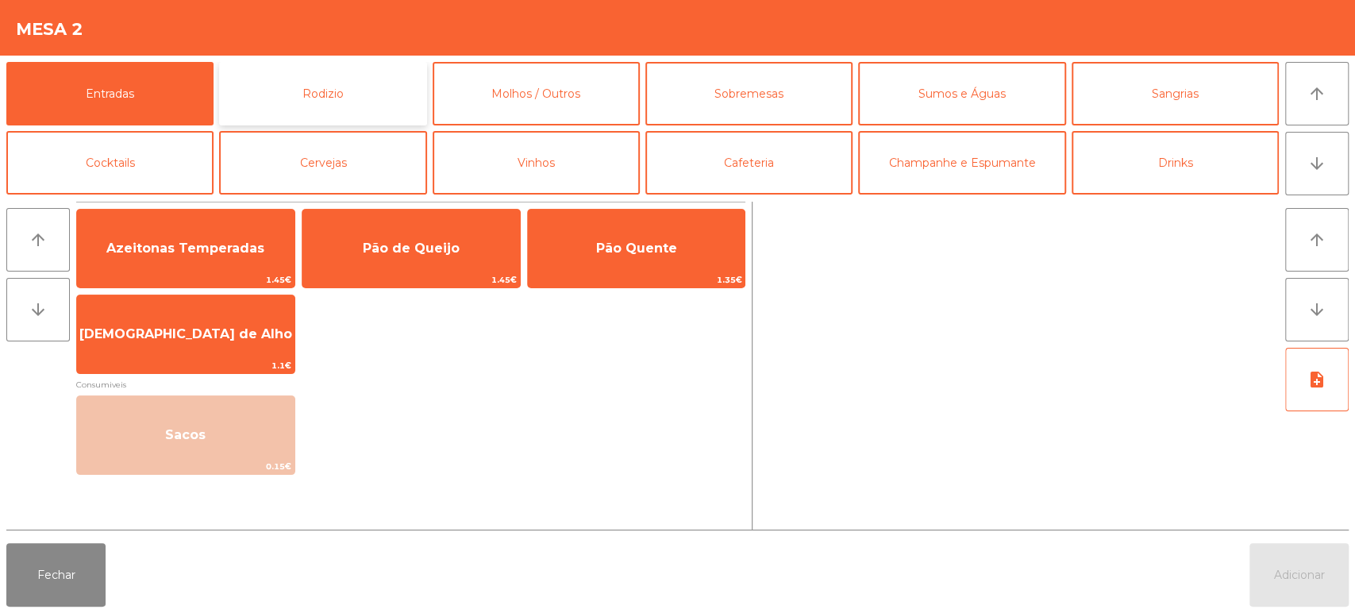
click at [357, 99] on button "Rodizio" at bounding box center [322, 94] width 207 height 64
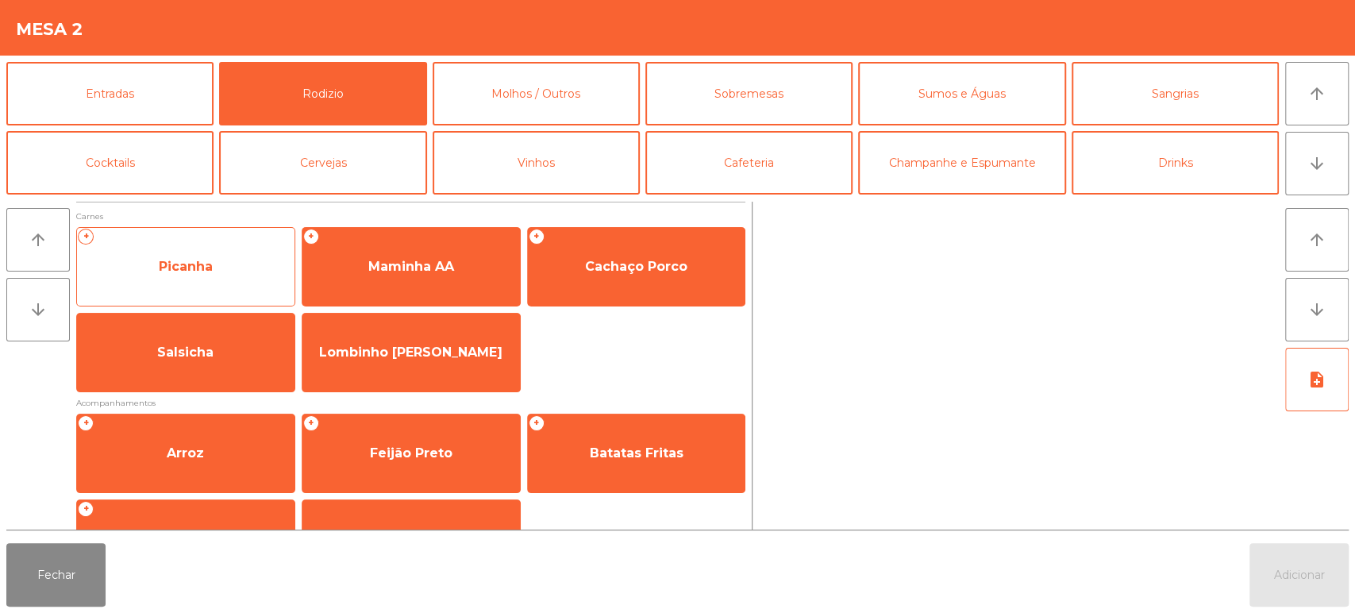
click at [215, 306] on div "+ Picanha" at bounding box center [185, 266] width 219 height 79
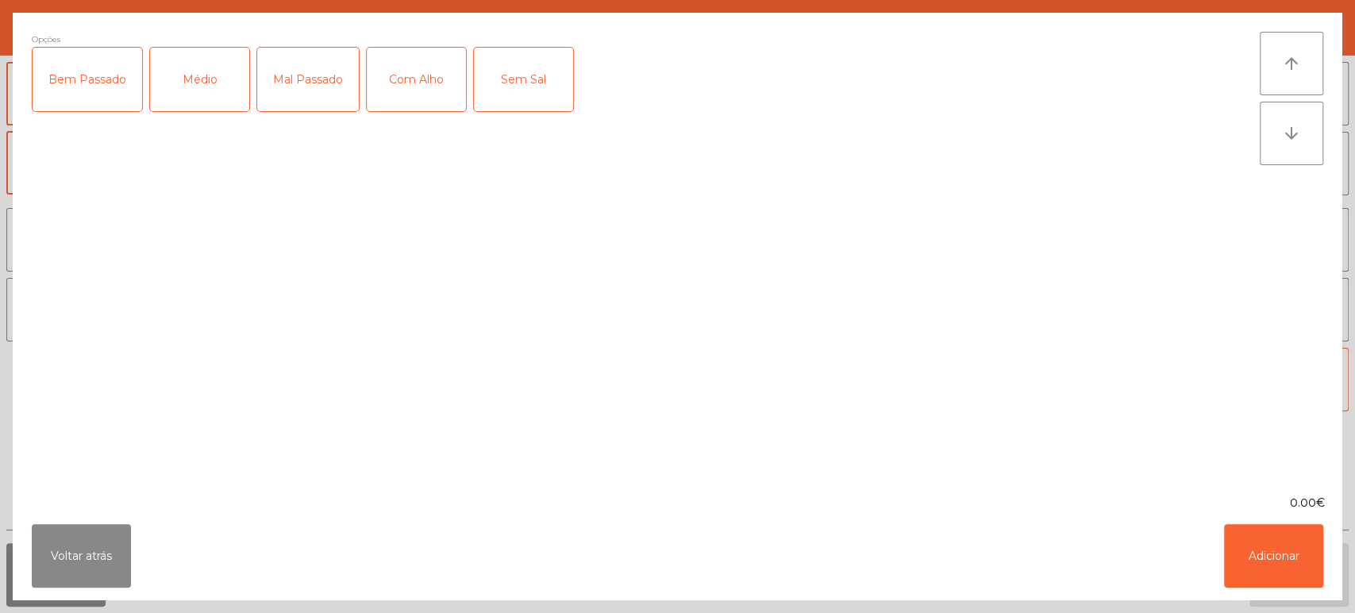
click at [177, 95] on div "Médio" at bounding box center [199, 80] width 99 height 64
click at [415, 90] on div "Com Alho" at bounding box center [416, 80] width 99 height 64
click at [1258, 546] on button "Adicionar" at bounding box center [1273, 556] width 99 height 64
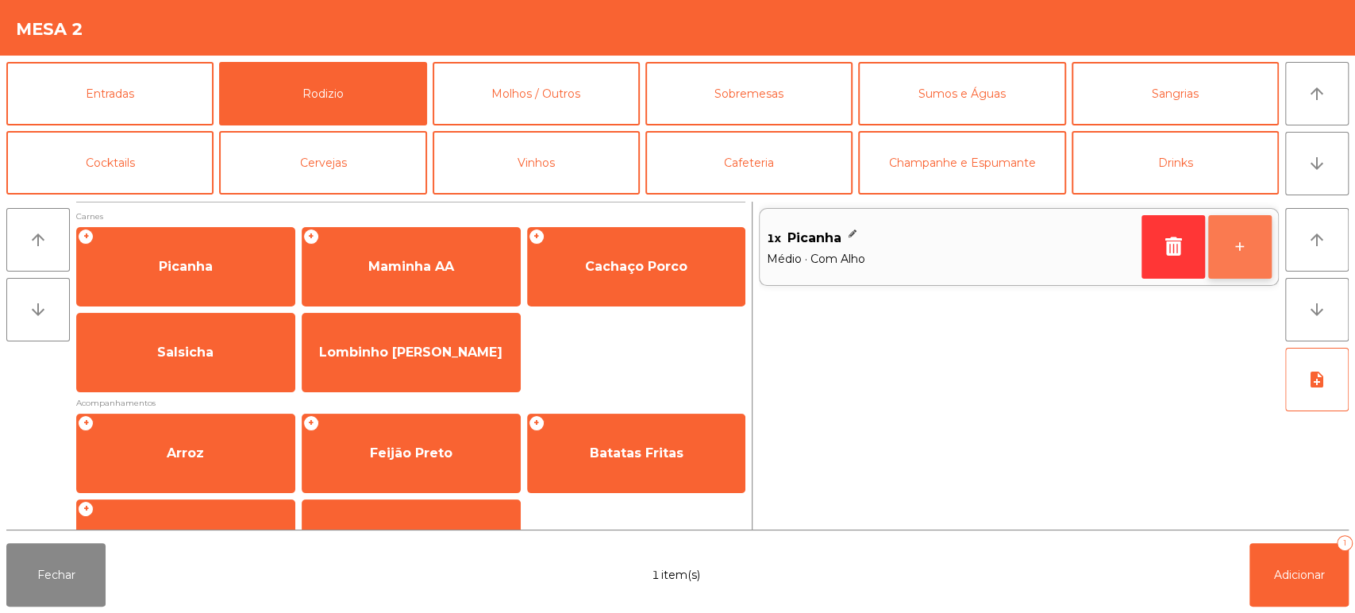
click at [1243, 261] on button "+" at bounding box center [1240, 247] width 64 height 64
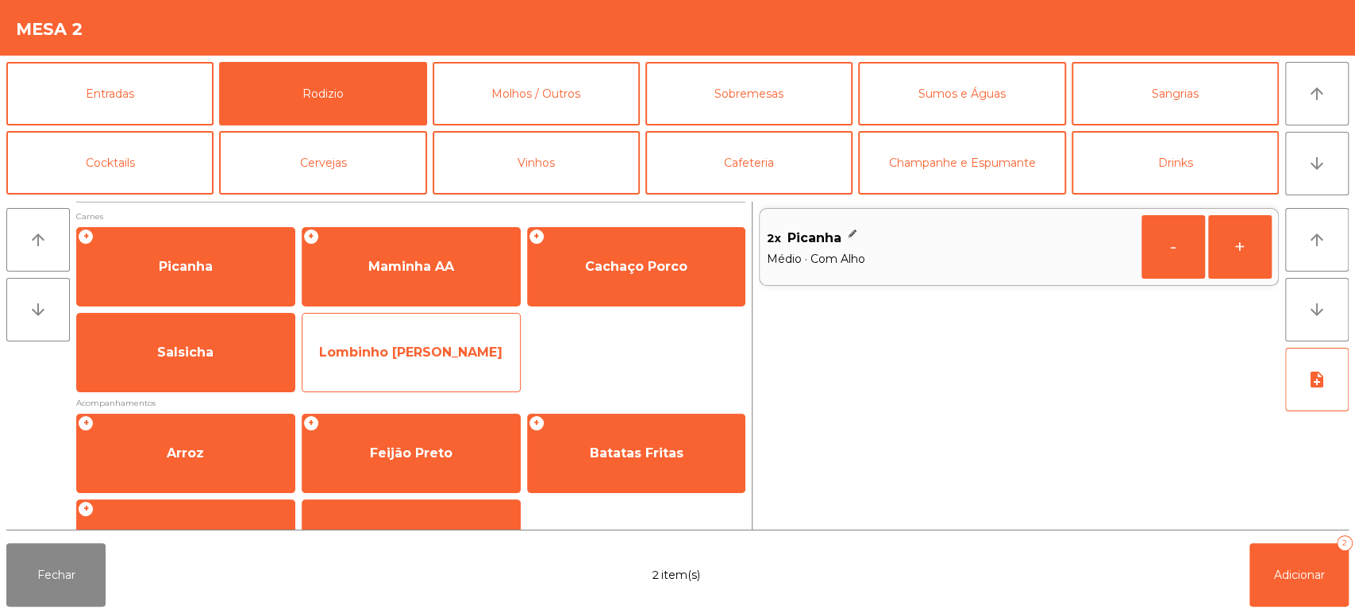
click at [460, 339] on span "Lombinho [PERSON_NAME]" at bounding box center [411, 352] width 218 height 43
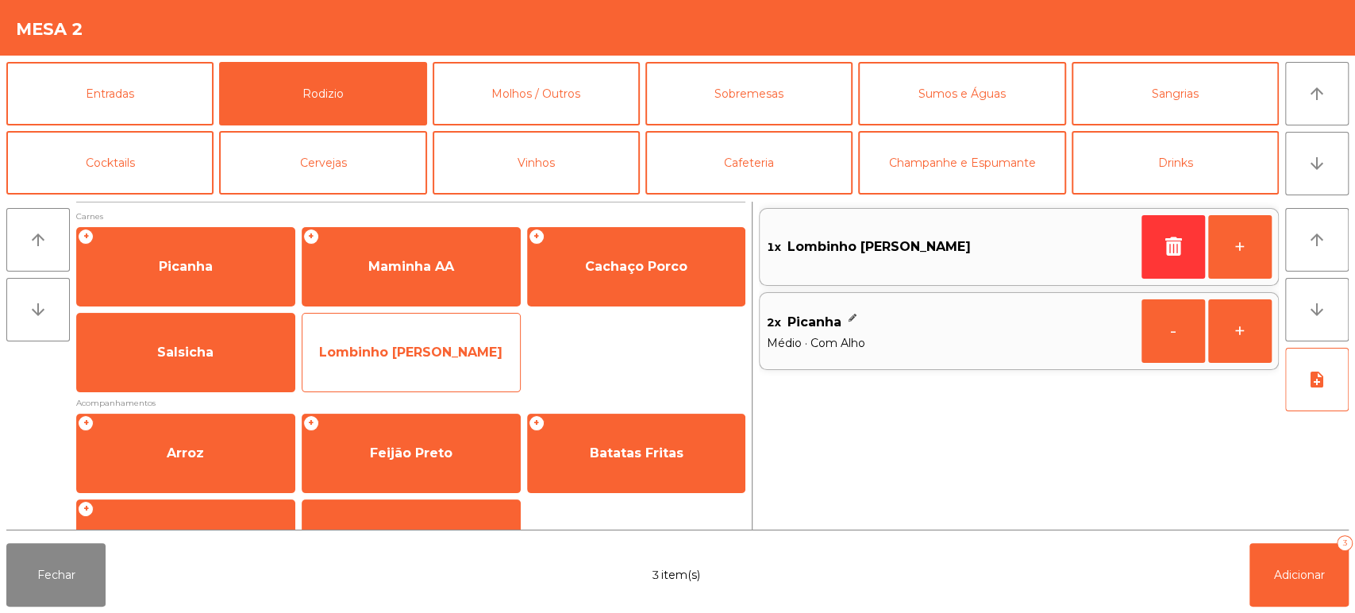
click at [464, 342] on span "Lombinho [PERSON_NAME]" at bounding box center [411, 352] width 218 height 43
click at [451, 338] on span "Lombinho [PERSON_NAME]" at bounding box center [411, 352] width 218 height 43
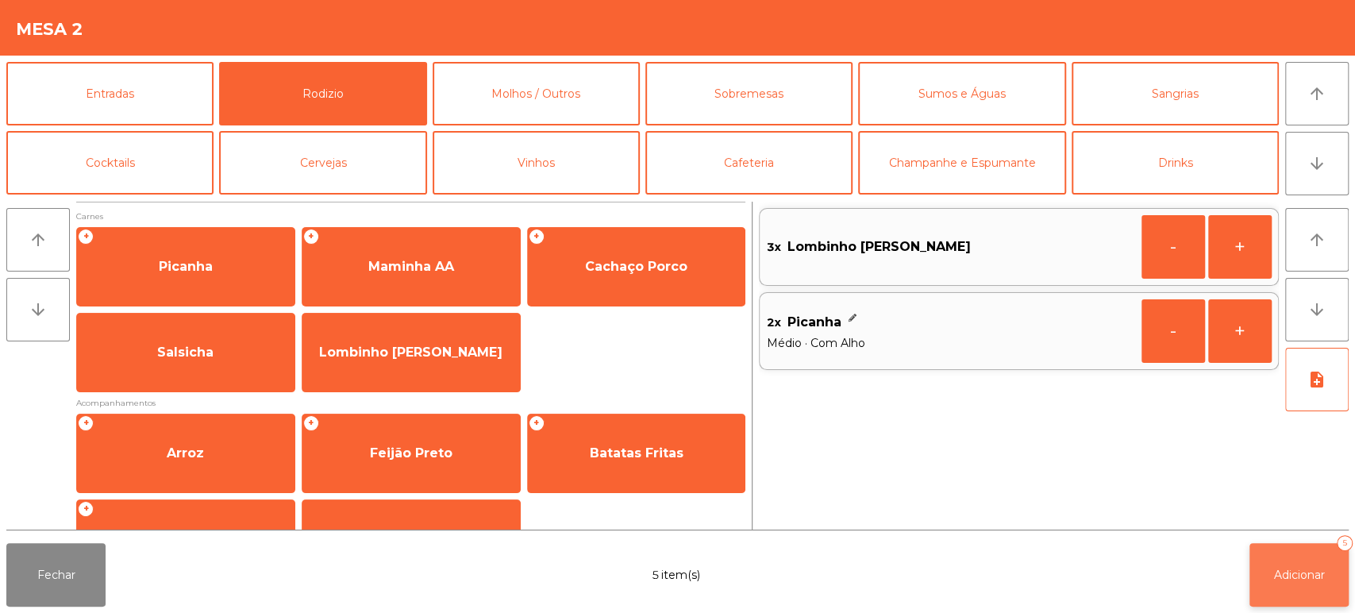
click at [1297, 560] on button "Adicionar 5" at bounding box center [1299, 575] width 99 height 64
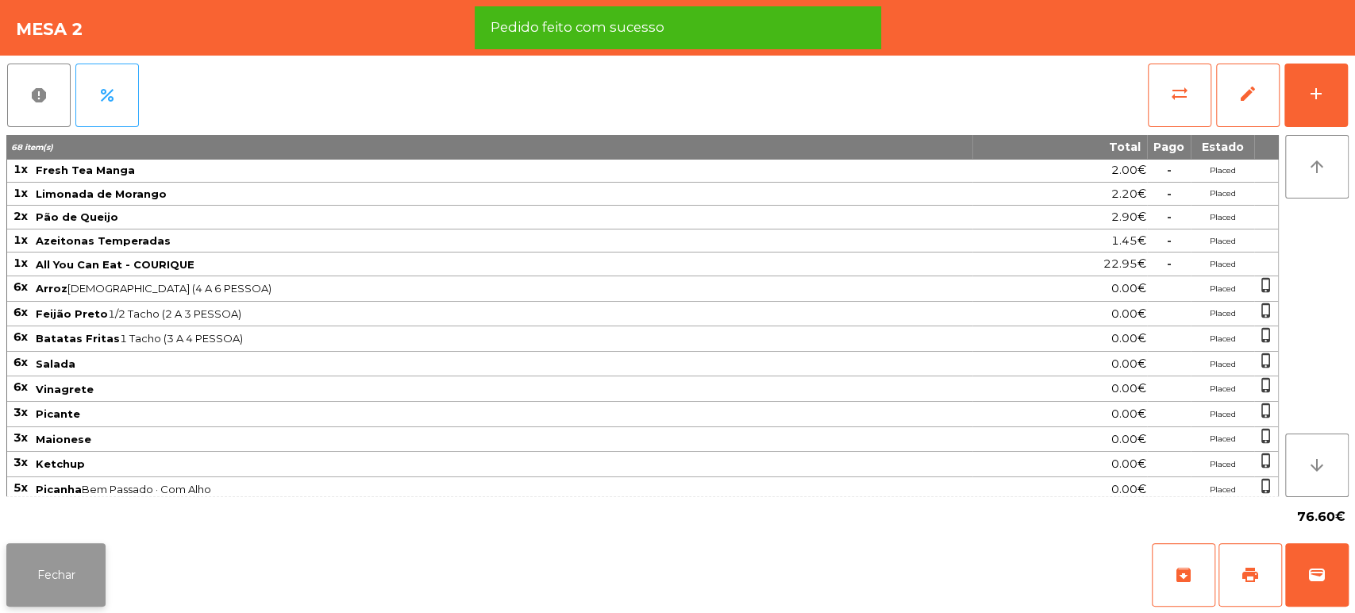
click at [78, 567] on button "Fechar" at bounding box center [55, 575] width 99 height 64
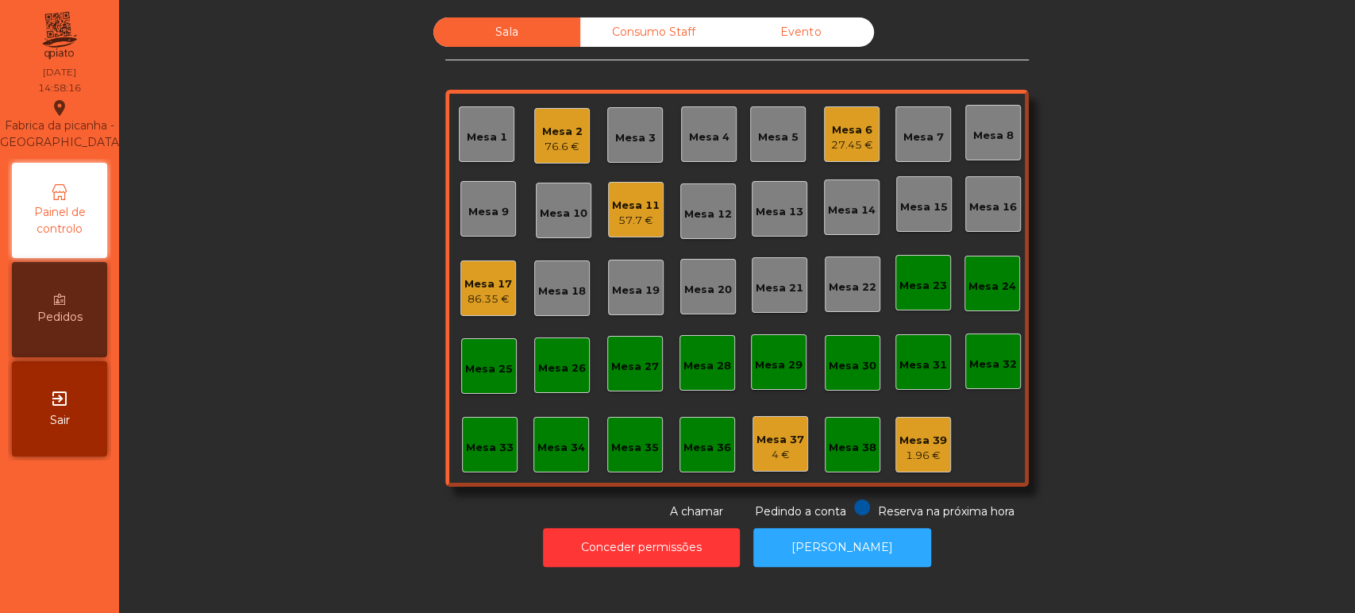
click at [547, 109] on div "Mesa 2 76.6 €" at bounding box center [562, 136] width 56 height 56
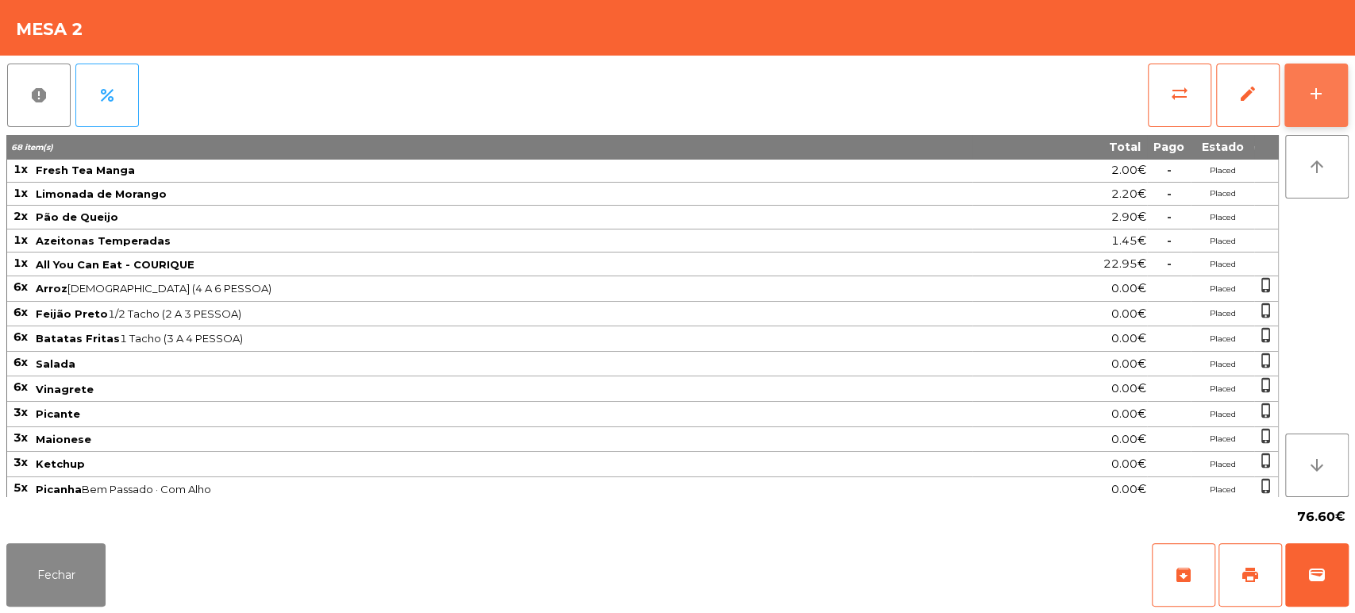
click at [1314, 95] on div "add" at bounding box center [1316, 93] width 19 height 19
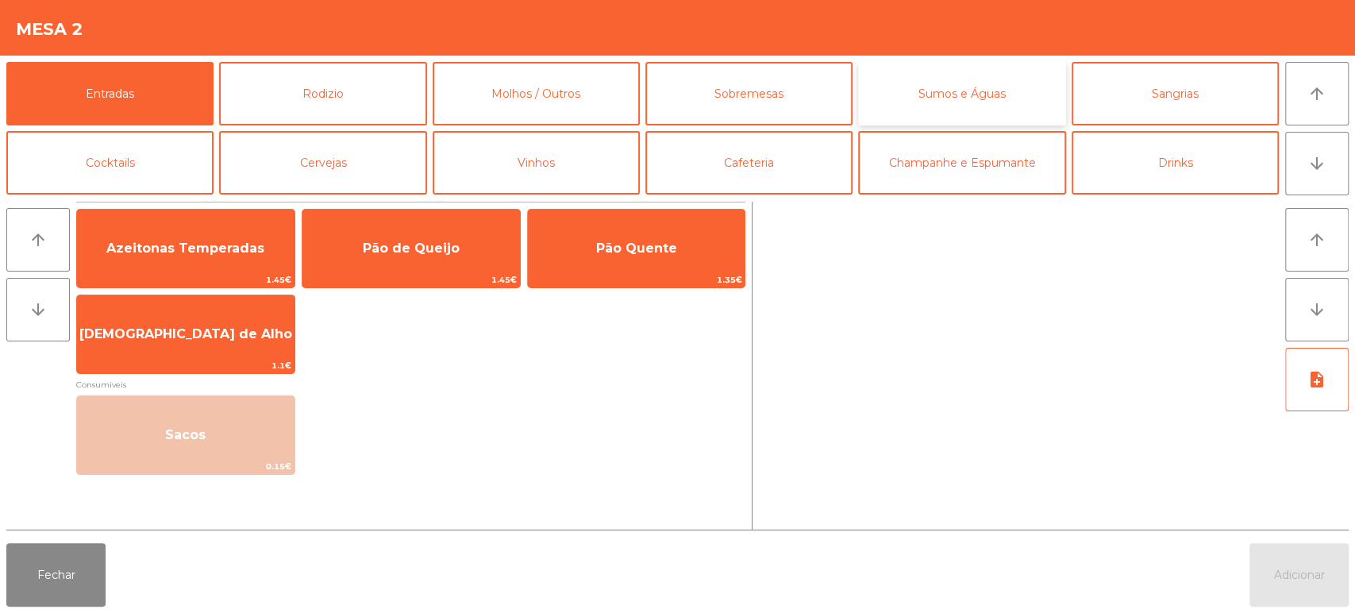
click at [958, 92] on button "Sumos e Águas" at bounding box center [961, 94] width 207 height 64
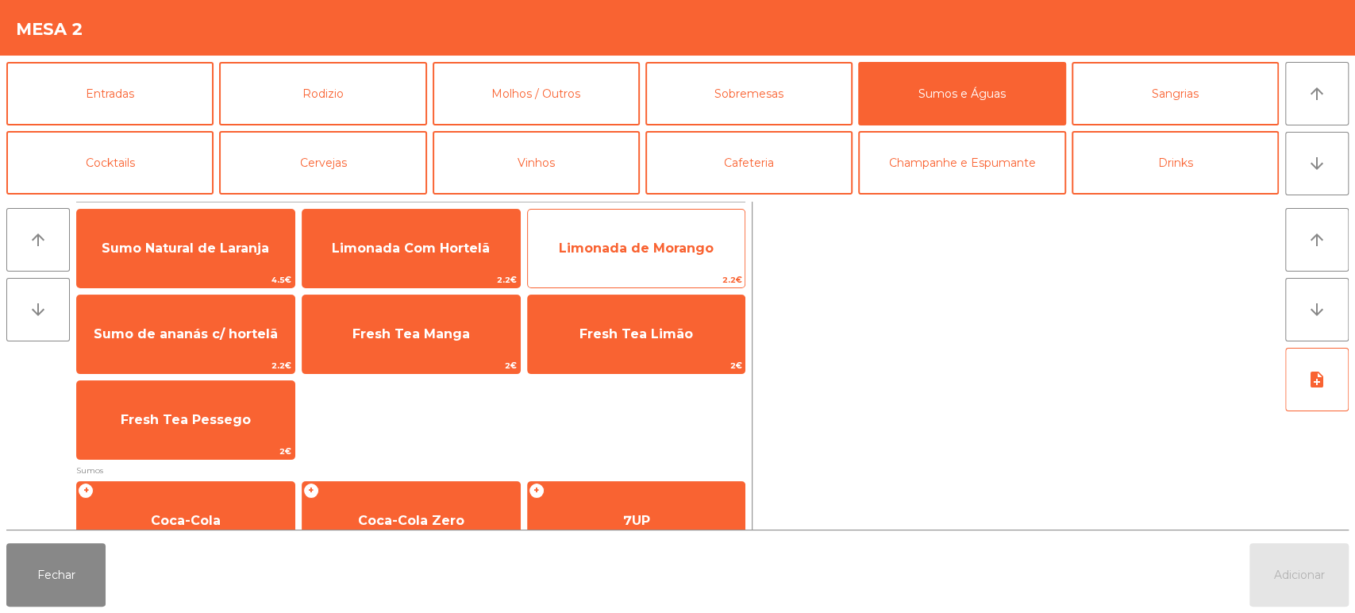
click at [649, 238] on span "Limonada de Morango" at bounding box center [637, 248] width 218 height 43
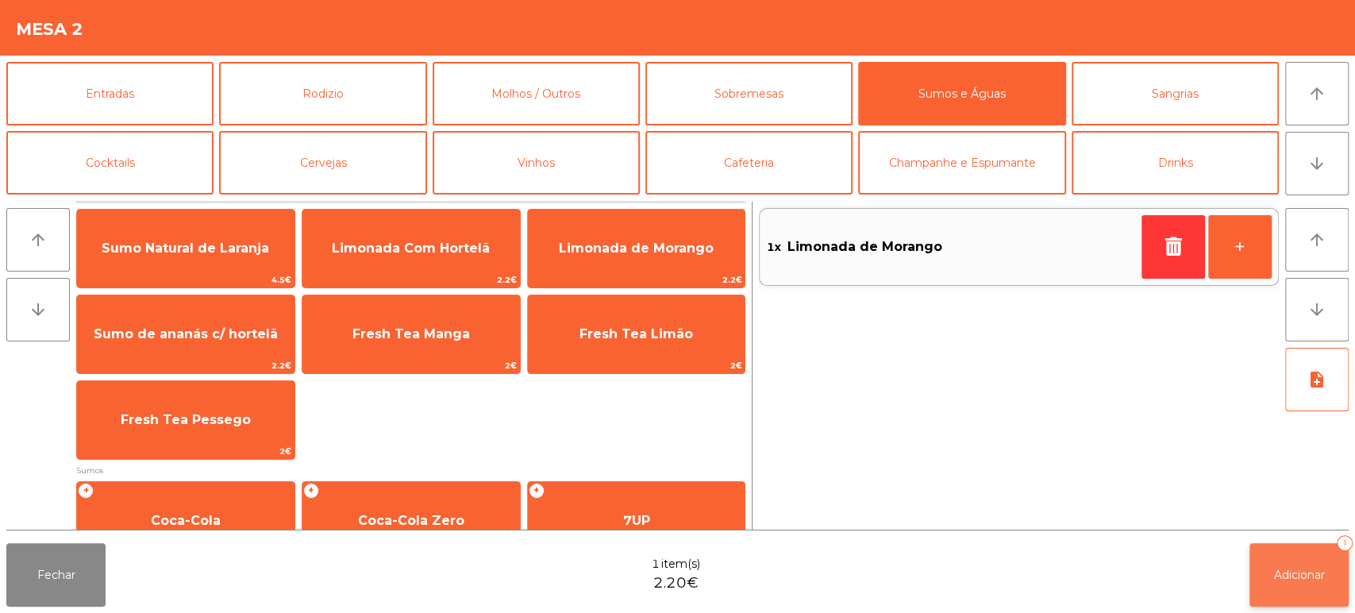
click at [1303, 602] on button "Adicionar 1" at bounding box center [1299, 575] width 99 height 64
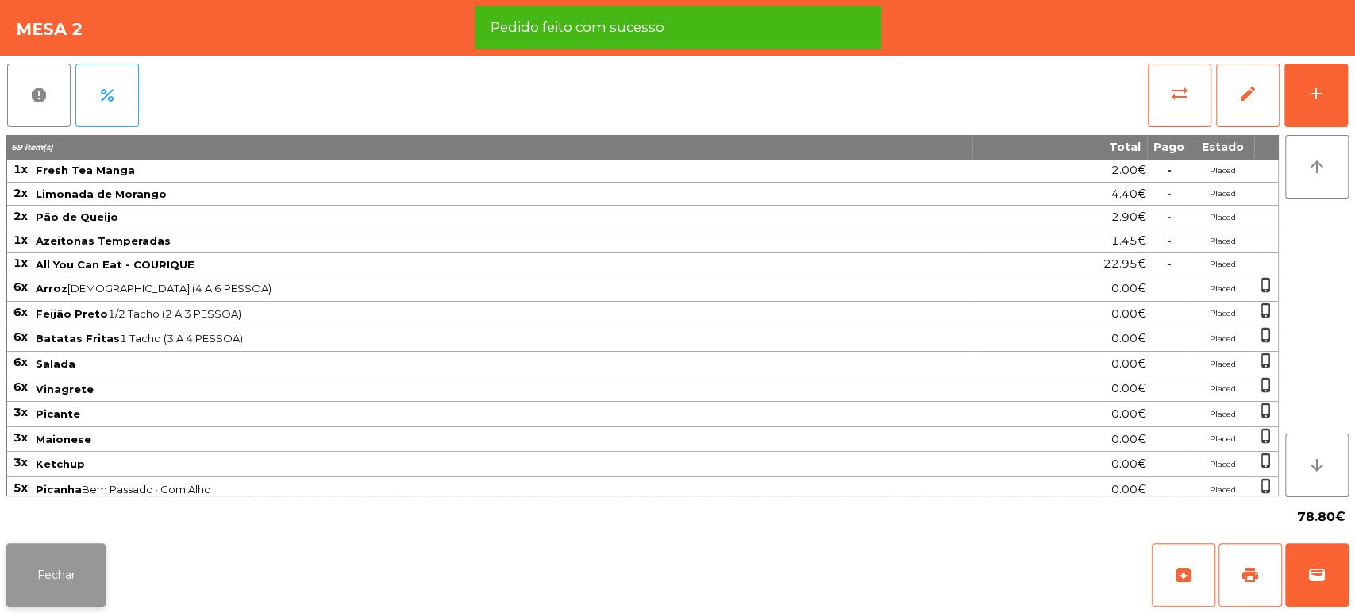
click at [79, 549] on button "Fechar" at bounding box center [55, 575] width 99 height 64
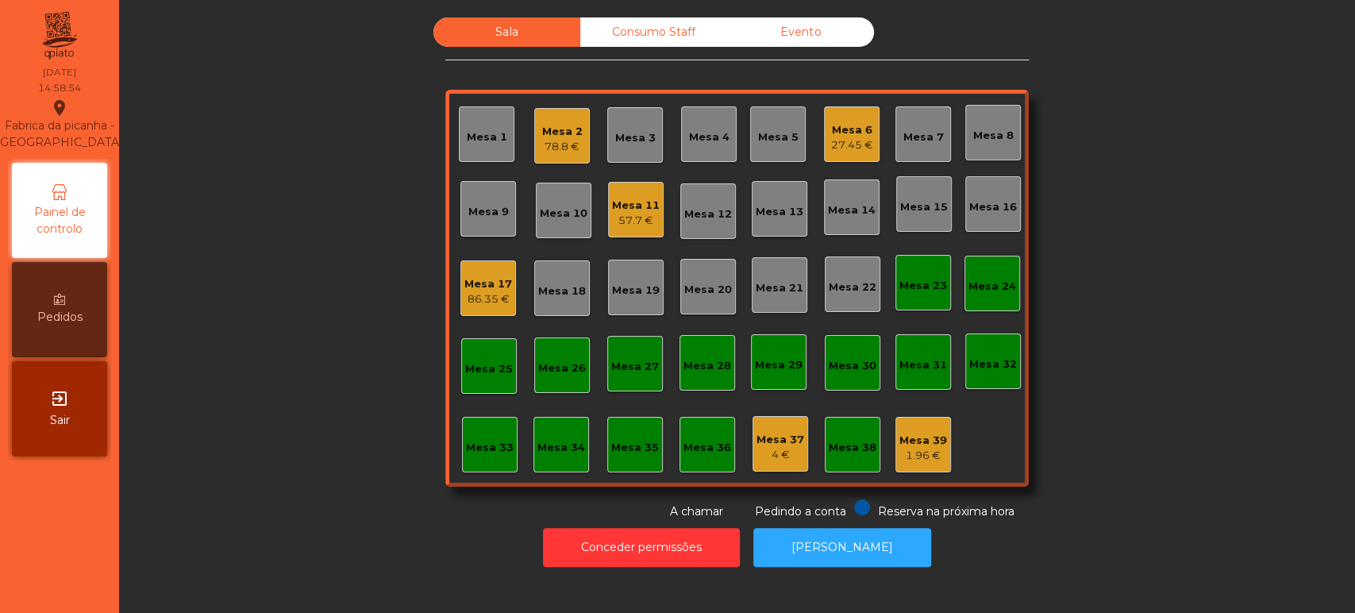
click at [468, 302] on div "86.35 €" at bounding box center [488, 299] width 48 height 16
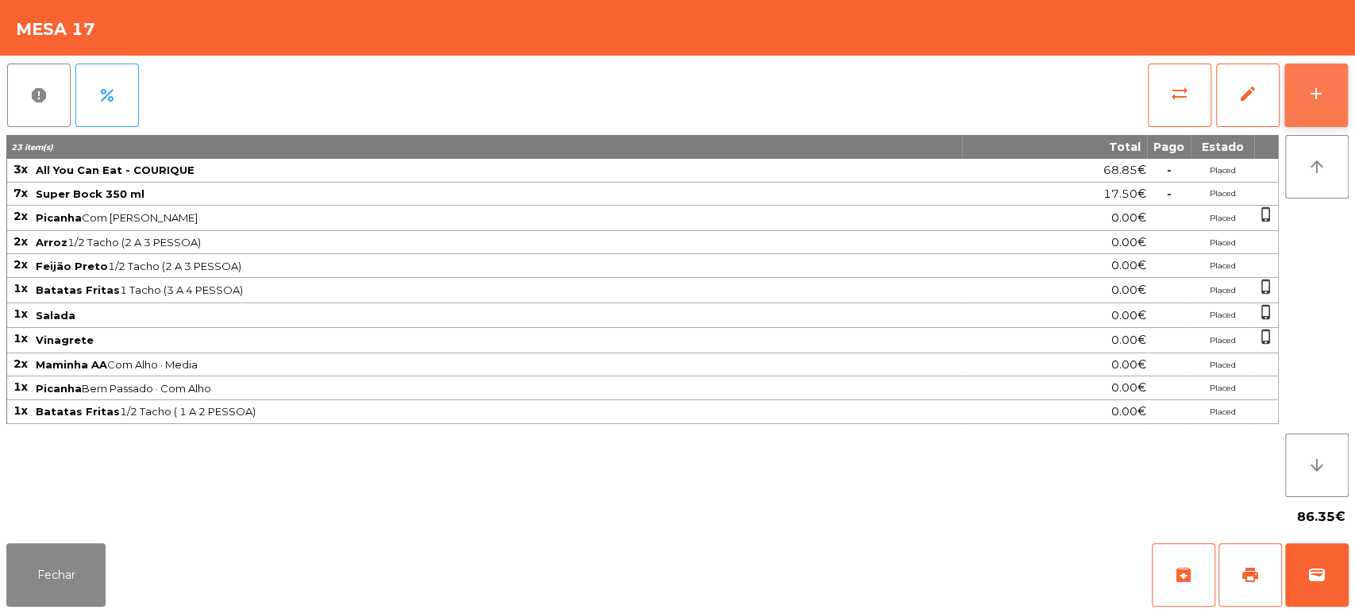
click at [1334, 71] on button "add" at bounding box center [1317, 96] width 64 height 64
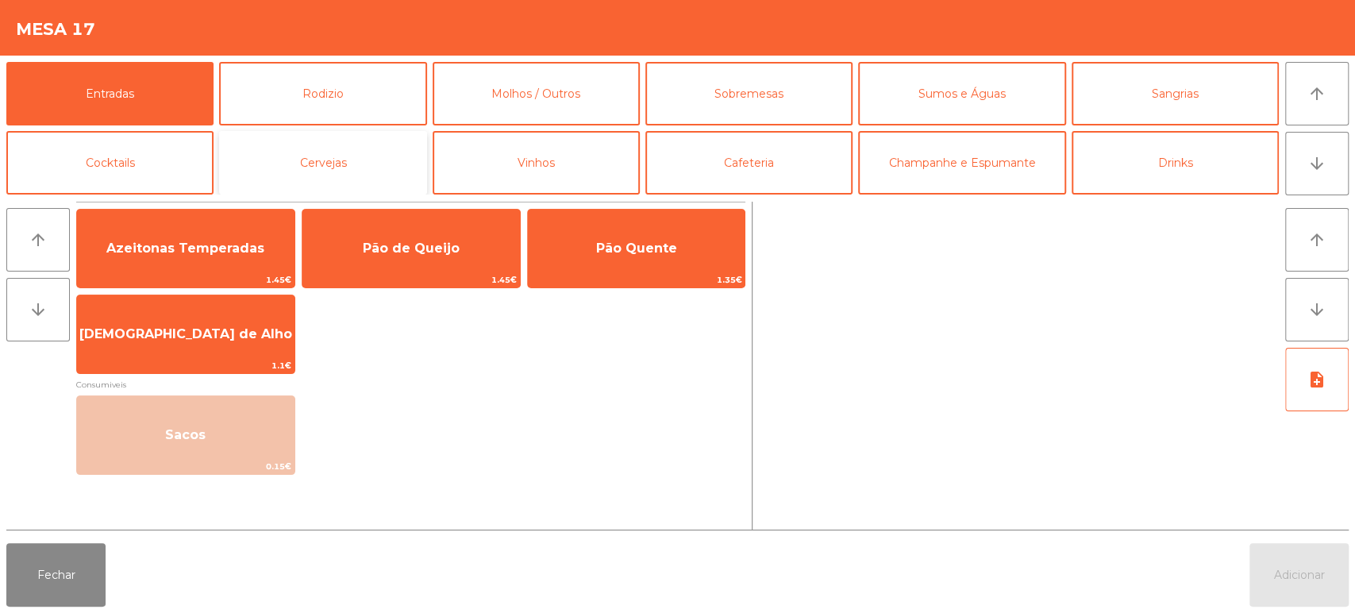
click at [314, 156] on button "Cervejas" at bounding box center [322, 163] width 207 height 64
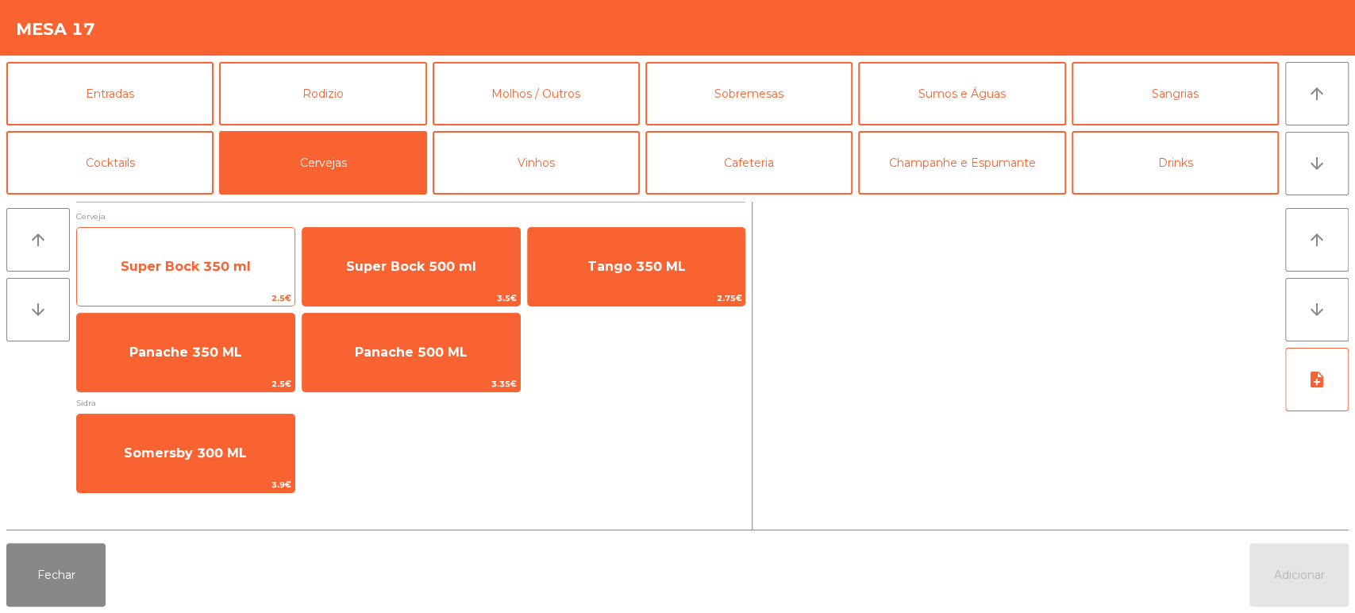
click at [198, 282] on span "Super Bock 350 ml" at bounding box center [186, 266] width 218 height 43
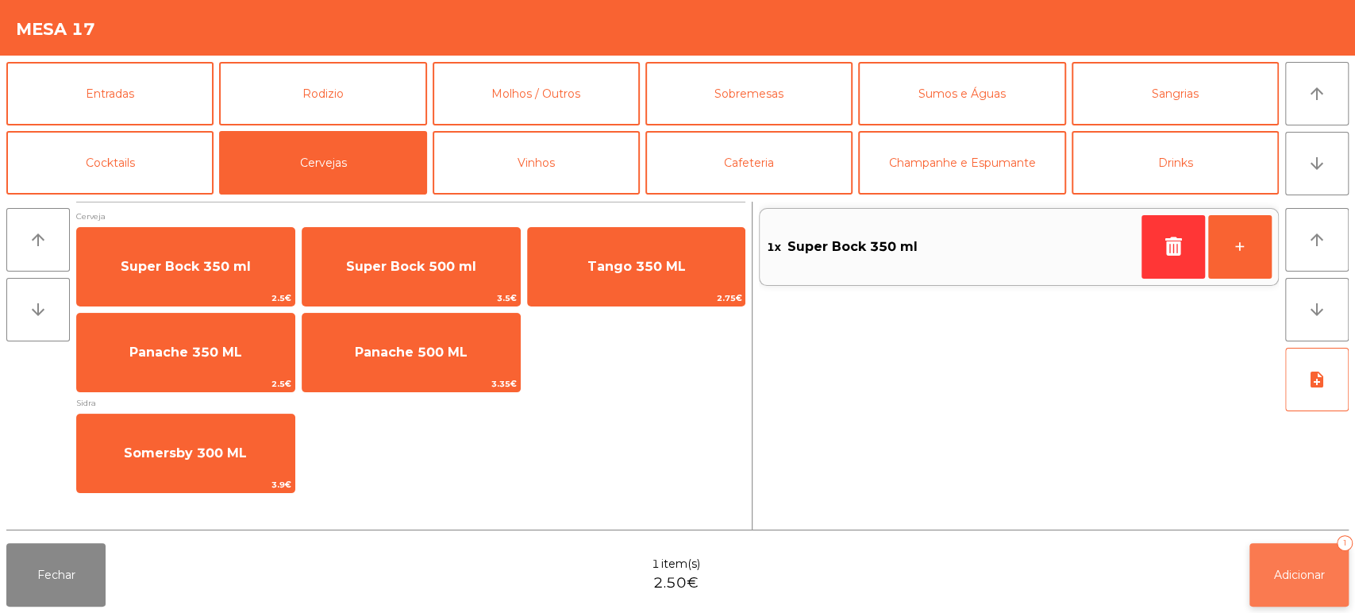
click at [1251, 575] on button "Adicionar 1" at bounding box center [1299, 575] width 99 height 64
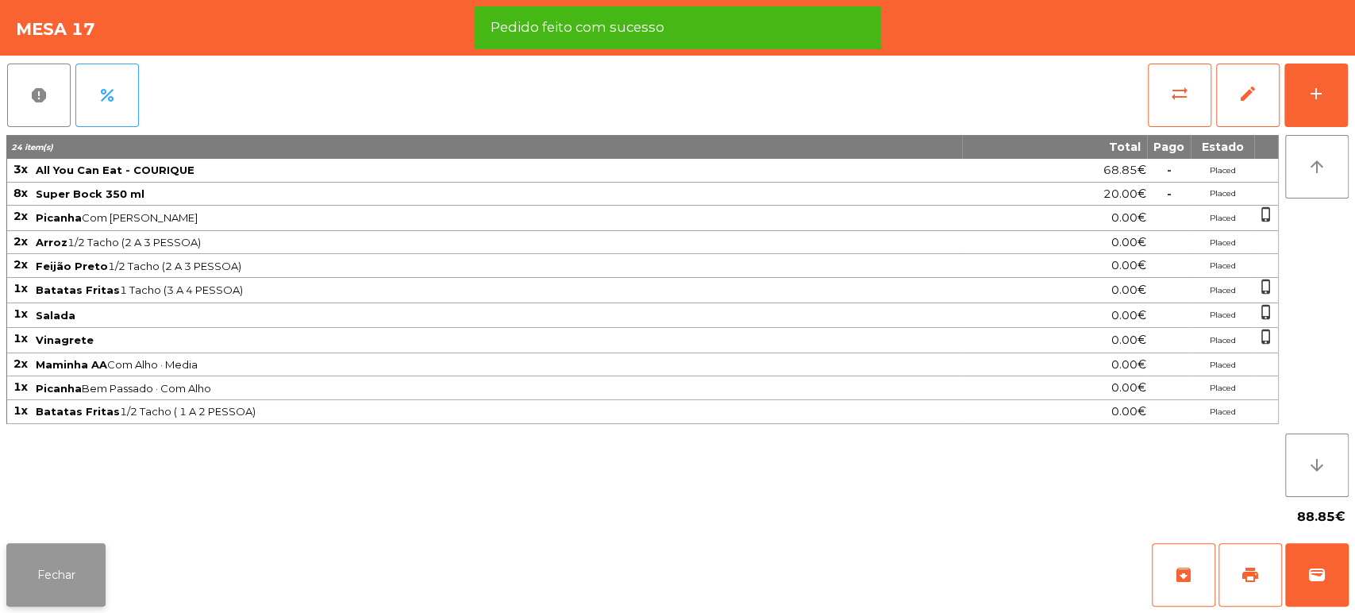
click at [44, 599] on button "Fechar" at bounding box center [55, 575] width 99 height 64
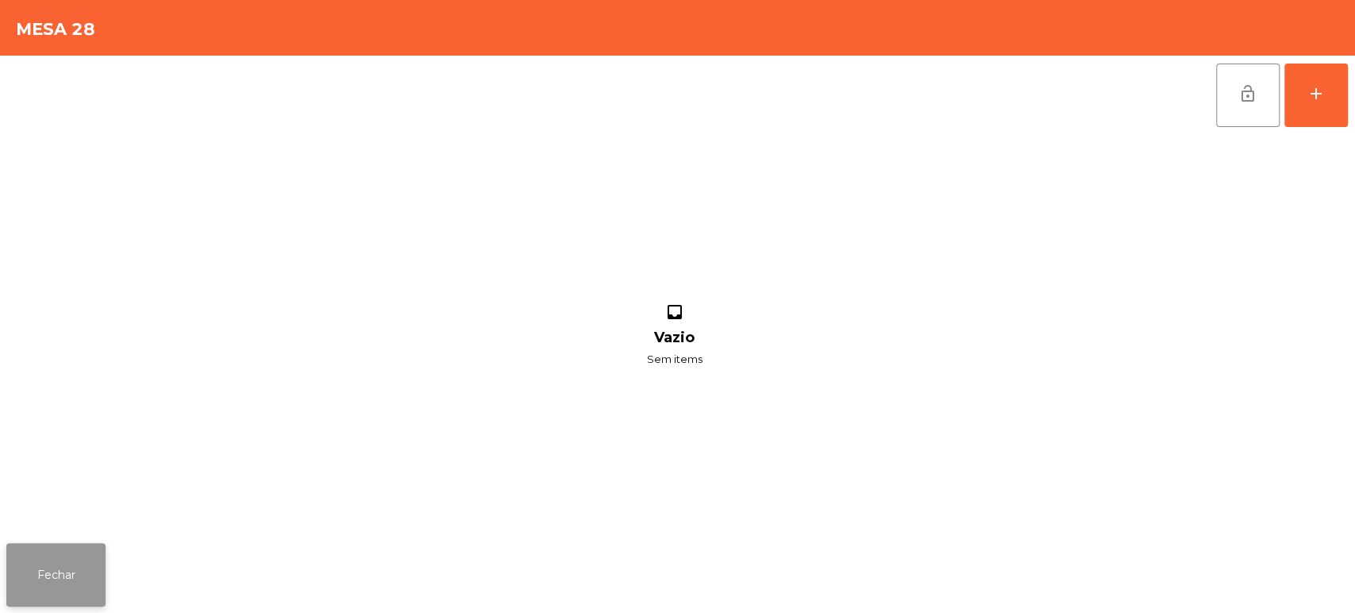
click at [25, 577] on button "Fechar" at bounding box center [55, 575] width 99 height 64
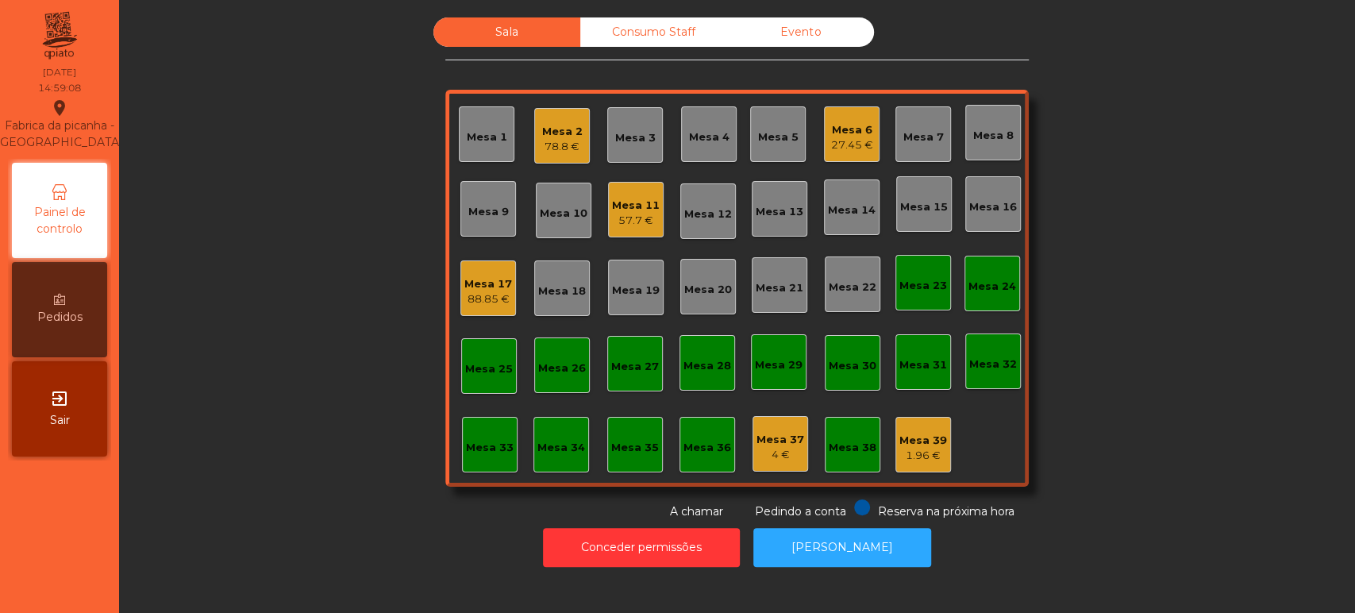
click at [638, 230] on div "Mesa 11 57.7 €" at bounding box center [636, 210] width 56 height 56
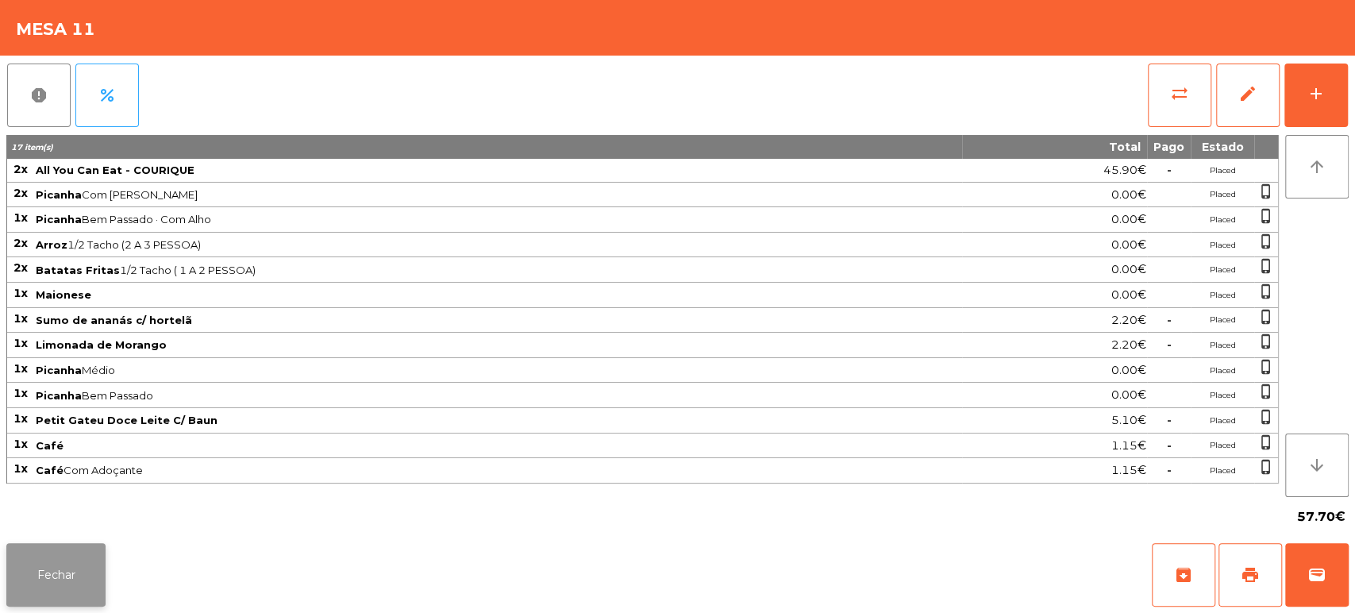
click at [56, 559] on button "Fechar" at bounding box center [55, 575] width 99 height 64
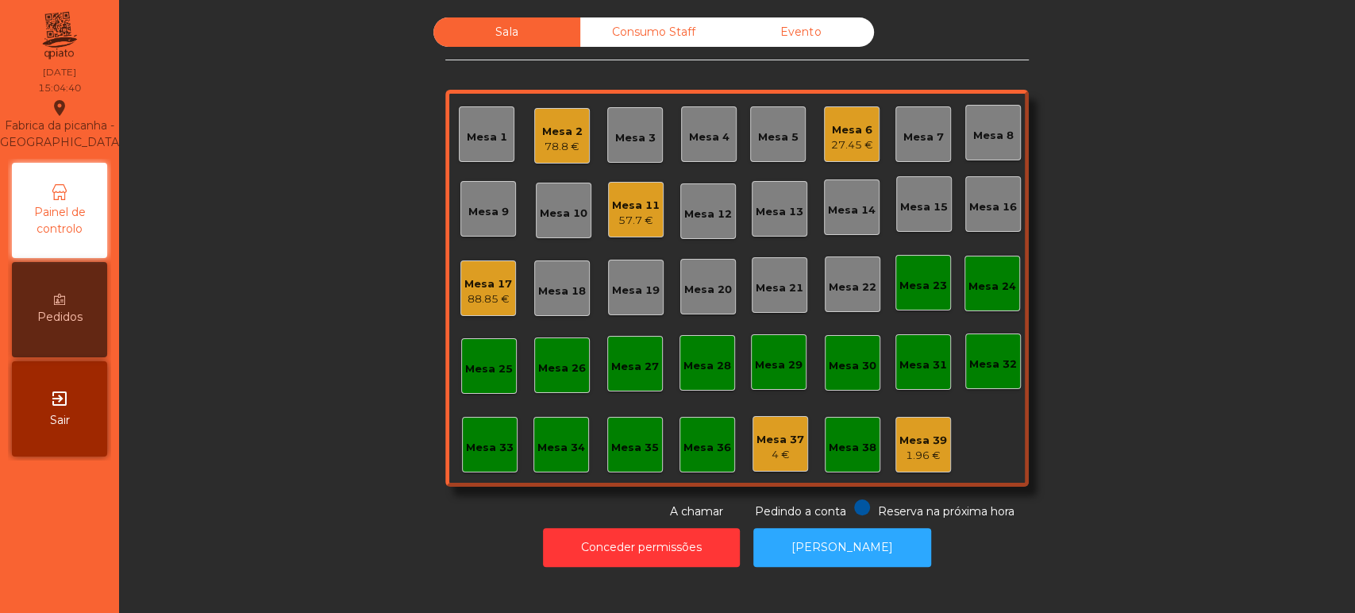
click at [90, 560] on nav "Fabrica da picanha - [GEOGRAPHIC_DATA] location_on [DATE] 15:04:40 Painel de co…" at bounding box center [59, 306] width 119 height 613
click at [618, 33] on div "Consumo Staff" at bounding box center [653, 31] width 147 height 29
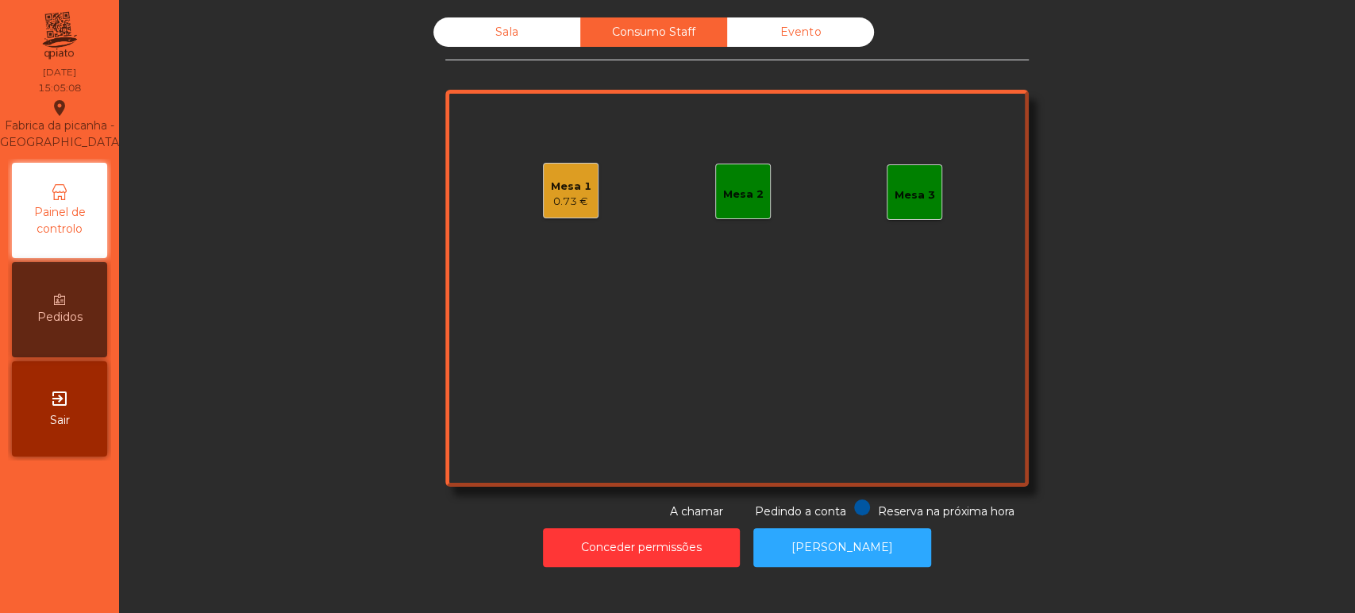
click at [543, 193] on div "Mesa 1 0.73 €" at bounding box center [571, 191] width 56 height 56
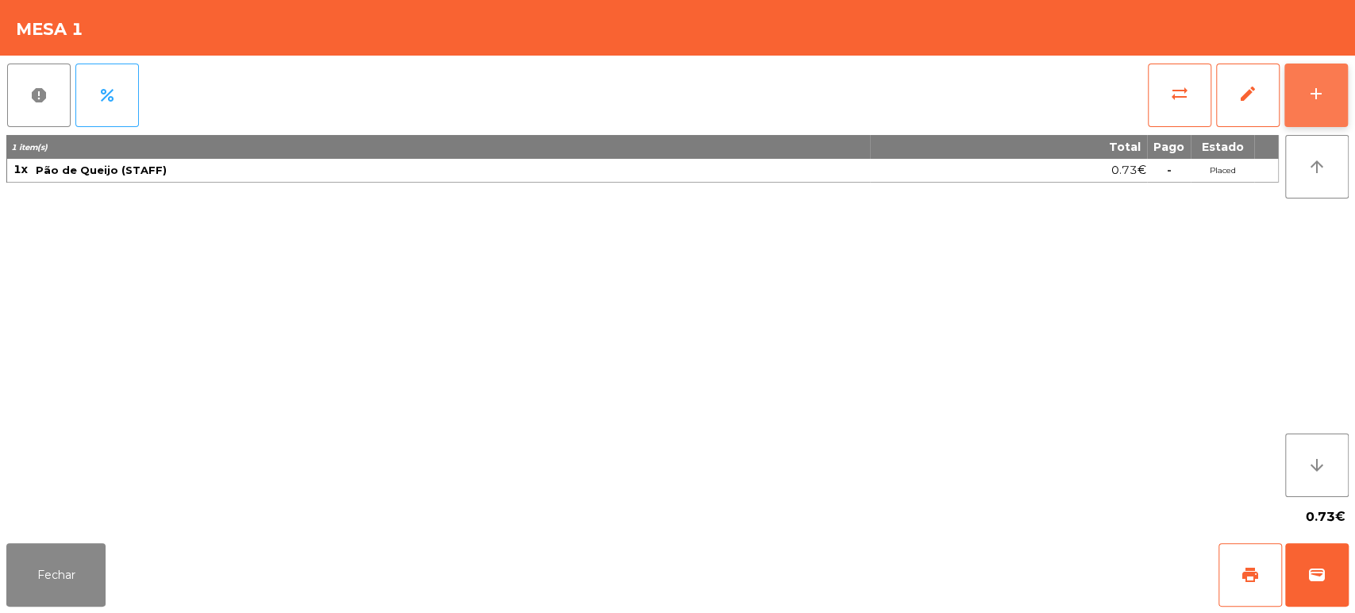
click at [1318, 92] on div "add" at bounding box center [1316, 93] width 19 height 19
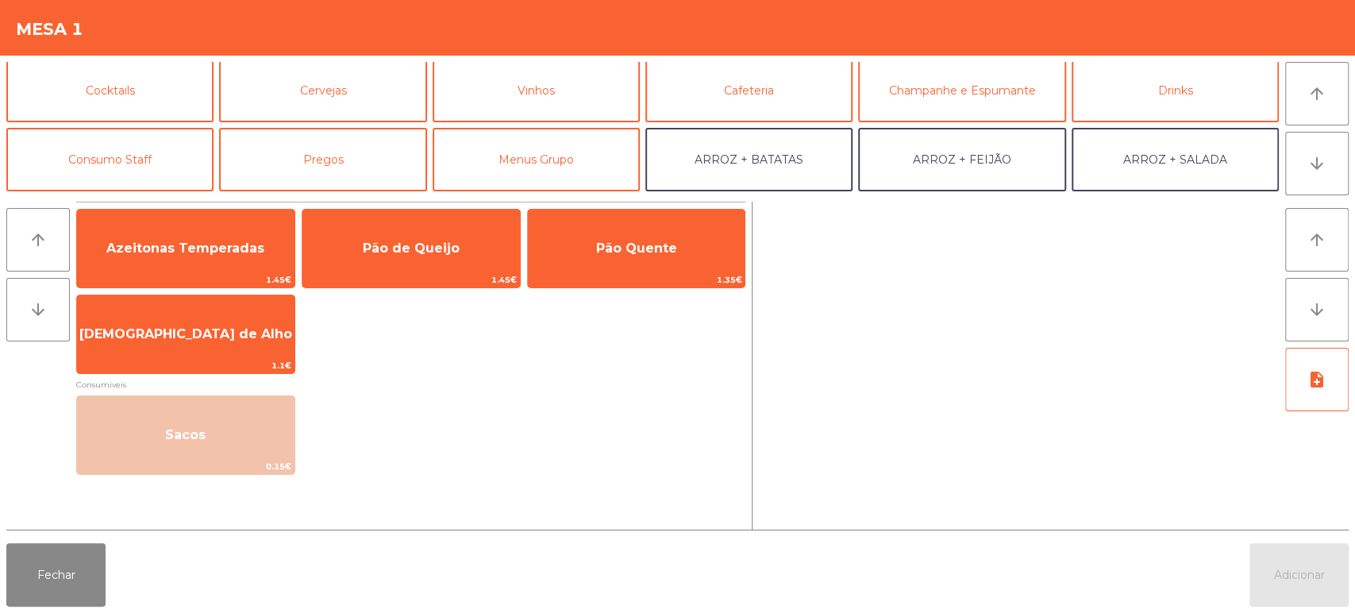
scroll to position [111, 0]
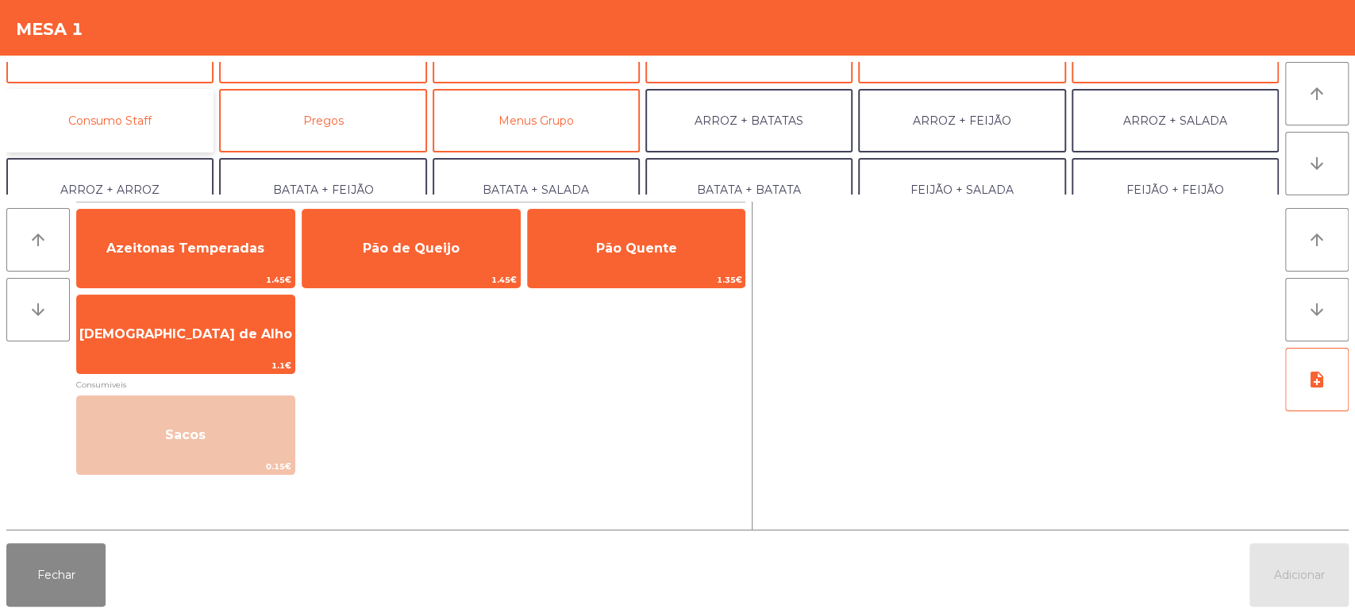
click at [106, 106] on button "Consumo Staff" at bounding box center [109, 121] width 207 height 64
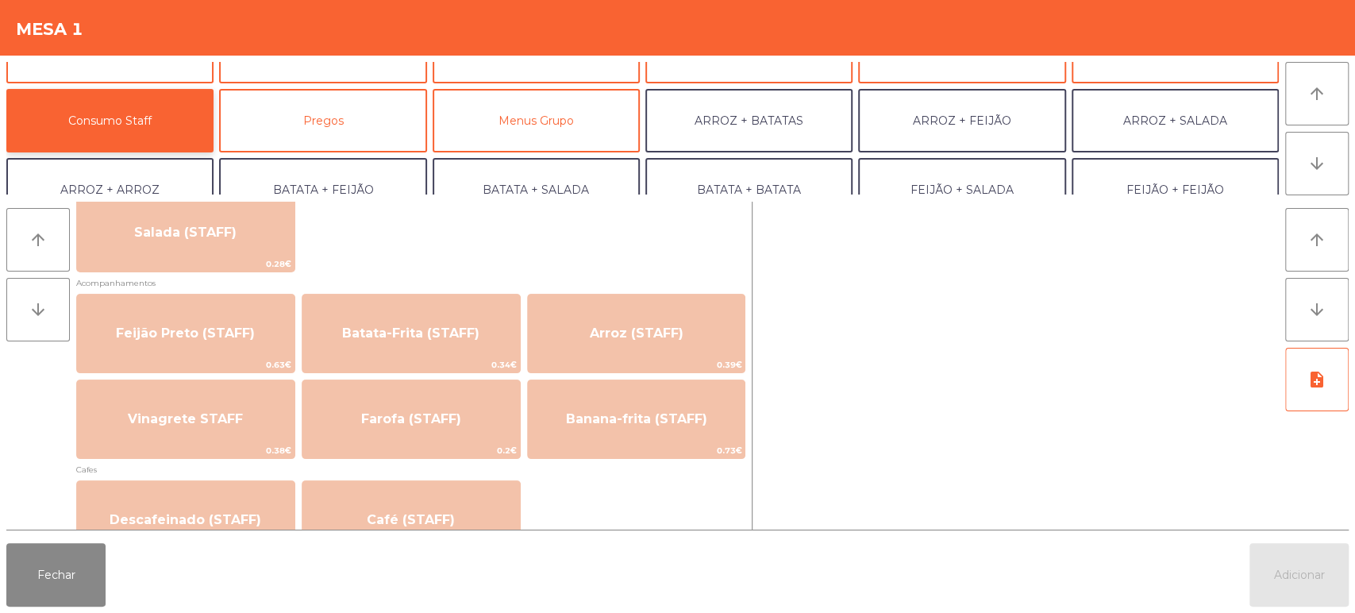
scroll to position [673, 0]
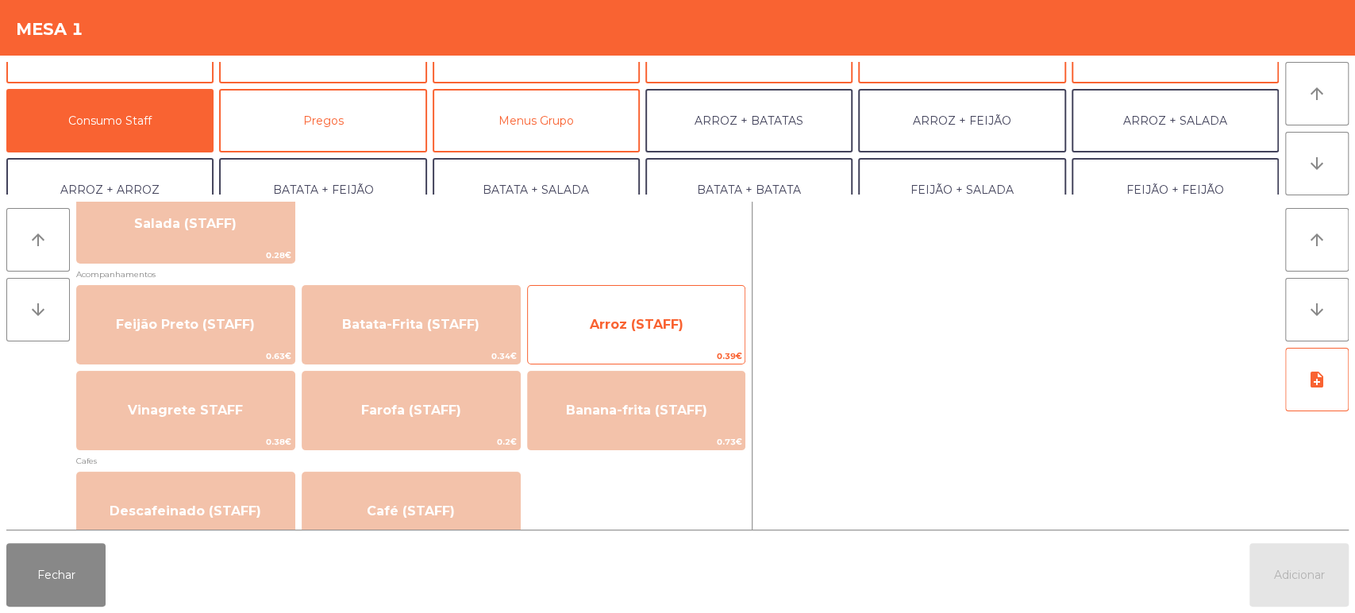
click at [633, 349] on span "0.39€" at bounding box center [637, 356] width 218 height 15
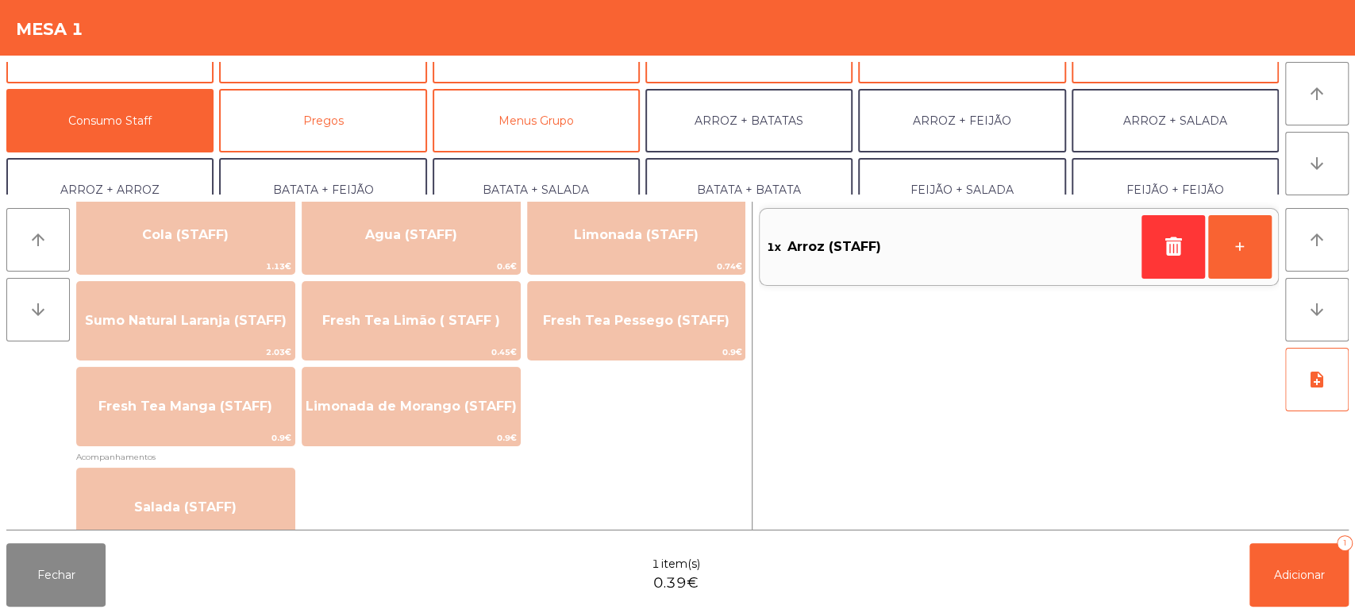
scroll to position [0, 0]
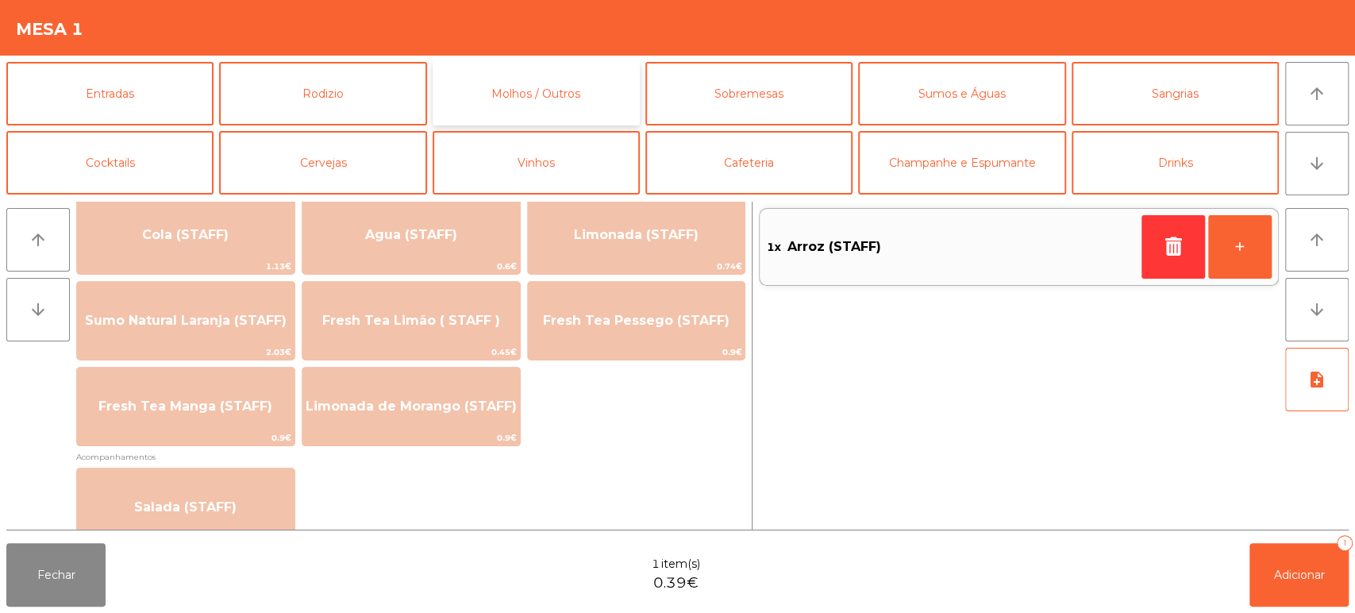
click at [576, 91] on button "Molhos / Outros" at bounding box center [536, 94] width 207 height 64
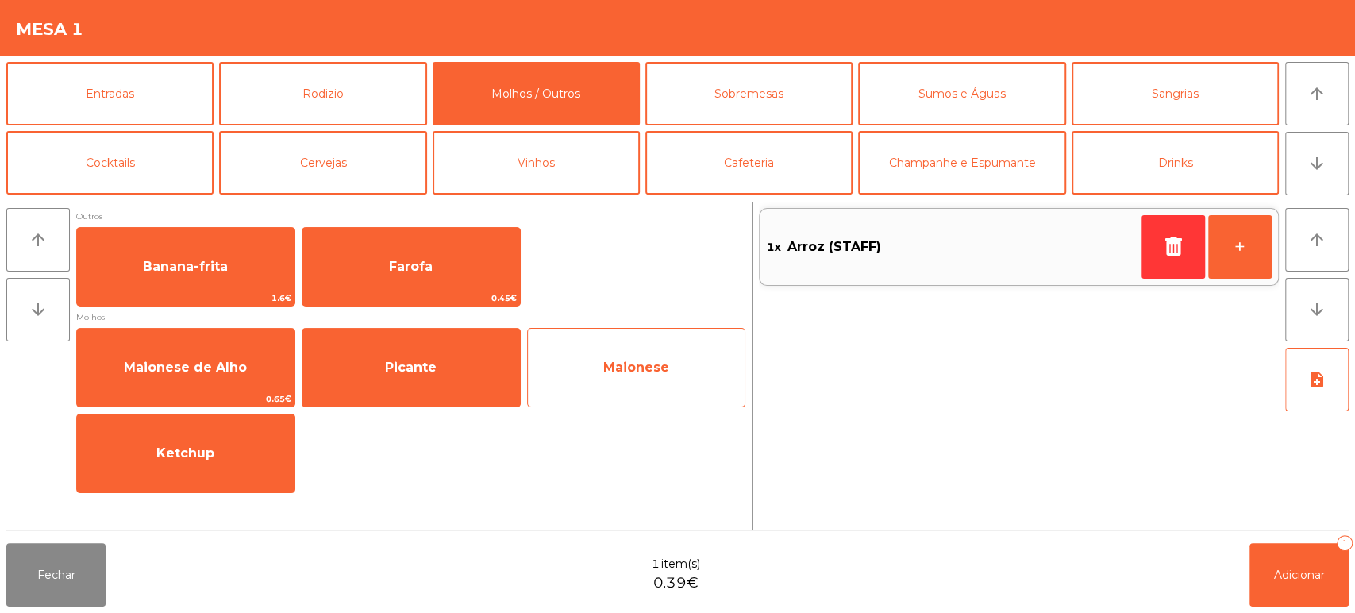
click at [672, 368] on span "Maionese" at bounding box center [637, 367] width 218 height 43
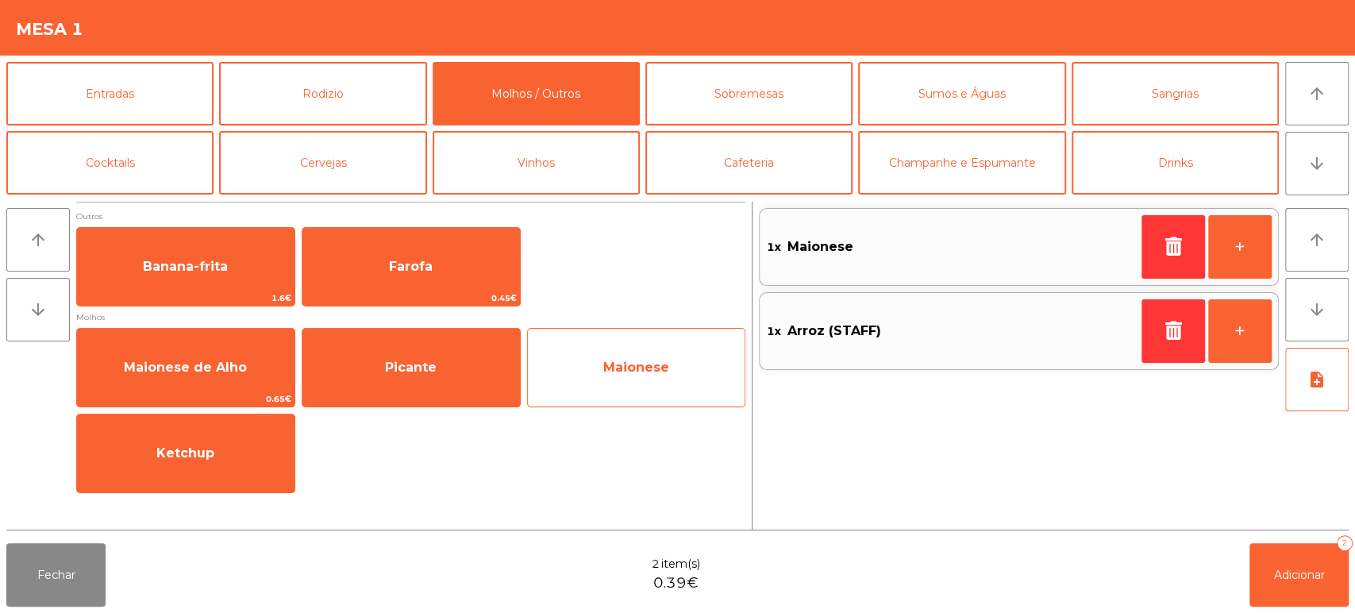
click at [649, 357] on span "Maionese" at bounding box center [637, 367] width 218 height 43
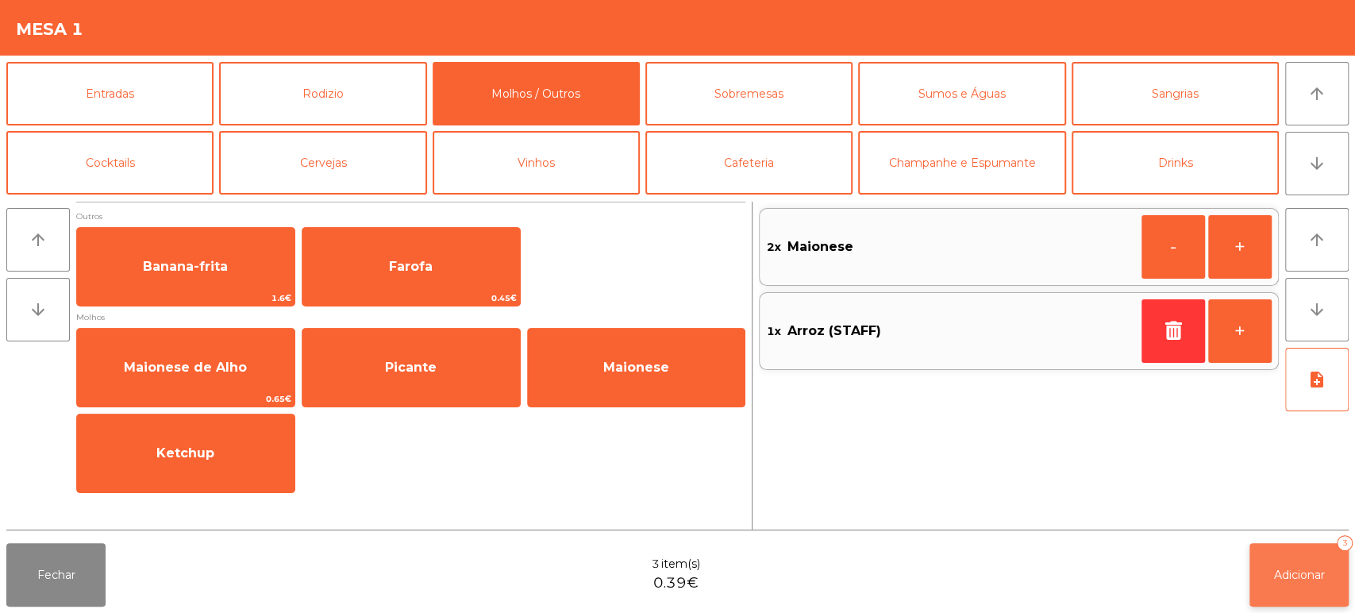
click at [1291, 587] on button "Adicionar 3" at bounding box center [1299, 575] width 99 height 64
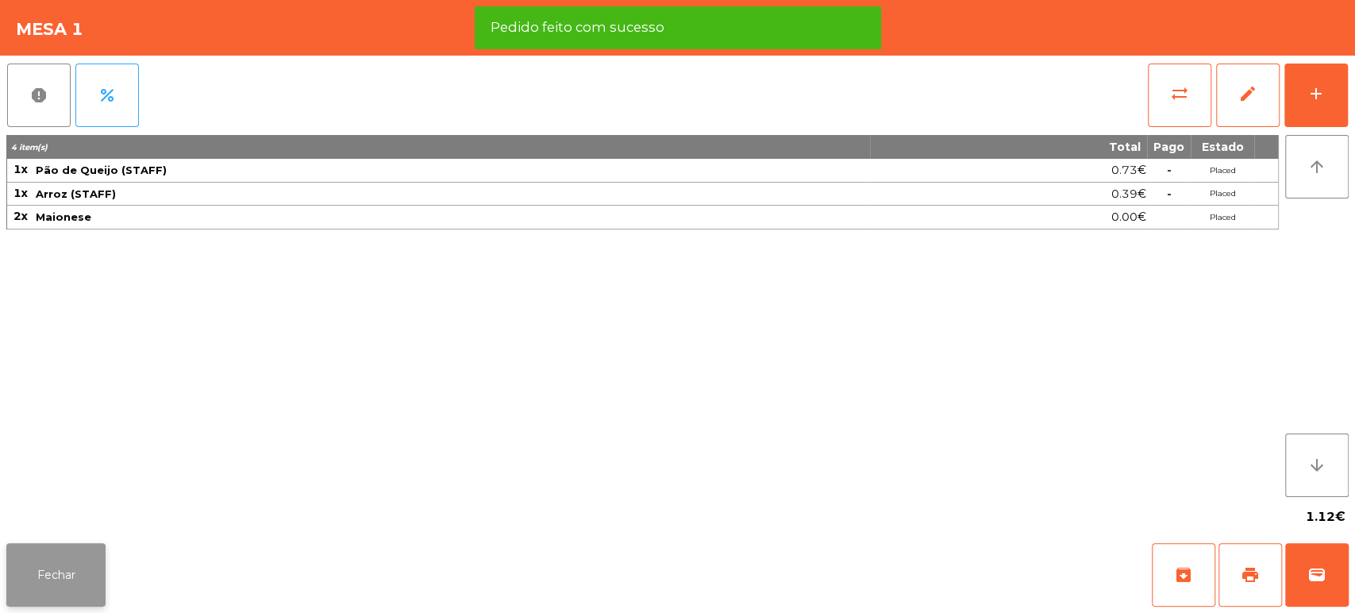
click at [65, 560] on button "Fechar" at bounding box center [55, 575] width 99 height 64
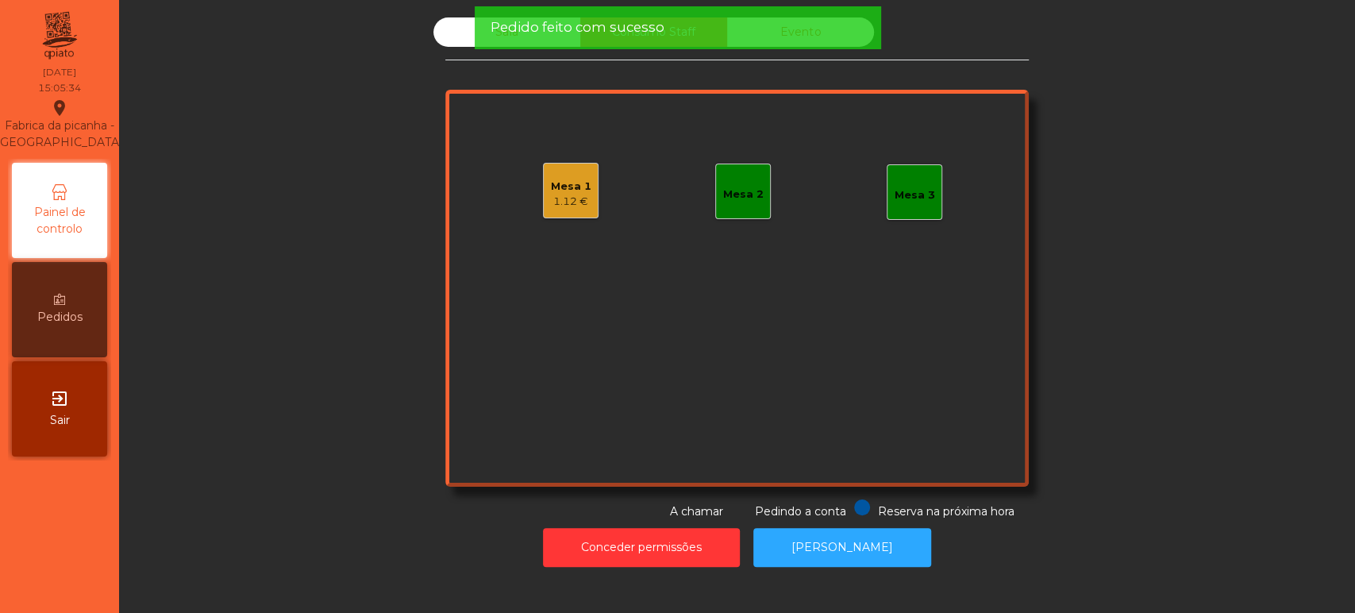
click at [434, 43] on div "Sala" at bounding box center [506, 31] width 147 height 29
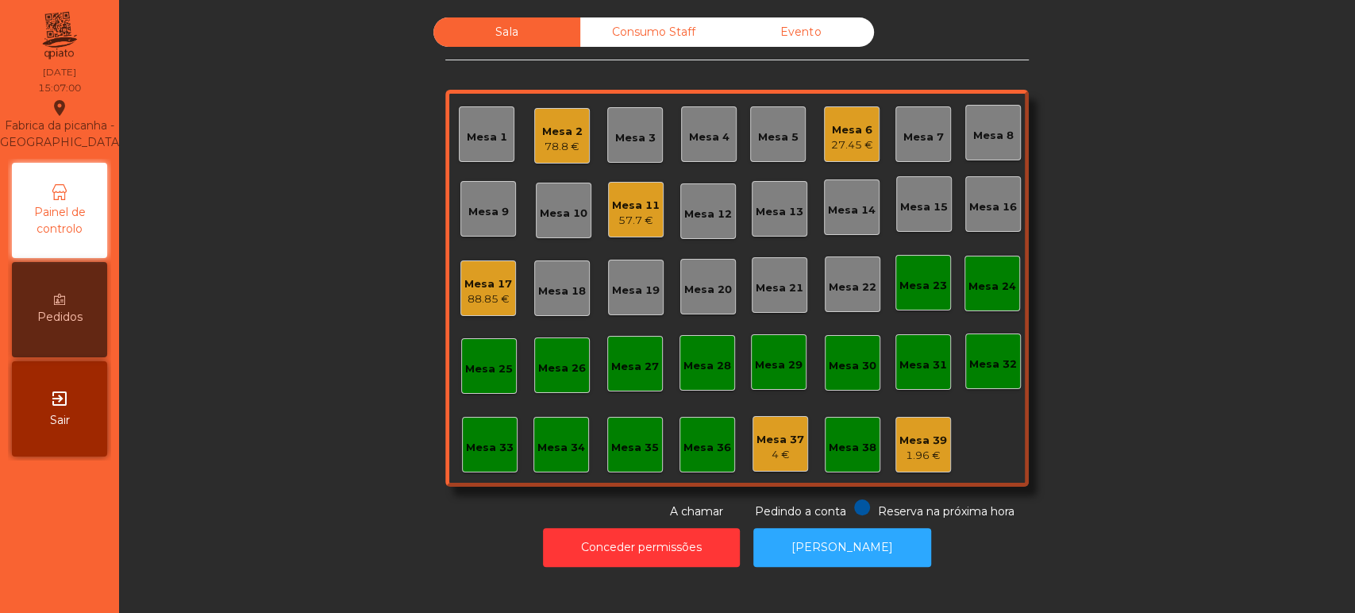
click at [563, 151] on div "78.8 €" at bounding box center [562, 147] width 40 height 16
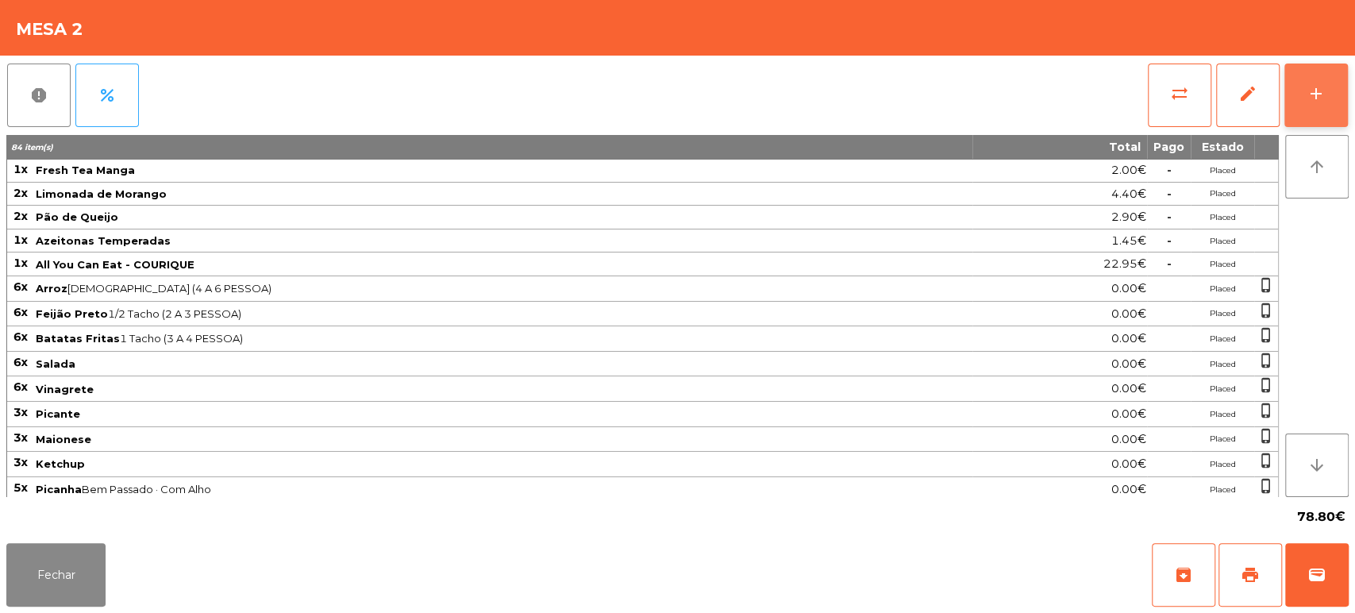
click at [1310, 86] on div "add" at bounding box center [1316, 93] width 19 height 19
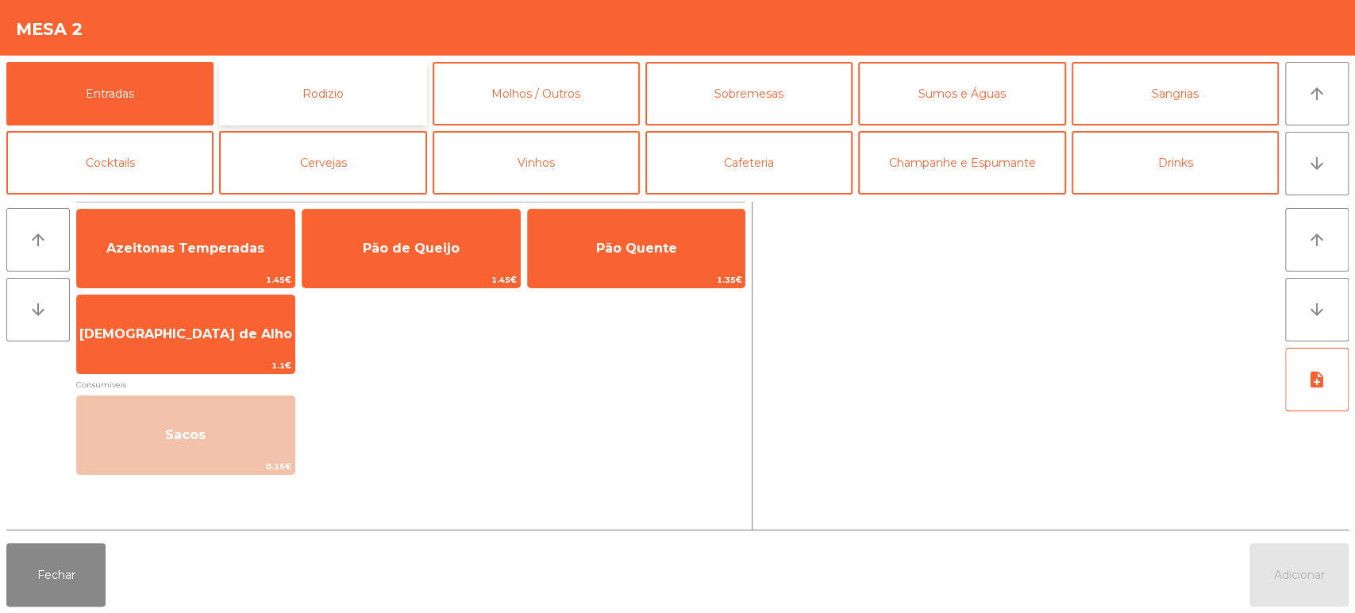
click at [356, 77] on button "Rodizio" at bounding box center [322, 94] width 207 height 64
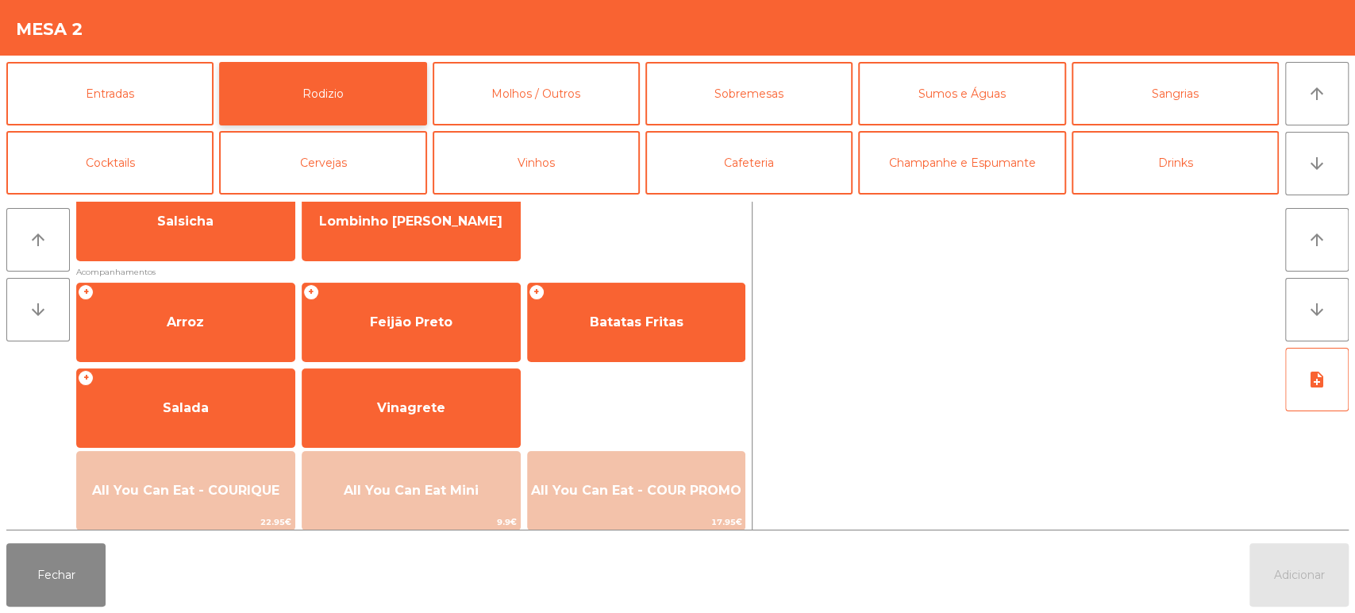
scroll to position [155, 0]
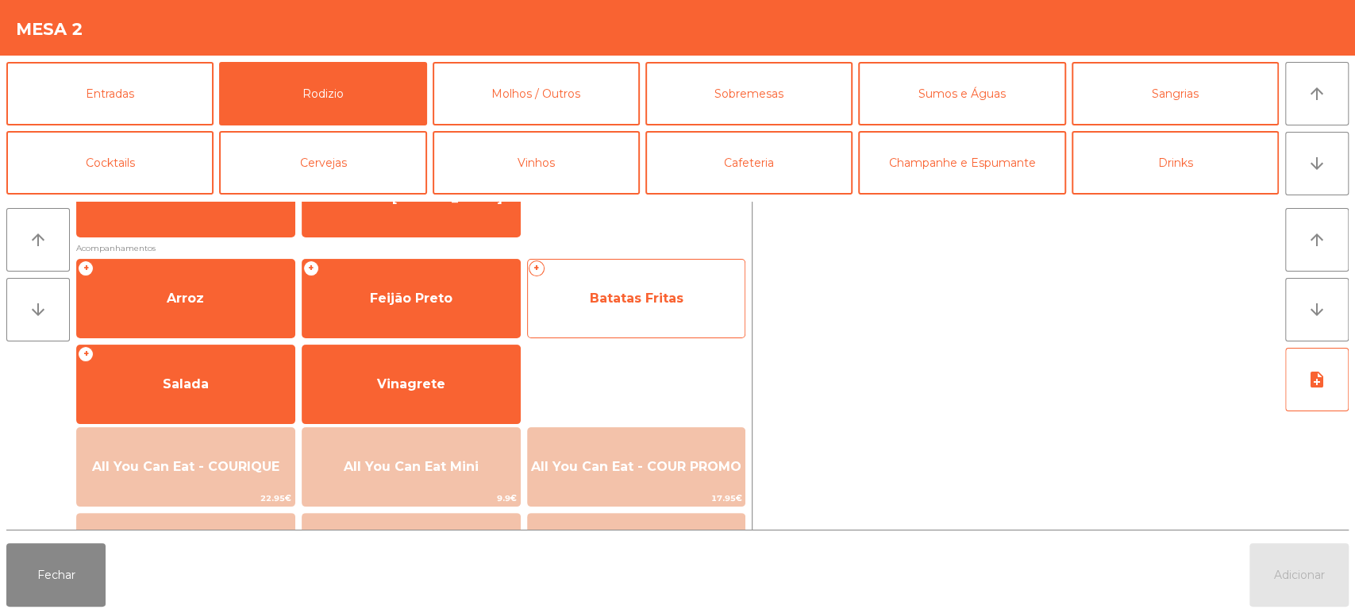
click at [646, 310] on span "Batatas Fritas" at bounding box center [637, 298] width 218 height 43
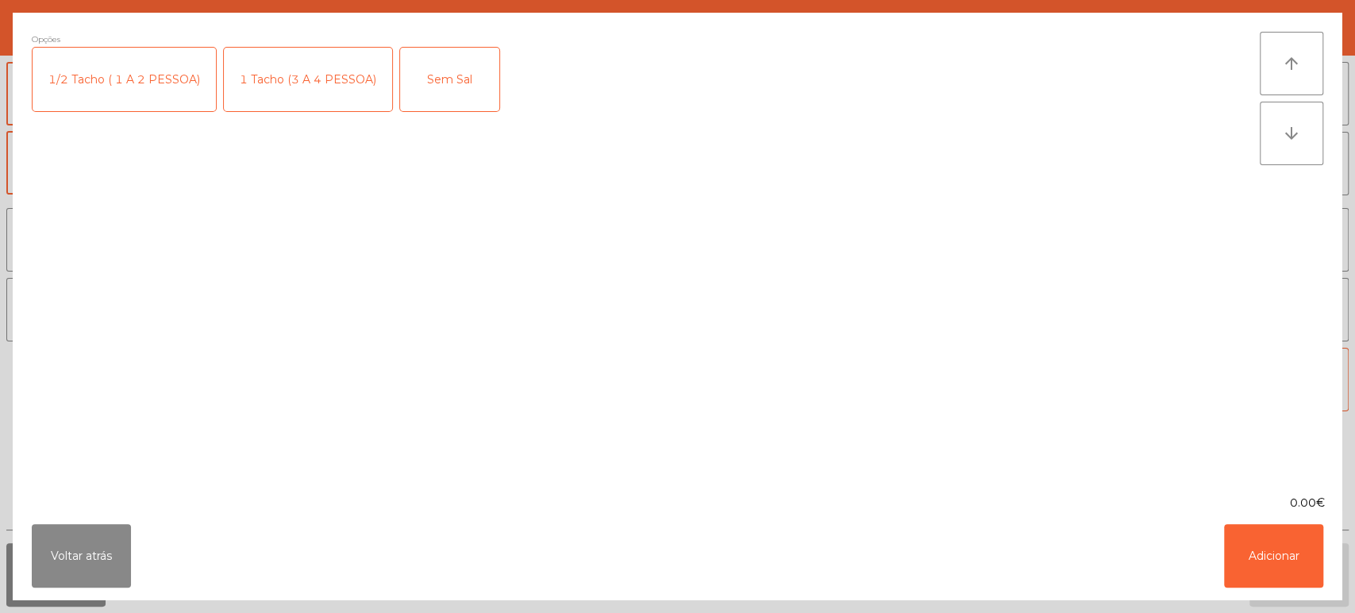
click at [323, 83] on div "1 Tacho (3 A 4 PESSOA)" at bounding box center [308, 80] width 168 height 64
click at [1277, 553] on button "Adicionar" at bounding box center [1273, 556] width 99 height 64
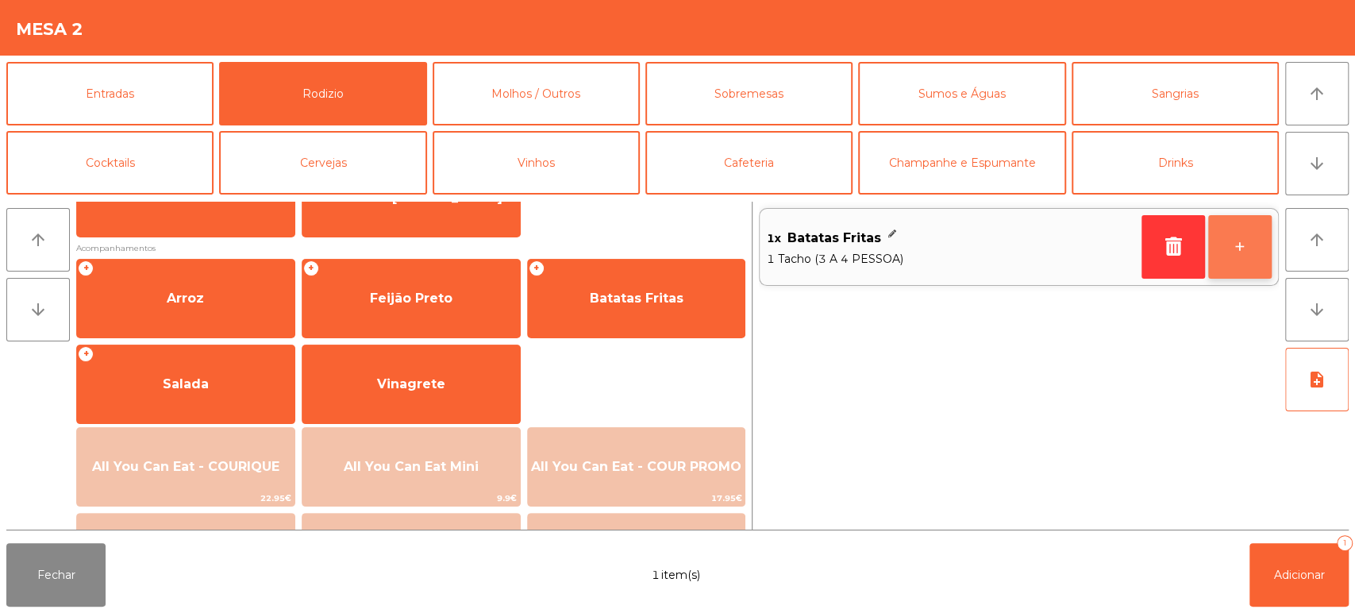
click at [1236, 266] on button "+" at bounding box center [1240, 247] width 64 height 64
click at [1236, 252] on button "+" at bounding box center [1240, 247] width 64 height 64
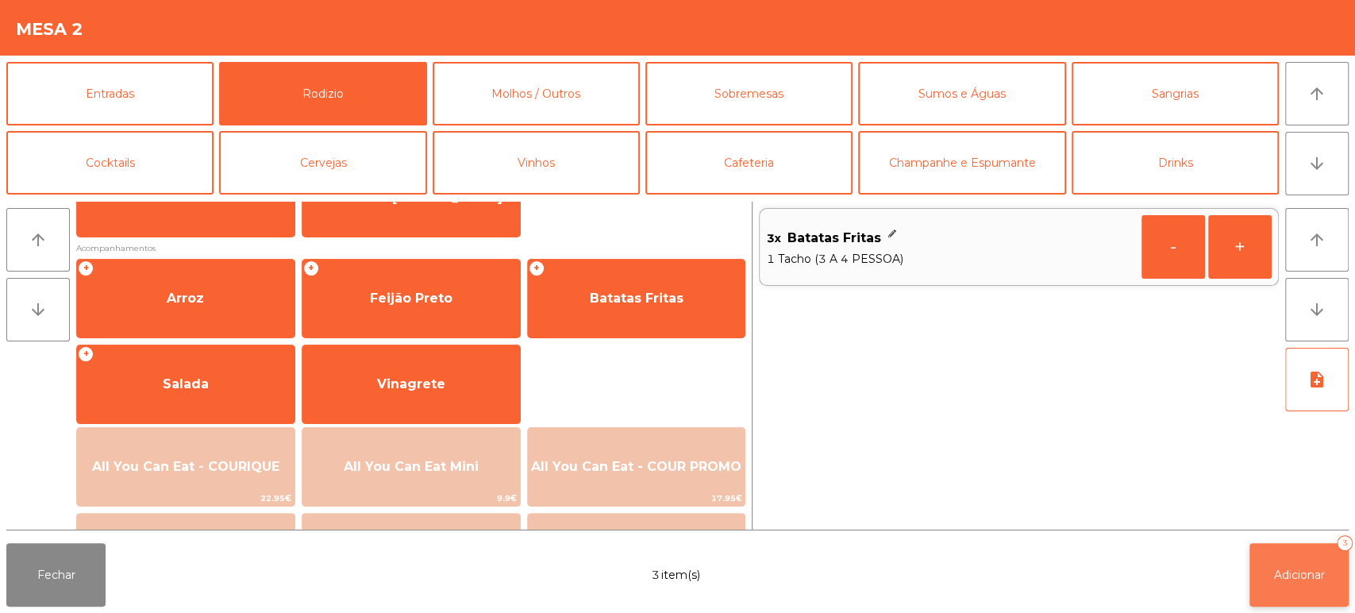
click at [1289, 588] on button "Adicionar 3" at bounding box center [1299, 575] width 99 height 64
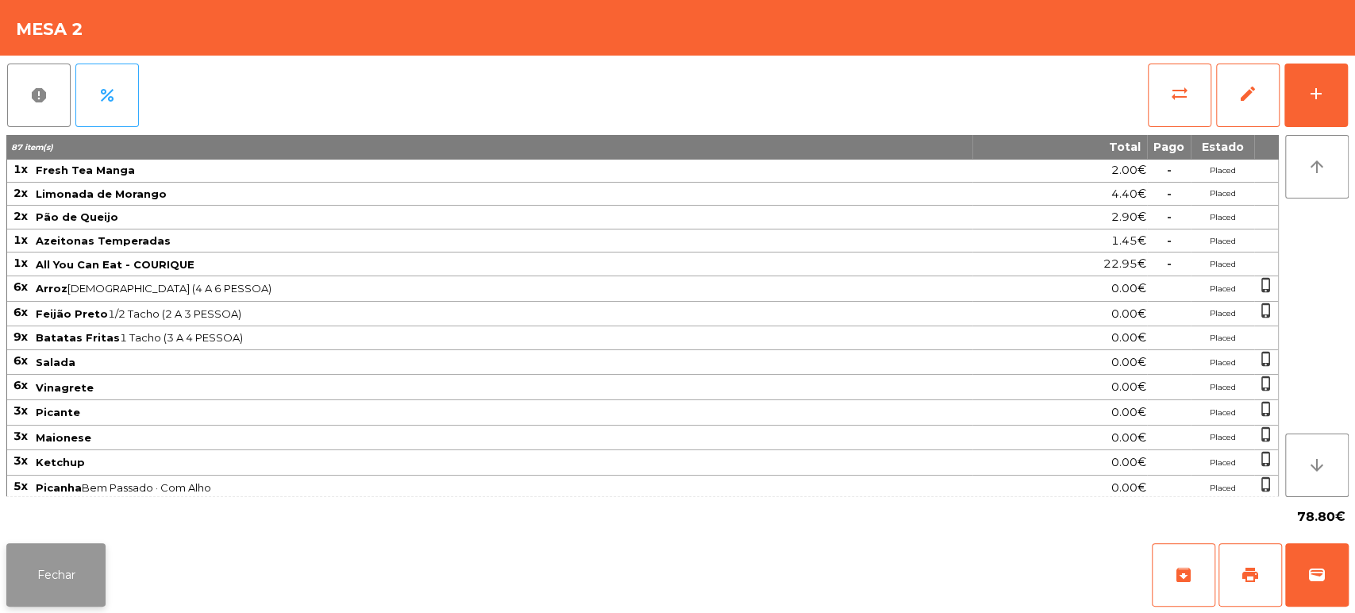
click at [83, 581] on button "Fechar" at bounding box center [55, 575] width 99 height 64
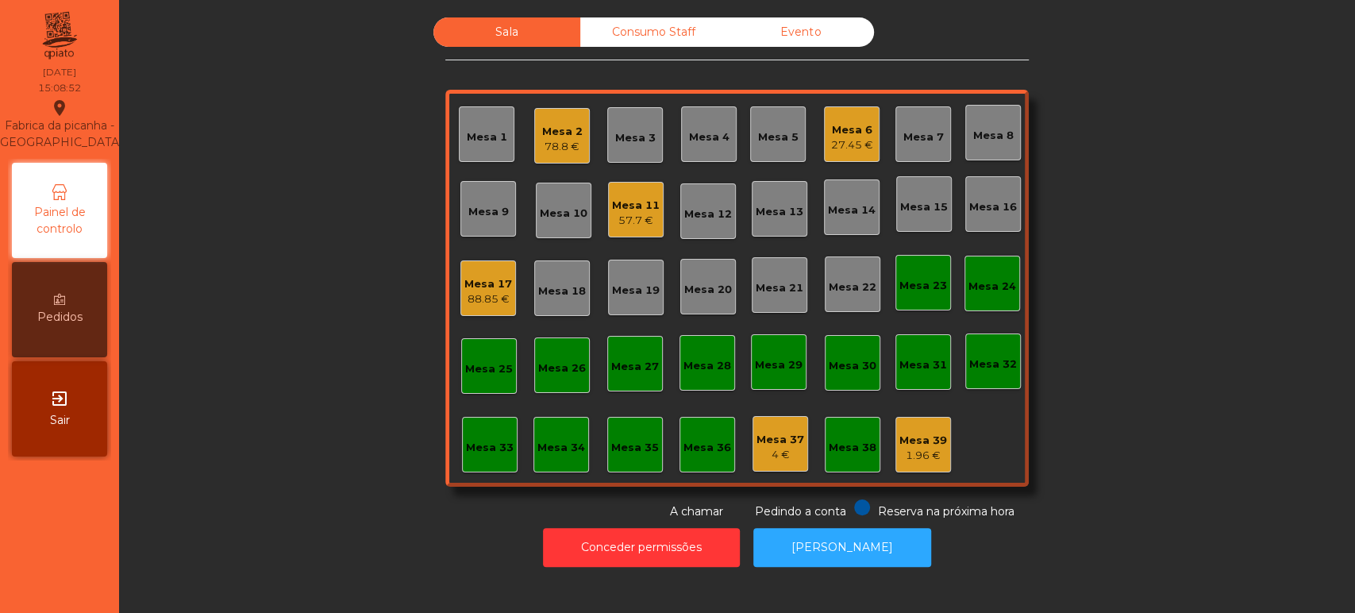
click at [478, 286] on div "Mesa 17" at bounding box center [488, 284] width 48 height 16
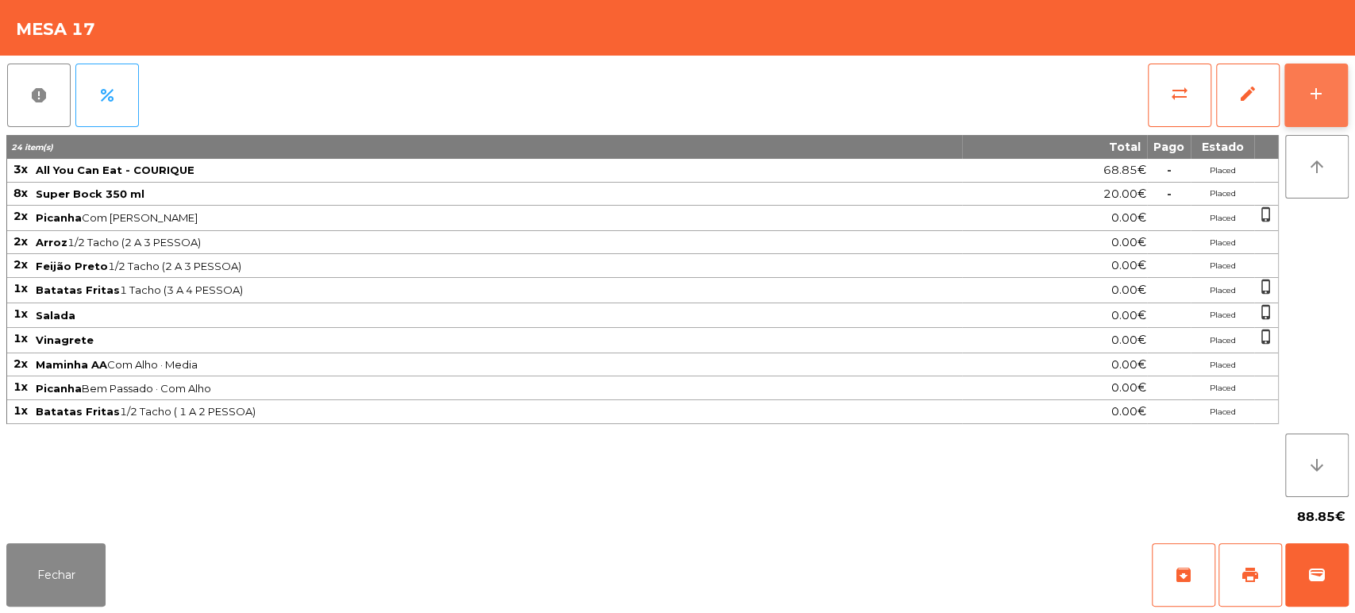
click at [1339, 95] on button "add" at bounding box center [1317, 96] width 64 height 64
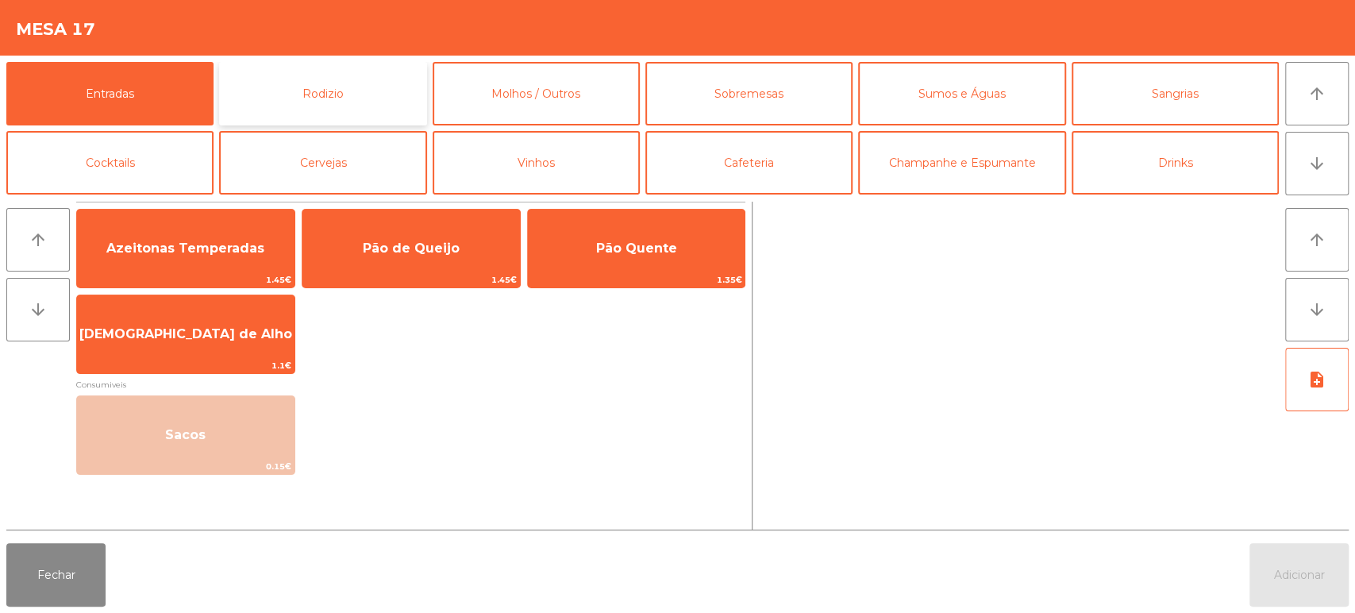
click at [349, 70] on button "Rodizio" at bounding box center [322, 94] width 207 height 64
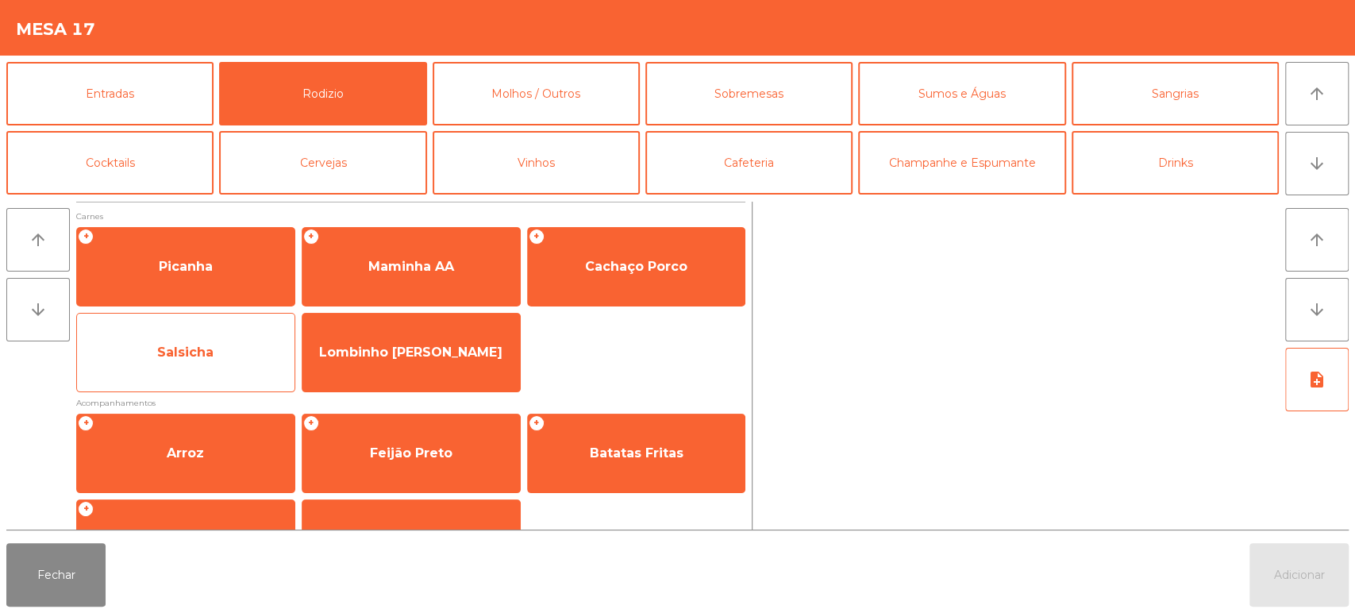
click at [216, 349] on span "Salsicha" at bounding box center [186, 352] width 218 height 43
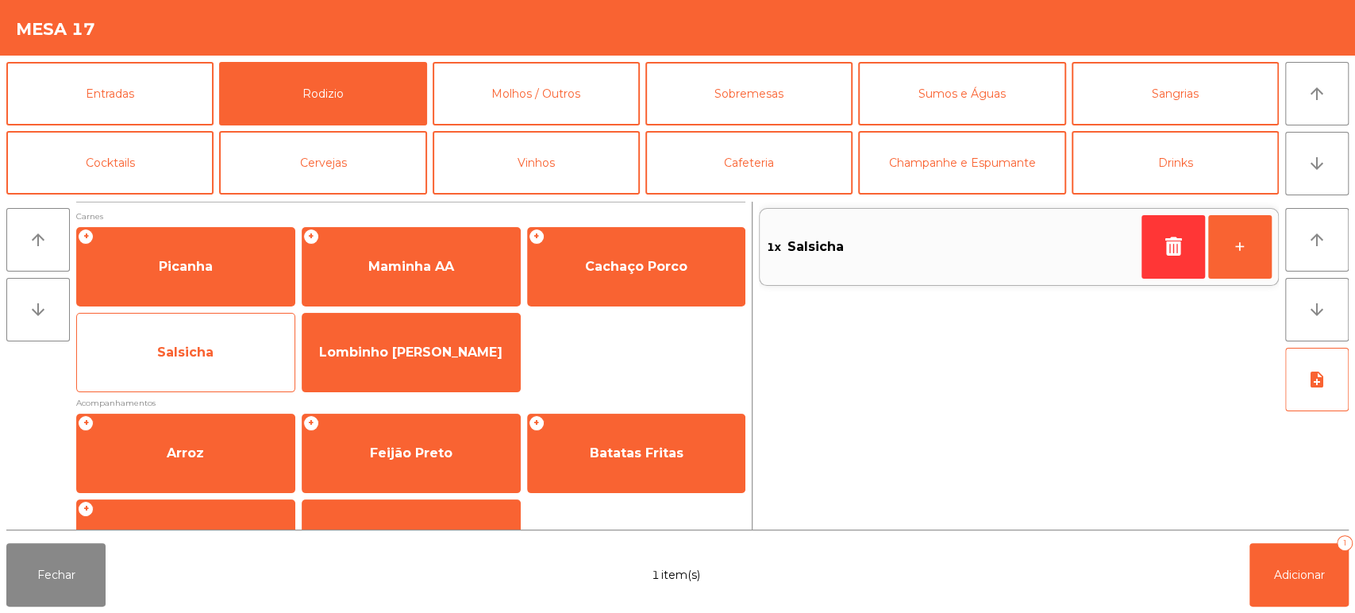
click at [208, 343] on span "Salsicha" at bounding box center [186, 352] width 218 height 43
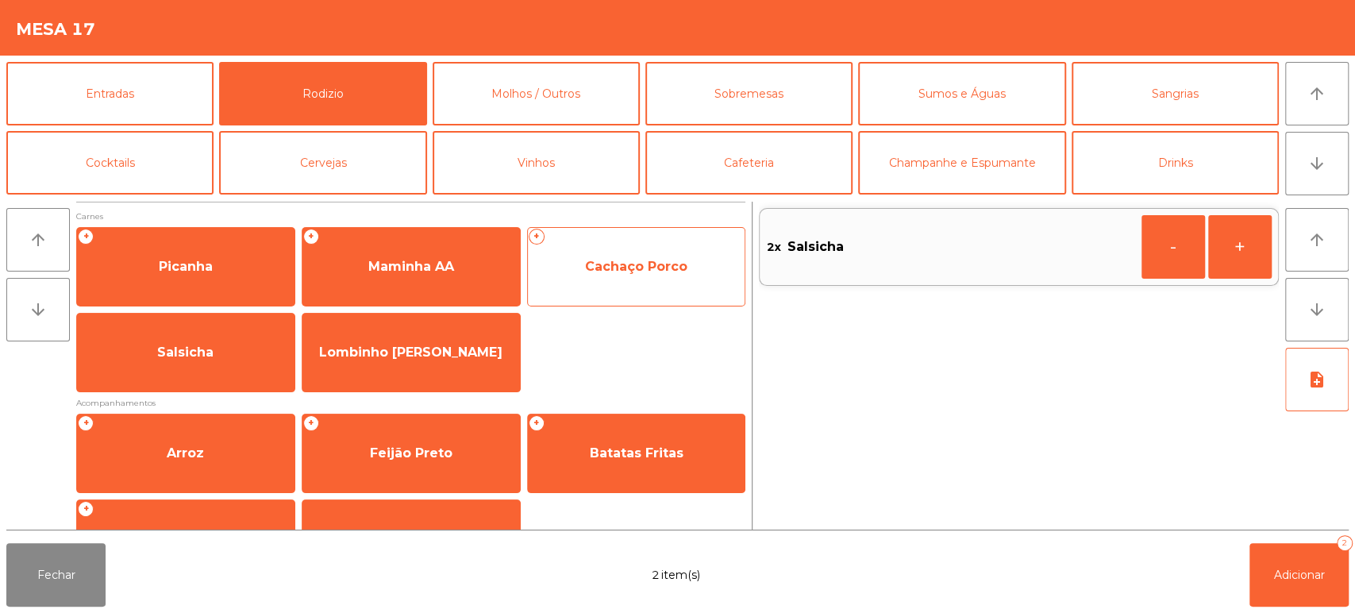
click at [653, 283] on span "Cachaço Porco" at bounding box center [637, 266] width 218 height 43
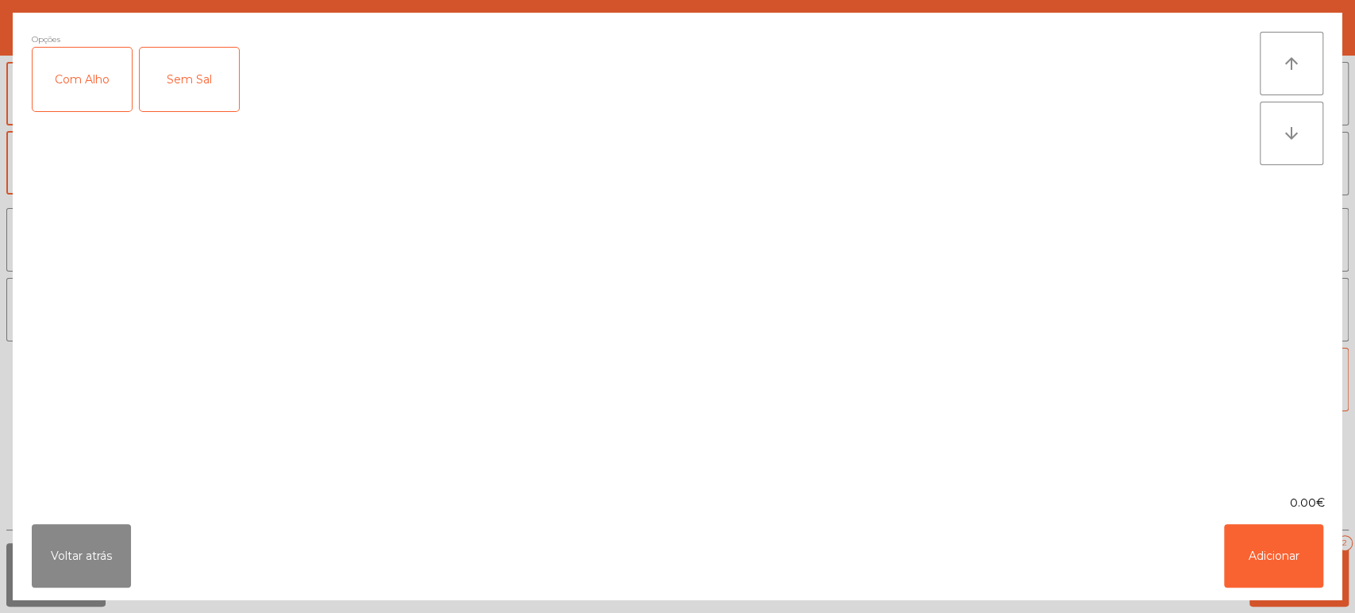
click at [106, 79] on div "Com Alho" at bounding box center [82, 80] width 99 height 64
click at [1277, 530] on button "Adicionar" at bounding box center [1273, 556] width 99 height 64
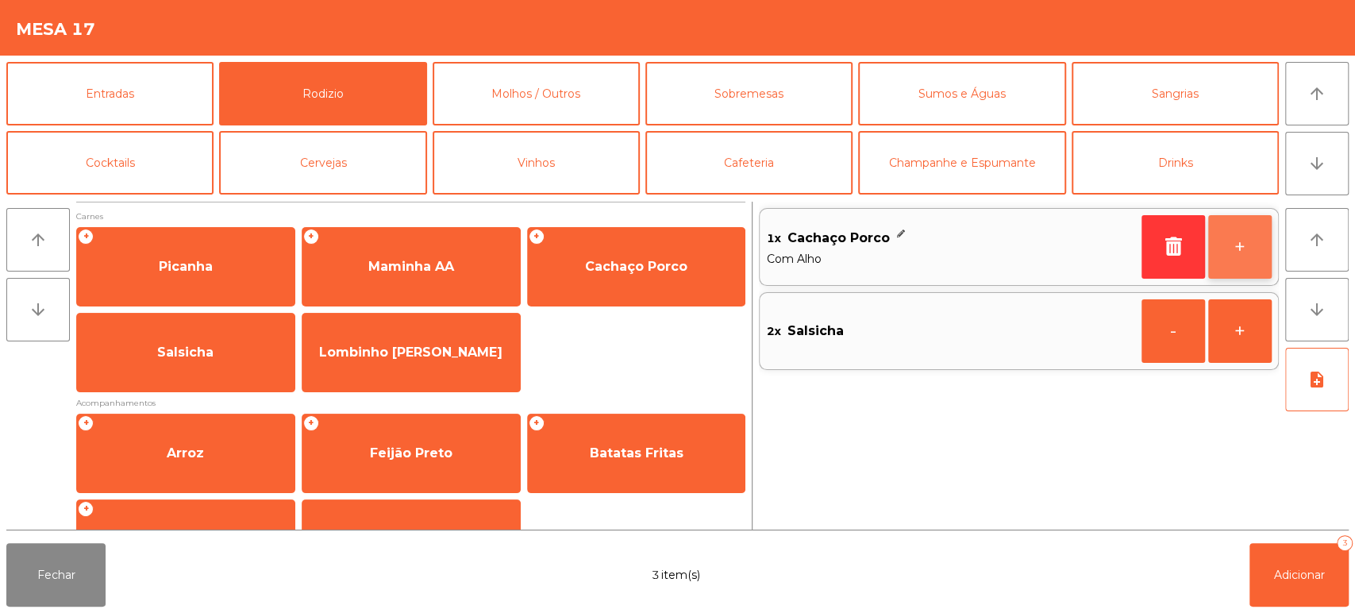
click at [1232, 239] on button "+" at bounding box center [1240, 247] width 64 height 64
click at [1238, 248] on button "+" at bounding box center [1240, 247] width 64 height 64
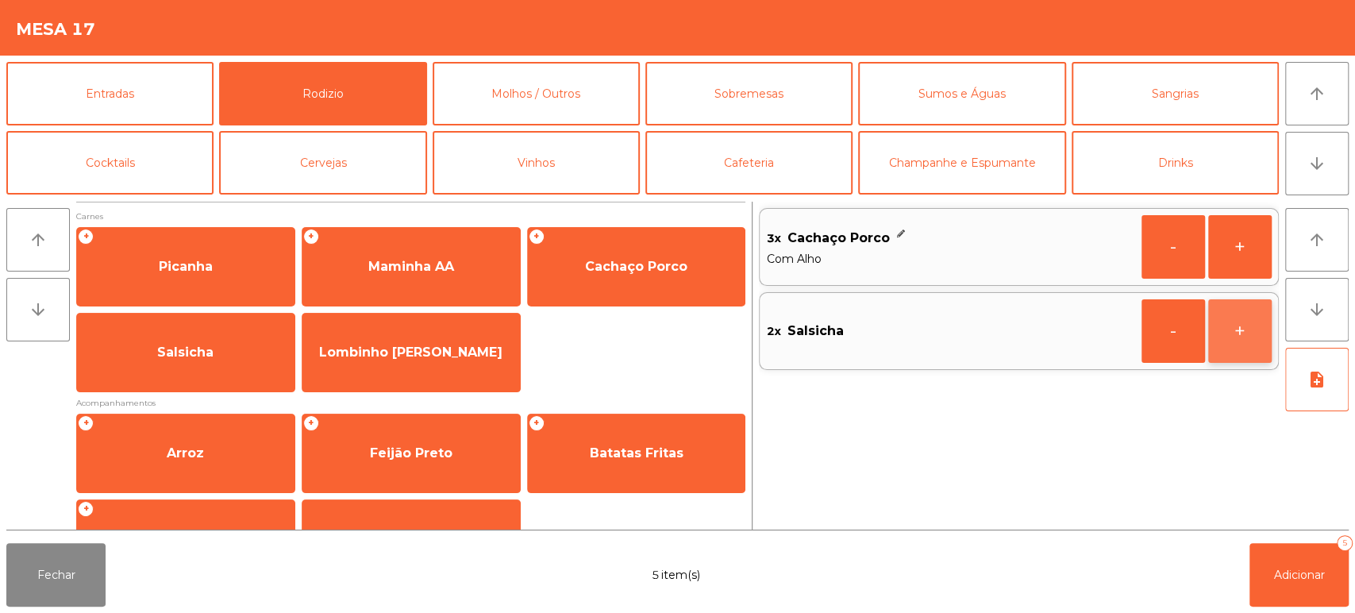
click at [1238, 351] on button "+" at bounding box center [1240, 331] width 64 height 64
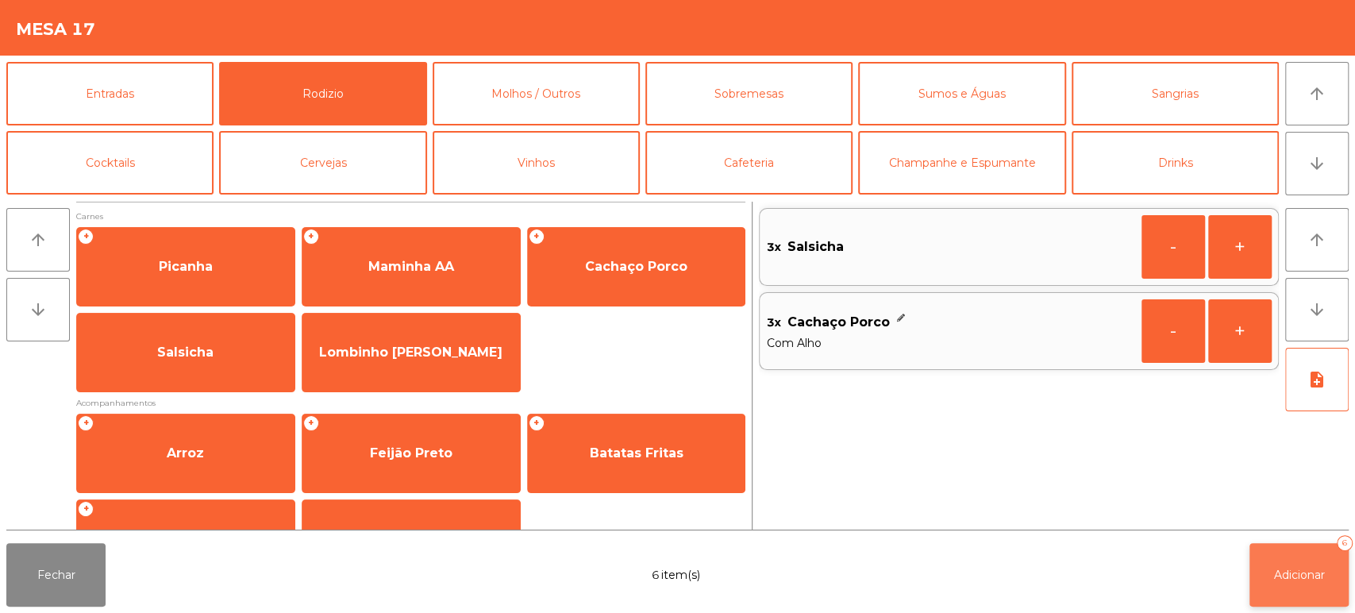
click at [1309, 570] on span "Adicionar" at bounding box center [1299, 575] width 51 height 14
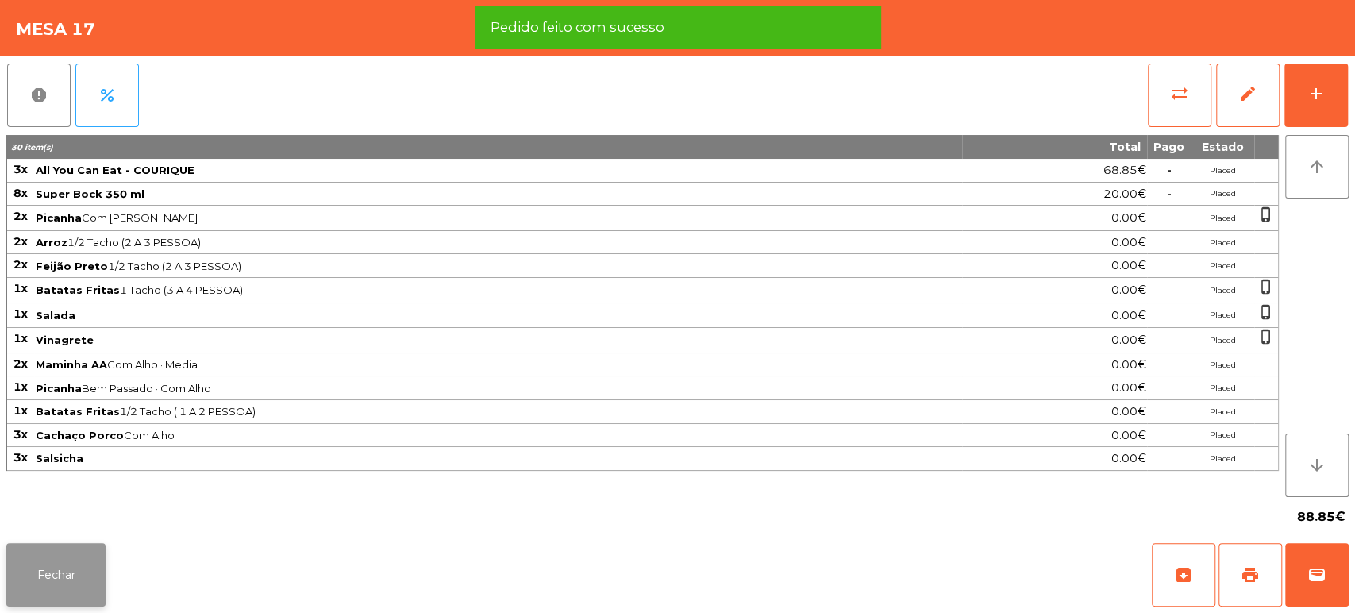
click at [33, 576] on button "Fechar" at bounding box center [55, 575] width 99 height 64
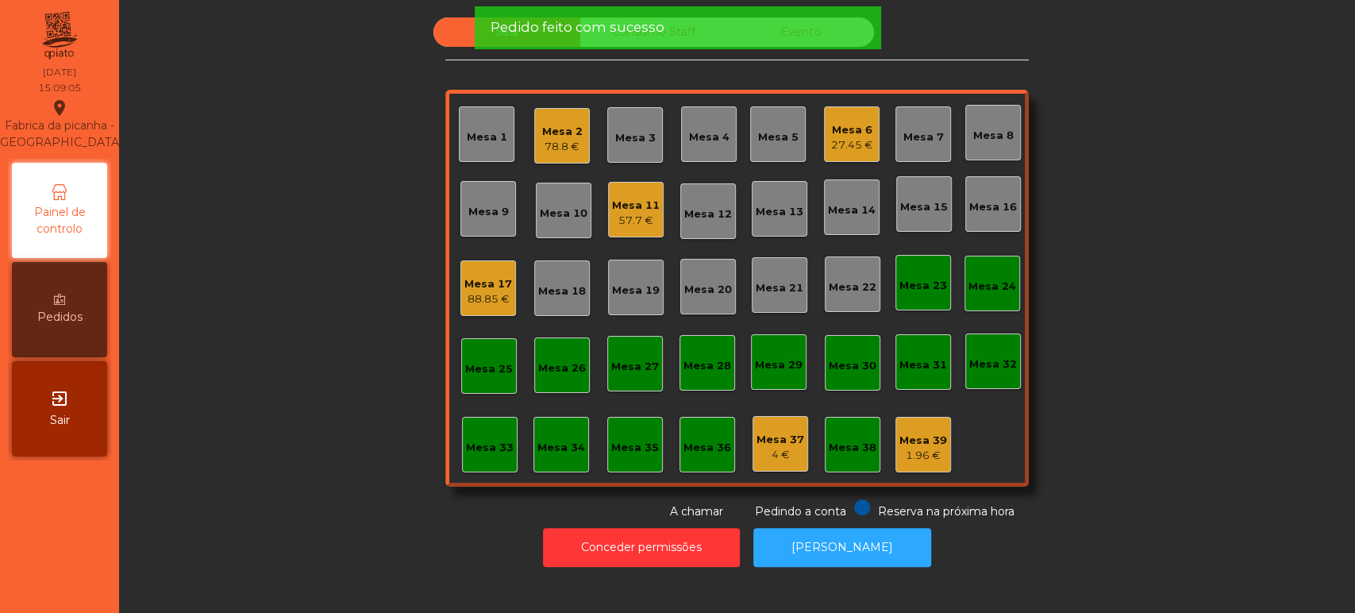
click at [1221, 272] on div "Sala Consumo Staff Evento Mesa 1 Mesa 2 78.8 € Mesa 3 Mesa 4 [GEOGRAPHIC_DATA] …" at bounding box center [737, 268] width 1193 height 503
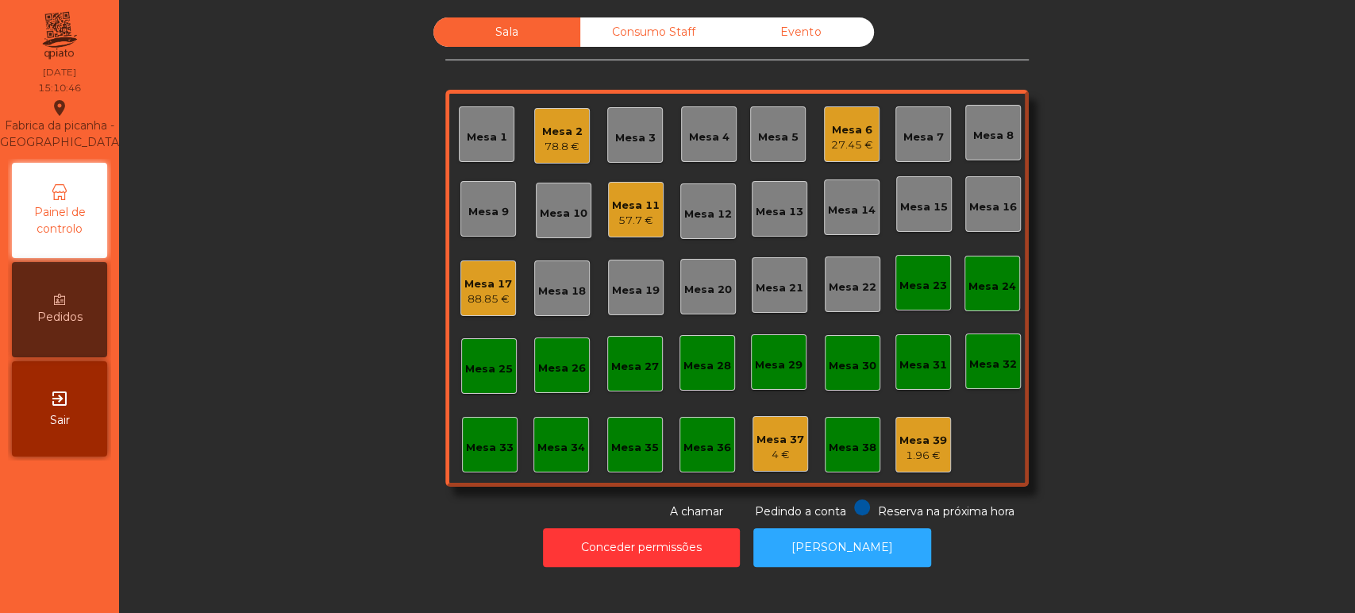
click at [493, 281] on div "Mesa 17" at bounding box center [488, 284] width 48 height 16
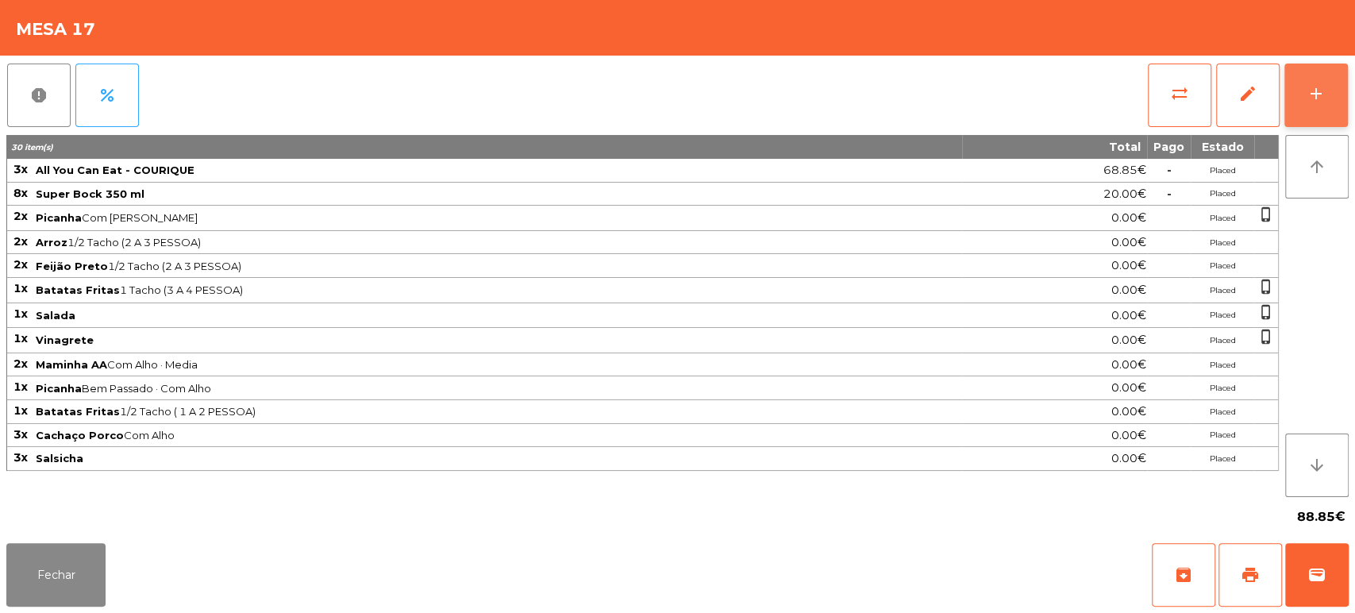
click at [1341, 91] on button "add" at bounding box center [1317, 96] width 64 height 64
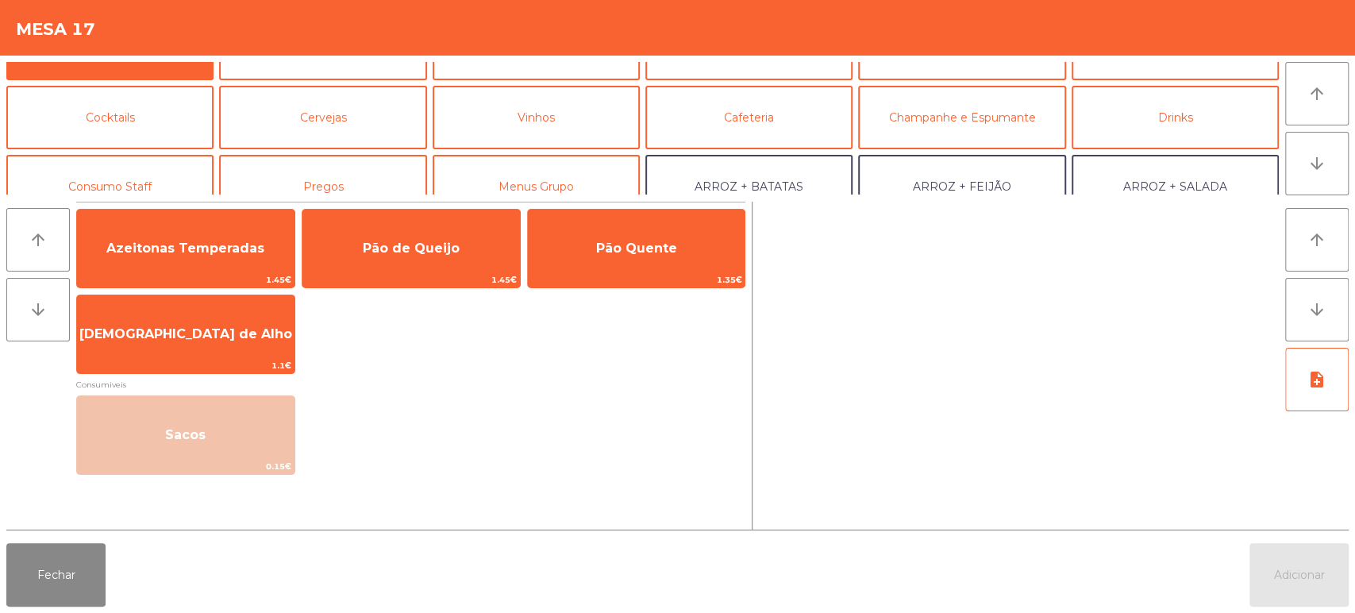
scroll to position [0, 0]
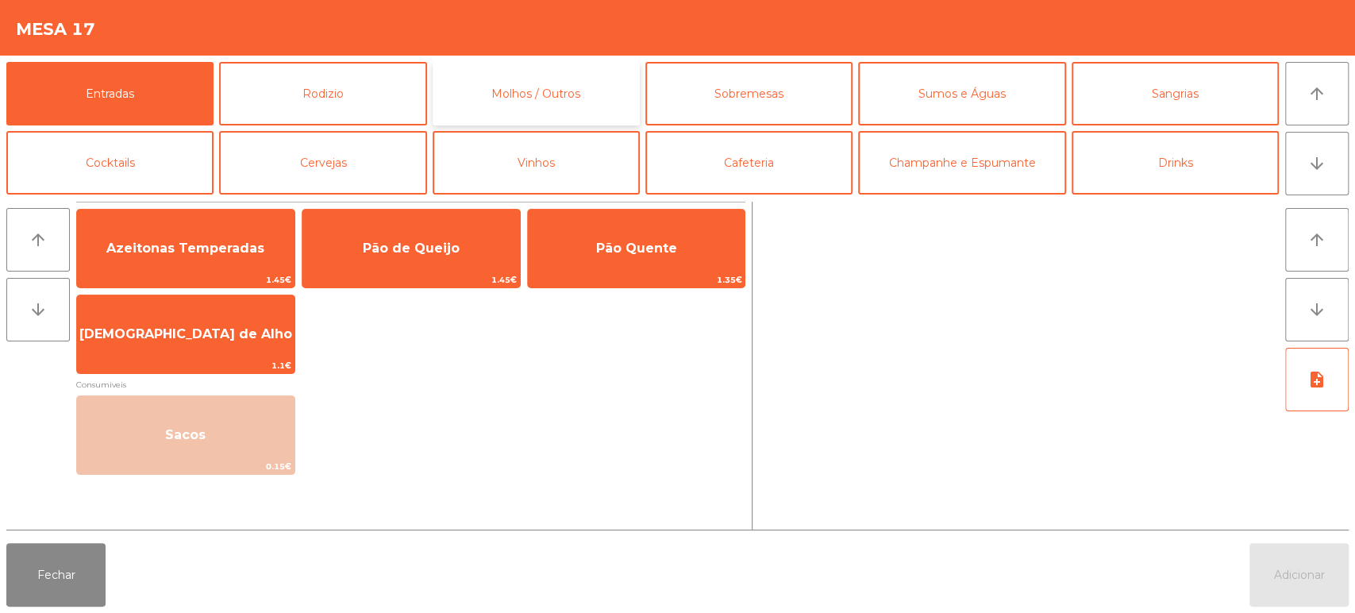
click at [576, 100] on button "Molhos / Outros" at bounding box center [536, 94] width 207 height 64
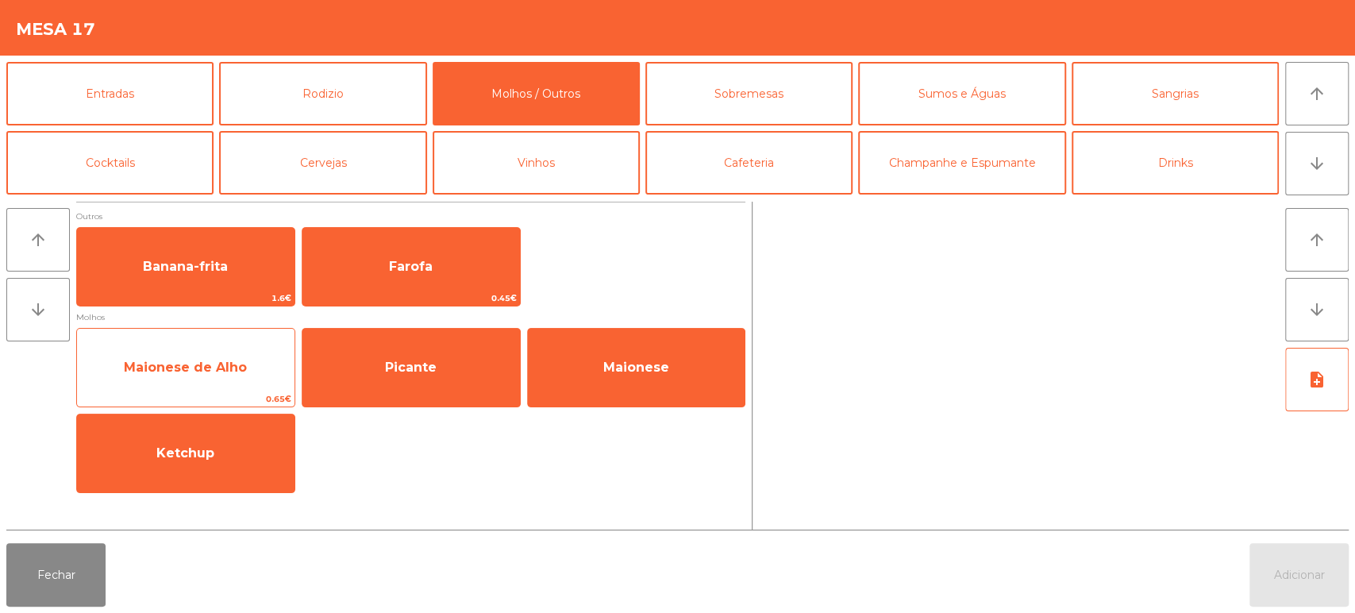
click at [253, 372] on span "Maionese de Alho" at bounding box center [186, 367] width 218 height 43
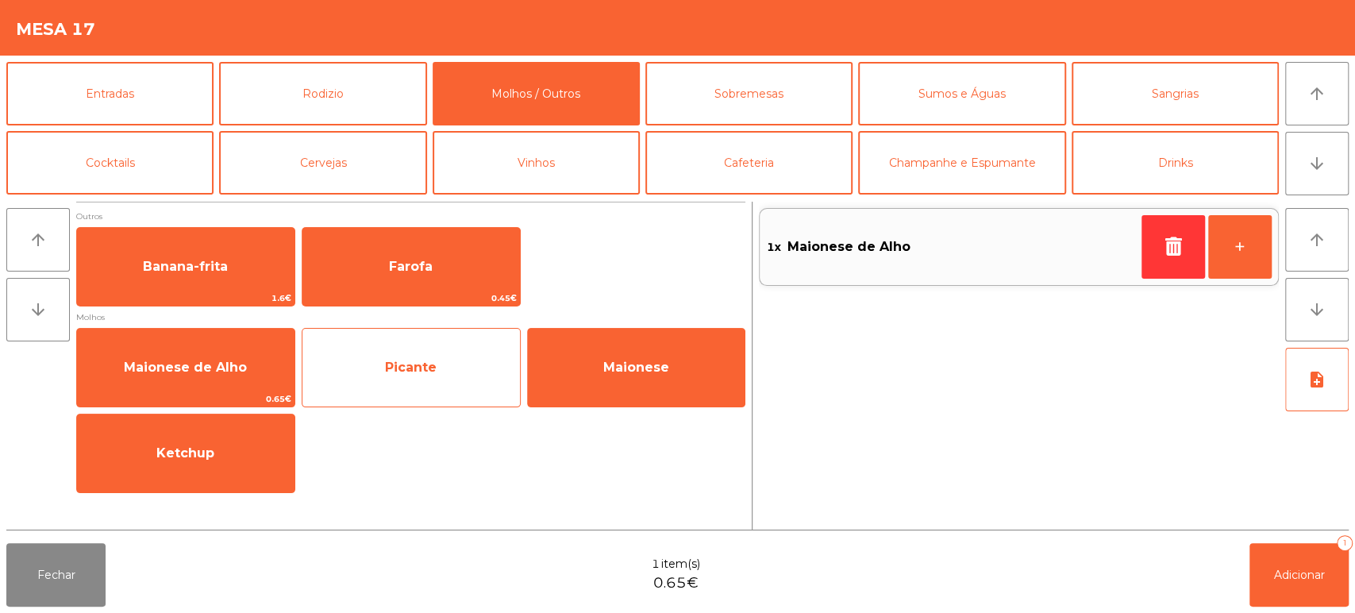
click at [489, 368] on span "Picante" at bounding box center [411, 367] width 218 height 43
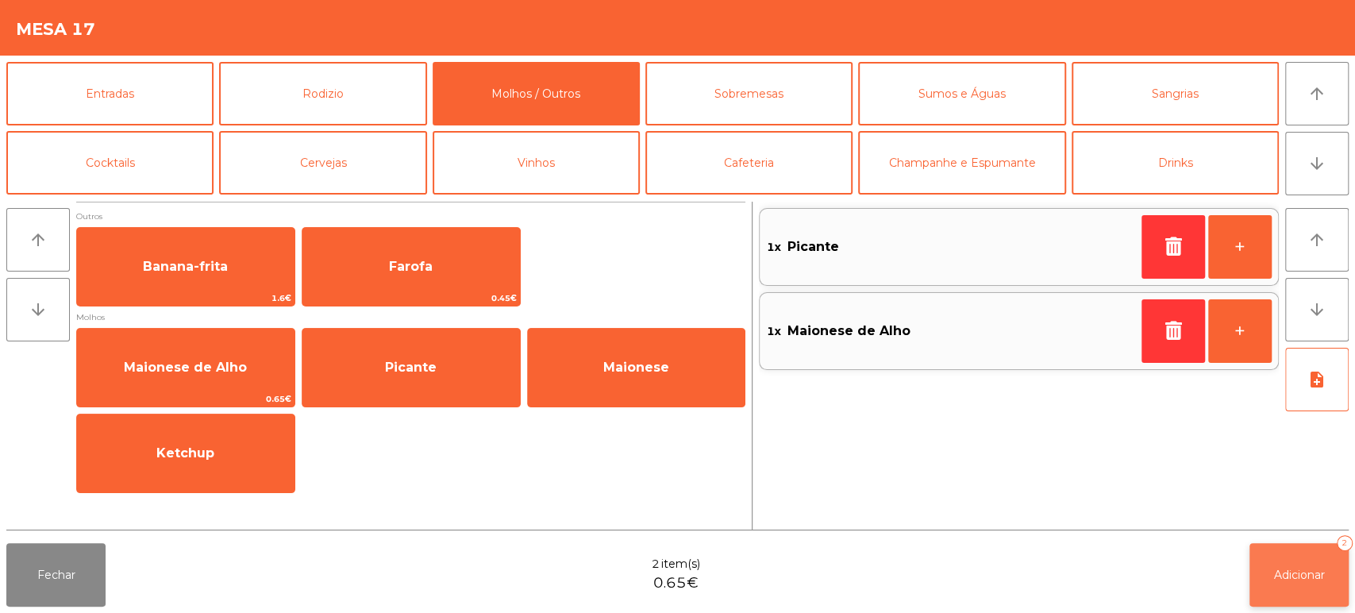
click at [1346, 572] on button "Adicionar 2" at bounding box center [1299, 575] width 99 height 64
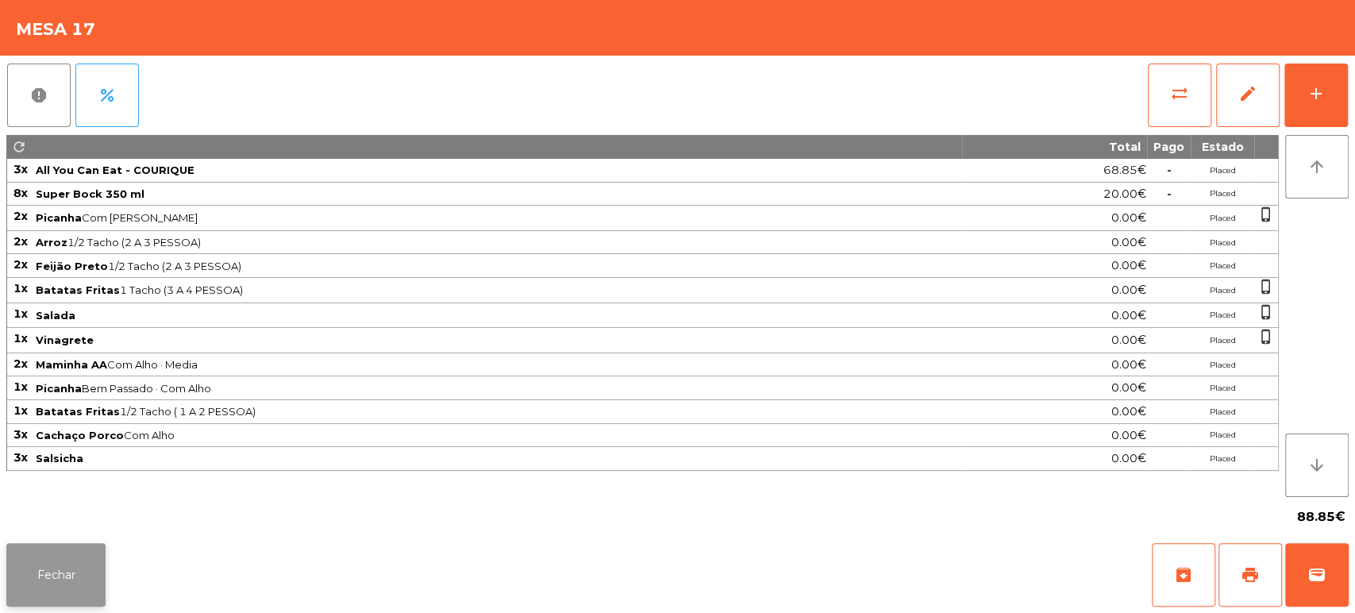
click at [76, 583] on button "Fechar" at bounding box center [55, 575] width 99 height 64
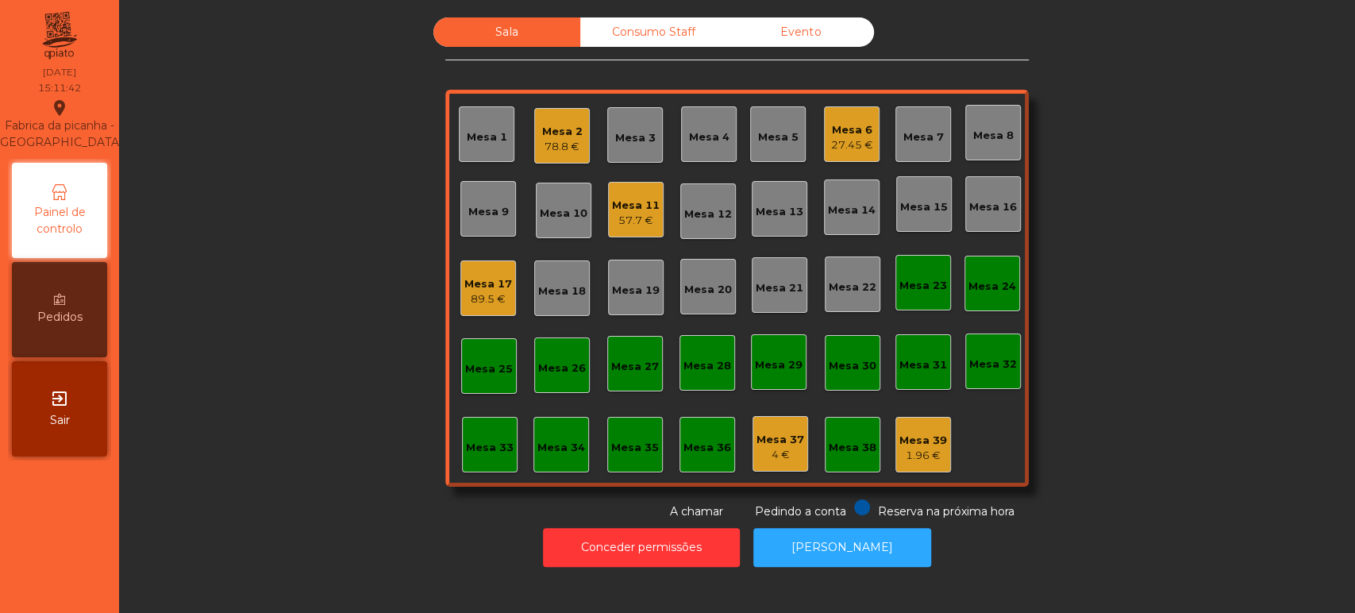
click at [837, 137] on div "27.45 €" at bounding box center [852, 145] width 42 height 16
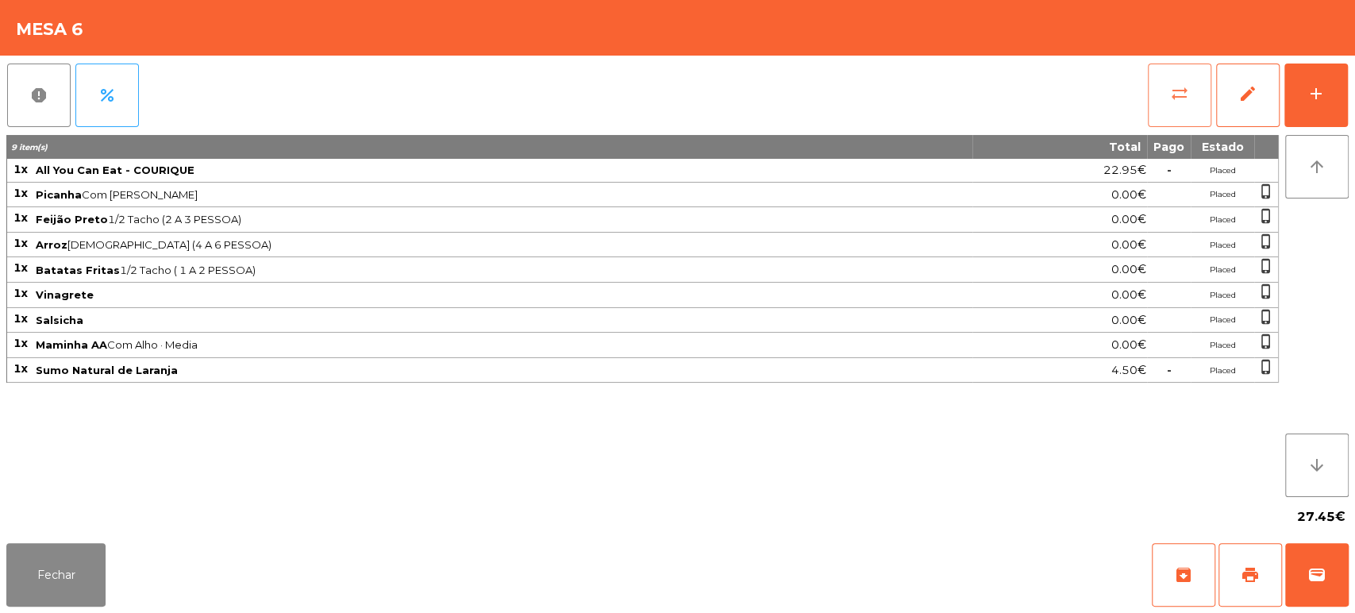
click at [1152, 94] on button "sync_alt" at bounding box center [1180, 96] width 64 height 64
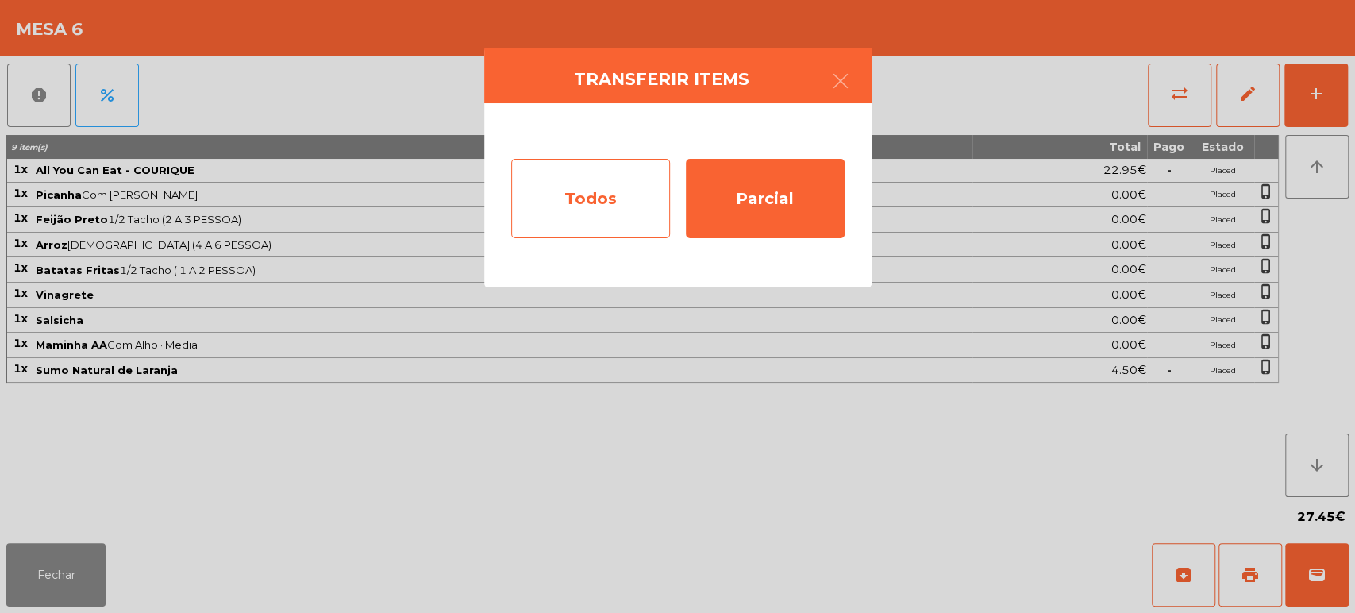
click at [609, 196] on div "Todos" at bounding box center [590, 198] width 159 height 79
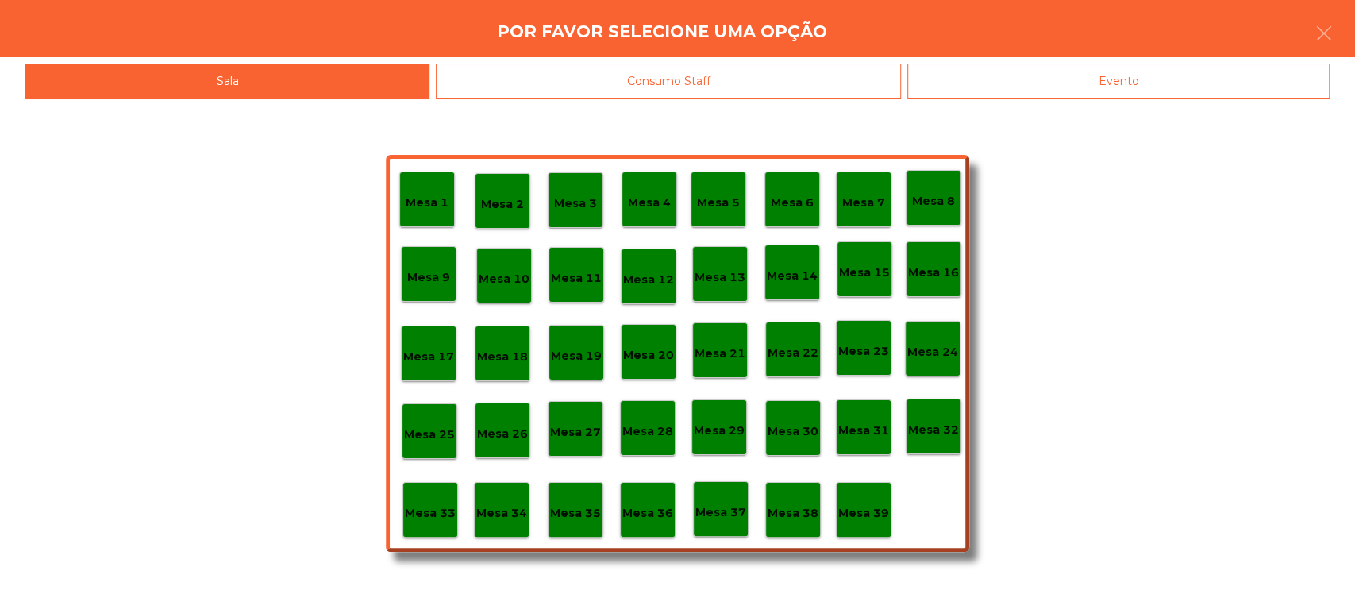
click at [875, 514] on p "Mesa 39" at bounding box center [863, 513] width 51 height 18
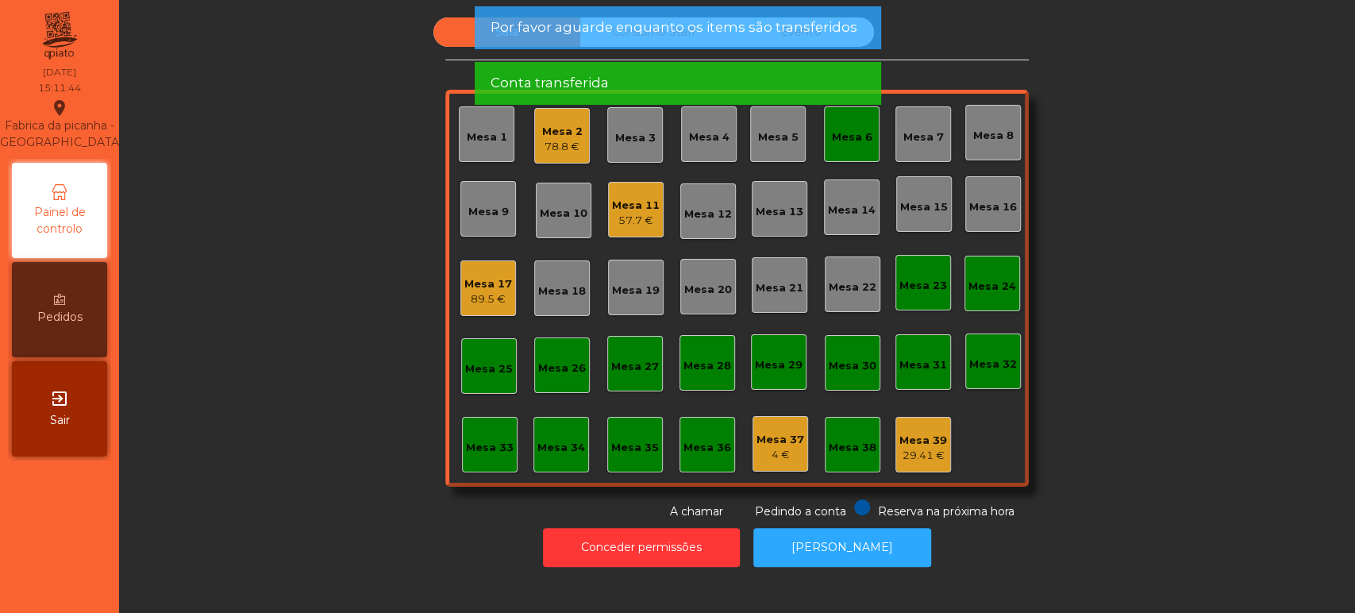
click at [841, 158] on div "Mesa 6" at bounding box center [852, 134] width 56 height 56
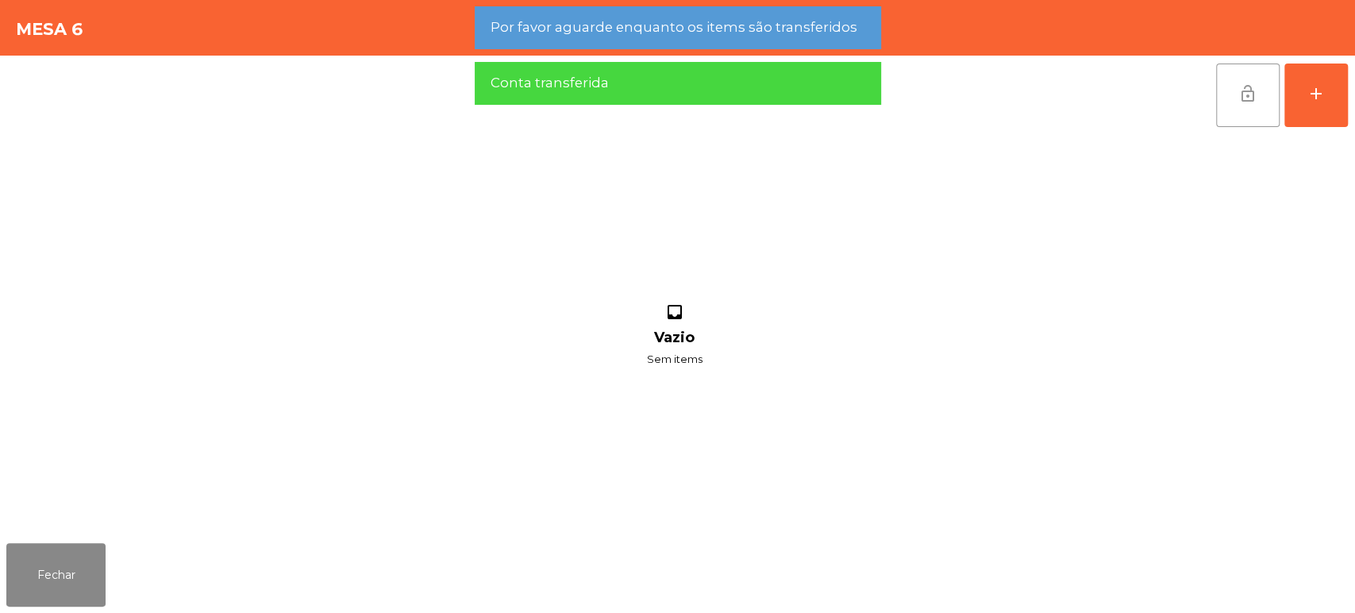
click at [1218, 91] on button "lock_open" at bounding box center [1248, 96] width 64 height 64
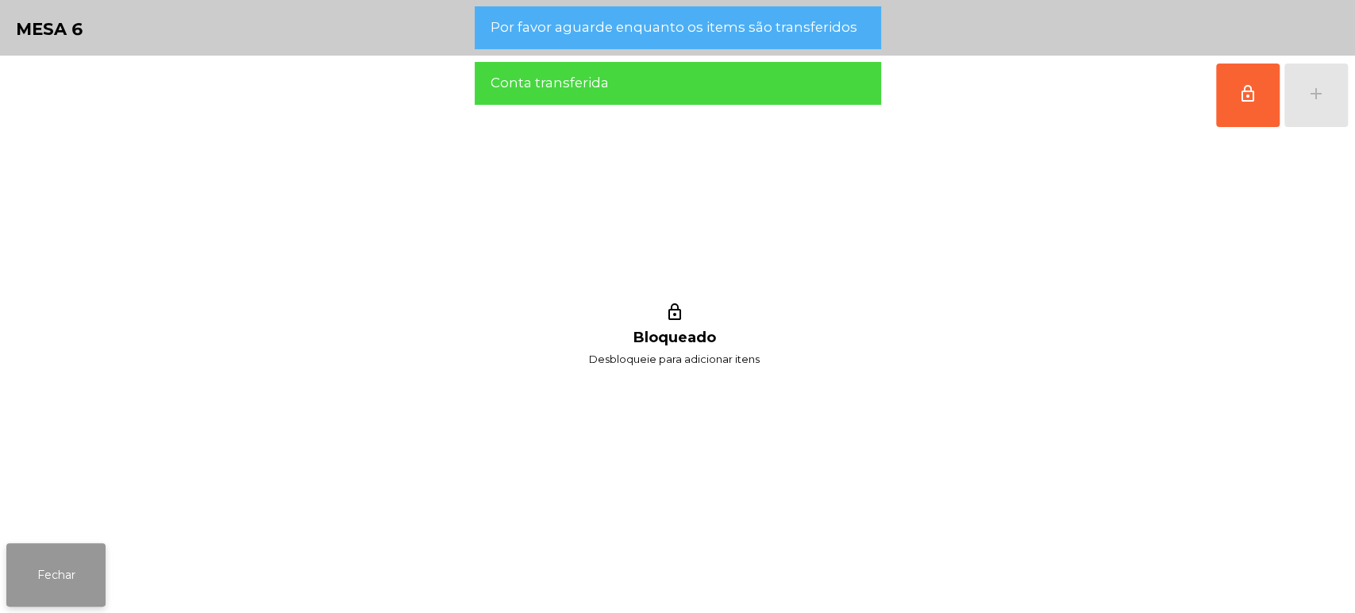
click at [81, 585] on button "Fechar" at bounding box center [55, 575] width 99 height 64
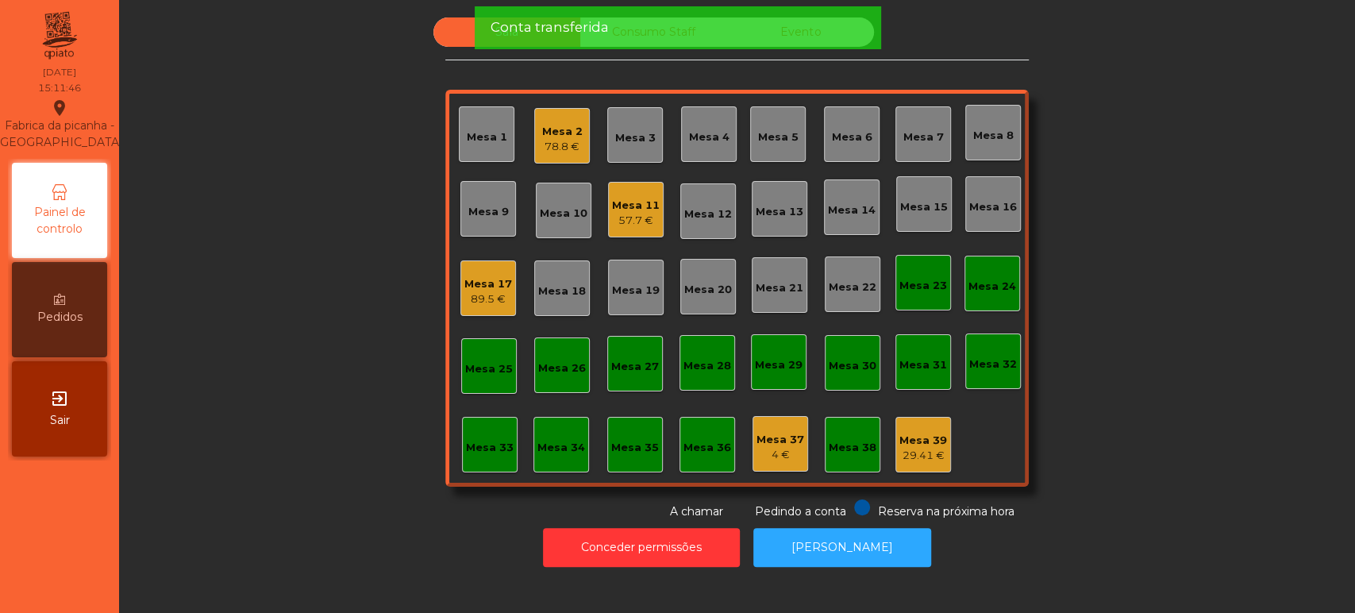
click at [1176, 275] on div "Sala Consumo Staff Evento [GEOGRAPHIC_DATA] 2 78.8 € Mesa 3 Mesa 4 [GEOGRAPHIC_…" at bounding box center [737, 268] width 1193 height 503
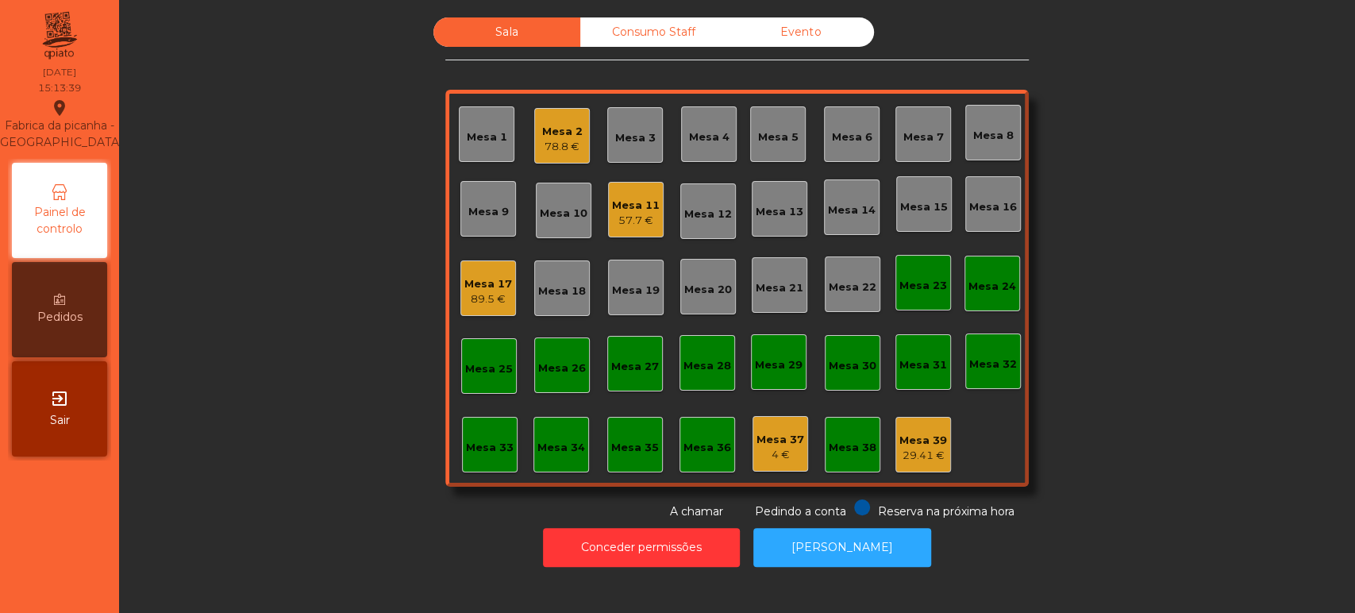
click at [634, 216] on div "57.7 €" at bounding box center [636, 221] width 48 height 16
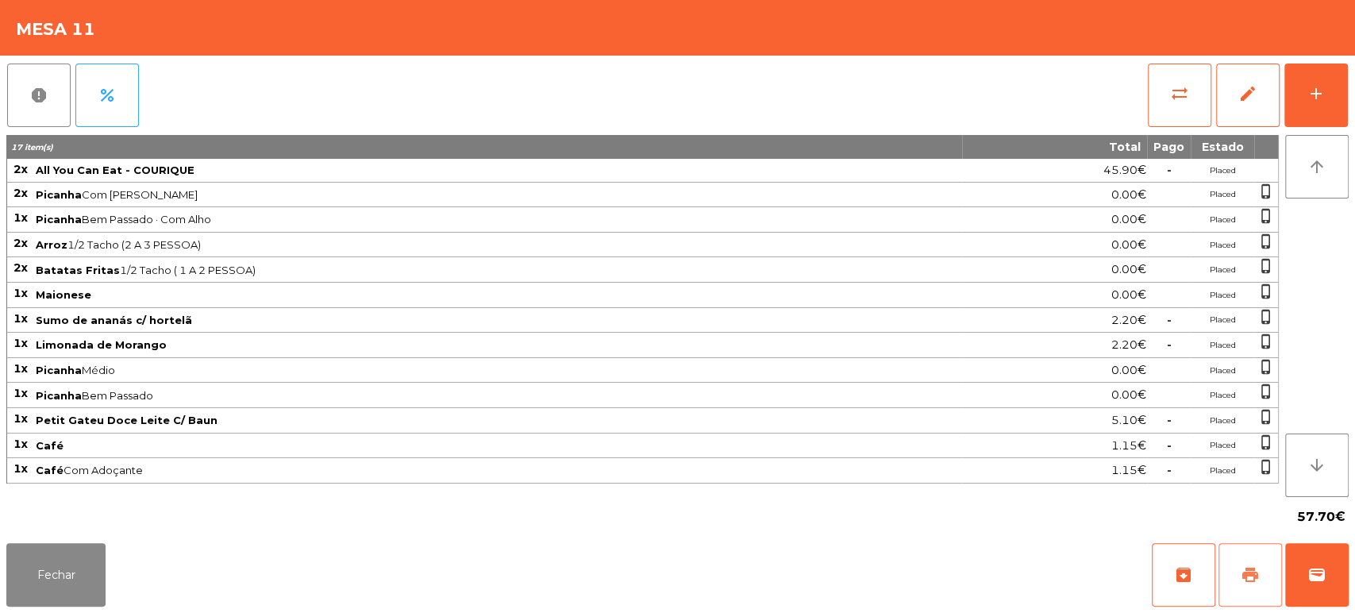
click at [1245, 584] on button "print" at bounding box center [1251, 575] width 64 height 64
click at [1337, 547] on button "wallet" at bounding box center [1317, 575] width 64 height 64
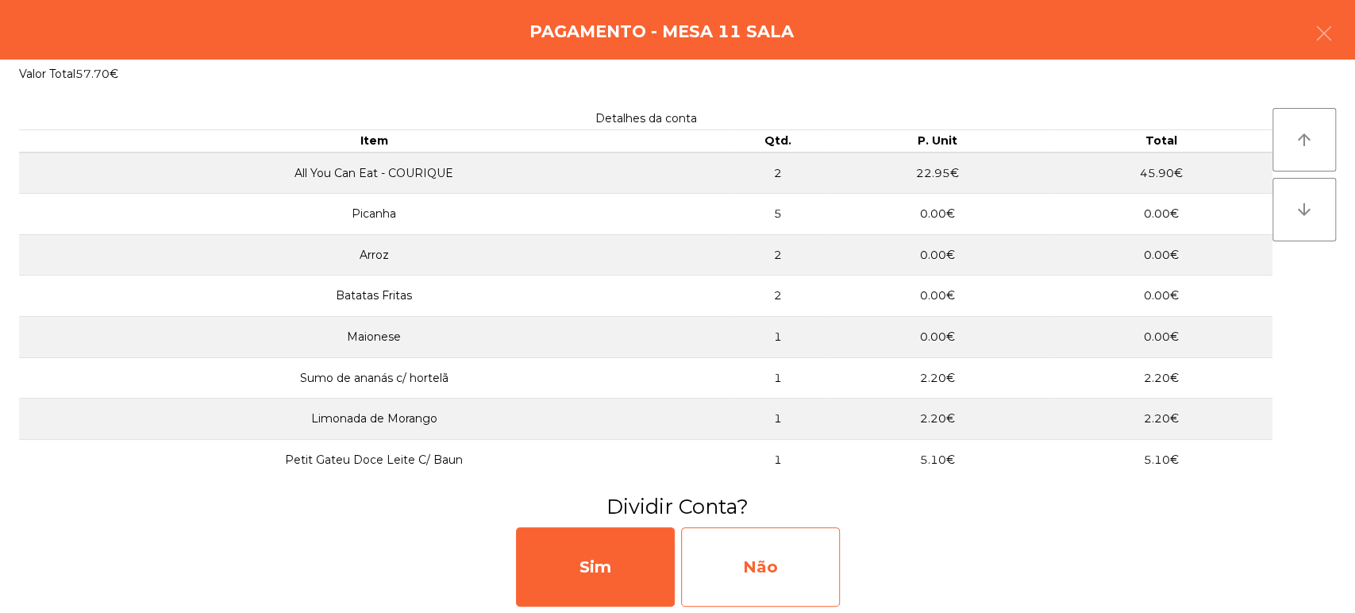
click at [790, 540] on div "Não" at bounding box center [760, 566] width 159 height 79
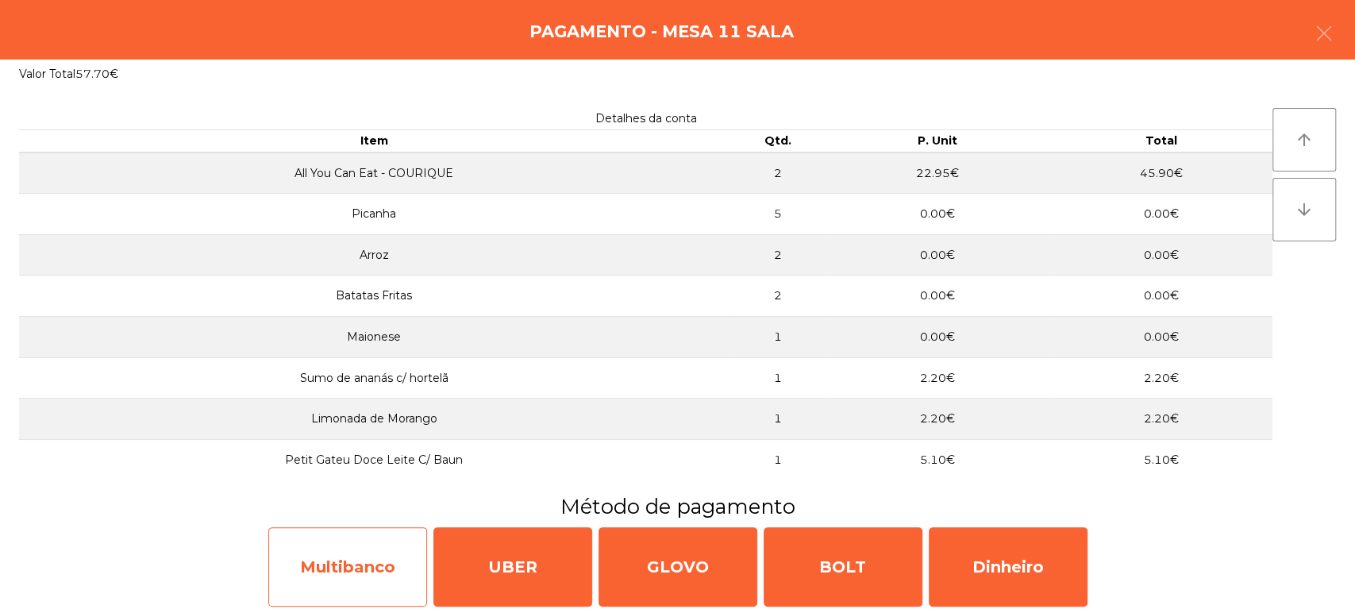
click at [306, 570] on div "Multibanco" at bounding box center [347, 566] width 159 height 79
select select "**"
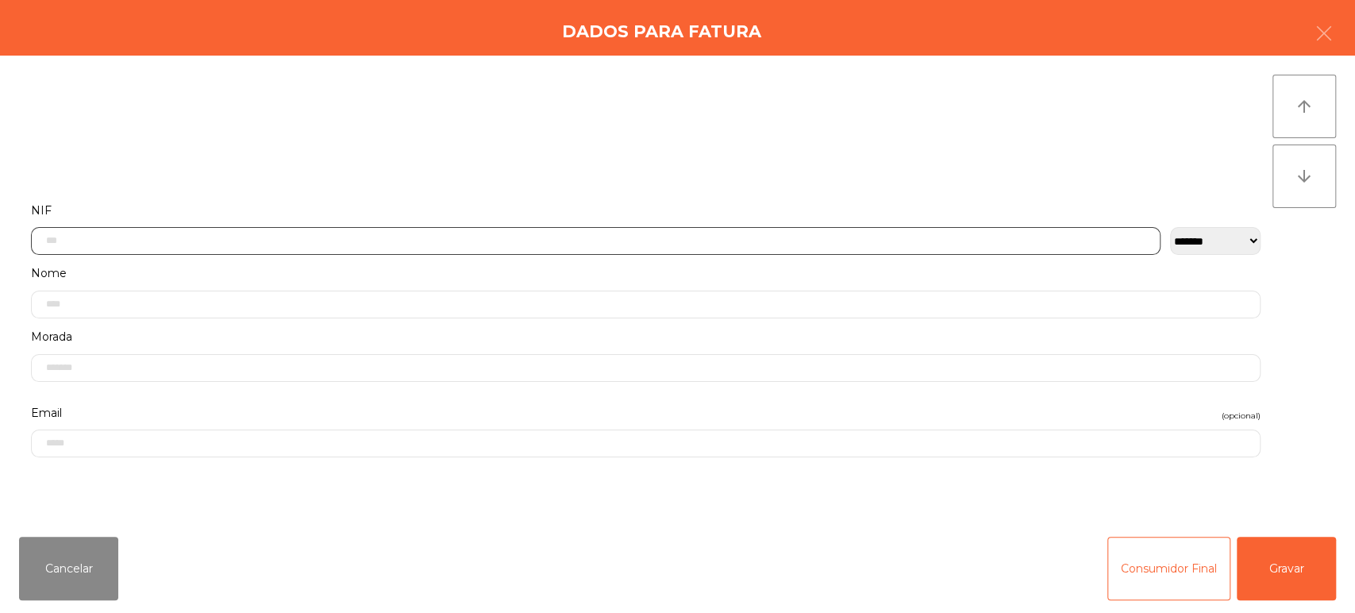
click at [432, 245] on input "text" at bounding box center [596, 241] width 1130 height 28
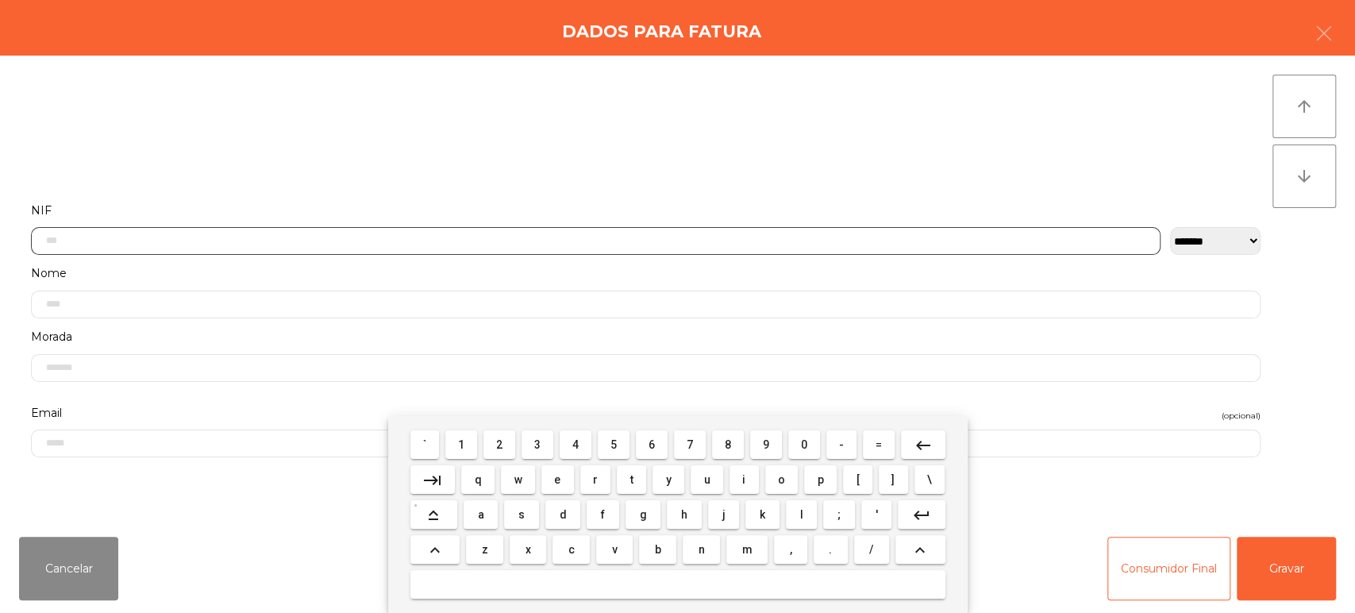
scroll to position [124, 0]
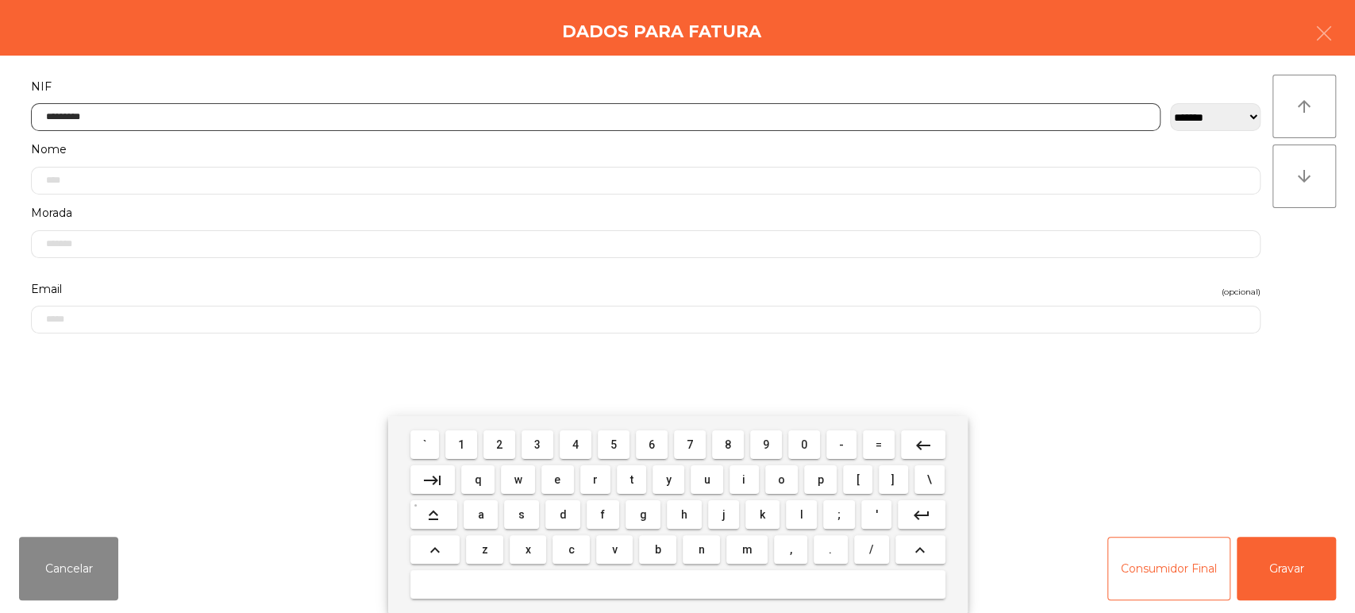
type input "*********"
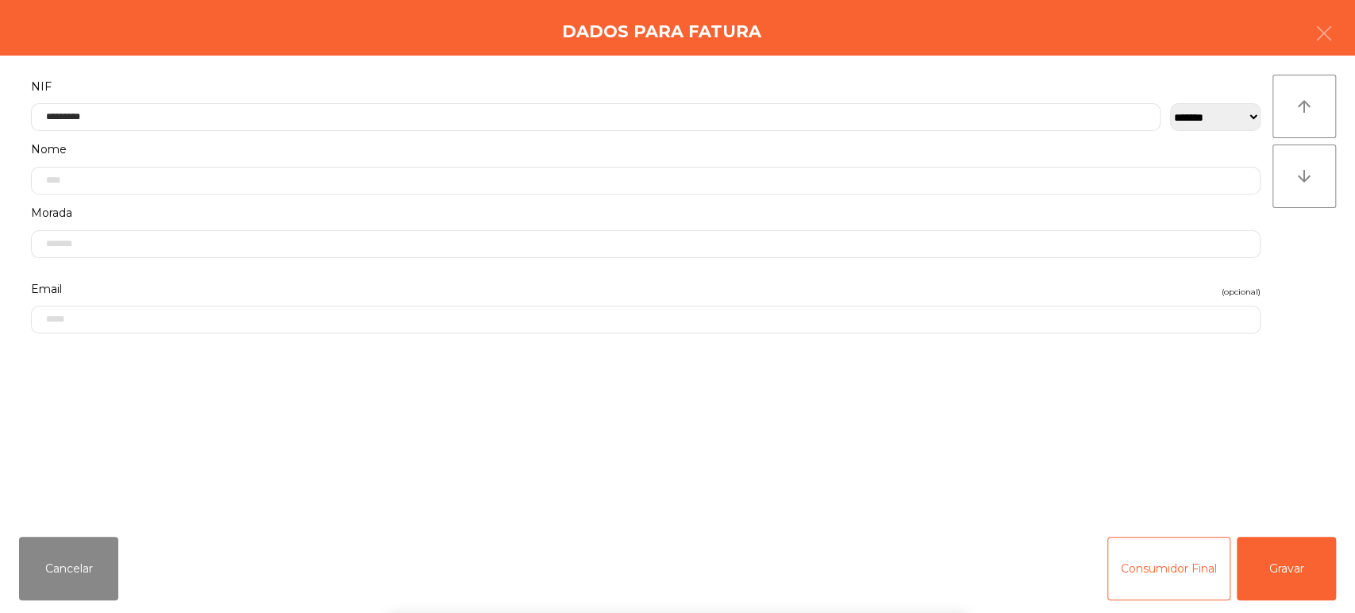
click at [1319, 275] on div "arrow_upward arrow_downward" at bounding box center [1305, 290] width 64 height 430
click at [1270, 559] on button "Gravar" at bounding box center [1286, 569] width 99 height 64
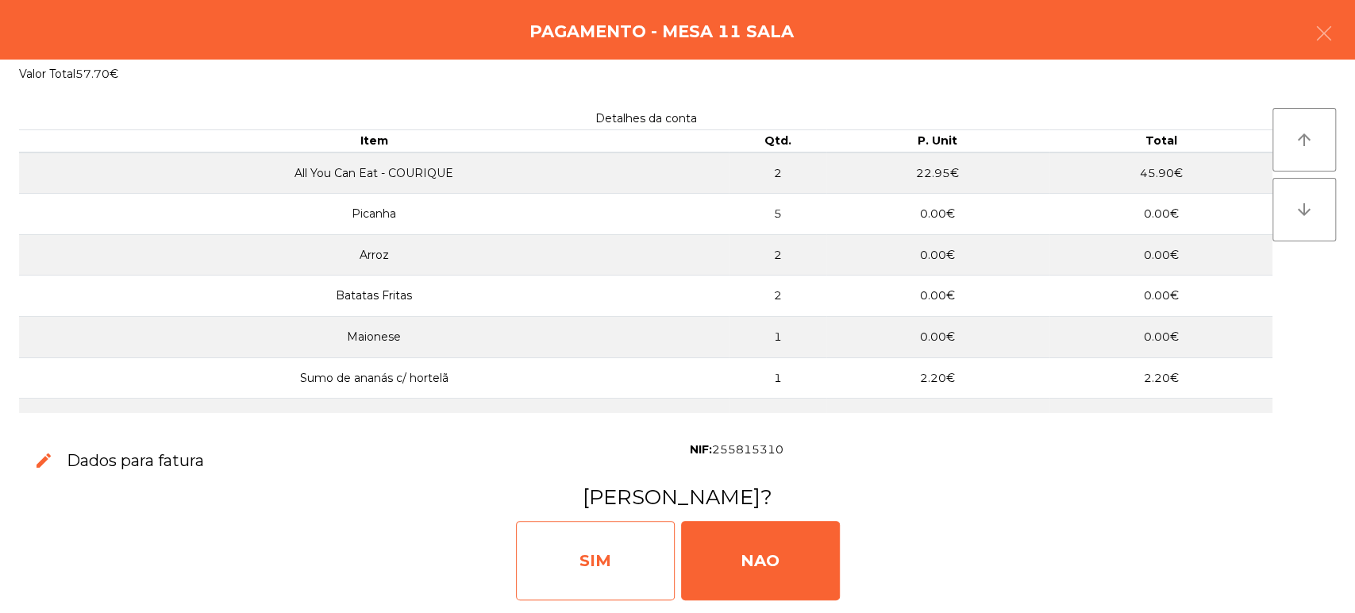
click at [599, 554] on div "SIM" at bounding box center [595, 560] width 159 height 79
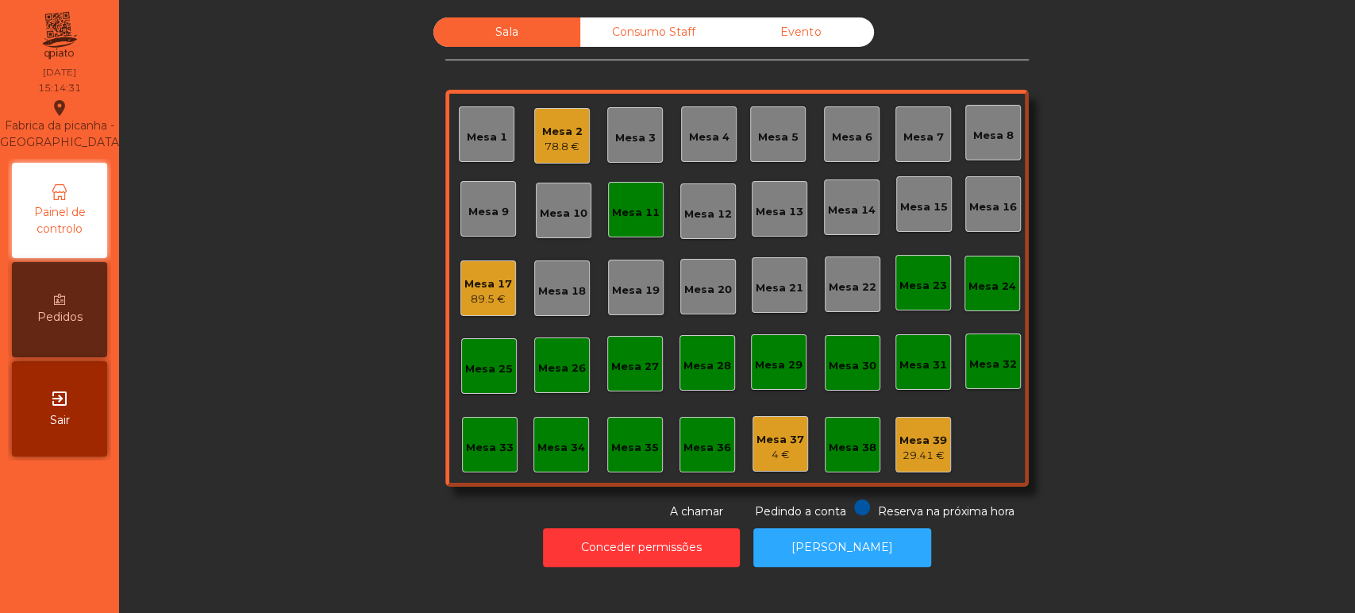
click at [622, 216] on div "Mesa 11" at bounding box center [636, 213] width 48 height 16
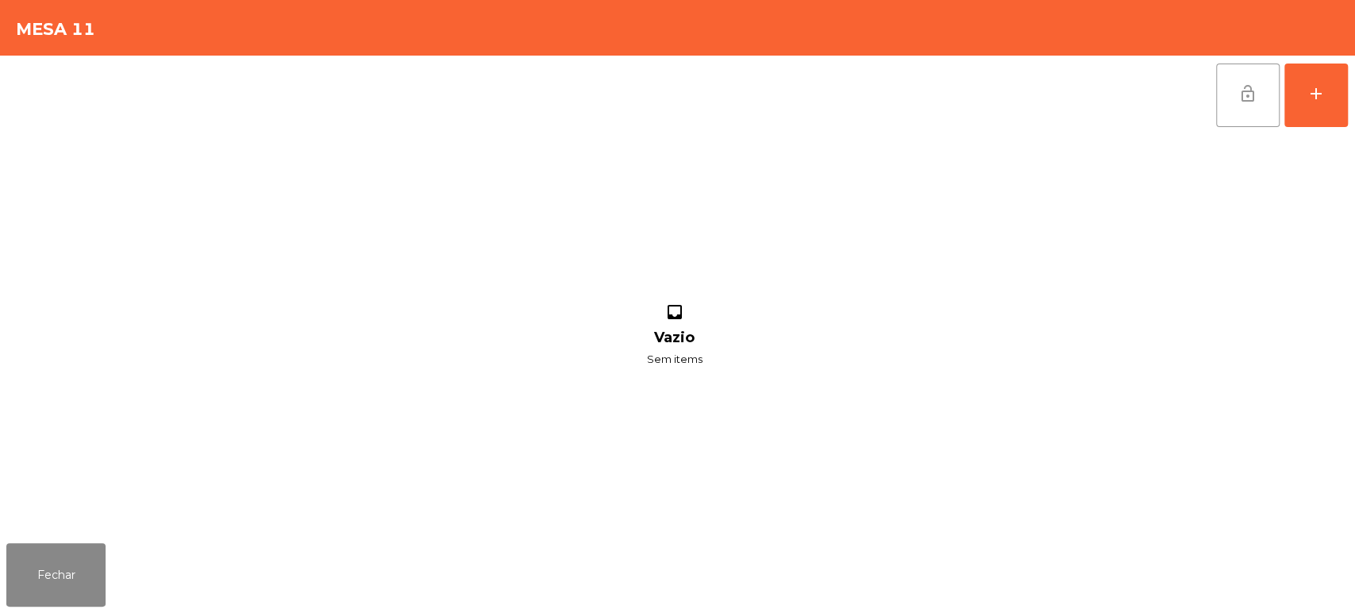
click at [1256, 98] on span "lock_open" at bounding box center [1247, 93] width 19 height 19
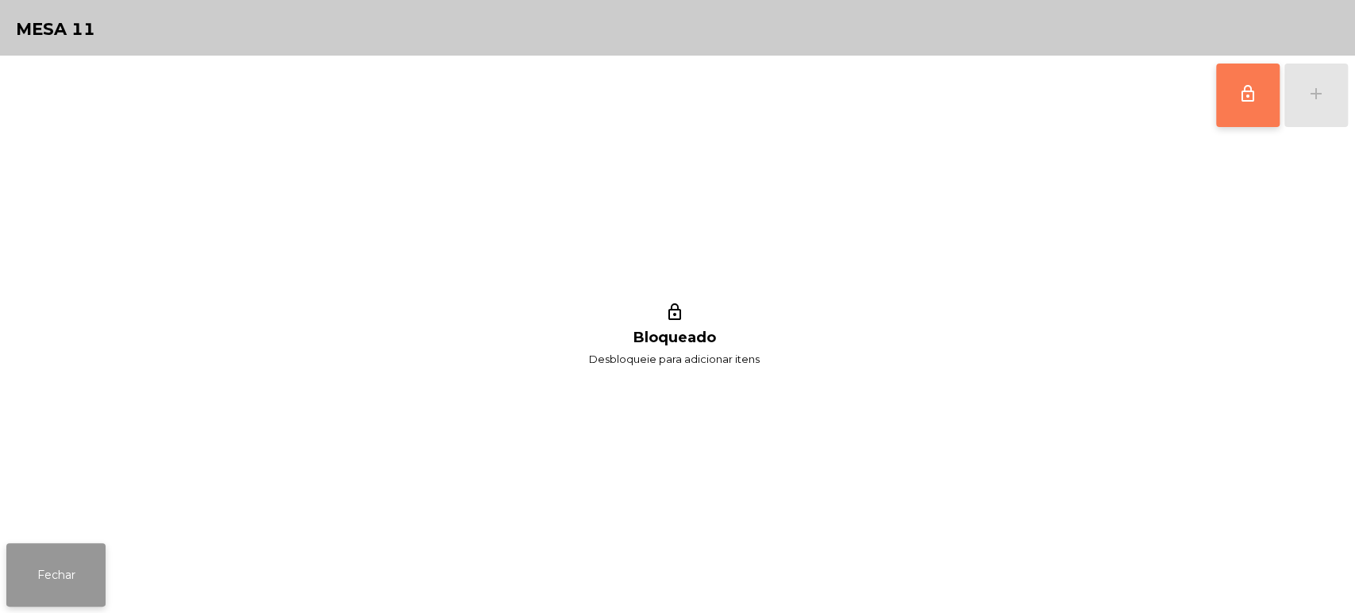
click at [52, 564] on button "Fechar" at bounding box center [55, 575] width 99 height 64
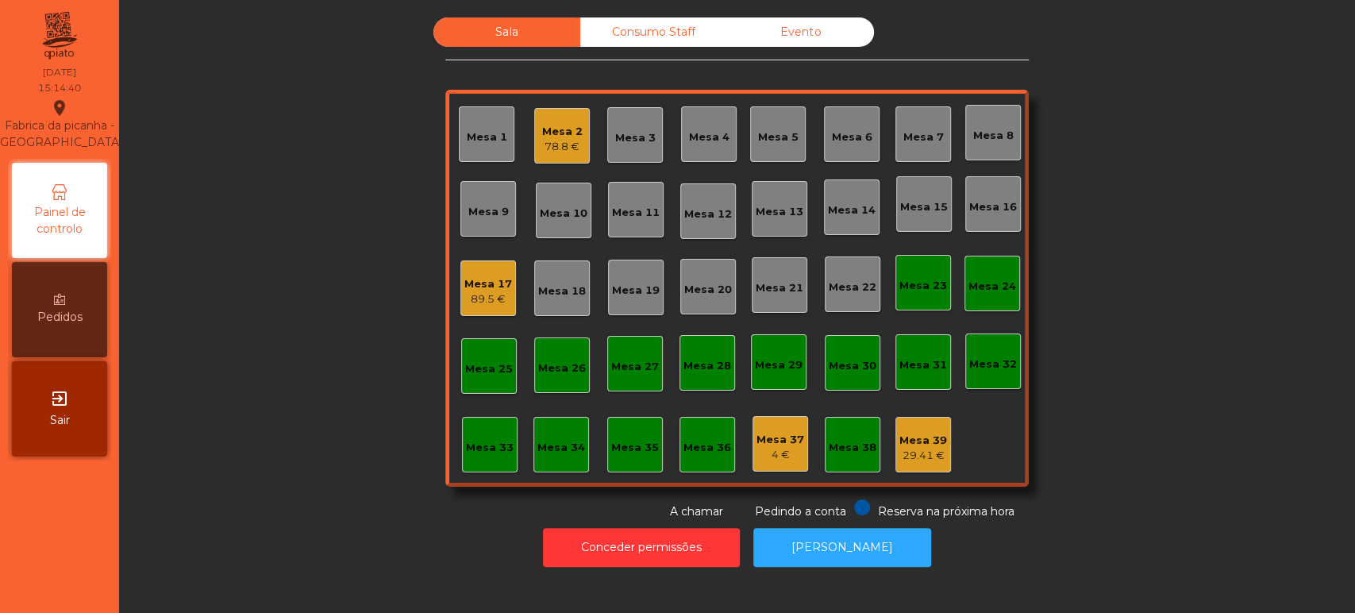
click at [560, 148] on div "78.8 €" at bounding box center [562, 147] width 40 height 16
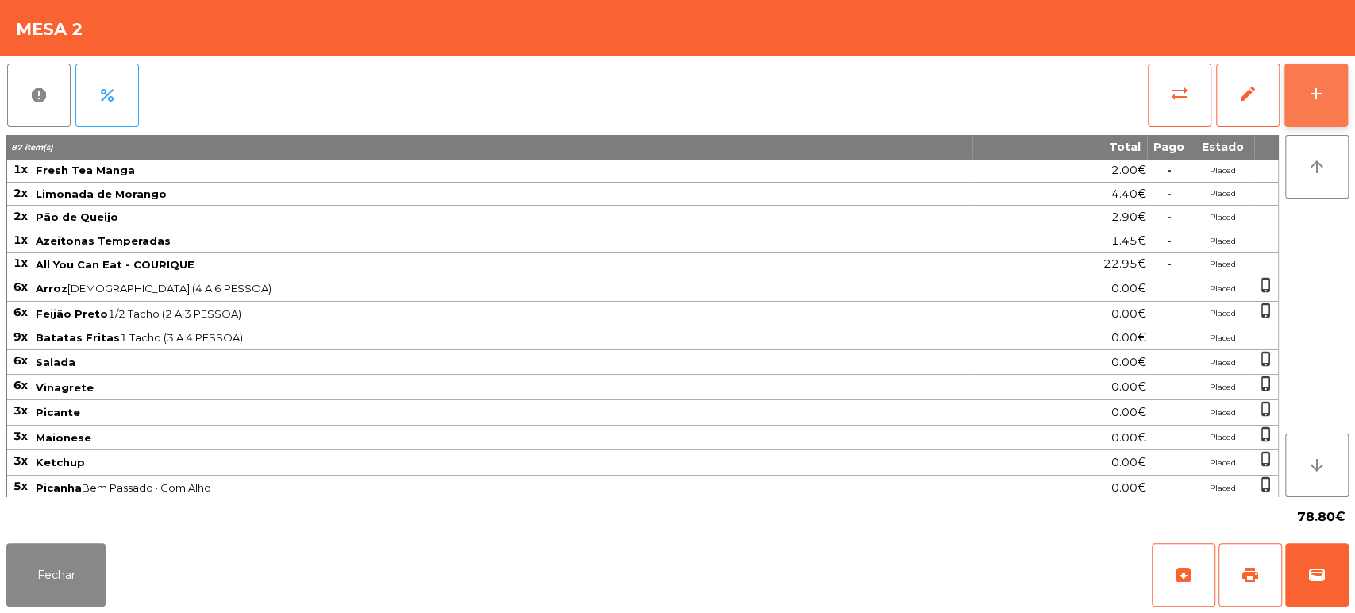
click at [1344, 89] on button "add" at bounding box center [1317, 96] width 64 height 64
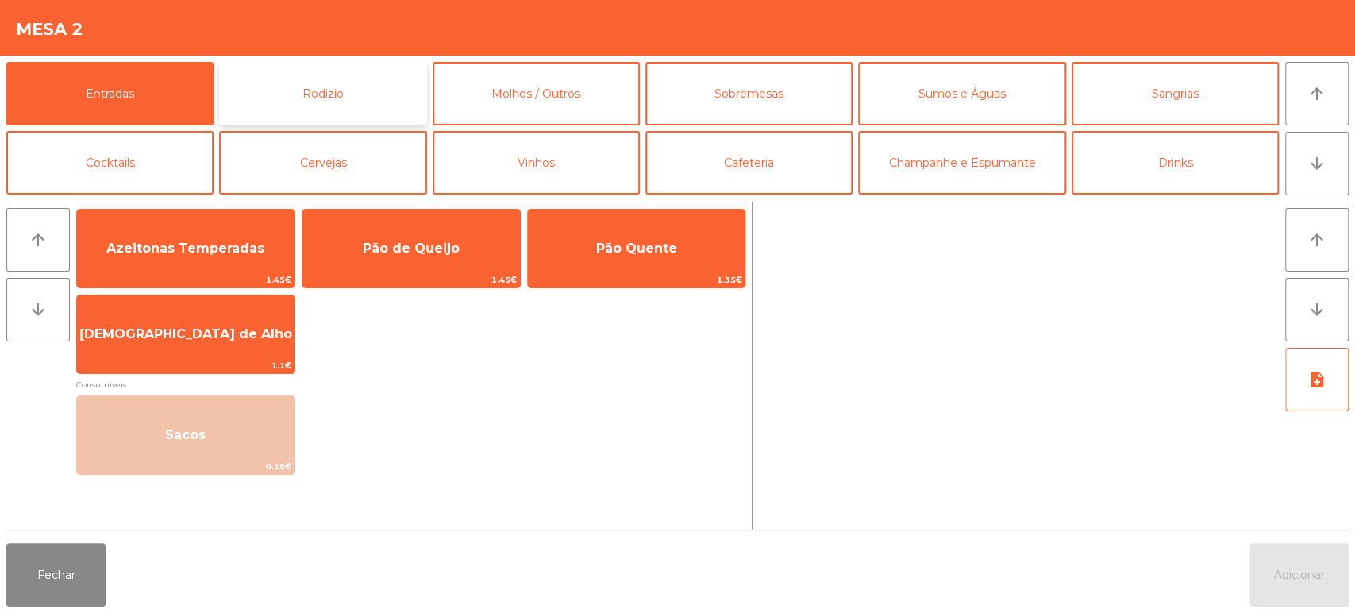
click at [381, 87] on button "Rodizio" at bounding box center [322, 94] width 207 height 64
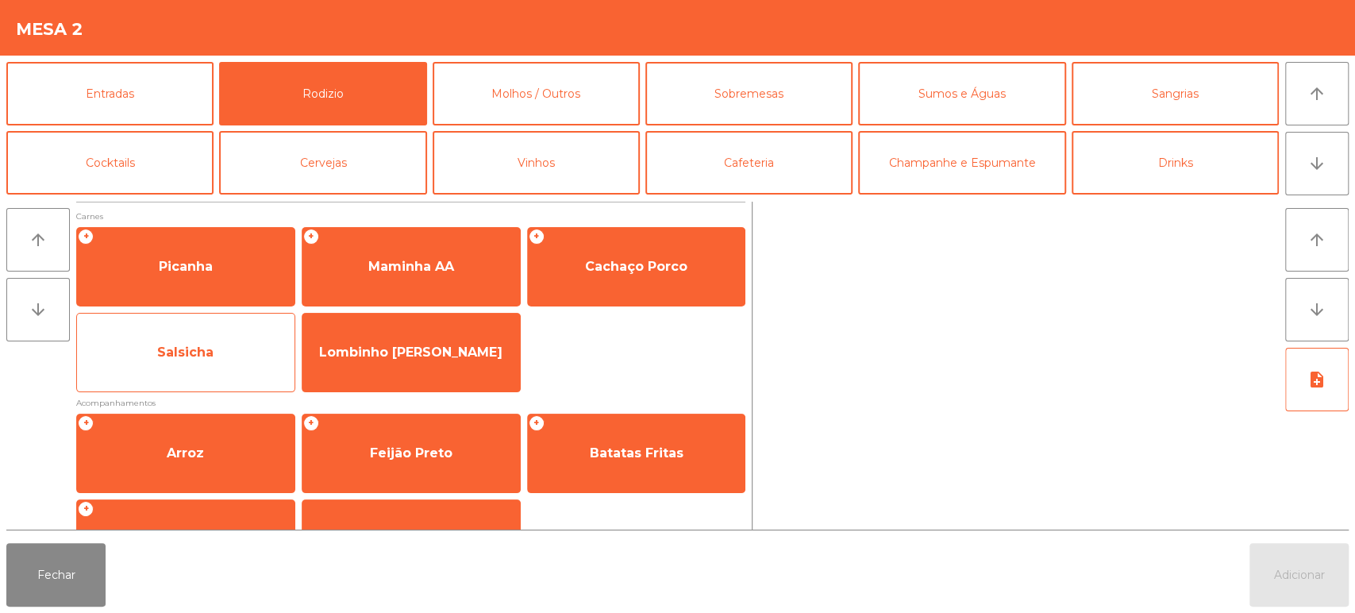
click at [239, 352] on span "Salsicha" at bounding box center [186, 352] width 218 height 43
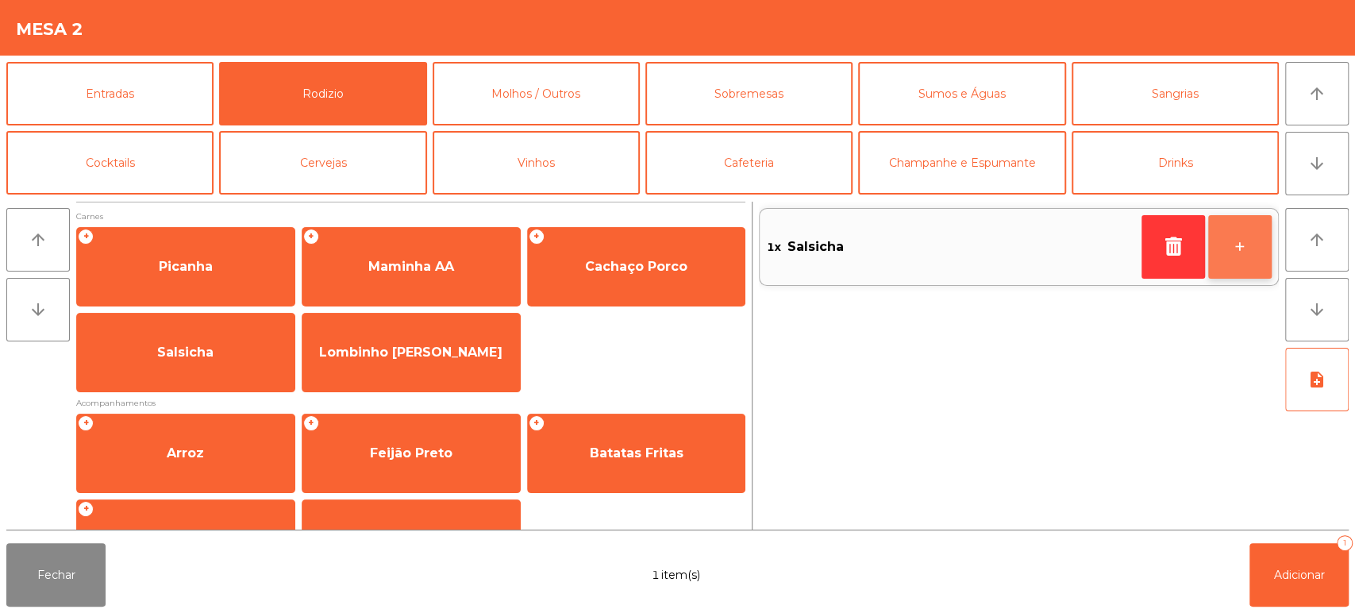
click at [1235, 245] on button "+" at bounding box center [1240, 247] width 64 height 64
click at [1243, 258] on button "+" at bounding box center [1240, 247] width 64 height 64
click at [1156, 252] on button "-" at bounding box center [1174, 247] width 64 height 64
click at [1252, 272] on button "+" at bounding box center [1240, 247] width 64 height 64
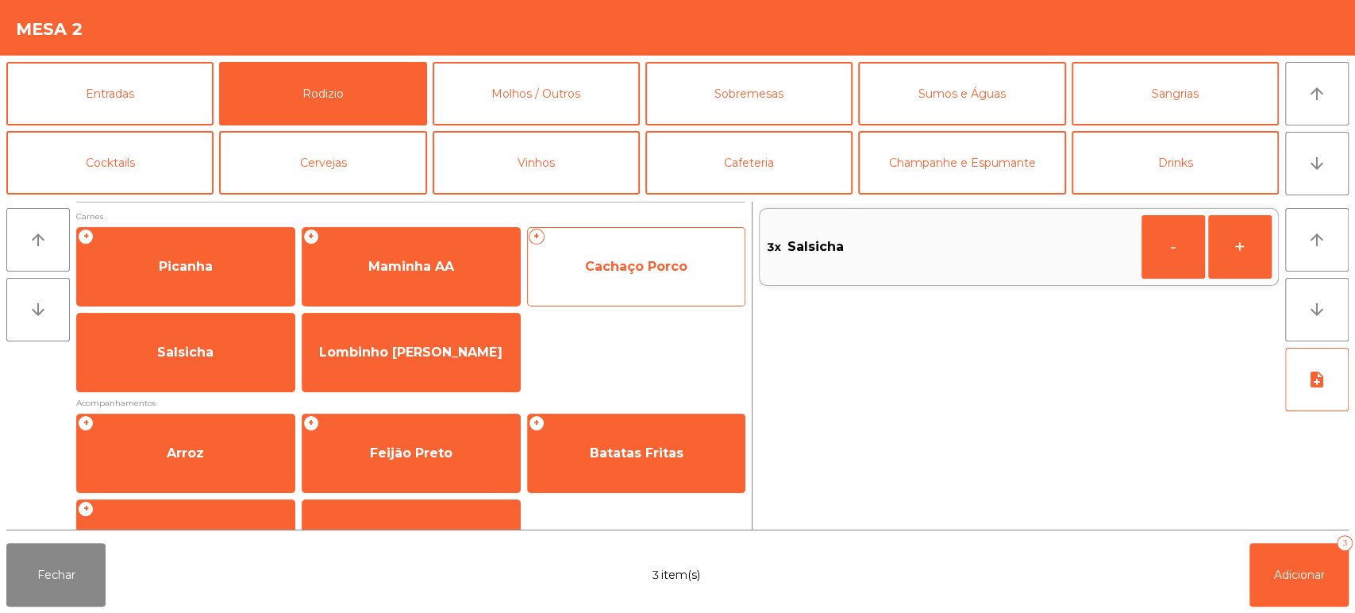
click at [635, 261] on span "Cachaço Porco" at bounding box center [636, 266] width 102 height 15
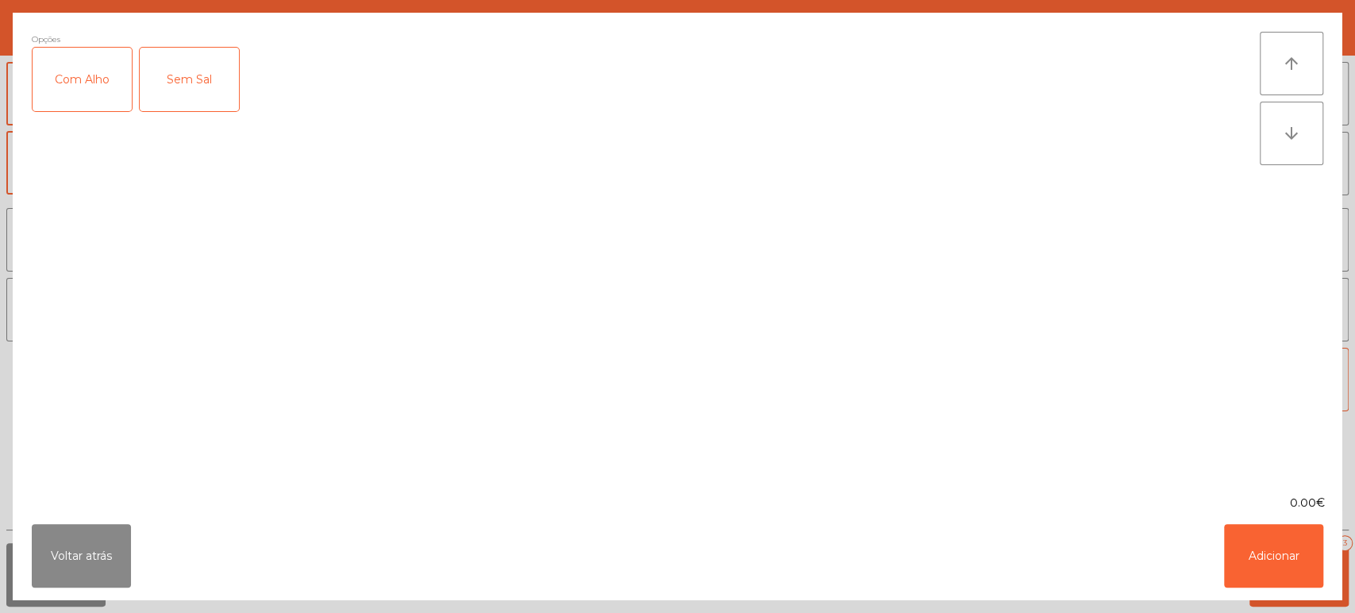
click at [88, 94] on div "Com Alho" at bounding box center [82, 80] width 99 height 64
click at [1273, 570] on button "Adicionar" at bounding box center [1273, 556] width 99 height 64
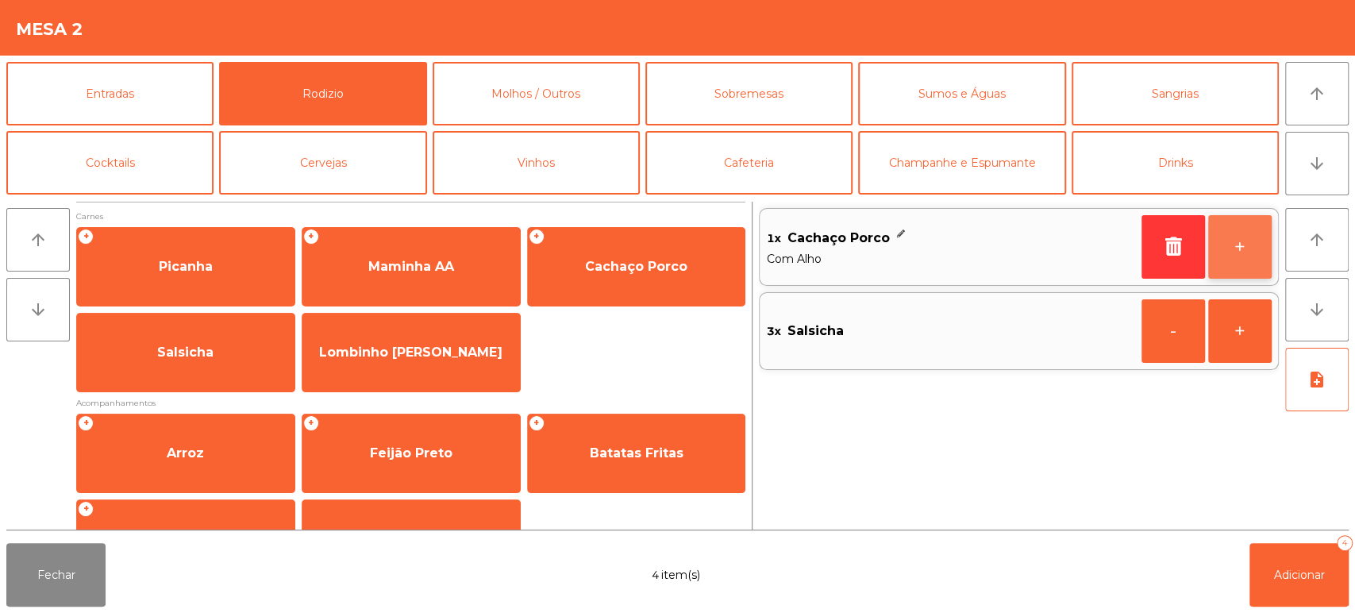
click at [1234, 247] on button "+" at bounding box center [1240, 247] width 64 height 64
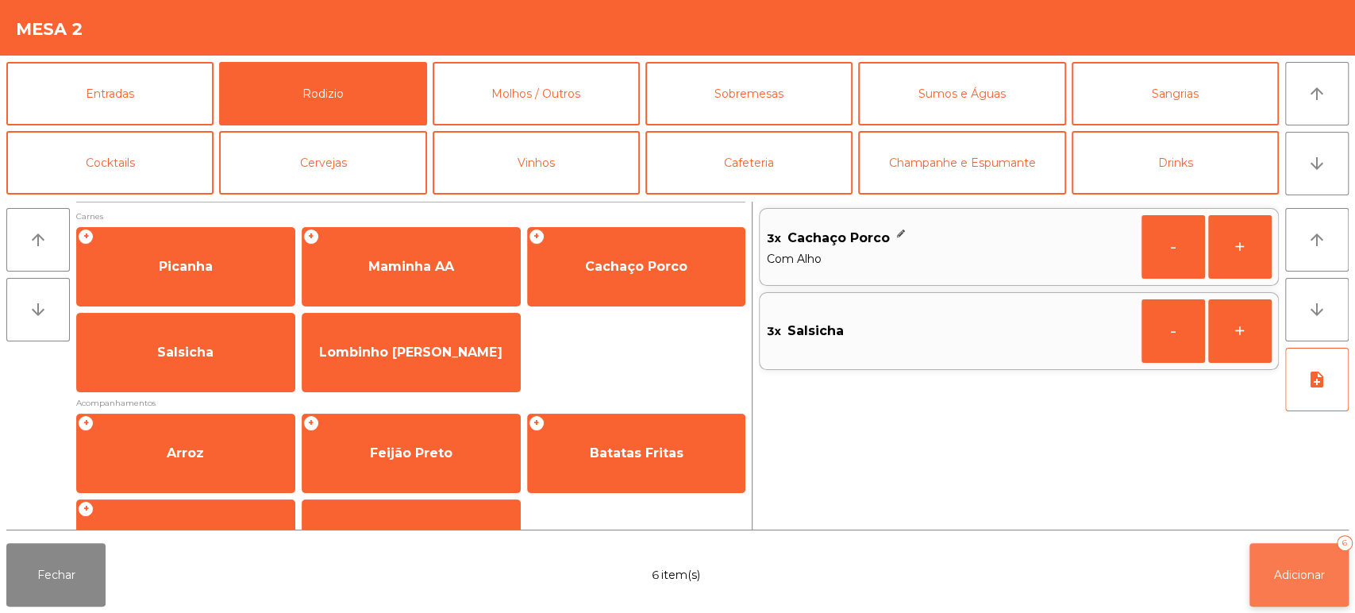
click at [1308, 577] on span "Adicionar" at bounding box center [1299, 575] width 51 height 14
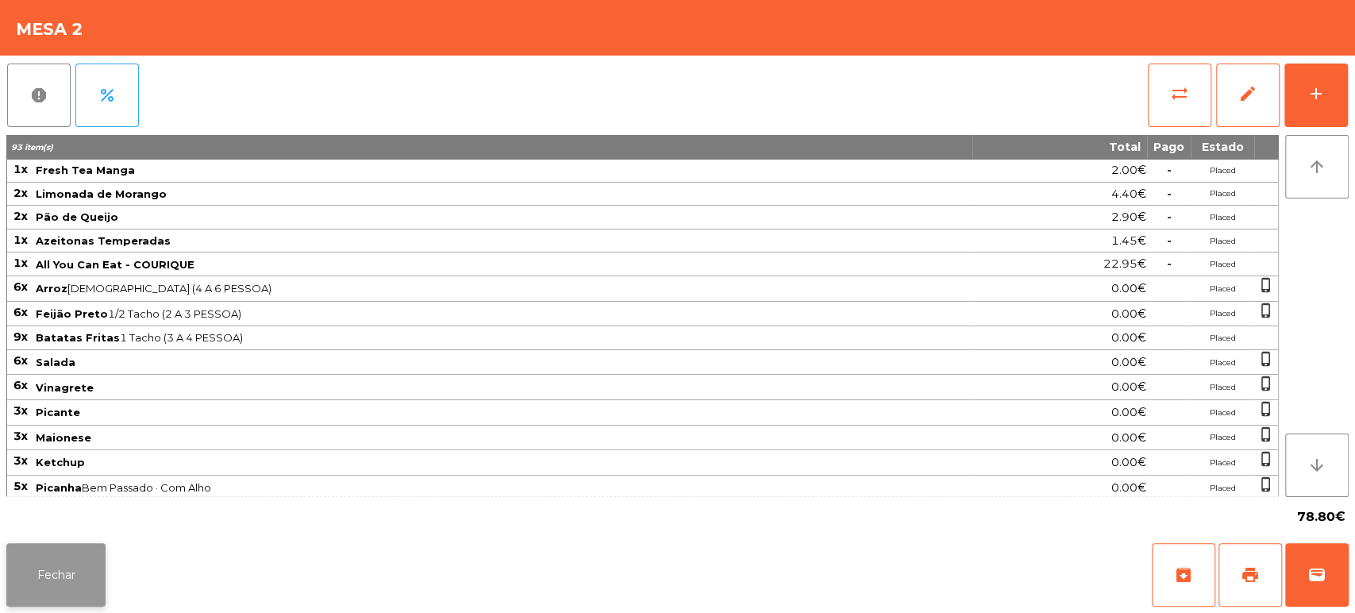
click at [102, 545] on button "Fechar" at bounding box center [55, 575] width 99 height 64
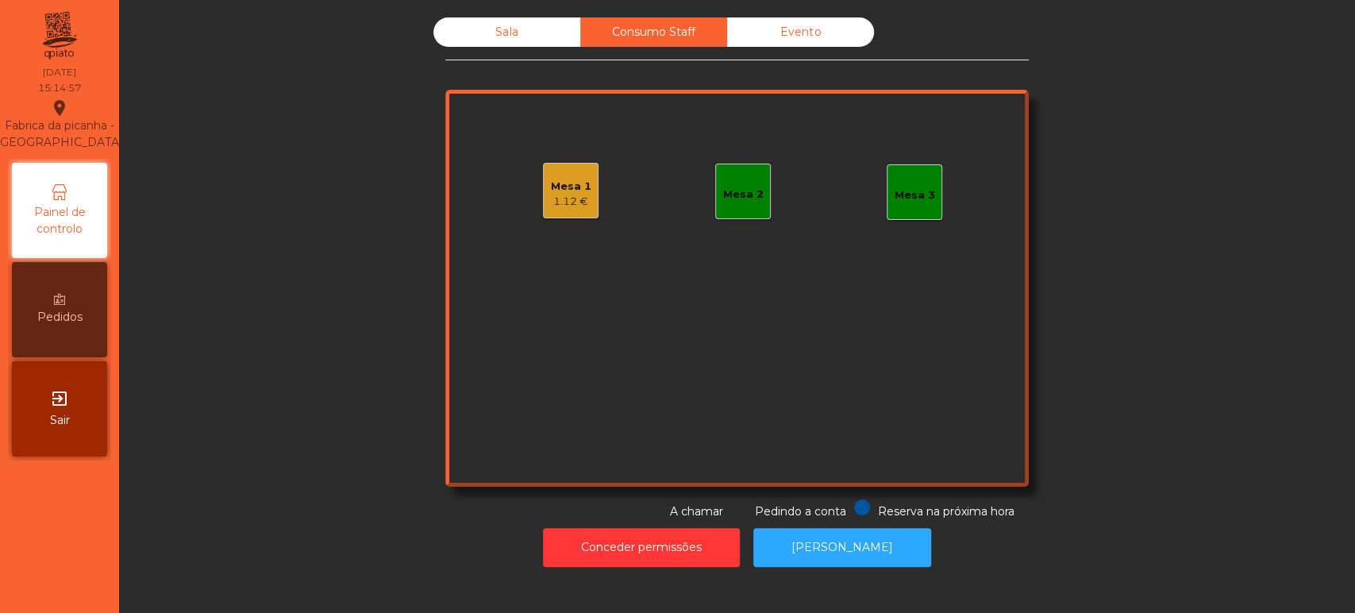
click at [715, 200] on div "Mesa 2" at bounding box center [743, 192] width 56 height 56
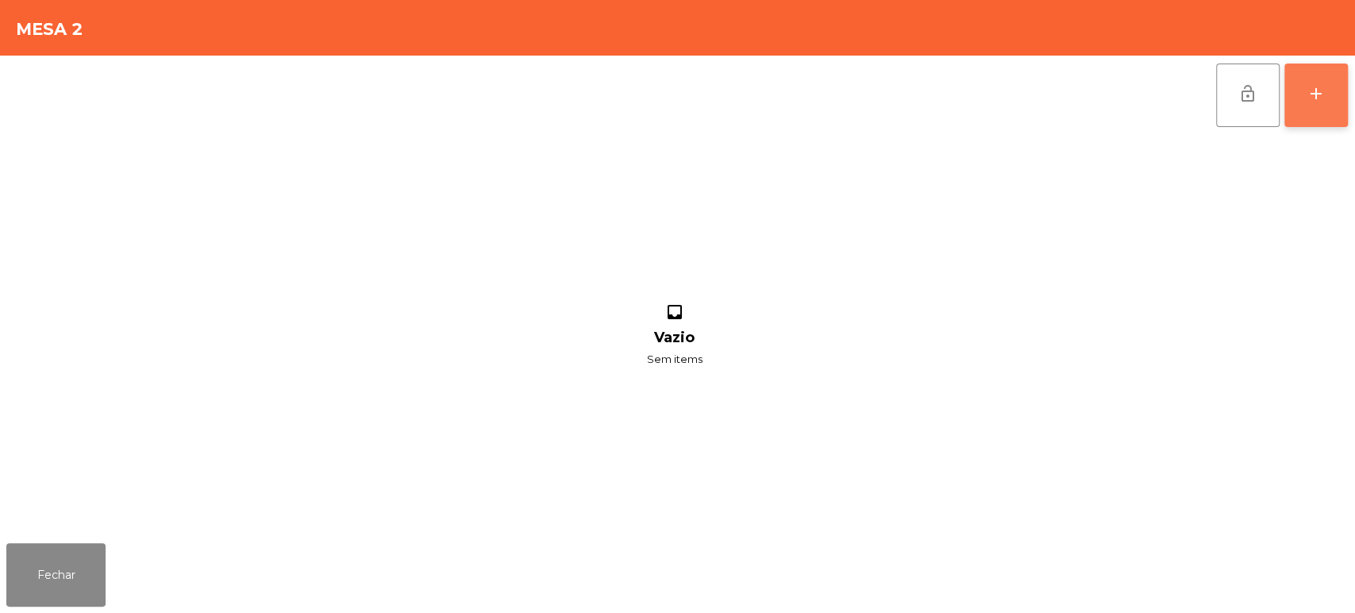
click at [1310, 84] on div "add" at bounding box center [1316, 93] width 19 height 19
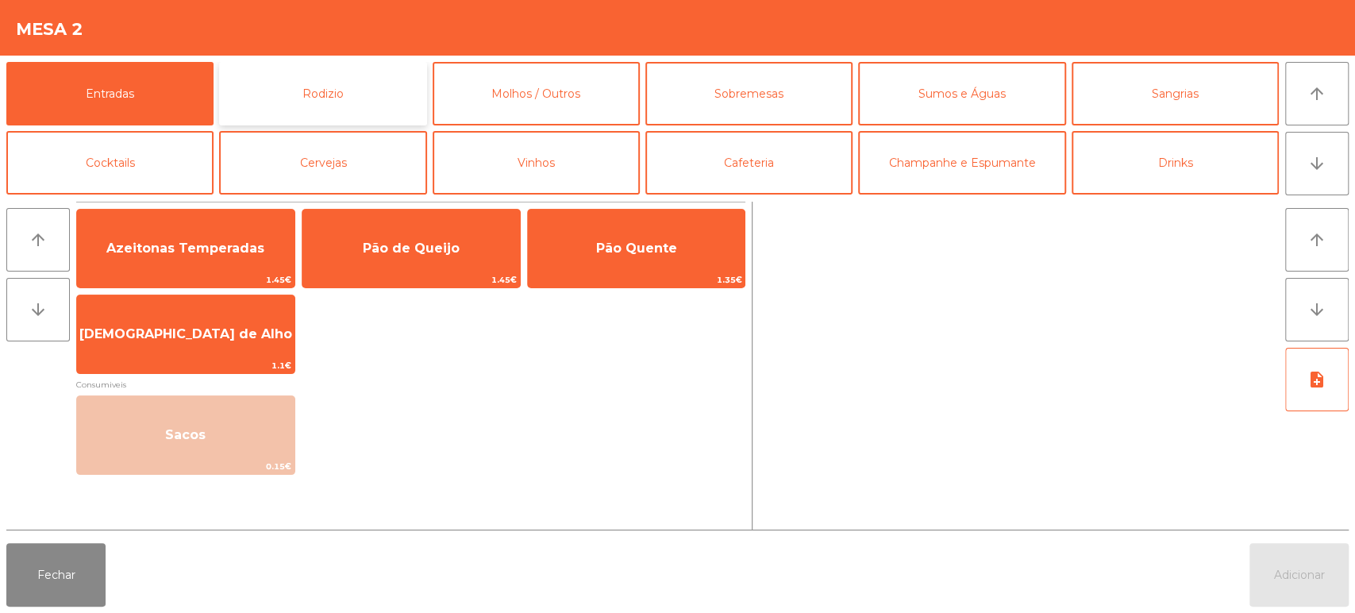
click at [378, 106] on button "Rodizio" at bounding box center [322, 94] width 207 height 64
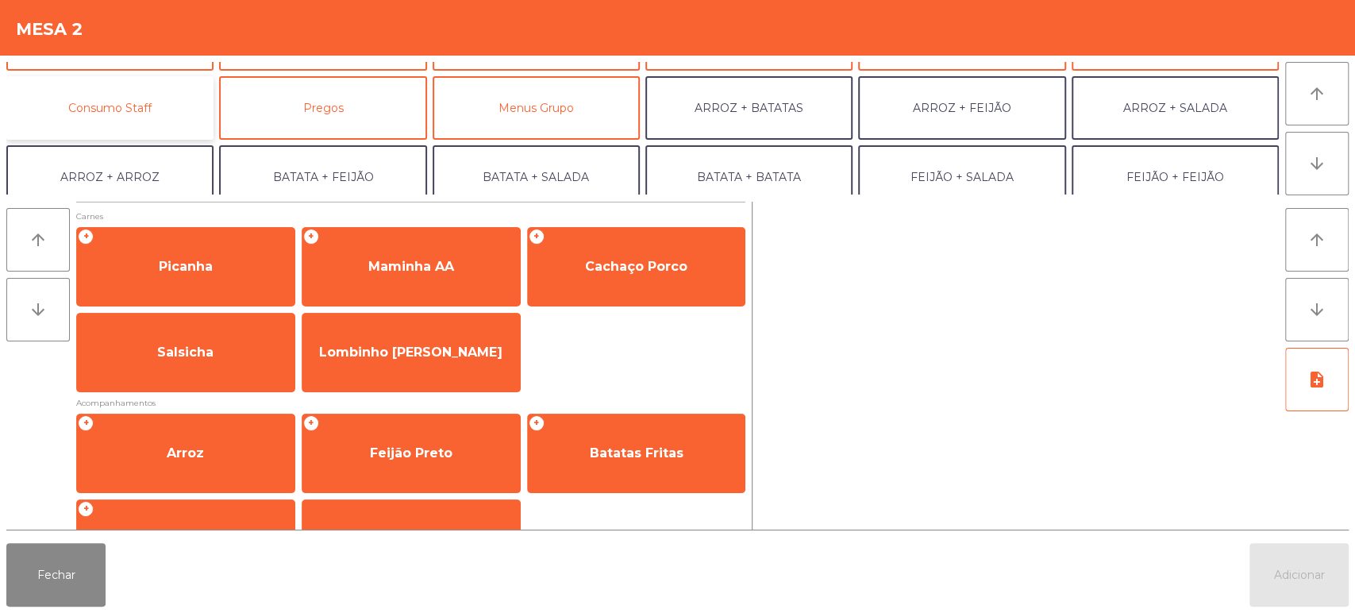
click at [179, 126] on button "Consumo Staff" at bounding box center [109, 108] width 207 height 64
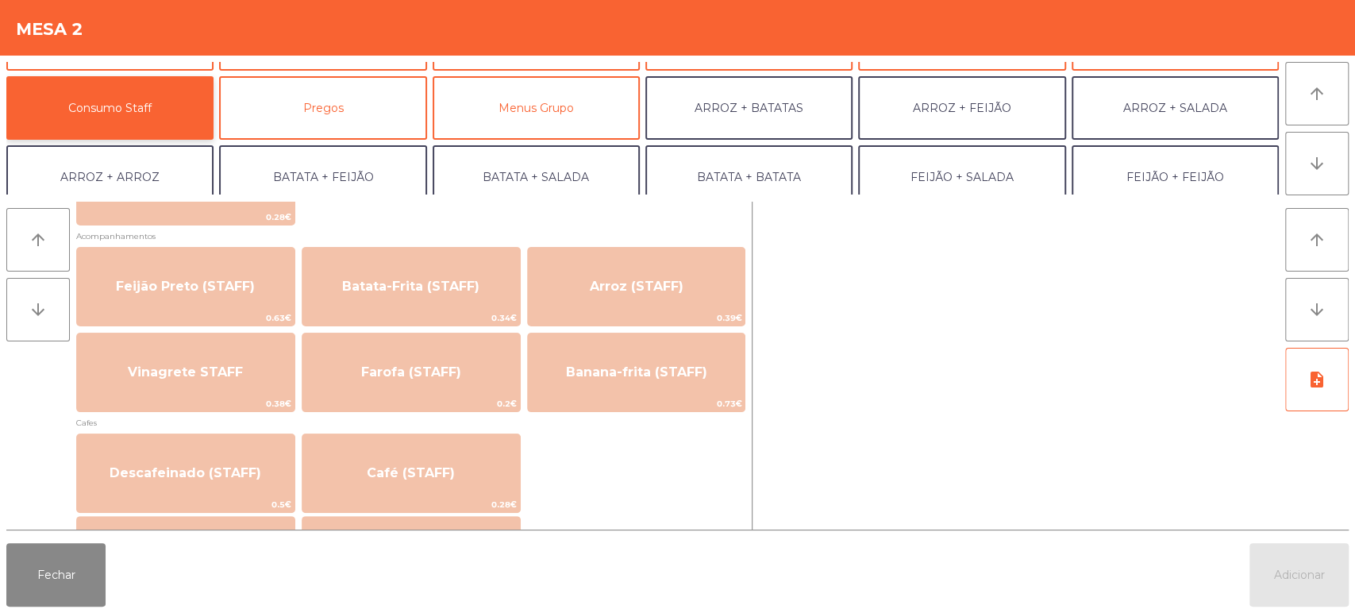
scroll to position [713, 0]
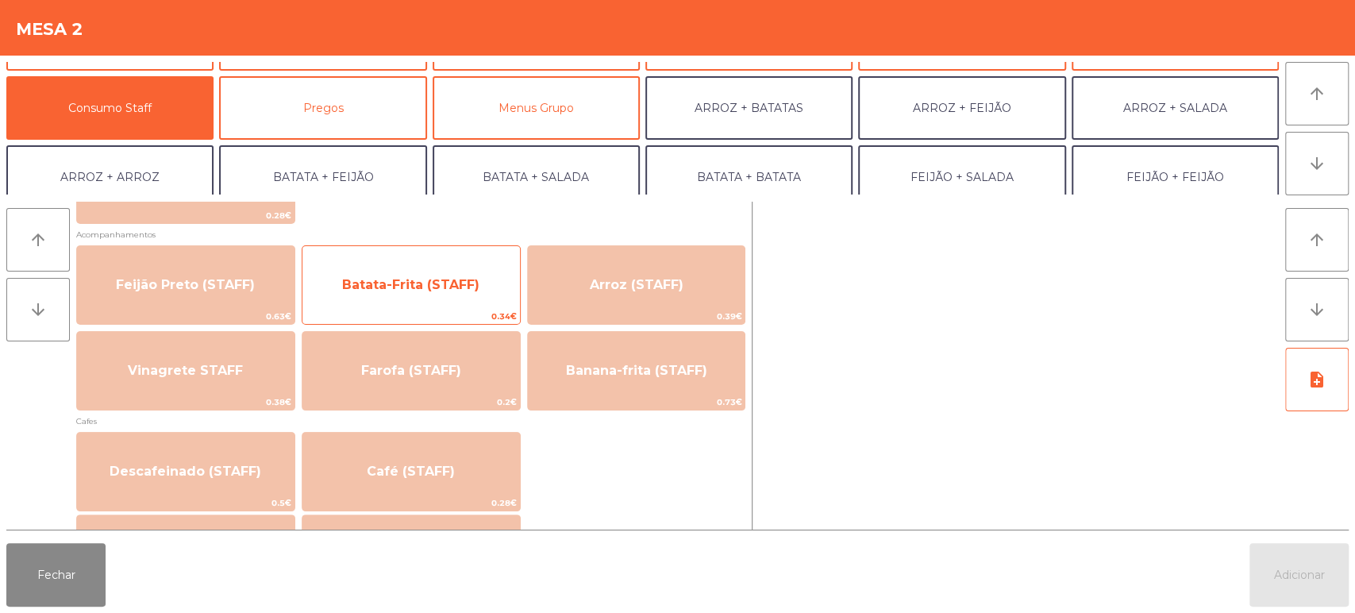
click at [479, 309] on span "0.34€" at bounding box center [411, 316] width 218 height 15
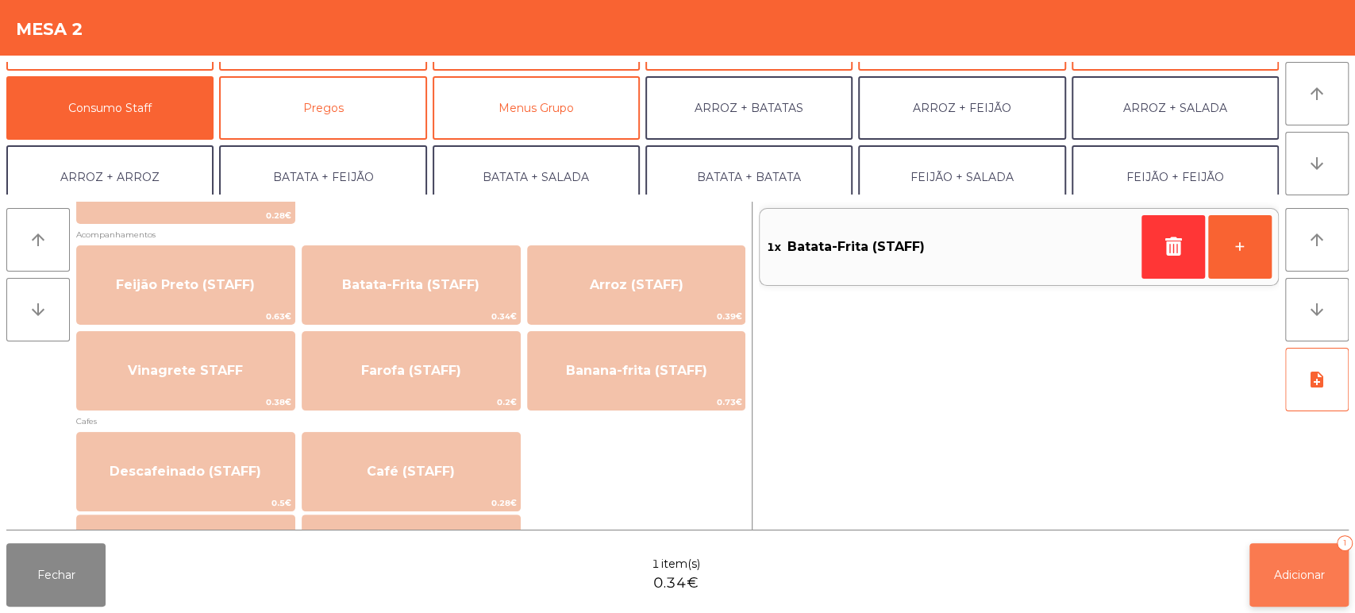
click at [1302, 590] on button "Adicionar 1" at bounding box center [1299, 575] width 99 height 64
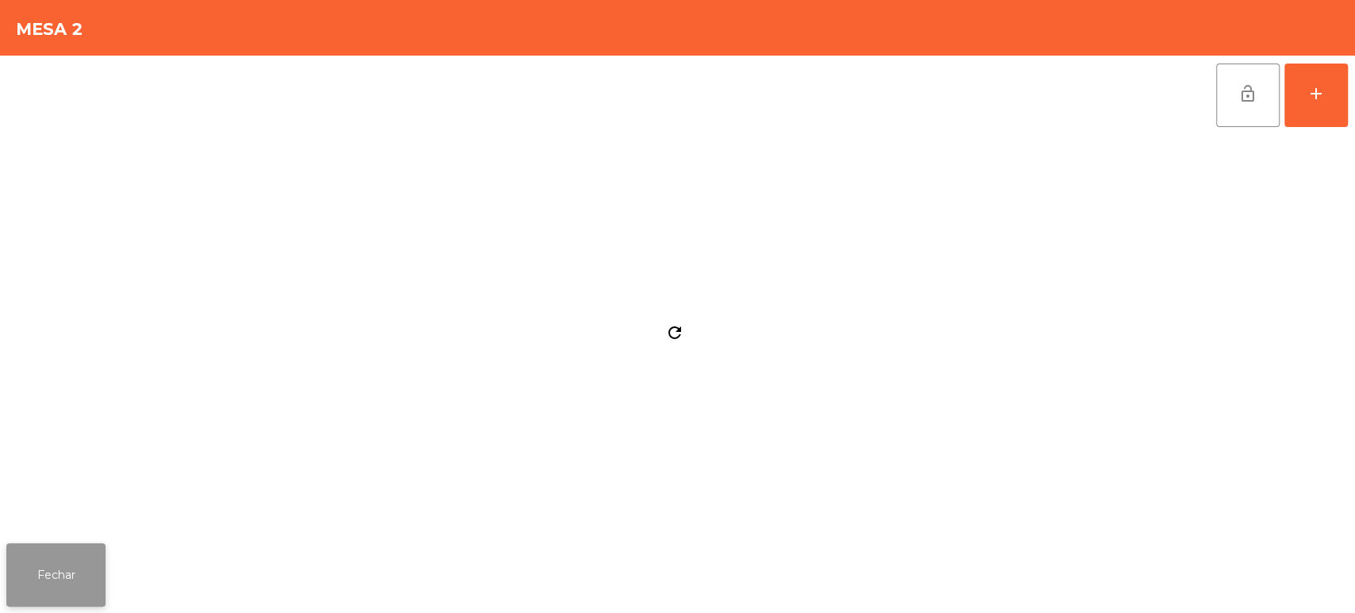
click at [87, 595] on button "Fechar" at bounding box center [55, 575] width 99 height 64
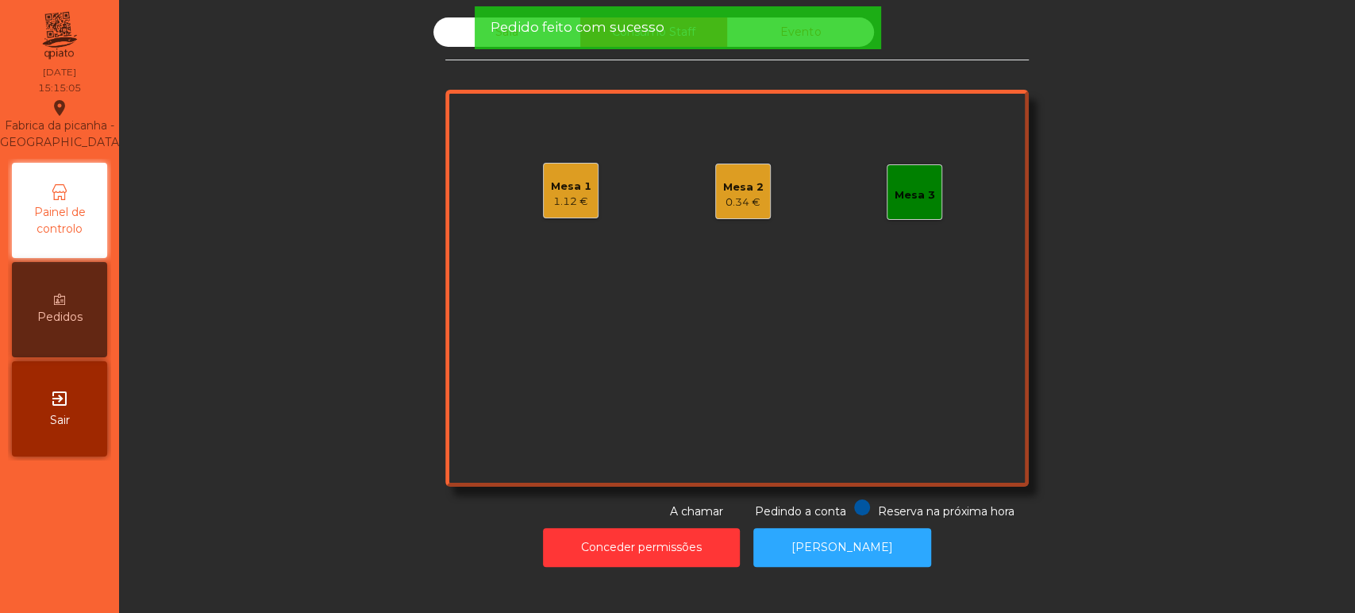
click at [440, 45] on div "Sala" at bounding box center [506, 31] width 147 height 29
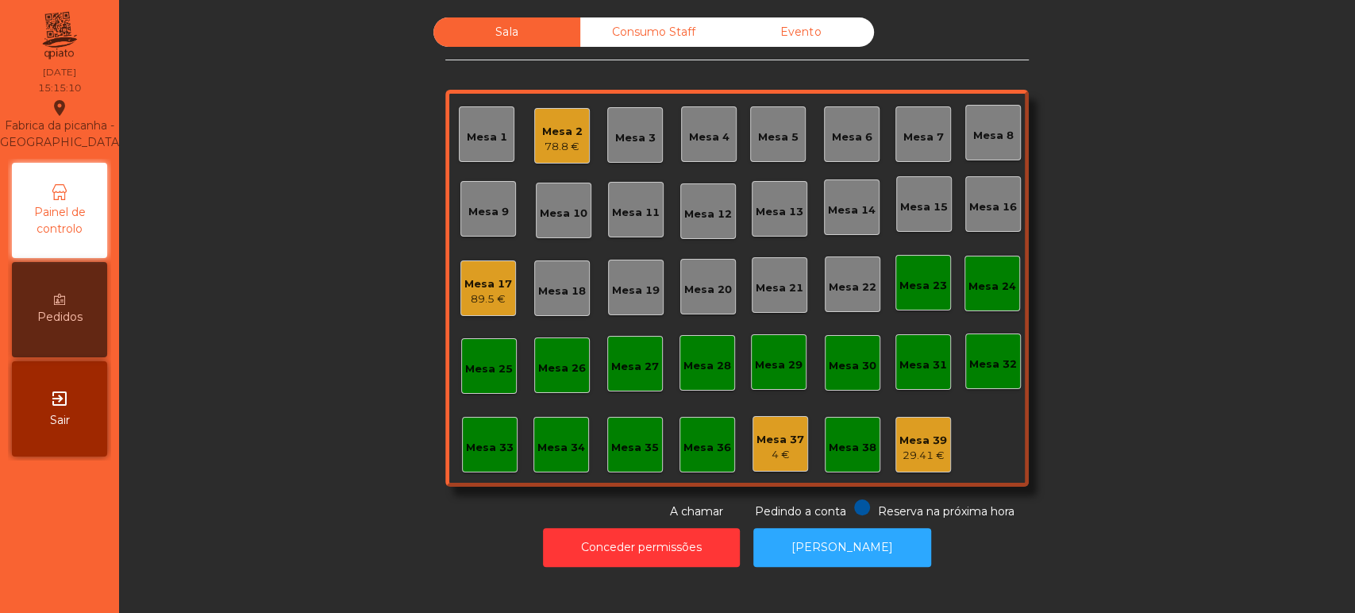
click at [544, 140] on div "78.8 €" at bounding box center [562, 147] width 40 height 16
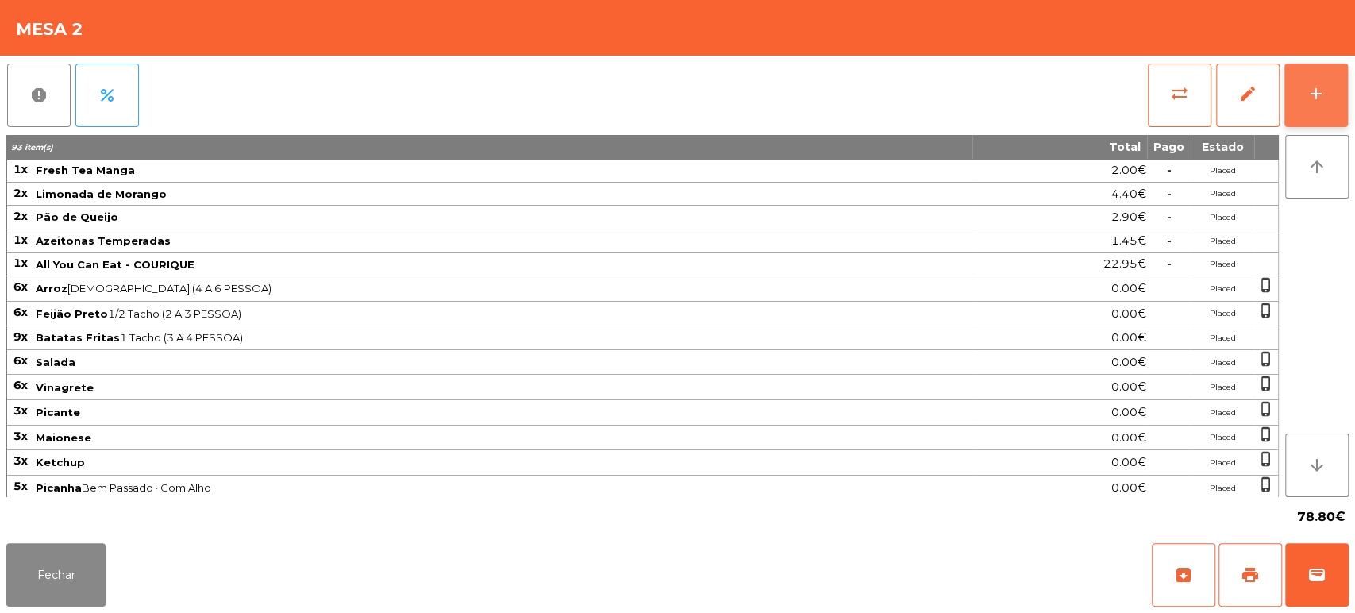
click at [1304, 104] on button "add" at bounding box center [1317, 96] width 64 height 64
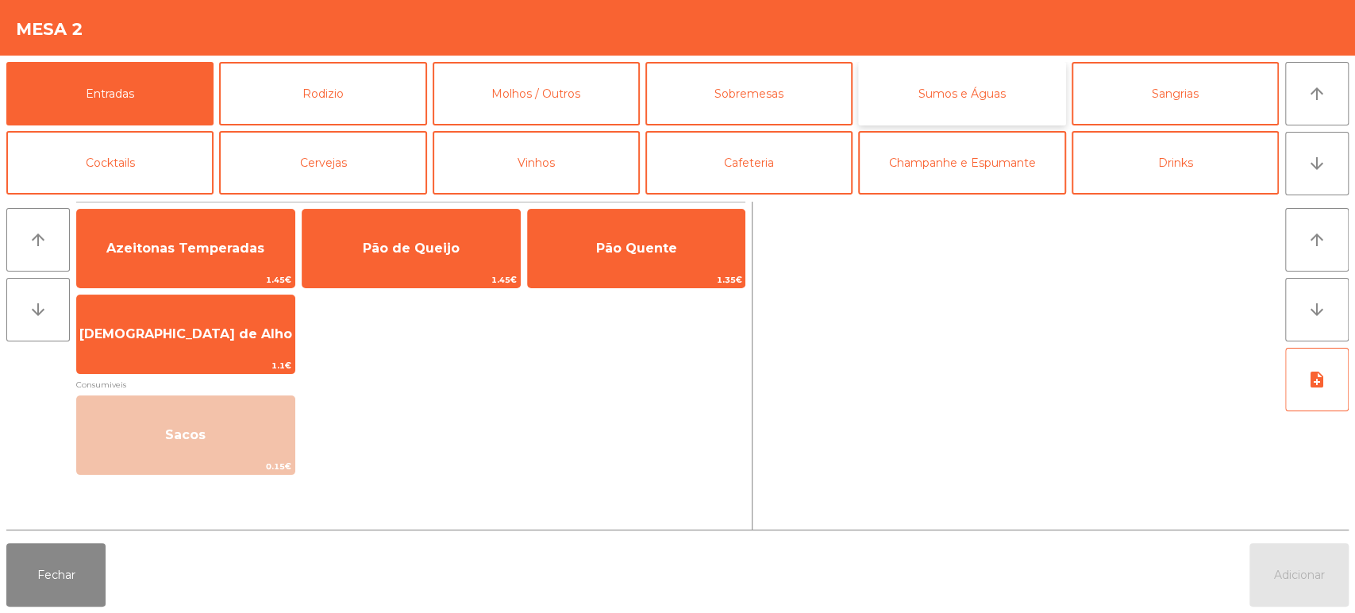
click at [975, 100] on button "Sumos e Águas" at bounding box center [961, 94] width 207 height 64
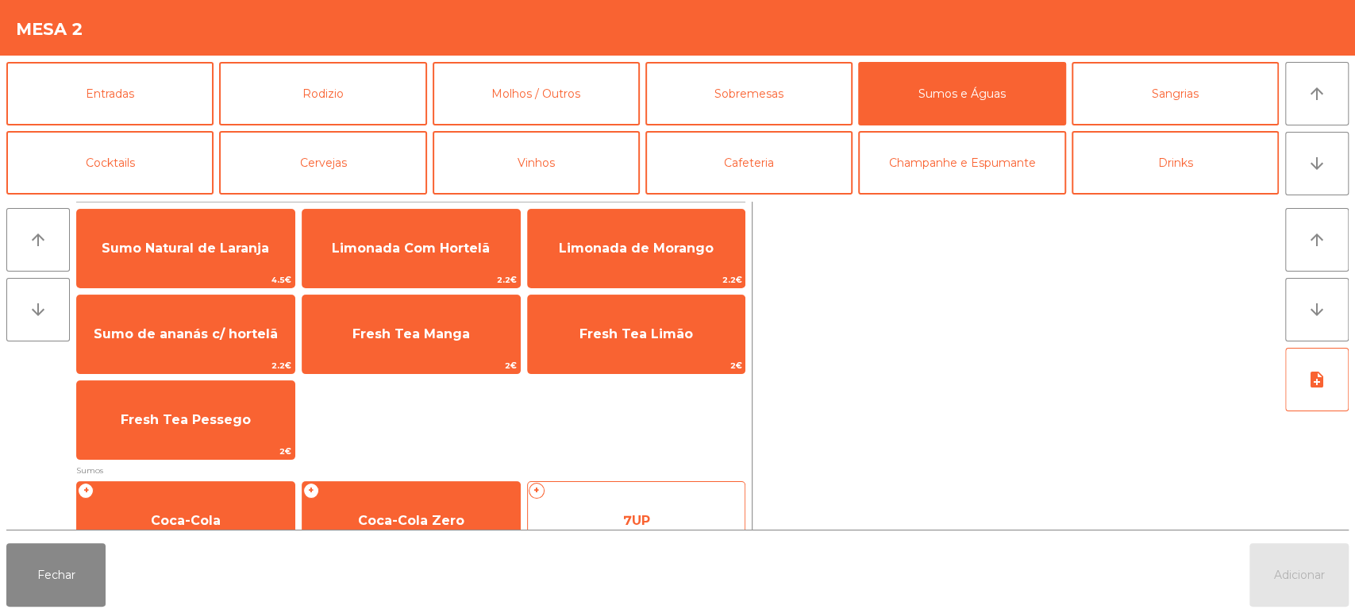
click at [657, 499] on span "7UP" at bounding box center [637, 520] width 218 height 43
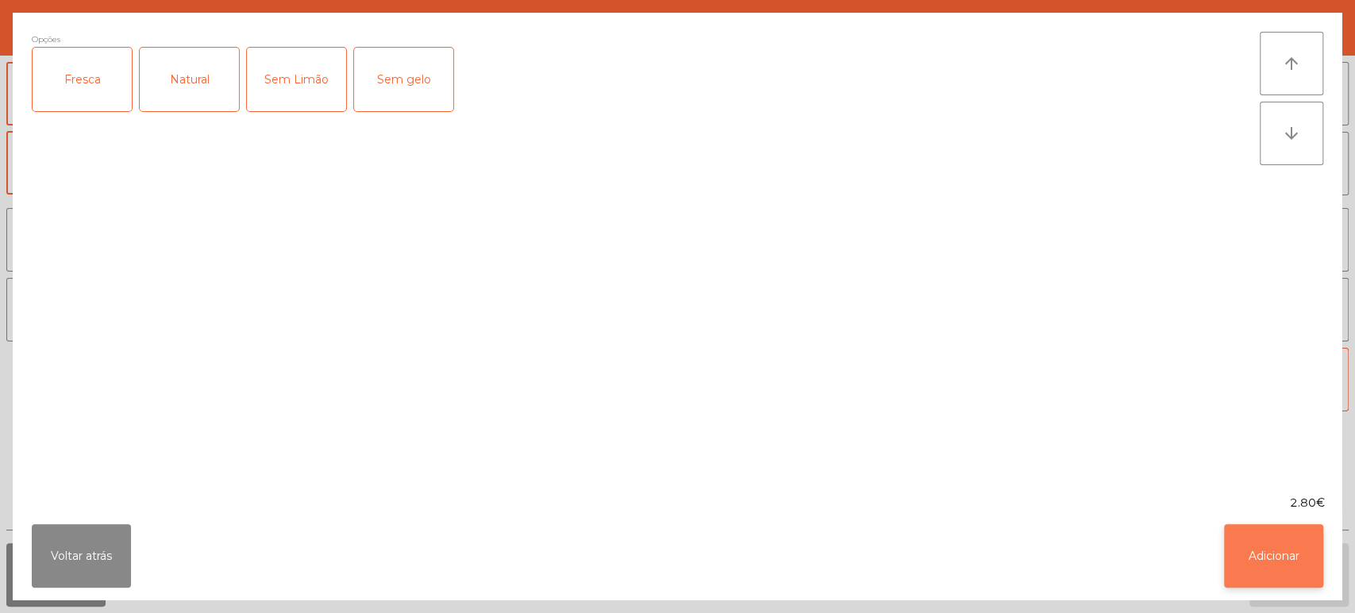
click at [1239, 557] on button "Adicionar" at bounding box center [1273, 556] width 99 height 64
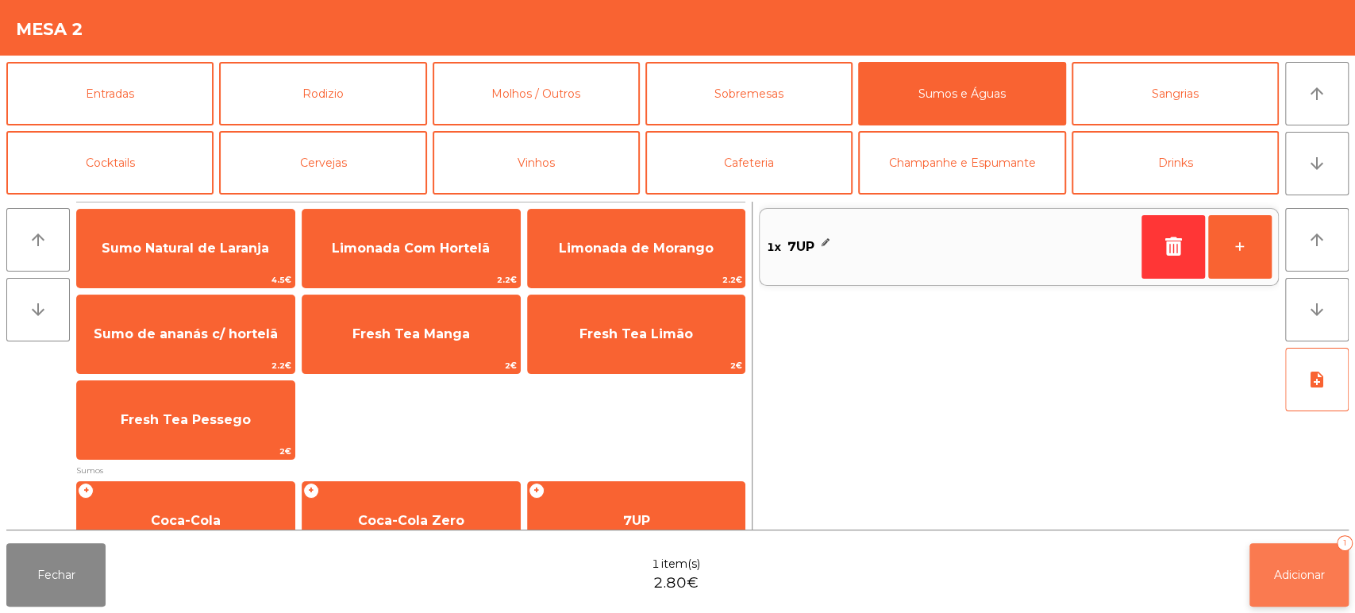
click at [1308, 575] on span "Adicionar" at bounding box center [1299, 575] width 51 height 14
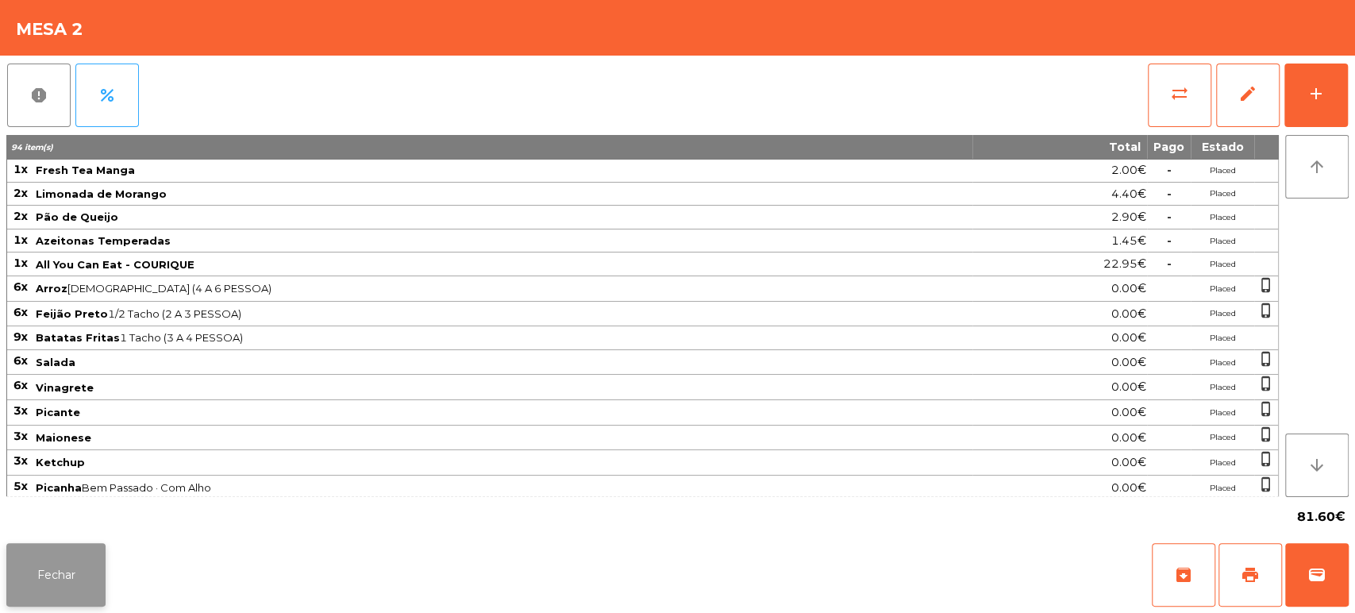
click at [51, 578] on button "Fechar" at bounding box center [55, 575] width 99 height 64
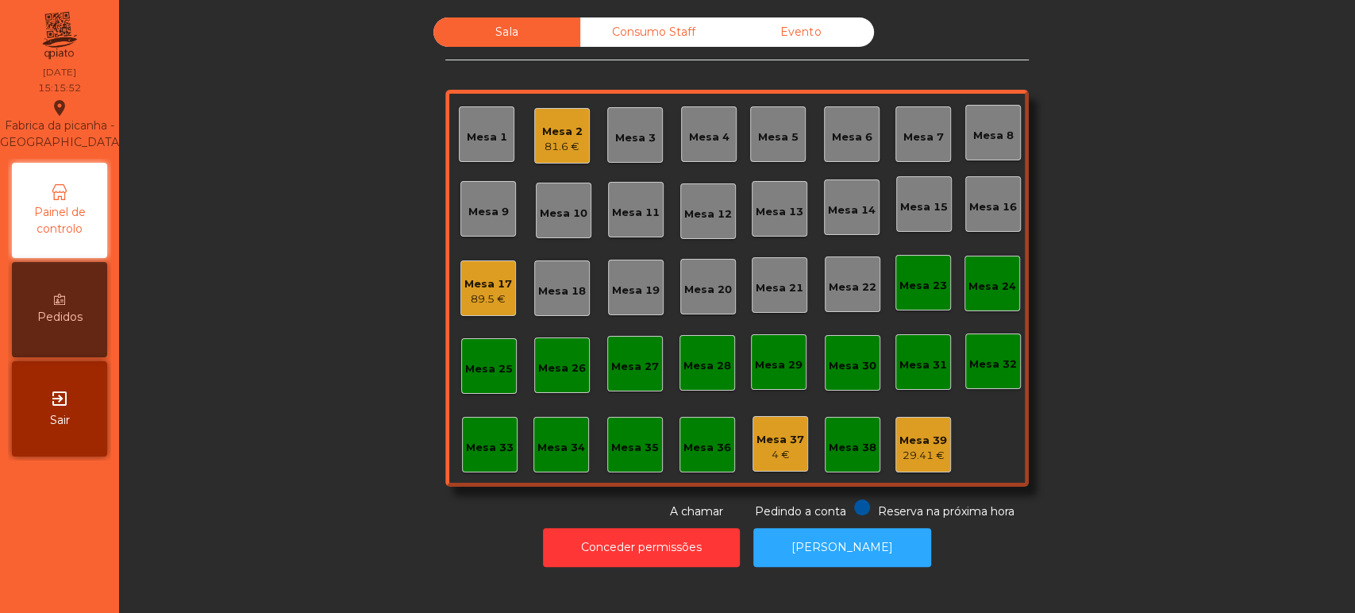
click at [717, 422] on div "Mesa 36" at bounding box center [708, 445] width 56 height 56
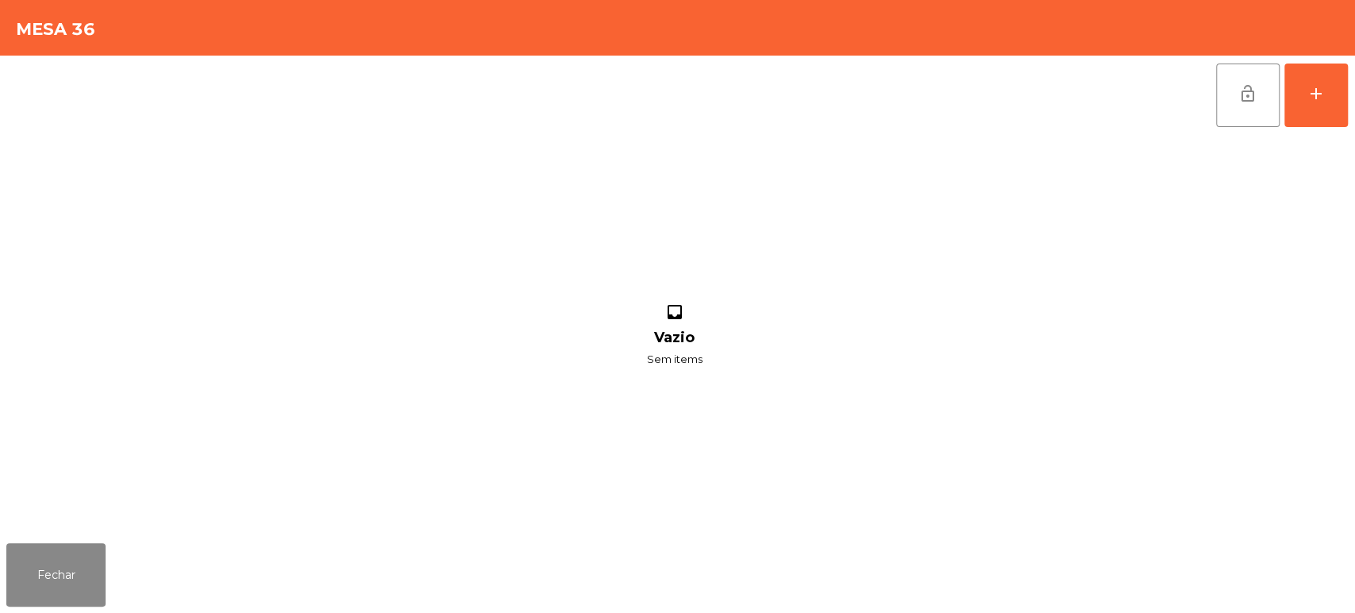
click at [1354, 79] on div "lock_open add inbox Vazio Sem items" at bounding box center [677, 296] width 1355 height 481
click at [1317, 88] on div "add" at bounding box center [1316, 93] width 19 height 19
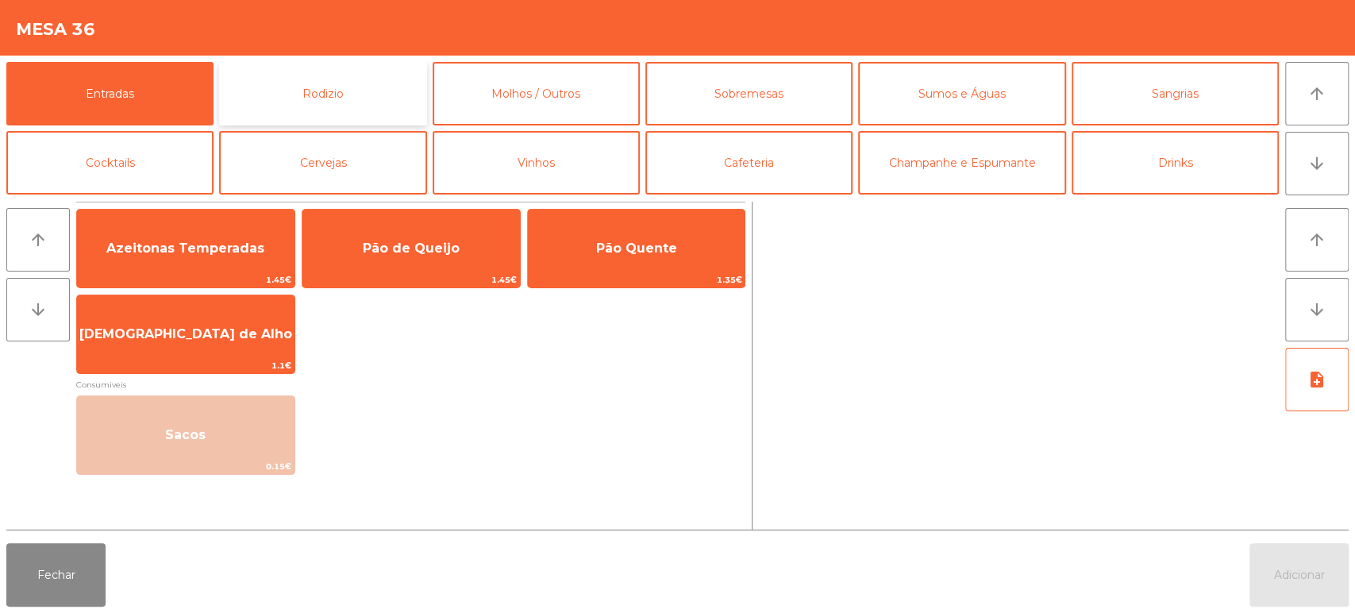
click at [349, 107] on button "Rodizio" at bounding box center [322, 94] width 207 height 64
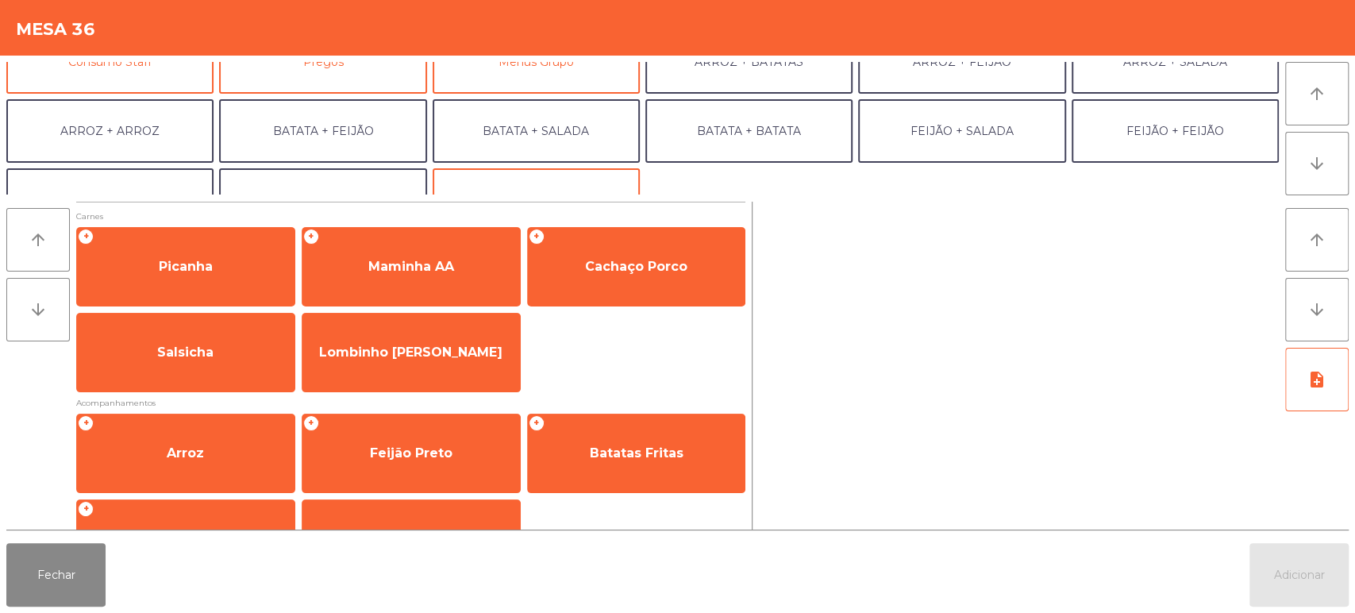
scroll to position [173, 0]
click at [139, 71] on button "Consumo Staff" at bounding box center [109, 59] width 207 height 64
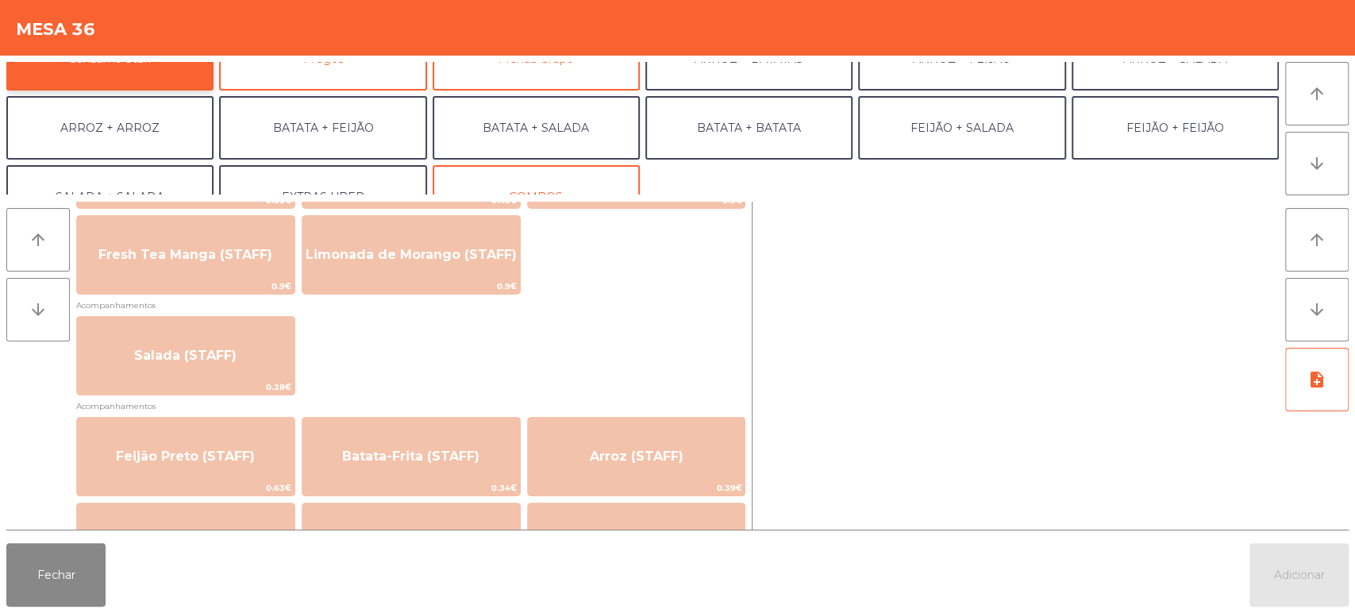
scroll to position [557, 0]
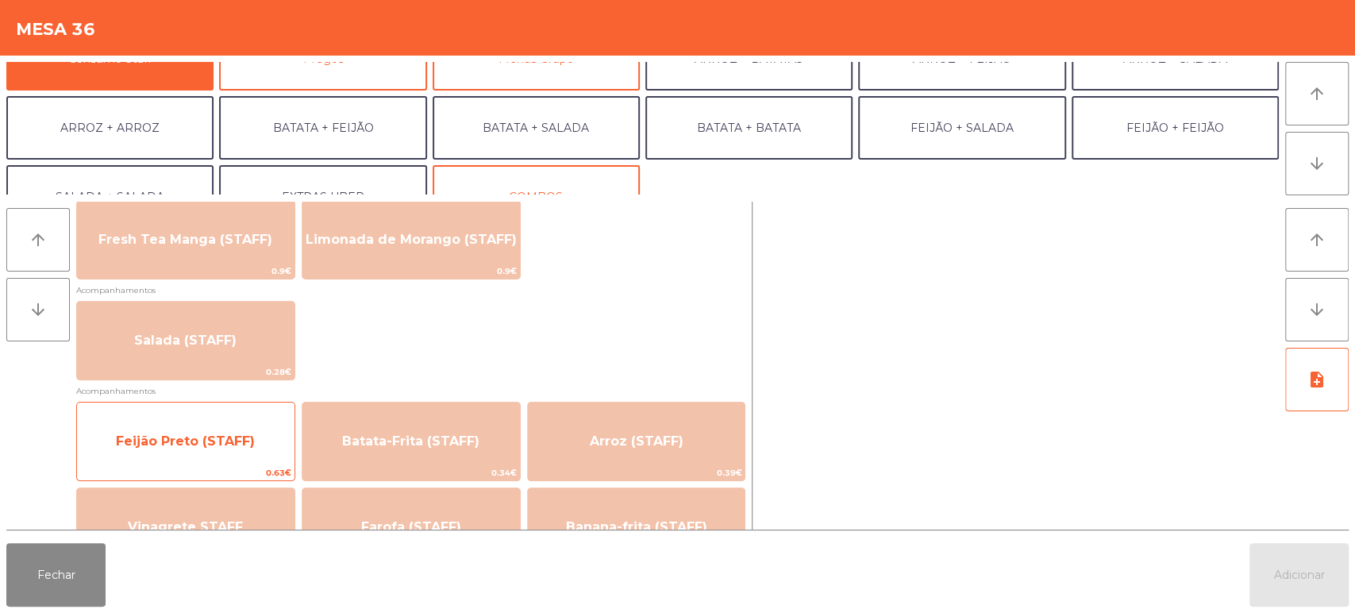
click at [175, 420] on span "Feijão Preto (STAFF)" at bounding box center [186, 441] width 218 height 43
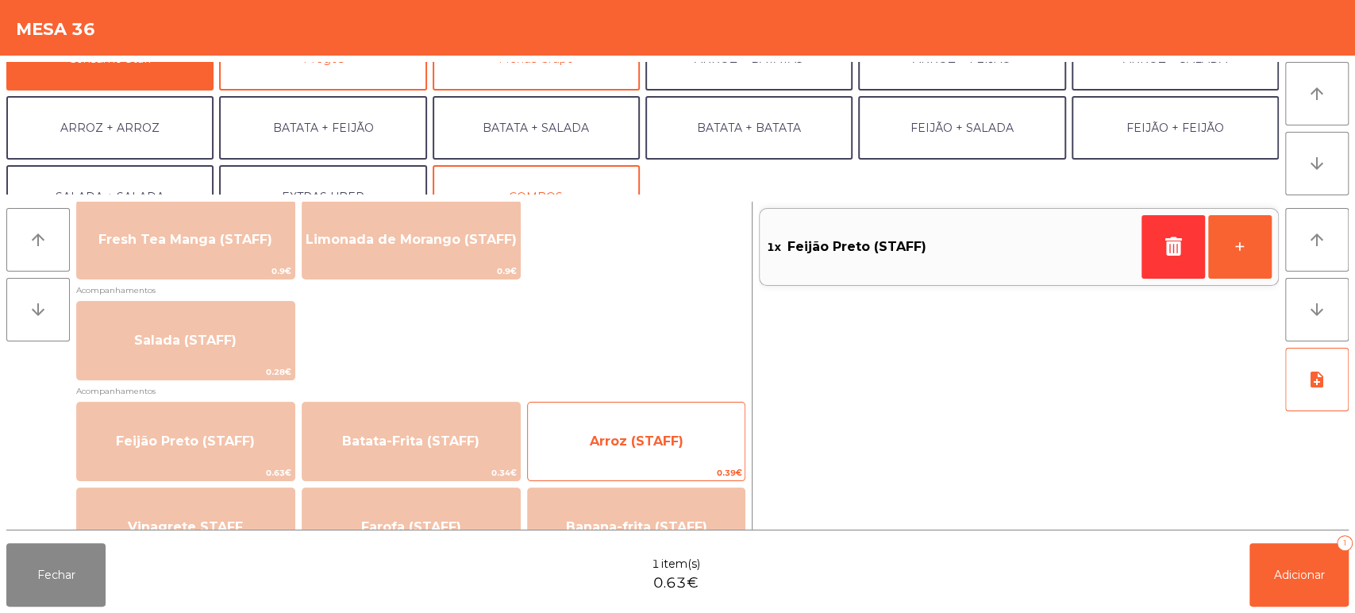
click at [642, 438] on span "Arroz (STAFF)" at bounding box center [637, 440] width 94 height 15
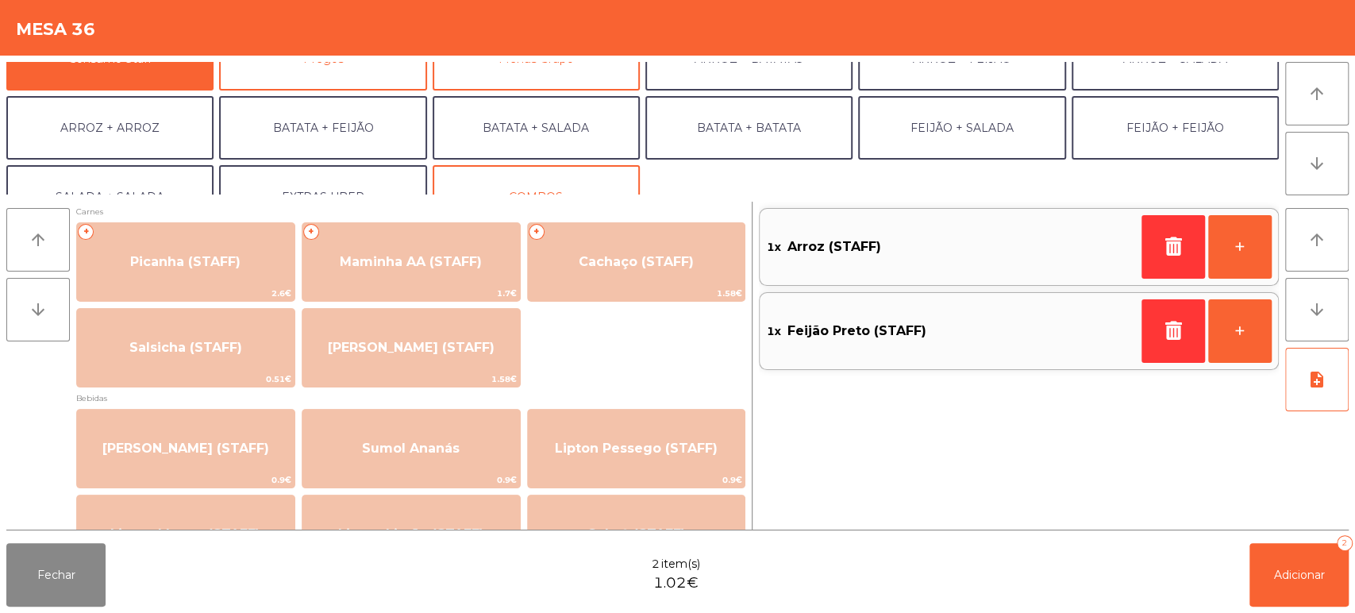
scroll to position [0, 0]
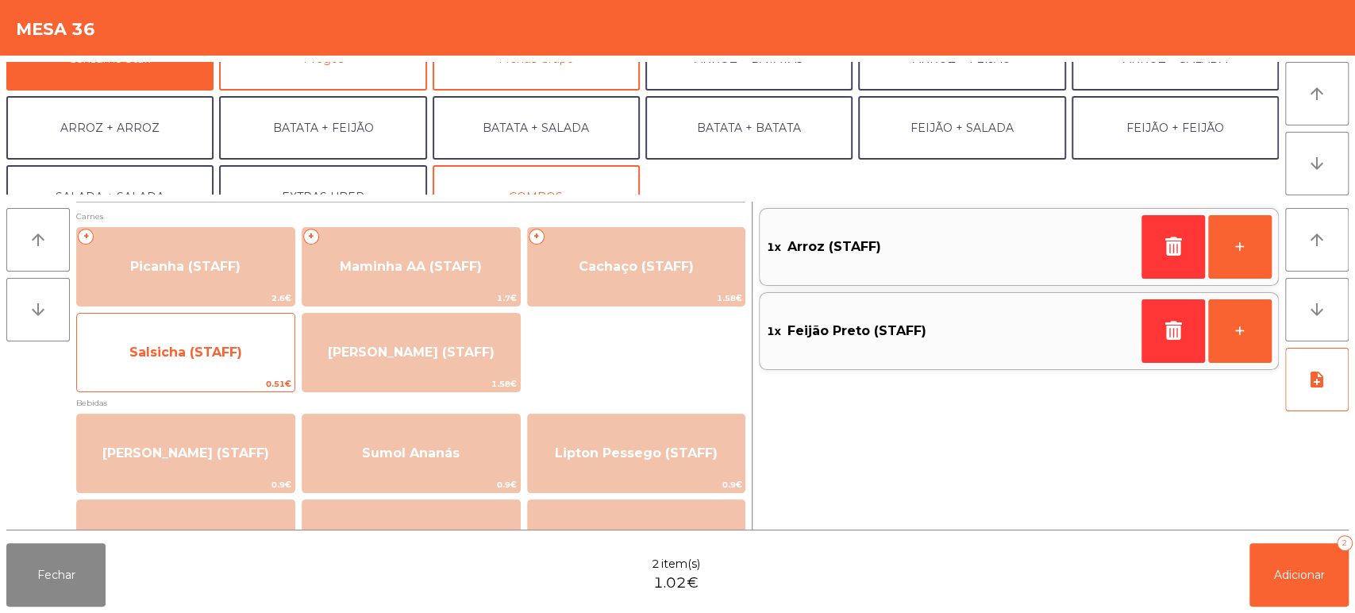
click at [177, 340] on span "Salsicha (STAFF)" at bounding box center [186, 352] width 218 height 43
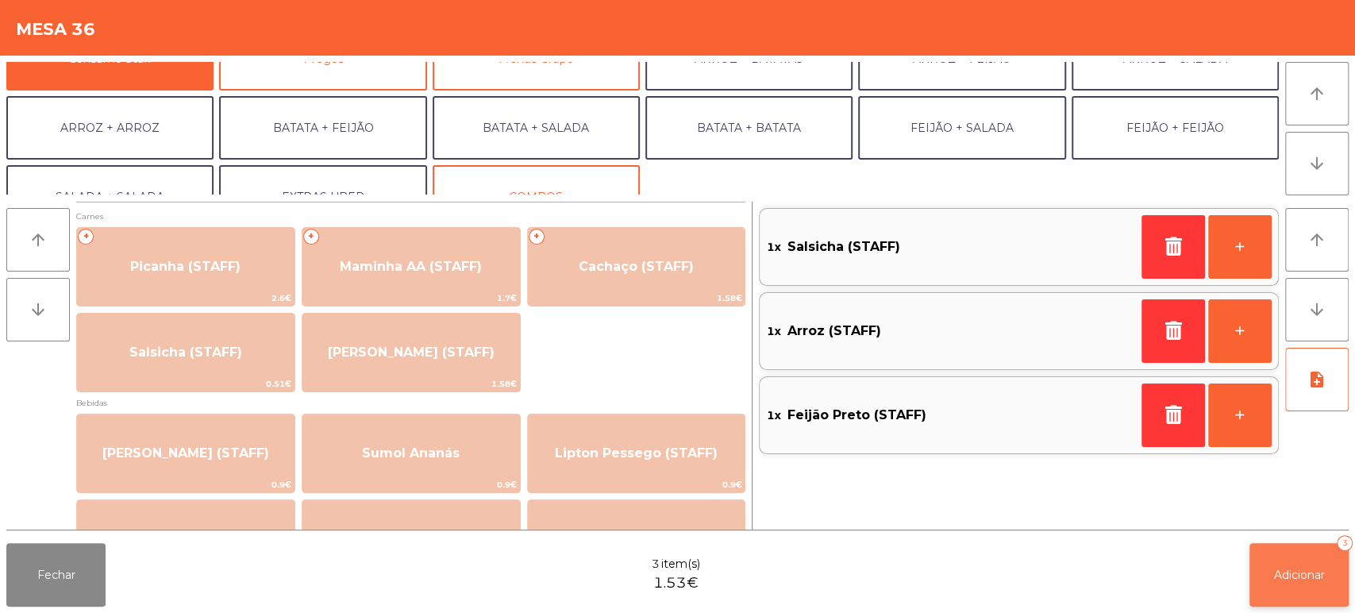
click at [1299, 577] on span "Adicionar" at bounding box center [1299, 575] width 51 height 14
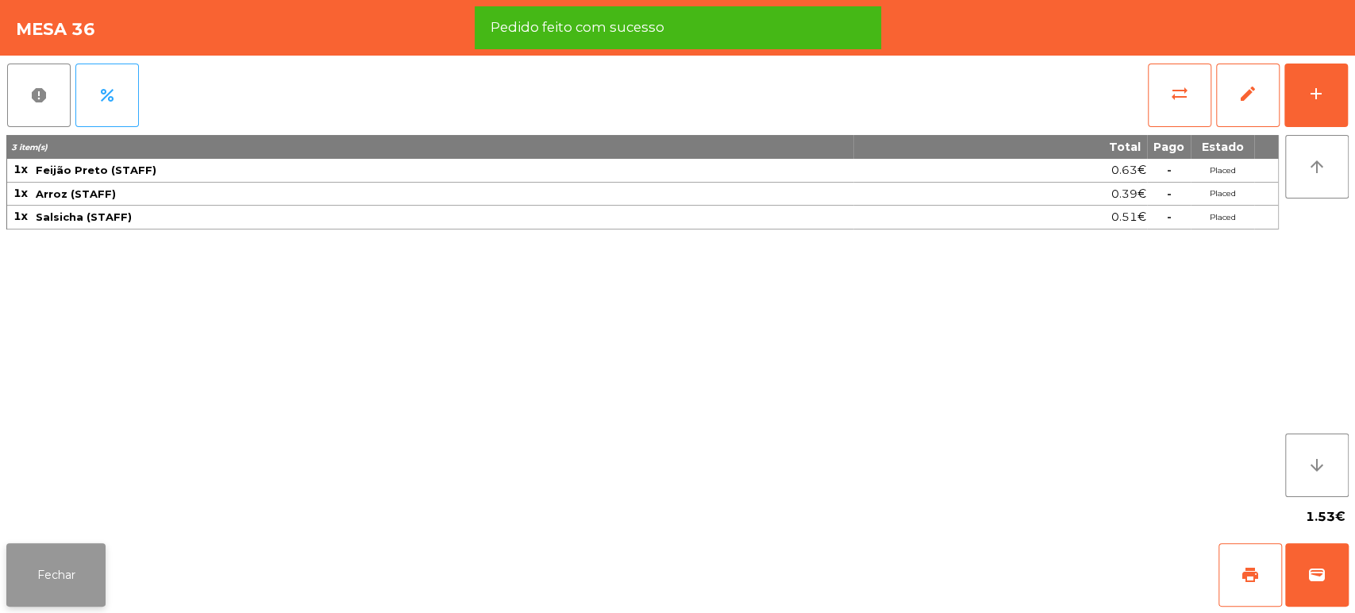
click at [70, 571] on button "Fechar" at bounding box center [55, 575] width 99 height 64
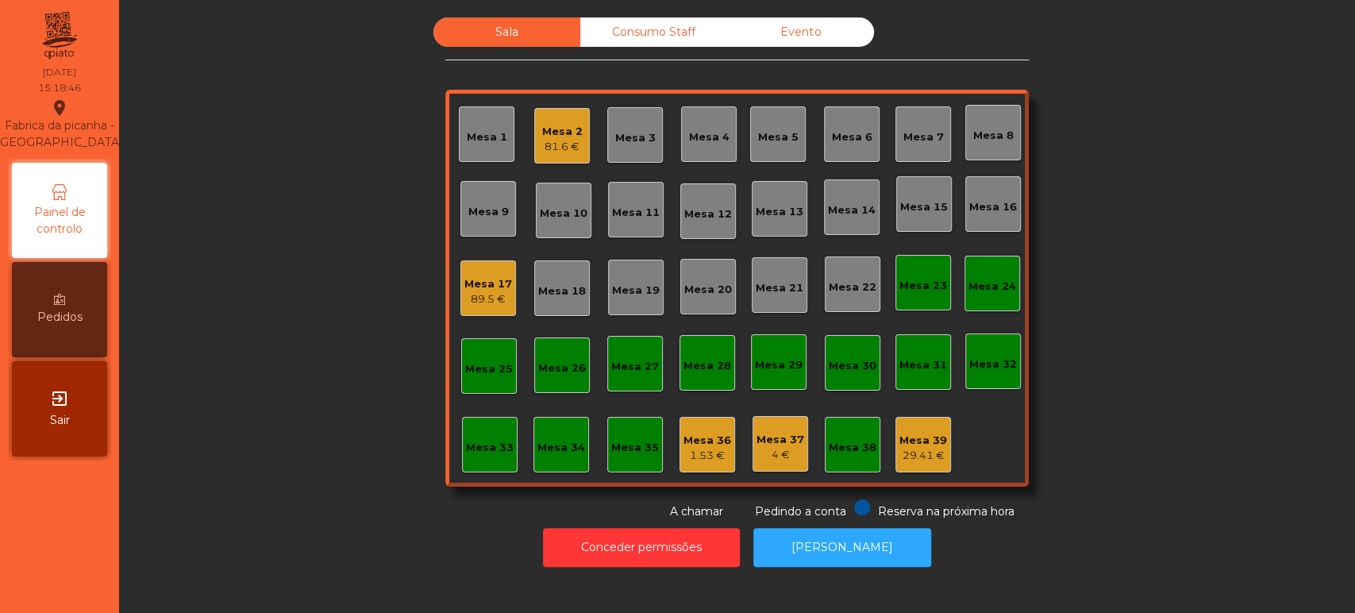
click at [473, 308] on div "Mesa 17 89.5 €" at bounding box center [488, 288] width 56 height 56
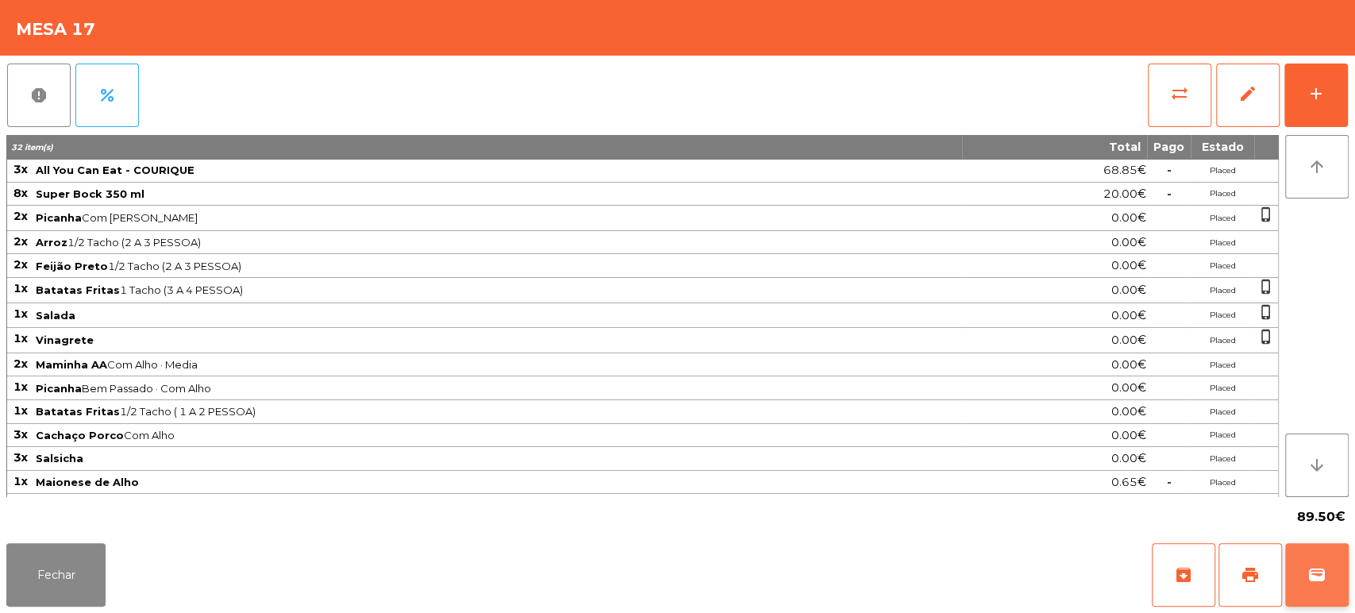
click at [1308, 578] on span "wallet" at bounding box center [1317, 574] width 19 height 19
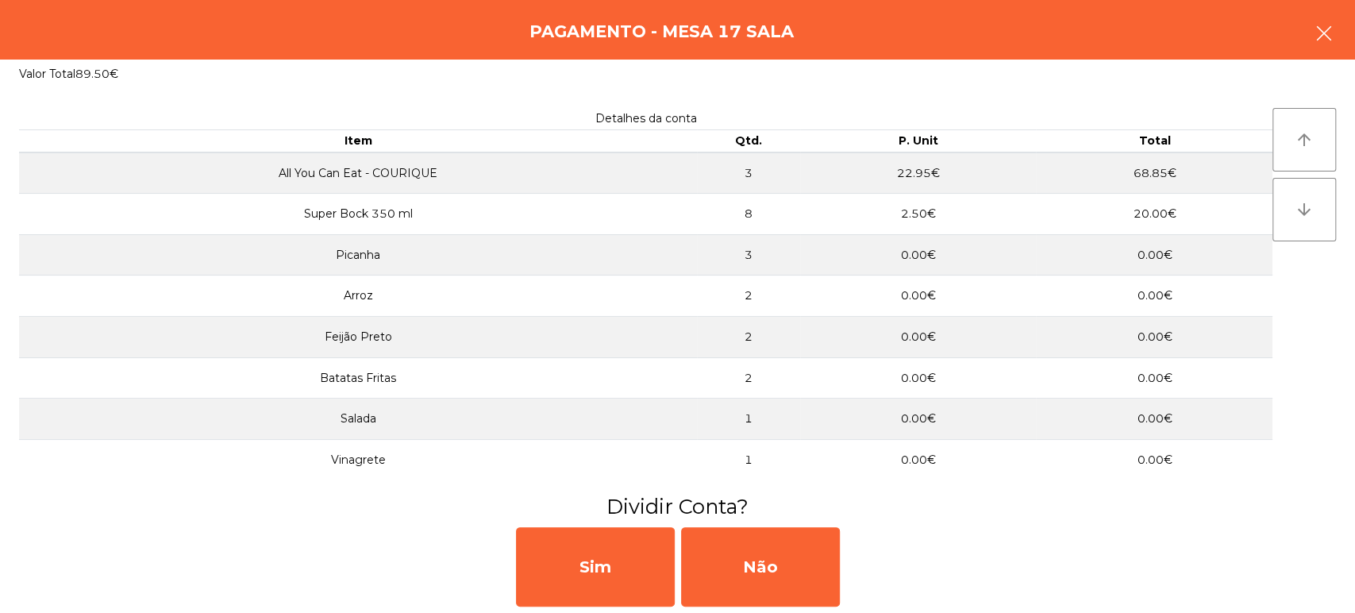
click at [1310, 49] on button "button" at bounding box center [1324, 35] width 44 height 48
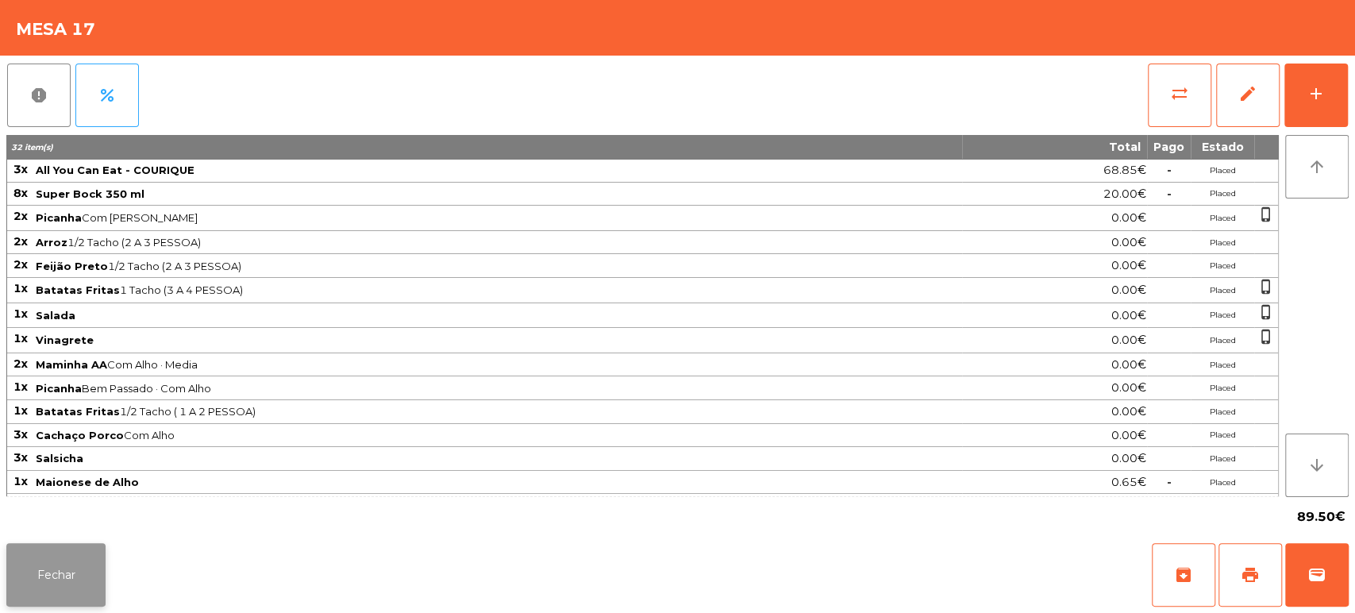
click at [73, 577] on button "Fechar" at bounding box center [55, 575] width 99 height 64
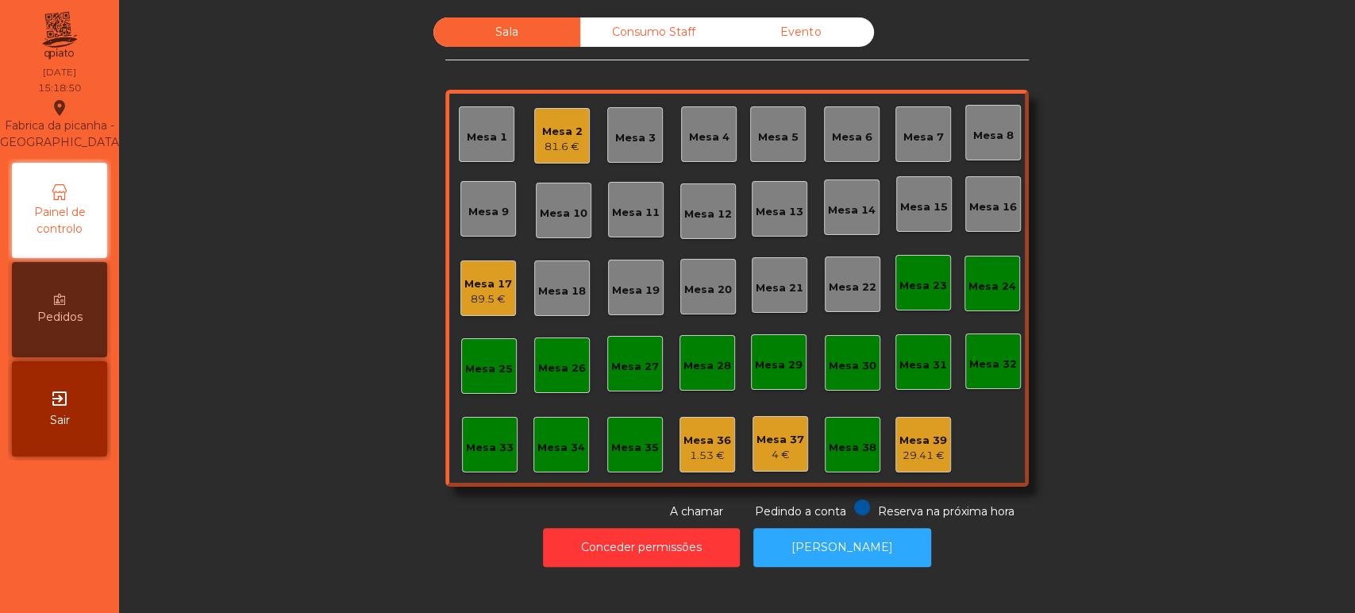
click at [505, 299] on div "Mesa 17 89.5 €" at bounding box center [488, 288] width 56 height 56
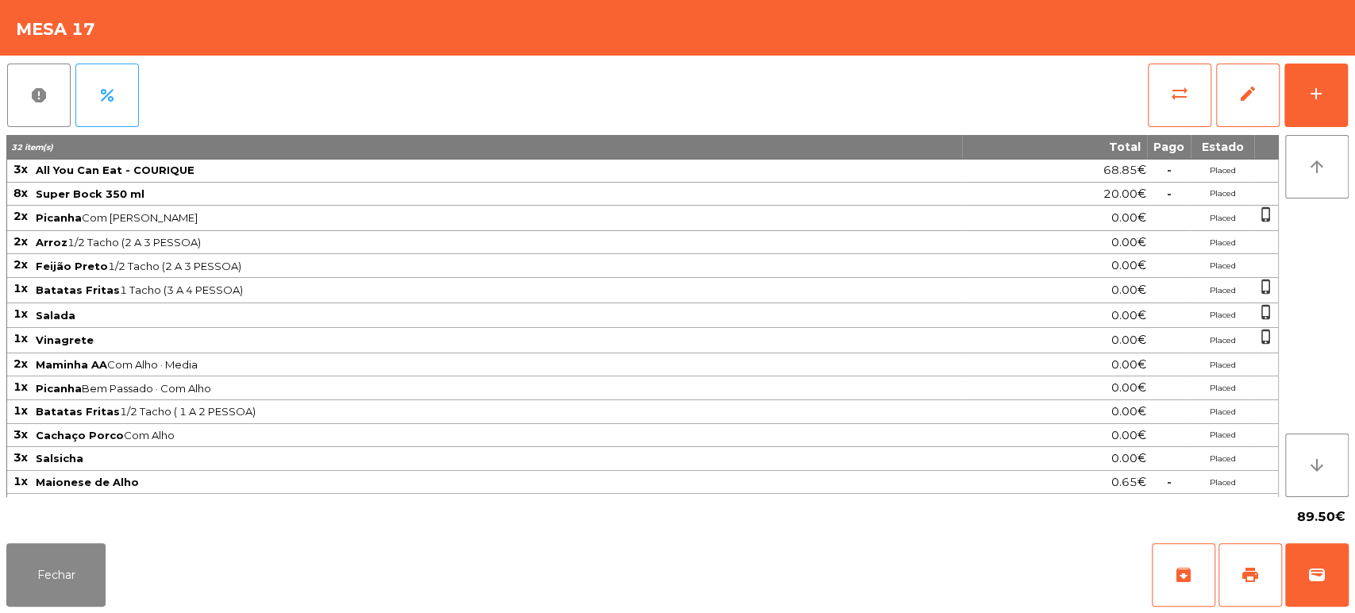
click at [1354, 86] on div "report percent sync_alt edit add 32 item(s) Total Pago Estado 3x All You Can Ea…" at bounding box center [677, 296] width 1355 height 481
click at [1308, 104] on button "add" at bounding box center [1317, 96] width 64 height 64
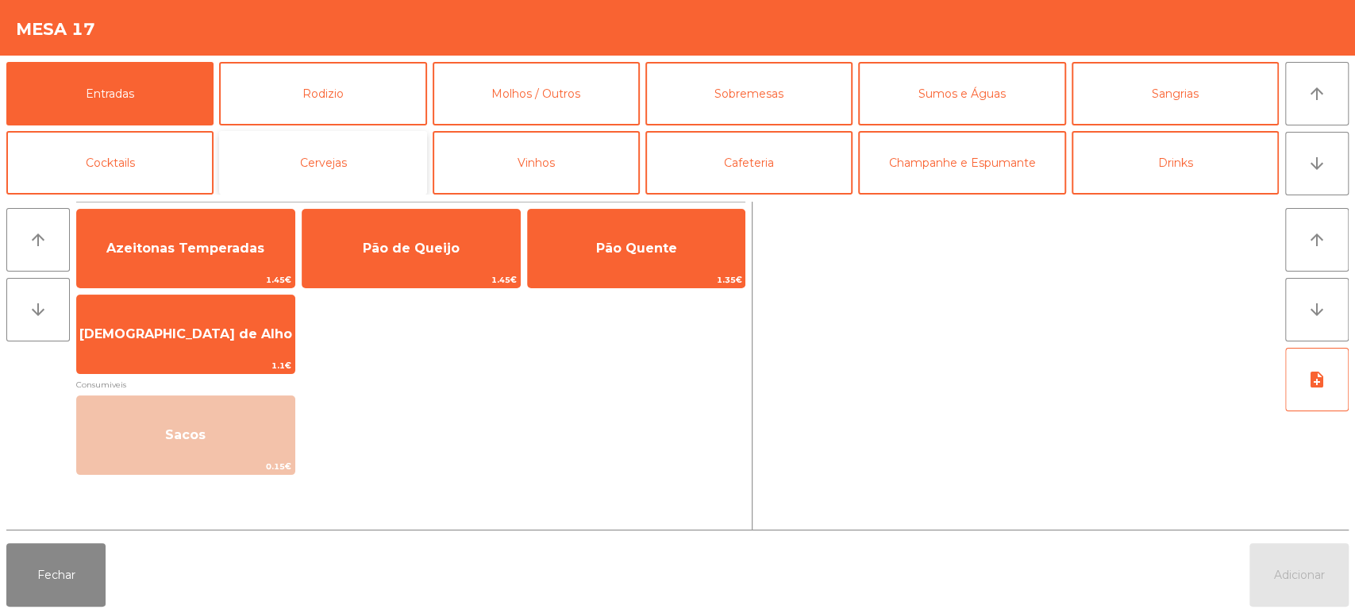
click at [322, 160] on button "Cervejas" at bounding box center [322, 163] width 207 height 64
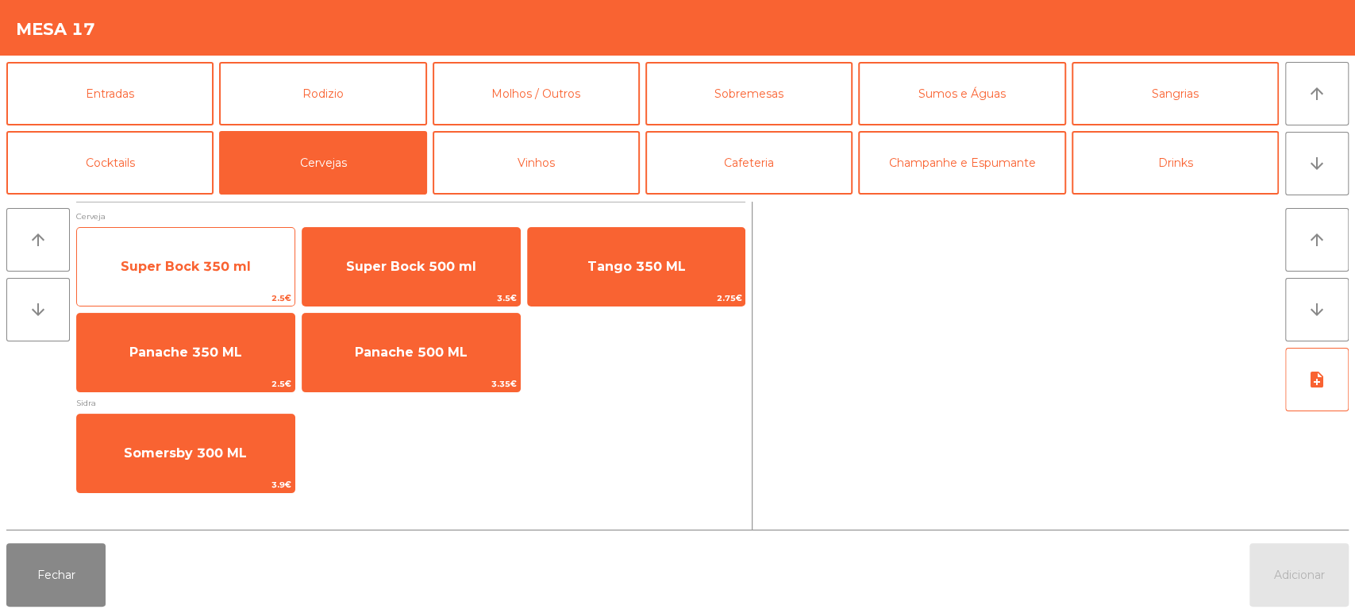
click at [187, 269] on span "Super Bock 350 ml" at bounding box center [186, 266] width 130 height 15
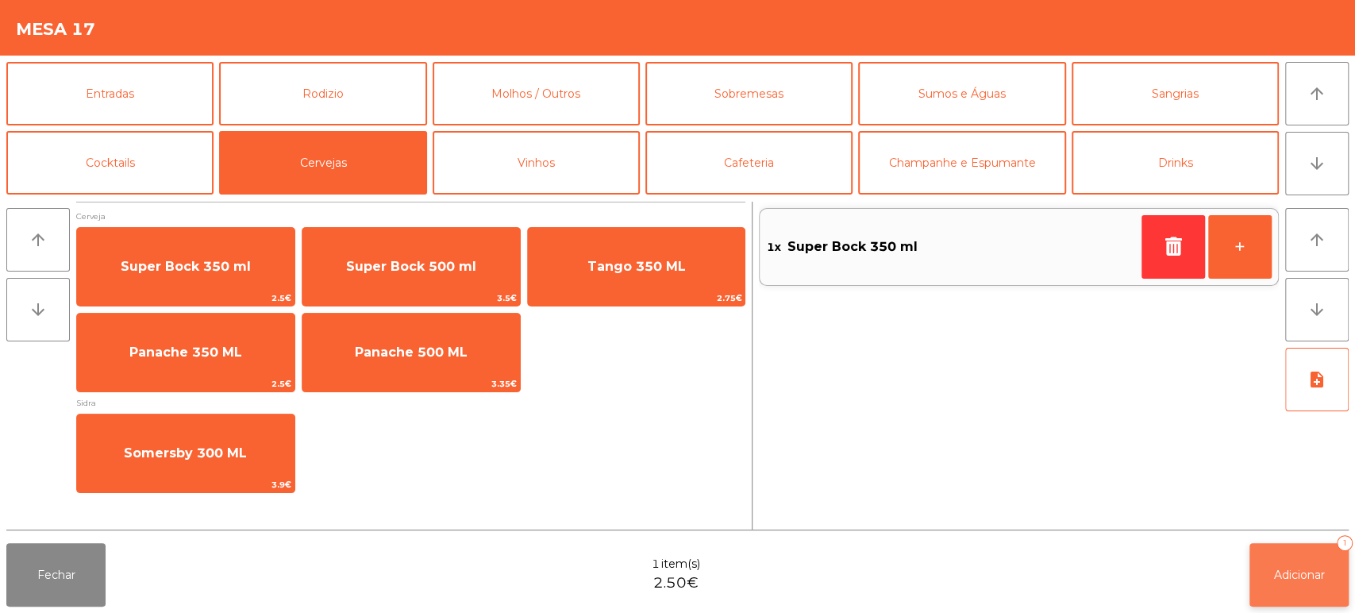
click at [1301, 560] on button "Adicionar 1" at bounding box center [1299, 575] width 99 height 64
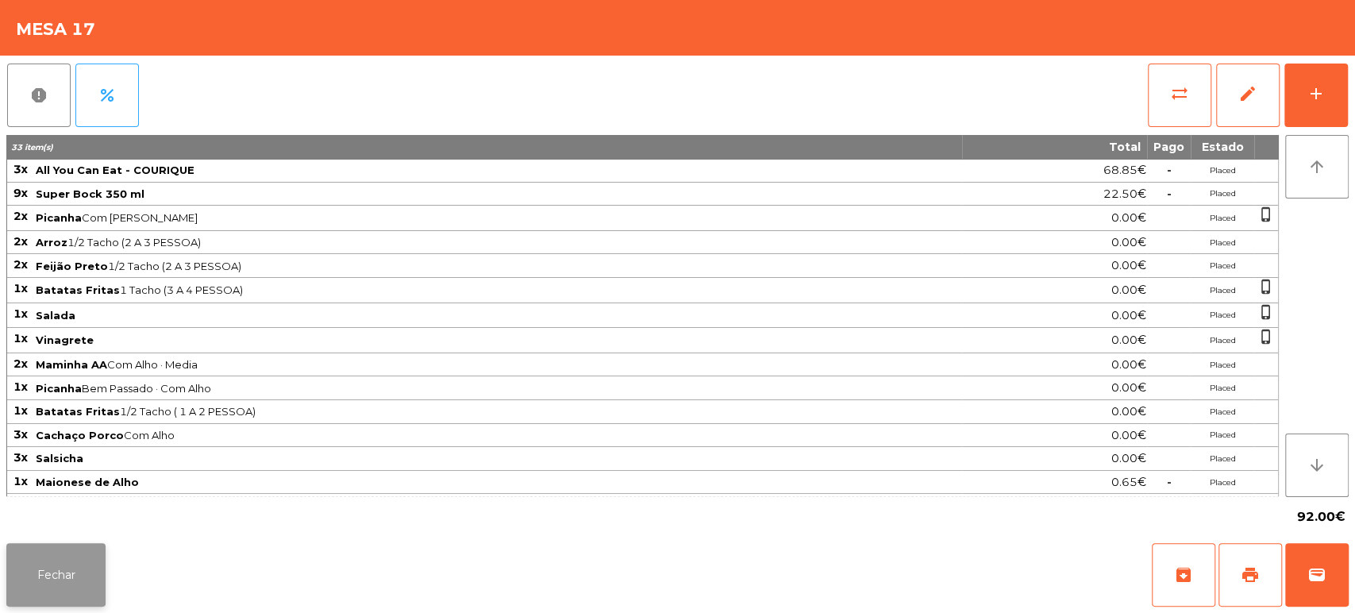
click at [94, 577] on button "Fechar" at bounding box center [55, 575] width 99 height 64
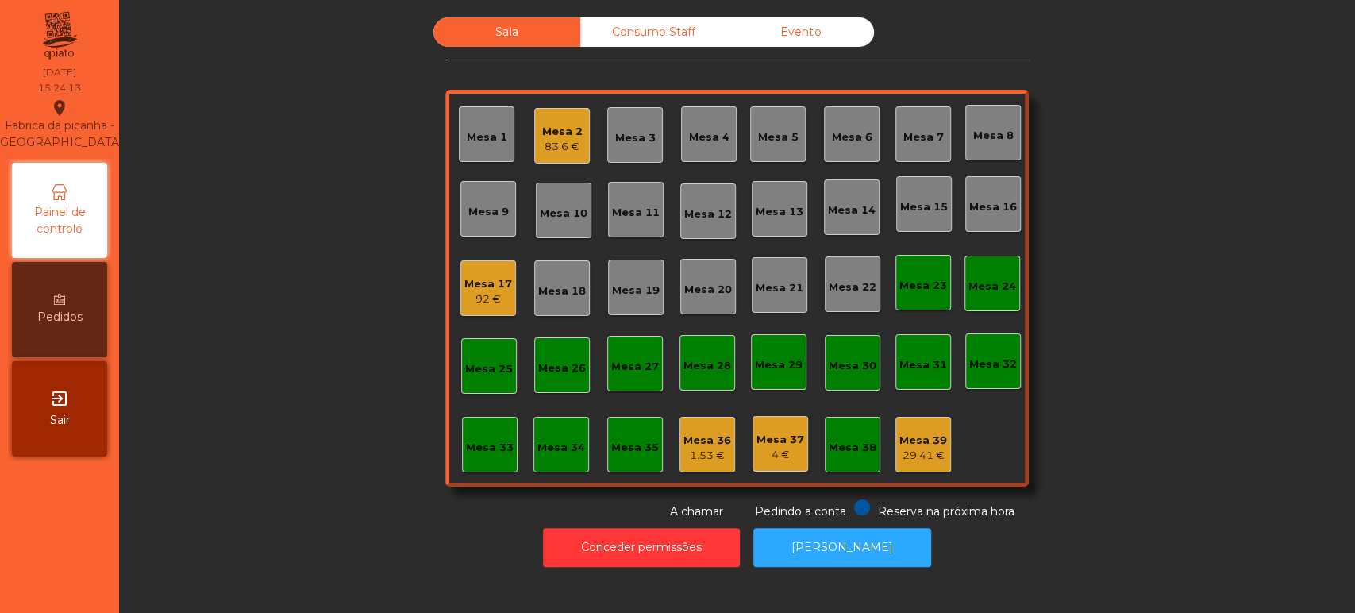
click at [576, 128] on div "Mesa 2 83.6 €" at bounding box center [562, 136] width 56 height 56
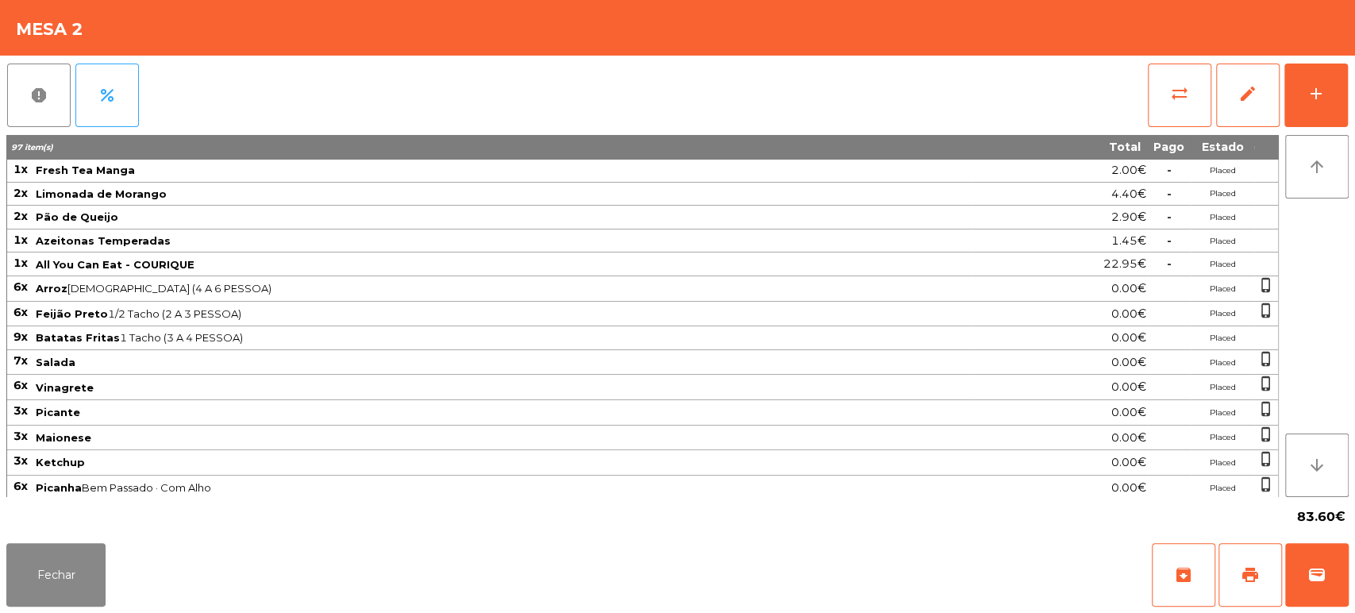
click at [1354, 78] on div "report percent sync_alt edit add 97 item(s) Total Pago Estado 1x Fresh Tea Mang…" at bounding box center [677, 296] width 1355 height 481
click at [1339, 85] on button "add" at bounding box center [1317, 96] width 64 height 64
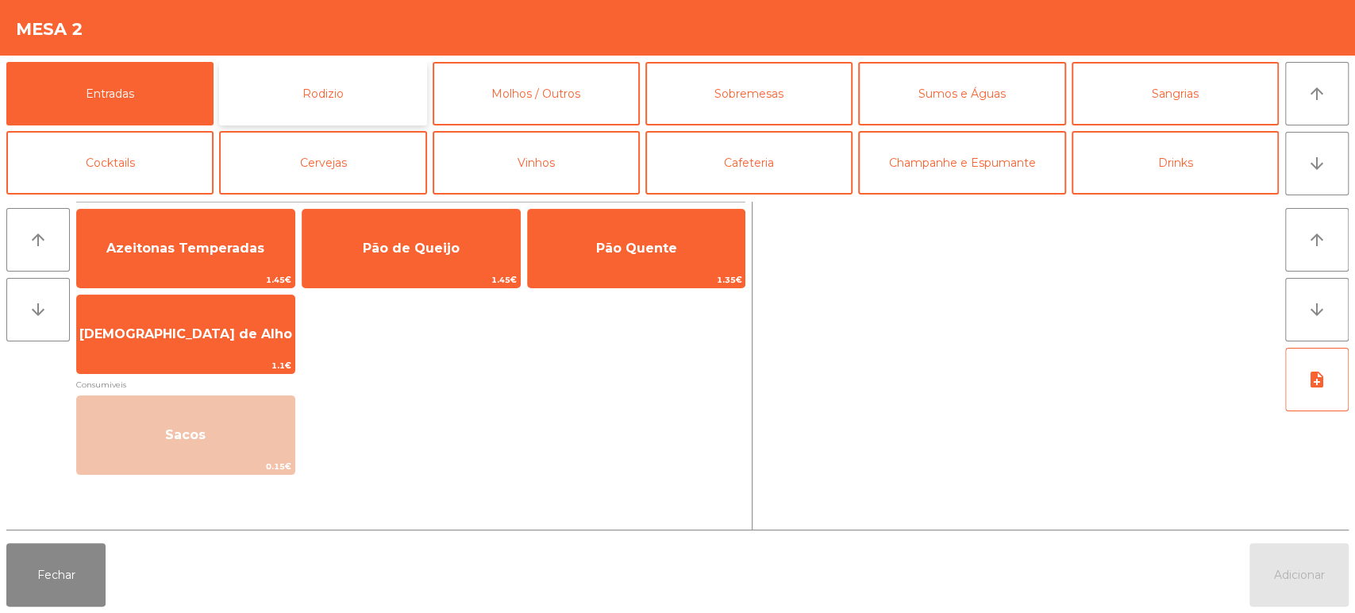
click at [354, 93] on button "Rodizio" at bounding box center [322, 94] width 207 height 64
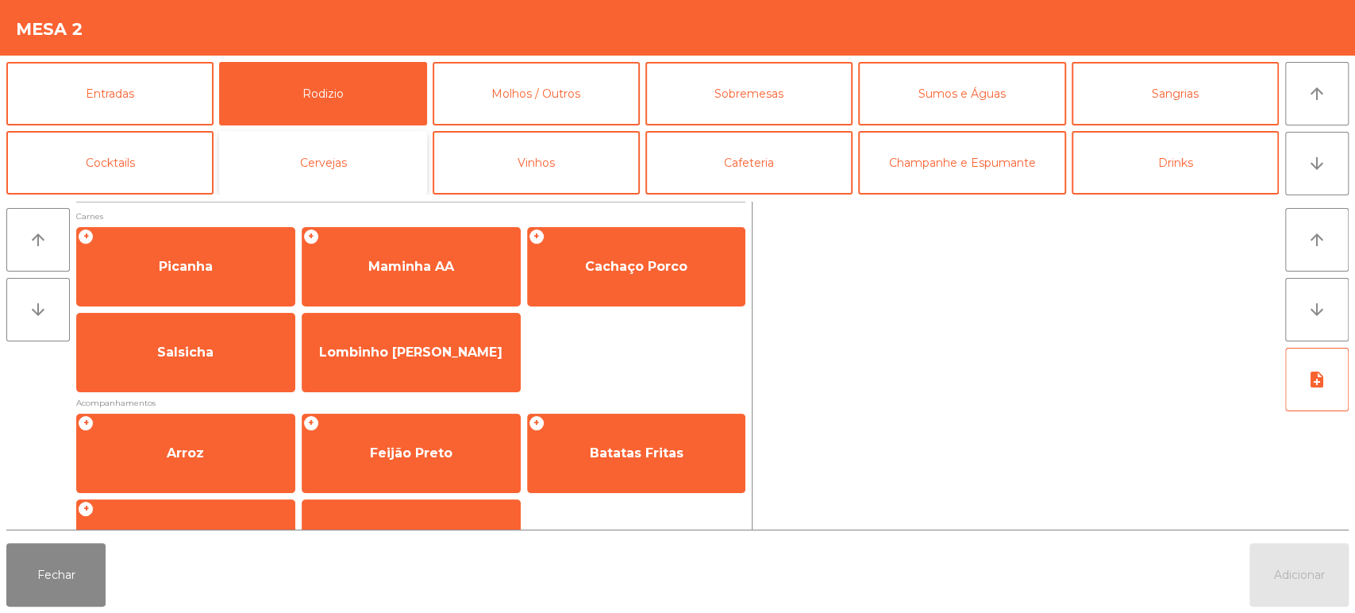
click at [343, 168] on button "Cervejas" at bounding box center [322, 163] width 207 height 64
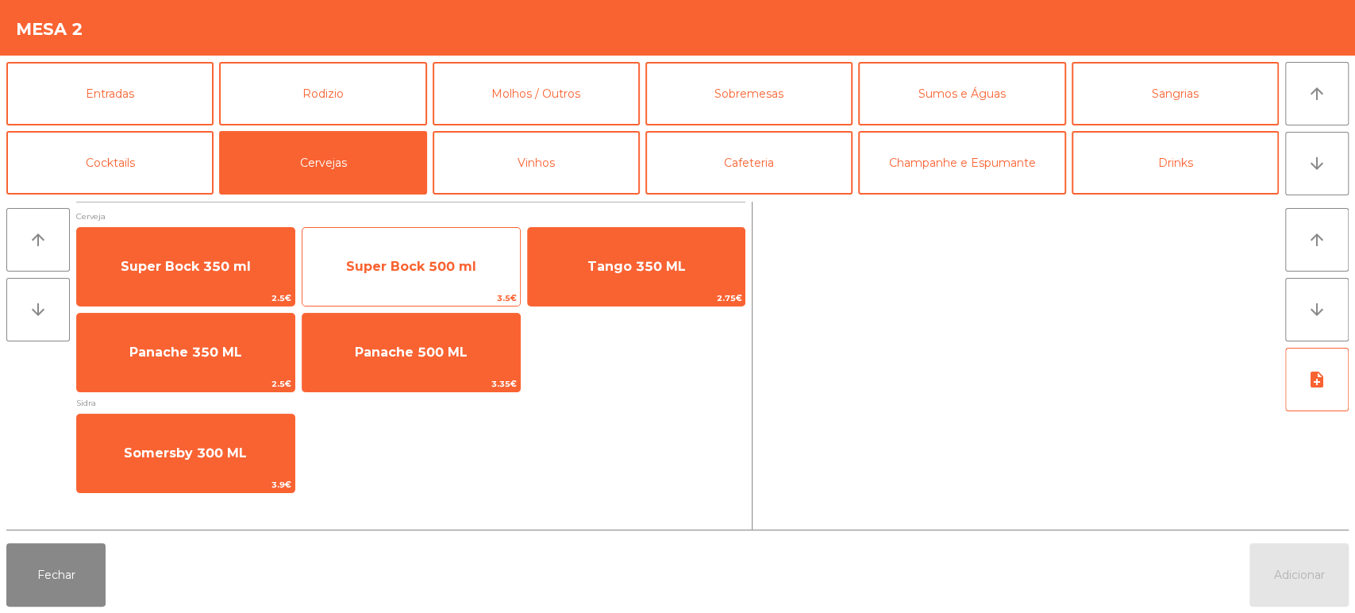
click at [390, 277] on span "Super Bock 500 ml" at bounding box center [411, 266] width 218 height 43
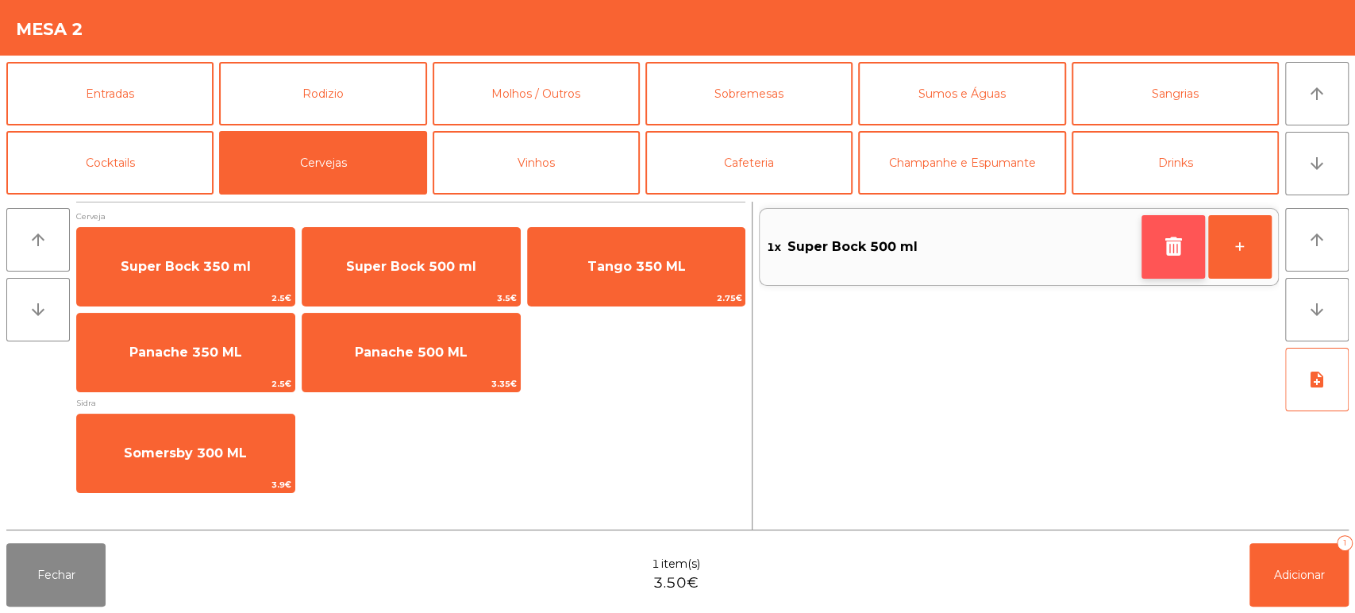
click at [1169, 260] on button "button" at bounding box center [1174, 247] width 64 height 64
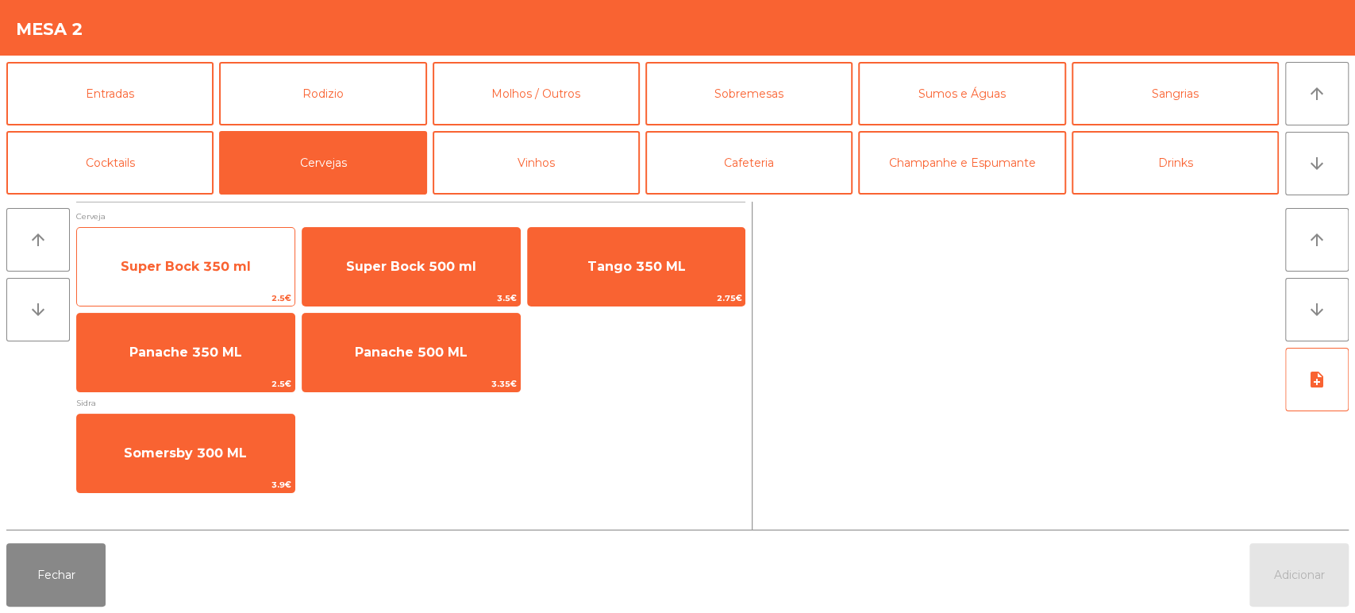
click at [203, 283] on span "Super Bock 350 ml" at bounding box center [186, 266] width 218 height 43
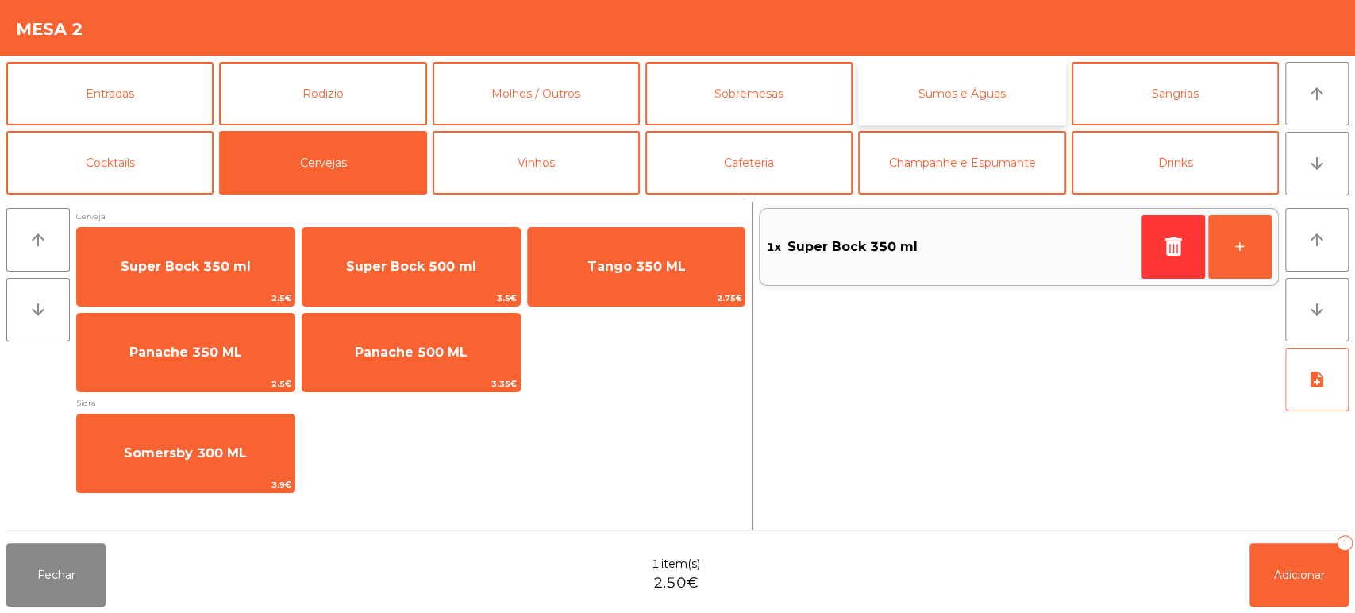
click at [946, 87] on button "Sumos e Águas" at bounding box center [961, 94] width 207 height 64
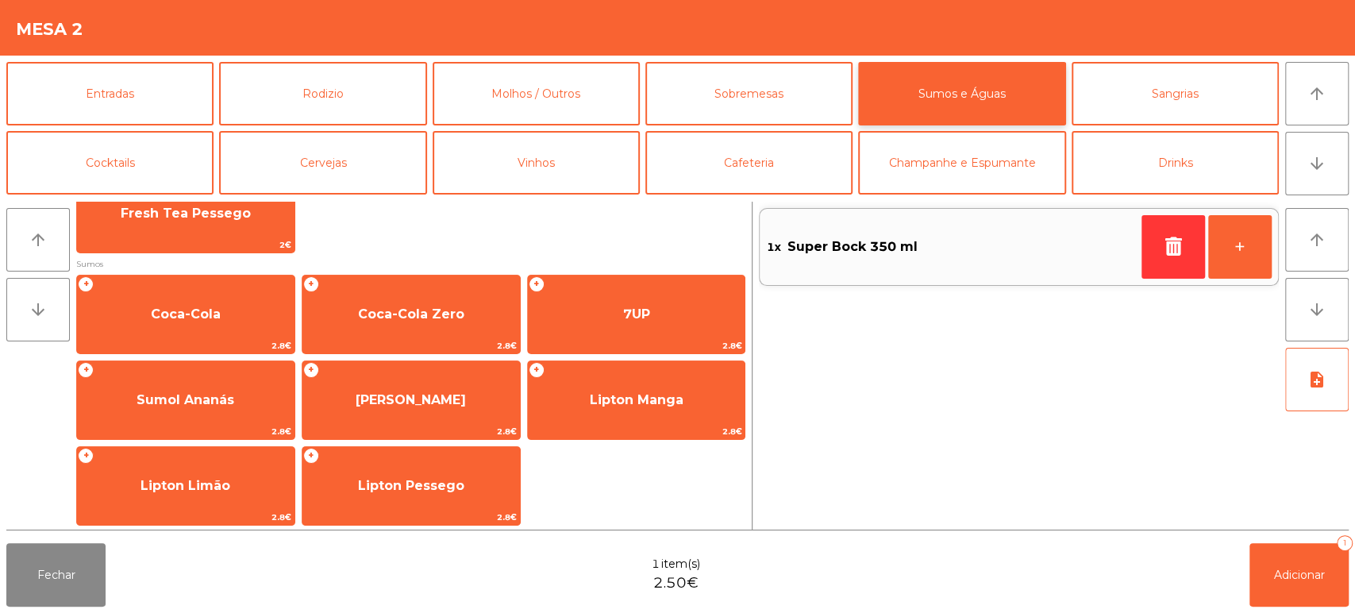
scroll to position [219, 0]
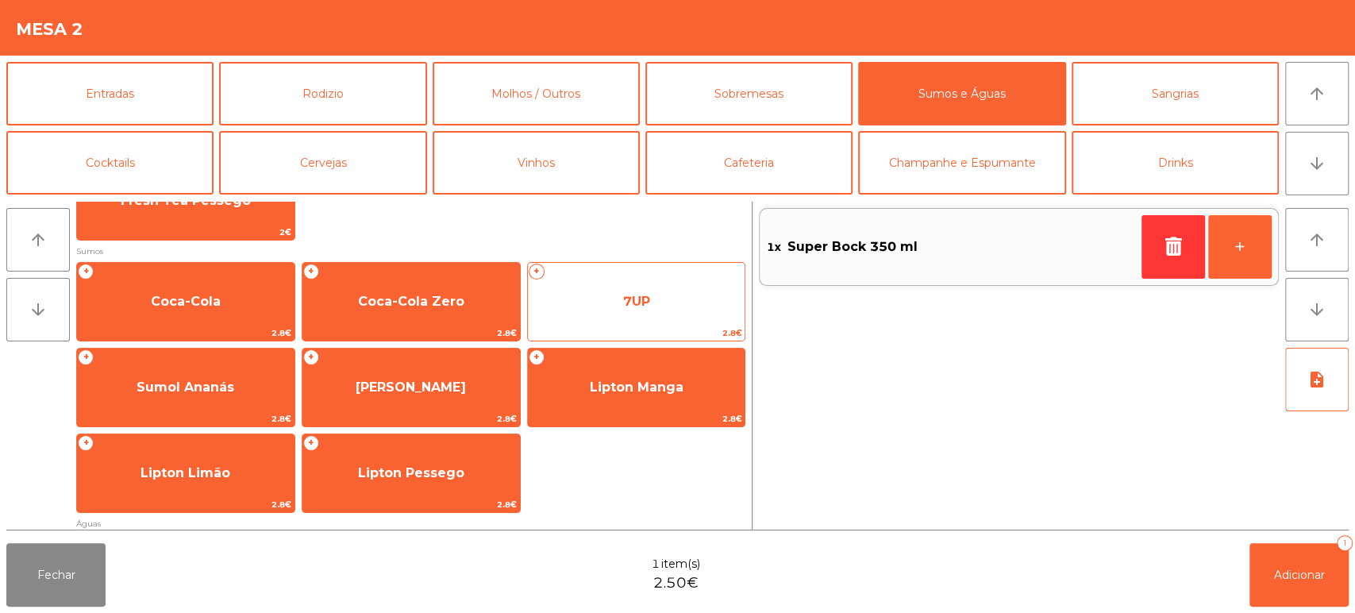
click at [727, 299] on span "7UP" at bounding box center [637, 301] width 218 height 43
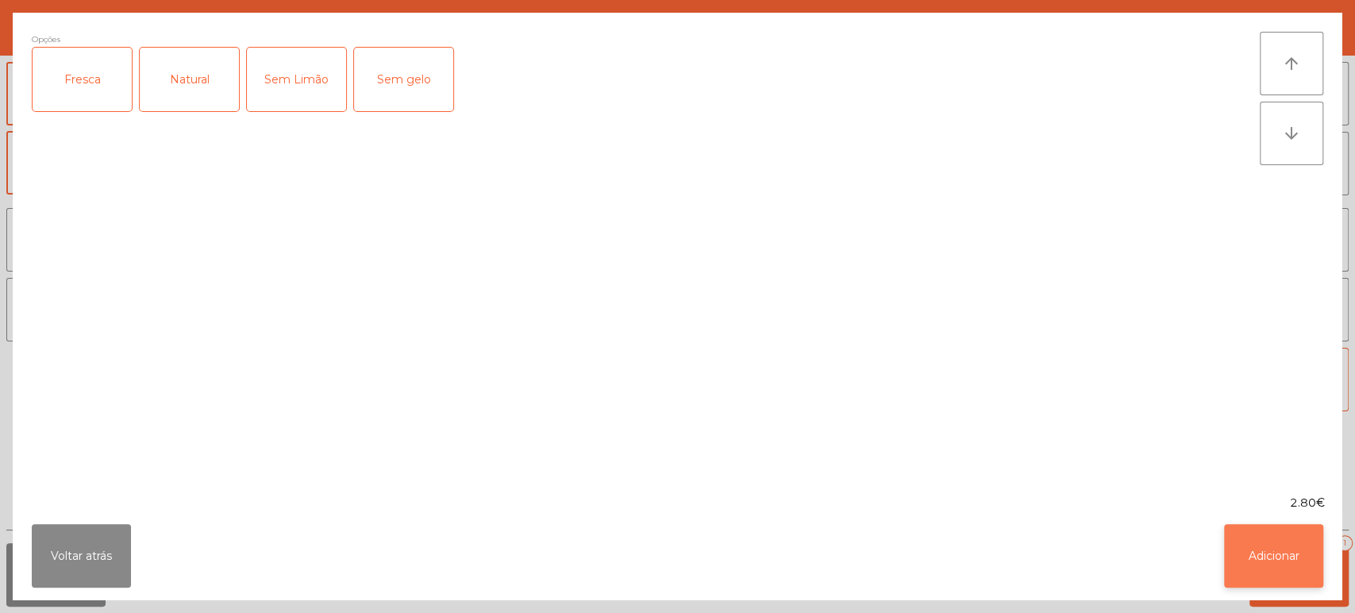
click at [1285, 562] on button "Adicionar" at bounding box center [1273, 556] width 99 height 64
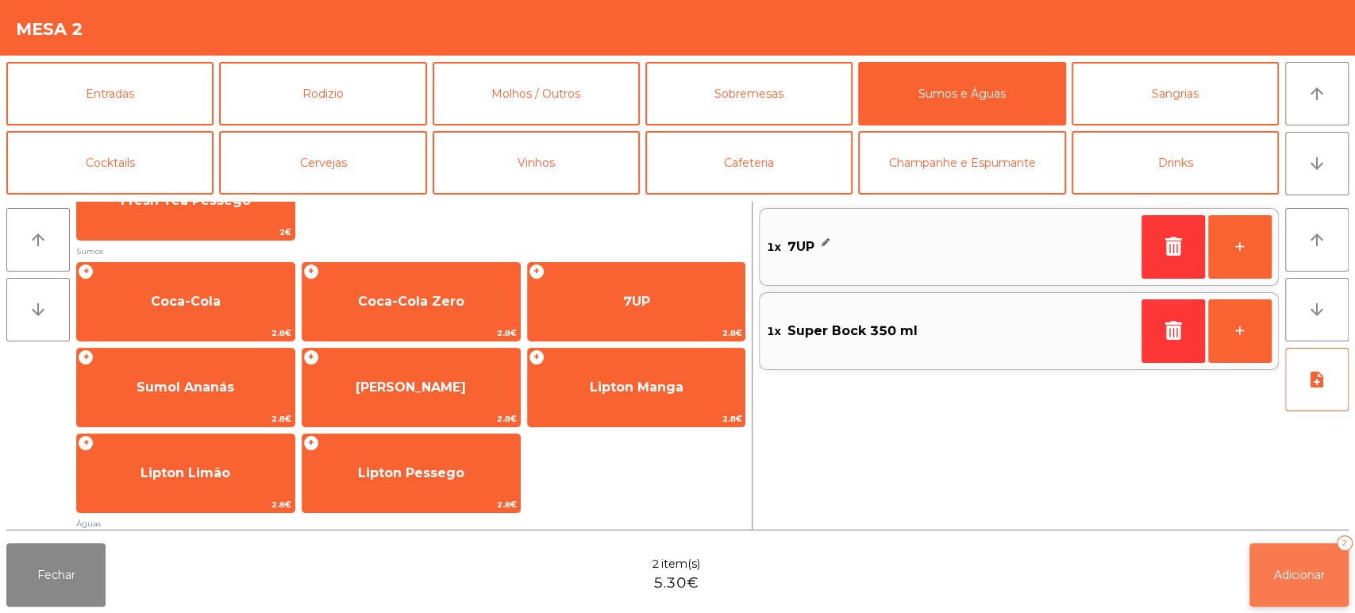
click at [1298, 584] on button "Adicionar 2" at bounding box center [1299, 575] width 99 height 64
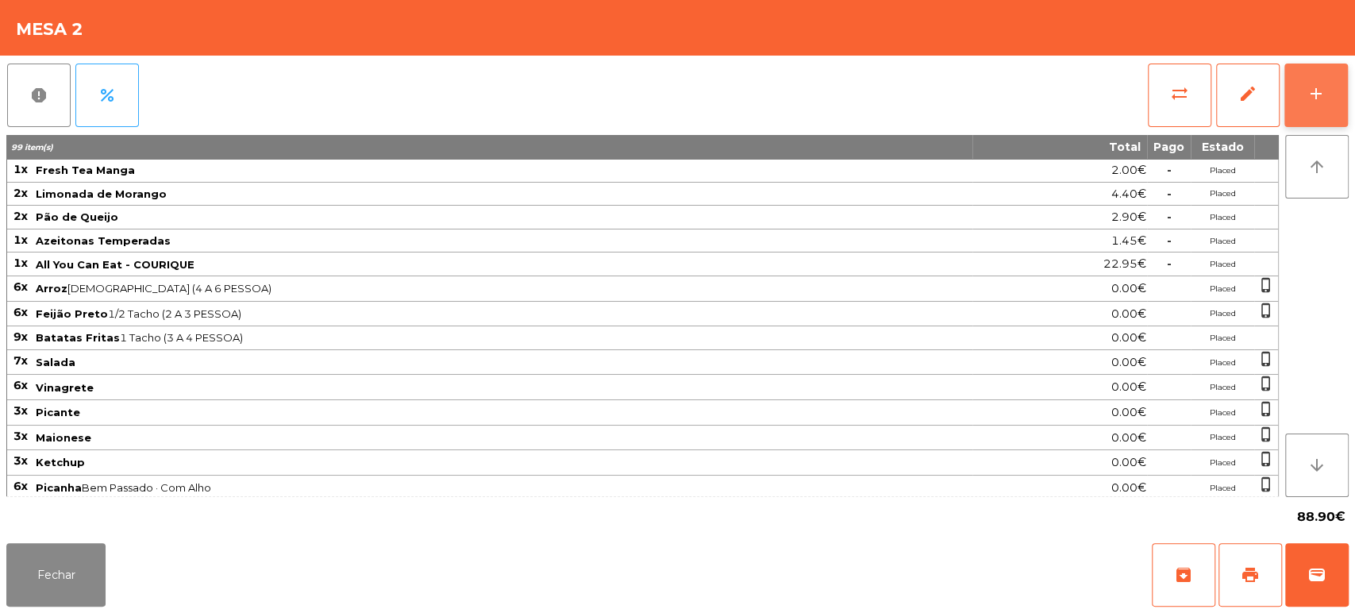
click at [1302, 96] on button "add" at bounding box center [1317, 96] width 64 height 64
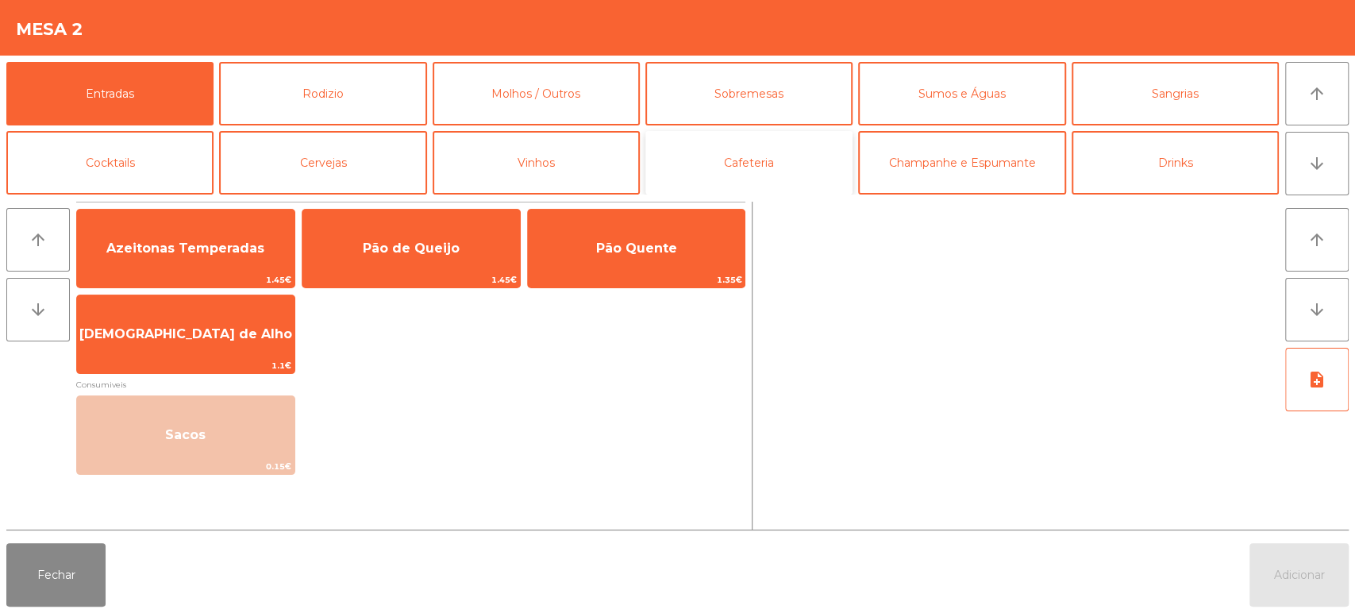
click at [773, 166] on button "Cafeteria" at bounding box center [748, 163] width 207 height 64
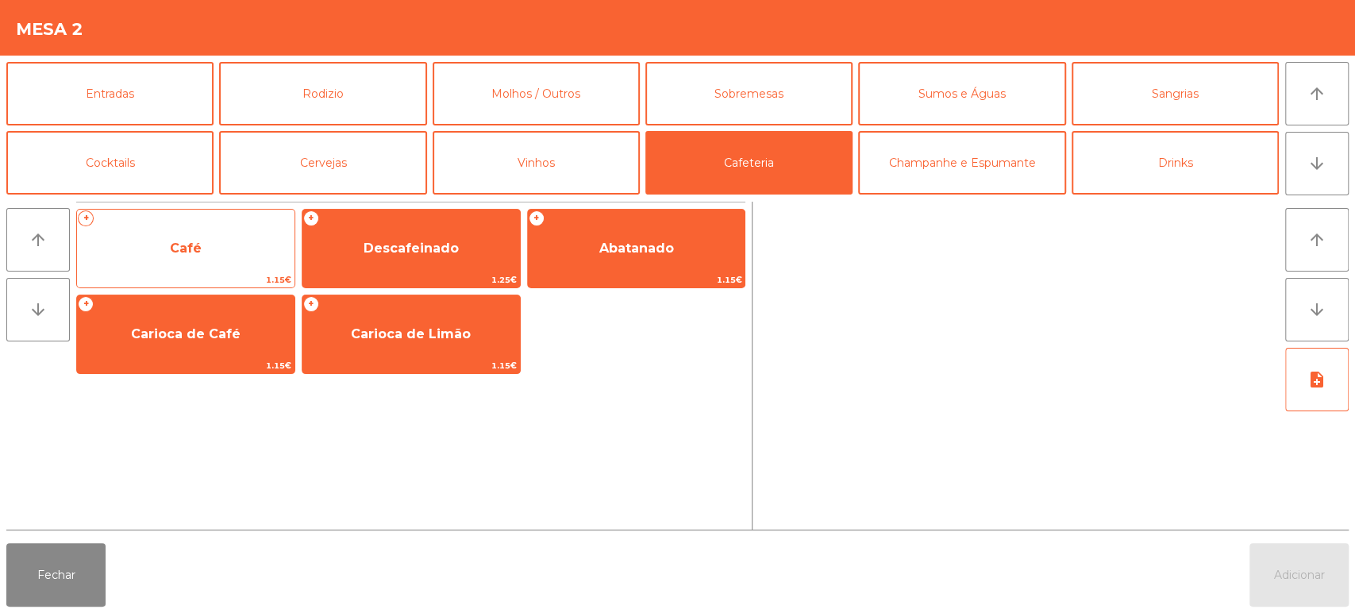
click at [188, 277] on span "1.15€" at bounding box center [186, 279] width 218 height 15
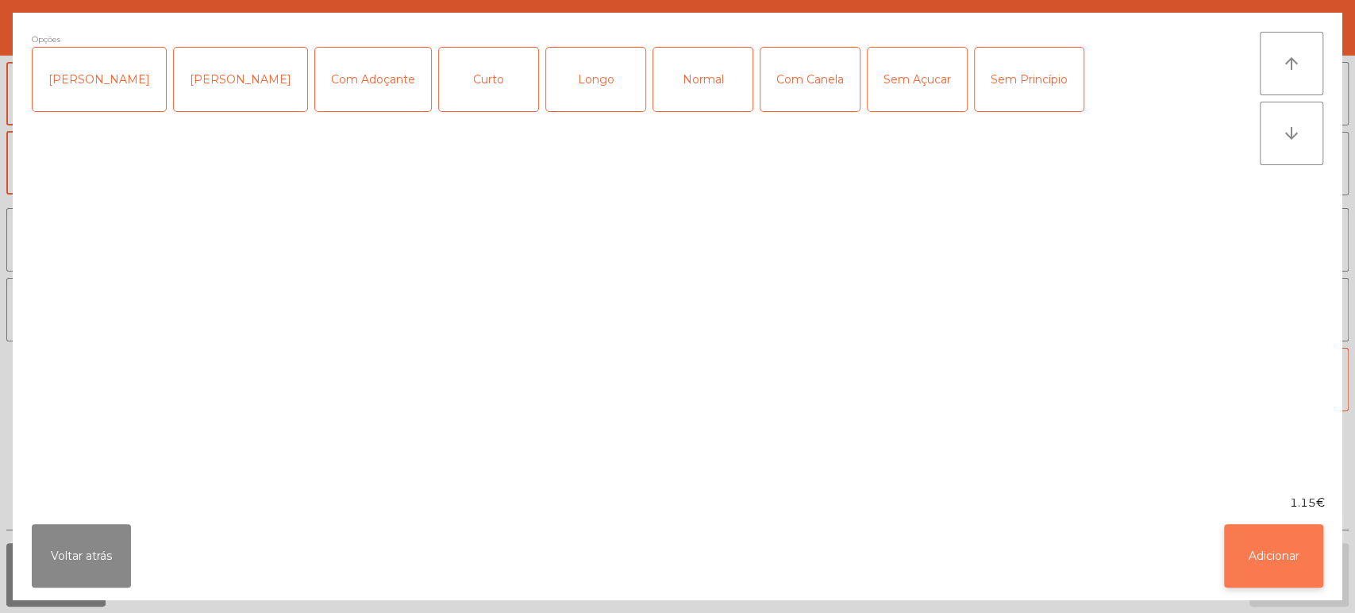
click at [1246, 575] on button "Adicionar" at bounding box center [1273, 556] width 99 height 64
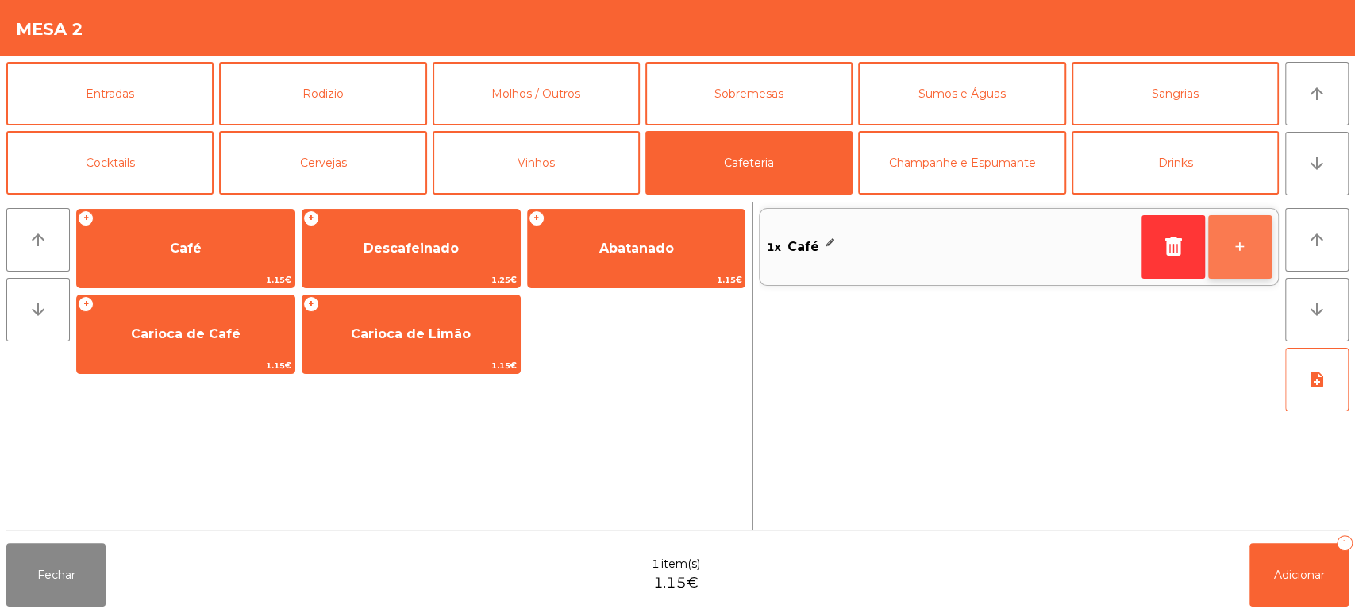
click at [1240, 262] on button "+" at bounding box center [1240, 247] width 64 height 64
click at [1264, 255] on button "+" at bounding box center [1240, 247] width 64 height 64
click at [1248, 247] on button "+" at bounding box center [1240, 247] width 64 height 64
click at [1245, 242] on button "+" at bounding box center [1240, 247] width 64 height 64
click at [1222, 252] on button "+" at bounding box center [1240, 247] width 64 height 64
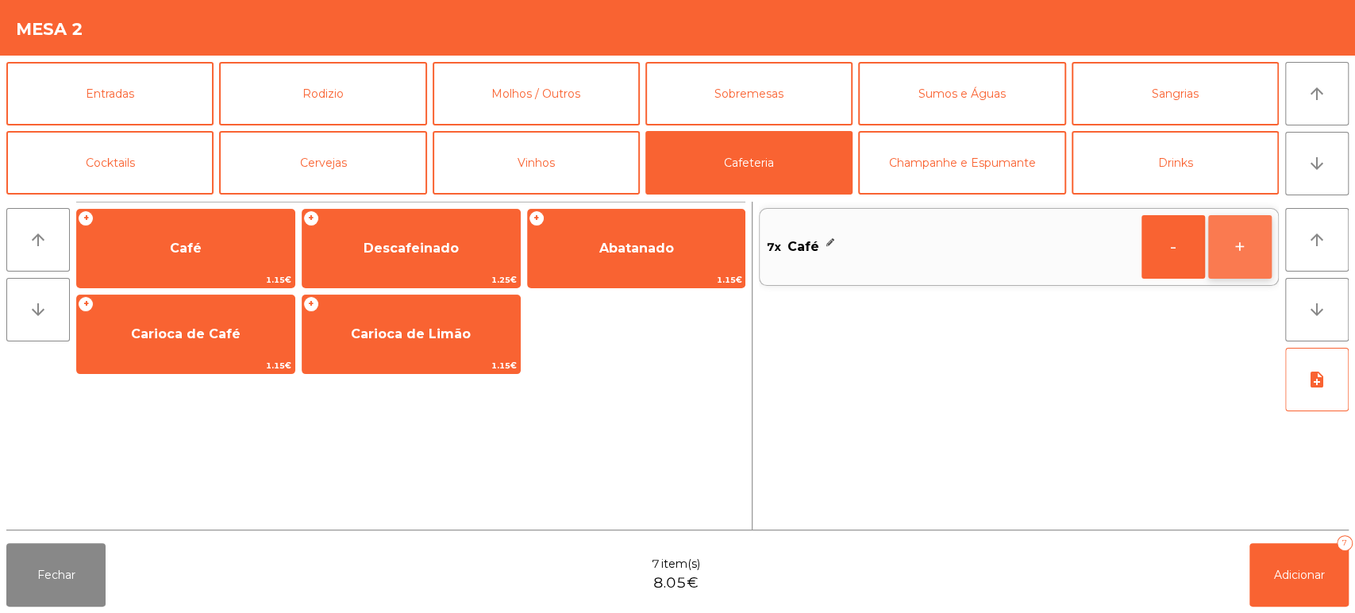
click at [1231, 245] on button "+" at bounding box center [1240, 247] width 64 height 64
click at [1235, 258] on button "+" at bounding box center [1240, 247] width 64 height 64
click at [1252, 239] on button "+" at bounding box center [1240, 247] width 64 height 64
click at [1238, 254] on button "+" at bounding box center [1240, 247] width 64 height 64
click at [1242, 245] on button "+" at bounding box center [1240, 247] width 64 height 64
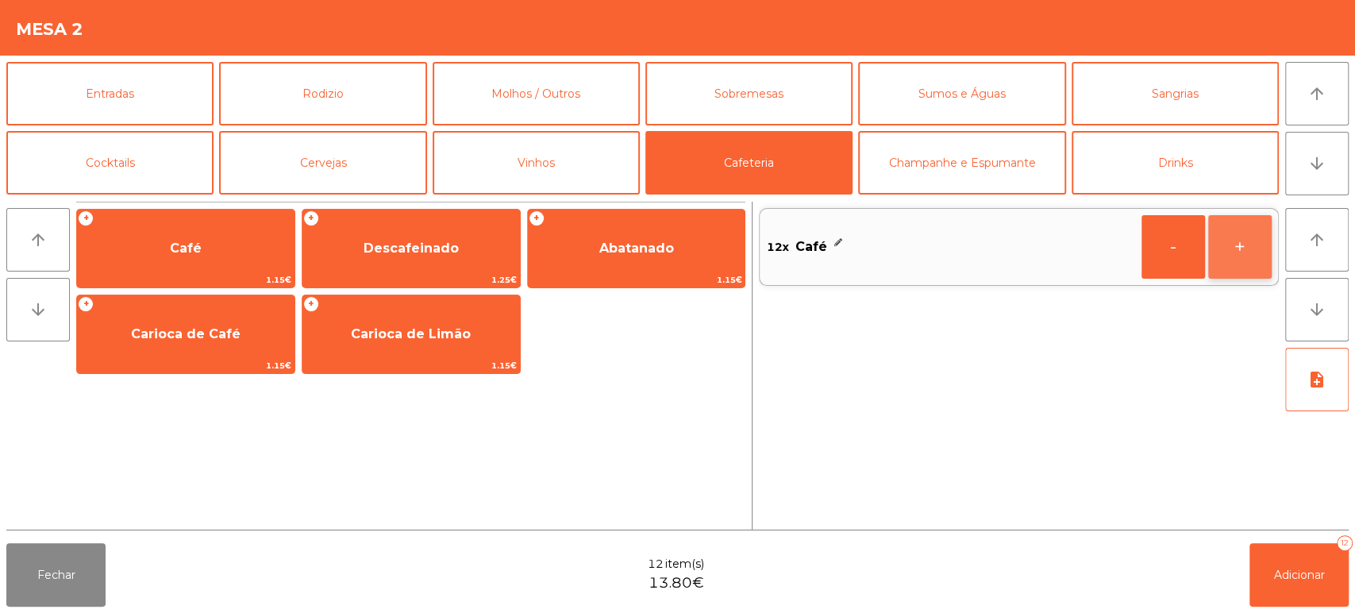
click at [1224, 242] on button "+" at bounding box center [1240, 247] width 64 height 64
click at [1289, 573] on span "Adicionar" at bounding box center [1299, 575] width 51 height 14
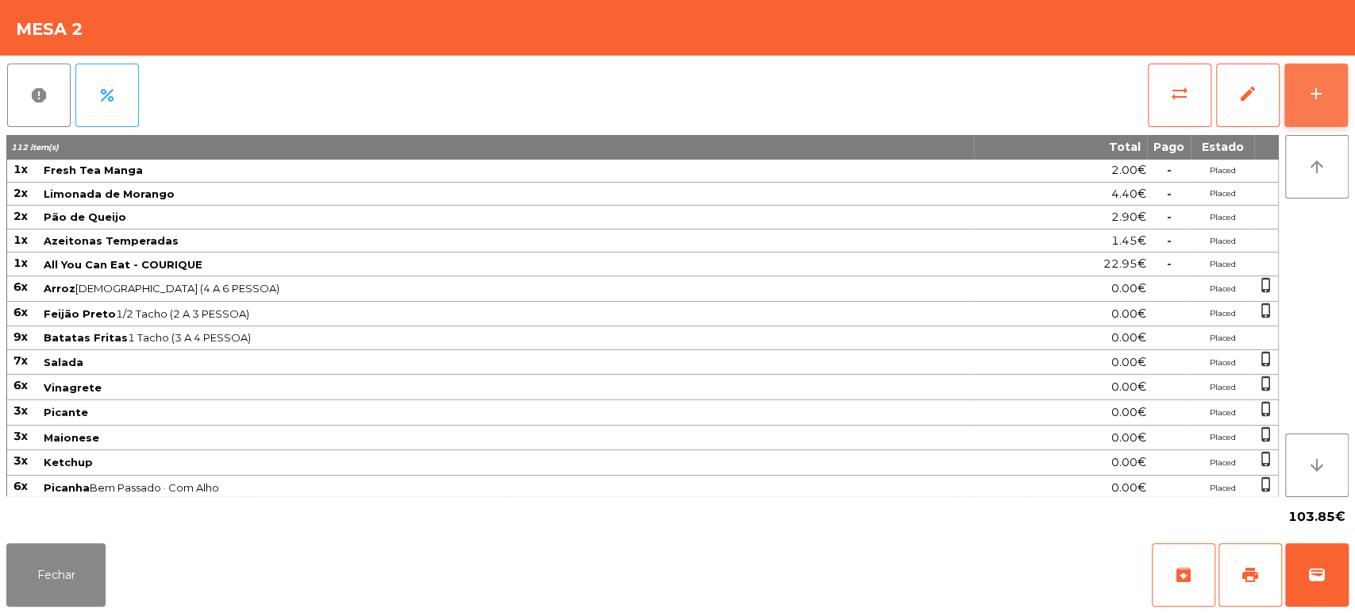
click at [1329, 108] on button "add" at bounding box center [1317, 96] width 64 height 64
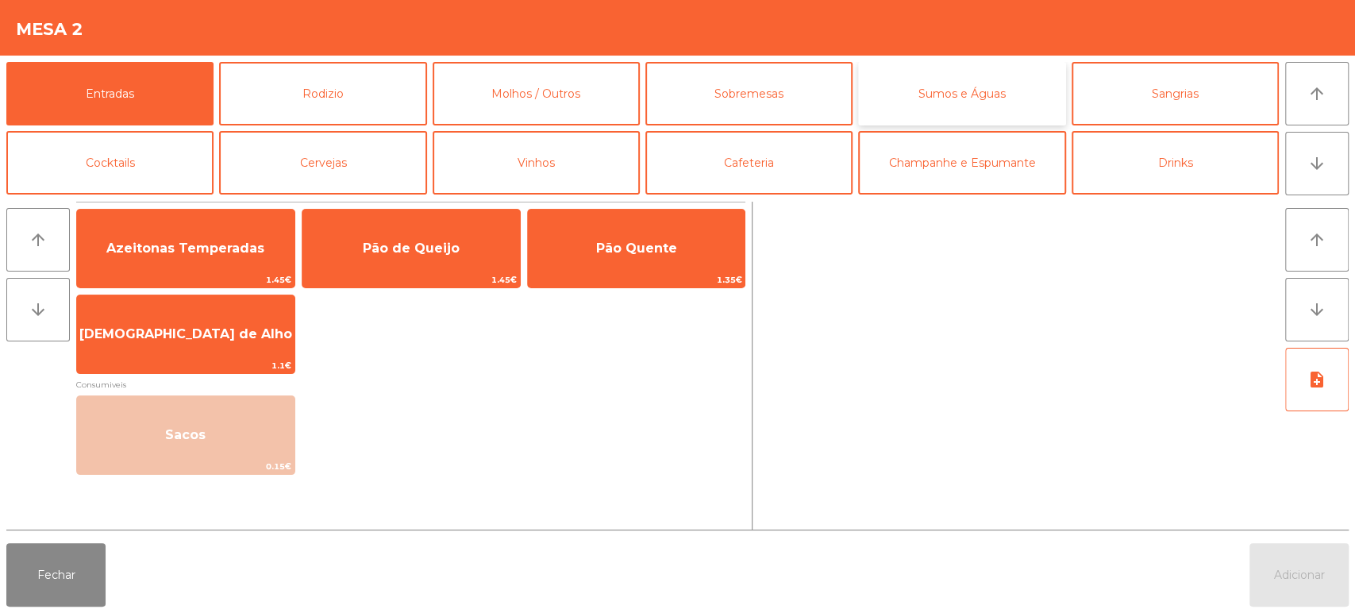
click at [976, 99] on button "Sumos e Águas" at bounding box center [961, 94] width 207 height 64
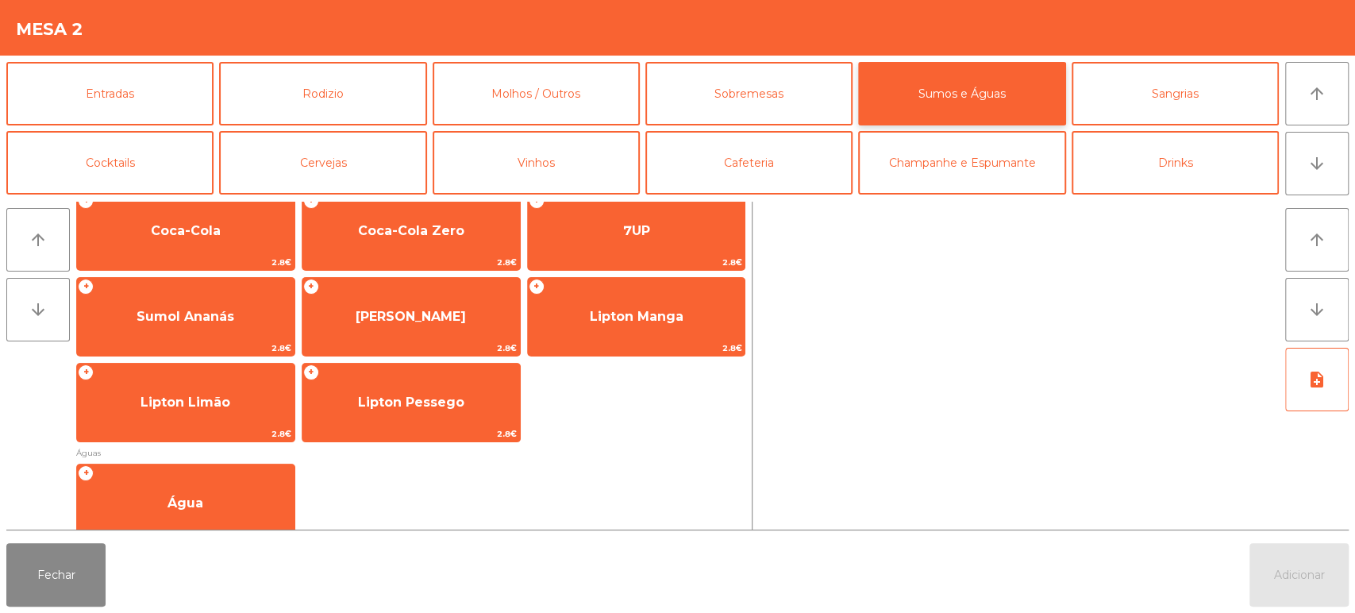
scroll to position [422, 0]
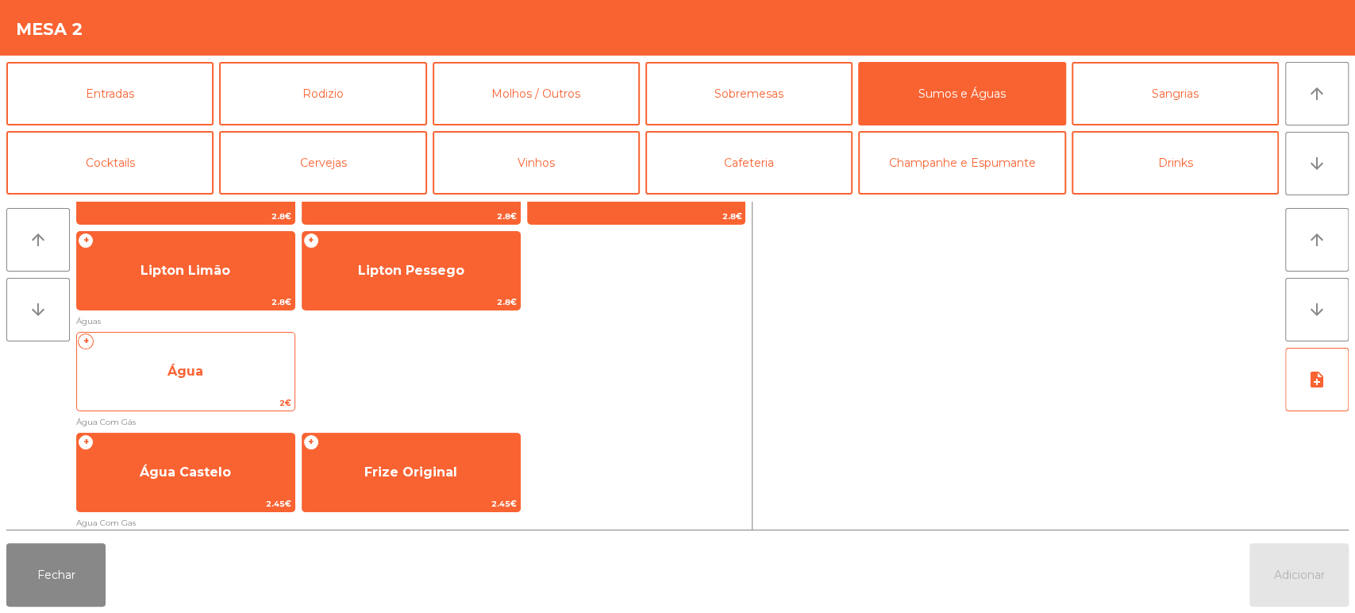
click at [247, 373] on span "Água" at bounding box center [186, 371] width 218 height 43
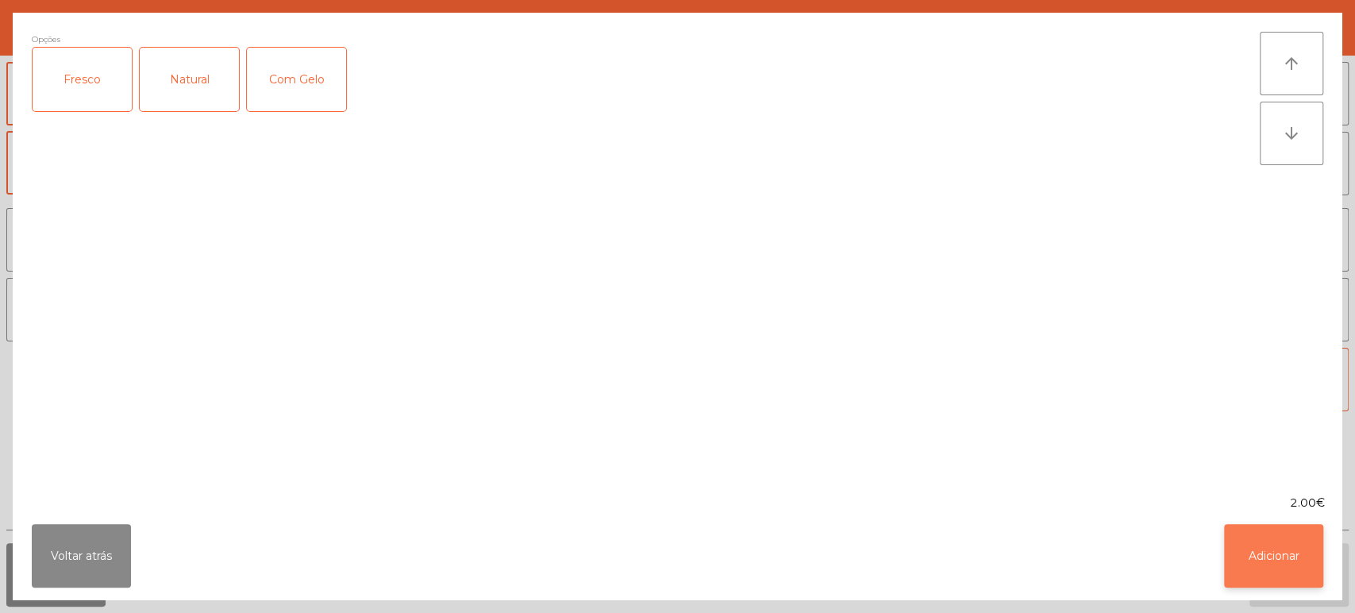
click at [1251, 551] on button "Adicionar" at bounding box center [1273, 556] width 99 height 64
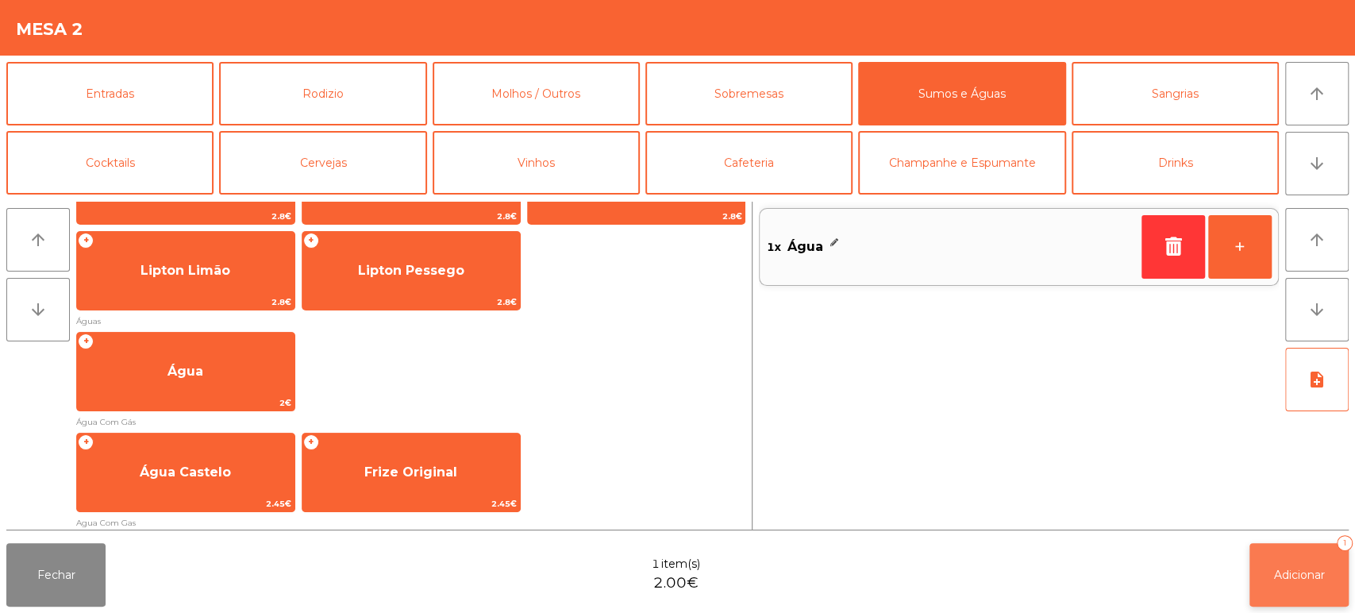
click at [1309, 571] on span "Adicionar" at bounding box center [1299, 575] width 51 height 14
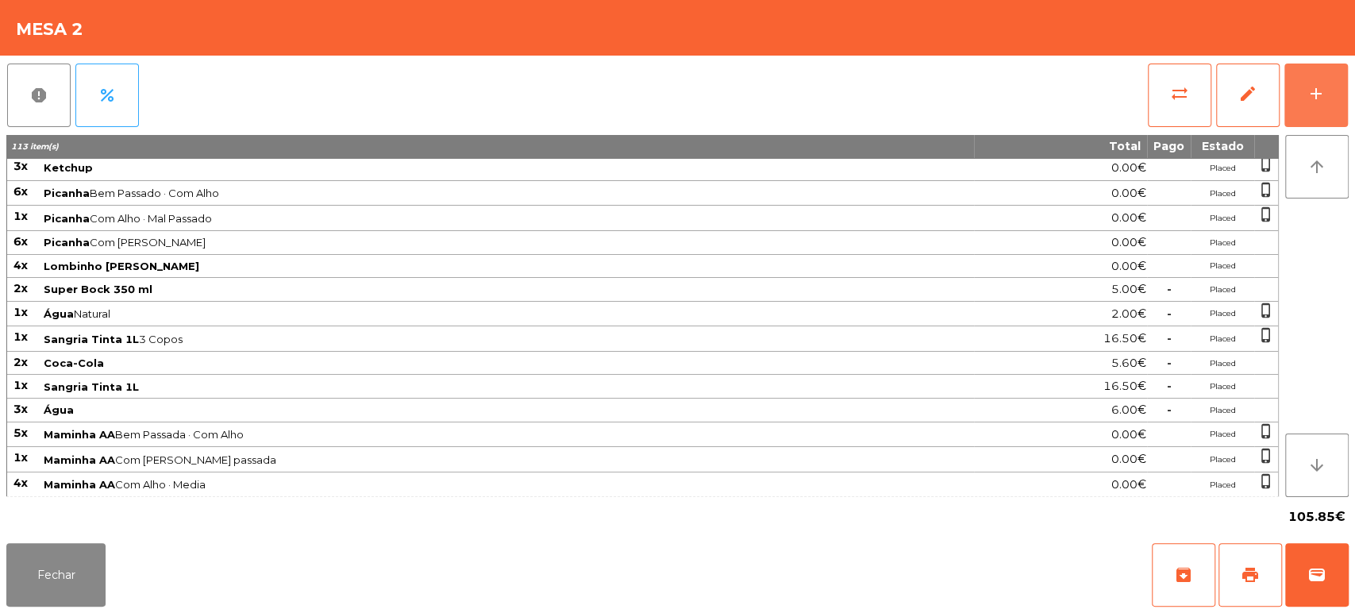
scroll to position [306, 0]
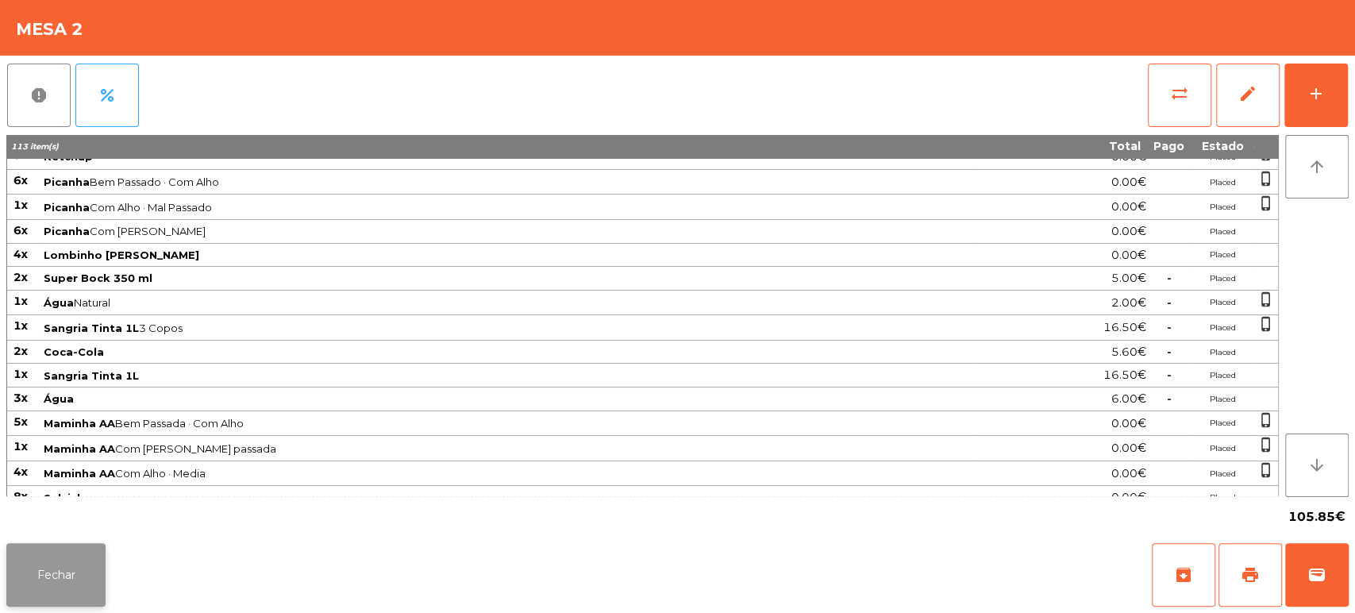
click at [40, 577] on button "Fechar" at bounding box center [55, 575] width 99 height 64
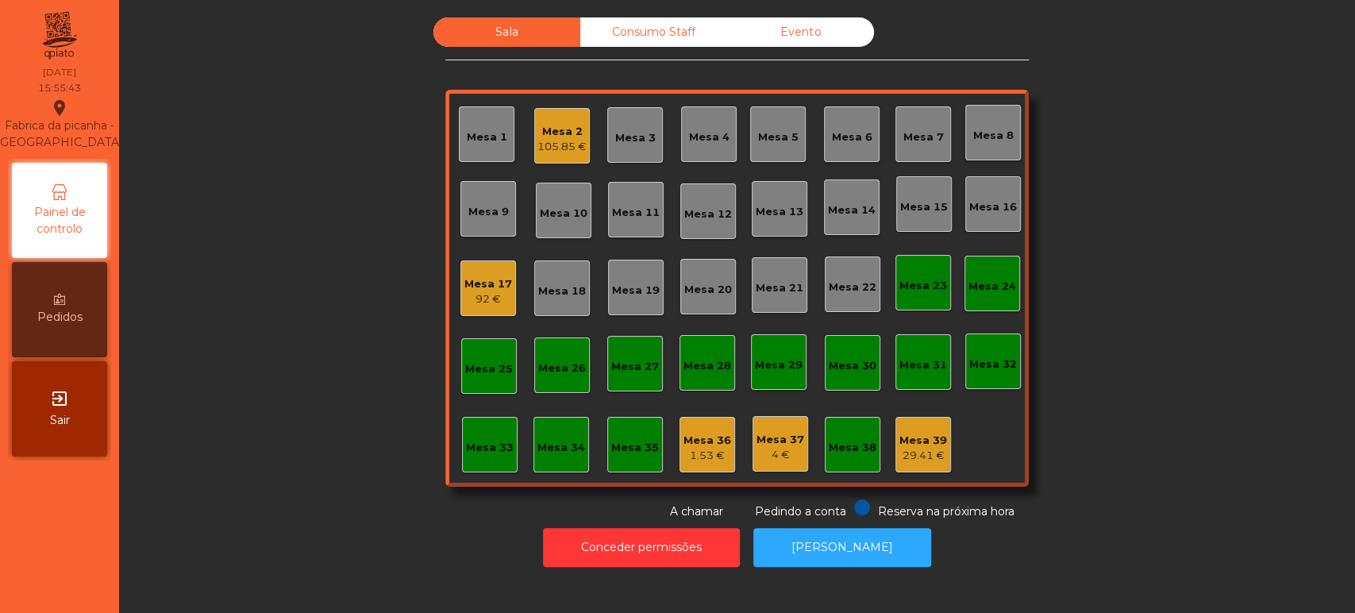
click at [477, 299] on div "92 €" at bounding box center [488, 299] width 48 height 16
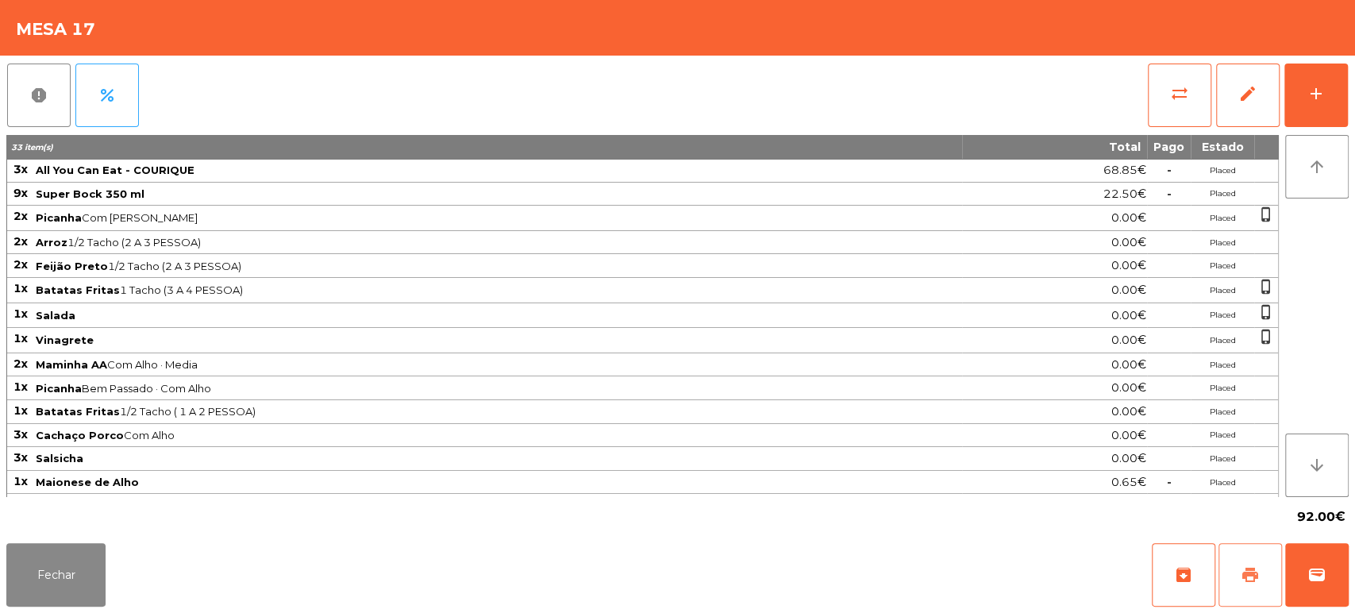
click at [1258, 567] on span "print" at bounding box center [1250, 574] width 19 height 19
click at [75, 584] on button "Fechar" at bounding box center [55, 575] width 99 height 64
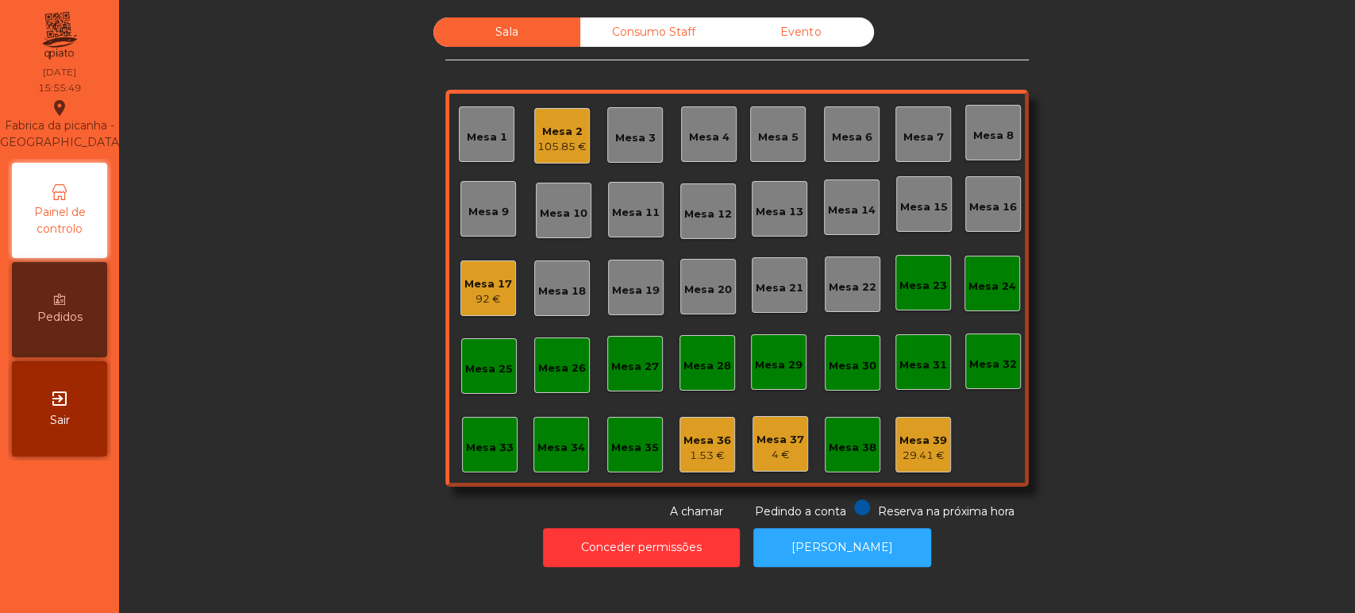
click at [572, 140] on div "105.85 €" at bounding box center [561, 147] width 49 height 16
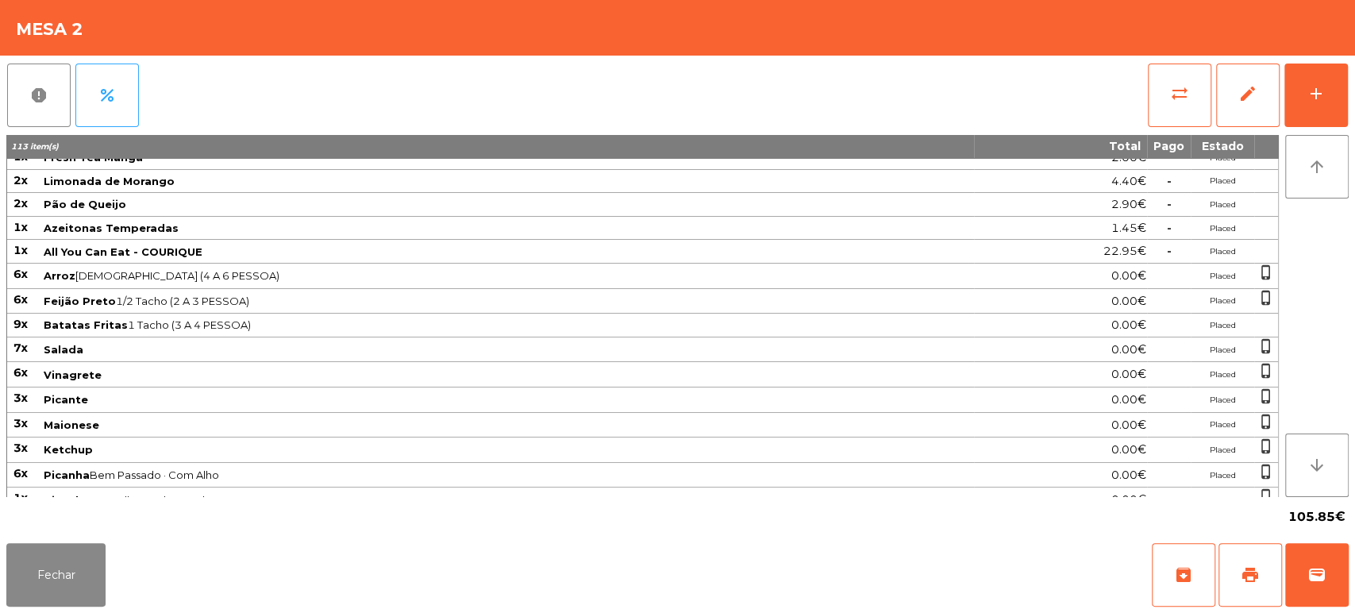
scroll to position [0, 0]
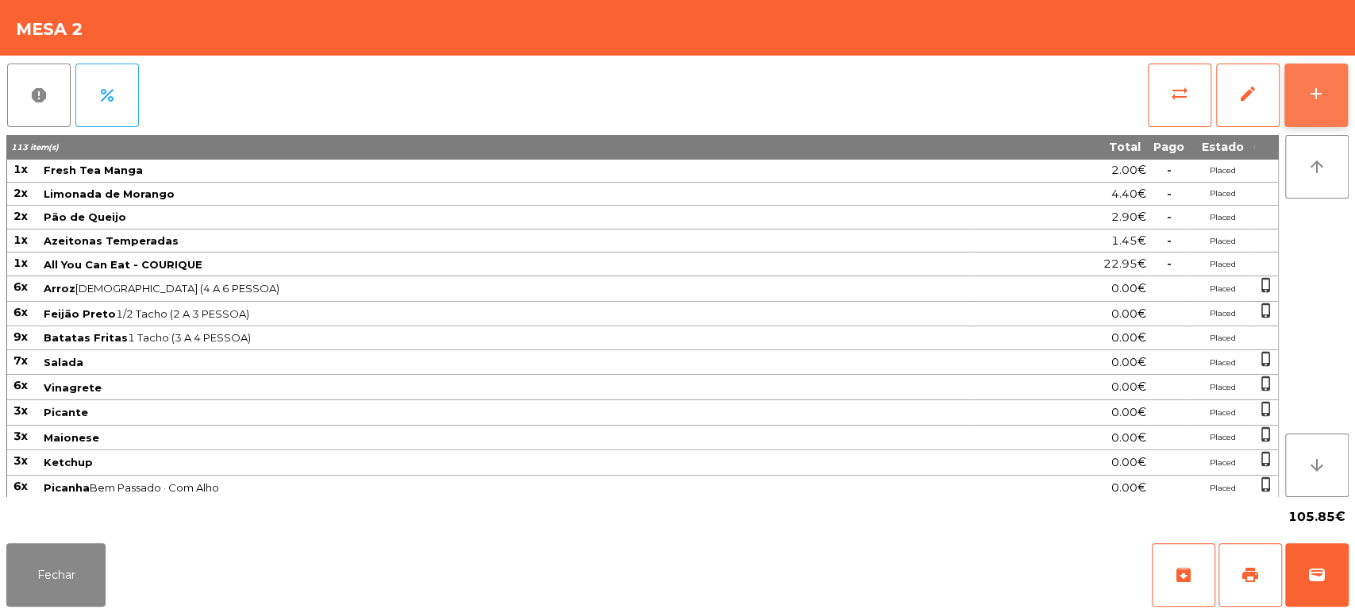
click at [1326, 83] on button "add" at bounding box center [1317, 96] width 64 height 64
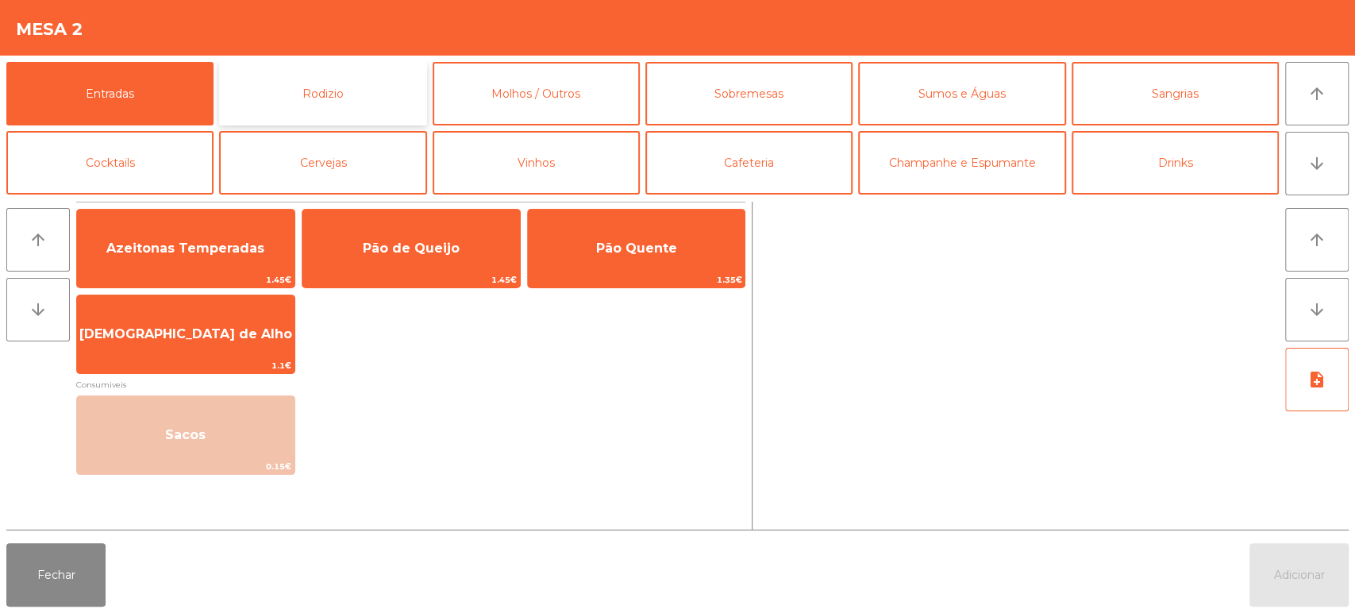
click at [393, 91] on button "Rodizio" at bounding box center [322, 94] width 207 height 64
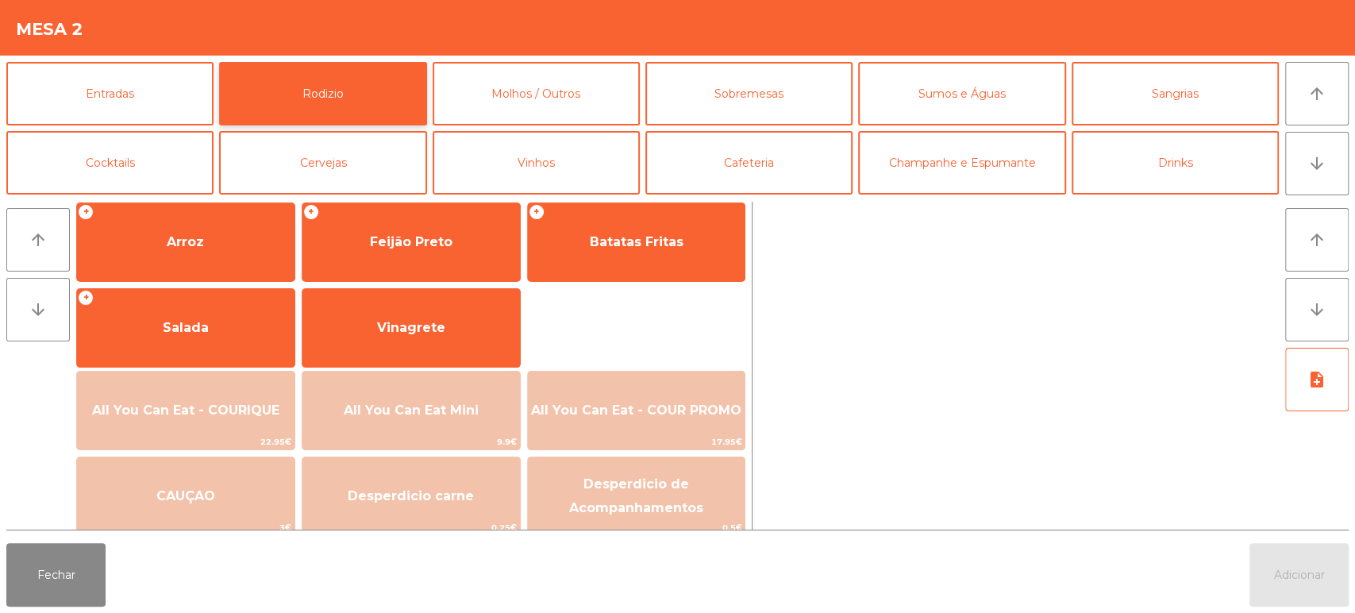
scroll to position [212, 0]
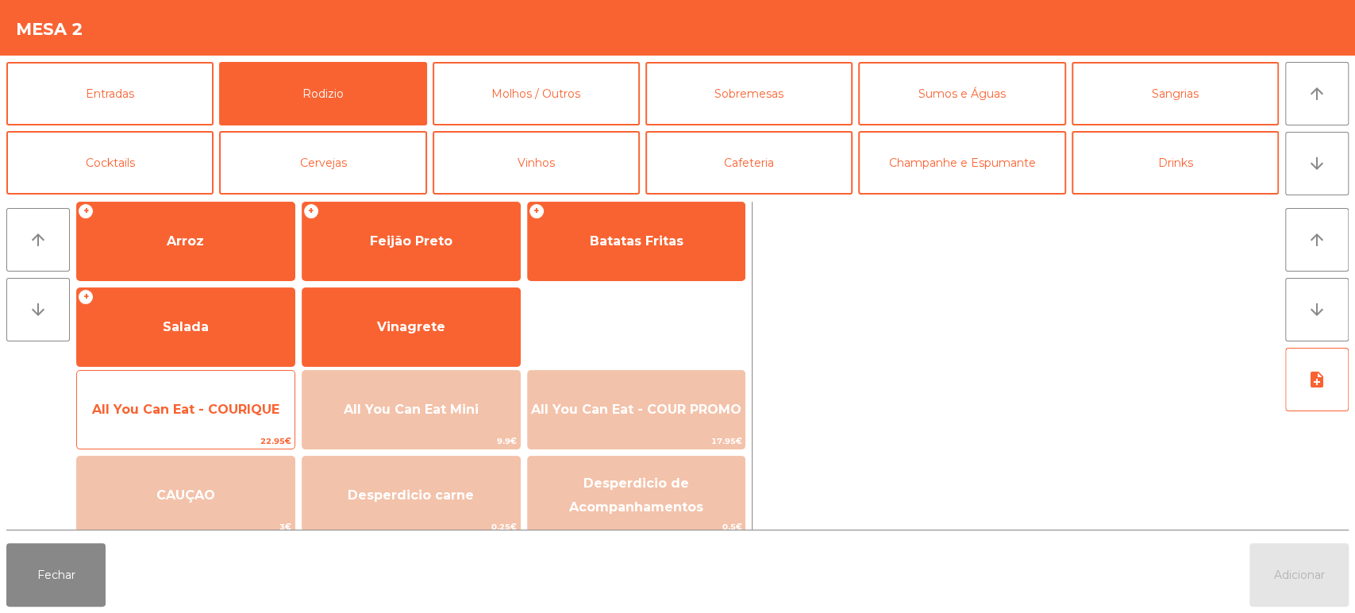
click at [233, 415] on span "All You Can Eat - COURIQUE" at bounding box center [185, 409] width 187 height 15
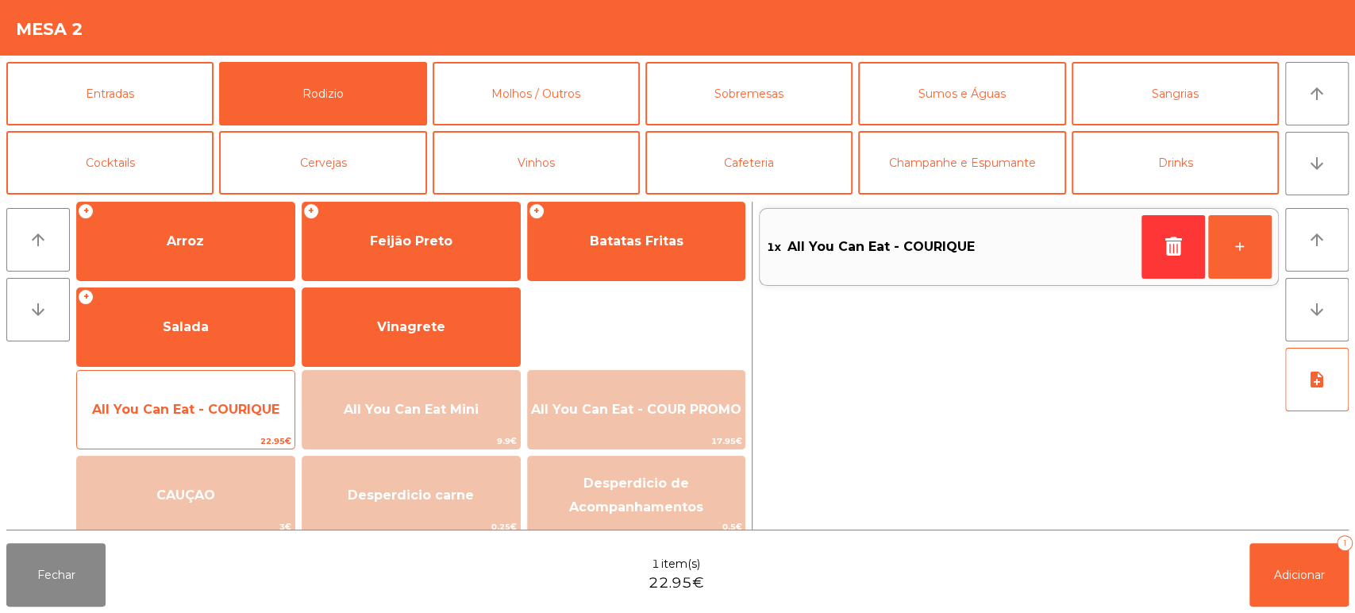
click at [233, 412] on span "All You Can Eat - COURIQUE" at bounding box center [185, 409] width 187 height 15
click at [226, 414] on span "All You Can Eat - COURIQUE" at bounding box center [185, 409] width 187 height 15
click at [222, 418] on span "All You Can Eat - COURIQUE" at bounding box center [186, 409] width 218 height 43
click at [222, 417] on span "All You Can Eat - COURIQUE" at bounding box center [186, 409] width 218 height 43
click at [226, 414] on span "All You Can Eat - COURIQUE" at bounding box center [185, 409] width 187 height 15
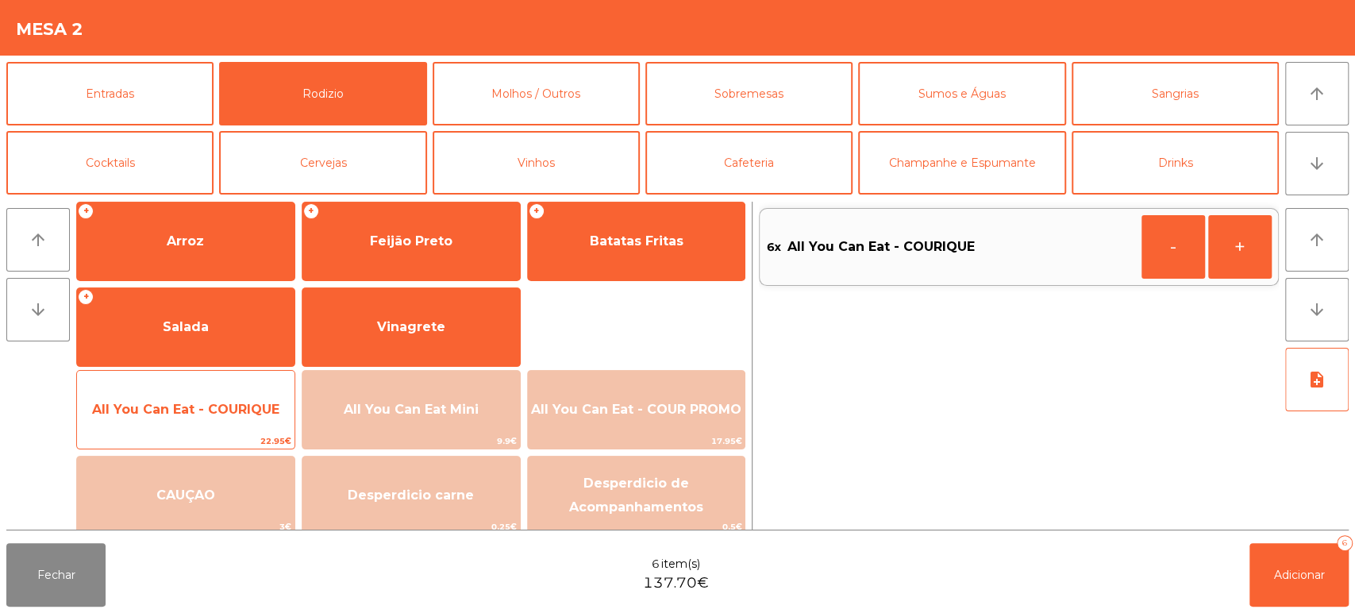
click at [224, 413] on span "All You Can Eat - COURIQUE" at bounding box center [185, 409] width 187 height 15
click at [230, 413] on span "All You Can Eat - COURIQUE" at bounding box center [185, 409] width 187 height 15
click at [233, 413] on span "All You Can Eat - COURIQUE" at bounding box center [185, 409] width 187 height 15
click at [222, 413] on span "All You Can Eat - COURIQUE" at bounding box center [185, 409] width 187 height 15
click at [227, 410] on span "All You Can Eat - COURIQUE" at bounding box center [185, 409] width 187 height 15
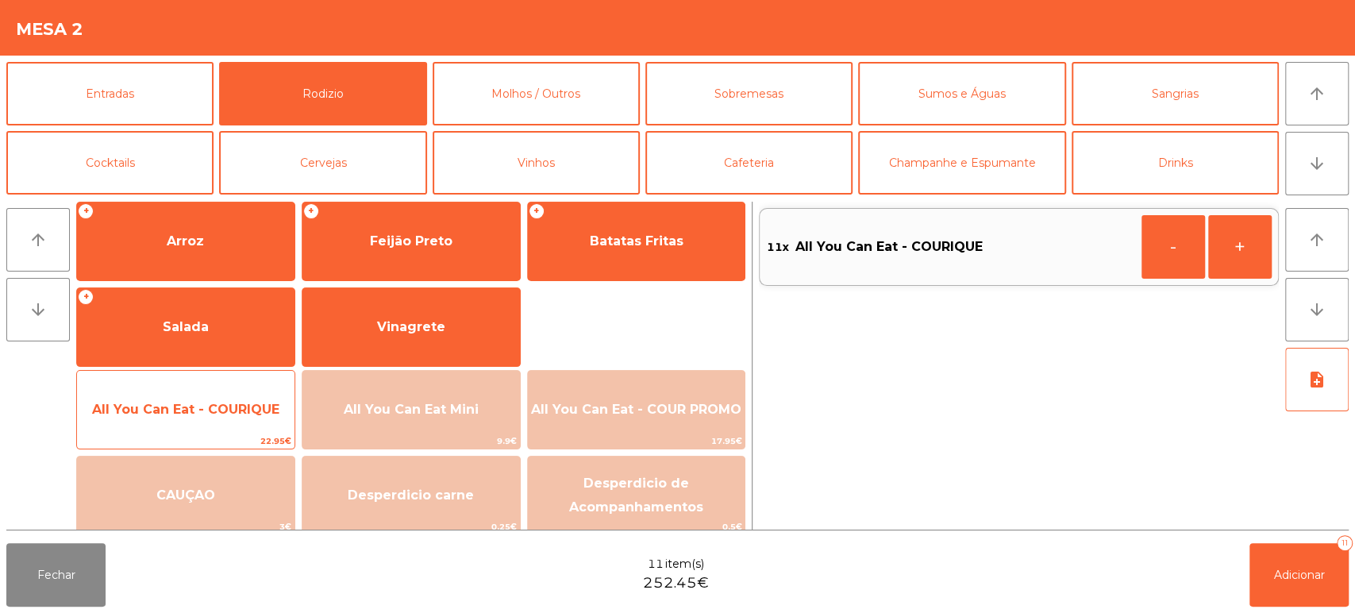
click at [237, 404] on span "All You Can Eat - COURIQUE" at bounding box center [185, 409] width 187 height 15
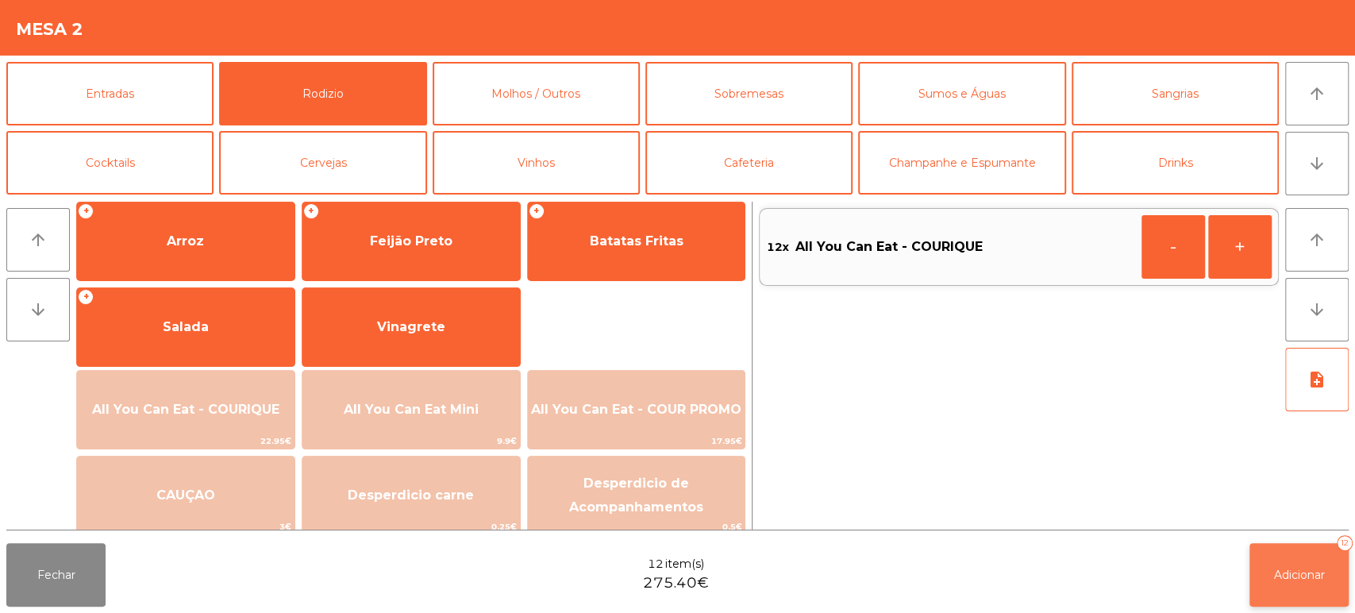
click at [1308, 573] on span "Adicionar" at bounding box center [1299, 575] width 51 height 14
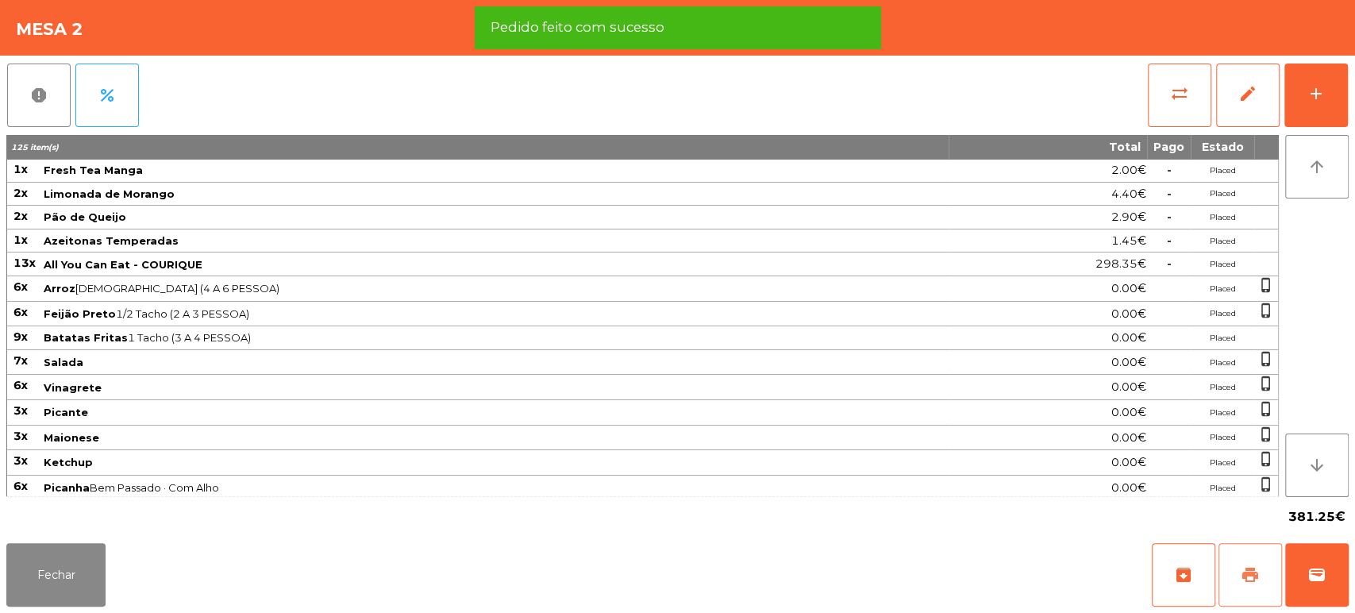
click at [1252, 582] on span "print" at bounding box center [1250, 574] width 19 height 19
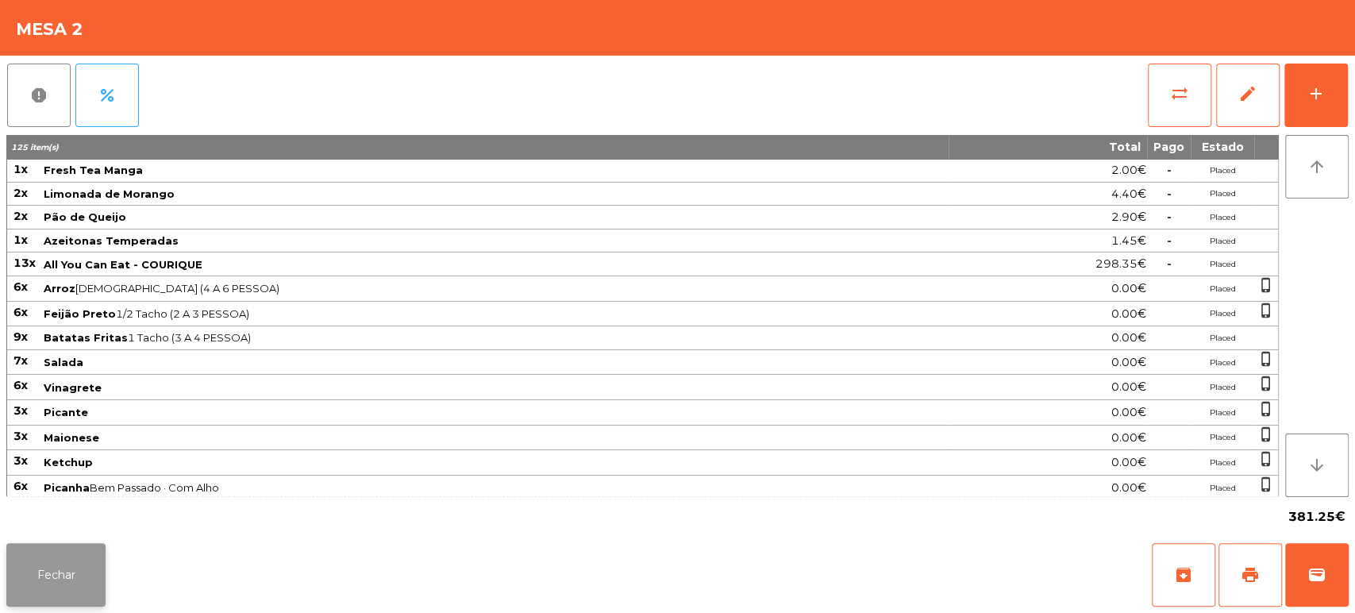
click at [51, 597] on button "Fechar" at bounding box center [55, 575] width 99 height 64
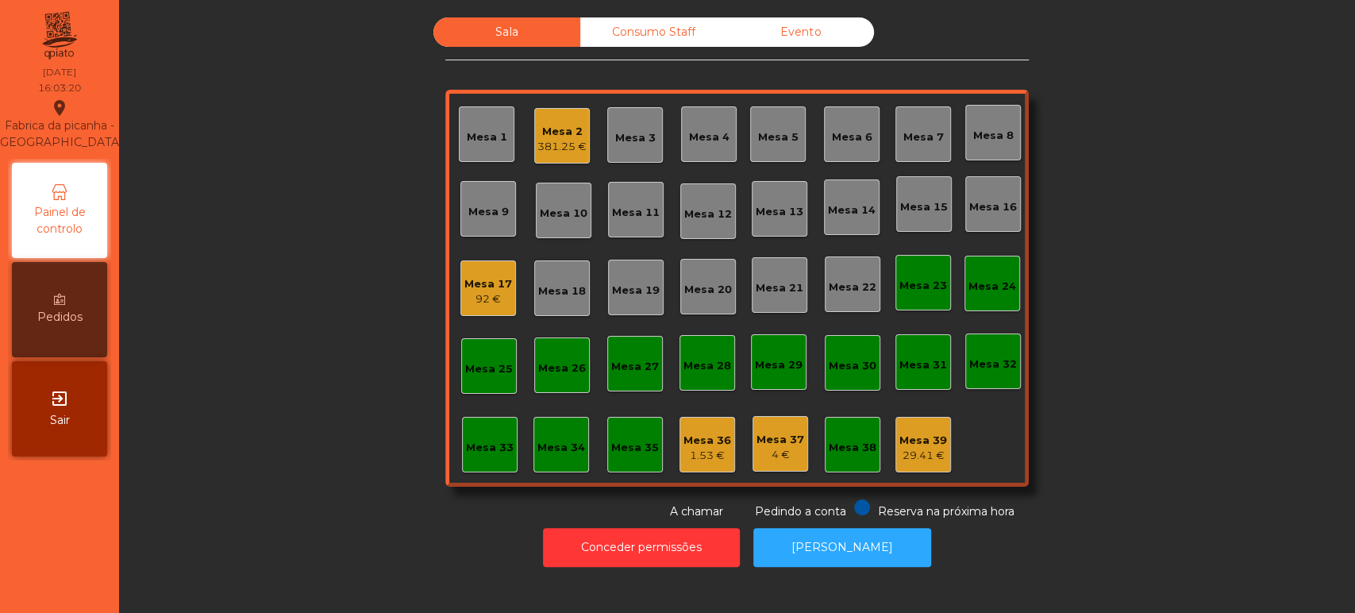
click at [483, 264] on div "Mesa 17 92 €" at bounding box center [488, 288] width 56 height 56
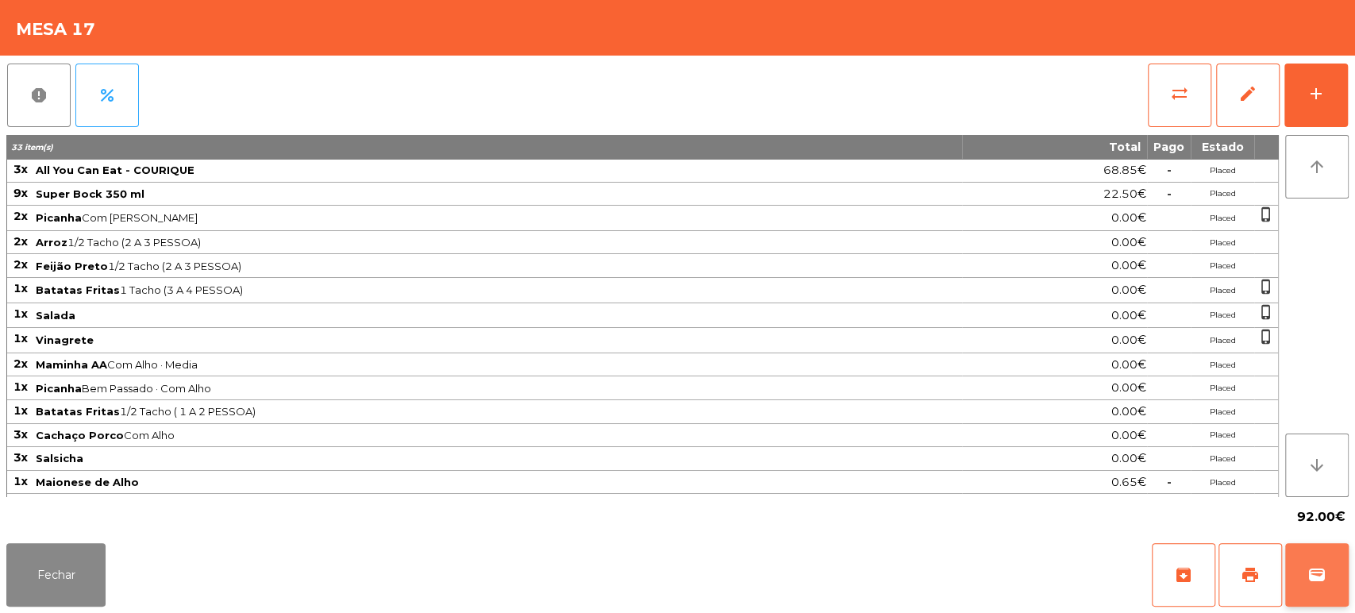
click at [1318, 557] on button "wallet" at bounding box center [1317, 575] width 64 height 64
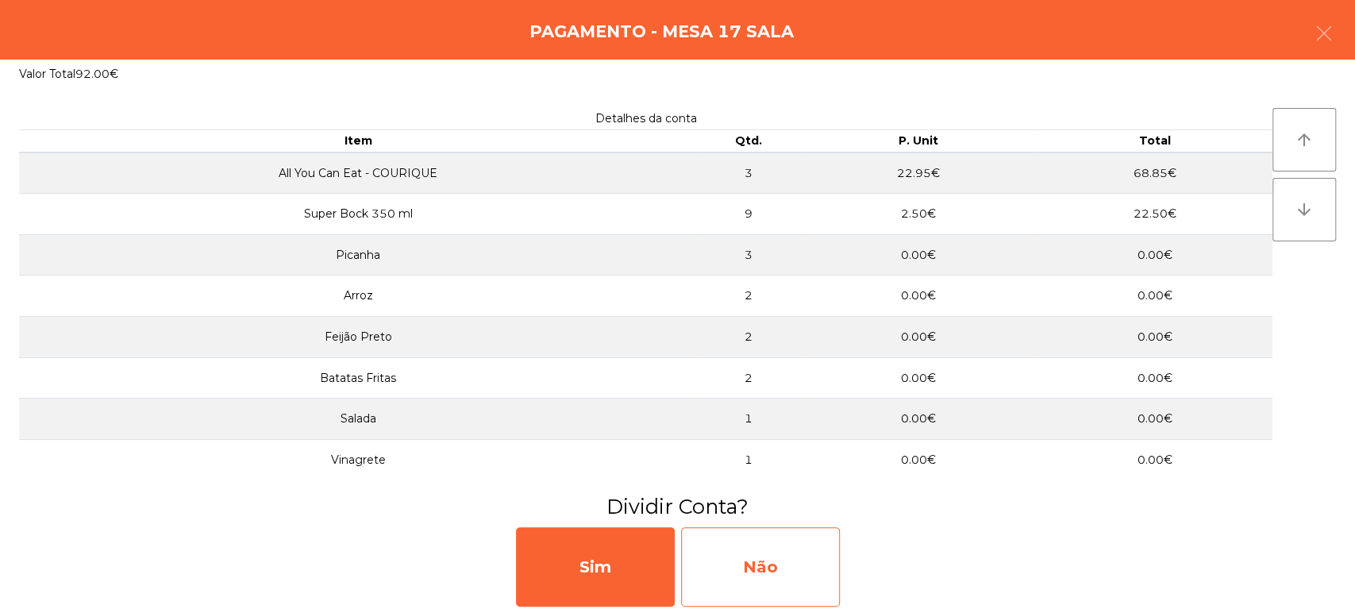
click at [769, 549] on div "Não" at bounding box center [760, 566] width 159 height 79
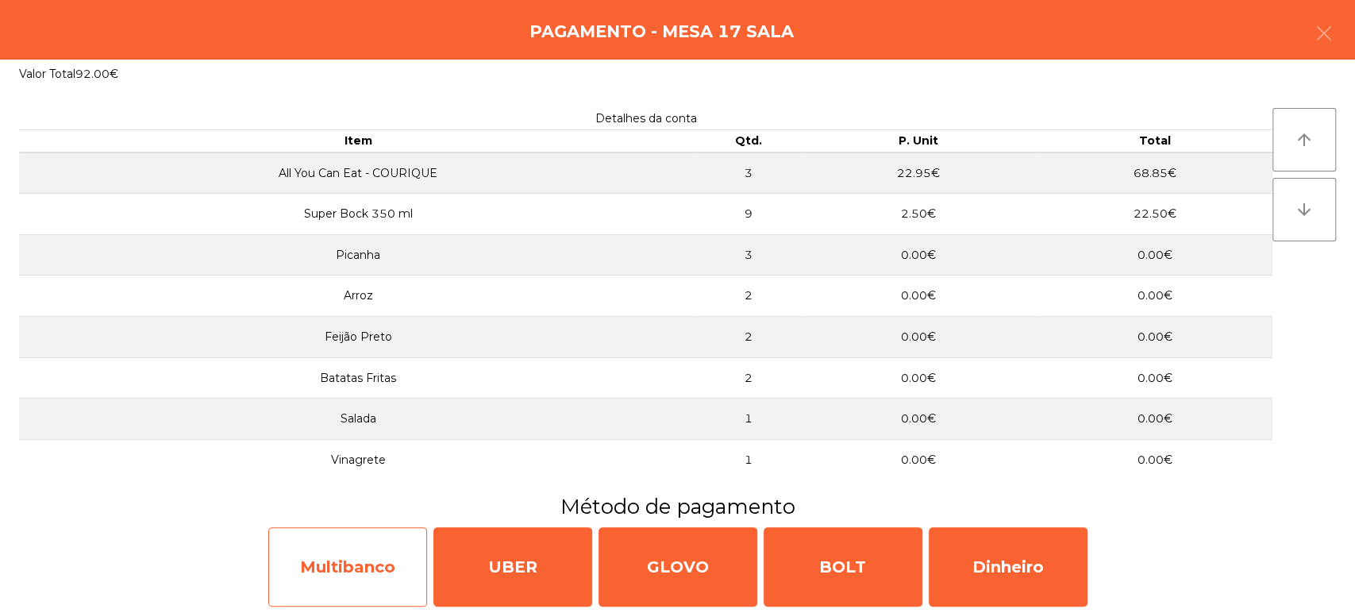
click at [375, 545] on div "Multibanco" at bounding box center [347, 566] width 159 height 79
select select "**"
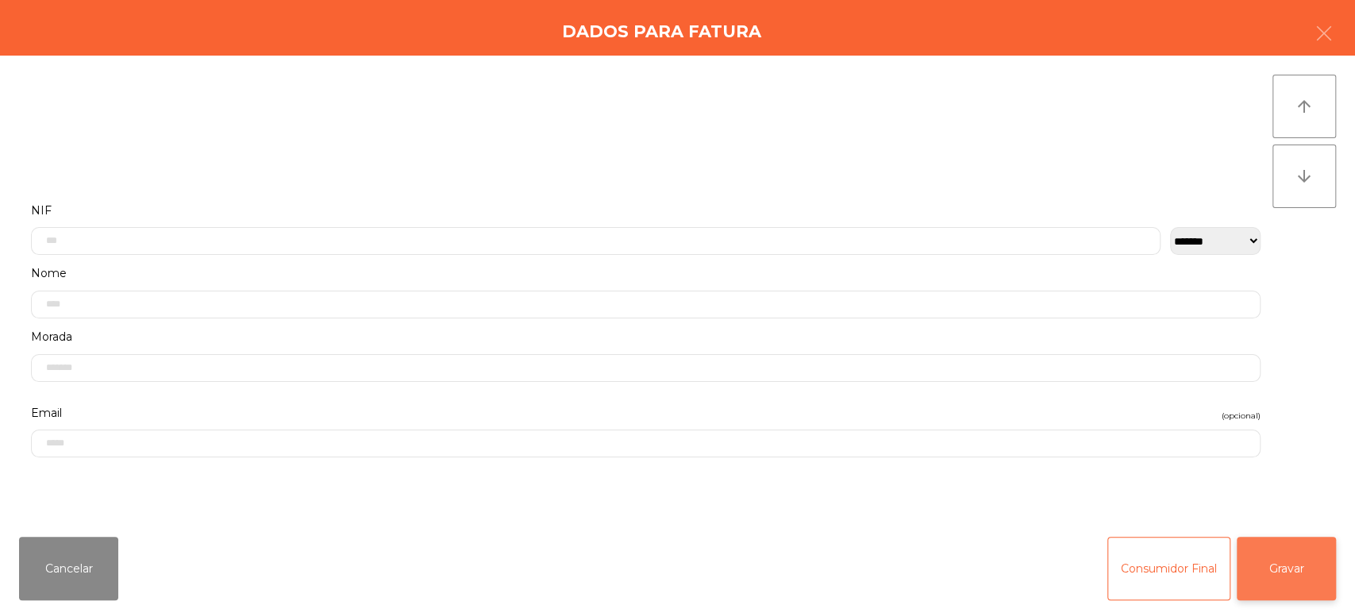
click at [1315, 560] on button "Gravar" at bounding box center [1286, 569] width 99 height 64
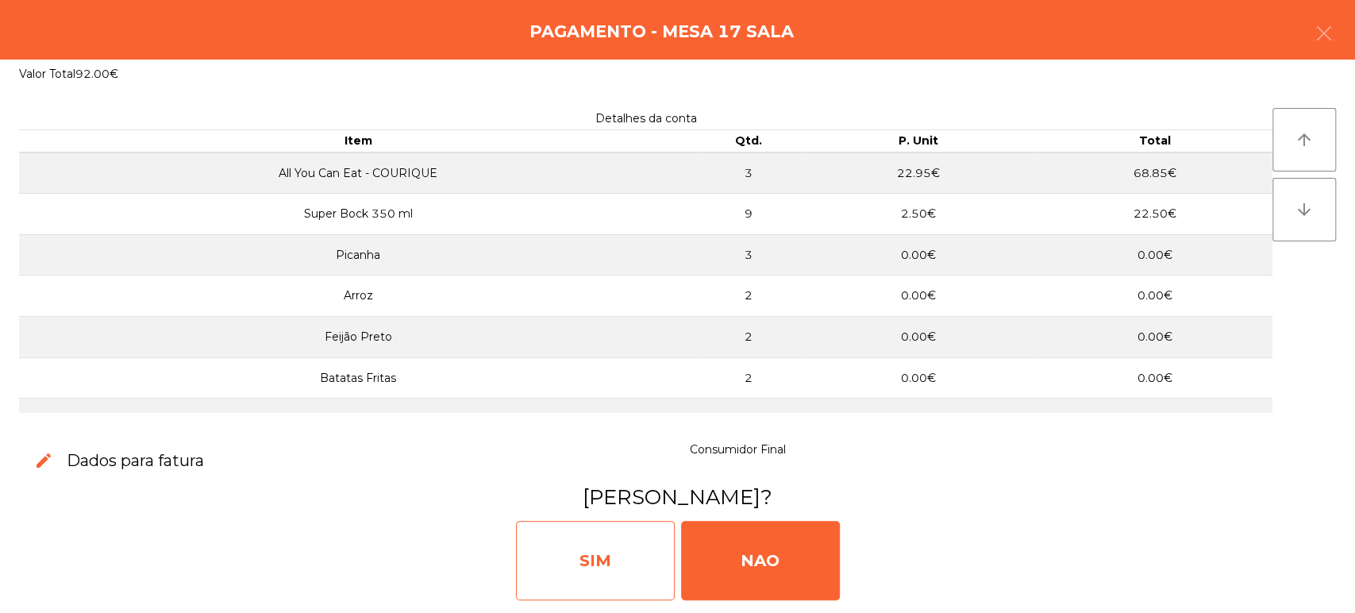
click at [584, 568] on div "SIM" at bounding box center [595, 560] width 159 height 79
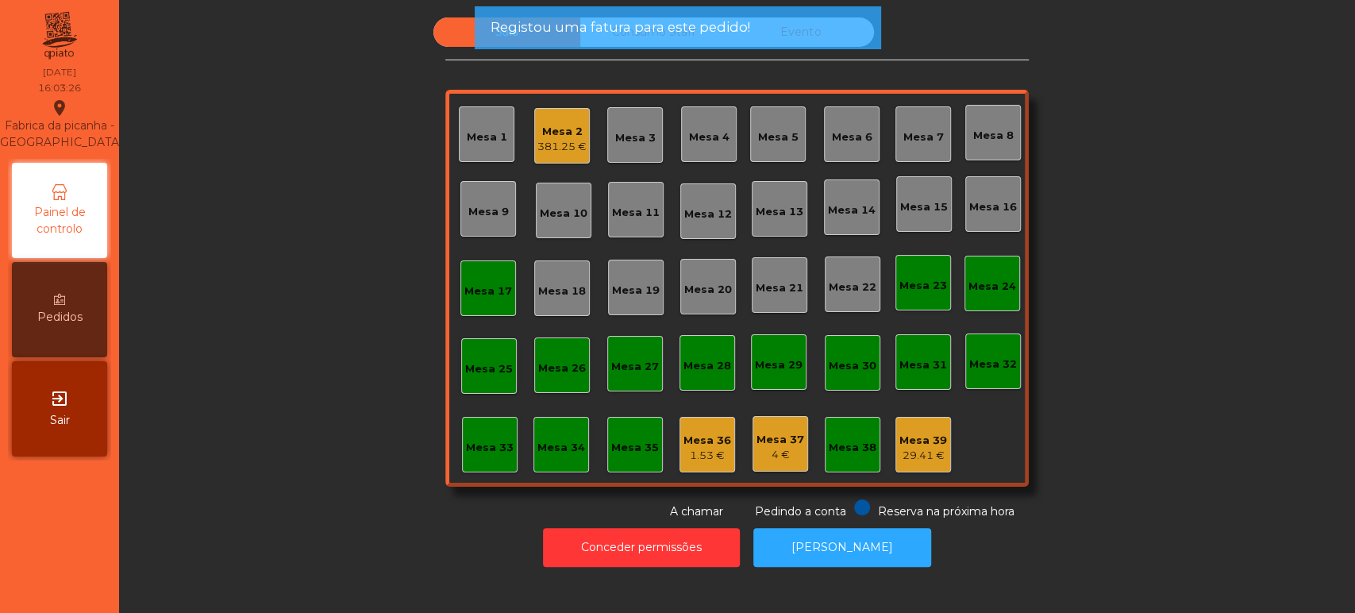
click at [476, 272] on div "Mesa 17" at bounding box center [488, 288] width 56 height 56
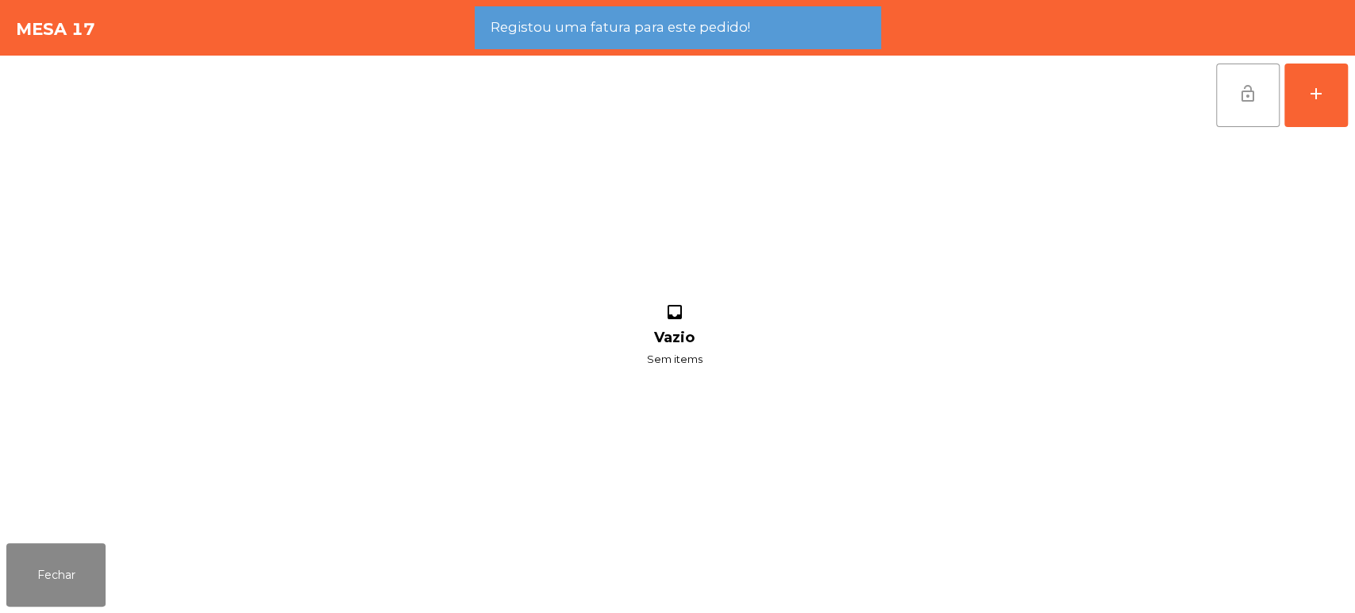
click at [1230, 98] on button "lock_open" at bounding box center [1248, 96] width 64 height 64
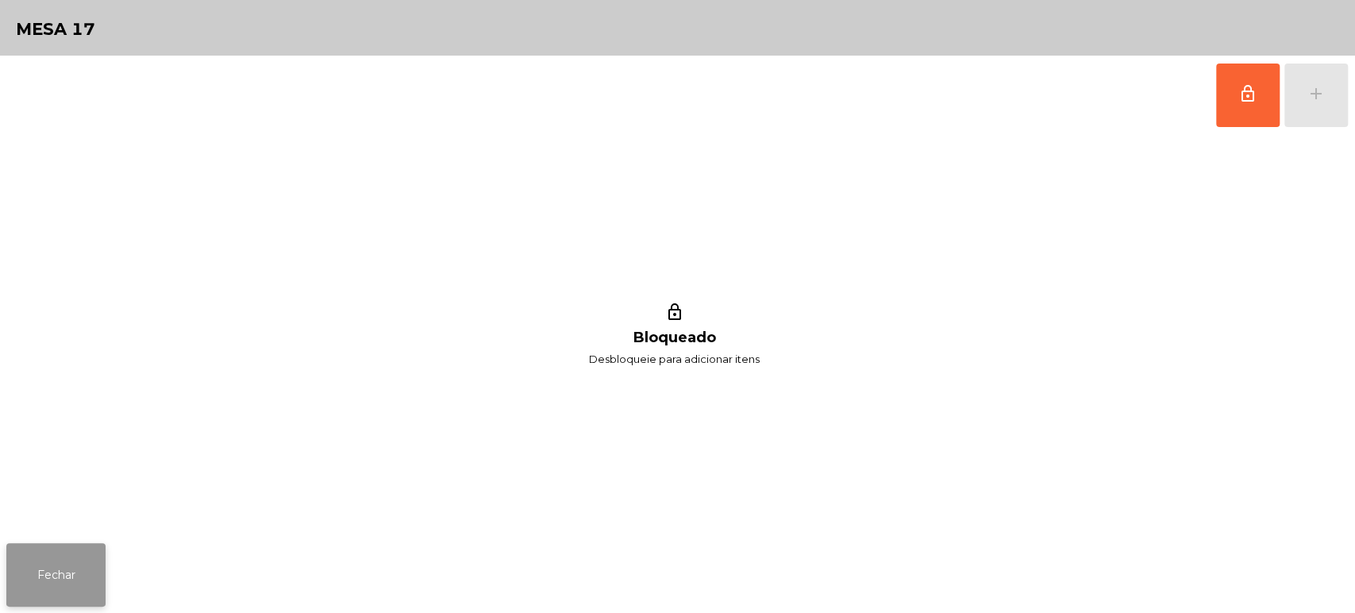
click at [74, 573] on button "Fechar" at bounding box center [55, 575] width 99 height 64
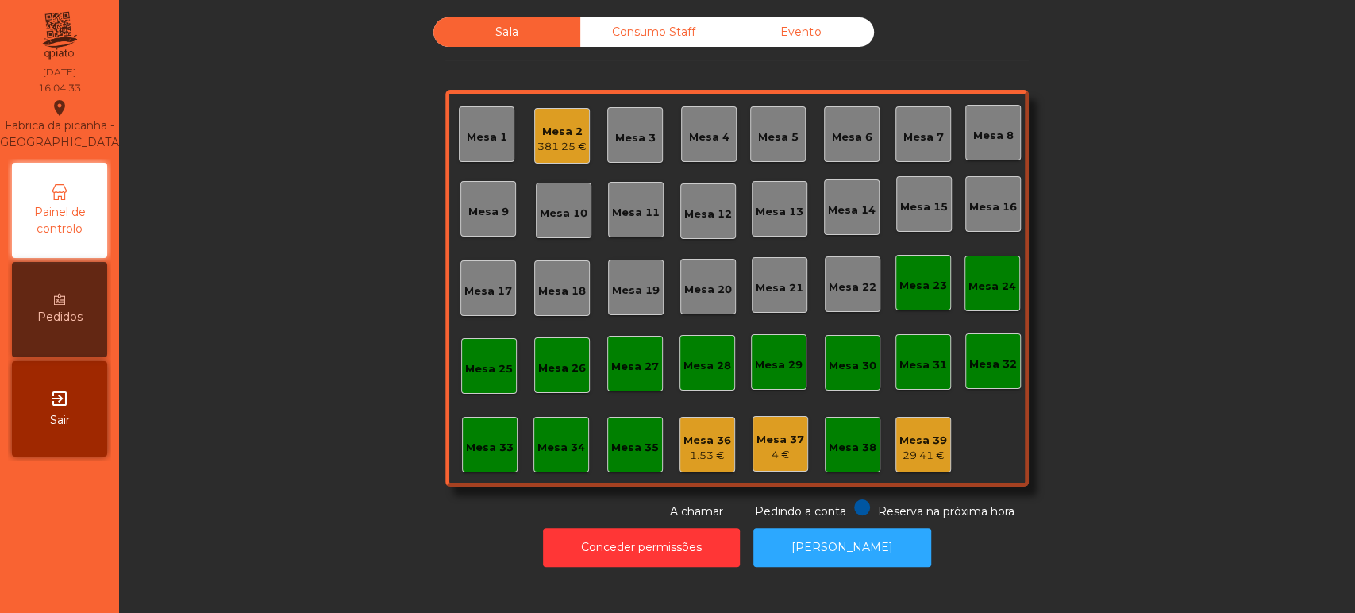
click at [780, 421] on div "Mesa 37 4 €" at bounding box center [781, 444] width 56 height 56
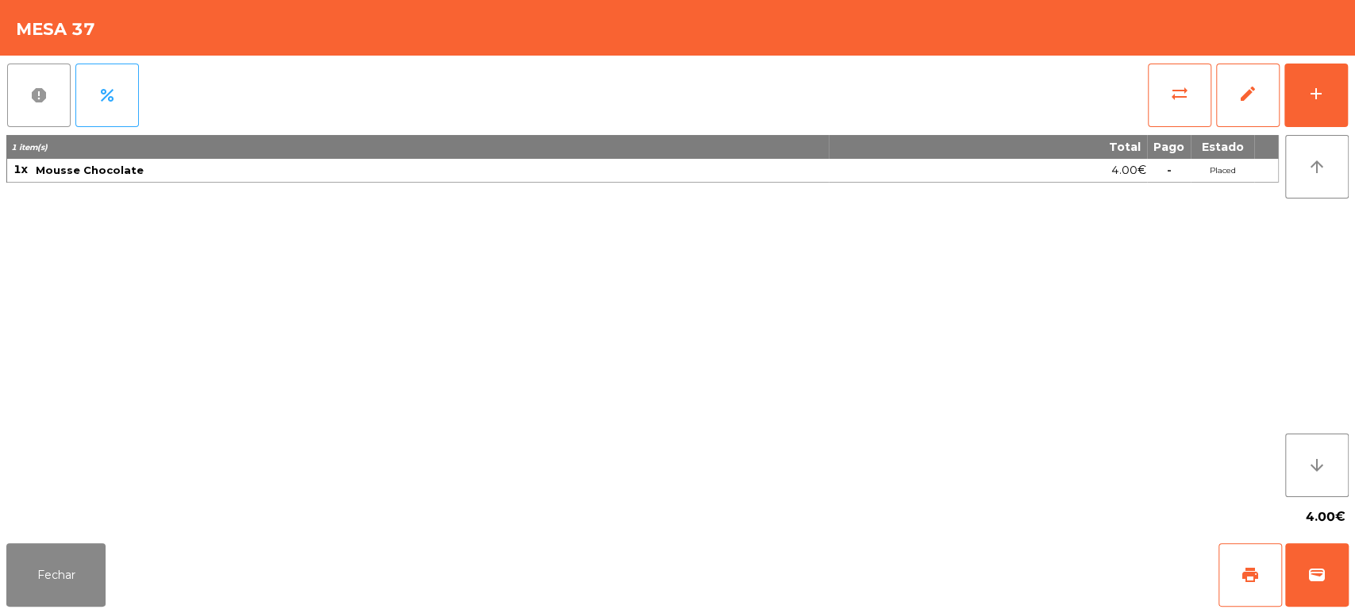
click at [43, 72] on button "report" at bounding box center [39, 96] width 64 height 64
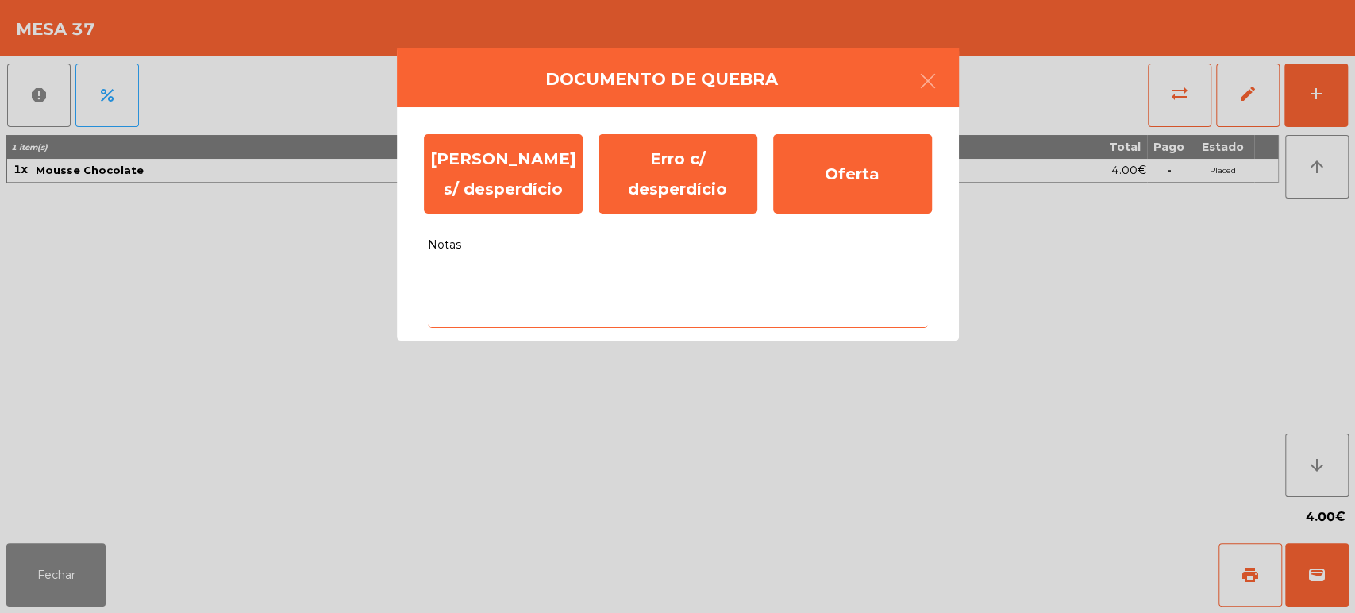
click at [486, 279] on textarea "Notas" at bounding box center [678, 295] width 500 height 66
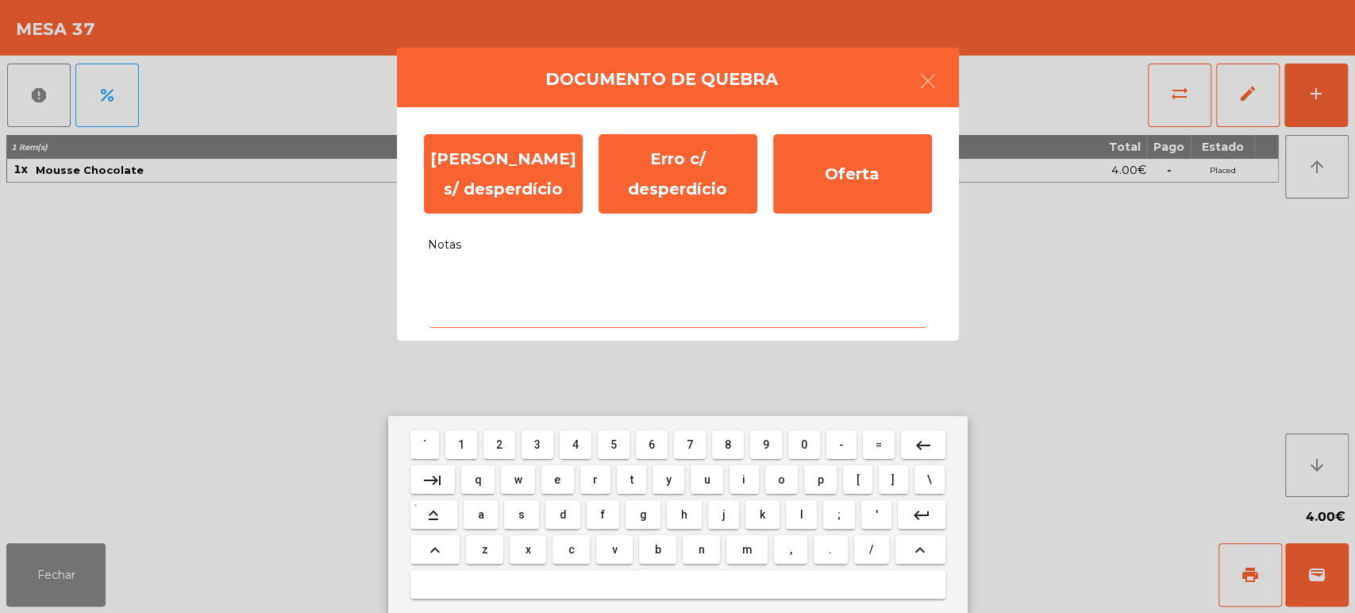
click at [521, 514] on span "s" at bounding box center [521, 514] width 6 height 13
click at [557, 478] on span "e" at bounding box center [557, 479] width 6 height 13
click at [778, 547] on button "," at bounding box center [790, 549] width 33 height 29
click at [924, 442] on mat-icon "keyboard_backspace" at bounding box center [923, 445] width 19 height 19
click at [745, 548] on span "m" at bounding box center [747, 549] width 10 height 13
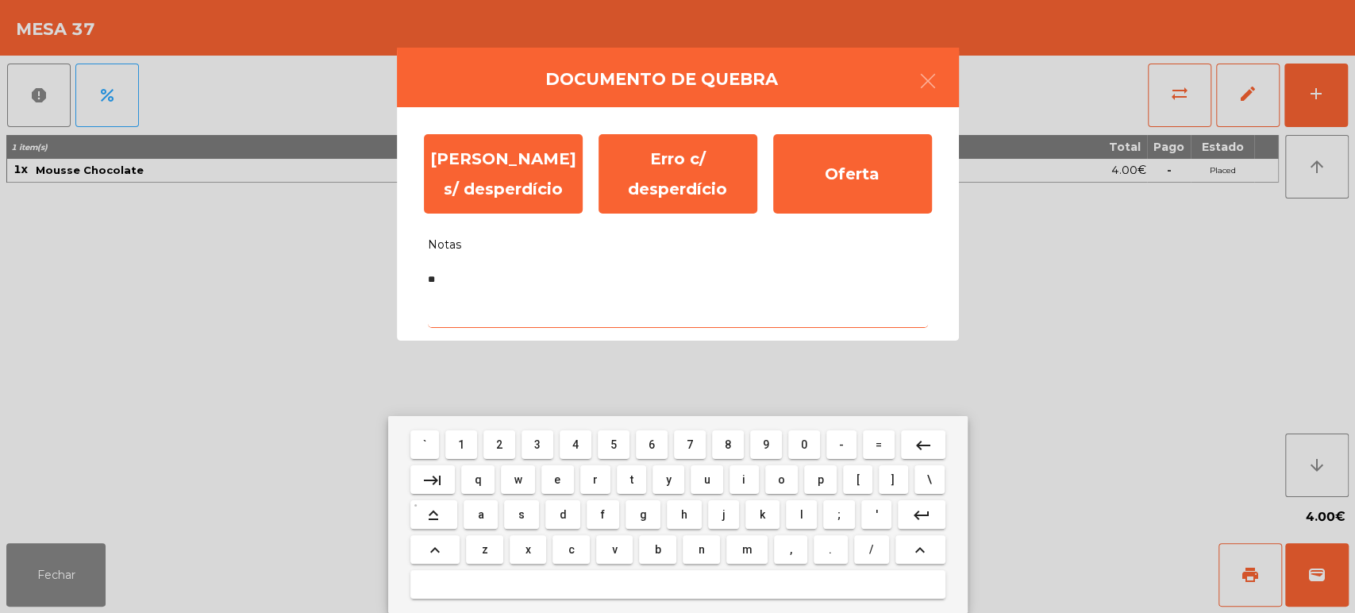
type textarea "***"
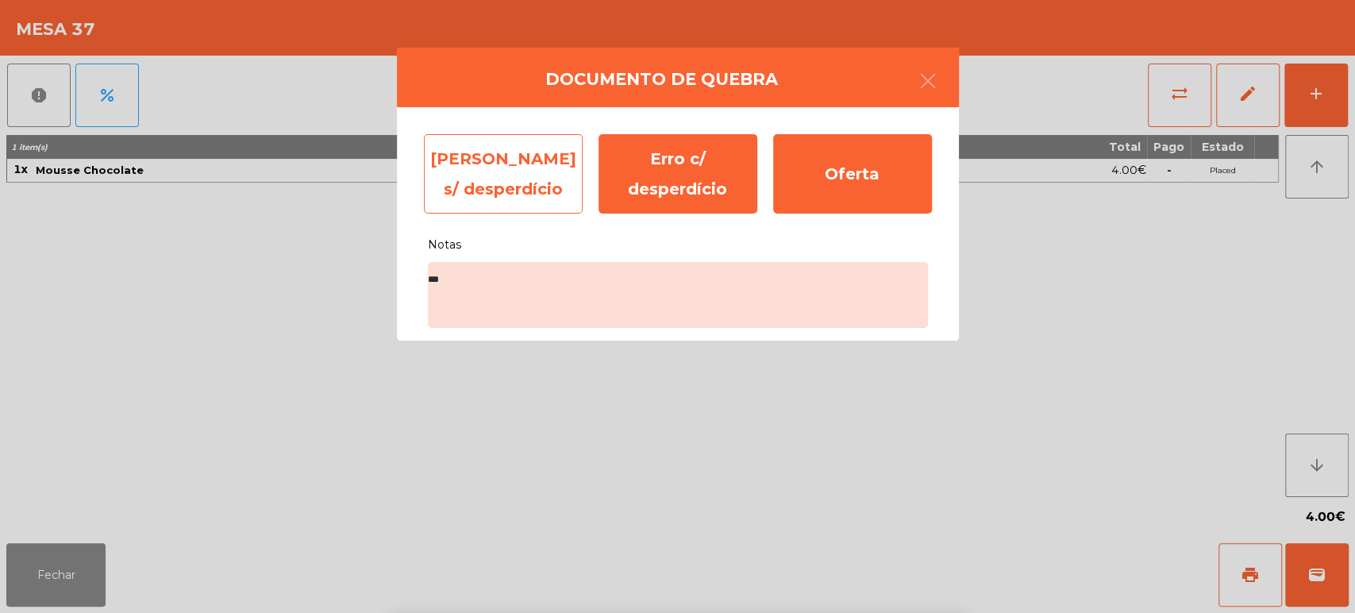
click at [476, 153] on div "[PERSON_NAME] s/ desperdício" at bounding box center [503, 173] width 159 height 79
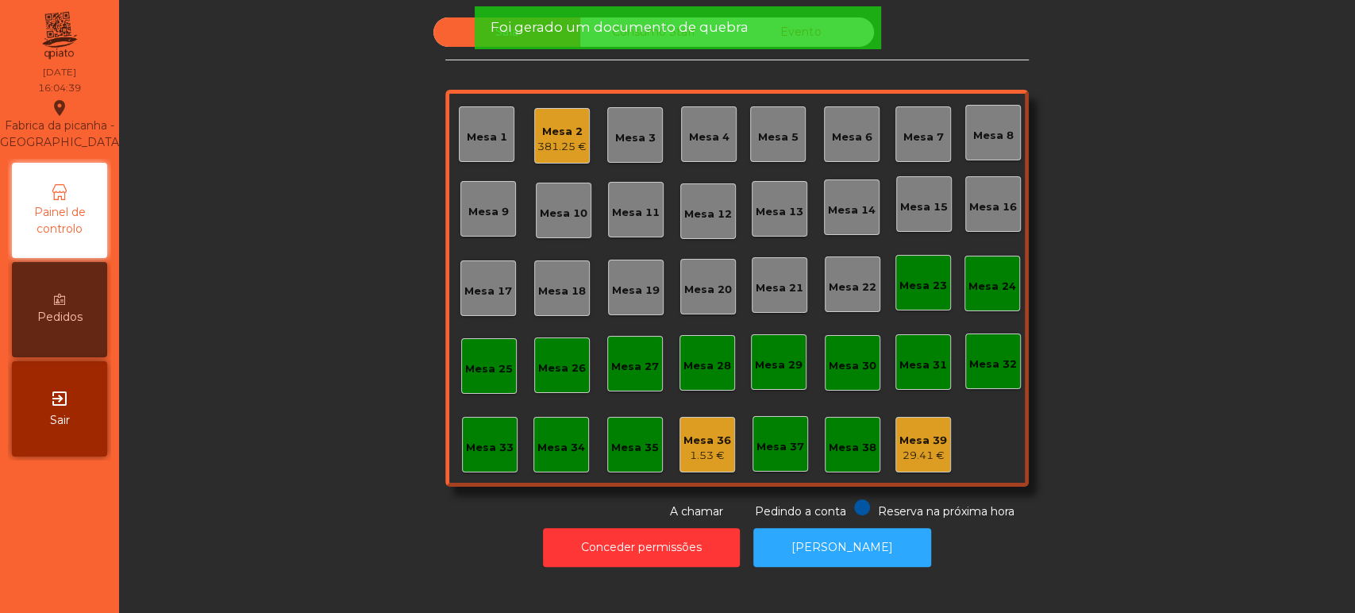
click at [390, 495] on div "Sala Consumo Staff Evento Mesa 1 Mesa 2 381.25 € Mesa 3 Mesa 4 Mesa 5 [GEOGRAPH…" at bounding box center [737, 268] width 1193 height 503
click at [381, 542] on div "Conceder permissões Abrir [PERSON_NAME]" at bounding box center [737, 547] width 1193 height 55
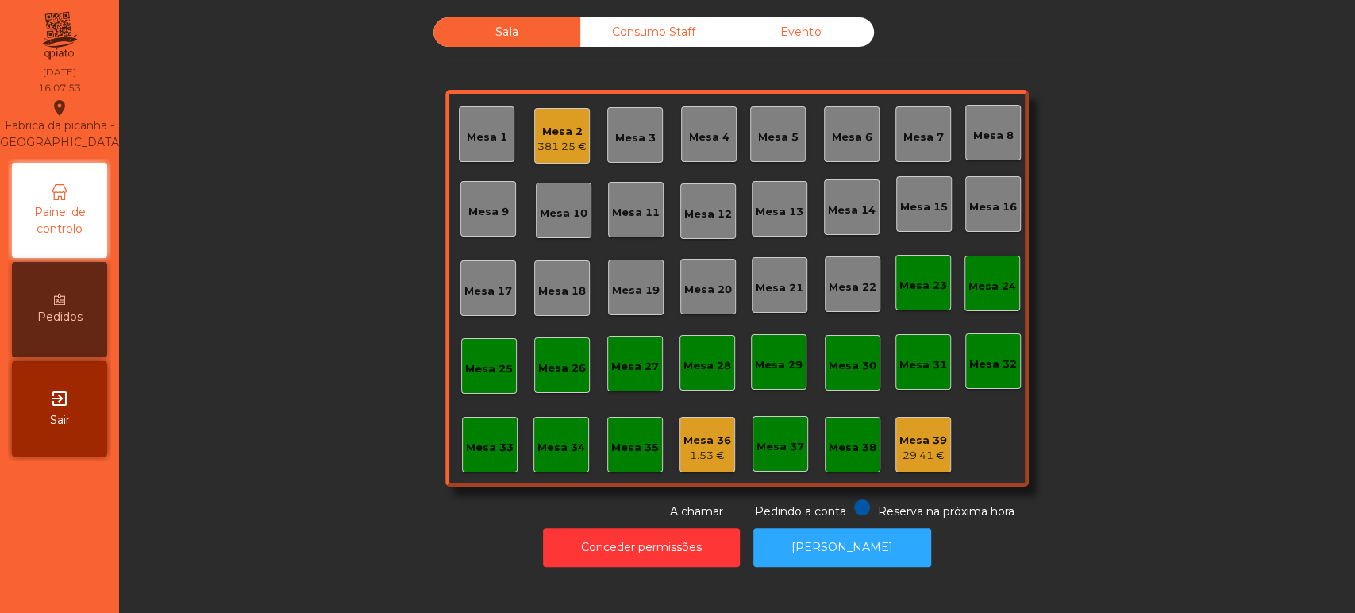
click at [537, 129] on div "Mesa 2" at bounding box center [561, 132] width 49 height 16
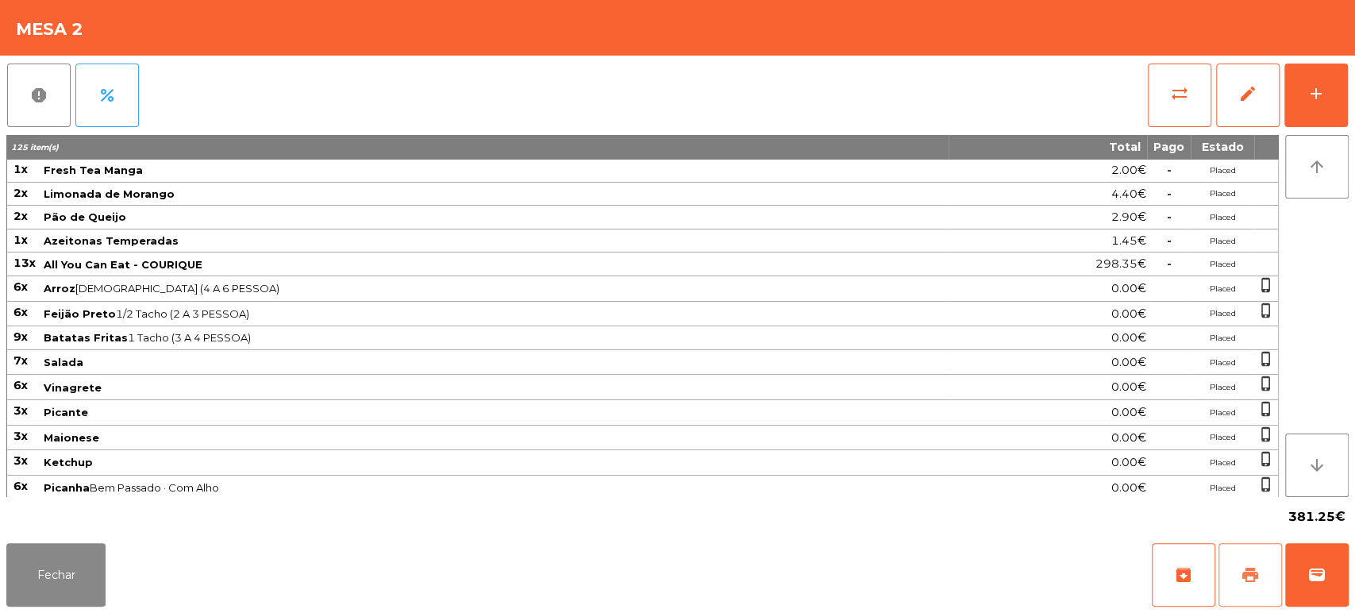
click at [1249, 584] on button "print" at bounding box center [1251, 575] width 64 height 64
click at [1304, 556] on button "wallet" at bounding box center [1317, 575] width 64 height 64
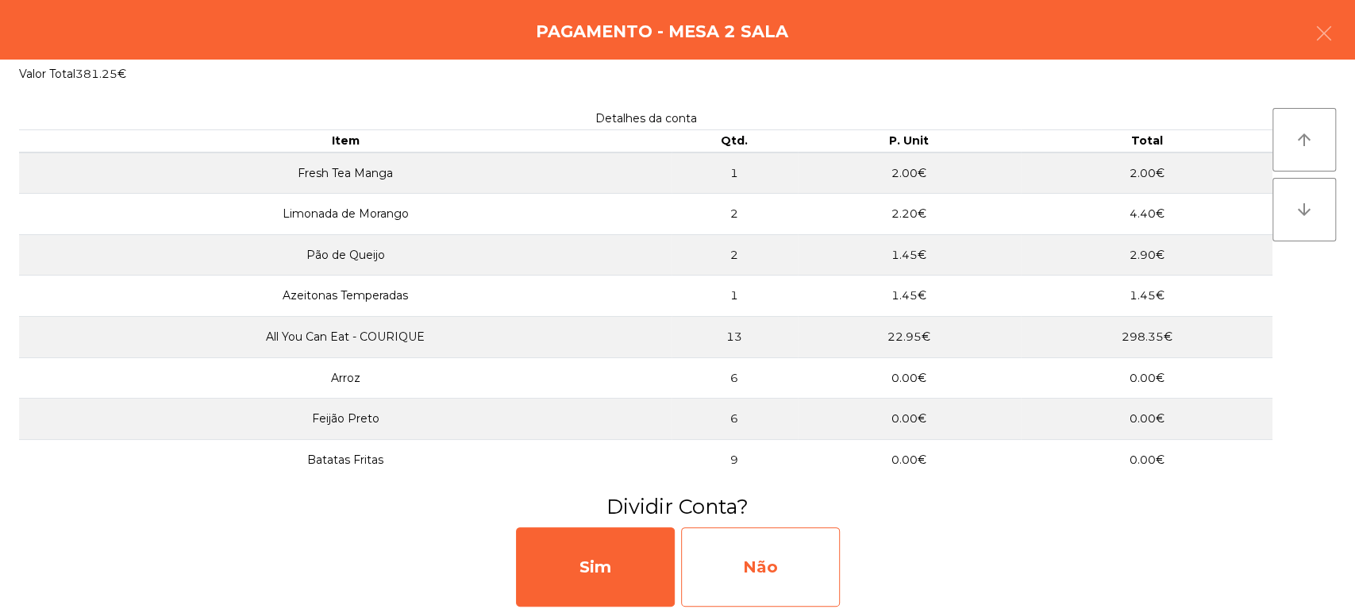
click at [777, 532] on div "Não" at bounding box center [760, 566] width 159 height 79
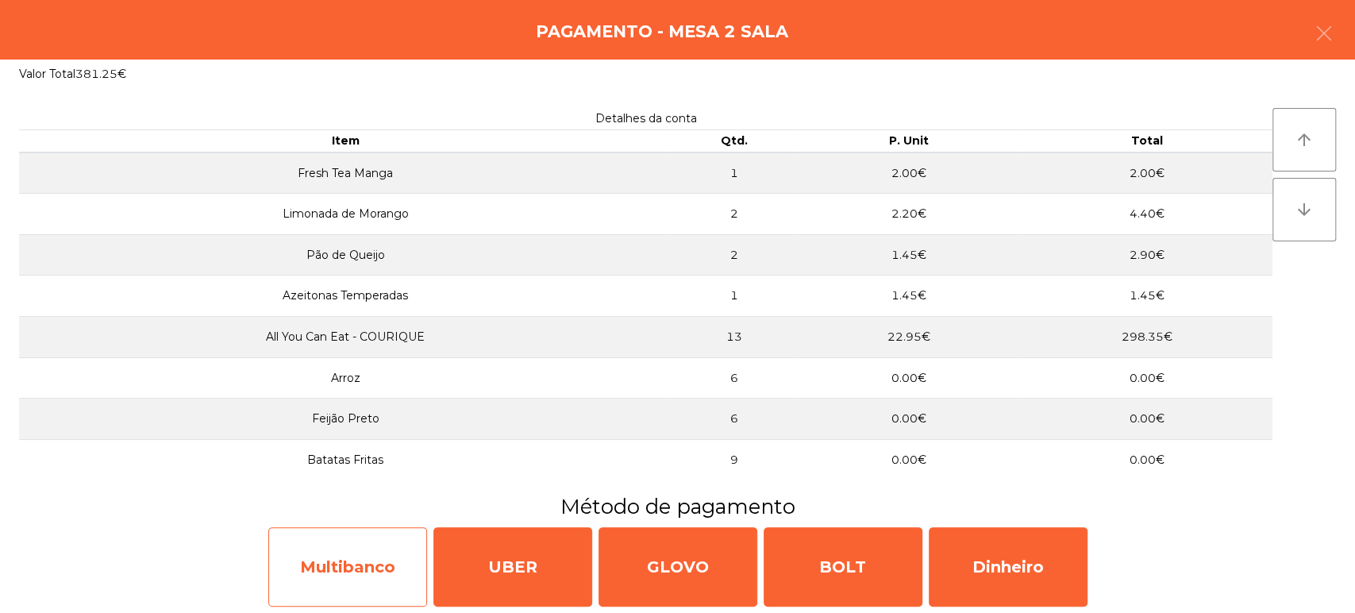
click at [303, 545] on div "Multibanco" at bounding box center [347, 566] width 159 height 79
select select "**"
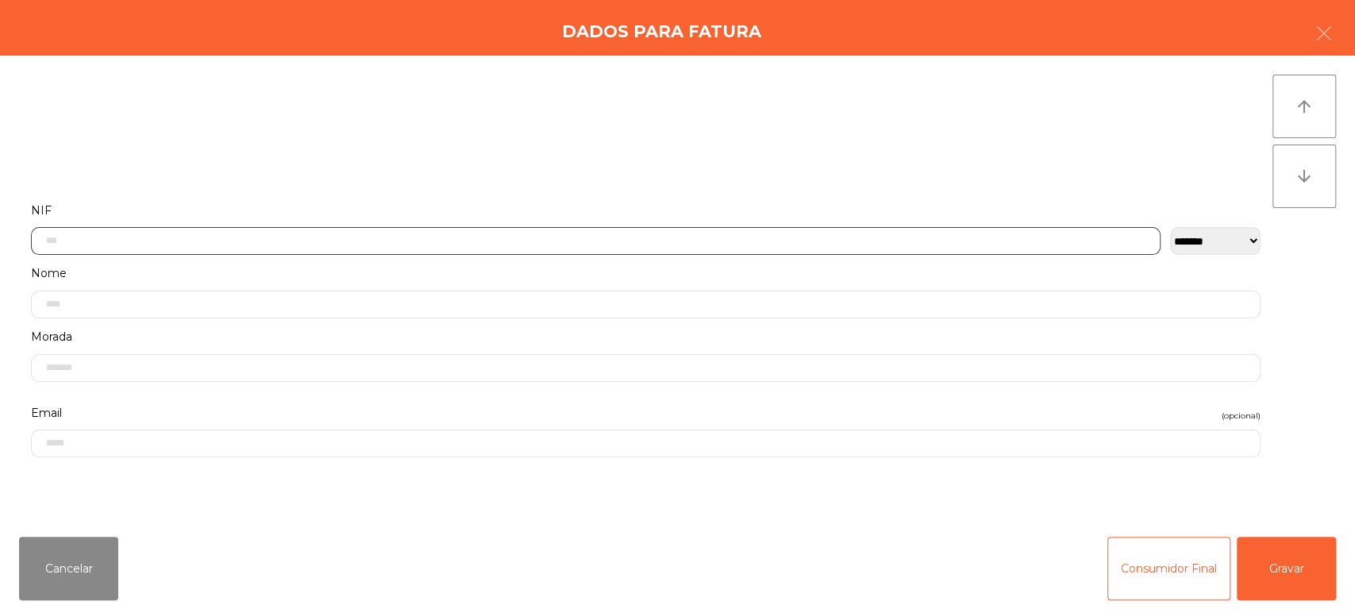
click at [361, 241] on input "text" at bounding box center [596, 241] width 1130 height 28
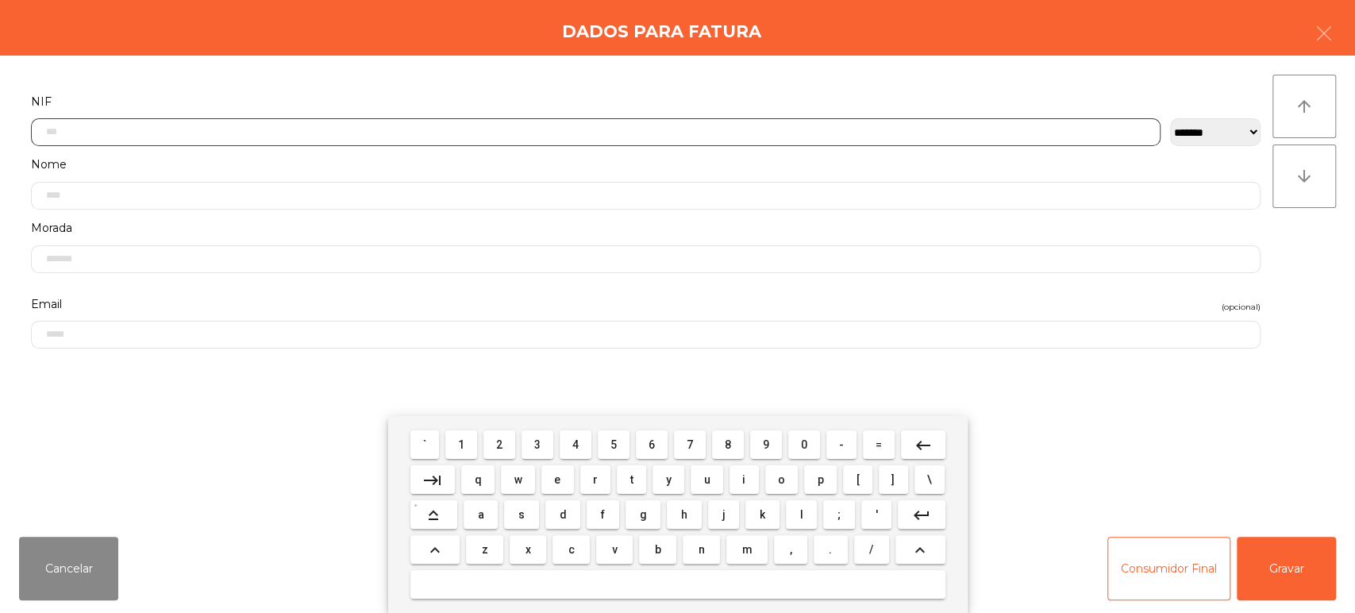
scroll to position [124, 0]
type input "*********"
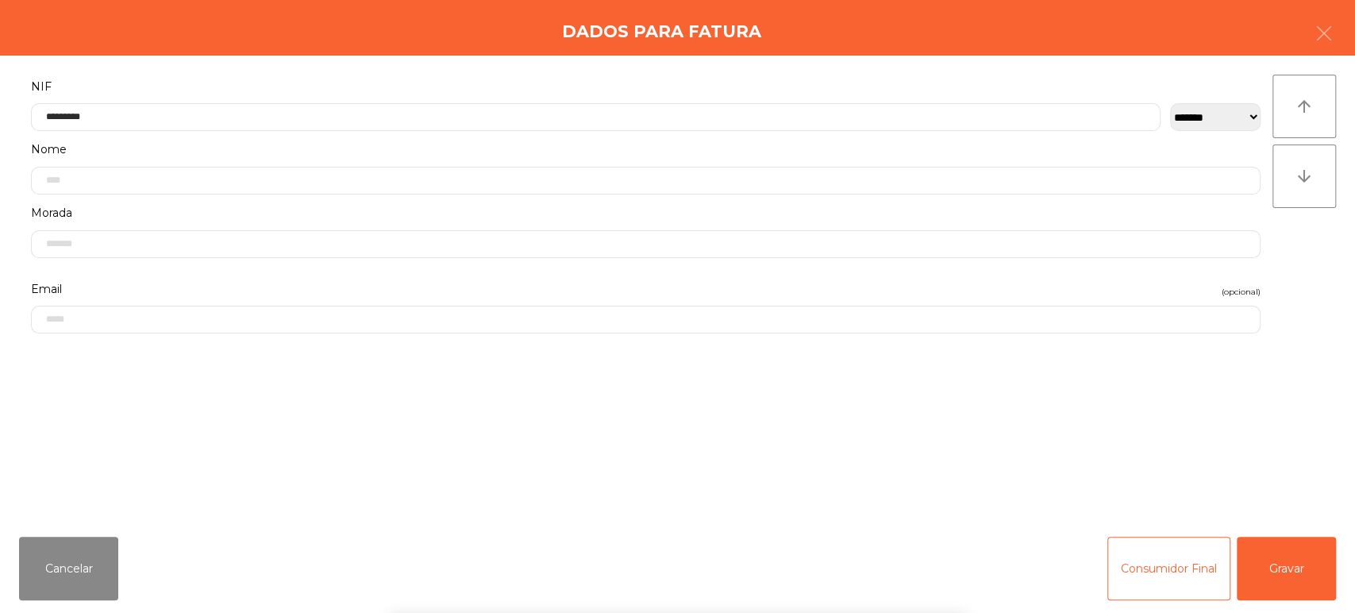
click at [1316, 263] on div "arrow_upward arrow_downward" at bounding box center [1305, 290] width 64 height 430
click at [1302, 560] on button "Gravar" at bounding box center [1286, 569] width 99 height 64
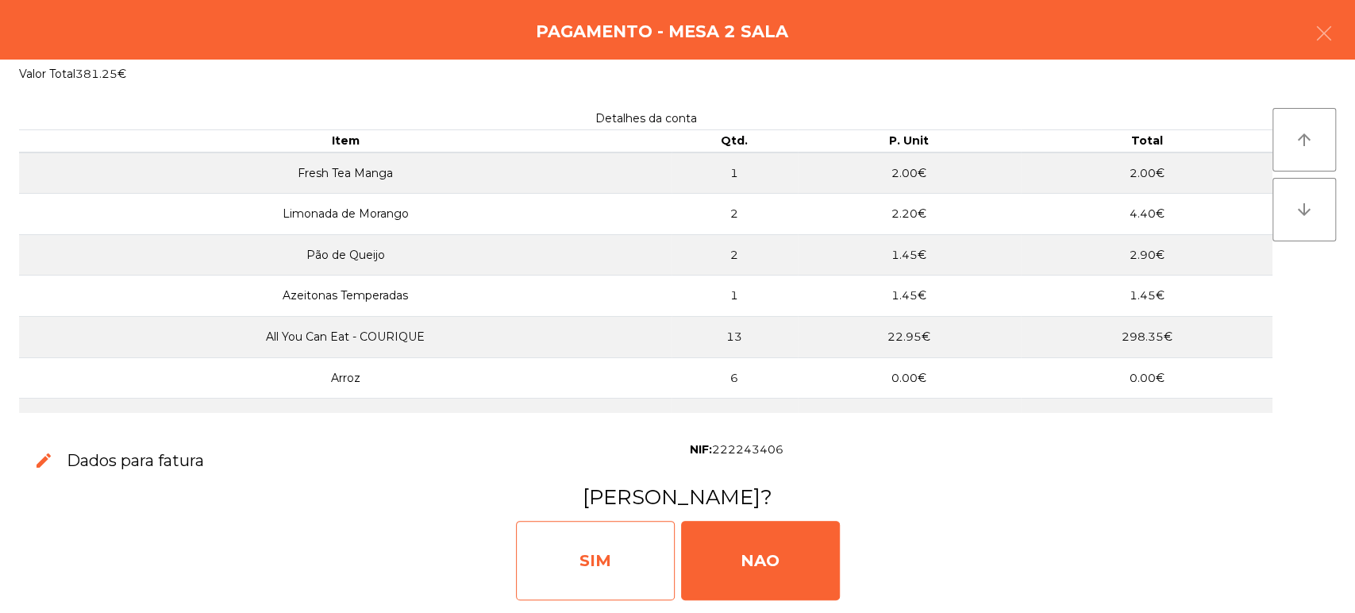
click at [610, 546] on div "SIM" at bounding box center [595, 560] width 159 height 79
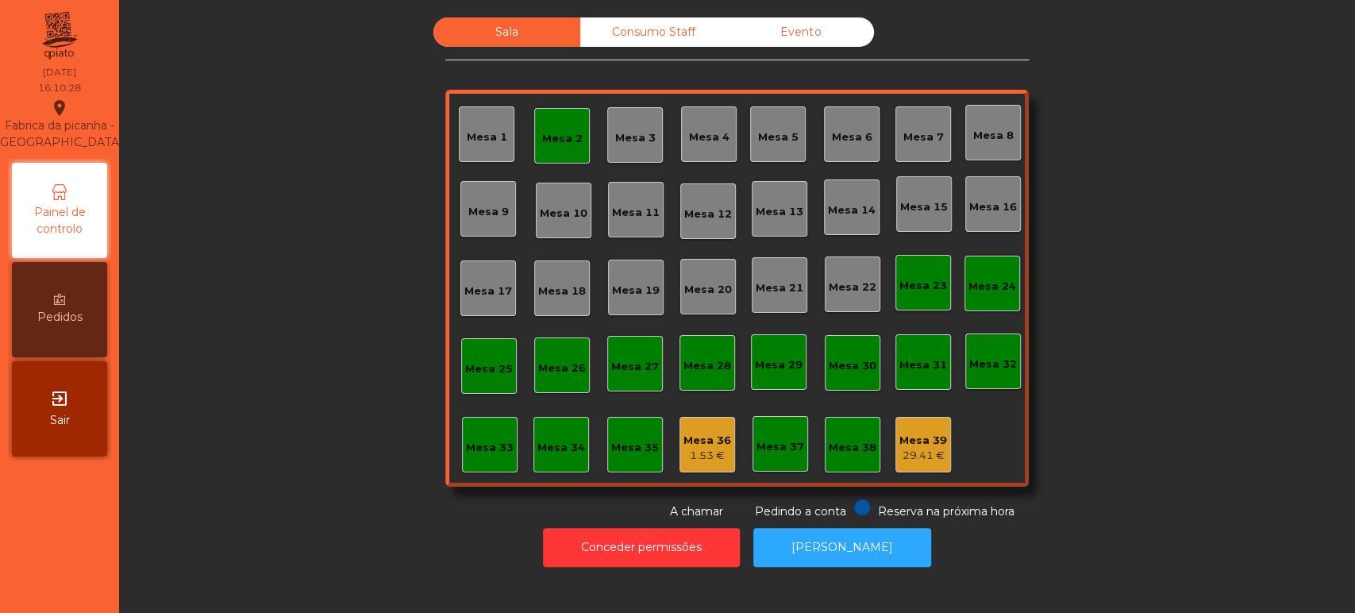
click at [537, 149] on div "Mesa 2" at bounding box center [562, 136] width 56 height 56
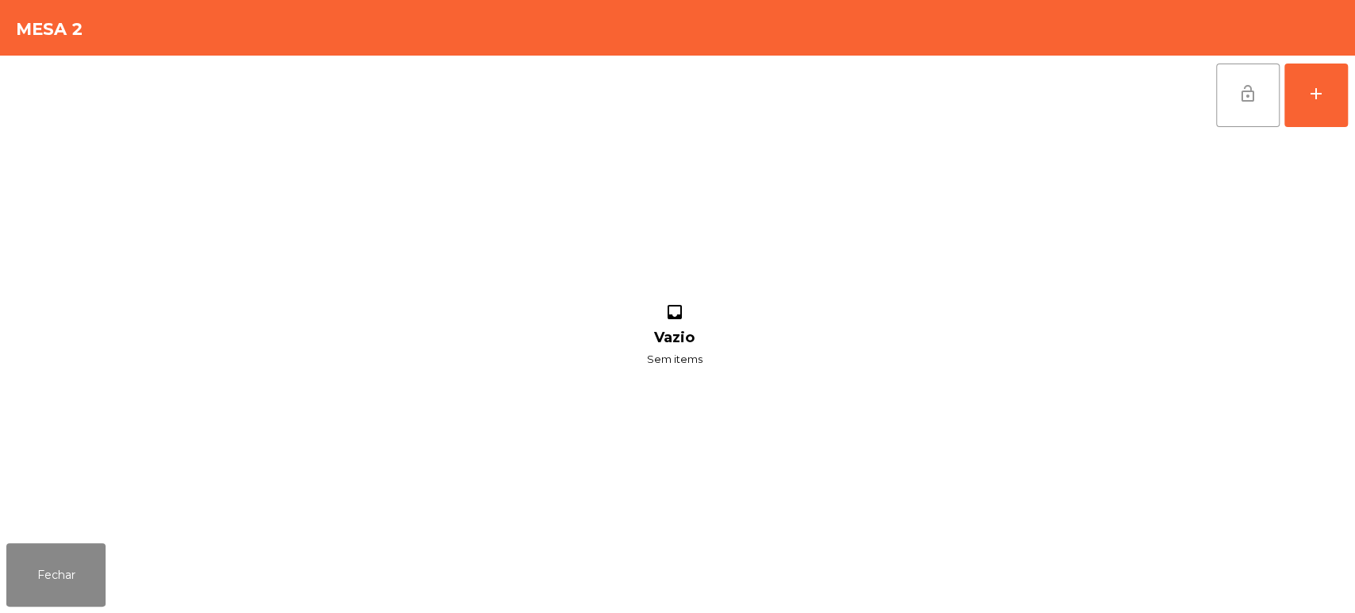
click at [1237, 104] on button "lock_open" at bounding box center [1248, 96] width 64 height 64
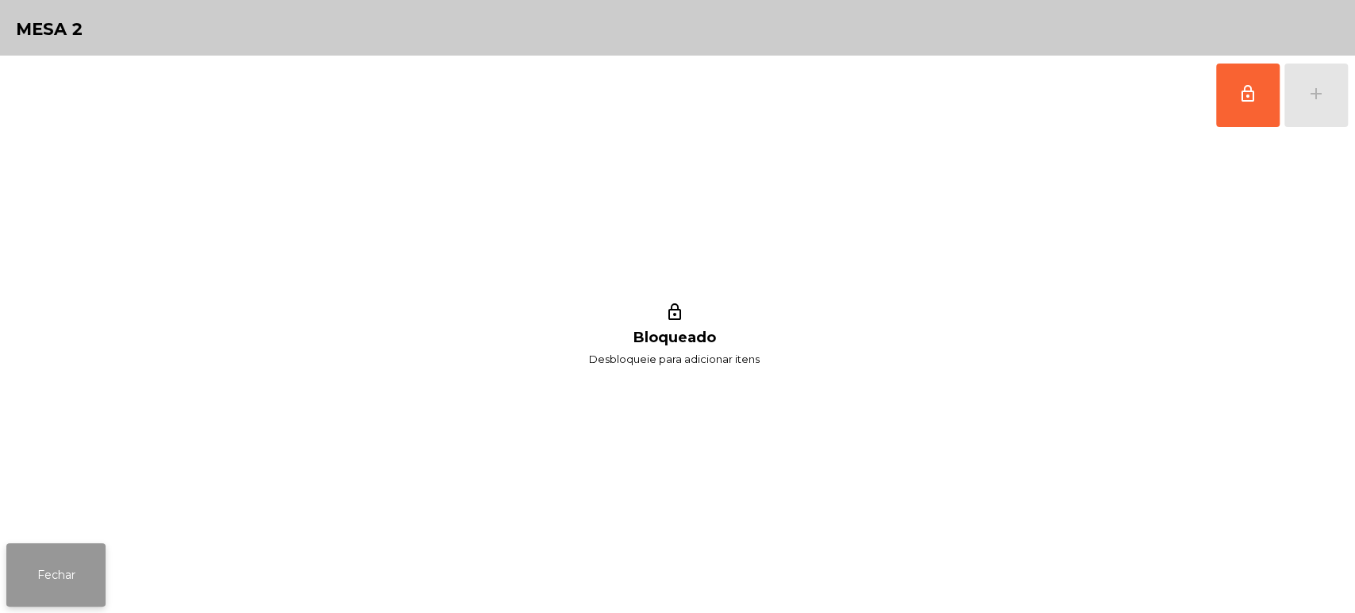
click at [34, 565] on button "Fechar" at bounding box center [55, 575] width 99 height 64
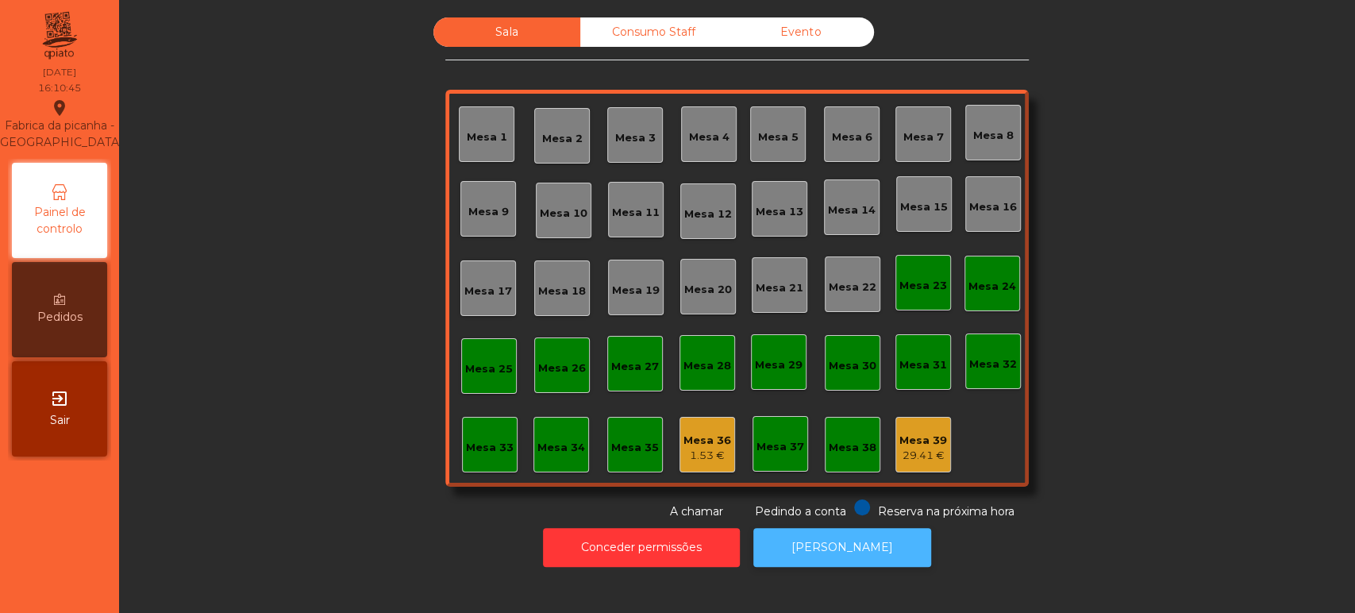
click at [810, 528] on button "[PERSON_NAME]" at bounding box center [842, 547] width 178 height 39
click at [831, 581] on div "Sala Consumo Staff Evento [GEOGRAPHIC_DATA] 3 Mesa 4 Mesa 5 [GEOGRAPHIC_DATA] 7…" at bounding box center [737, 306] width 1236 height 613
click at [875, 546] on button "[PERSON_NAME]" at bounding box center [842, 547] width 178 height 39
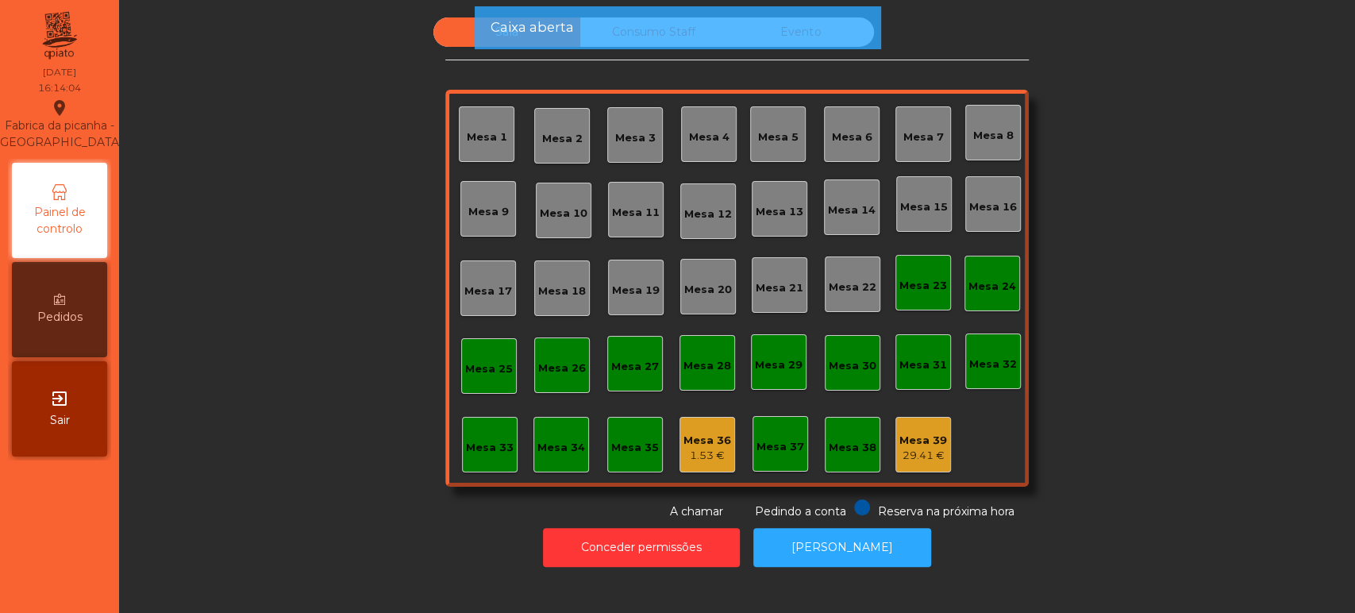
click at [637, 33] on div "Caixa aberta" at bounding box center [677, 27] width 375 height 20
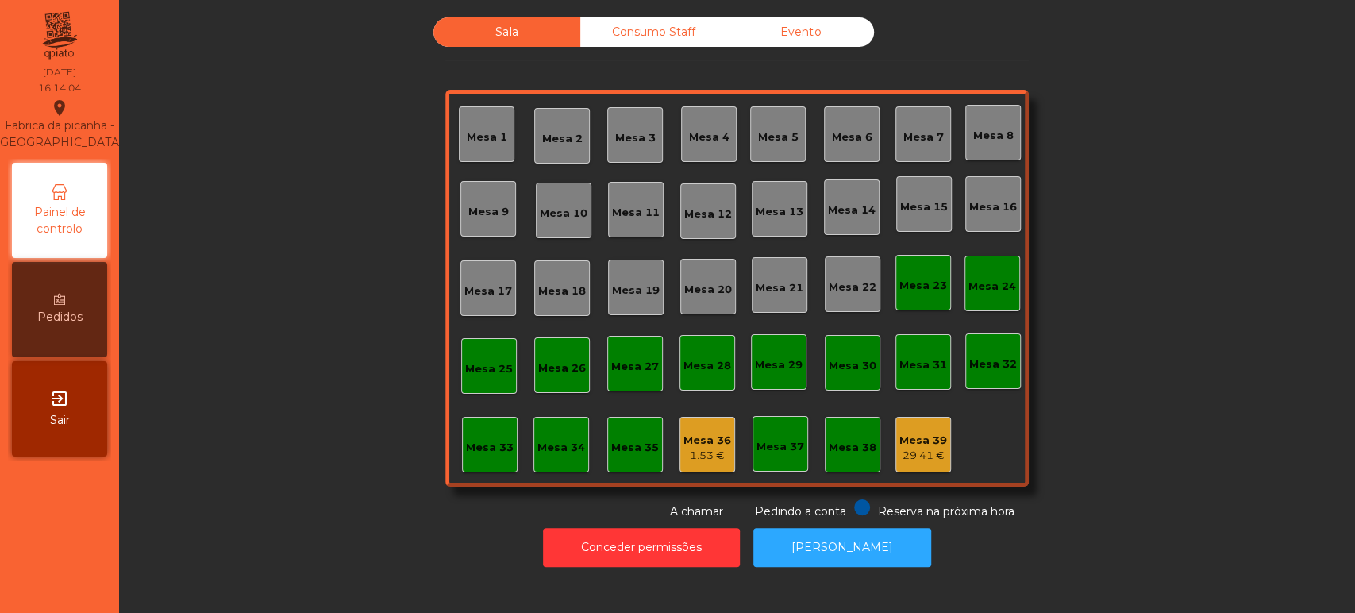
click at [658, 33] on div "Consumo Staff" at bounding box center [653, 31] width 147 height 29
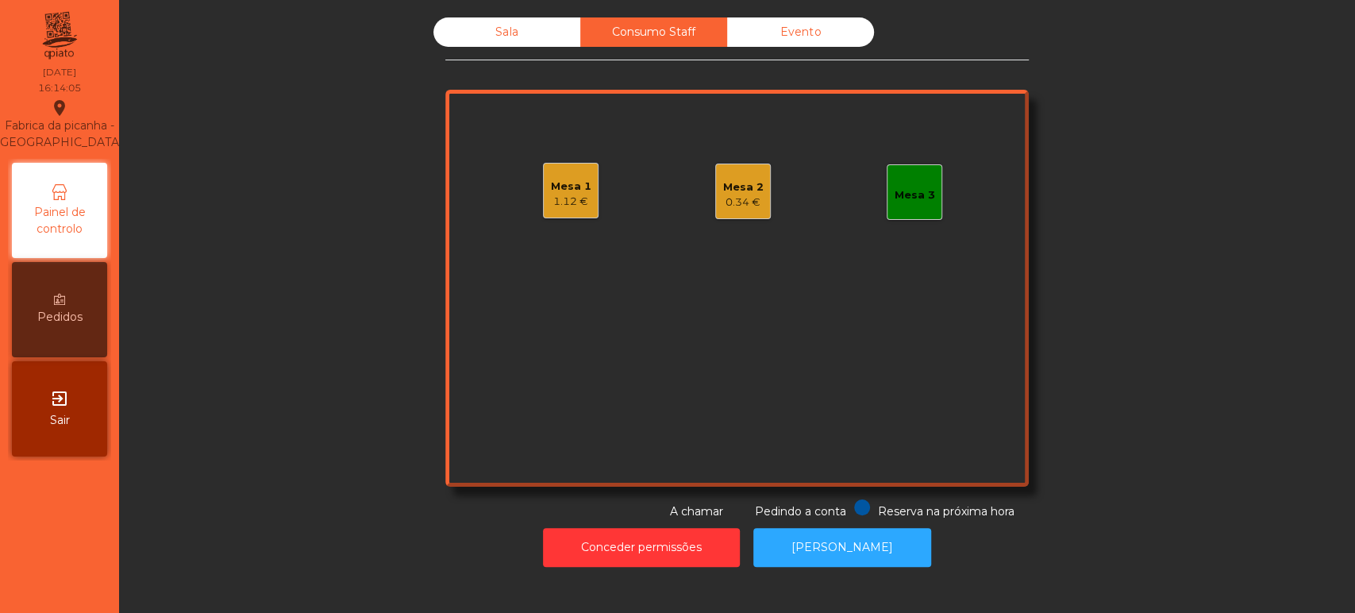
click at [811, 29] on div "Evento" at bounding box center [800, 31] width 147 height 29
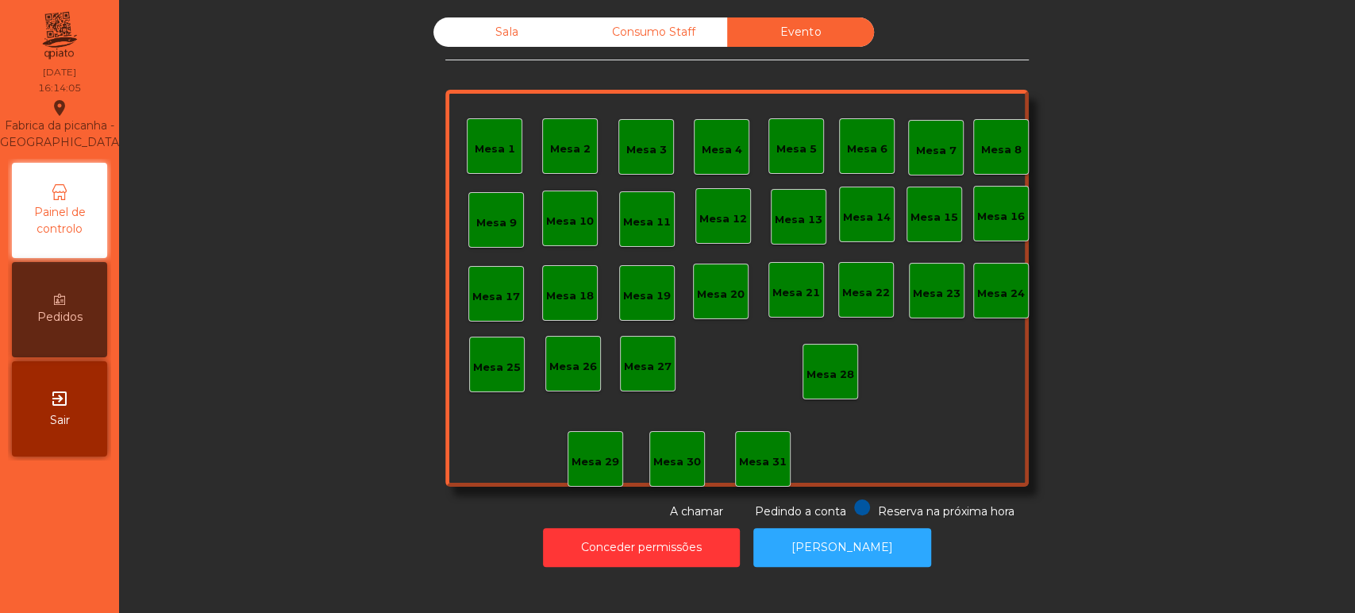
click at [663, 34] on div "Consumo Staff" at bounding box center [653, 31] width 147 height 29
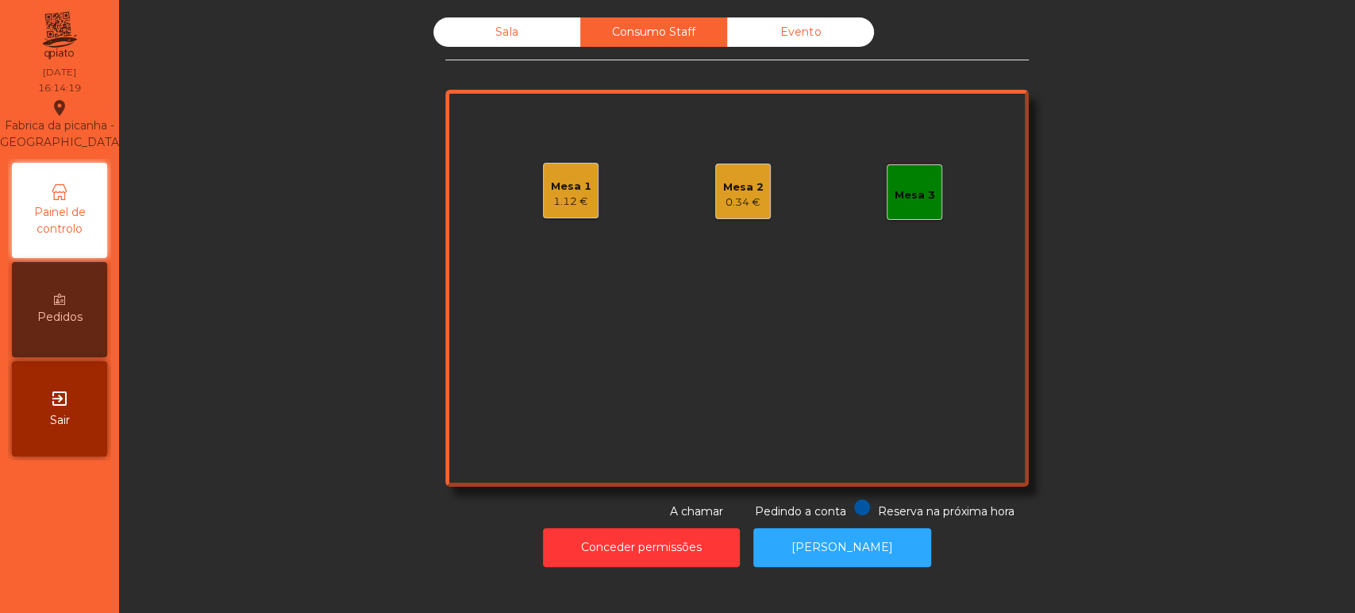
click at [1084, 294] on div "Sala Consumo Staff Evento Mesa 1 1.12 € Mesa 2 0.34 € Mesa 3 Reserva na próxima…" at bounding box center [737, 268] width 1193 height 503
click at [782, 37] on div "Evento" at bounding box center [800, 31] width 147 height 29
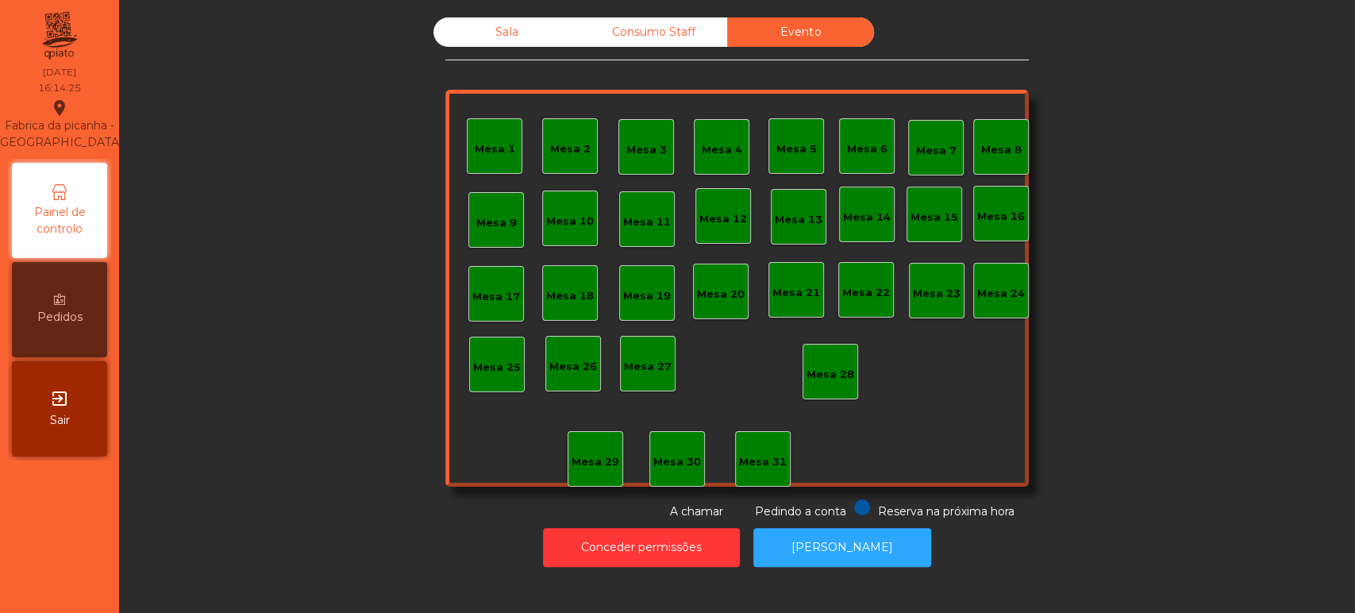
click at [627, 22] on div "Consumo Staff" at bounding box center [653, 31] width 147 height 29
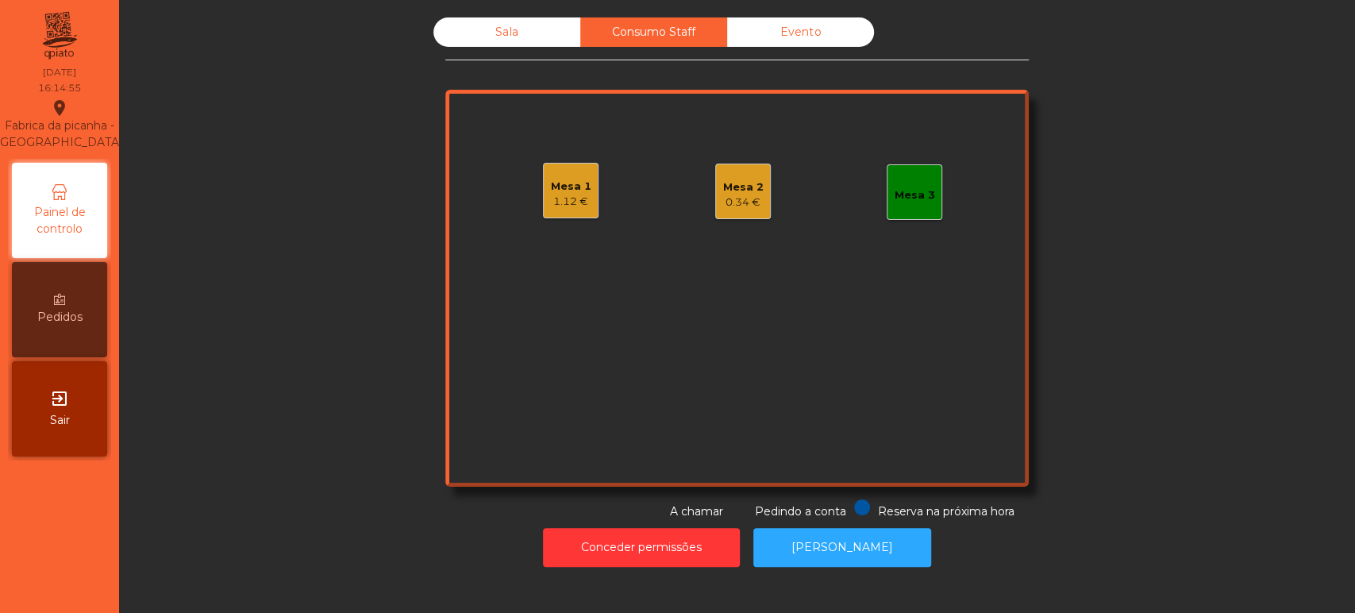
click at [551, 204] on div "1.12 €" at bounding box center [571, 202] width 40 height 16
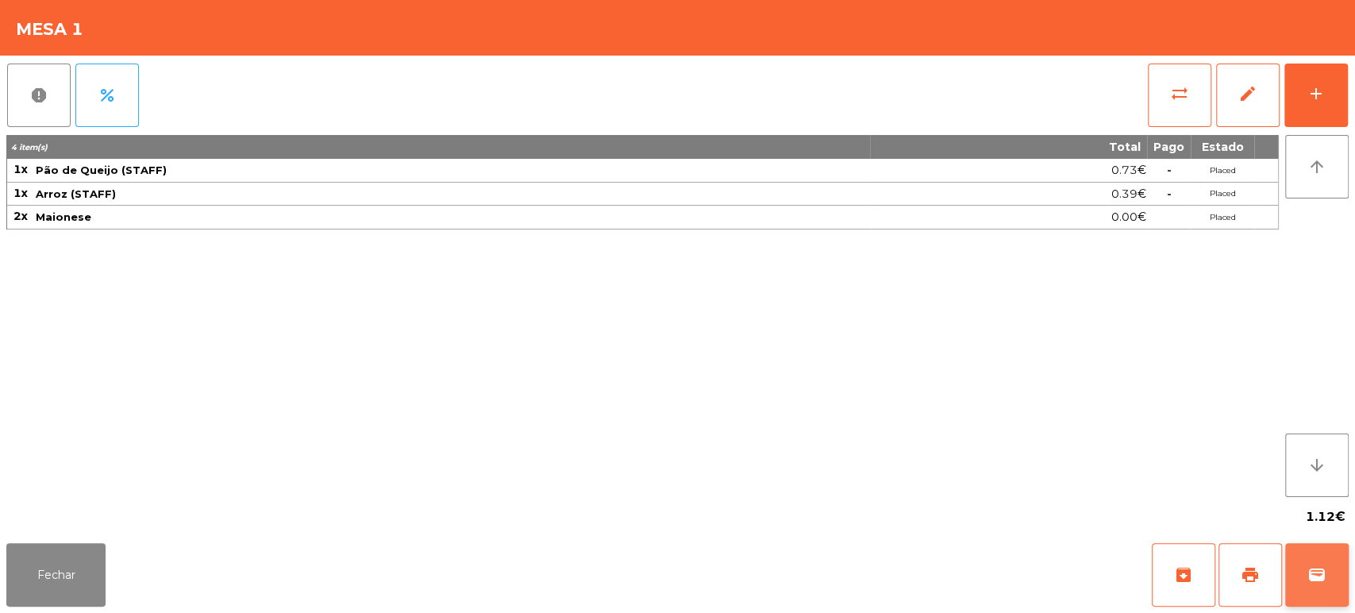
click at [1331, 553] on button "wallet" at bounding box center [1317, 575] width 64 height 64
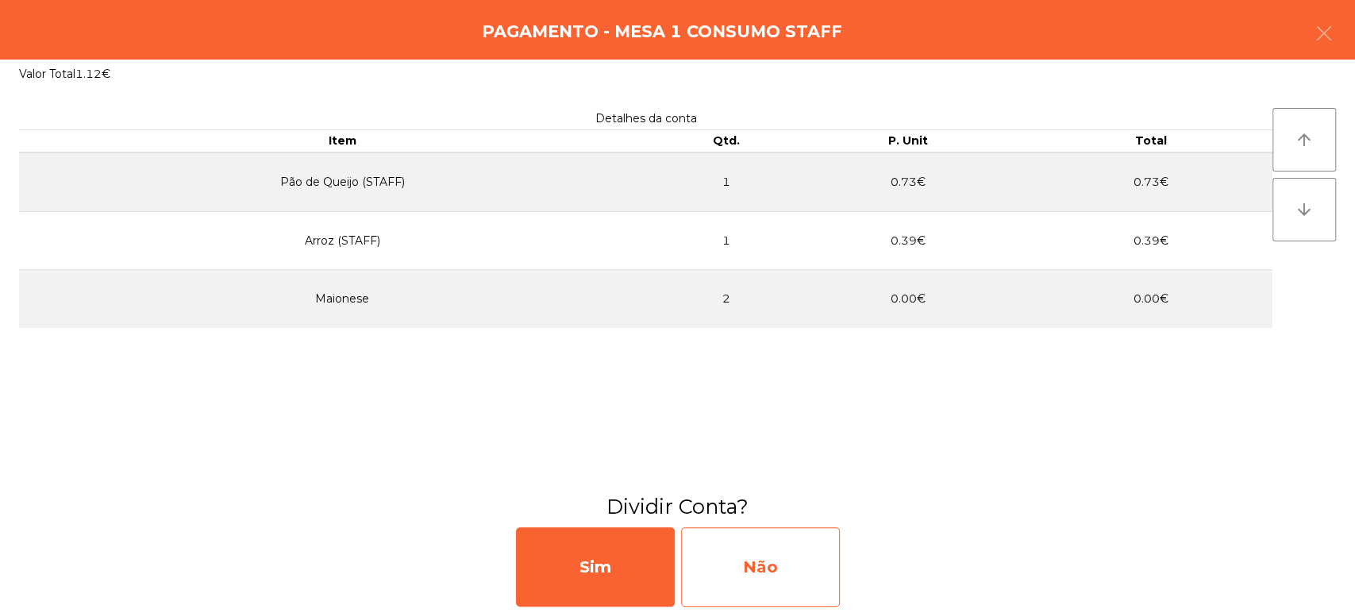
click at [743, 567] on div "Não" at bounding box center [760, 566] width 159 height 79
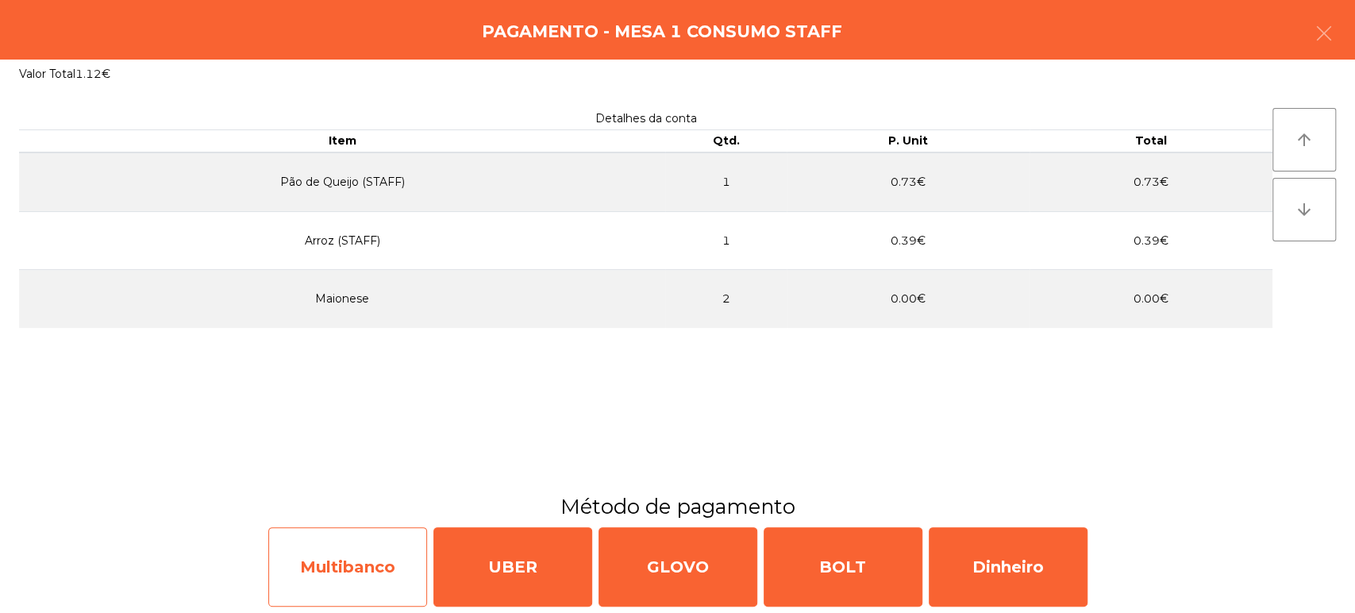
click at [326, 571] on div "Multibanco" at bounding box center [347, 566] width 159 height 79
select select "**"
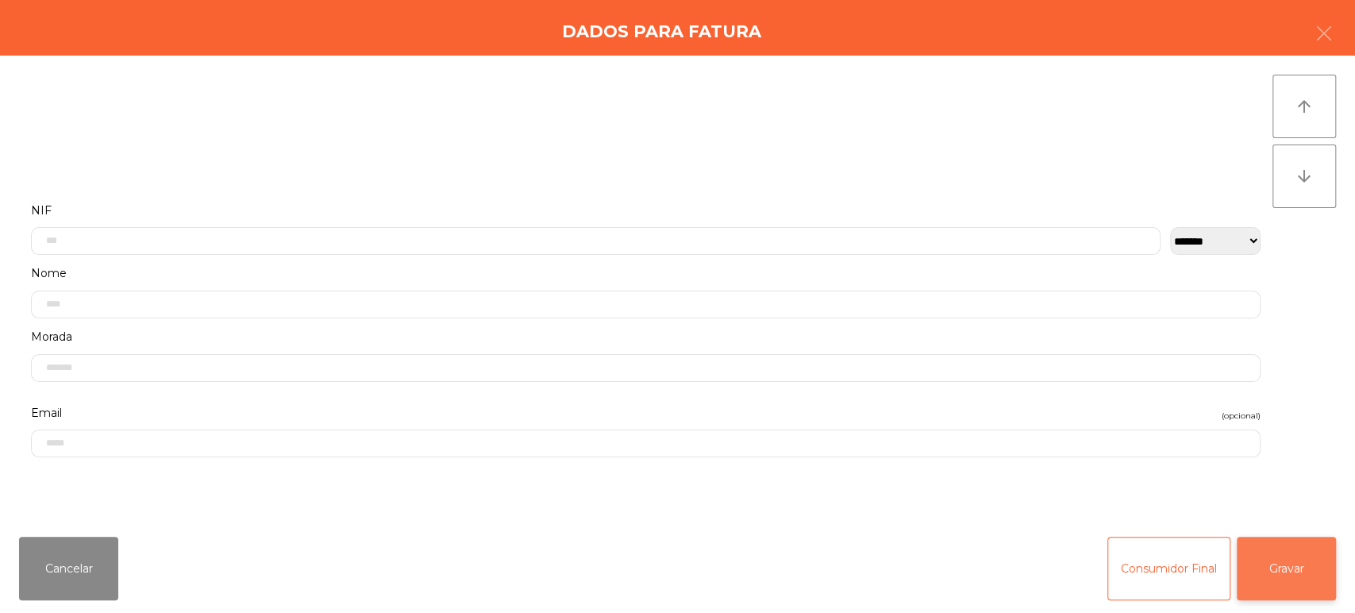
click at [1303, 560] on button "Gravar" at bounding box center [1286, 569] width 99 height 64
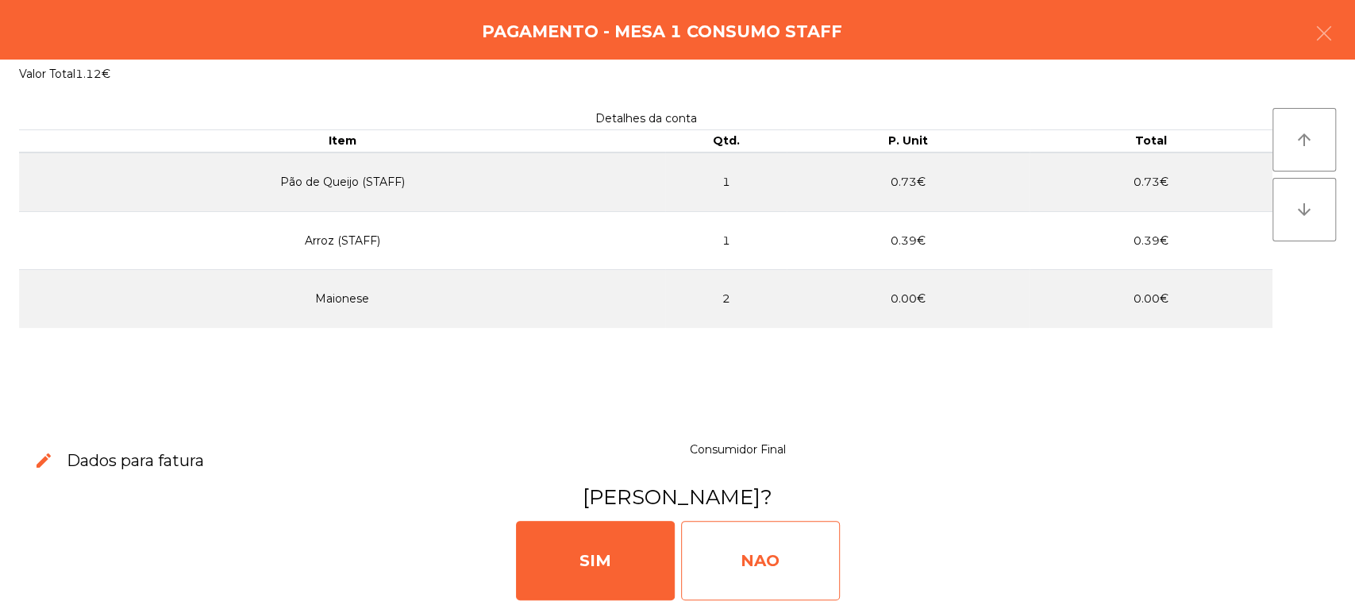
click at [753, 562] on div "NAO" at bounding box center [760, 560] width 159 height 79
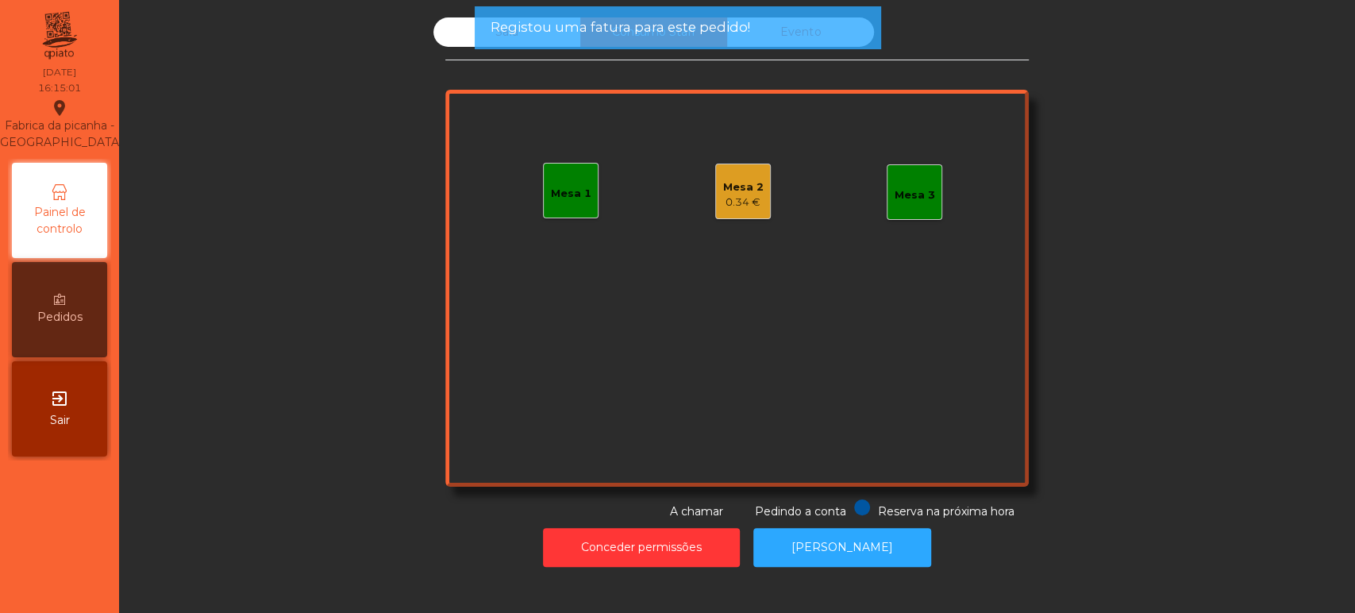
click at [743, 200] on div "0.34 €" at bounding box center [743, 203] width 40 height 16
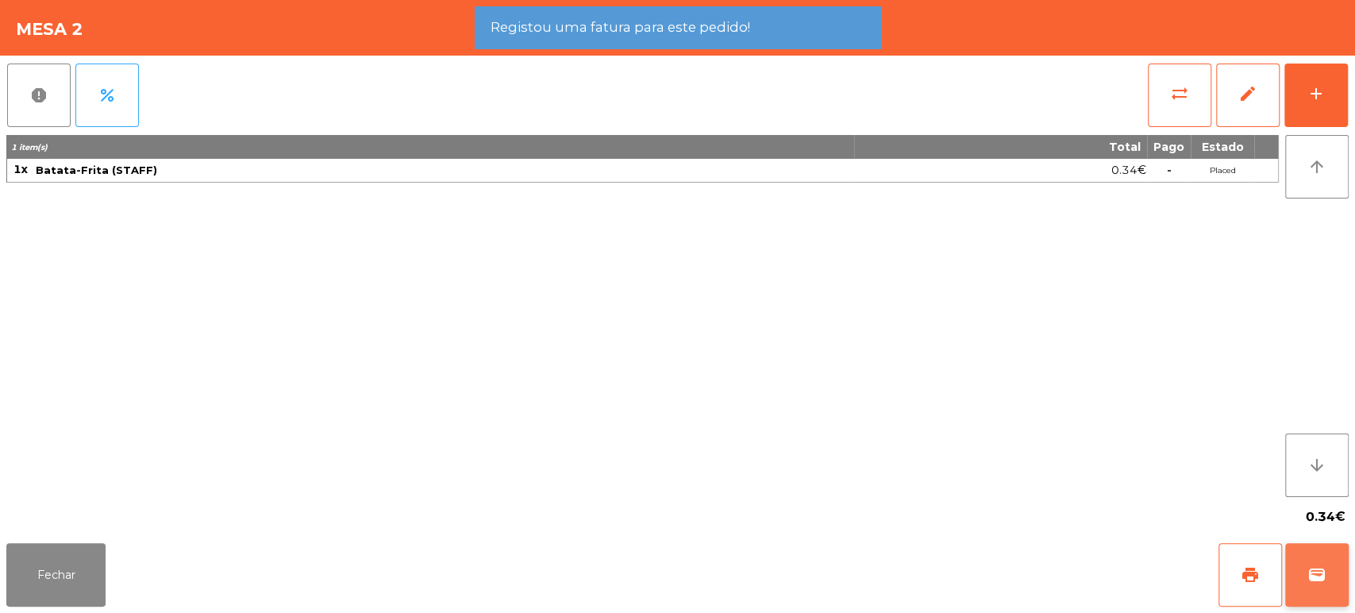
click at [1316, 576] on span "wallet" at bounding box center [1317, 574] width 19 height 19
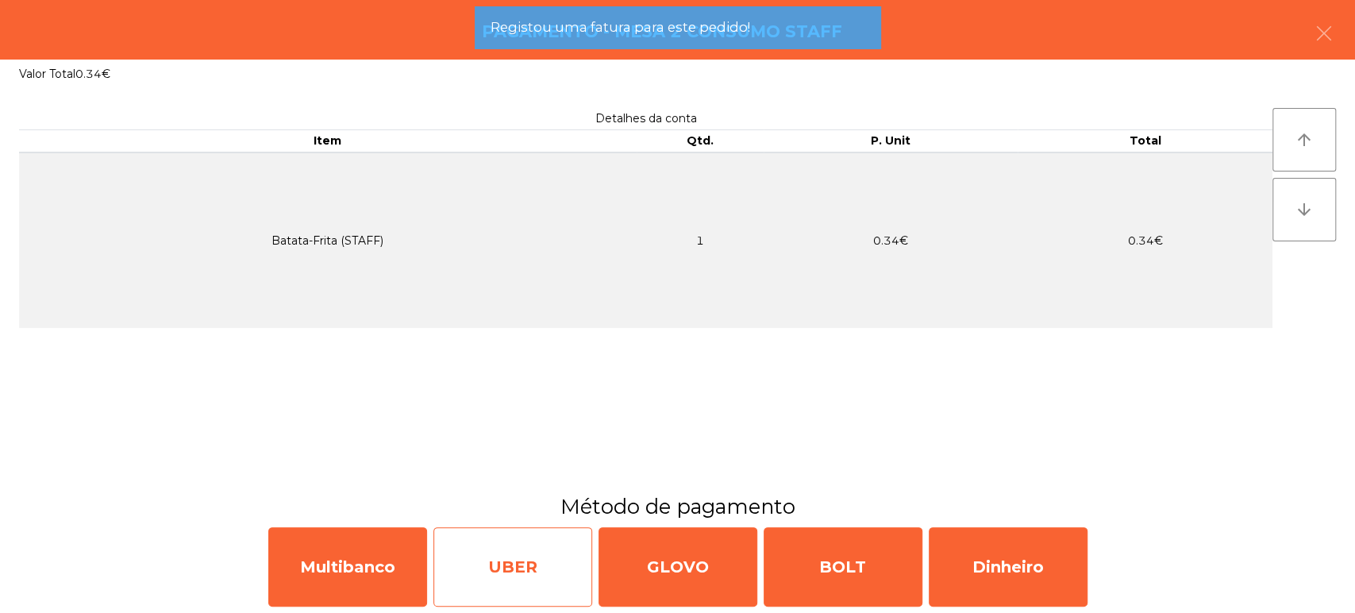
click at [488, 577] on div "UBER" at bounding box center [512, 566] width 159 height 79
select select "**"
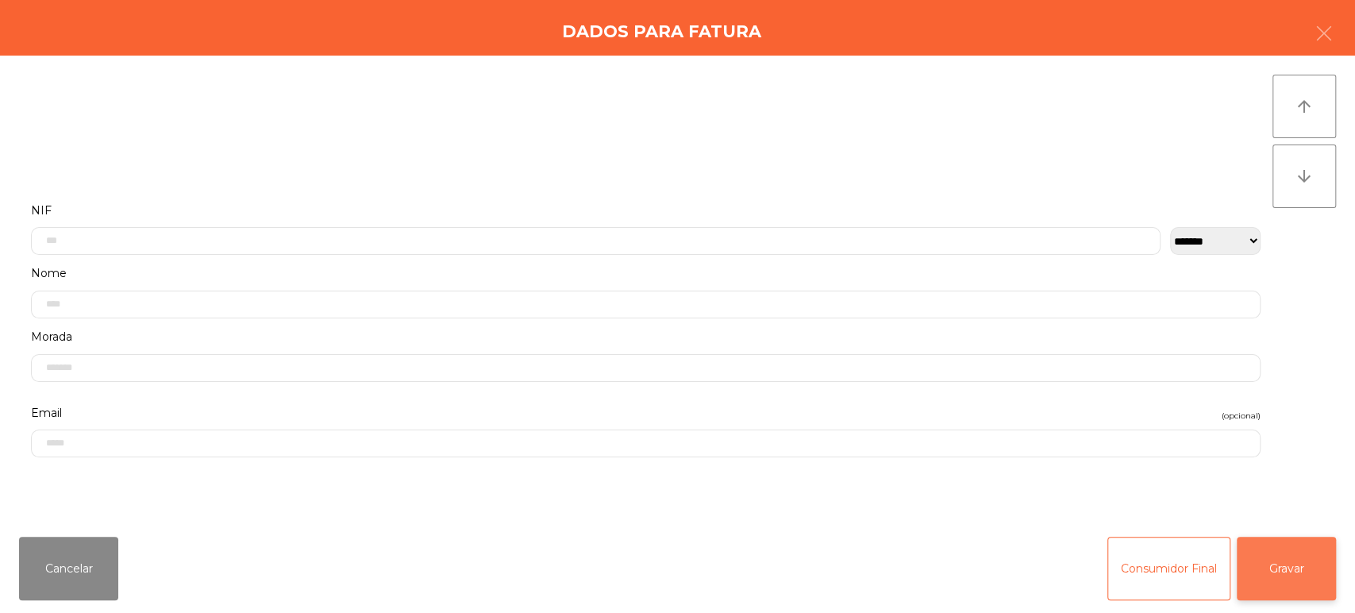
click at [1273, 549] on button "Gravar" at bounding box center [1286, 569] width 99 height 64
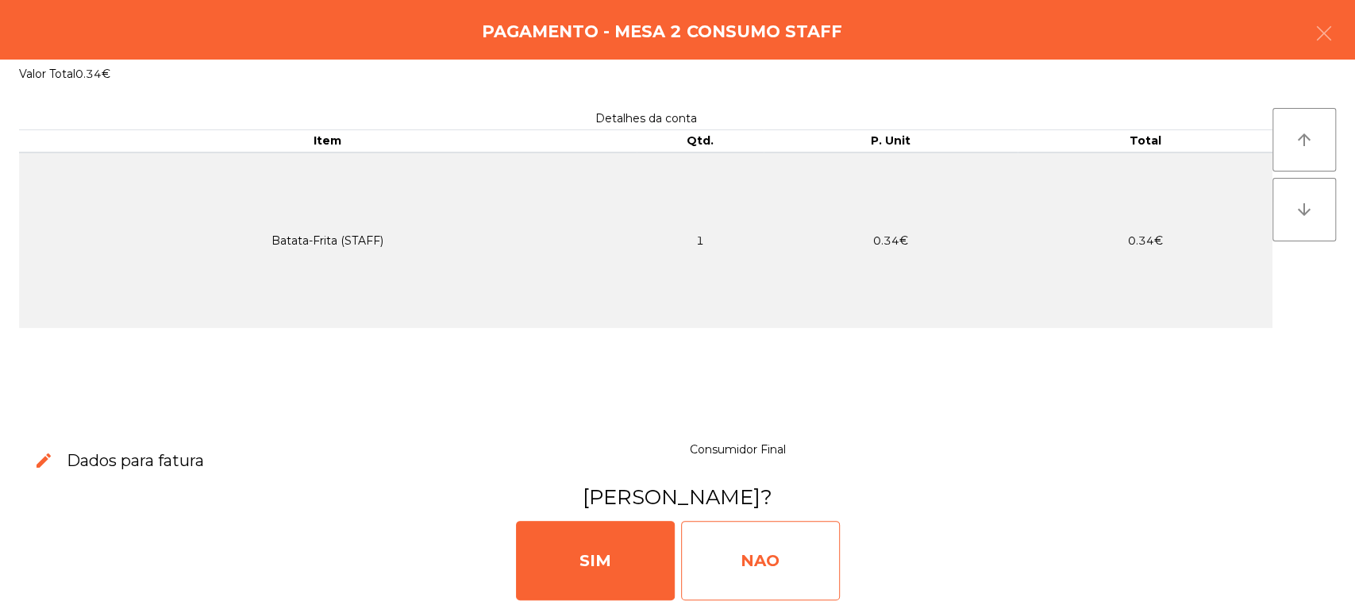
click at [752, 543] on div "NAO" at bounding box center [760, 560] width 159 height 79
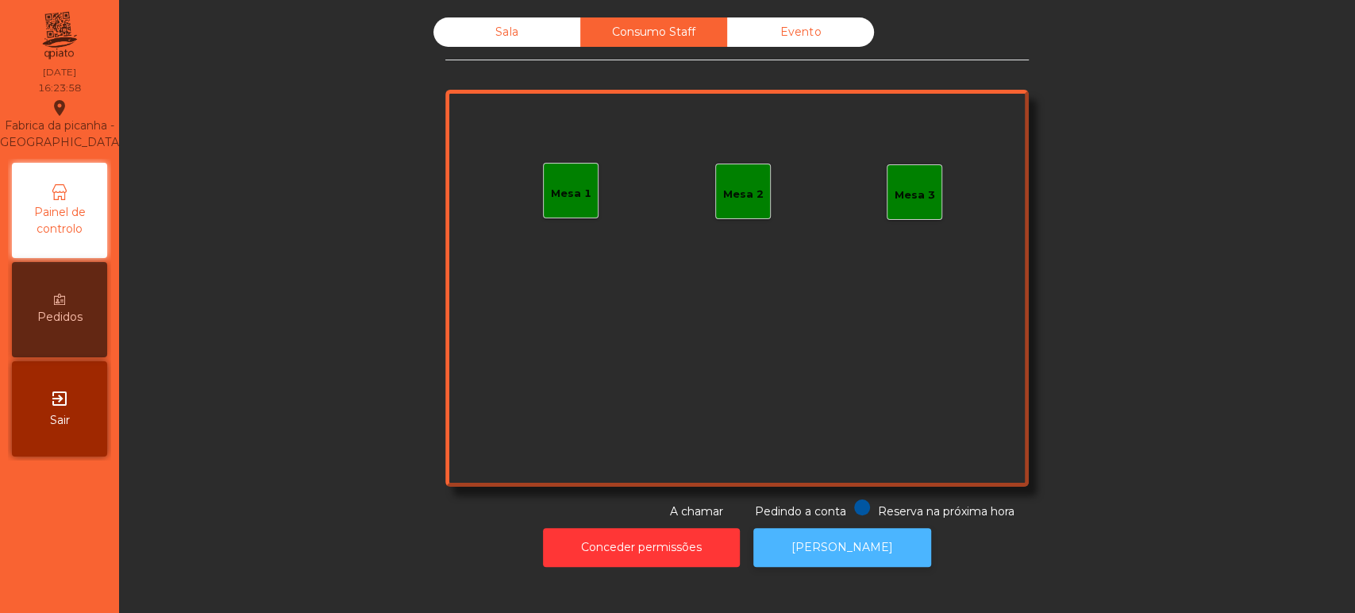
click at [812, 560] on button "[PERSON_NAME]" at bounding box center [842, 547] width 178 height 39
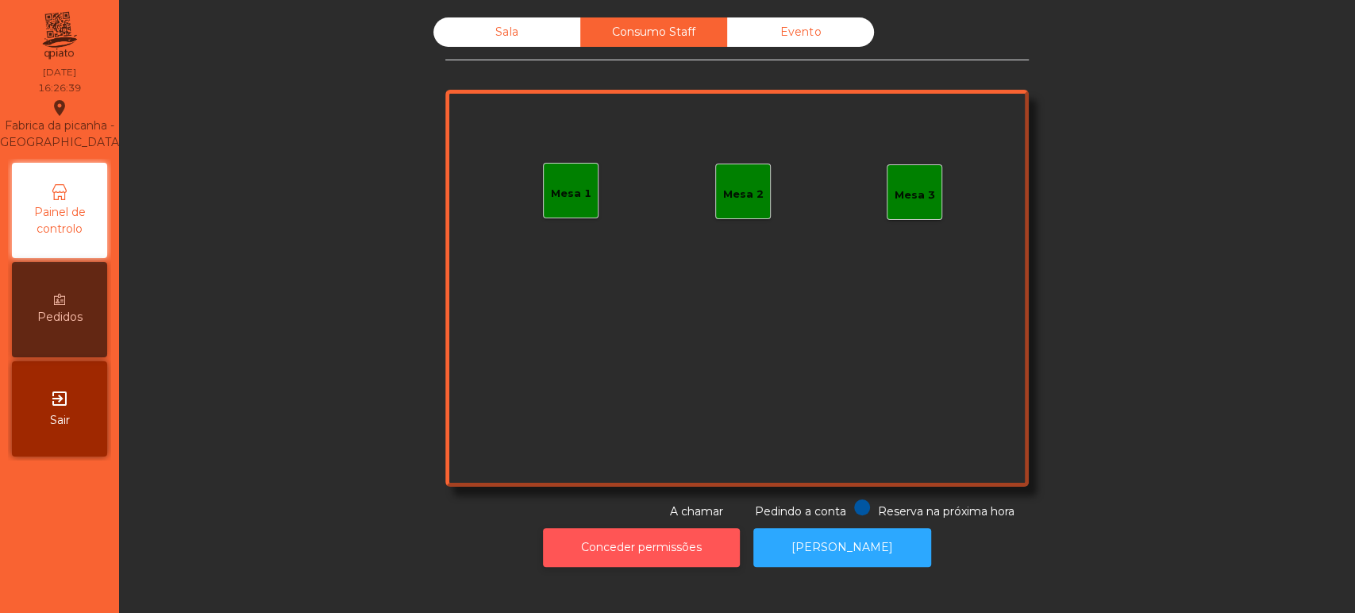
click at [664, 540] on button "Conceder permissões" at bounding box center [641, 547] width 197 height 39
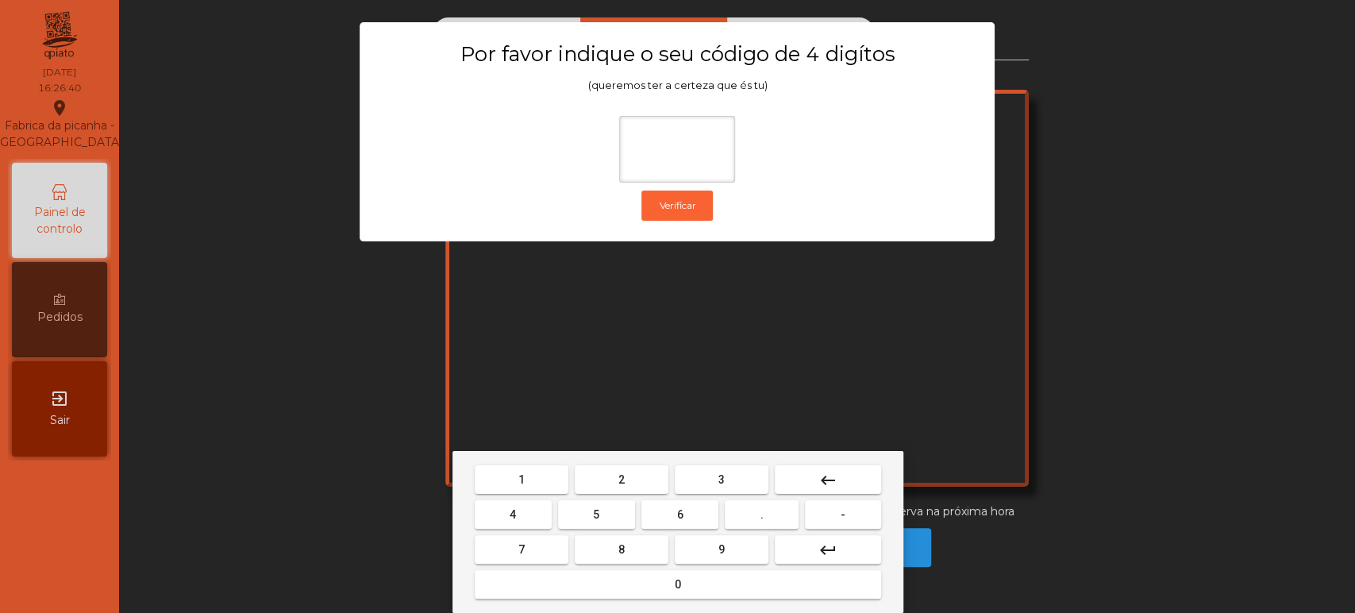
click at [521, 476] on span "1" at bounding box center [521, 479] width 6 height 13
click at [721, 478] on span "3" at bounding box center [721, 479] width 6 height 13
click at [596, 514] on span "5" at bounding box center [596, 514] width 6 height 13
click at [675, 580] on span "0" at bounding box center [678, 584] width 6 height 13
type input "****"
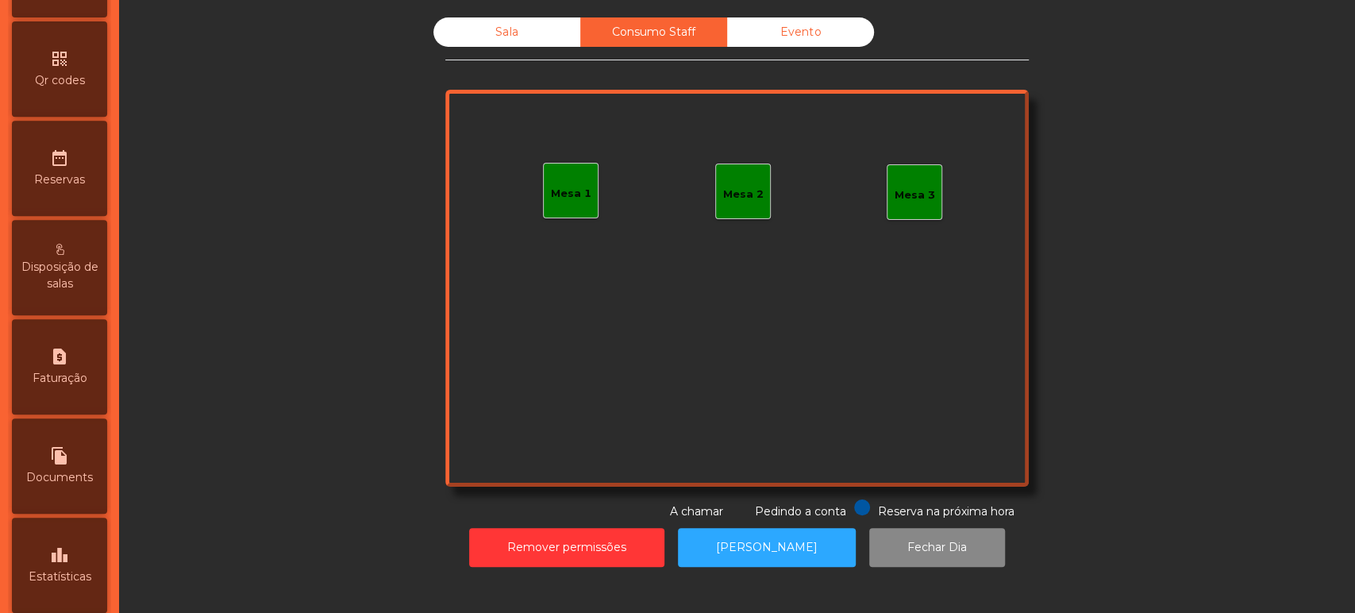
click at [61, 383] on div "request_page Faturação" at bounding box center [59, 366] width 95 height 95
select select "*"
select select "****"
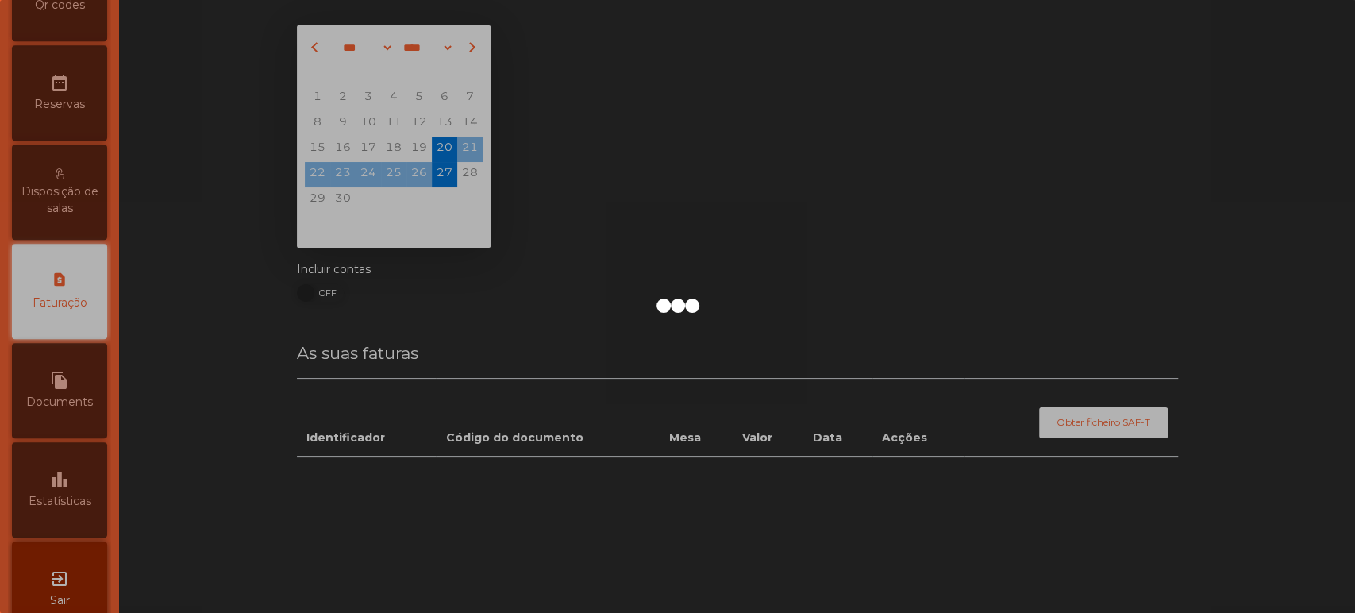
scroll to position [515, 0]
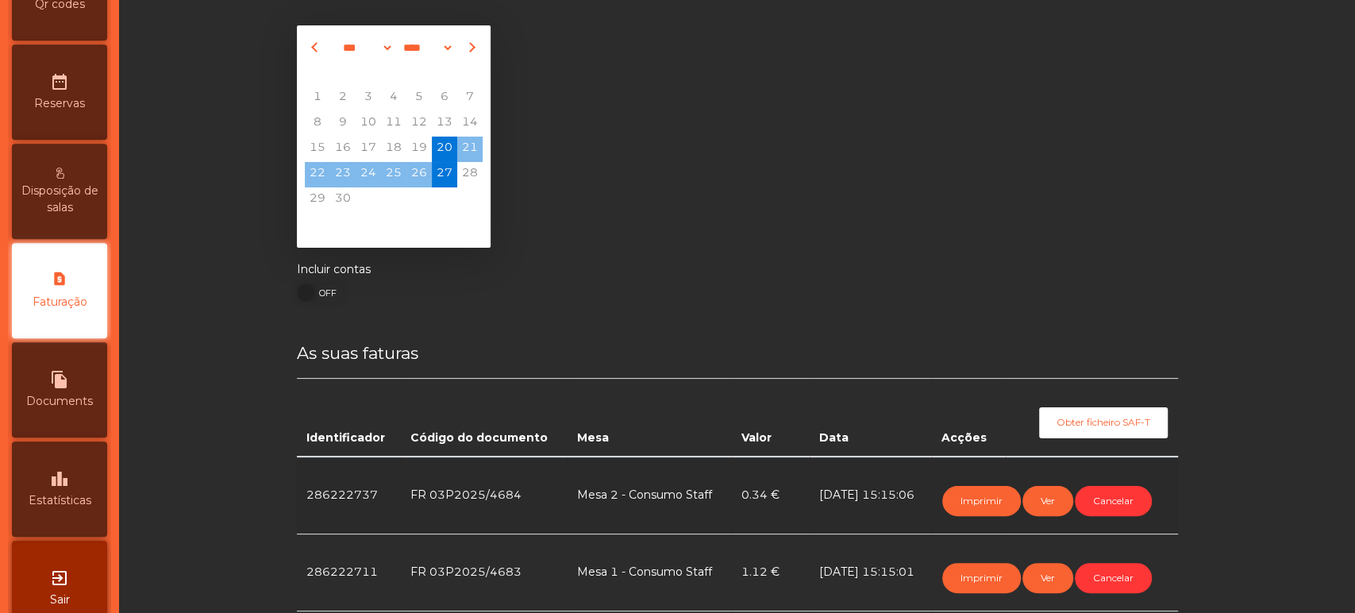
click at [76, 504] on div "leaderboard Estatísticas" at bounding box center [59, 488] width 95 height 95
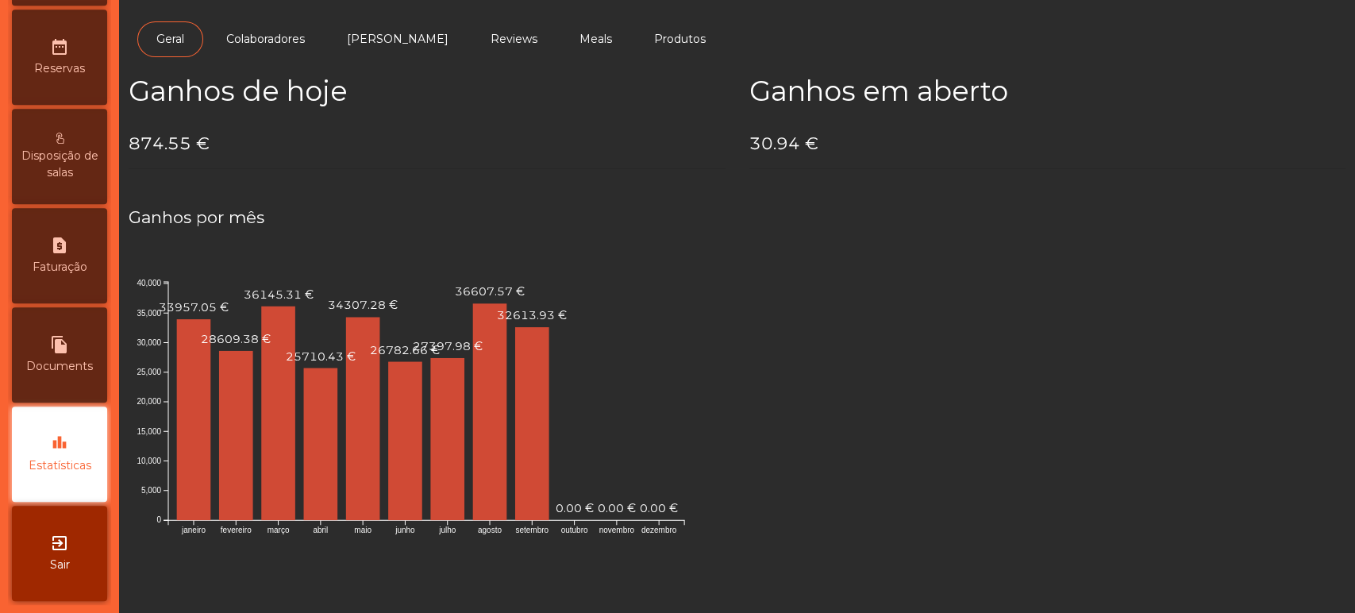
scroll to position [30, 0]
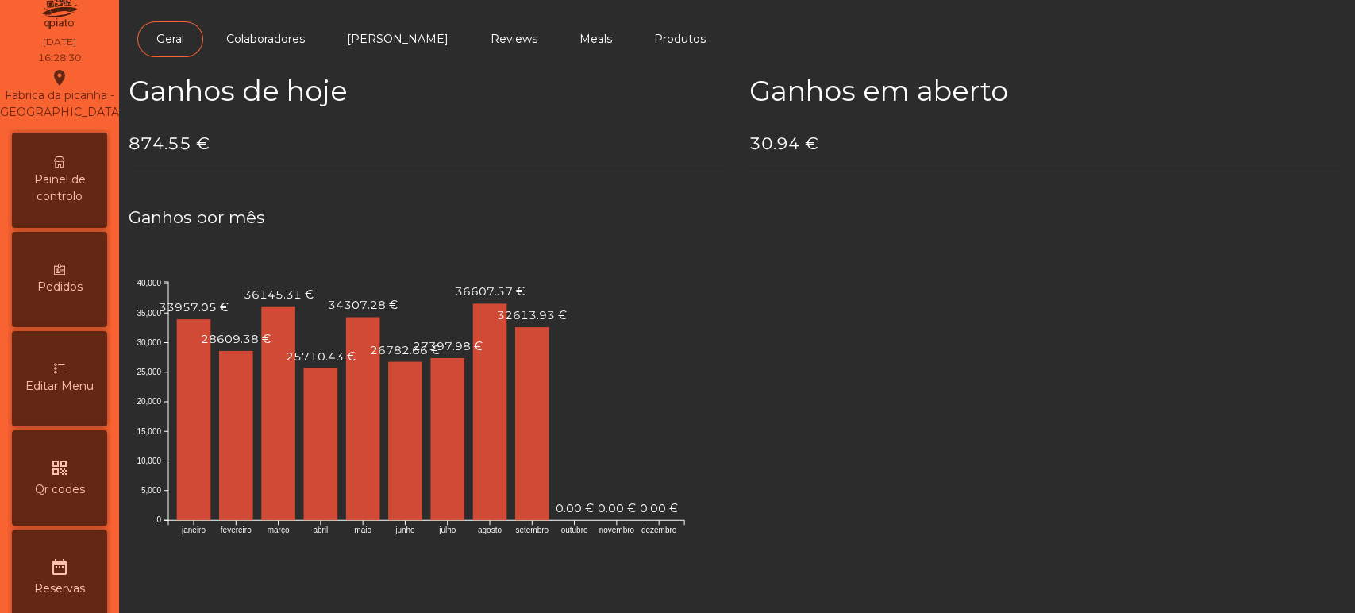
click at [51, 204] on span "Painel de controlo" at bounding box center [59, 187] width 87 height 33
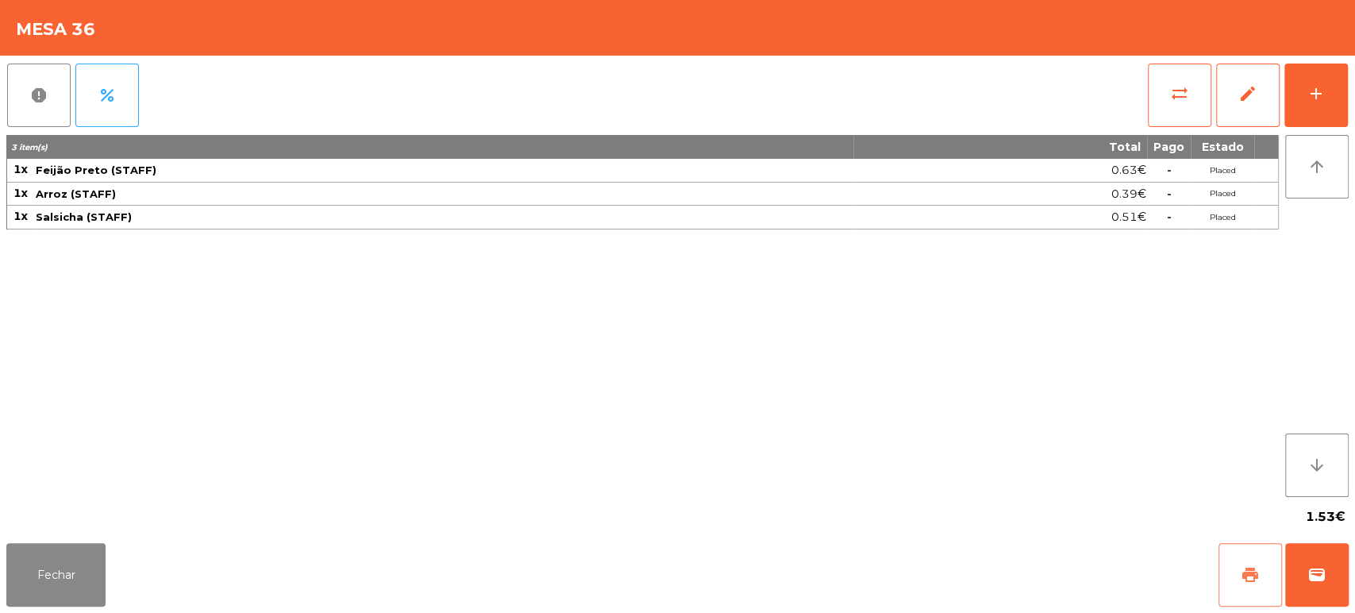
click at [1250, 580] on span "print" at bounding box center [1250, 574] width 19 height 19
